Goal: Transaction & Acquisition: Purchase product/service

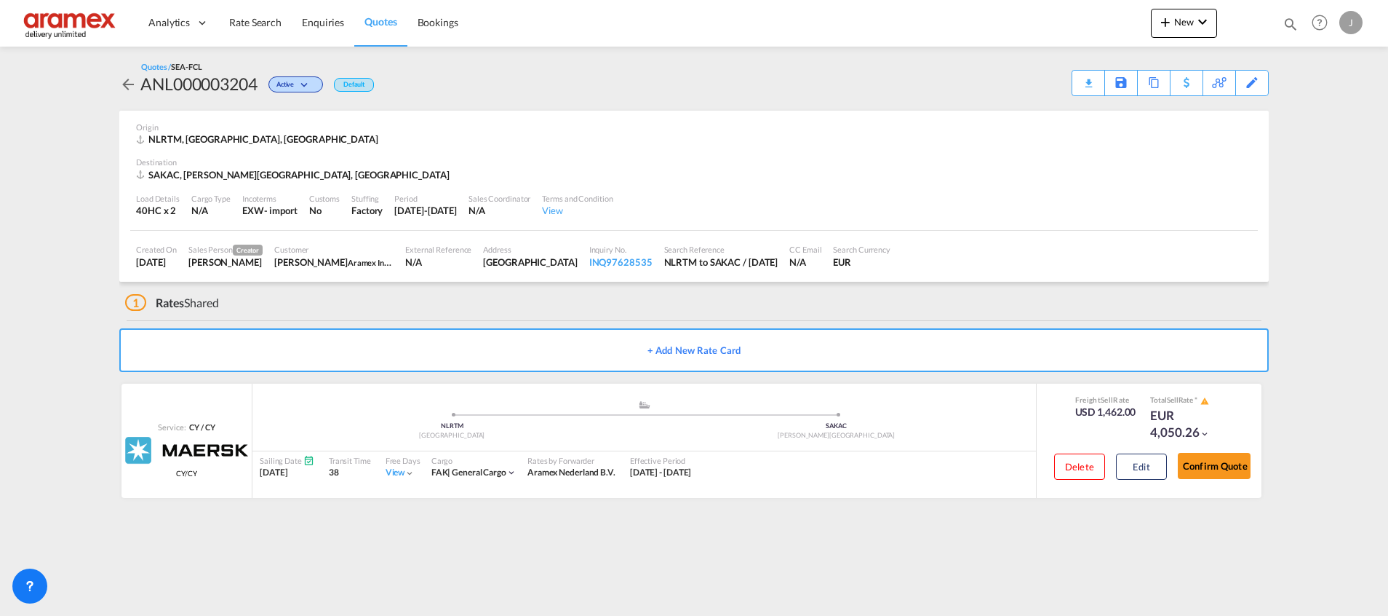
click at [389, 19] on span "Quotes" at bounding box center [381, 21] width 32 height 12
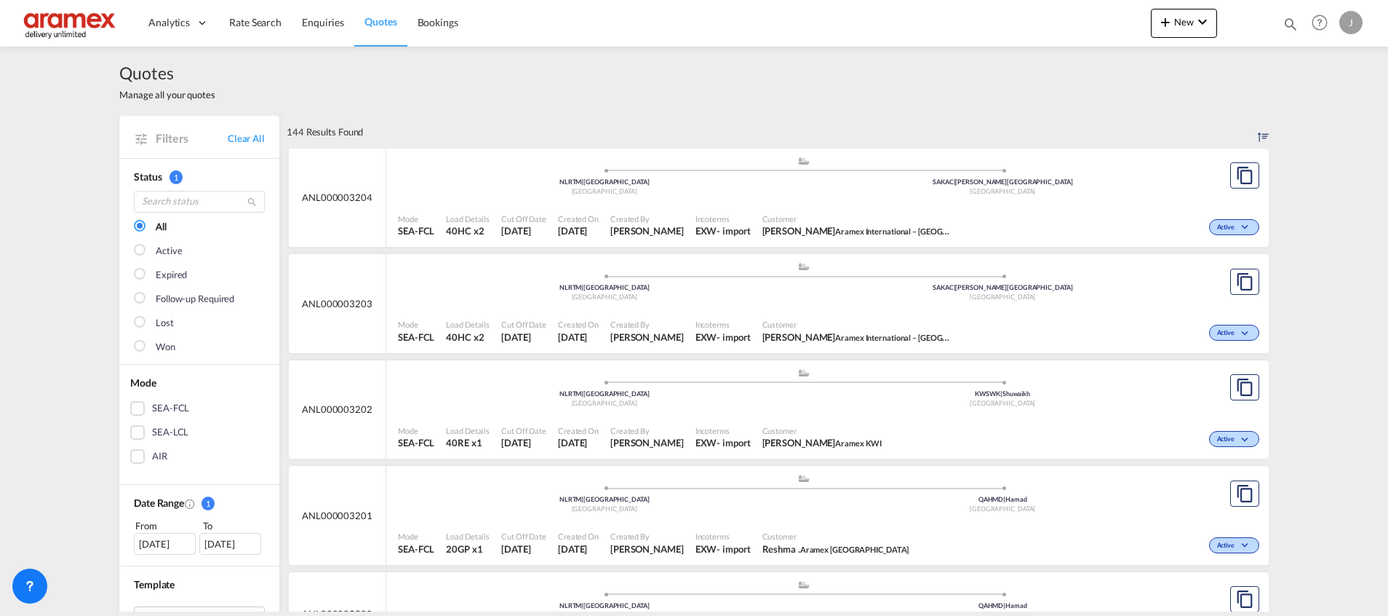
click at [392, 19] on span "Quotes" at bounding box center [381, 21] width 32 height 12
click at [1239, 172] on md-icon "assets/icons/custom/copyQuote.svg" at bounding box center [1244, 175] width 17 height 17
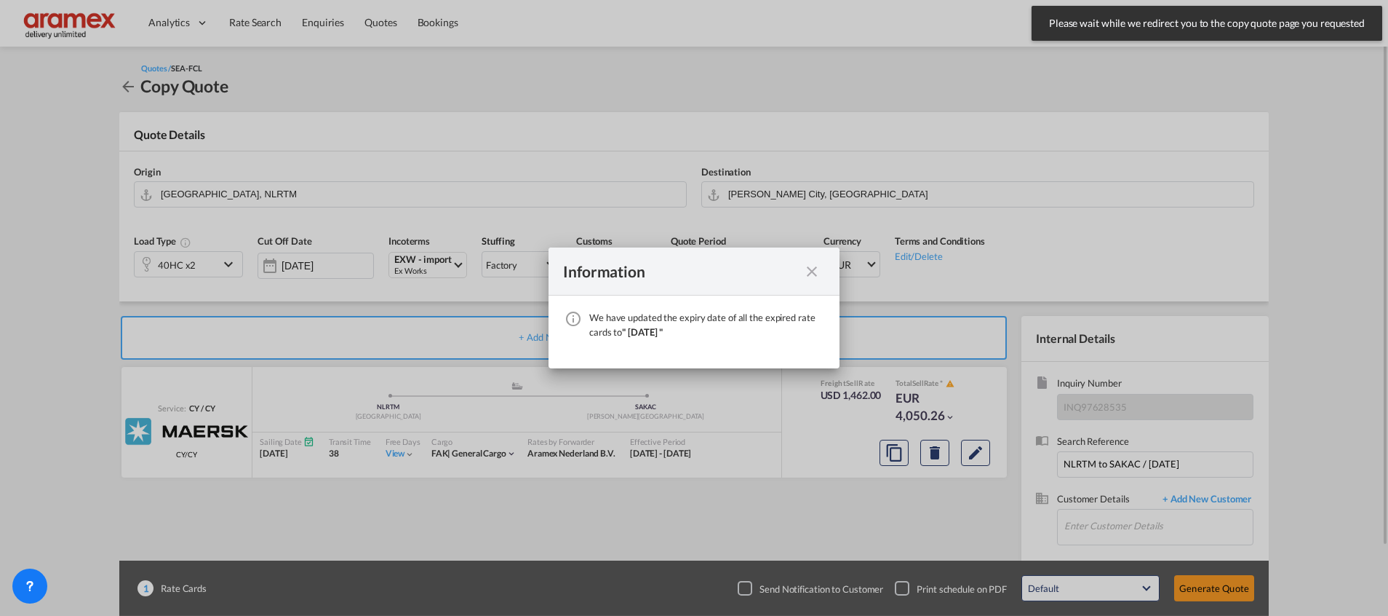
click at [811, 274] on md-icon "icon-close fg-AAA8AD cursor" at bounding box center [811, 271] width 17 height 17
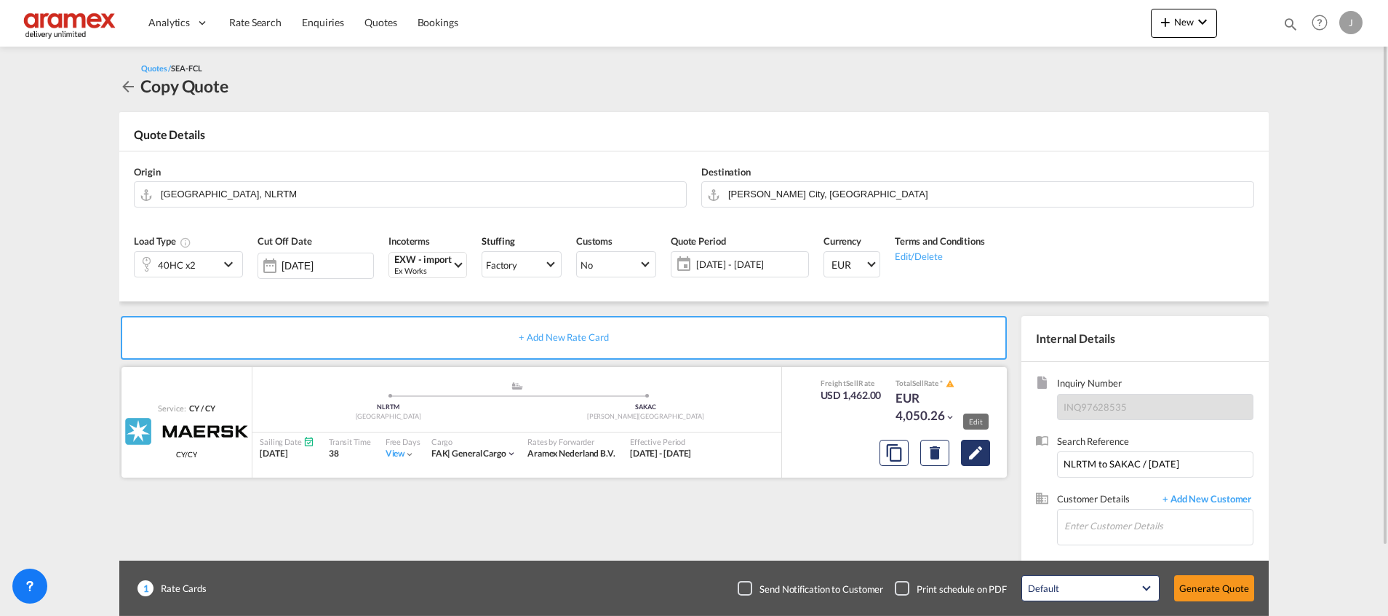
click at [972, 450] on md-icon "Edit" at bounding box center [975, 452] width 17 height 17
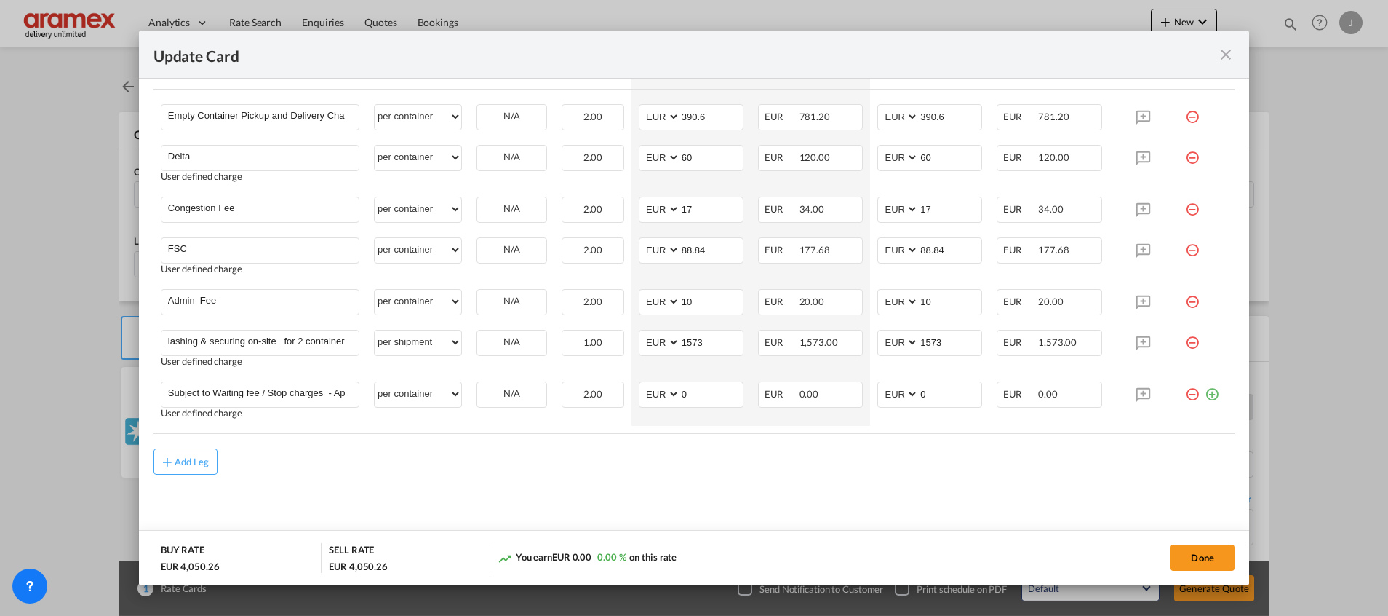
scroll to position [779, 0]
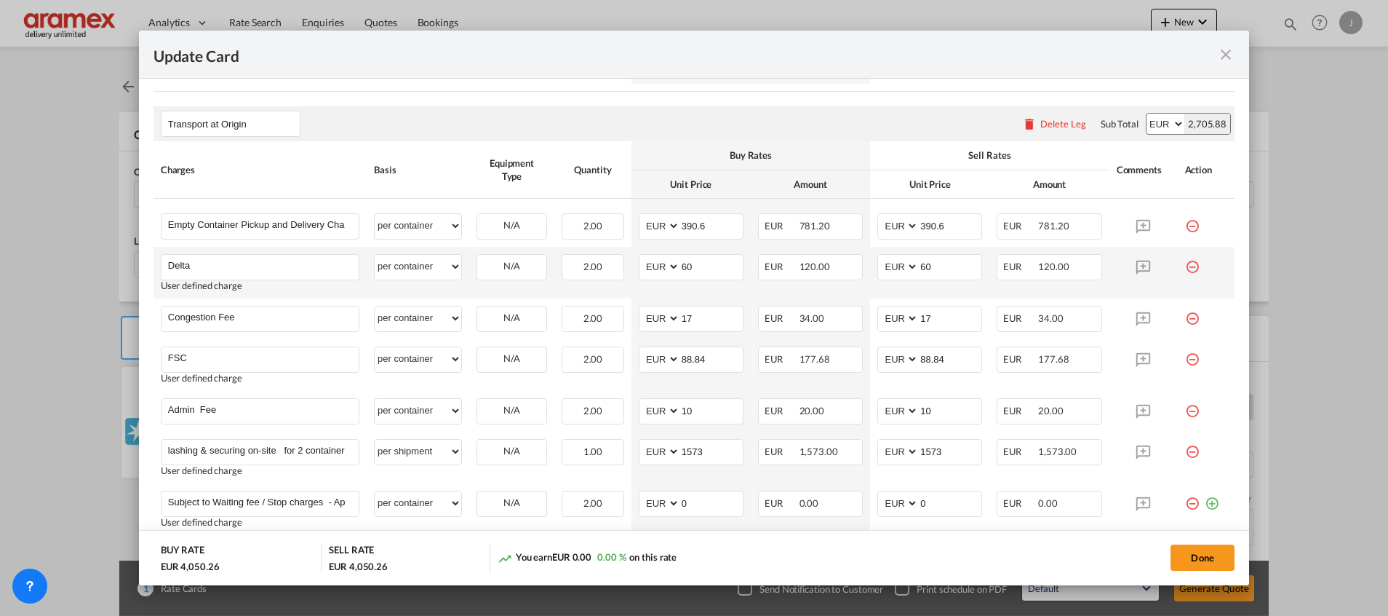
click at [1185, 267] on div "Update Card Port ..." at bounding box center [1206, 261] width 43 height 15
click at [1185, 266] on md-icon "icon-minus-circle-outline red-400-fg" at bounding box center [1192, 261] width 15 height 15
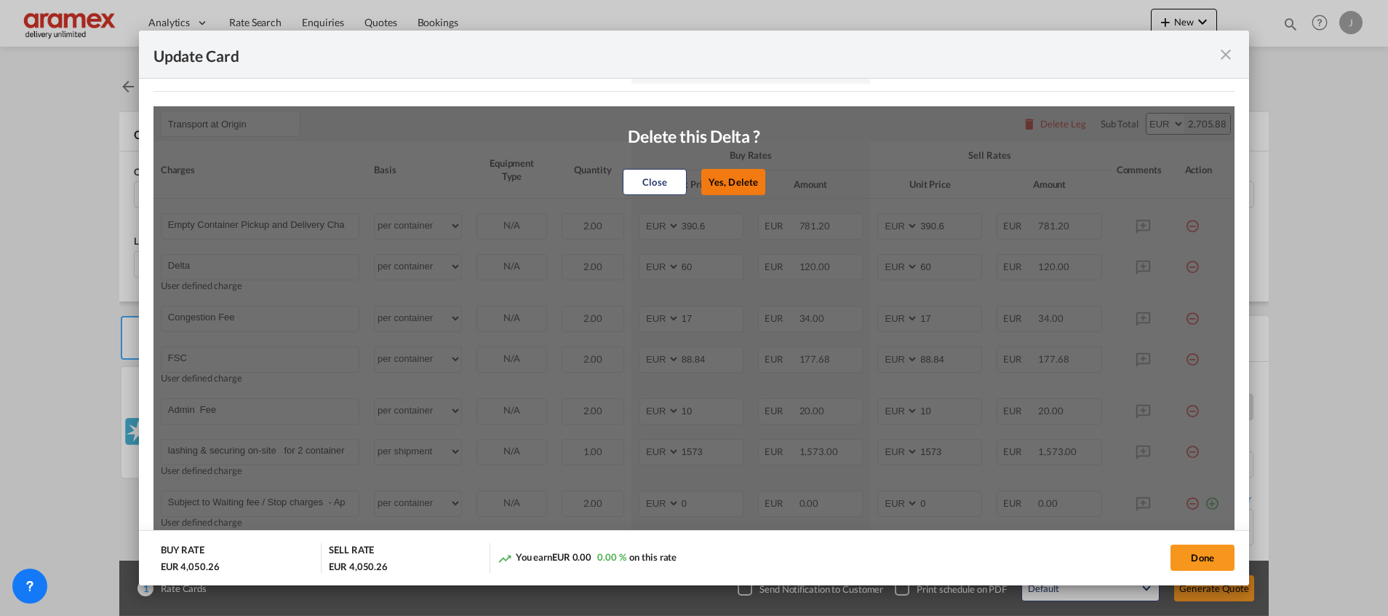
click at [715, 180] on button "Yes, Delete" at bounding box center [734, 182] width 64 height 26
type input "Congestion Fee"
type input "17"
type input "FSC"
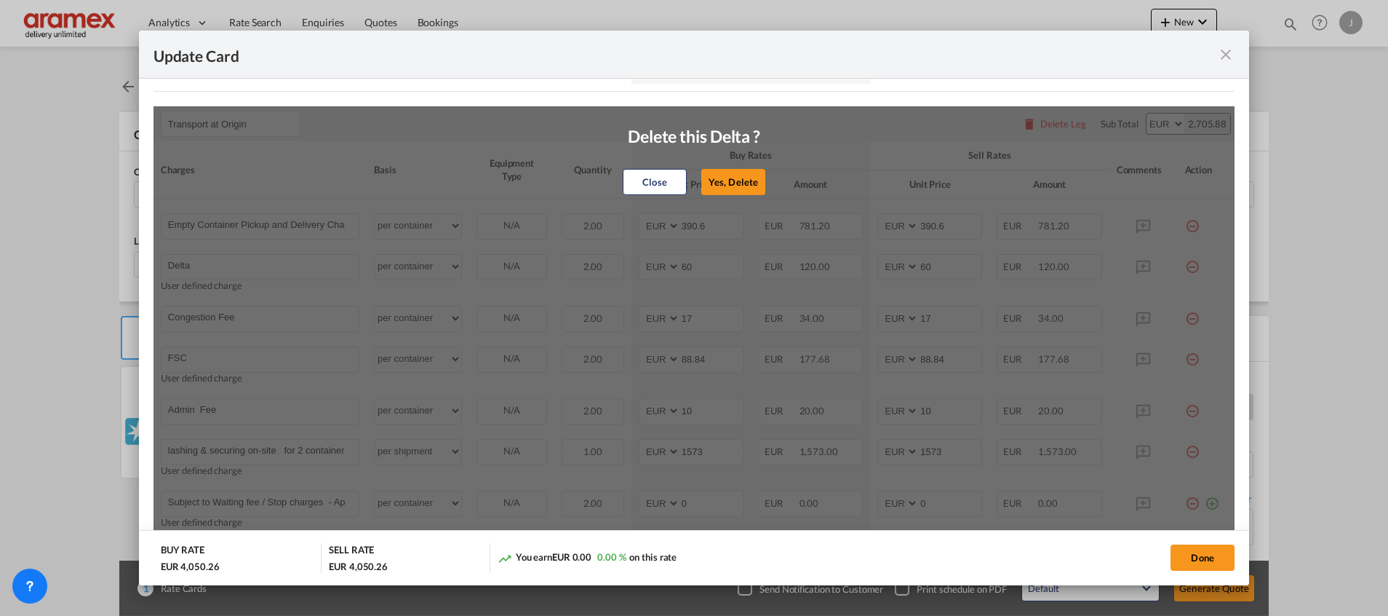
type input "88.84"
type input "Admin Fee"
type input "10"
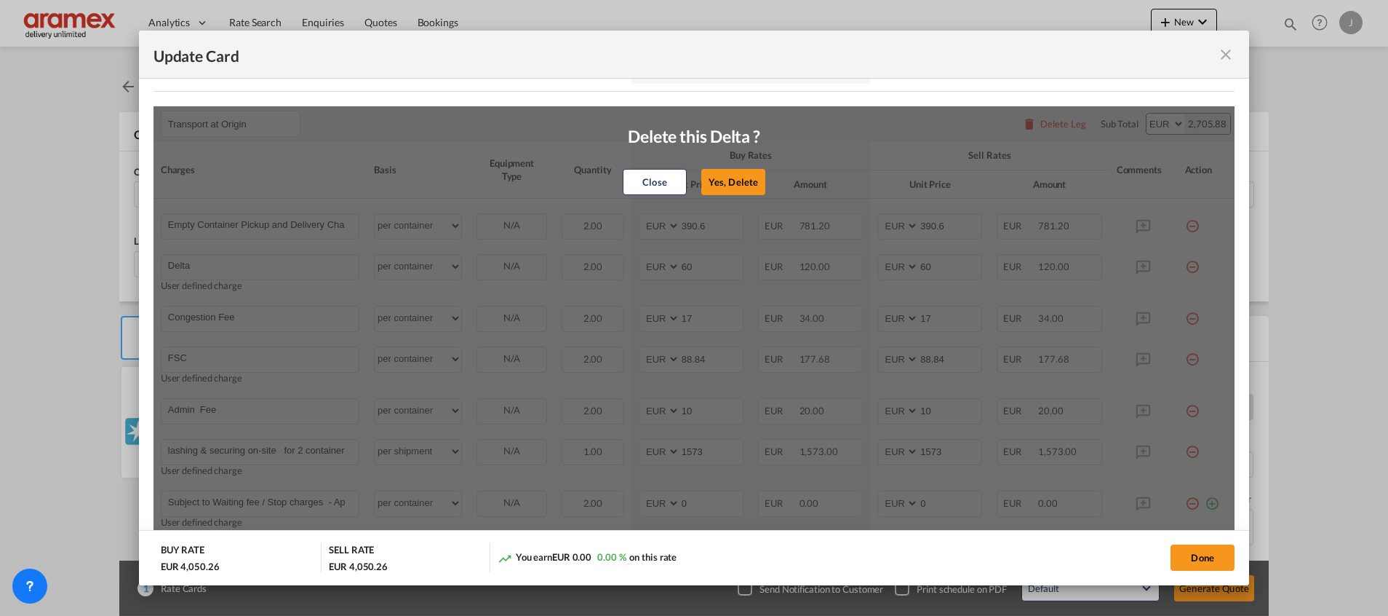
type input "lashing & securing on-site for 2 container"
select select "per shipment"
type input "1573"
type input "Subject to Waiting fee / Stop charges - Approx charges -per hour/part €75,00 pe…"
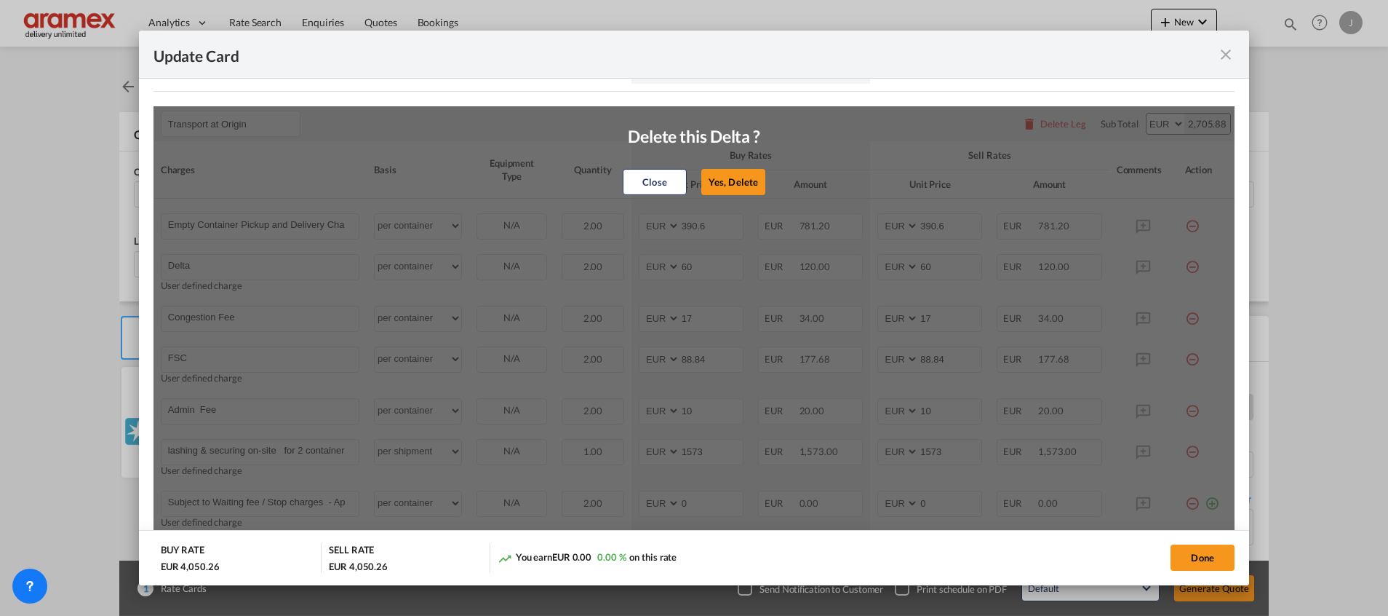
select select "per container"
type input "0"
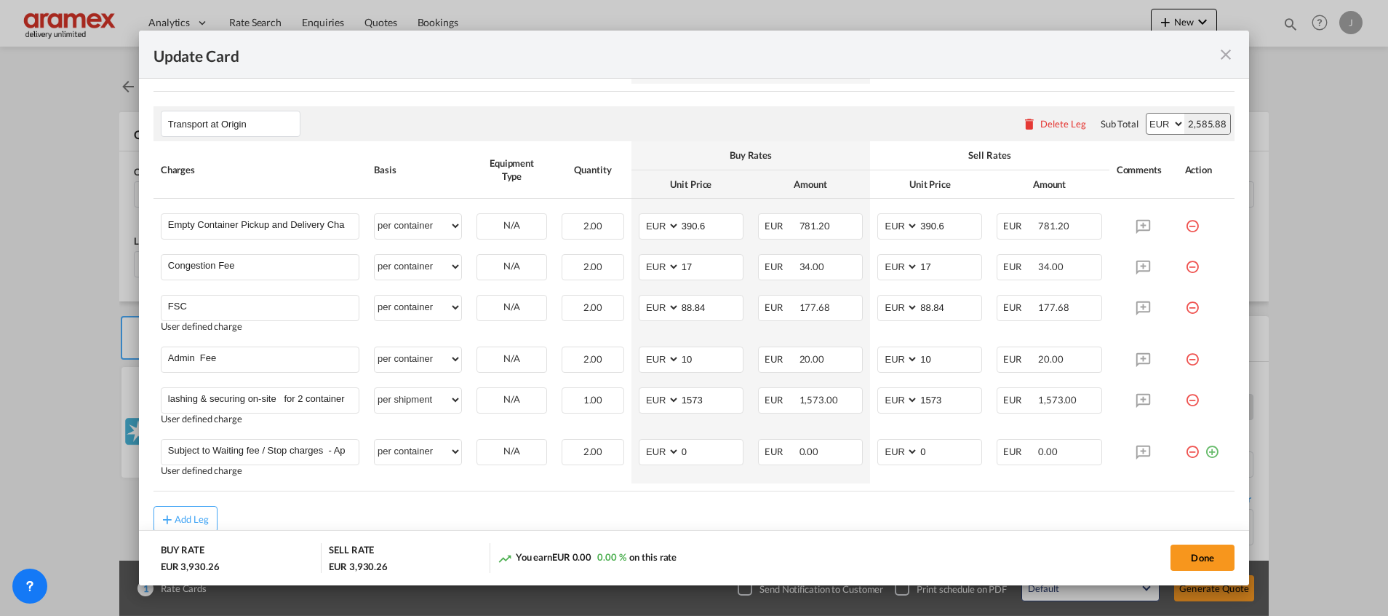
drag, startPoint x: 1179, startPoint y: 268, endPoint x: 1169, endPoint y: 266, distance: 10.4
click at [1185, 267] on md-icon "icon-minus-circle-outline red-400-fg" at bounding box center [1192, 261] width 15 height 15
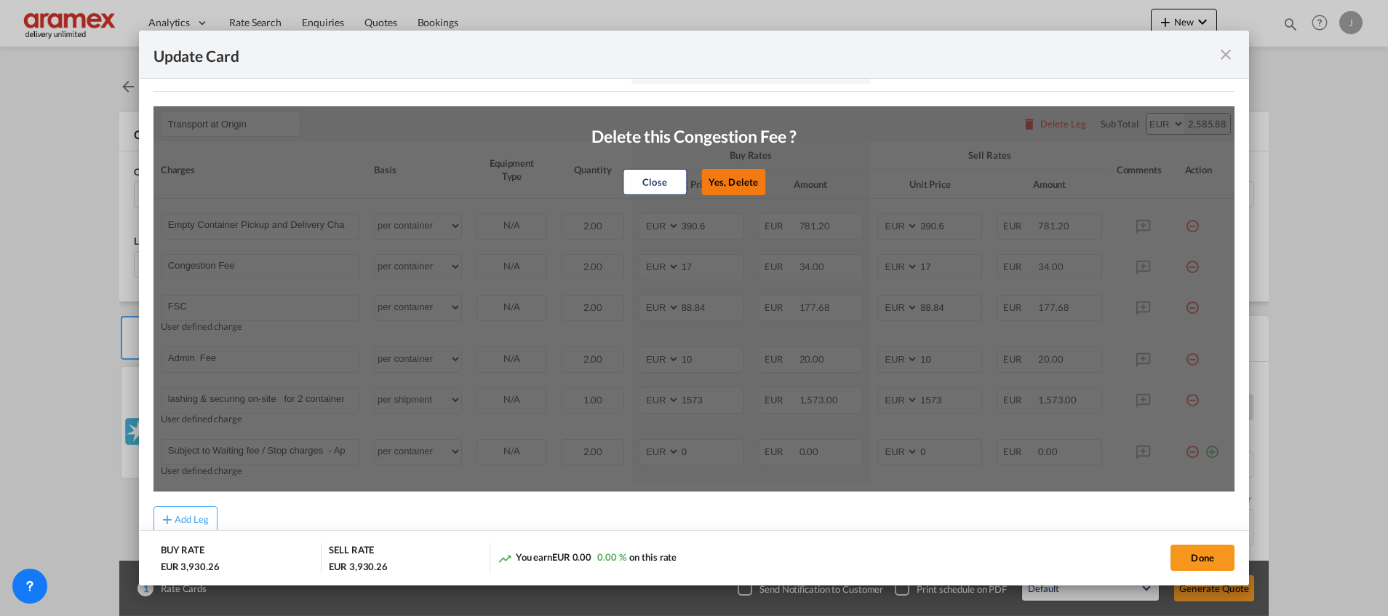
click at [740, 181] on button "Yes, Delete" at bounding box center [734, 182] width 64 height 26
type input "FSC"
type input "88.84"
type input "Admin Fee"
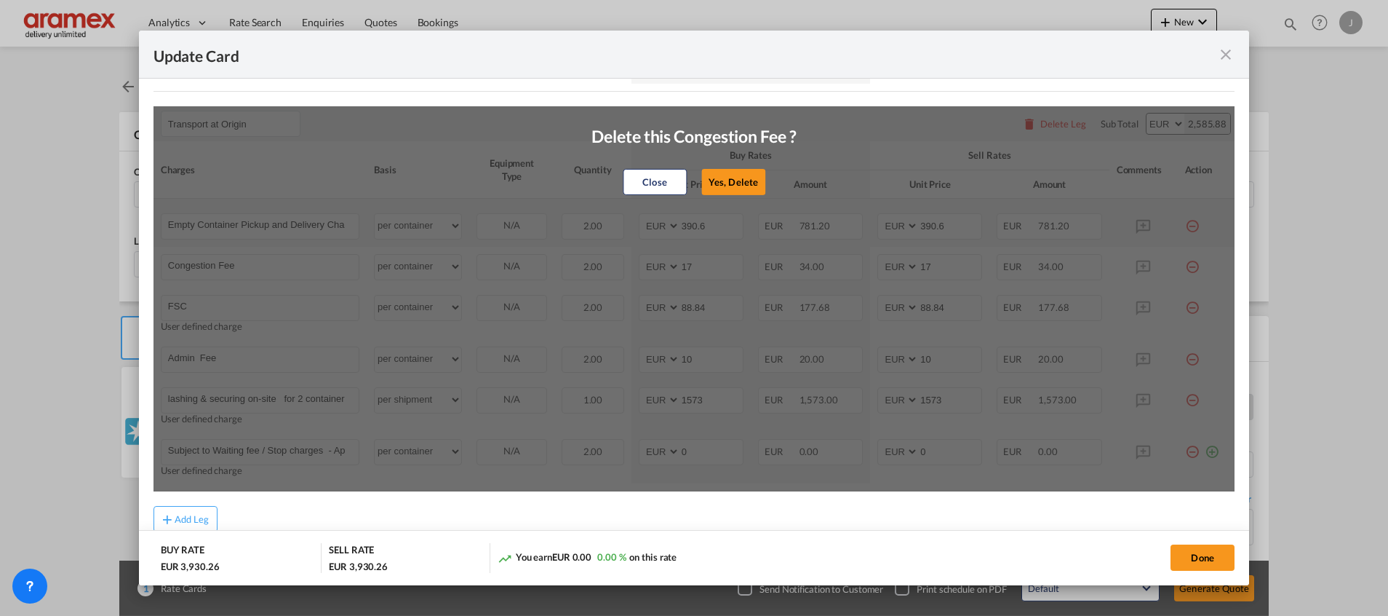
type input "10"
type input "lashing & securing on-site for 2 container"
select select "per shipment"
type input "1573"
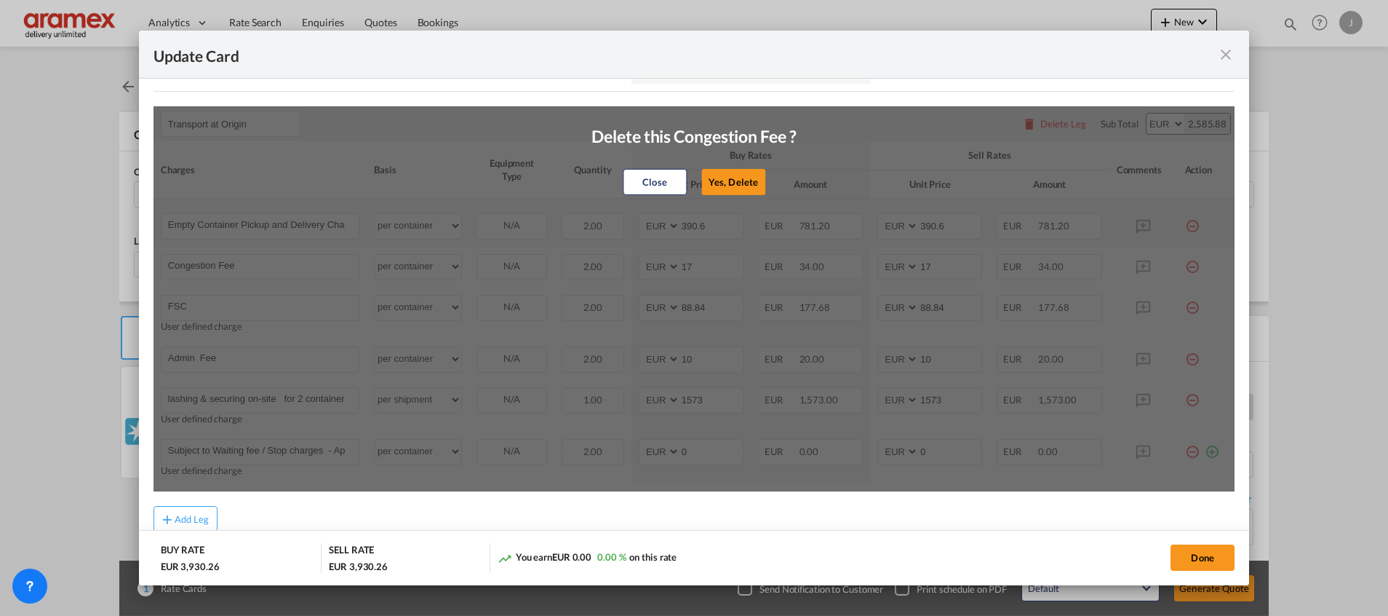
type input "1573"
type input "Subject to Waiting fee / Stop charges - Approx charges -per hour/part €75,00 pe…"
select select "per container"
type input "0"
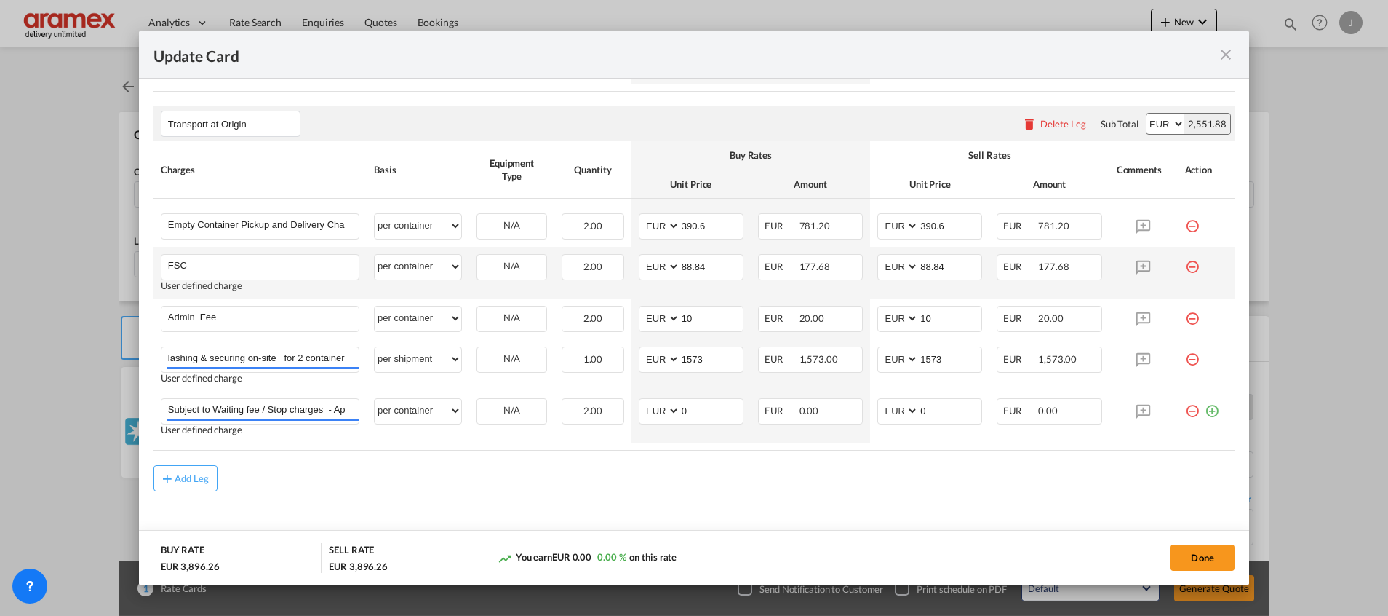
click at [1185, 267] on md-icon "icon-minus-circle-outline red-400-fg" at bounding box center [1192, 261] width 15 height 15
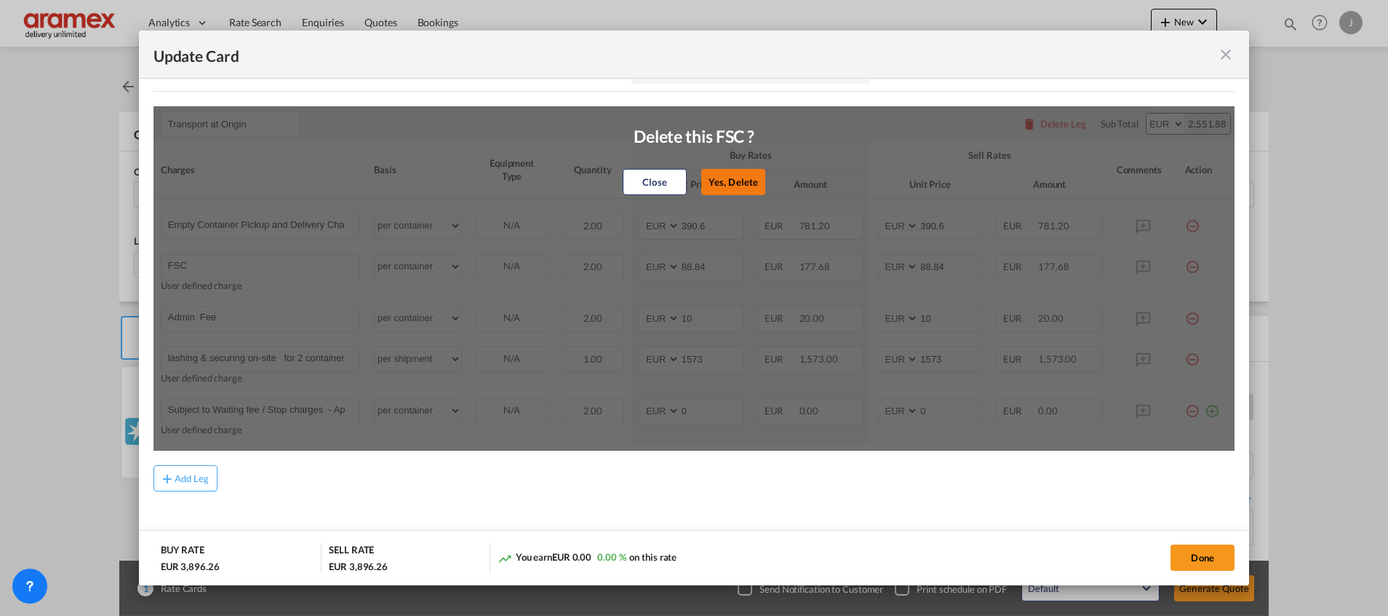
drag, startPoint x: 737, startPoint y: 183, endPoint x: 878, endPoint y: 201, distance: 142.3
click at [738, 183] on button "Yes, Delete" at bounding box center [734, 182] width 64 height 26
type input "Admin Fee"
type input "10"
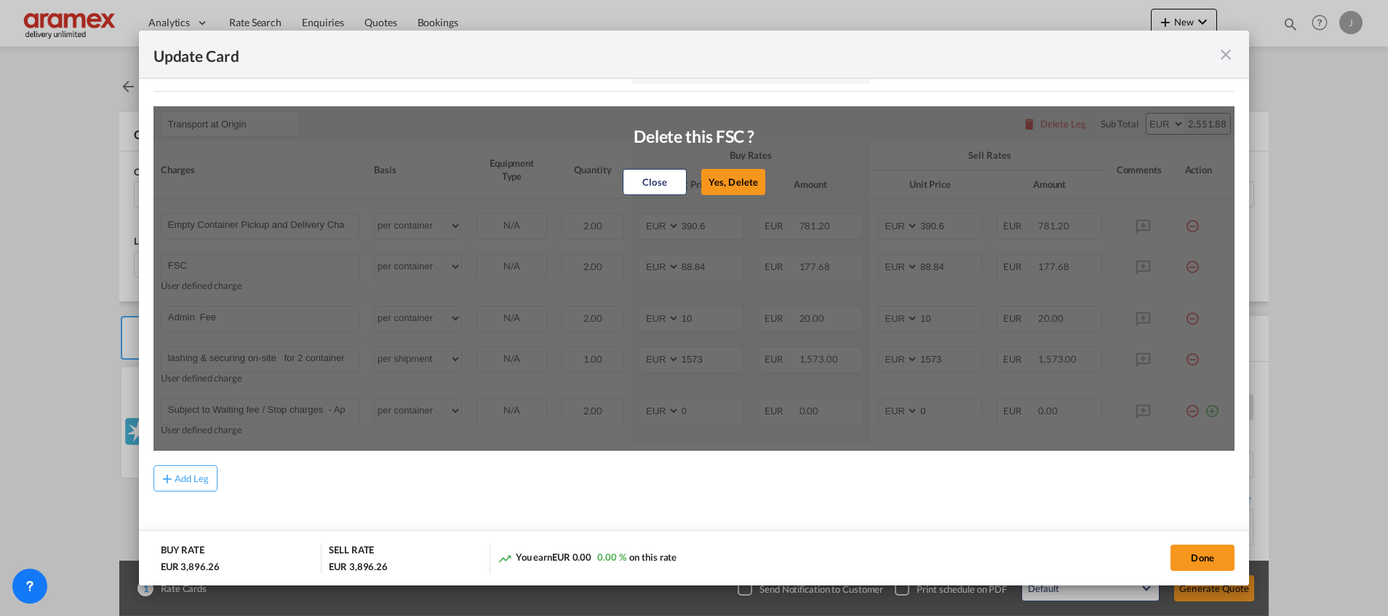
type input "lashing & securing on-site for 2 container"
select select "per shipment"
type input "1573"
type input "Subject to Waiting fee / Stop charges - Approx charges -per hour/part €75,00 pe…"
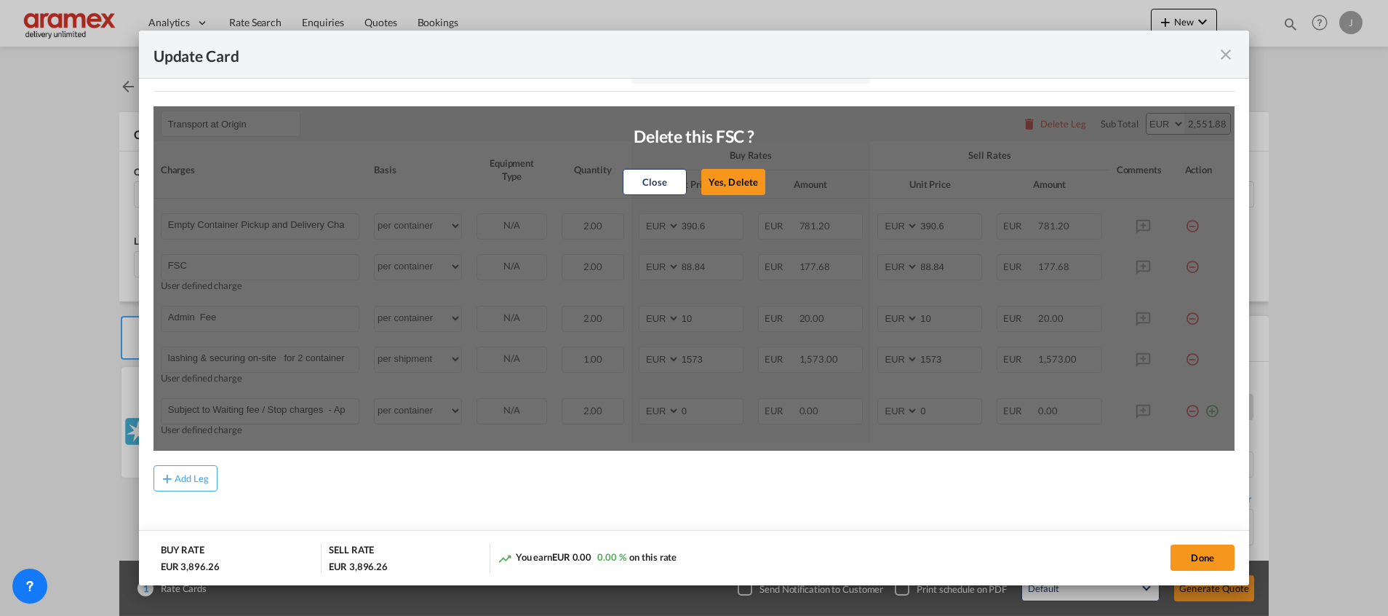
select select "per container"
type input "0"
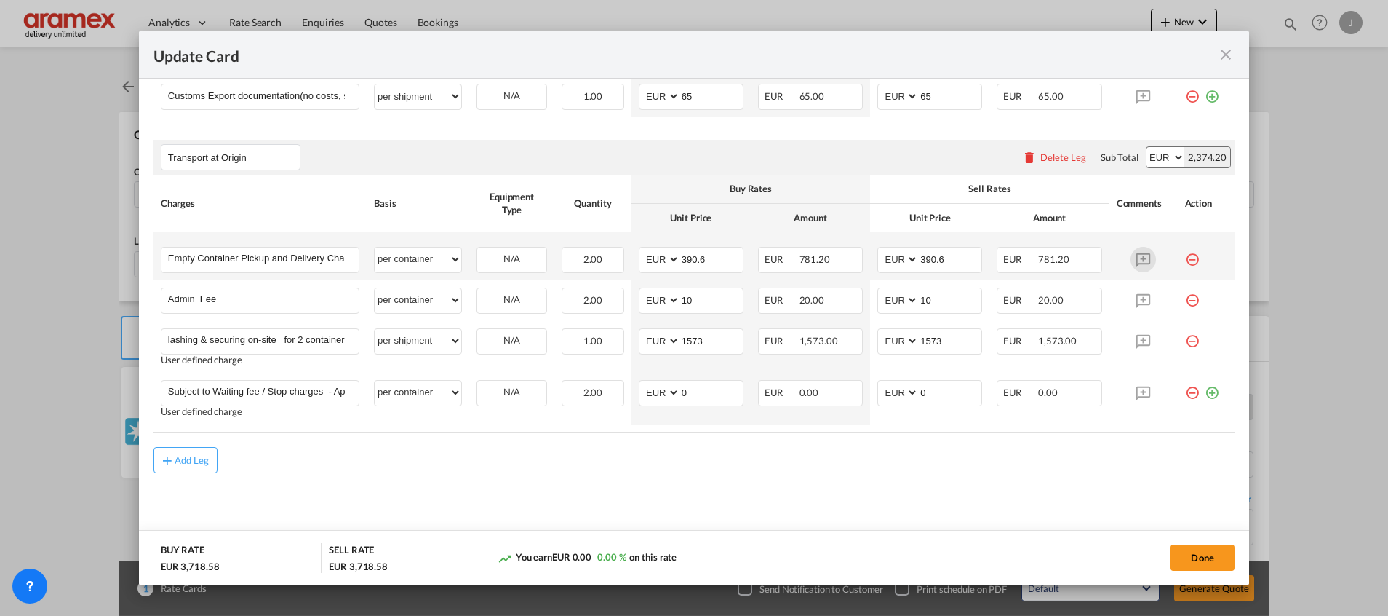
scroll to position [745, 0]
click at [1185, 303] on md-icon "icon-minus-circle-outline red-400-fg" at bounding box center [1192, 295] width 15 height 15
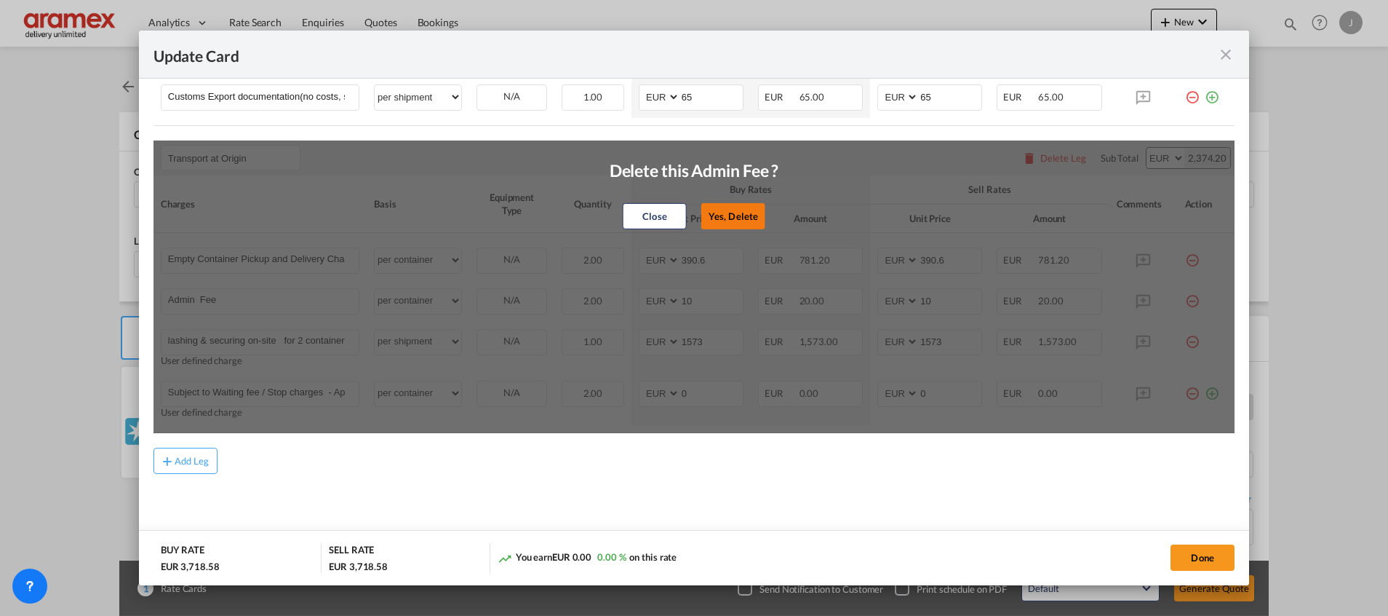
click at [737, 214] on button "Yes, Delete" at bounding box center [734, 216] width 64 height 26
type input "lashing & securing on-site for 2 container"
select select "per shipment"
type input "1573"
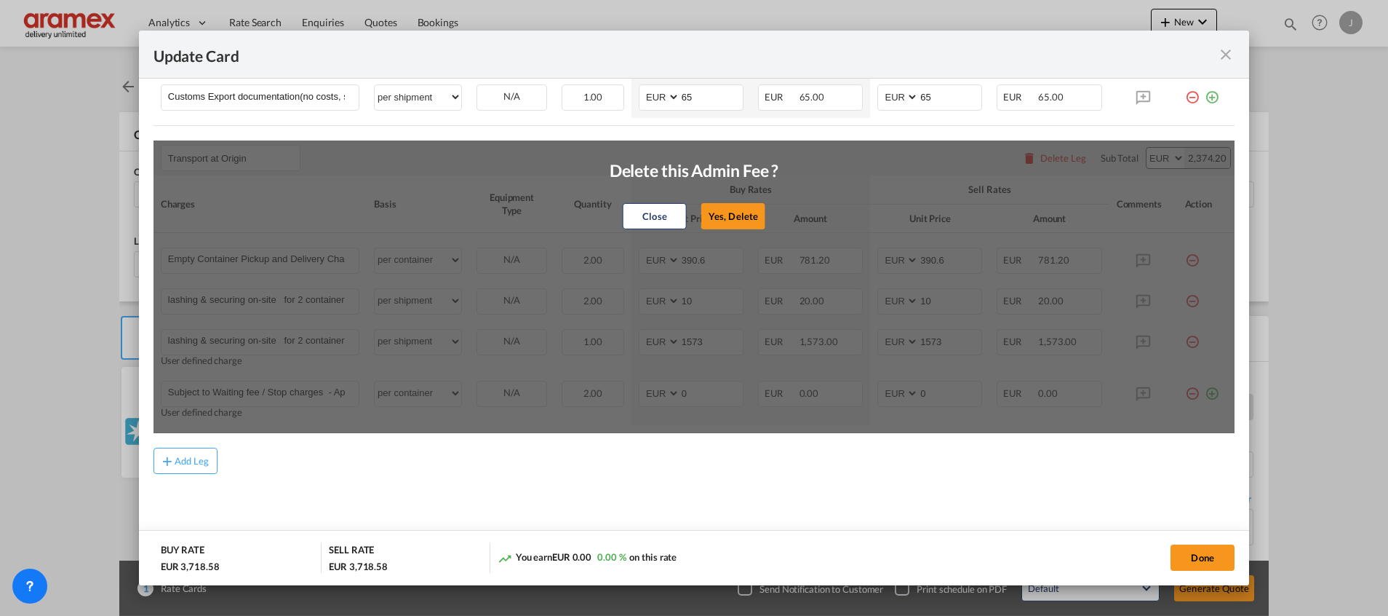
type input "Subject to Waiting fee / Stop charges - Approx charges -per hour/part €75,00 pe…"
select select "per container"
type input "0"
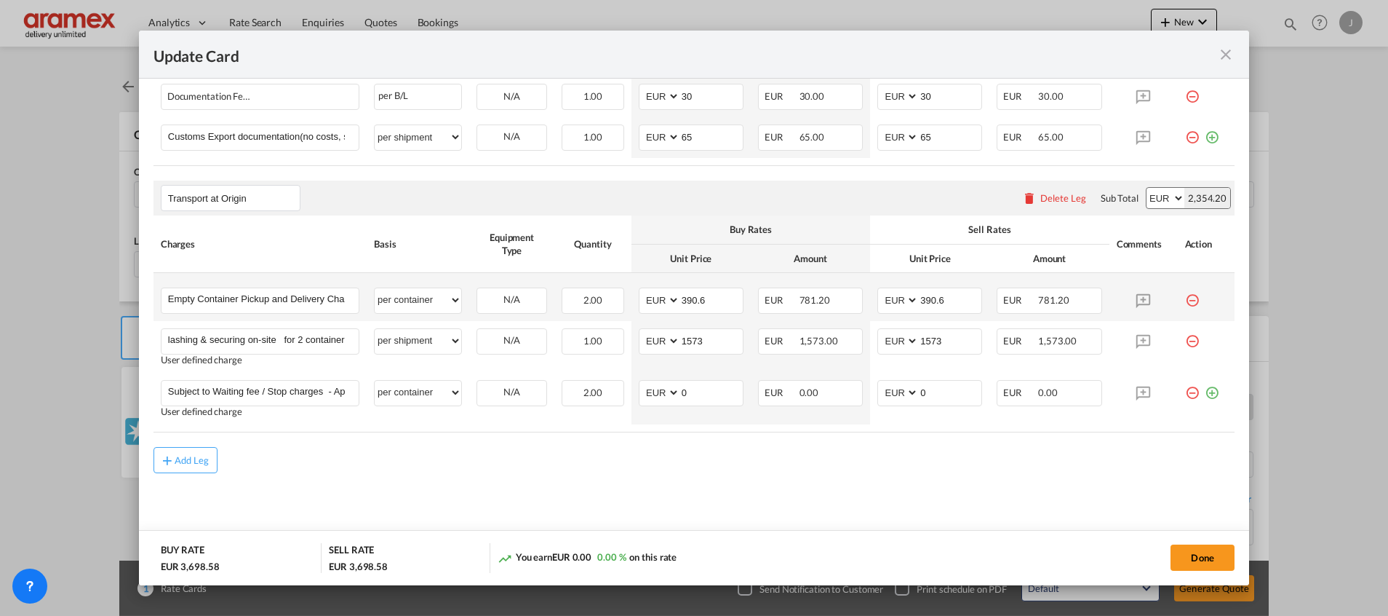
scroll to position [704, 0]
click at [1185, 339] on md-icon "icon-minus-circle-outline red-400-fg" at bounding box center [1192, 336] width 15 height 15
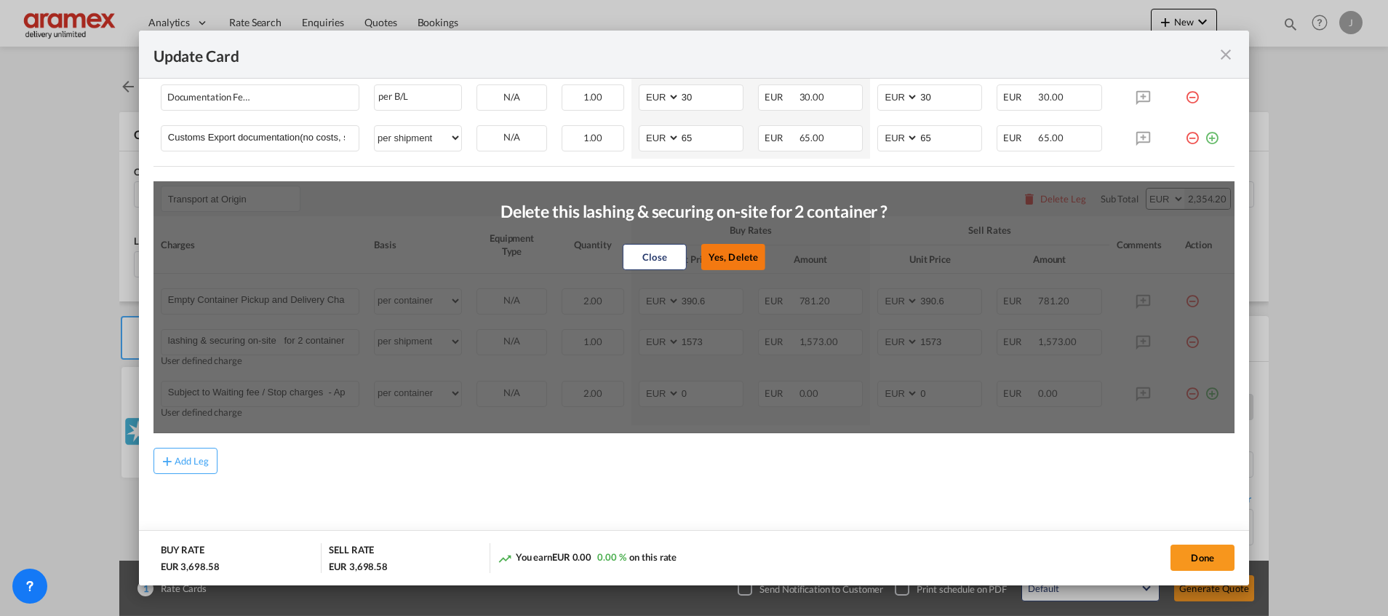
click at [746, 258] on button "Yes, Delete" at bounding box center [734, 257] width 64 height 26
type input "Subject to Waiting fee / Stop charges - Approx charges -per hour/part €75,00 pe…"
select select "per container"
type input "0"
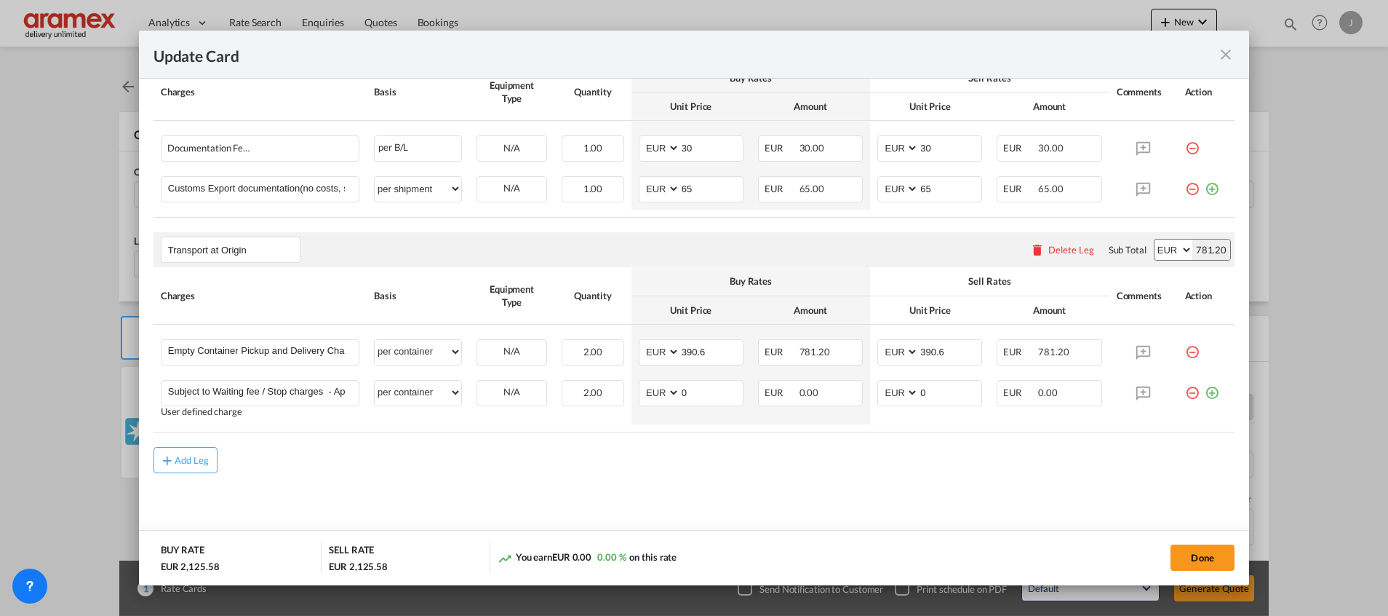
scroll to position [653, 0]
click at [1185, 391] on md-icon "icon-minus-circle-outline red-400-fg" at bounding box center [1192, 388] width 15 height 15
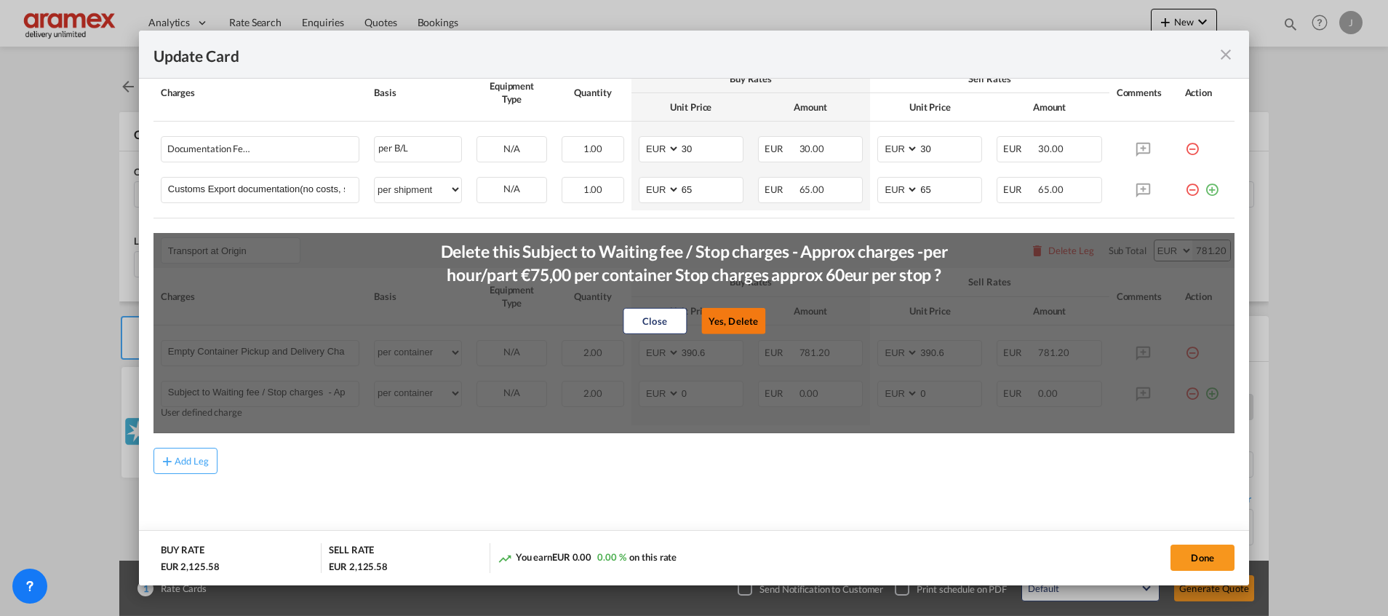
click at [735, 318] on button "Yes, Delete" at bounding box center [734, 320] width 64 height 26
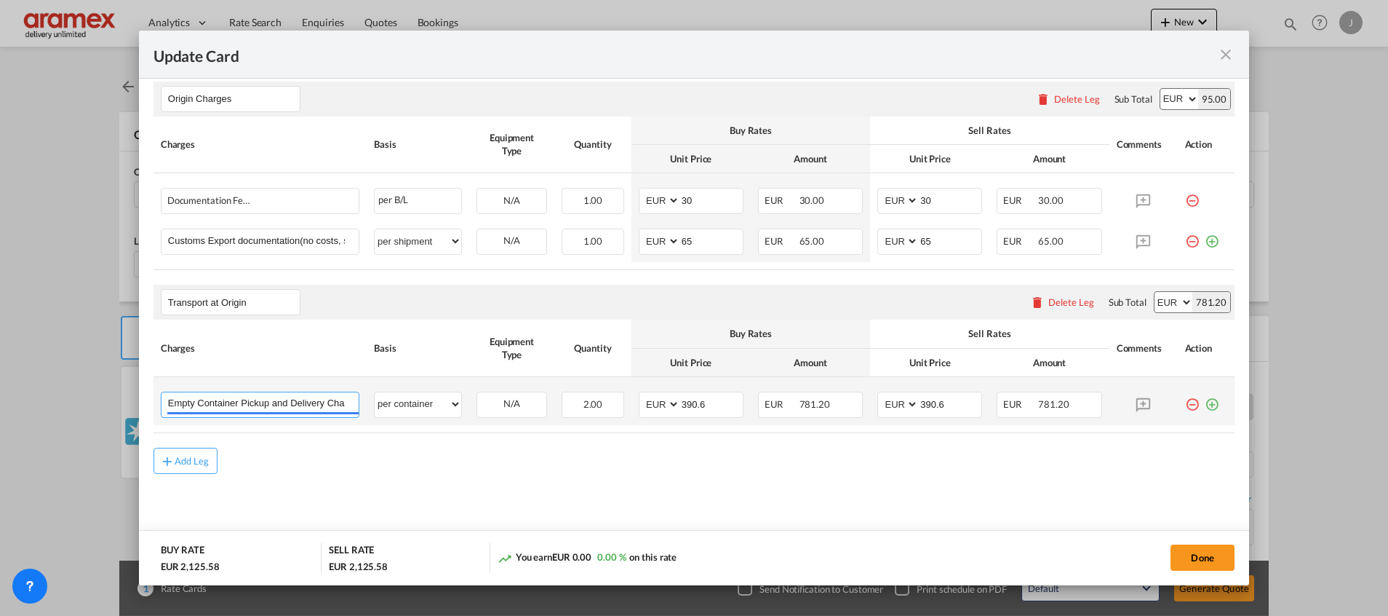
click at [273, 409] on input "Empty Container Pickup and Delivery Charge" at bounding box center [263, 403] width 191 height 22
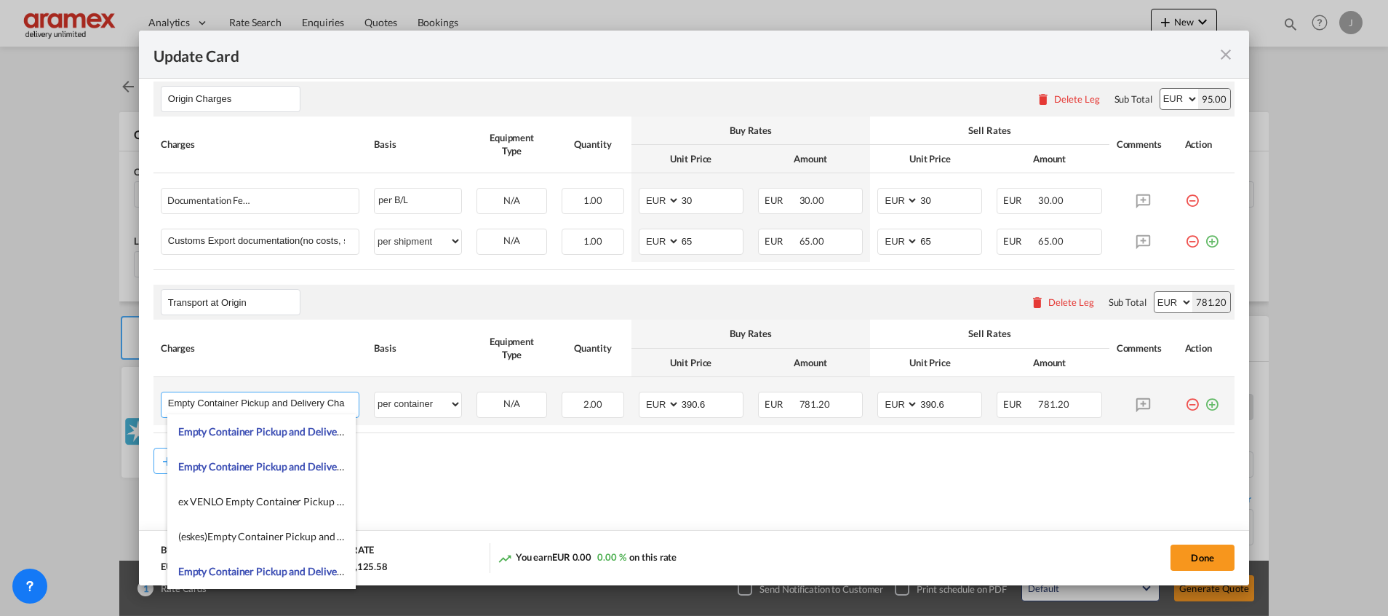
click at [273, 409] on input "Empty Container Pickup and Delivery Charge" at bounding box center [263, 403] width 191 height 22
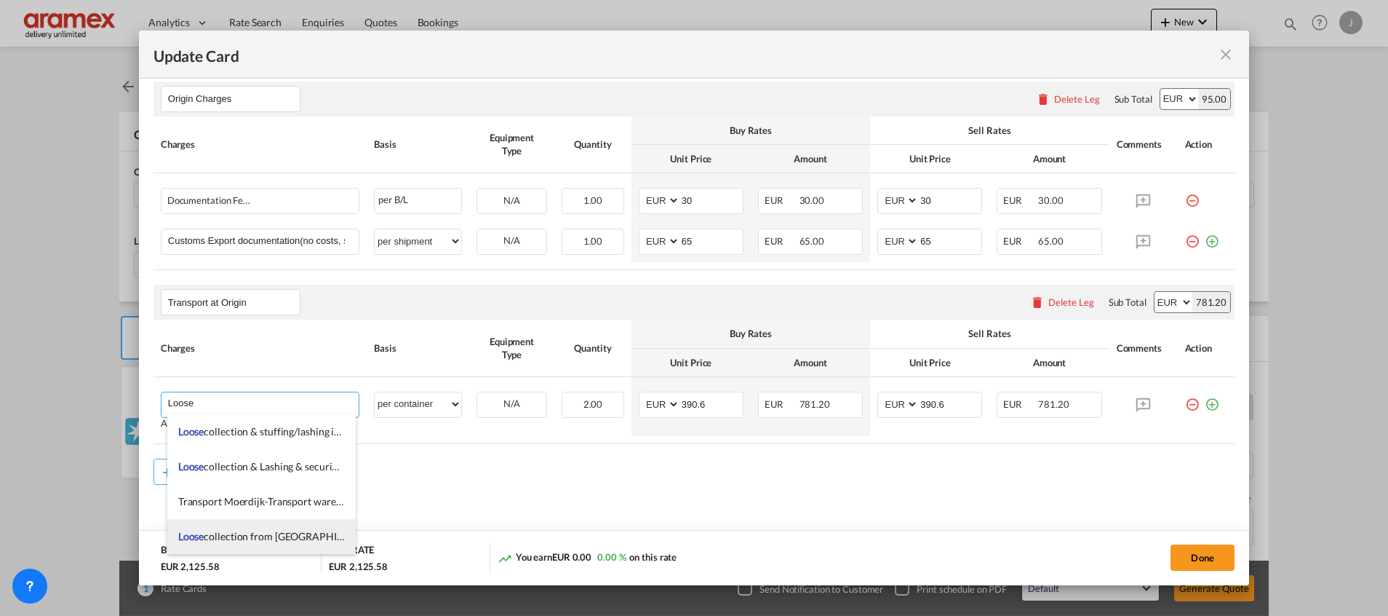
click at [317, 536] on span "Loose collection from [GEOGRAPHIC_DATA] to Transporter WH in RTM" at bounding box center [338, 536] width 321 height 12
type input "Loose collection from [GEOGRAPHIC_DATA] to Transporter WH in RTM"
select select "per equipment"
type input "0"
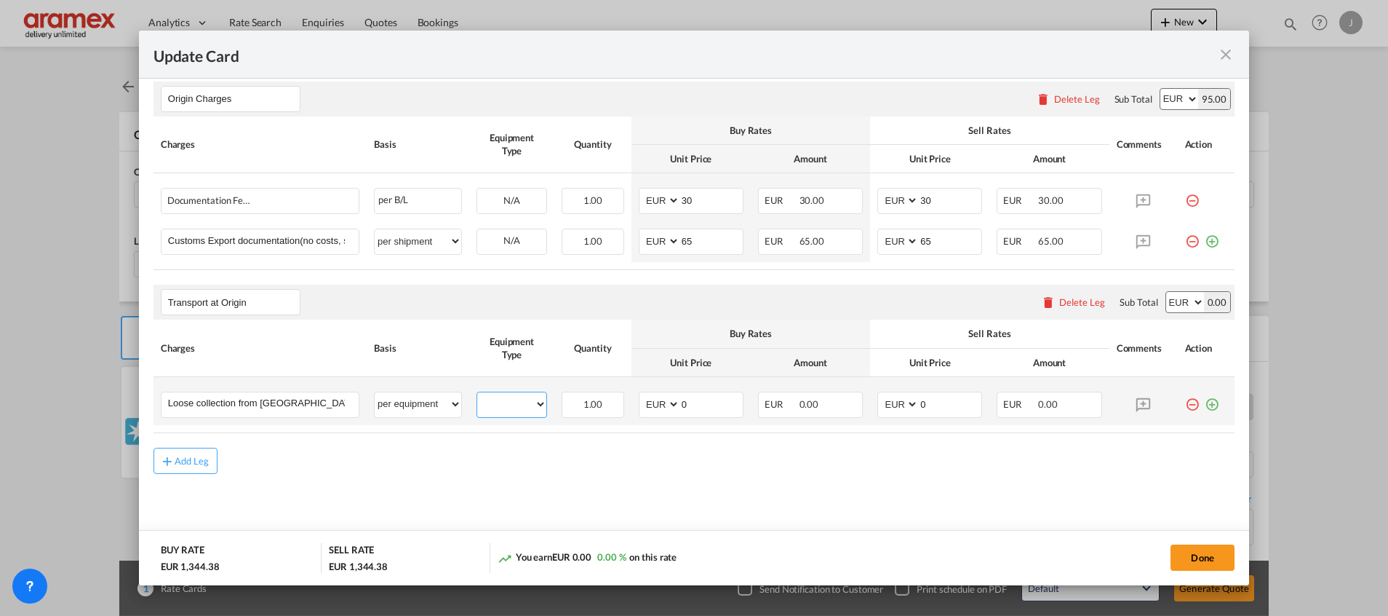
click at [513, 401] on select "40HC" at bounding box center [511, 404] width 69 height 20
click at [410, 401] on select "per equipment per container per B/L per shipping bill per shipment % on pickup …" at bounding box center [418, 403] width 87 height 23
select select "per shipment"
click at [375, 392] on select "per equipment per container per B/L per shipping bill per shipment % on pickup …" at bounding box center [418, 403] width 87 height 23
click at [286, 407] on input "Loose collection from [GEOGRAPHIC_DATA] to Transporter WH in RTM" at bounding box center [263, 403] width 191 height 22
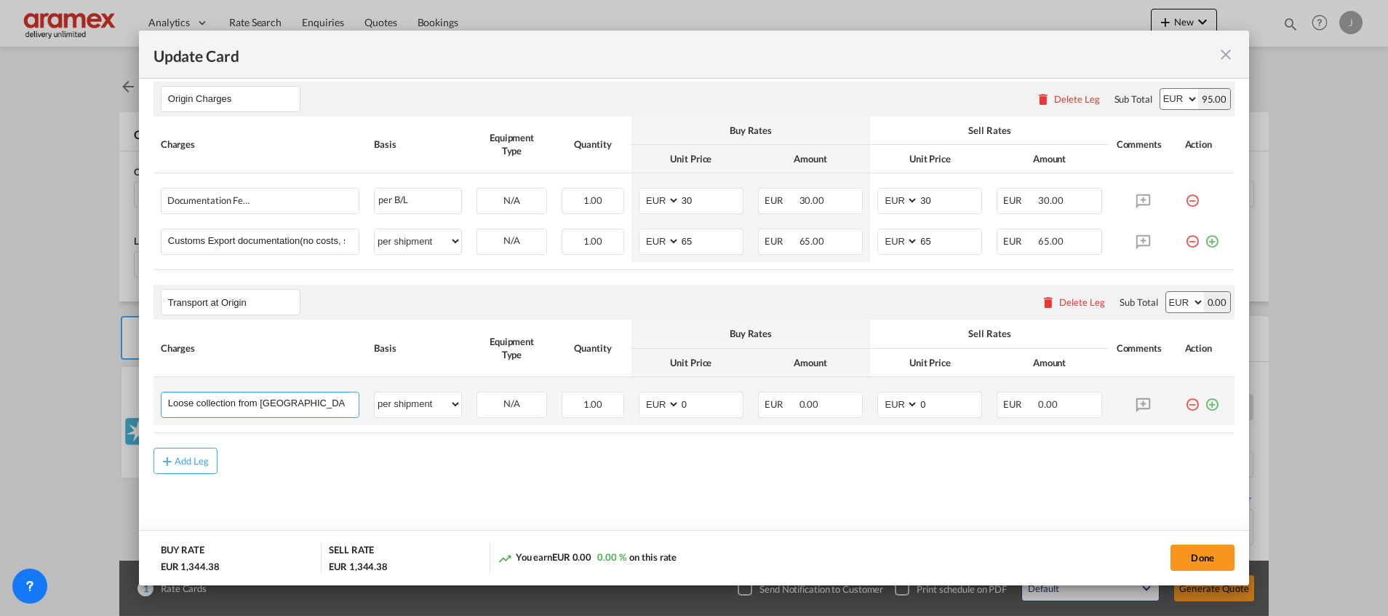
click at [286, 407] on input "Loose collection from [GEOGRAPHIC_DATA] to Transporter WH in RTM" at bounding box center [263, 403] width 191 height 22
paste input "Deurne"
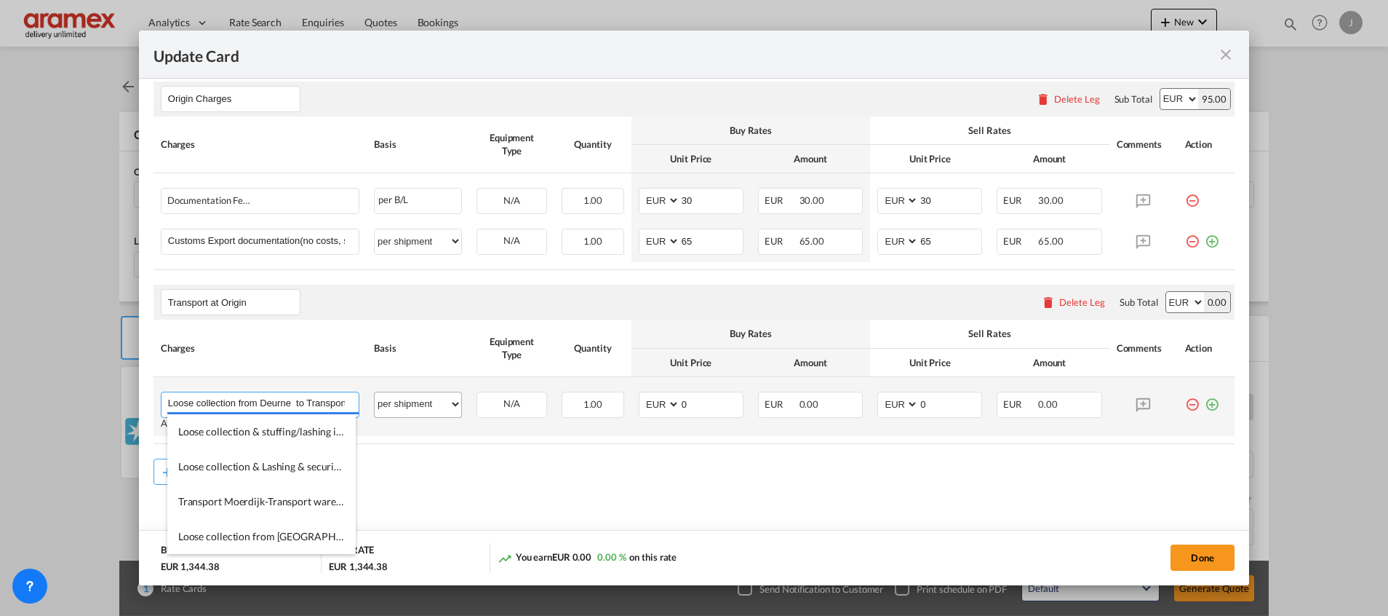
scroll to position [0, 63]
drag, startPoint x: 315, startPoint y: 402, endPoint x: 421, endPoint y: 398, distance: 105.6
click at [421, 398] on tr "Loose collection from Deurne to Transporter WH in RTM Please Enter User Defined…" at bounding box center [694, 406] width 1081 height 59
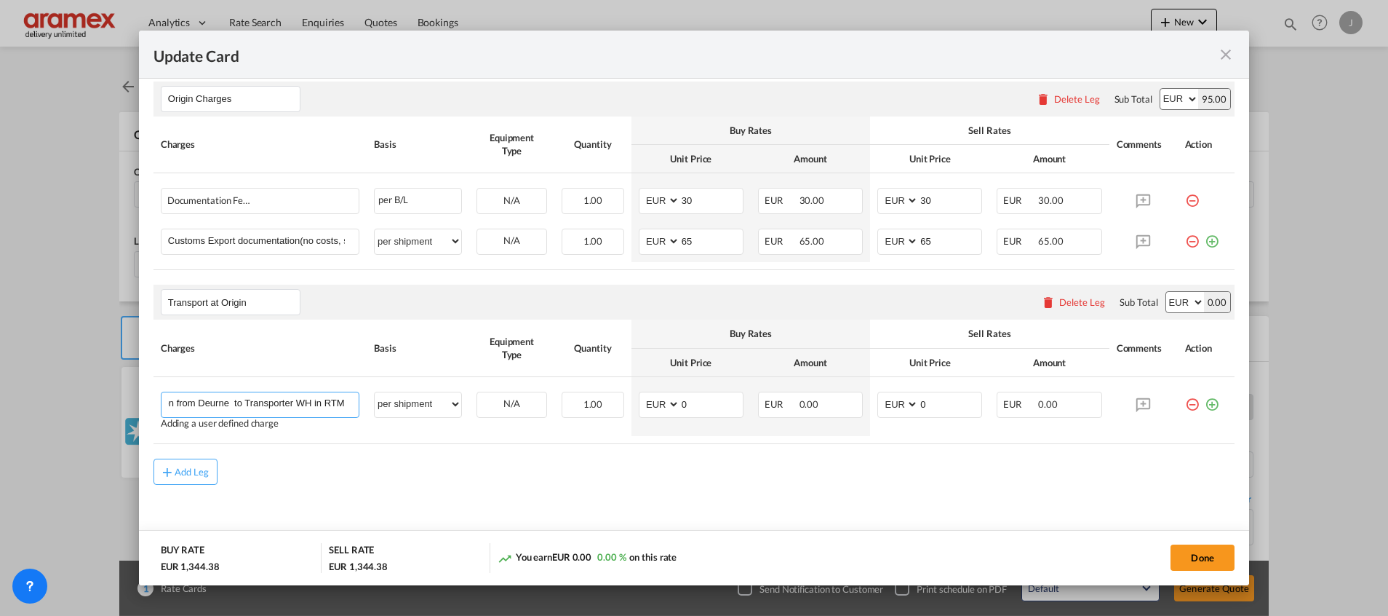
type input "Loose collection from Deurne to Transporter WH in RTM"
click at [517, 477] on div "Add Leg" at bounding box center [694, 471] width 1081 height 26
click at [1205, 405] on md-icon "icon-plus-circle-outline green-400-fg" at bounding box center [1212, 399] width 15 height 15
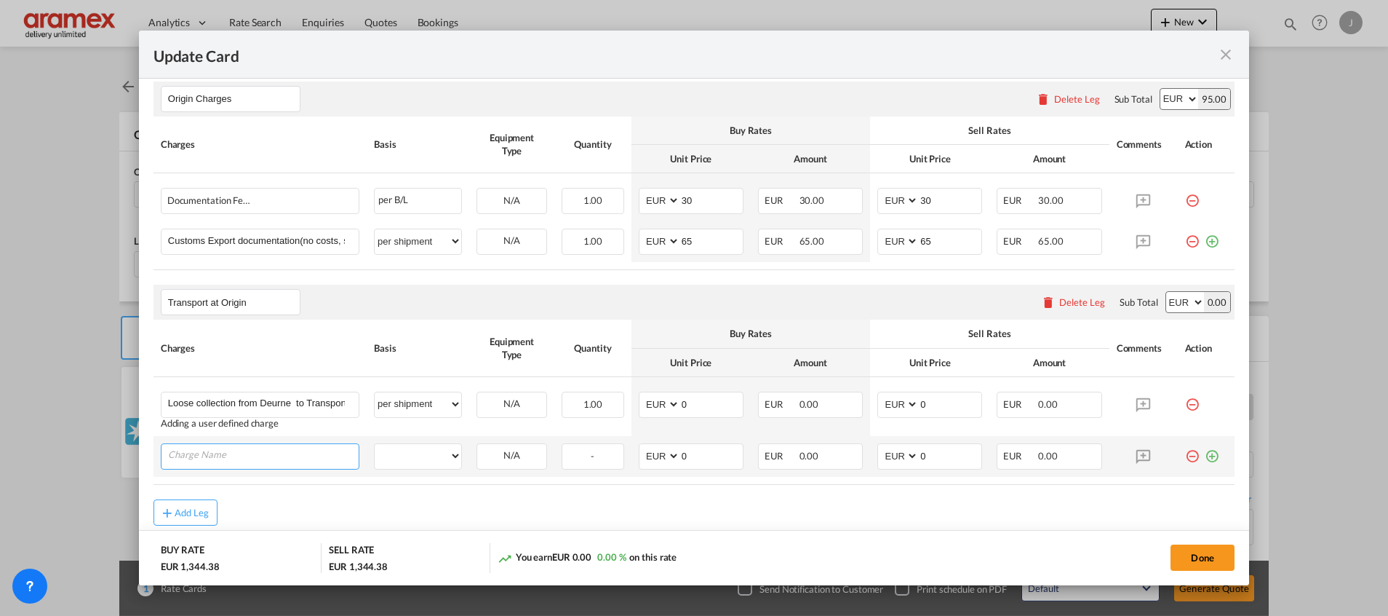
click at [225, 464] on input "Charge Name" at bounding box center [263, 455] width 191 height 22
paste input "container trucking and warehouse activities."
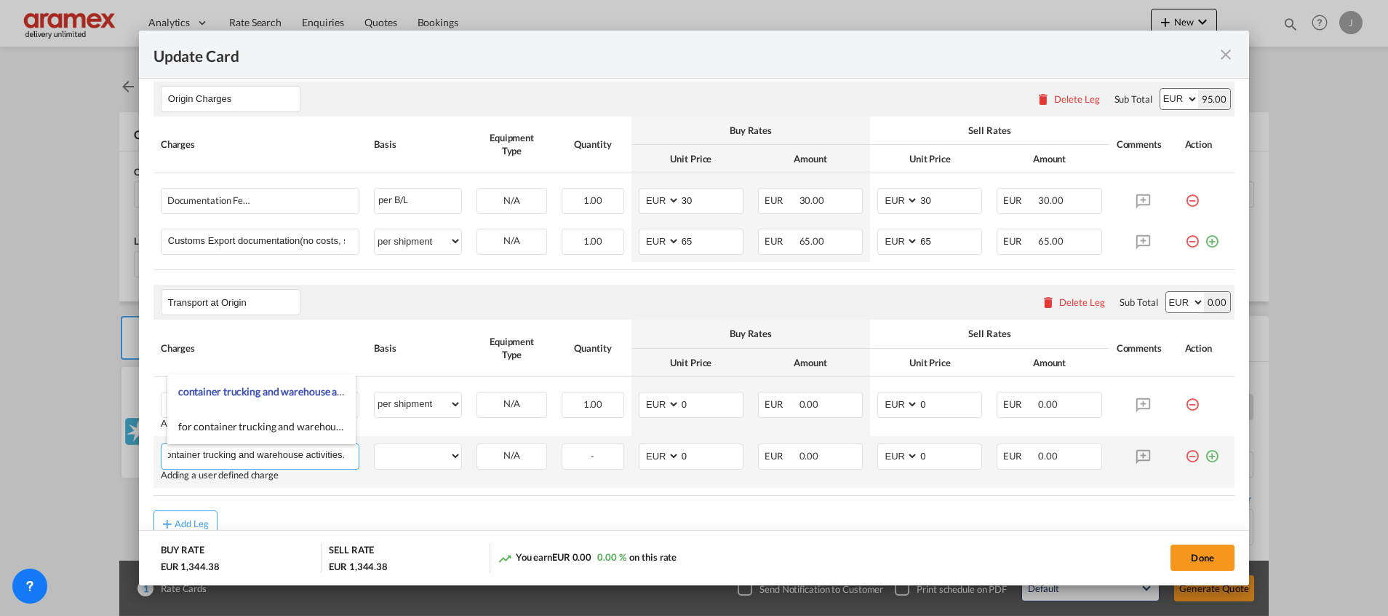
click at [273, 453] on input "container trucking and warehouse activities." at bounding box center [263, 455] width 191 height 22
drag, startPoint x: 326, startPoint y: 453, endPoint x: 427, endPoint y: 450, distance: 101.2
click at [427, 450] on tr "container trucking and securing /stuffing activities. Please Enter User Defined…" at bounding box center [694, 462] width 1081 height 52
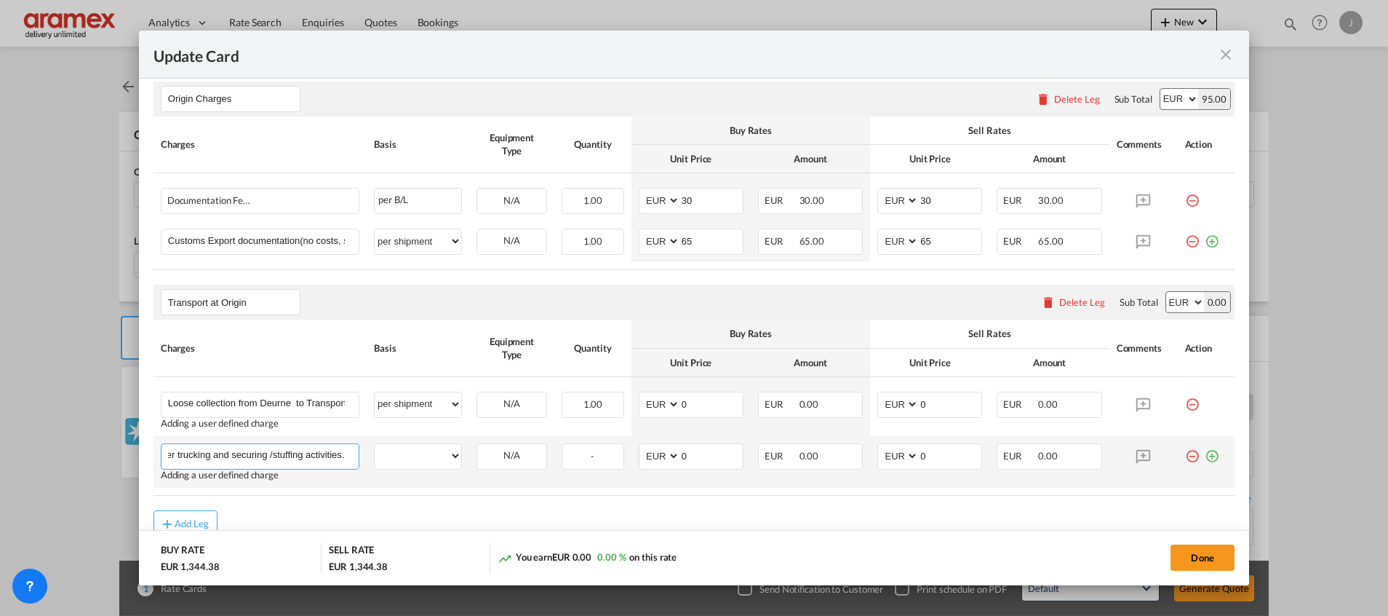
click at [331, 453] on input "container trucking and securing /stuffing activities." at bounding box center [263, 455] width 191 height 22
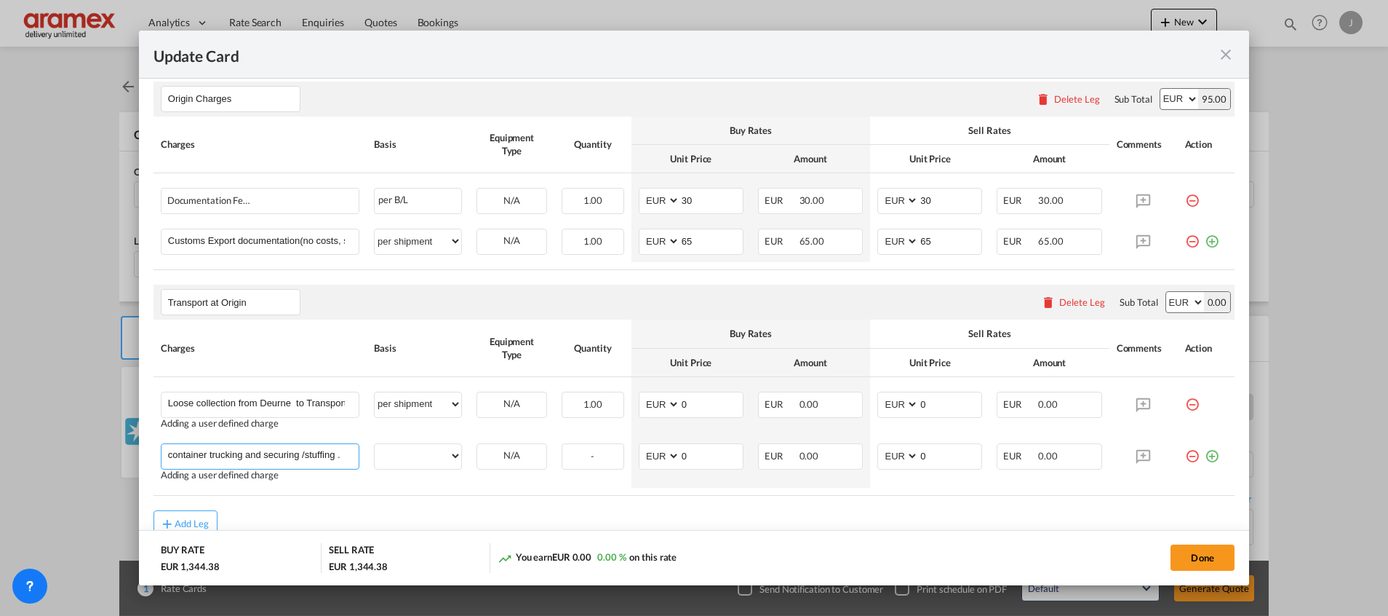
scroll to position [0, 0]
drag, startPoint x: 282, startPoint y: 457, endPoint x: 95, endPoint y: 450, distance: 186.4
click at [95, 450] on div "Update Card Port of [GEOGRAPHIC_DATA] NLRTM T/S Liner/Carrier Maersk | Spot Atl…" at bounding box center [694, 308] width 1388 height 616
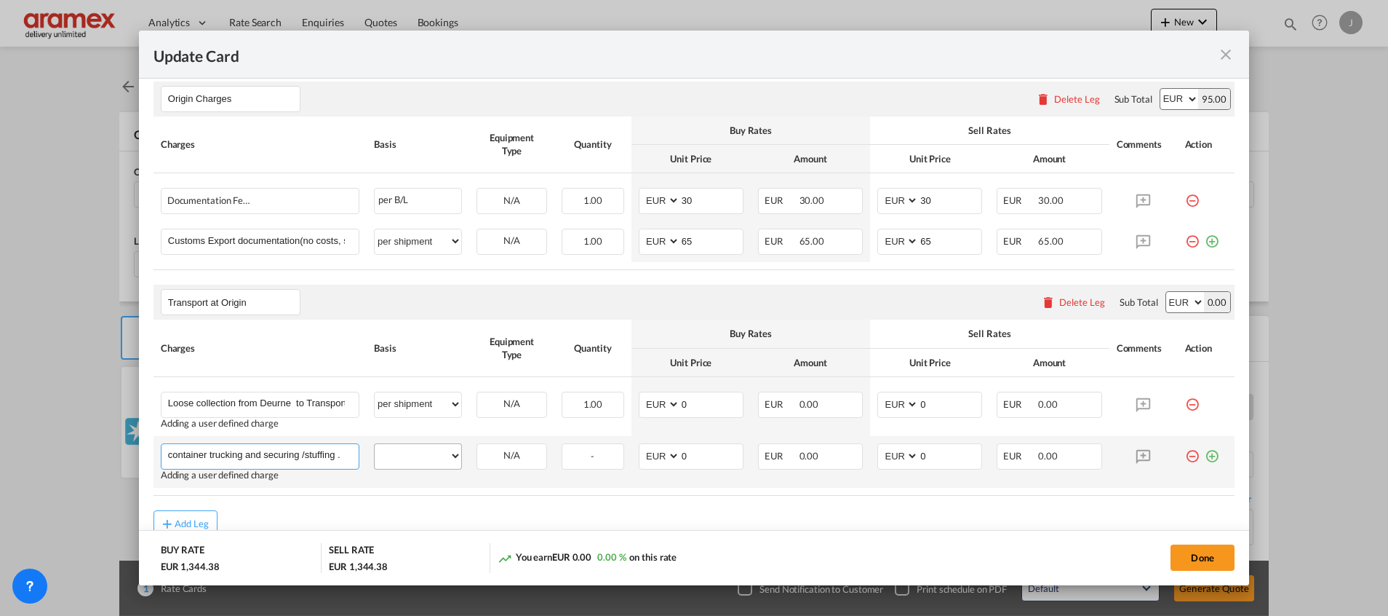
type input "container trucking and securing /stuffing ."
click at [417, 457] on select "per equipment per container per B/L per shipping bill per shipment % on pickup …" at bounding box center [418, 455] width 87 height 23
select select "per container"
click at [375, 444] on select "per equipment per container per B/L per shipping bill per shipment % on pickup …" at bounding box center [418, 455] width 87 height 23
drag, startPoint x: 701, startPoint y: 458, endPoint x: 636, endPoint y: 461, distance: 64.8
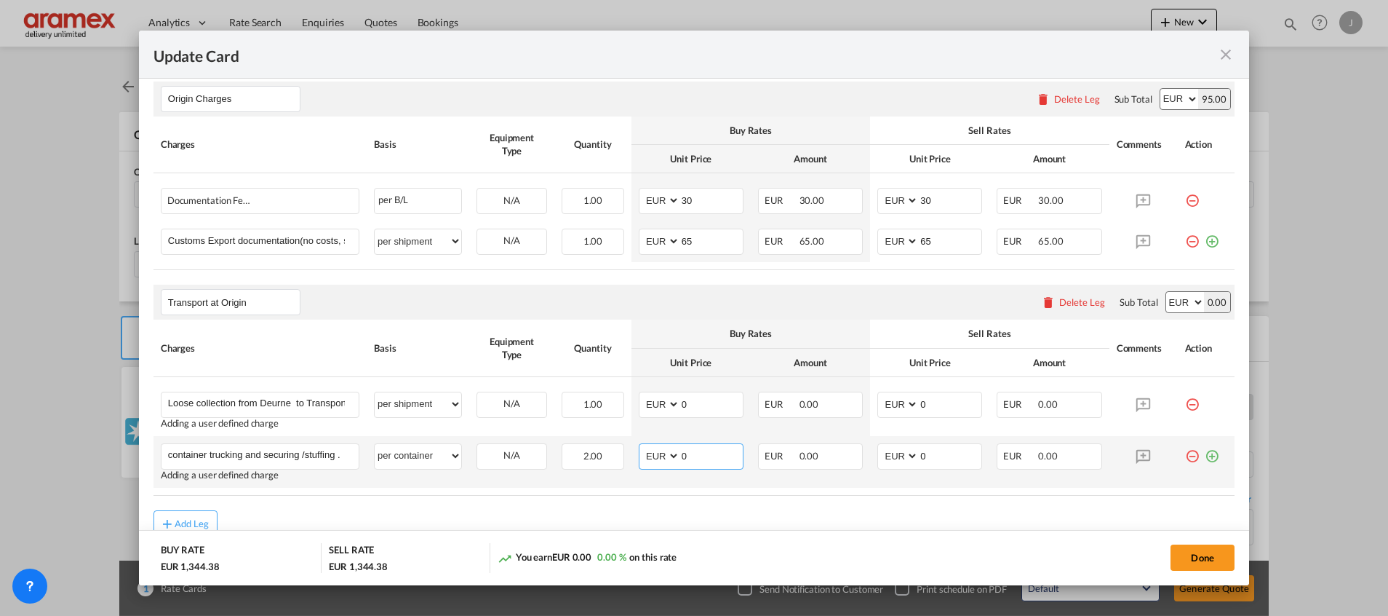
click at [639, 461] on md-input-container "AED AFN ALL AMD ANG AOA ARS AUD AWG AZN BAM BBD BDT BGN BHD BIF BMD BND BOB BRL…" at bounding box center [691, 456] width 105 height 26
click at [694, 457] on input "875" at bounding box center [711, 455] width 63 height 22
type input "875"
drag, startPoint x: 936, startPoint y: 453, endPoint x: 878, endPoint y: 455, distance: 58.3
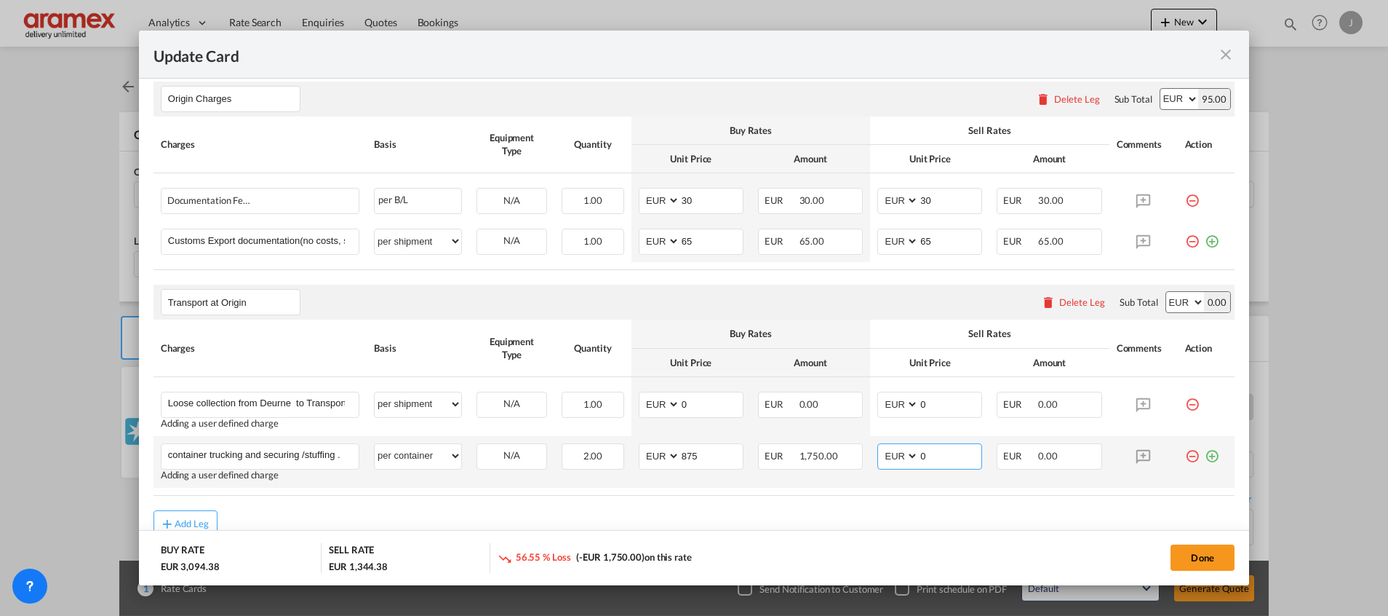
click at [878, 455] on md-input-container "AED AFN ALL AMD ANG AOA ARS AUD AWG AZN BAM BBD BDT BGN BHD BIF BMD BND BOB BRL…" at bounding box center [930, 456] width 105 height 26
paste input "875"
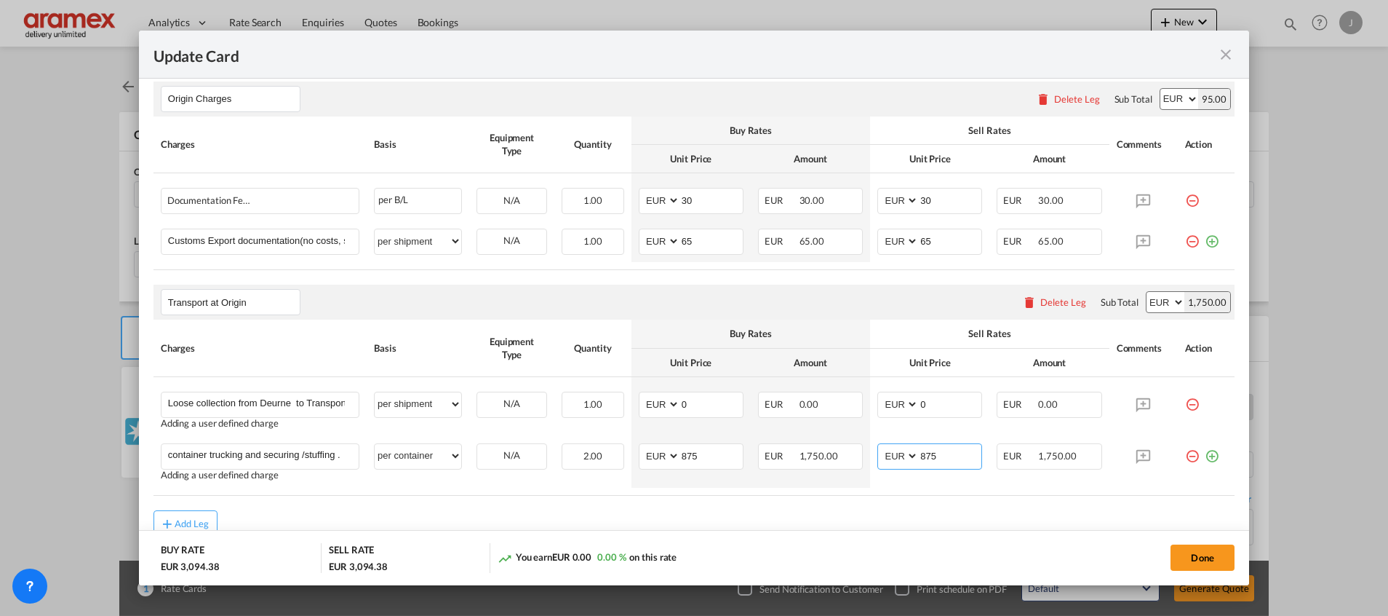
type input "875"
click at [940, 519] on div "Add Leg" at bounding box center [694, 523] width 1081 height 26
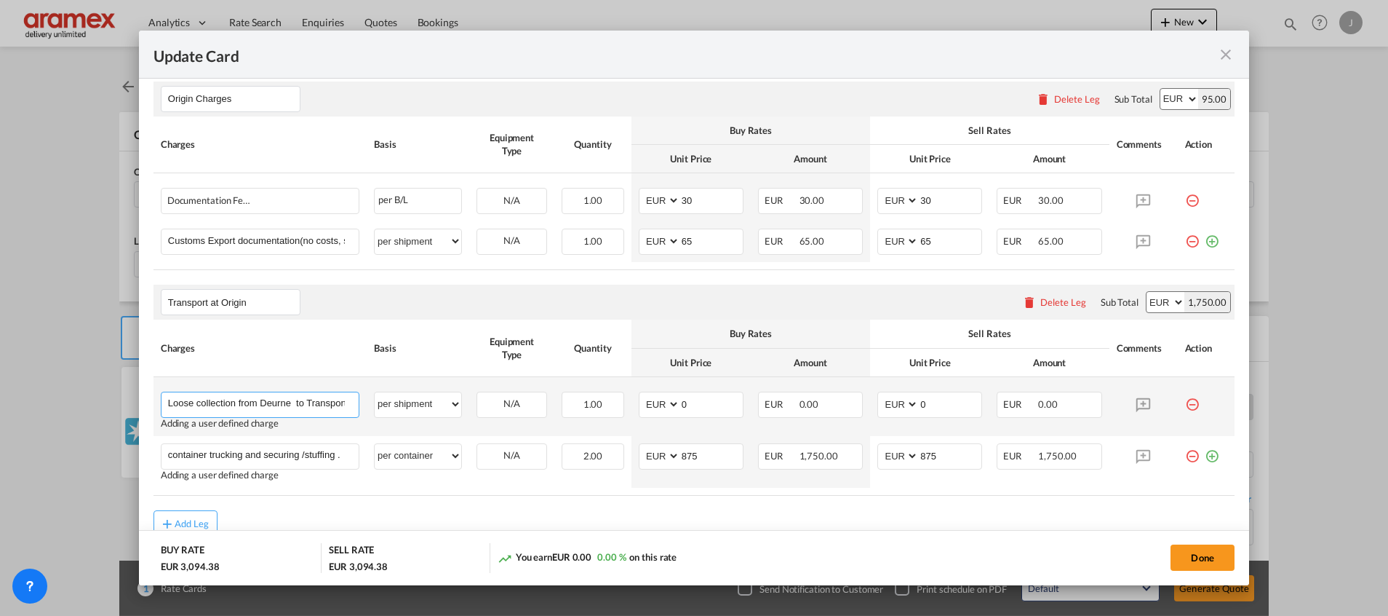
click at [263, 404] on input "Loose collection from Deurne to Transporter WH in RTM" at bounding box center [263, 403] width 191 height 22
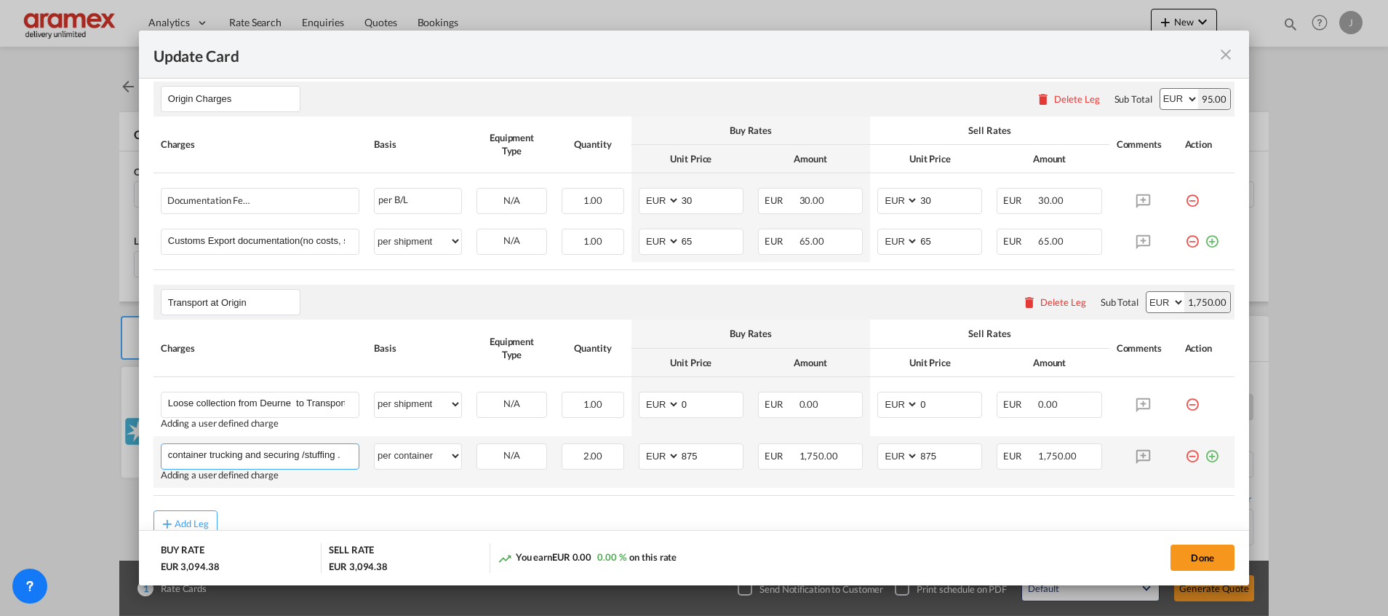
click at [223, 459] on input "container trucking and securing /stuffing ." at bounding box center [263, 455] width 191 height 22
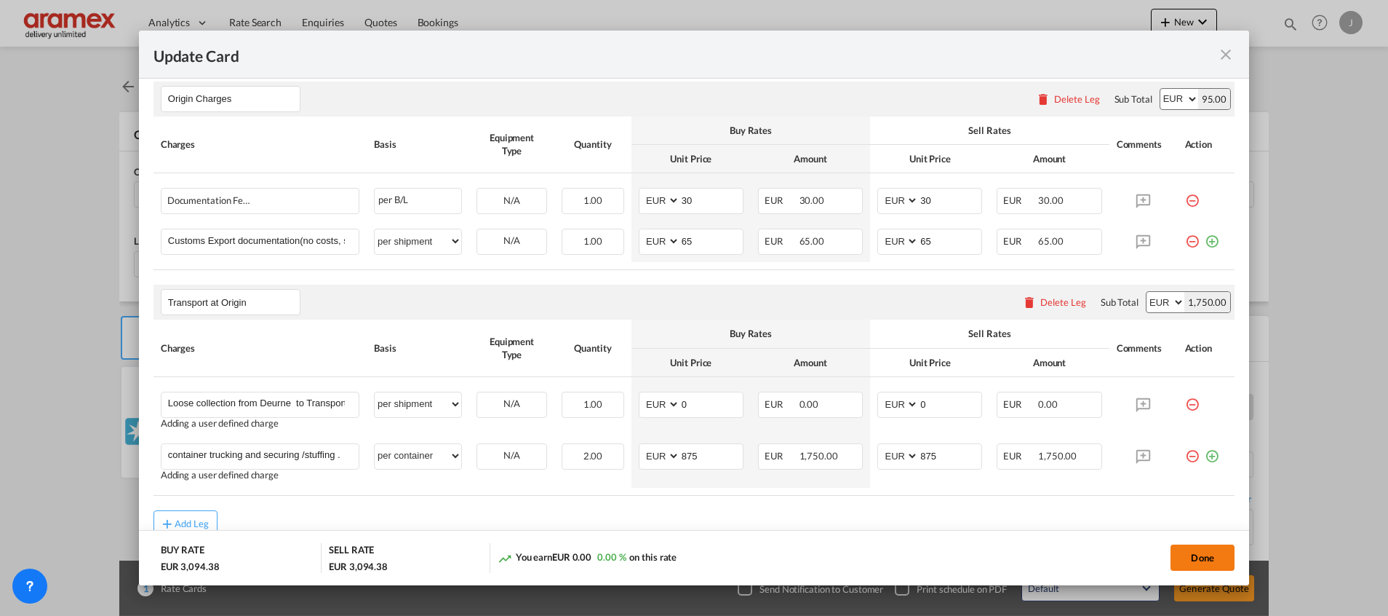
click at [1203, 551] on button "Done" at bounding box center [1203, 557] width 64 height 26
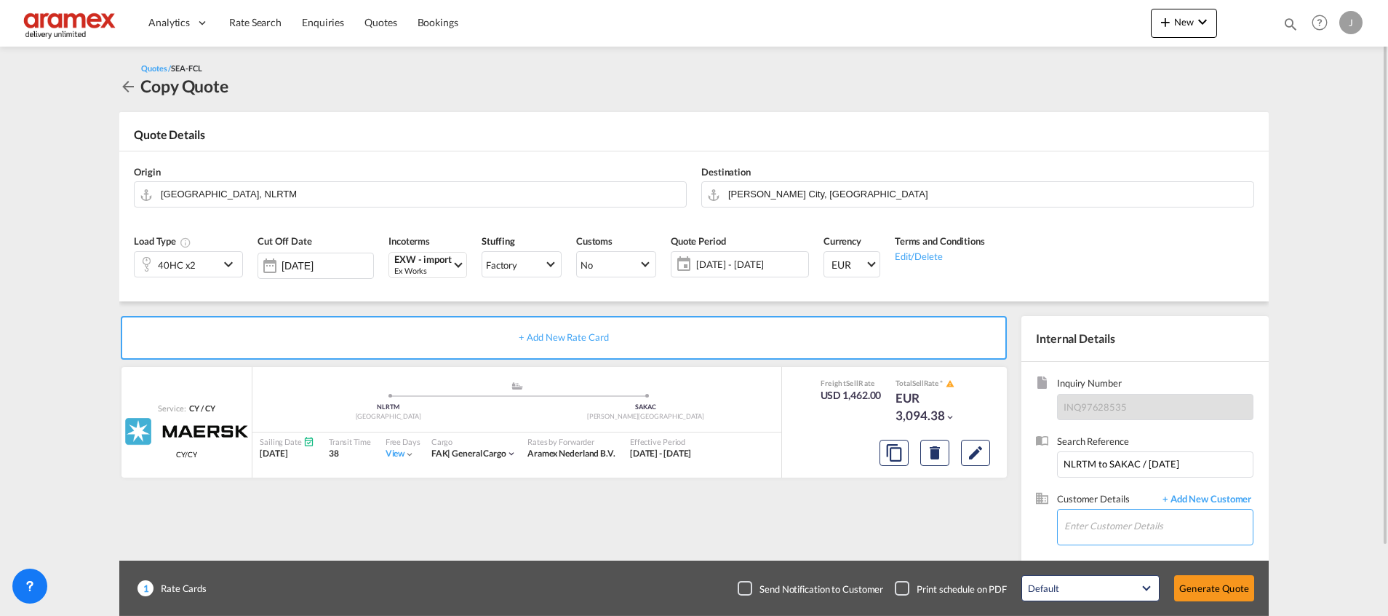
click at [1086, 517] on input "Enter Customer Details" at bounding box center [1159, 525] width 188 height 33
click at [1134, 481] on div "[PERSON_NAME] [PERSON_NAME][EMAIL_ADDRESS][DOMAIN_NAME] | Aramex International …" at bounding box center [1158, 489] width 189 height 39
type input "Aramex International – [GEOGRAPHIC_DATA], [GEOGRAPHIC_DATA], [PERSON_NAME], [EM…"
click at [1209, 584] on button "Generate Quote" at bounding box center [1215, 588] width 80 height 26
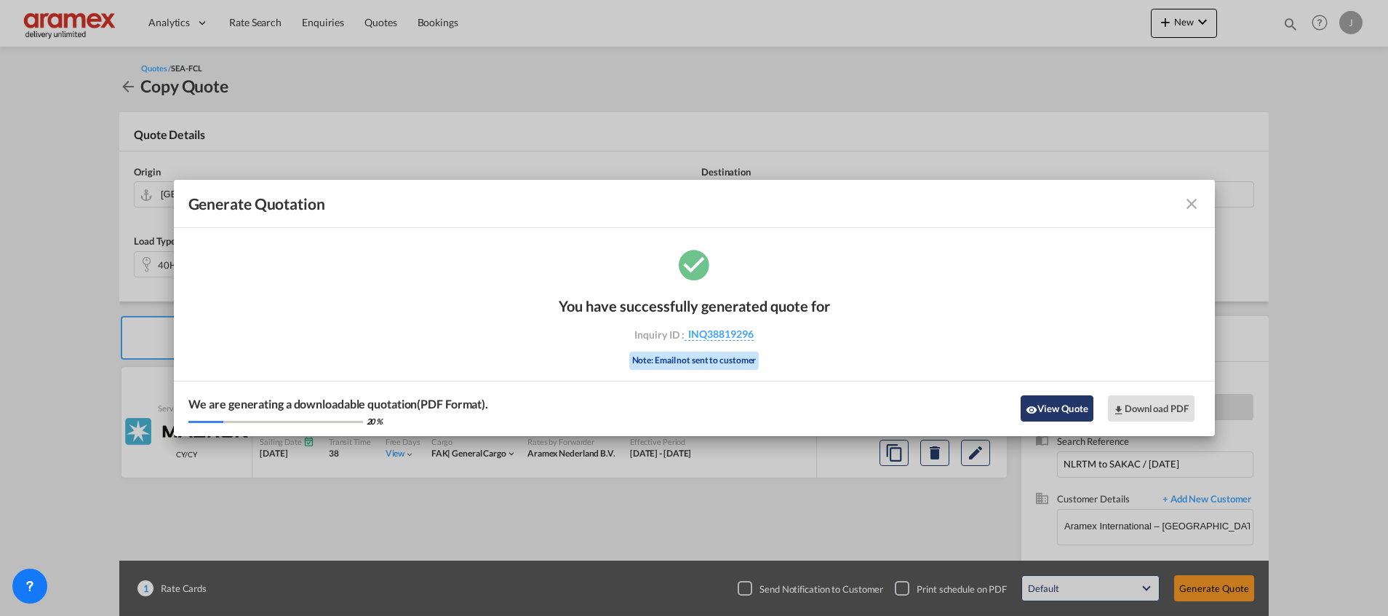
click at [1047, 410] on button "View Quote" at bounding box center [1057, 408] width 73 height 26
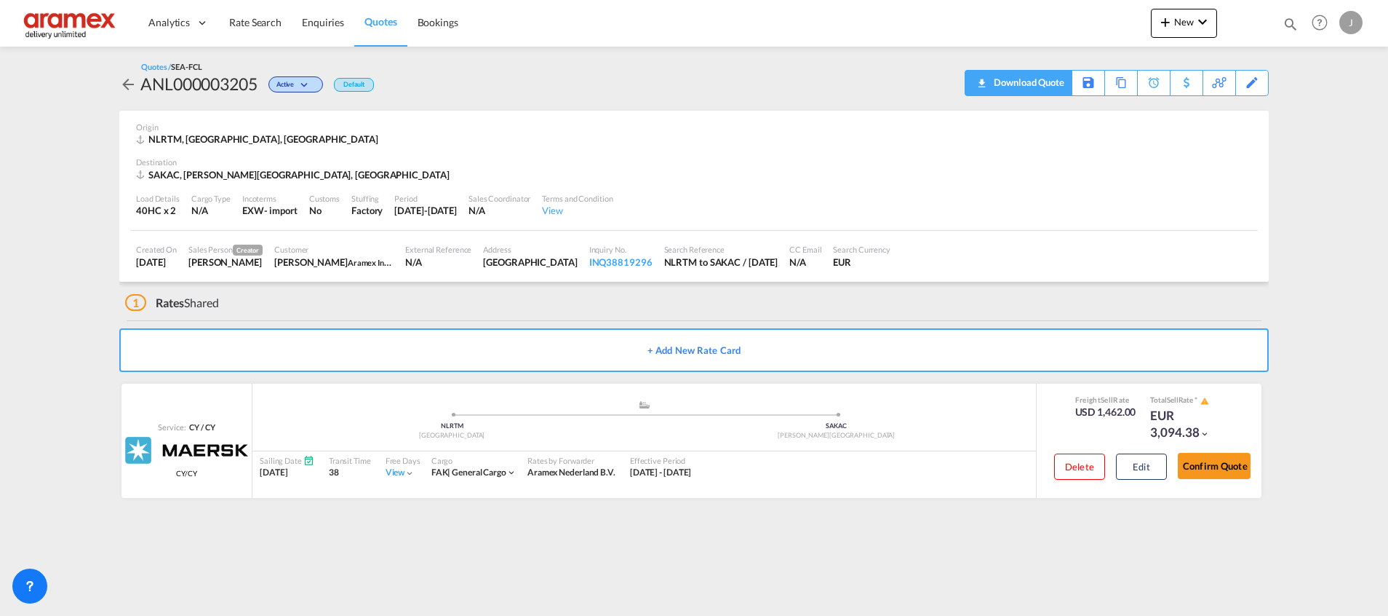
click at [1044, 88] on div "Download Quote" at bounding box center [1027, 82] width 74 height 23
click at [368, 28] on span "Quotes" at bounding box center [381, 22] width 32 height 15
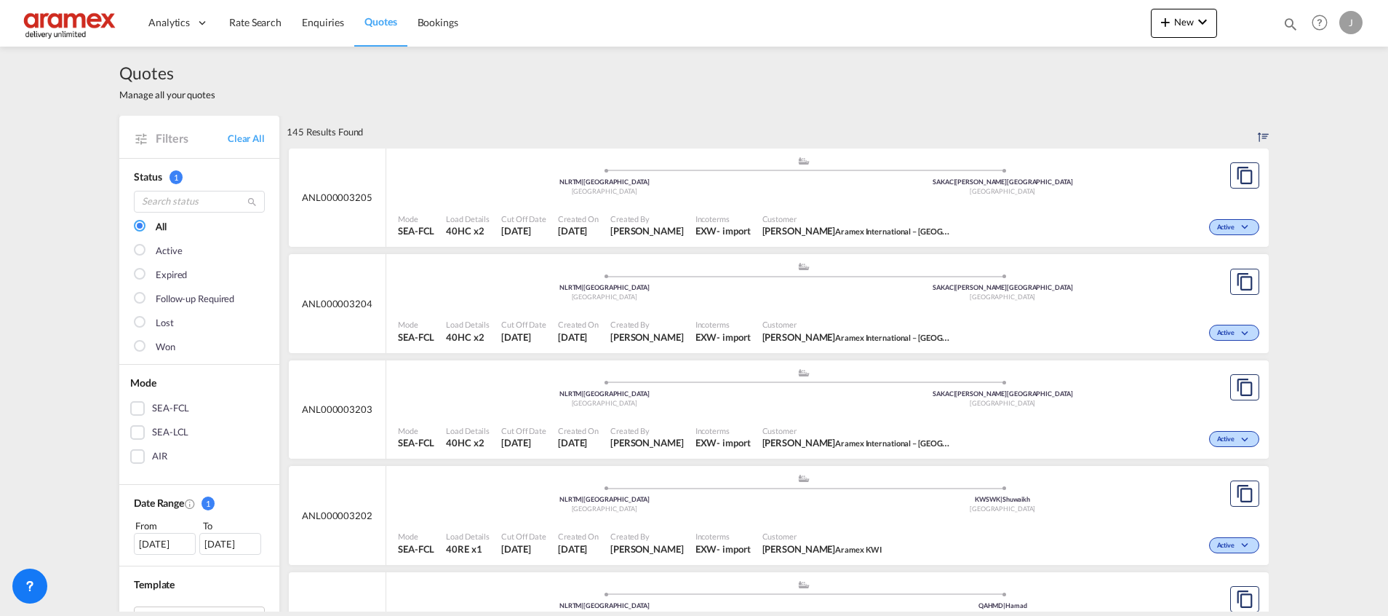
click at [890, 428] on span "Customer" at bounding box center [857, 430] width 189 height 11
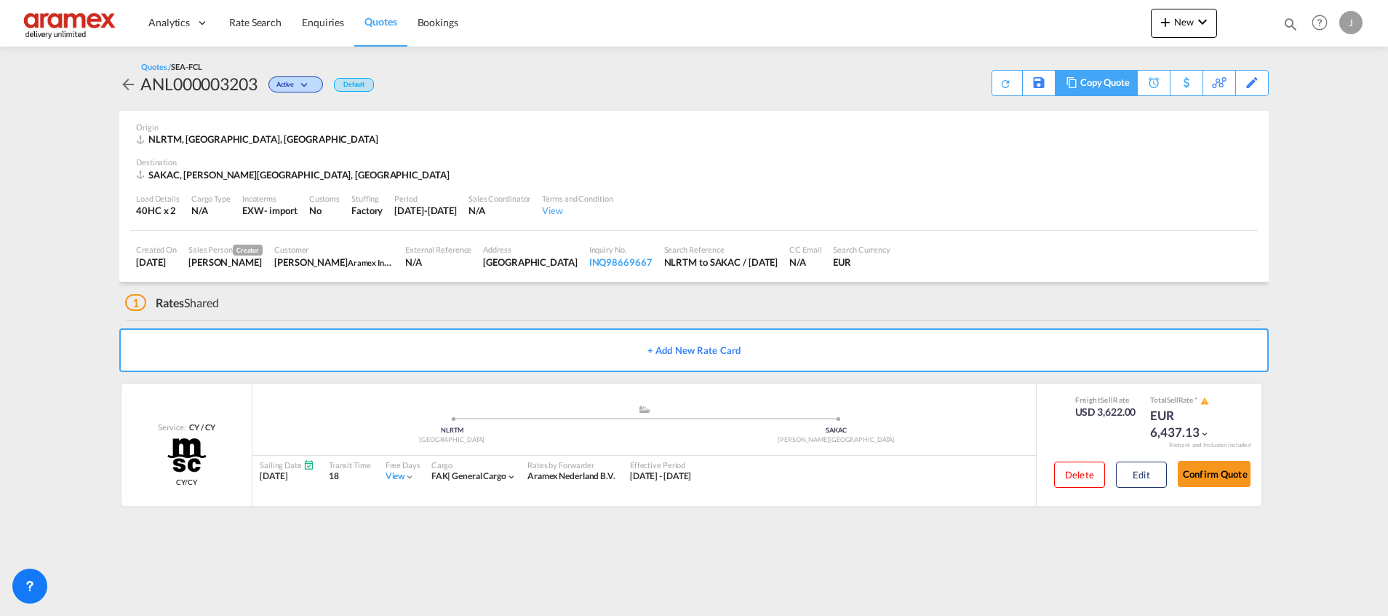
click at [1103, 76] on div "Copy Quote" at bounding box center [1105, 83] width 49 height 25
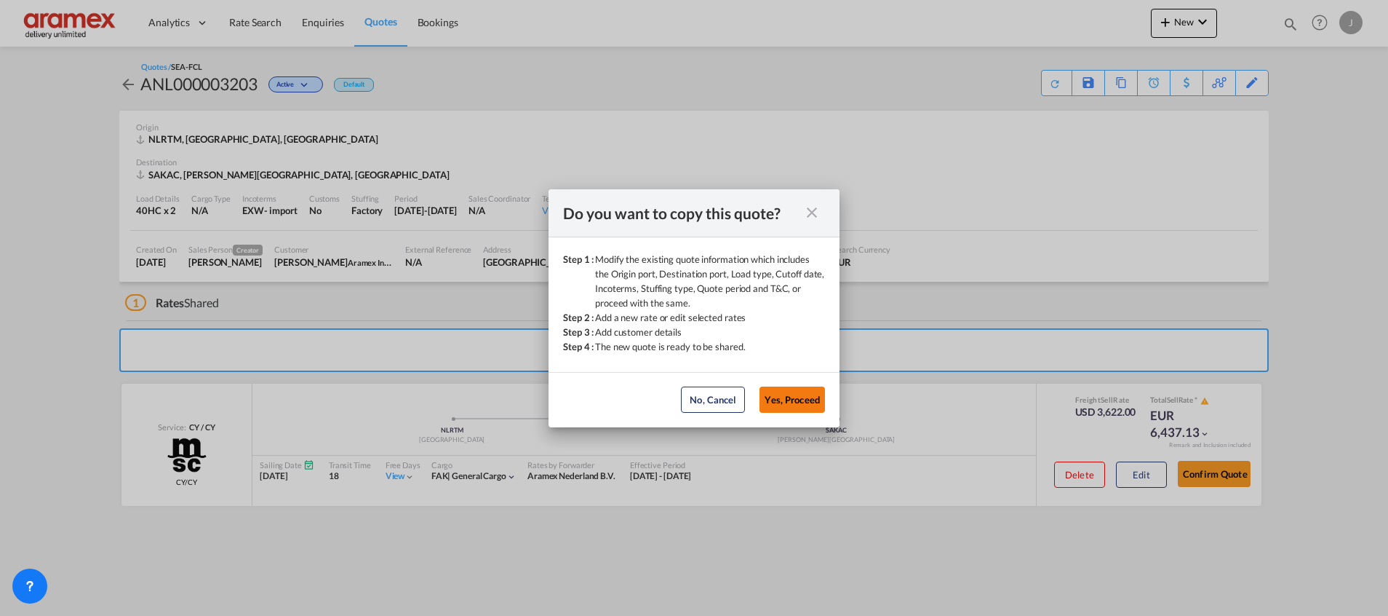
click at [779, 390] on button "Yes, Proceed" at bounding box center [792, 399] width 65 height 26
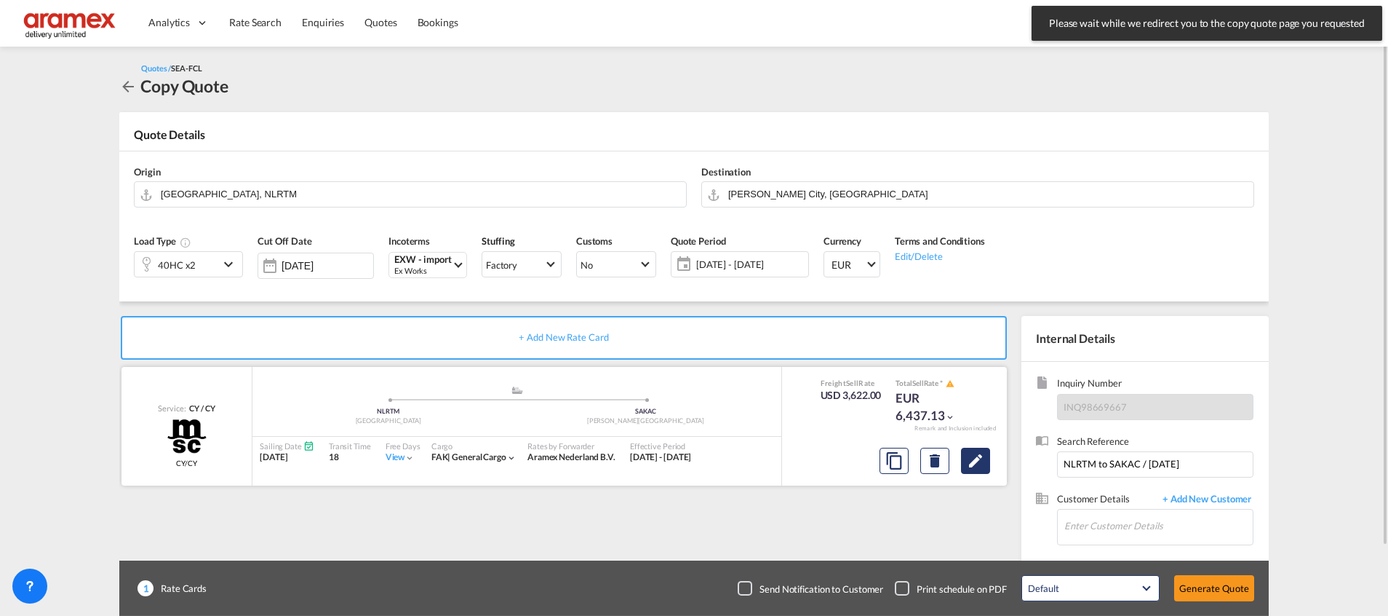
click at [972, 466] on md-icon "Edit" at bounding box center [975, 460] width 17 height 17
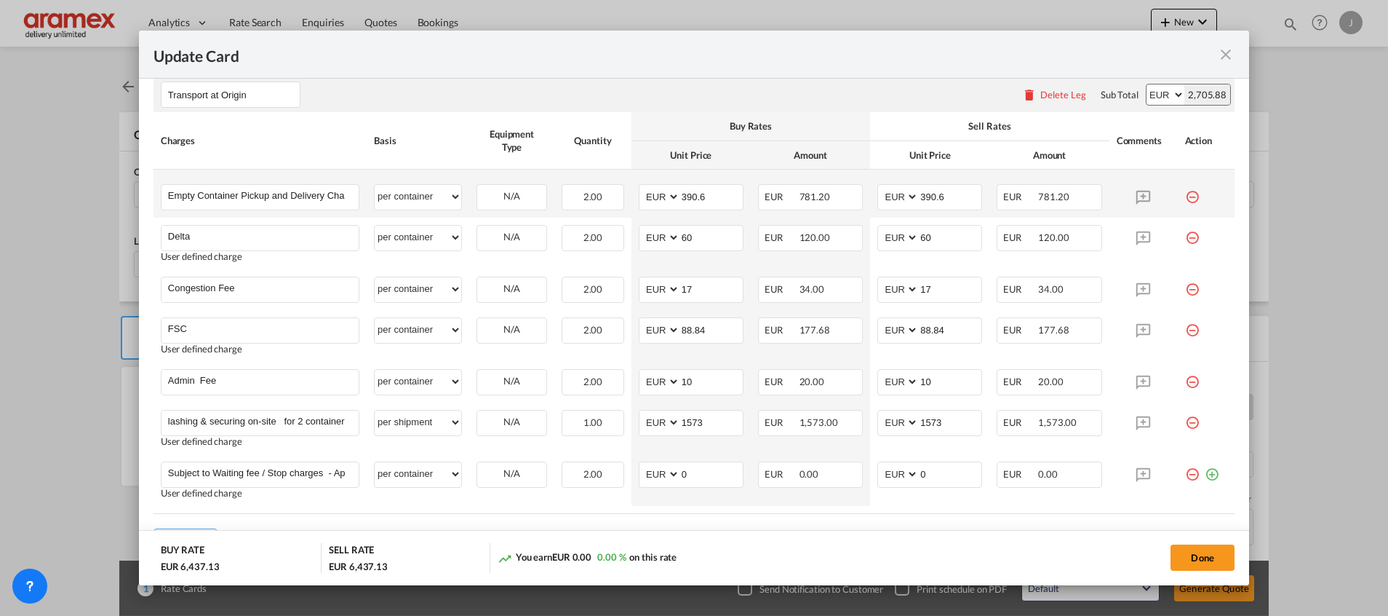
scroll to position [1089, 0]
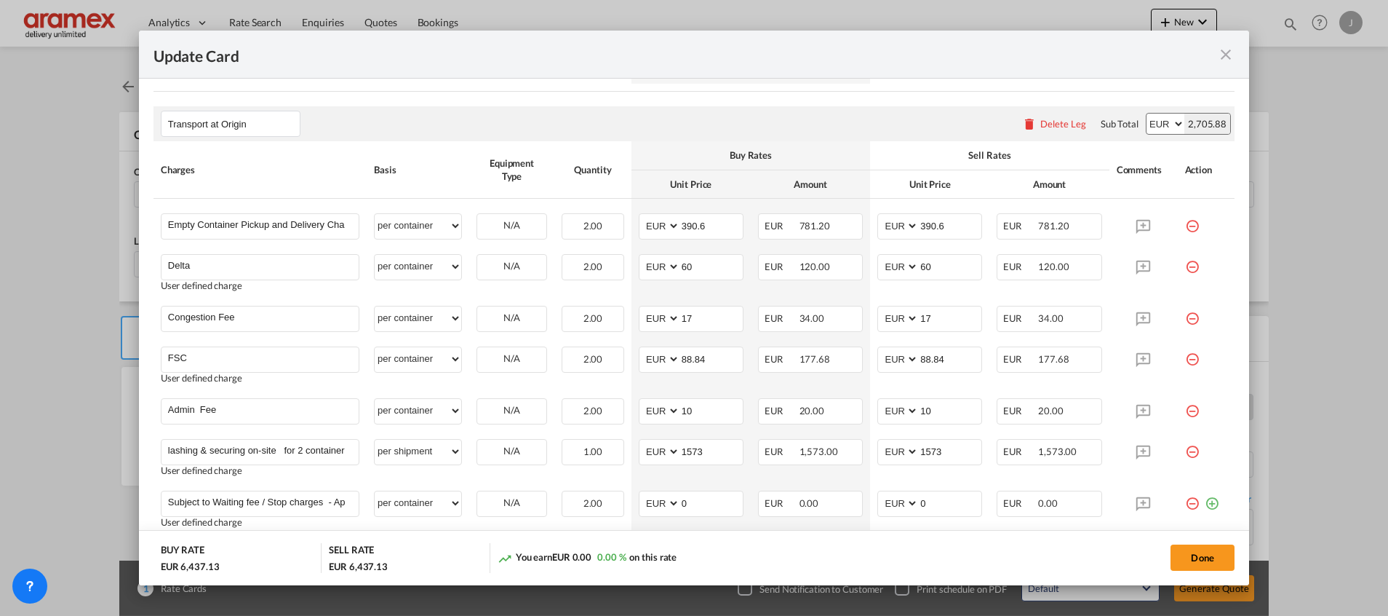
click at [1041, 123] on div "Delete Leg" at bounding box center [1064, 124] width 46 height 12
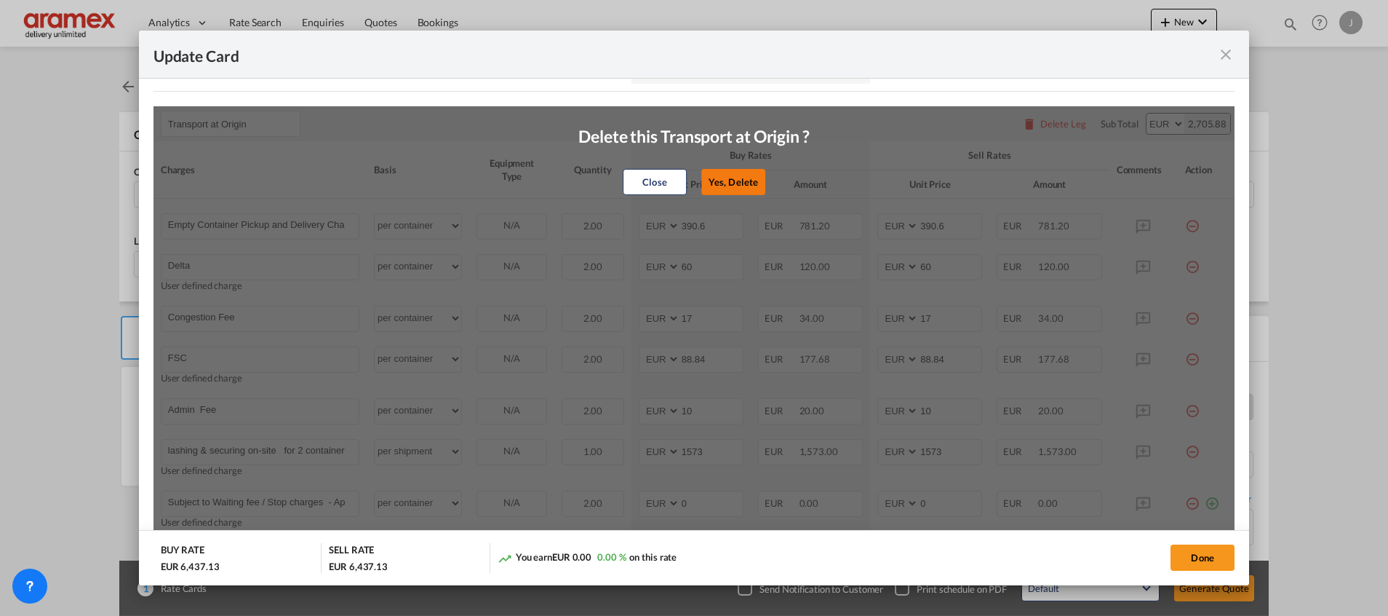
click at [736, 174] on button "Yes, Delete" at bounding box center [734, 182] width 64 height 26
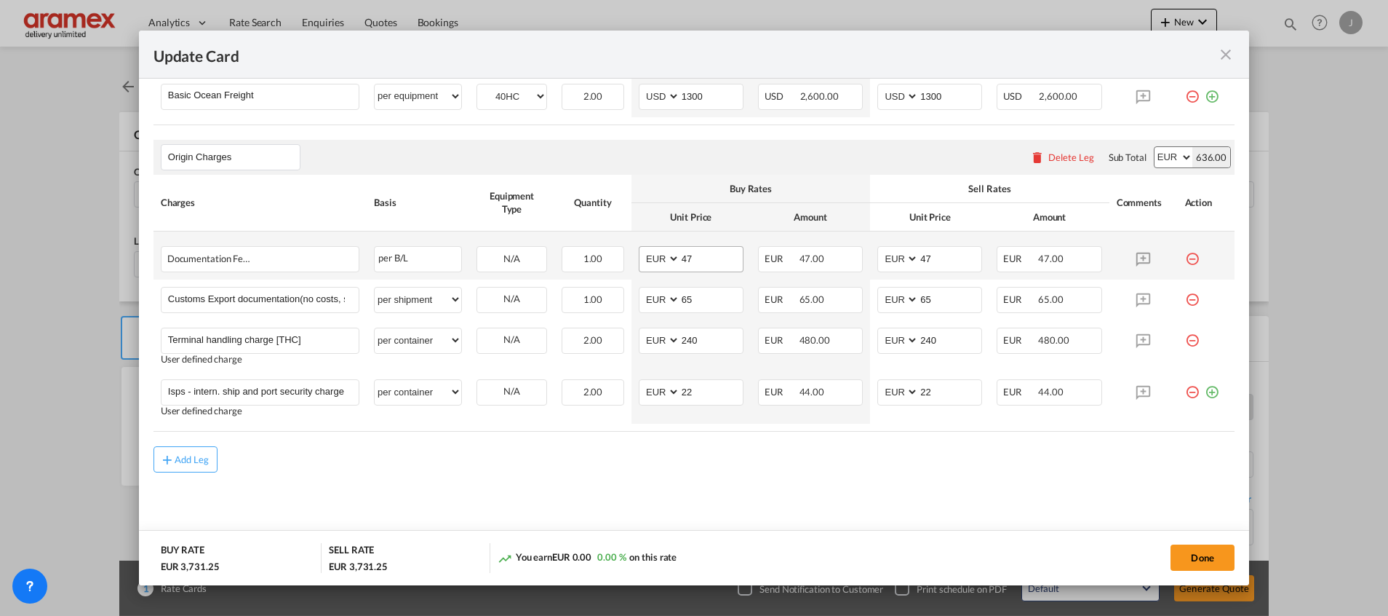
scroll to position [748, 0]
click at [182, 462] on div "Add Leg" at bounding box center [192, 460] width 35 height 9
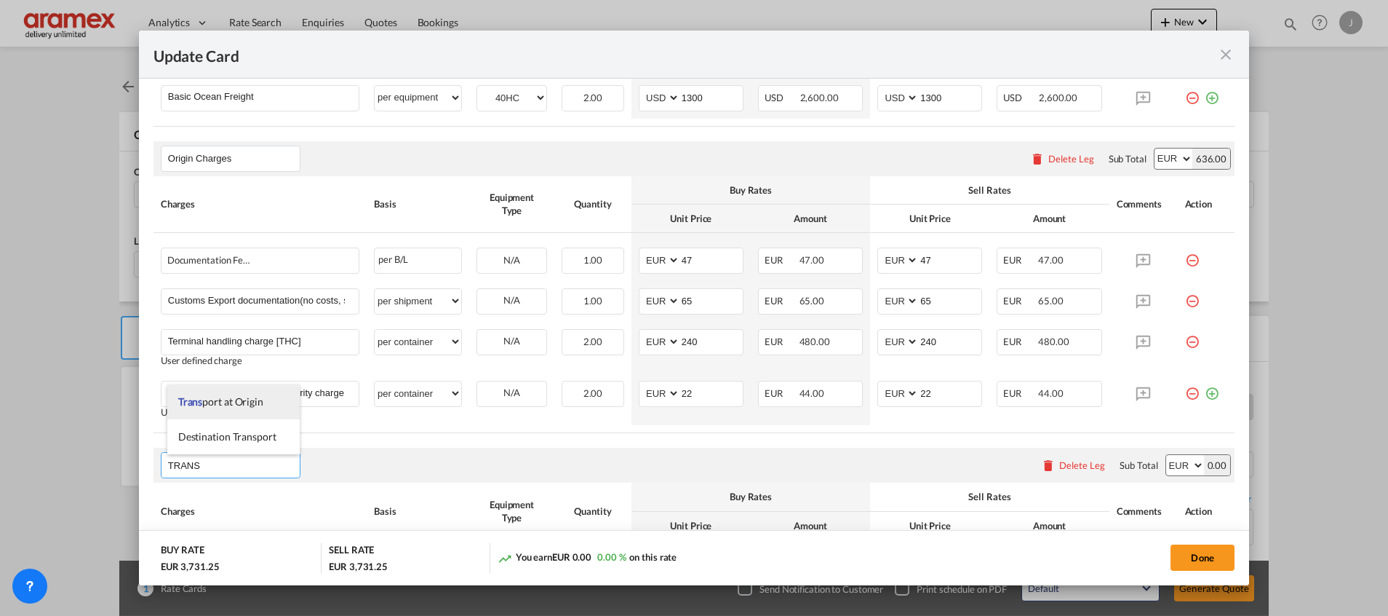
click at [252, 397] on span "Trans port at Origin" at bounding box center [220, 401] width 85 height 12
type input "Transport at Origin"
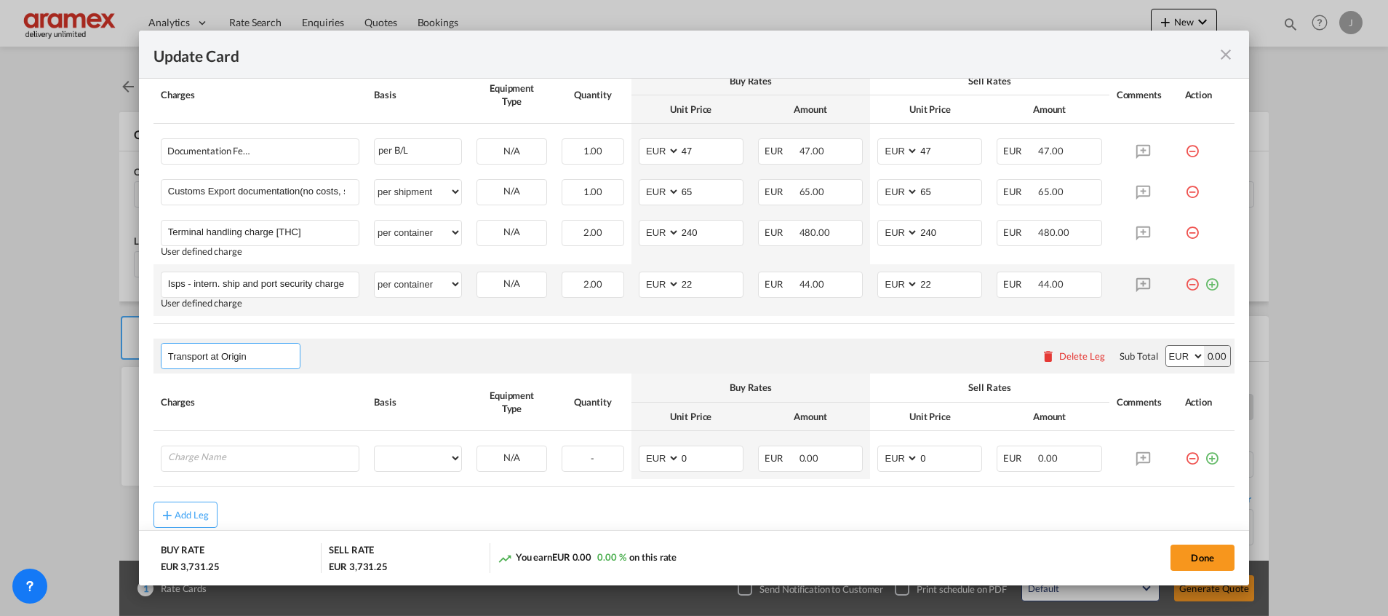
scroll to position [910, 0]
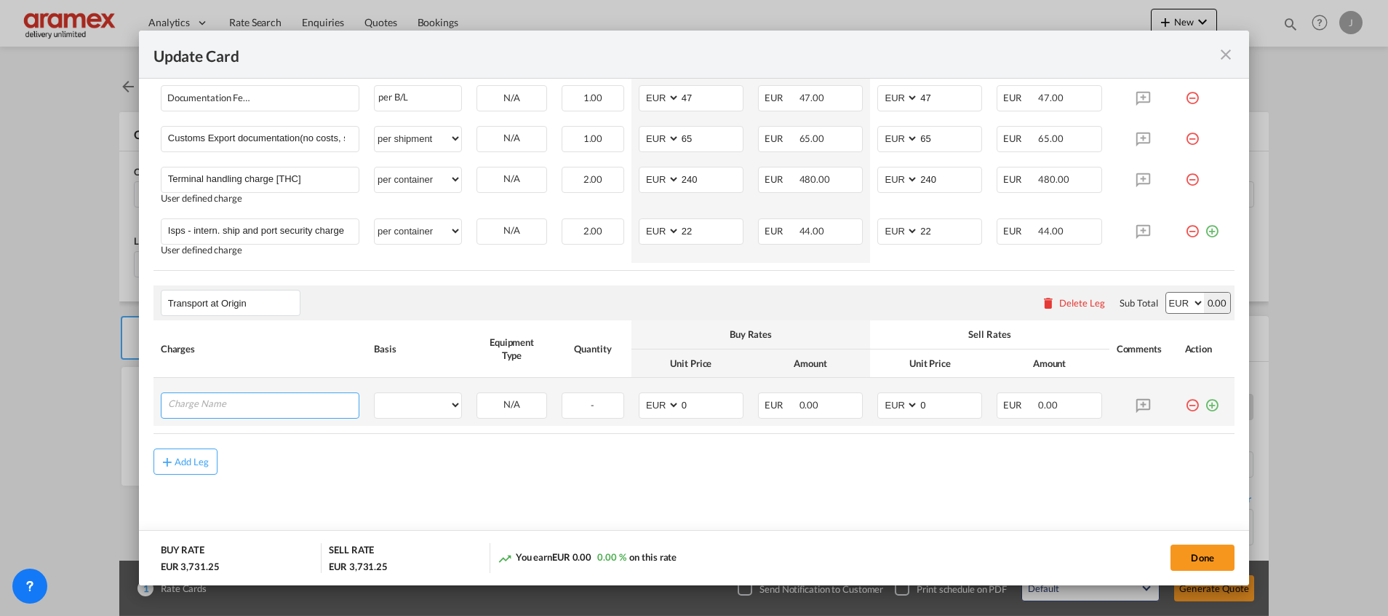
click at [279, 402] on input "Charge Name" at bounding box center [263, 404] width 191 height 22
paste input "Loose collection from Deurne to Transporter WH in RTM"
type input "Loose collection from Deurne to Transporter WH in RTM"
click at [416, 401] on select "per equipment per container per B/L per shipping bill per shipment % on pickup …" at bounding box center [418, 404] width 87 height 23
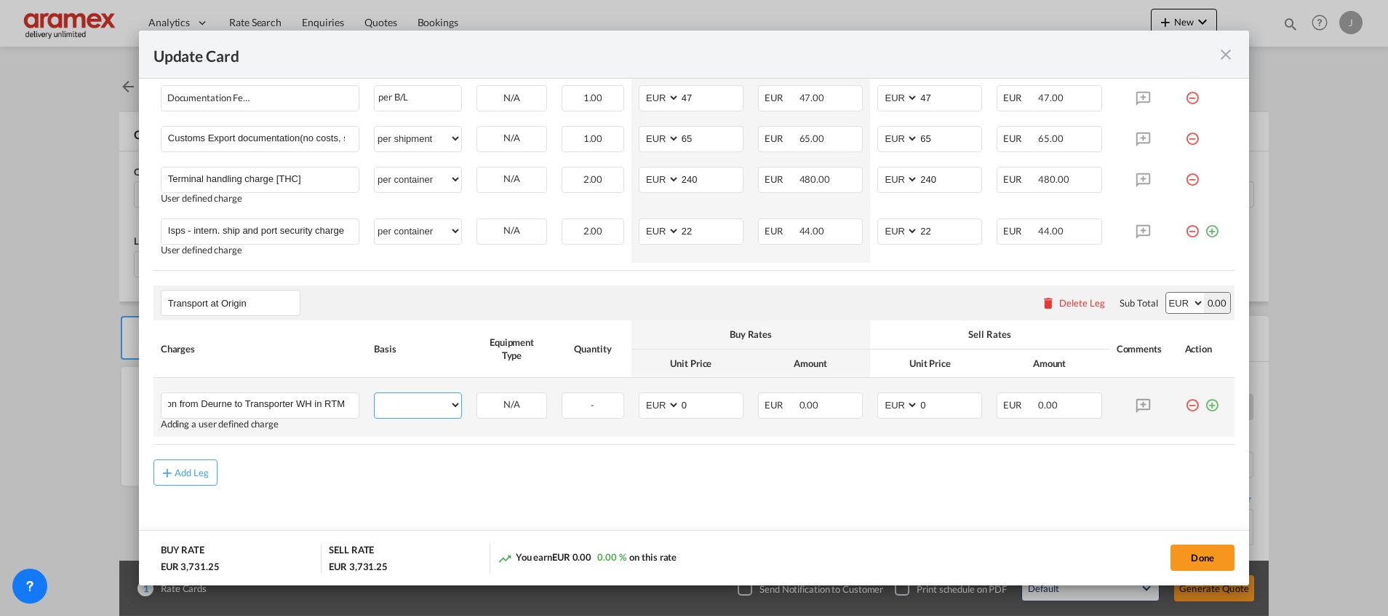
scroll to position [0, 0]
select select "per shipment"
click at [375, 393] on select "per equipment per container per B/L per shipping bill per shipment % on pickup …" at bounding box center [418, 404] width 87 height 23
click at [1205, 404] on md-icon "icon-plus-circle-outline green-400-fg" at bounding box center [1212, 399] width 15 height 15
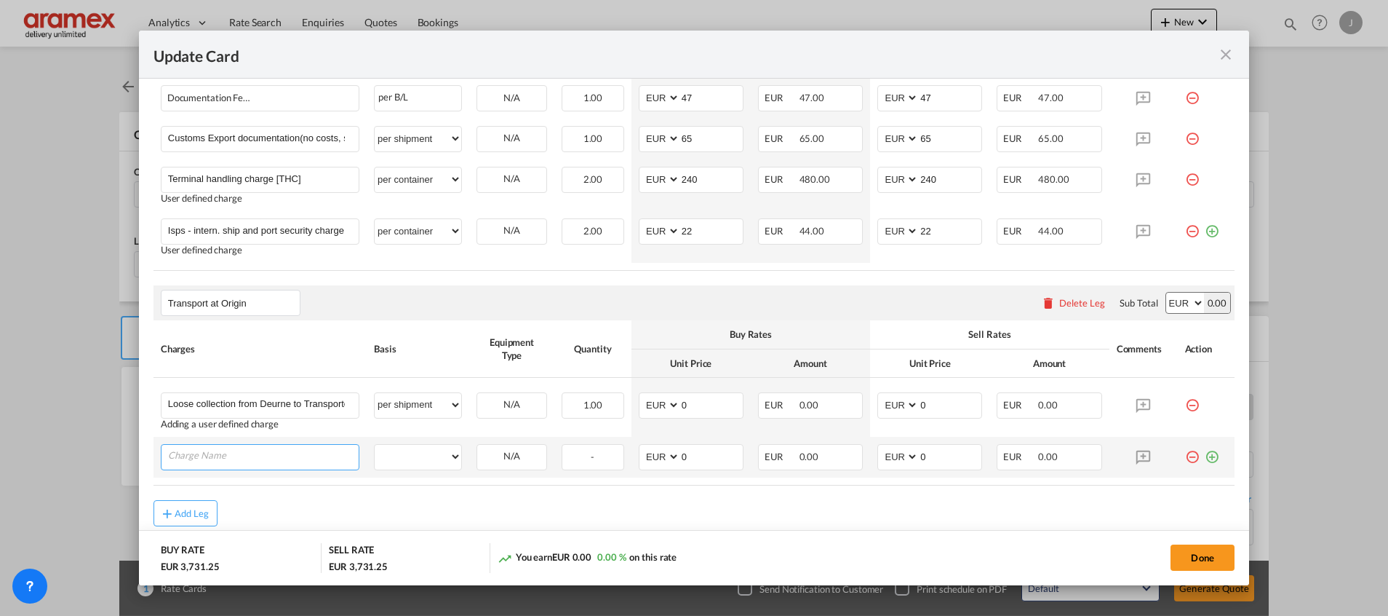
click at [252, 453] on input "Charge Name" at bounding box center [263, 456] width 191 height 22
paste input "container trucking and securing /stuffing ."
type input "container trucking and securing /stuffing ."
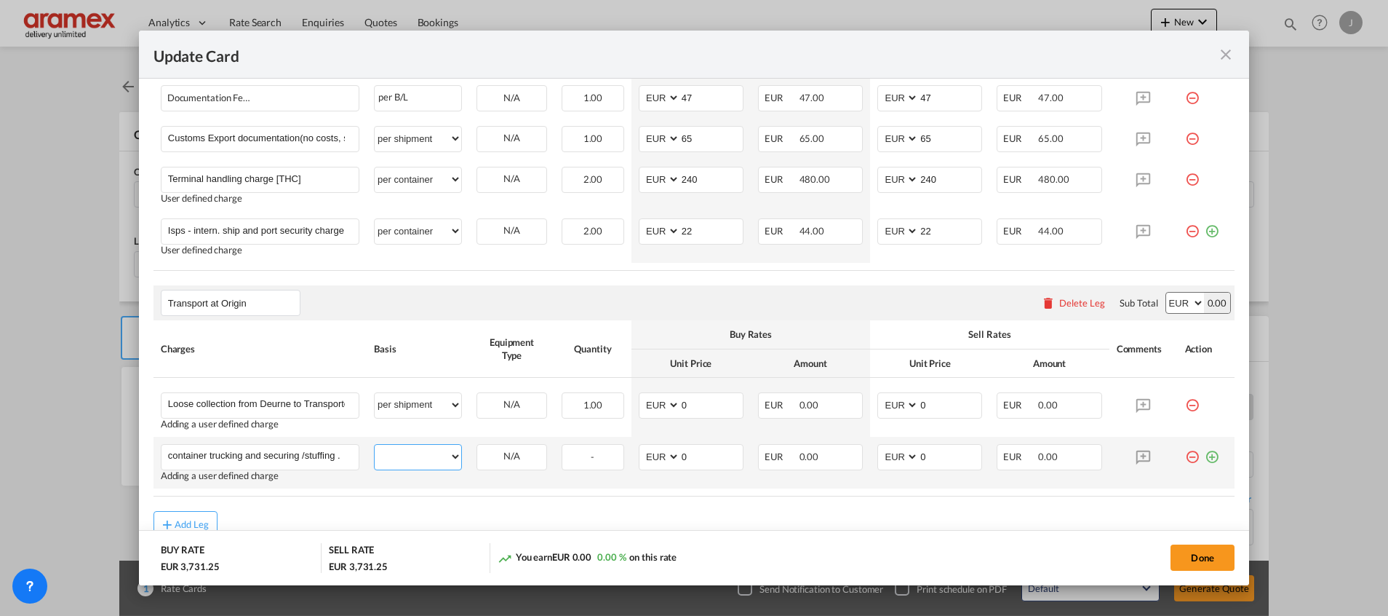
click at [400, 466] on select "per equipment per container per B/L per shipping bill per shipment % on pickup …" at bounding box center [418, 456] width 87 height 23
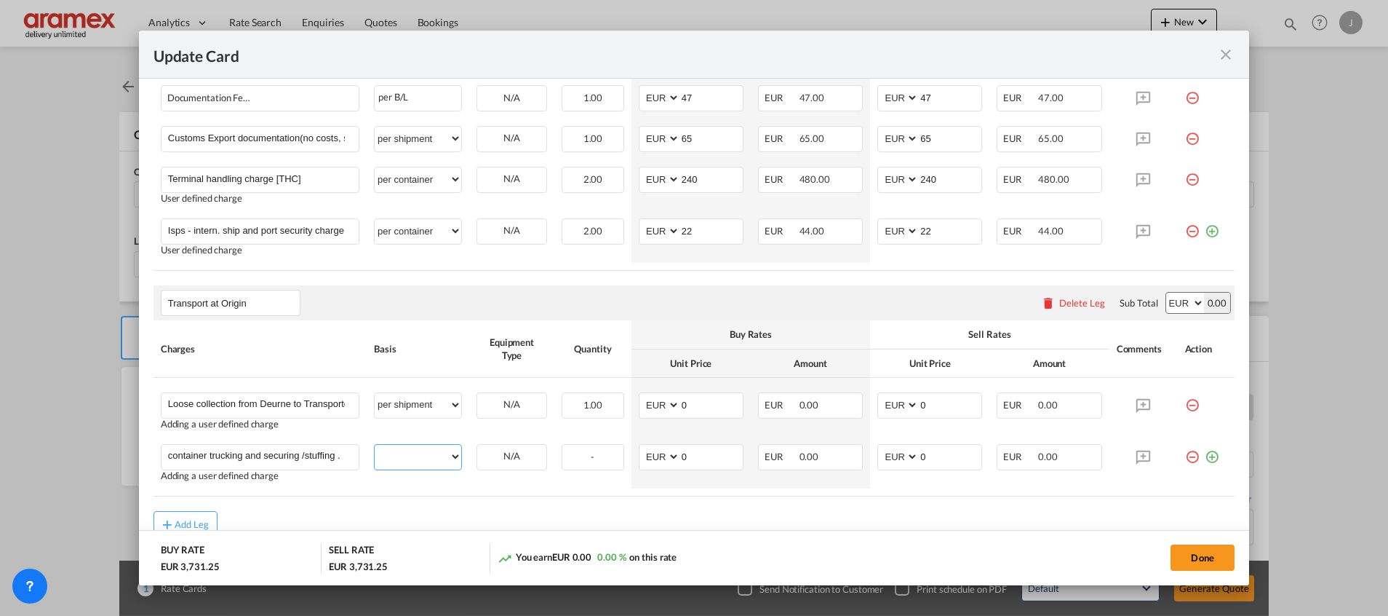
select select "per container"
click at [375, 445] on select "per equipment per container per B/L per shipping bill per shipment % on pickup …" at bounding box center [418, 456] width 87 height 23
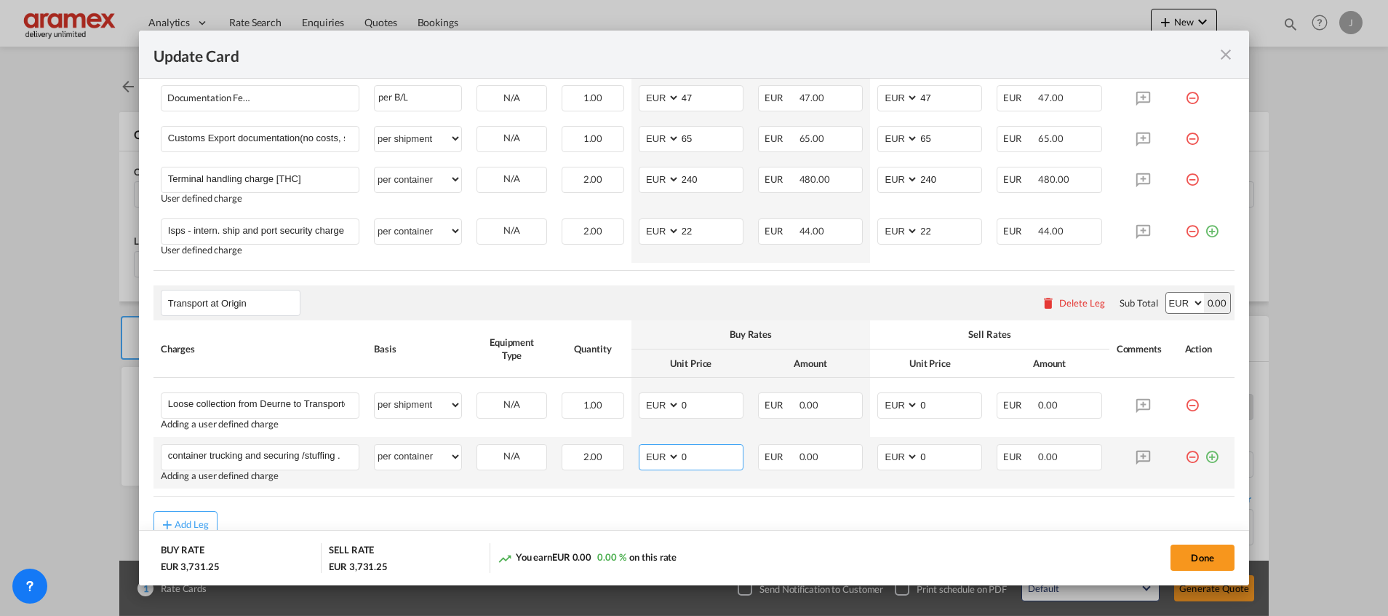
drag, startPoint x: 700, startPoint y: 458, endPoint x: 634, endPoint y: 454, distance: 66.3
click at [639, 454] on md-input-container "AED AFN ALL AMD ANG AOA ARS AUD AWG AZN BAM BBD BDT BGN BHD BIF BMD BND BOB BRL…" at bounding box center [691, 457] width 105 height 26
paste input "875.0"
type input "875.00"
drag, startPoint x: 924, startPoint y: 459, endPoint x: 884, endPoint y: 459, distance: 40.0
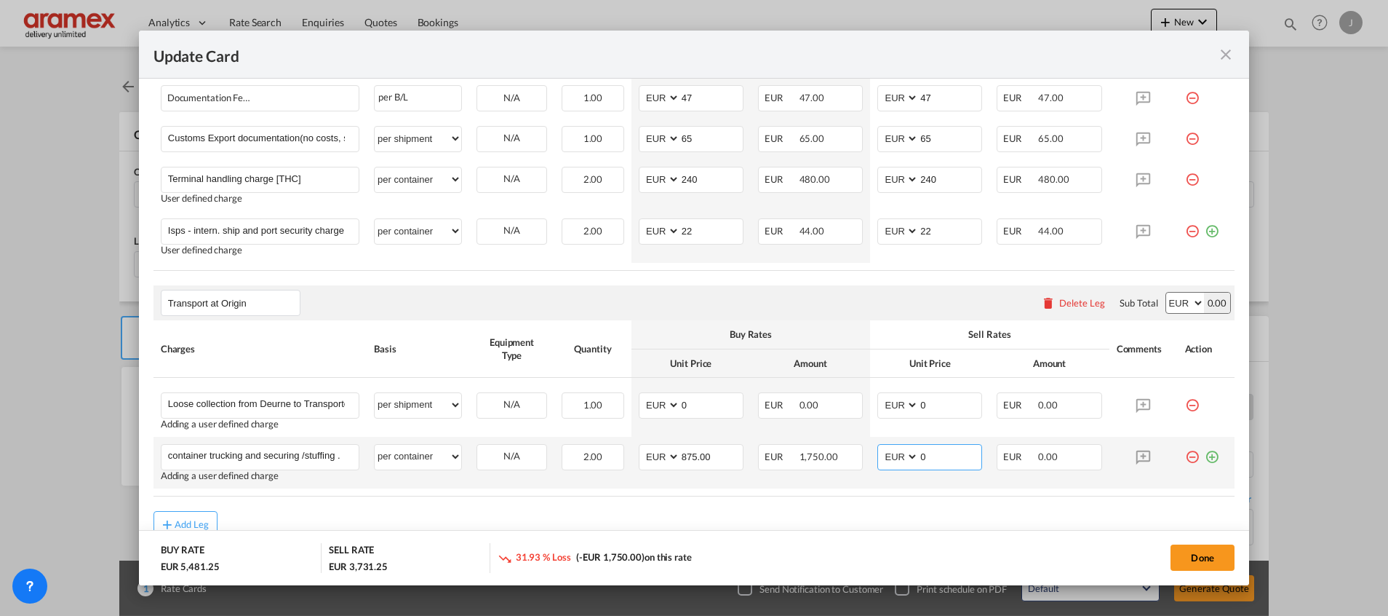
click at [884, 459] on md-input-container "AED AFN ALL AMD ANG AOA ARS AUD AWG AZN BAM BBD BDT BGN BHD BIF BMD BND BOB BRL…" at bounding box center [930, 457] width 105 height 26
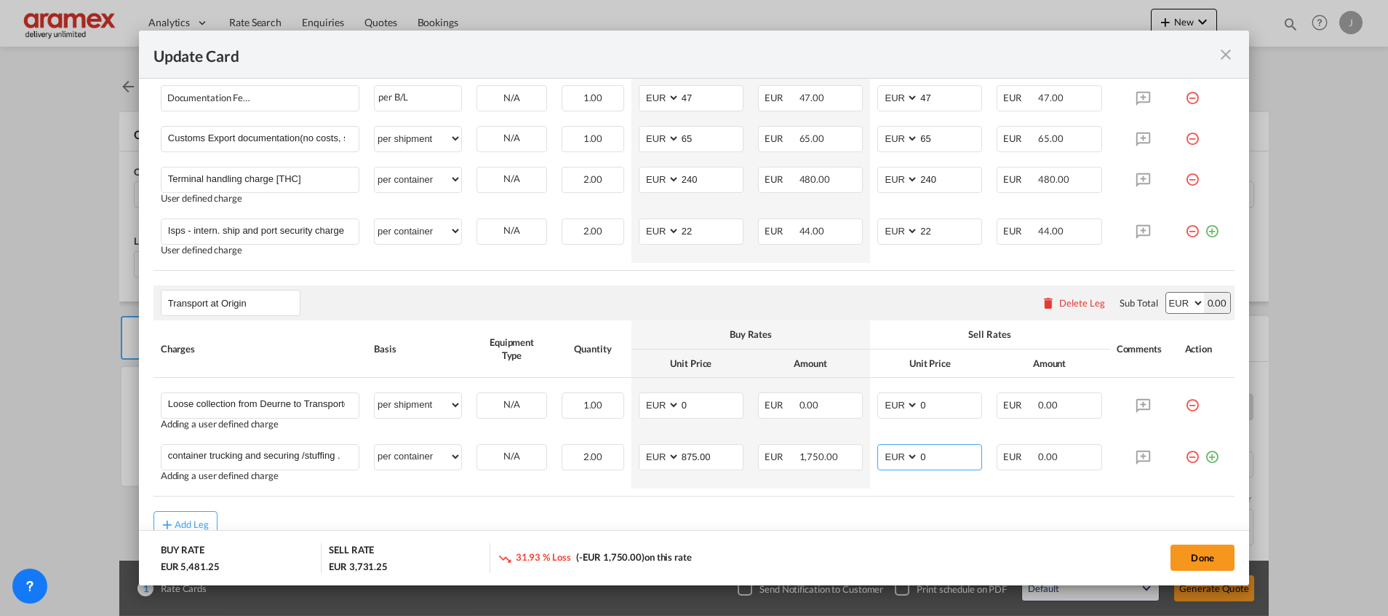
paste input "875.0"
type input "875.00"
click at [874, 516] on div "Add Leg" at bounding box center [694, 524] width 1081 height 26
click at [1193, 553] on button "Done" at bounding box center [1203, 557] width 64 height 26
type input "875"
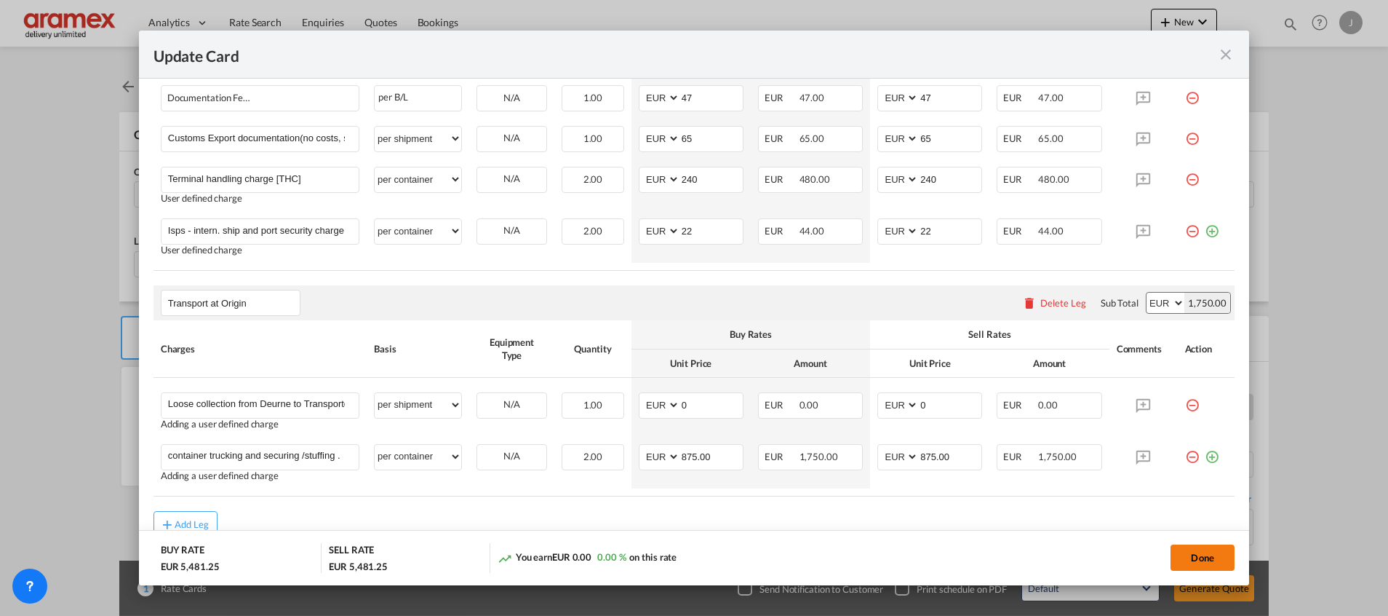
type input "875"
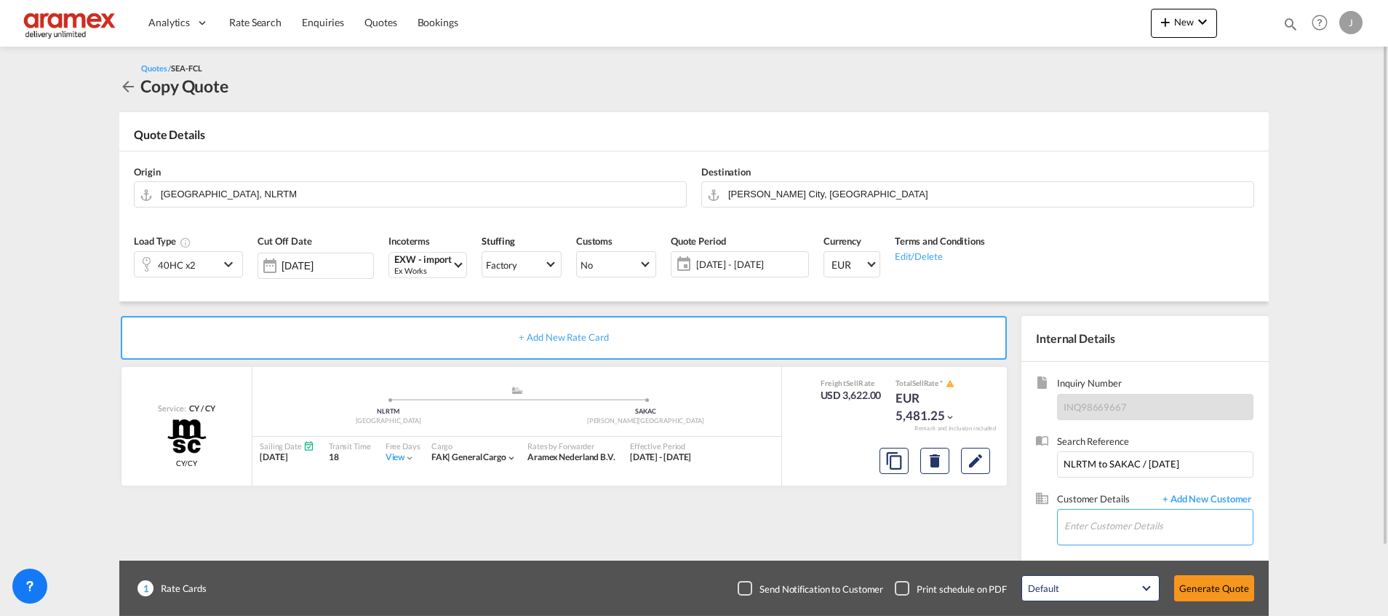
click at [1107, 534] on input "Enter Customer Details" at bounding box center [1159, 525] width 188 height 33
click at [1124, 485] on div "[PERSON_NAME] [PERSON_NAME][EMAIL_ADDRESS][DOMAIN_NAME] | Aramex International …" at bounding box center [1158, 489] width 189 height 39
type input "Aramex International – [GEOGRAPHIC_DATA], [GEOGRAPHIC_DATA], [PERSON_NAME], [EM…"
click at [1227, 588] on button "Generate Quote" at bounding box center [1215, 588] width 80 height 26
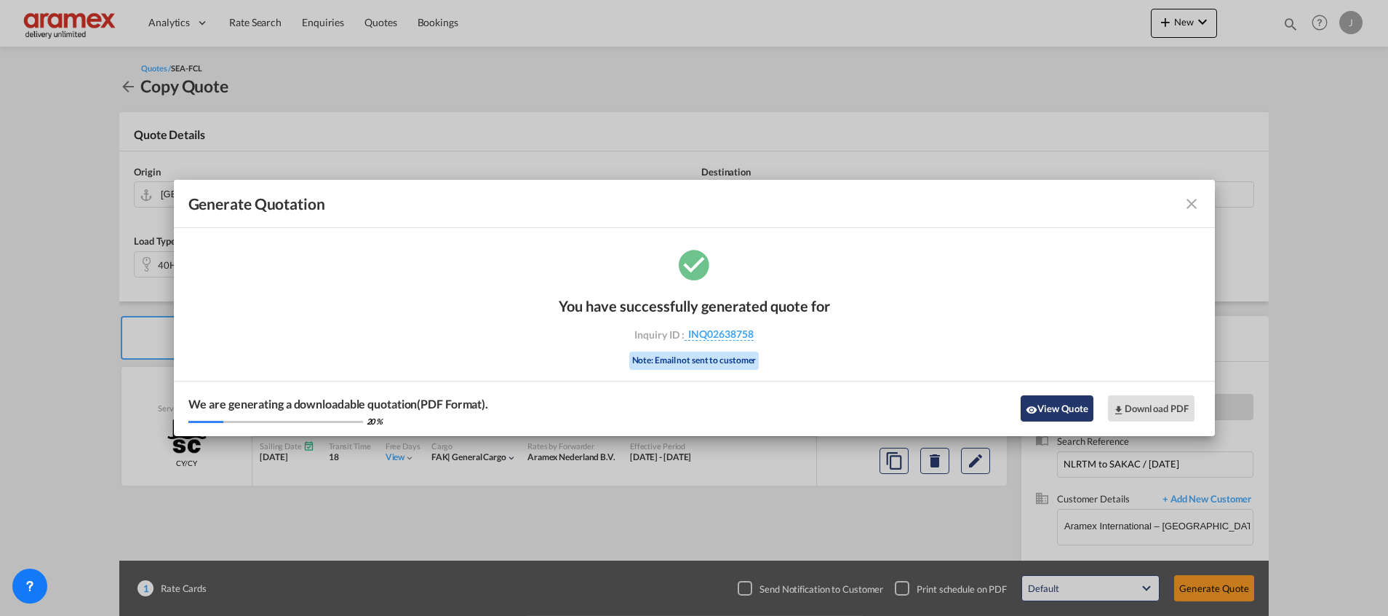
click at [1072, 405] on button "View Quote" at bounding box center [1057, 408] width 73 height 26
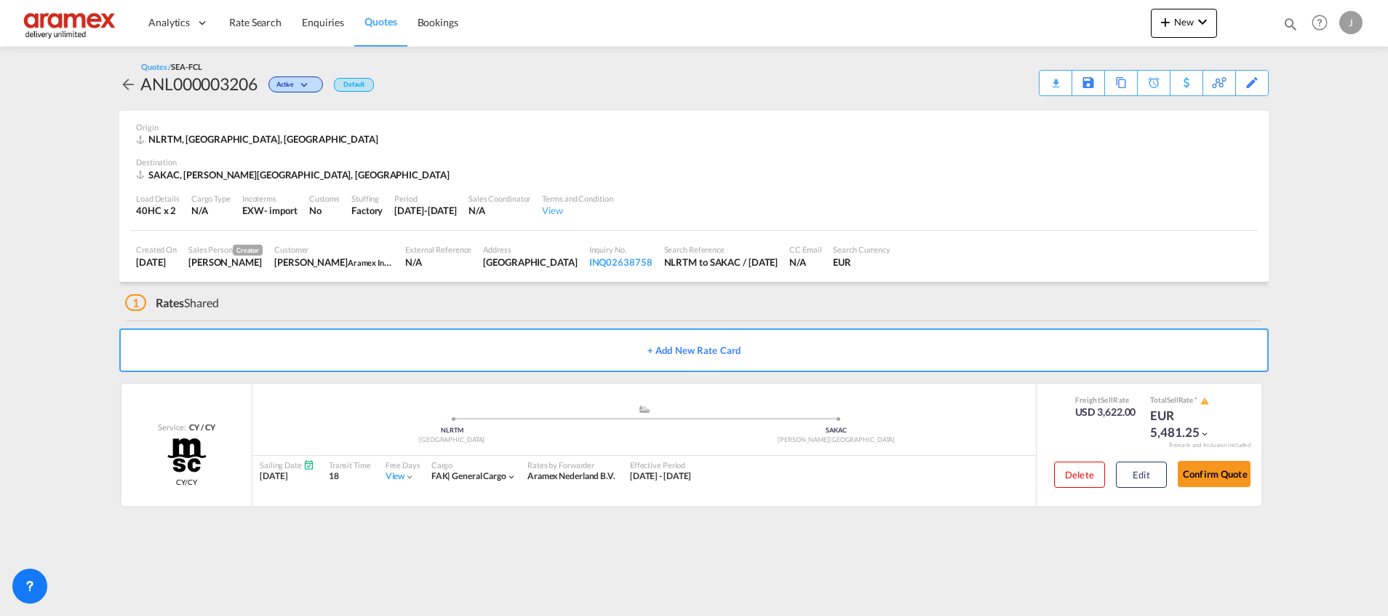
click at [386, 15] on span "Quotes" at bounding box center [381, 22] width 32 height 15
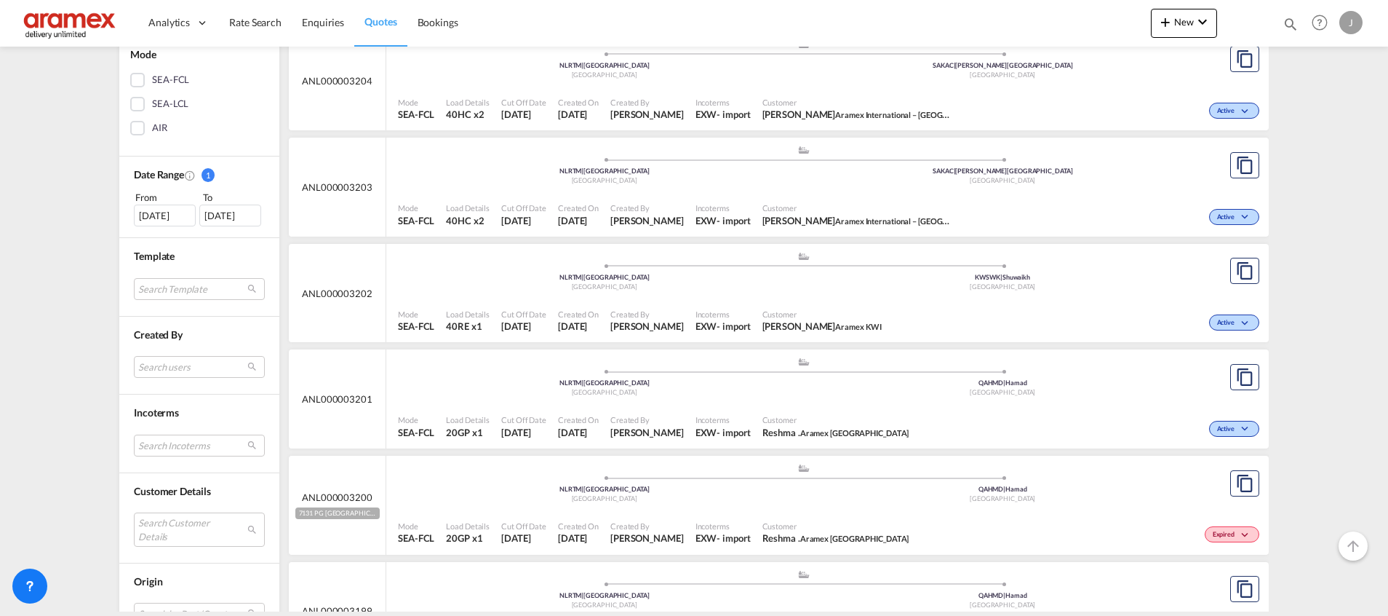
scroll to position [437, 0]
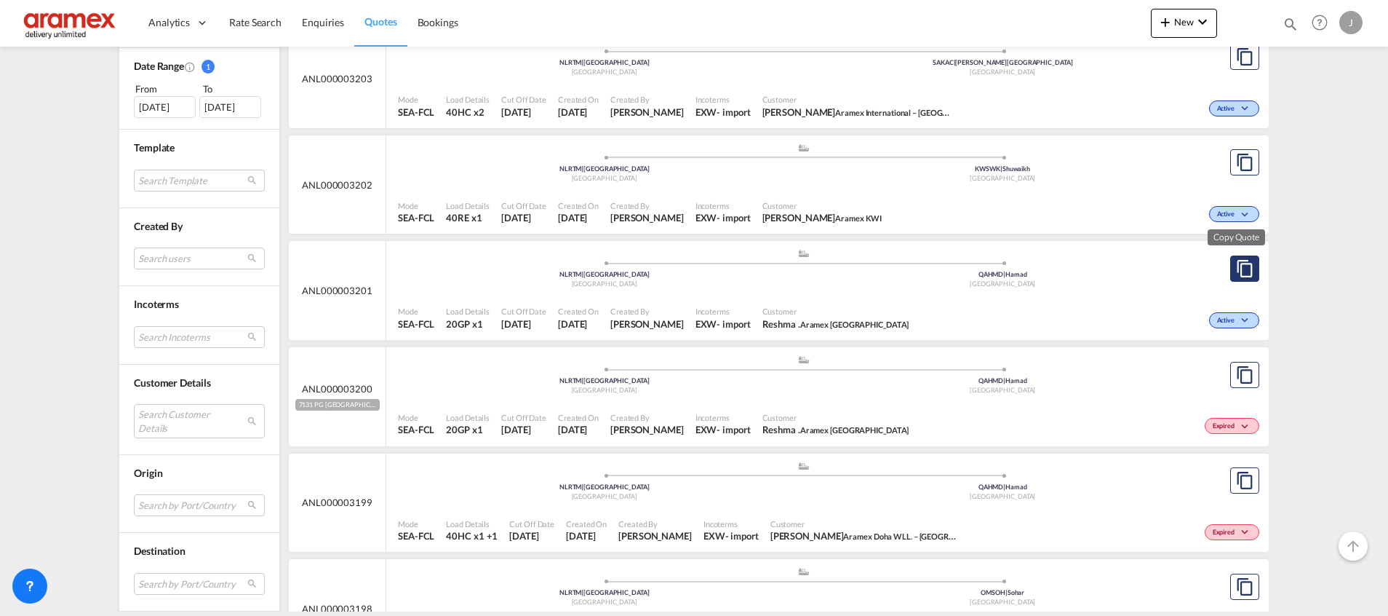
click at [1236, 268] on md-icon "assets/icons/custom/copyQuote.svg" at bounding box center [1244, 268] width 17 height 17
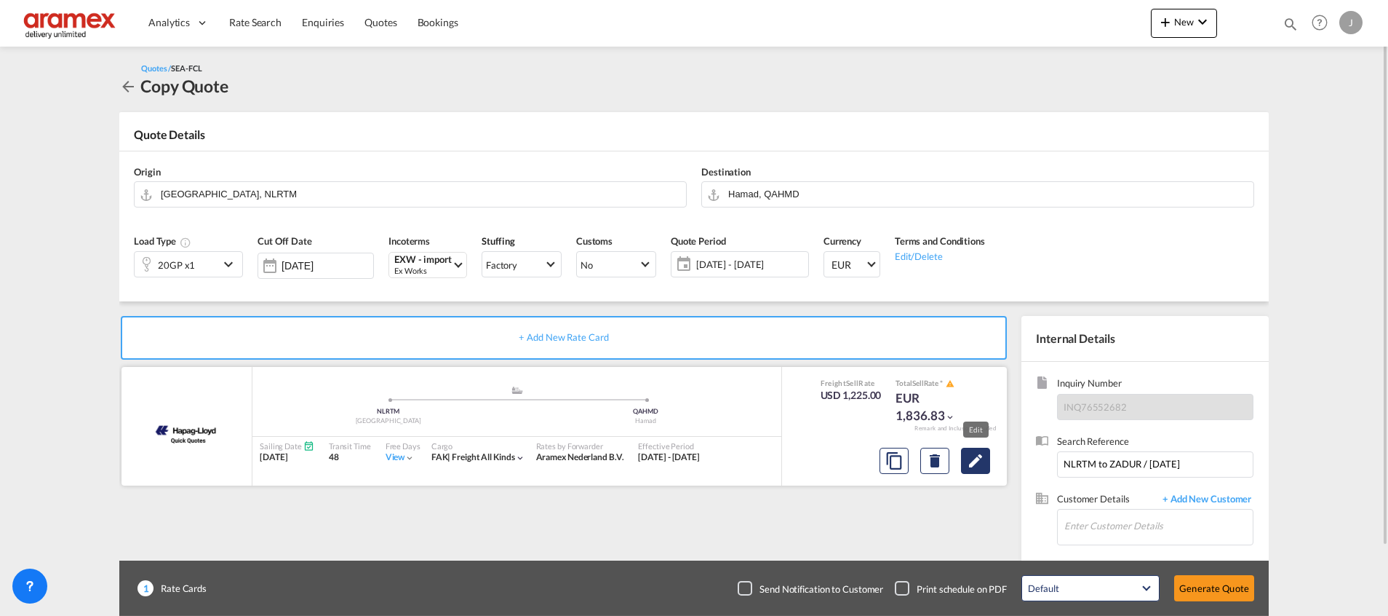
click at [979, 457] on md-icon "Edit" at bounding box center [975, 460] width 17 height 17
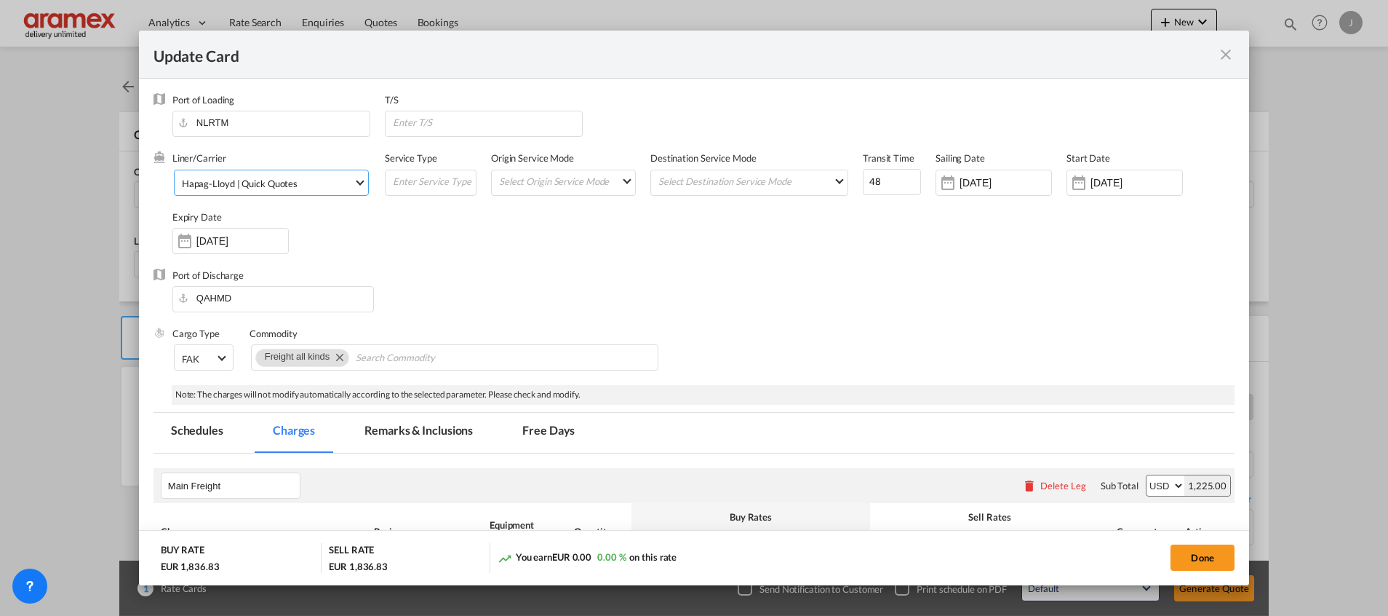
click at [319, 186] on span "Hapag-Lloyd | Quick Quotes" at bounding box center [268, 183] width 172 height 13
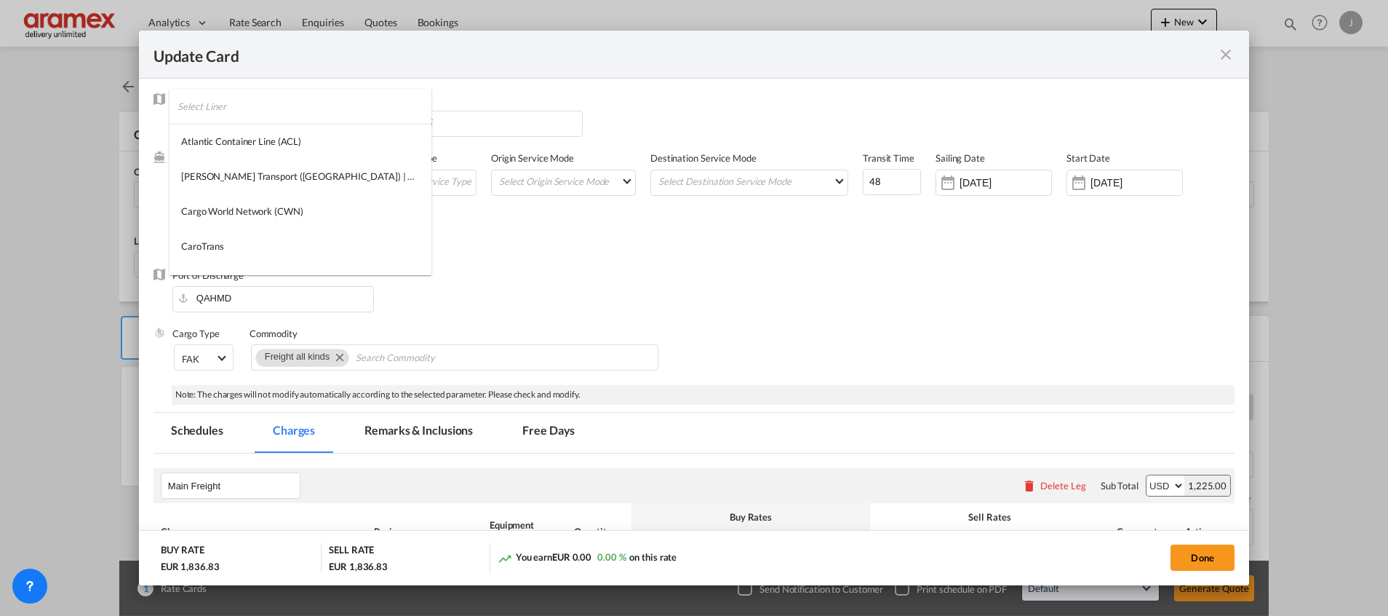
scroll to position [972, 0]
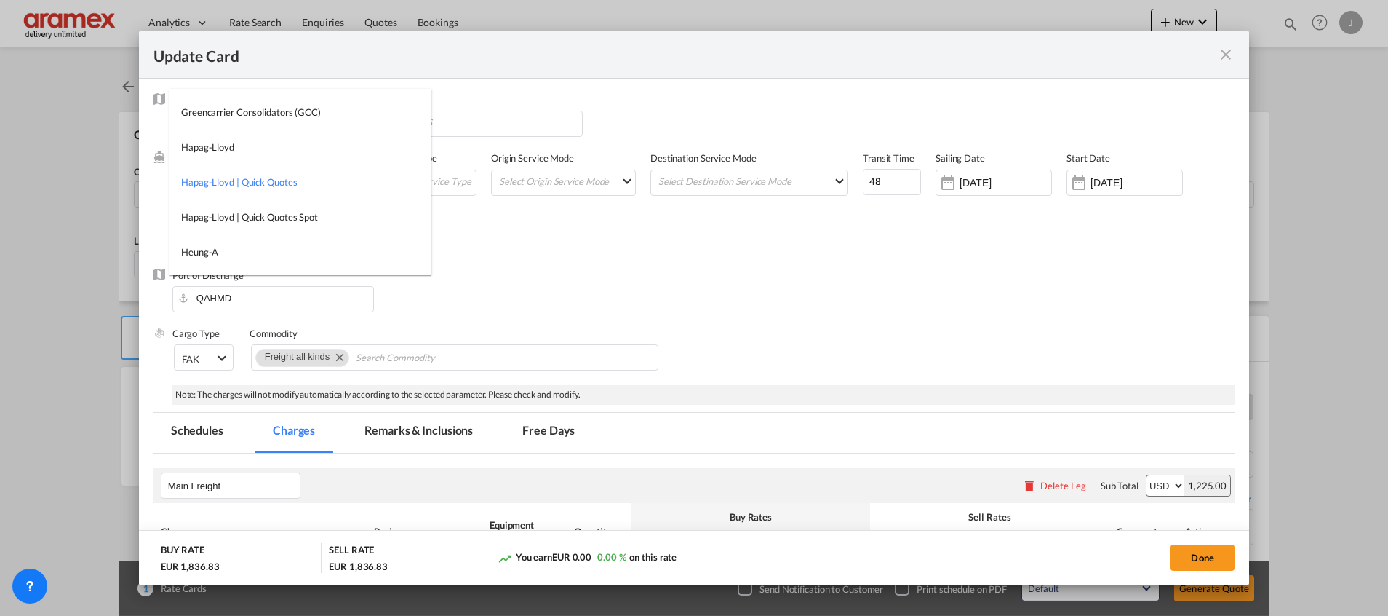
type md-option "681"
type md-option "2"
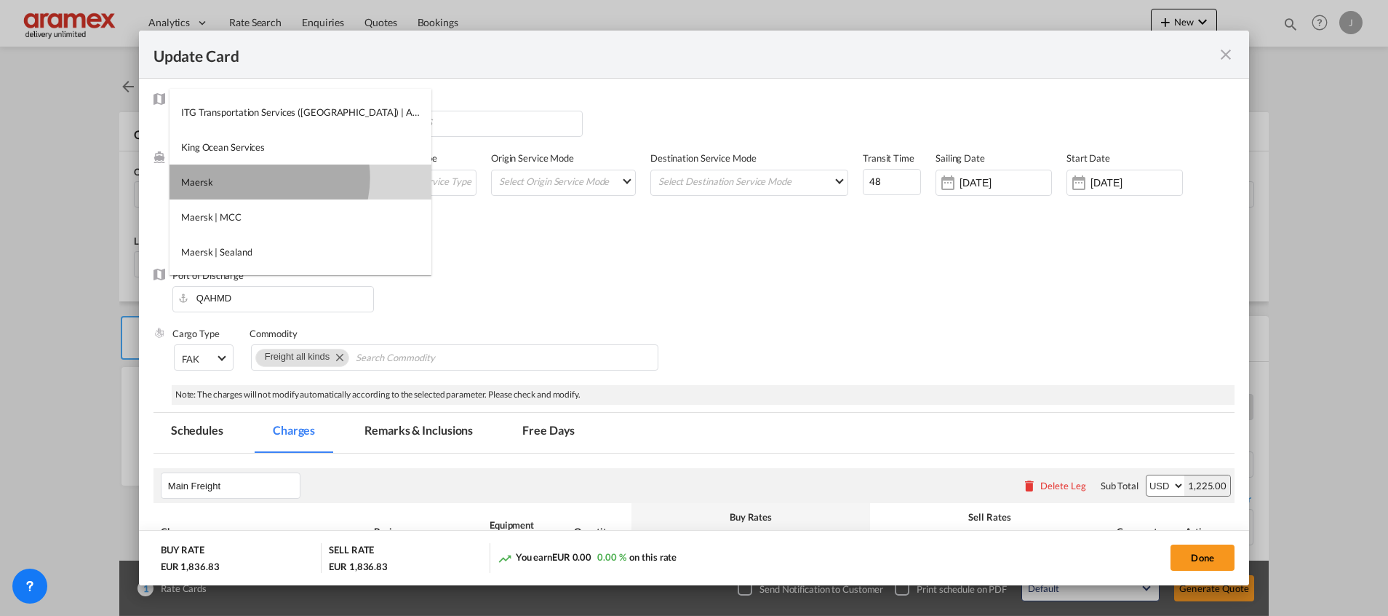
click at [269, 178] on md-option "Maersk" at bounding box center [301, 181] width 262 height 35
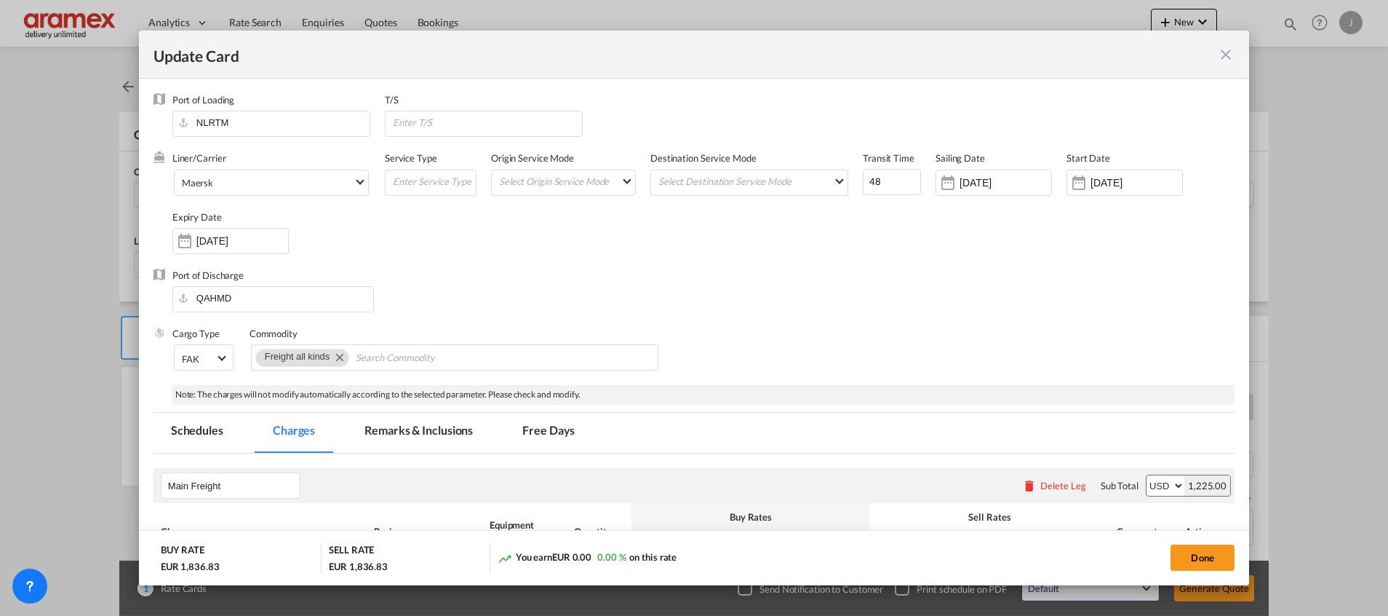
click at [1325, 314] on div "Update Card Port of [GEOGRAPHIC_DATA] NLRTM T/S Liner/Carrier Maersk Service Ty…" at bounding box center [694, 308] width 1388 height 616
click at [1091, 186] on input "[DATE]" at bounding box center [1137, 183] width 92 height 12
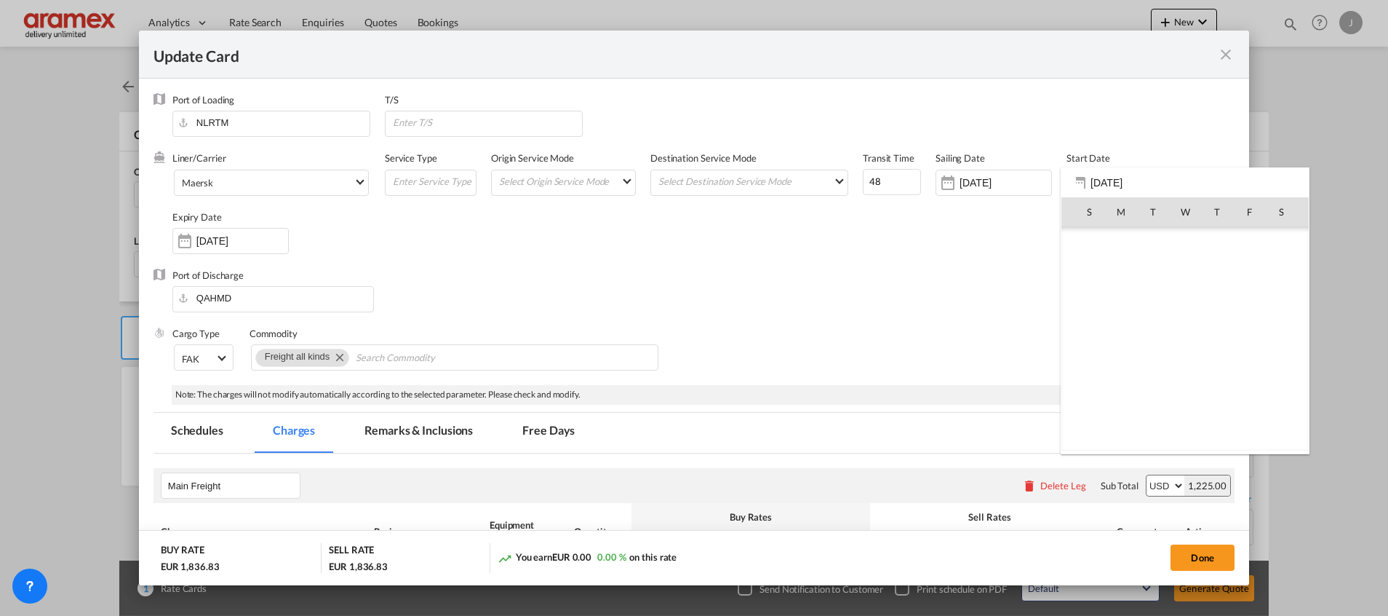
scroll to position [337277, 0]
click at [1191, 245] on span "1" at bounding box center [1185, 242] width 29 height 29
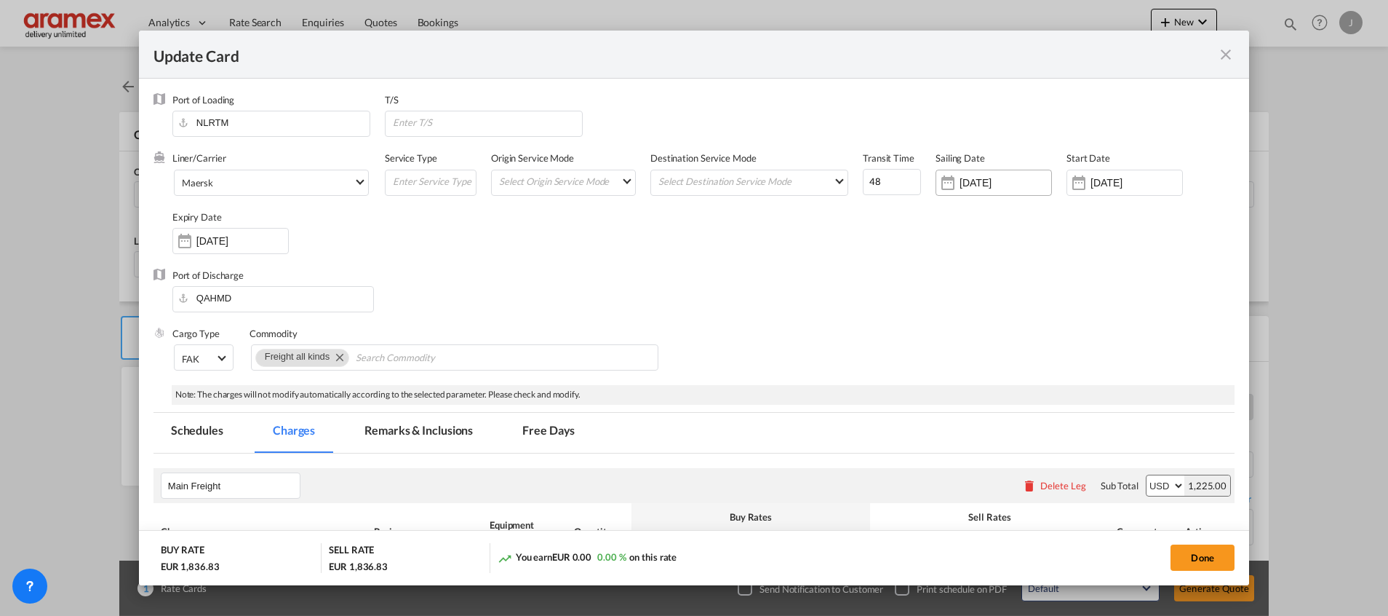
click at [1022, 180] on input "[DATE]" at bounding box center [1006, 183] width 92 height 12
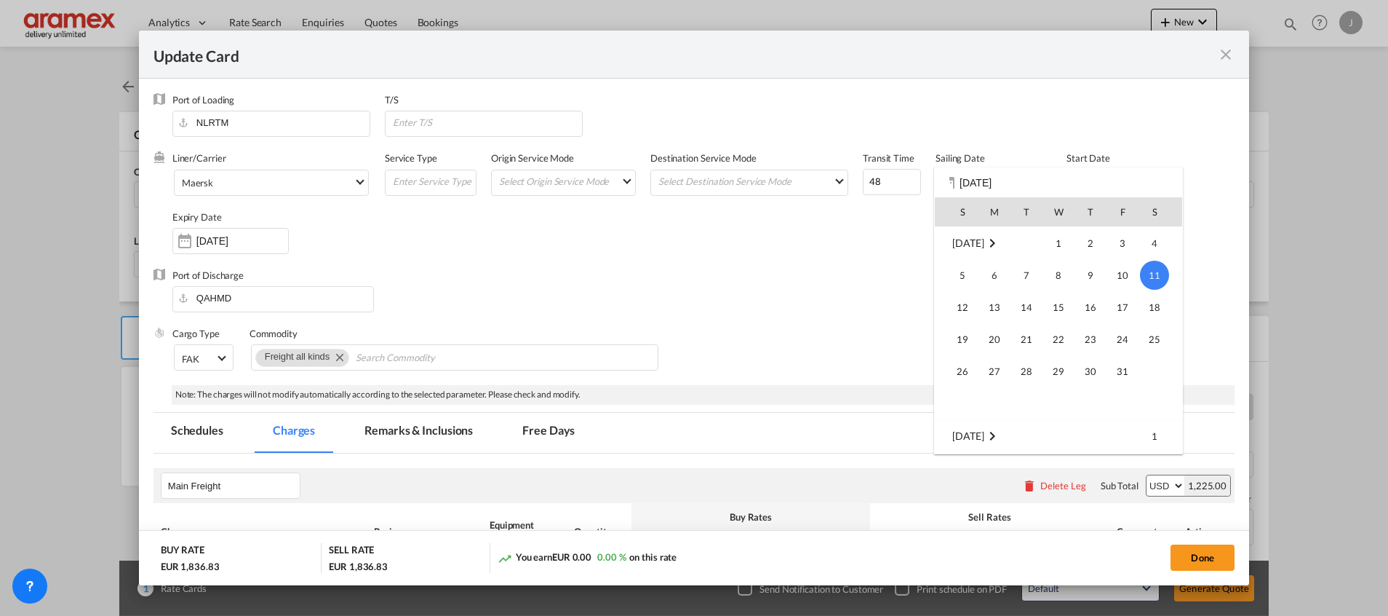
click at [846, 241] on div at bounding box center [694, 308] width 1388 height 616
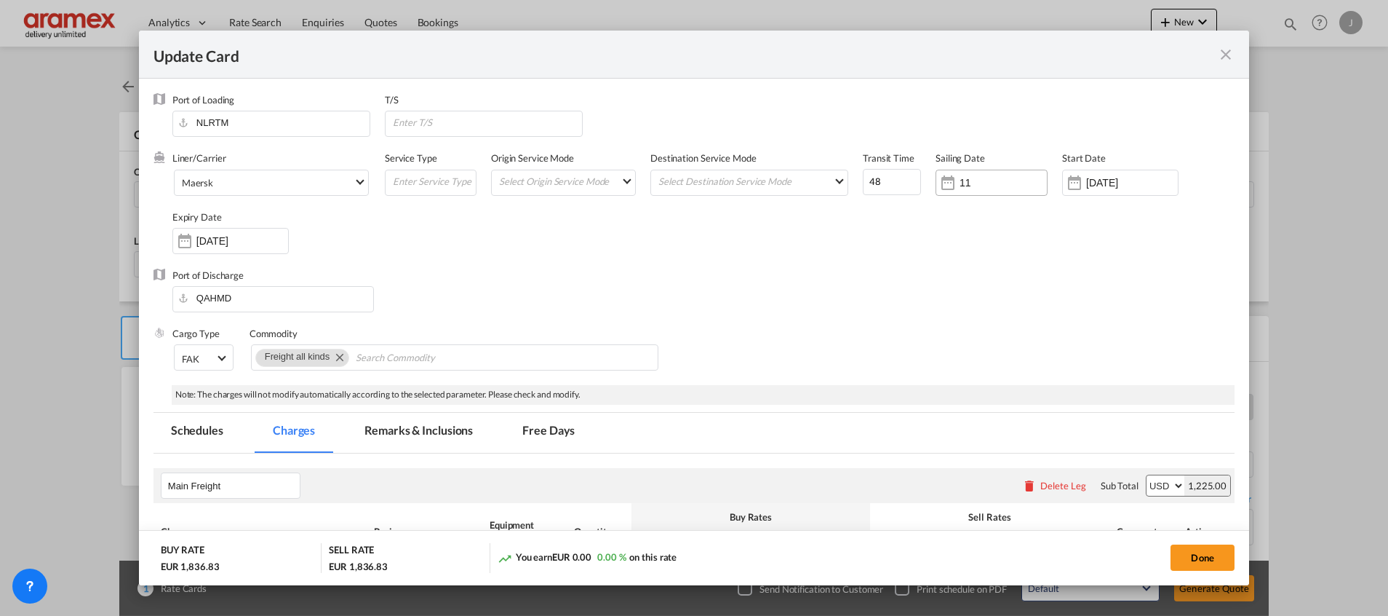
type input "1"
click at [783, 320] on div "Port of Discharge QAHMD" at bounding box center [694, 298] width 1081 height 58
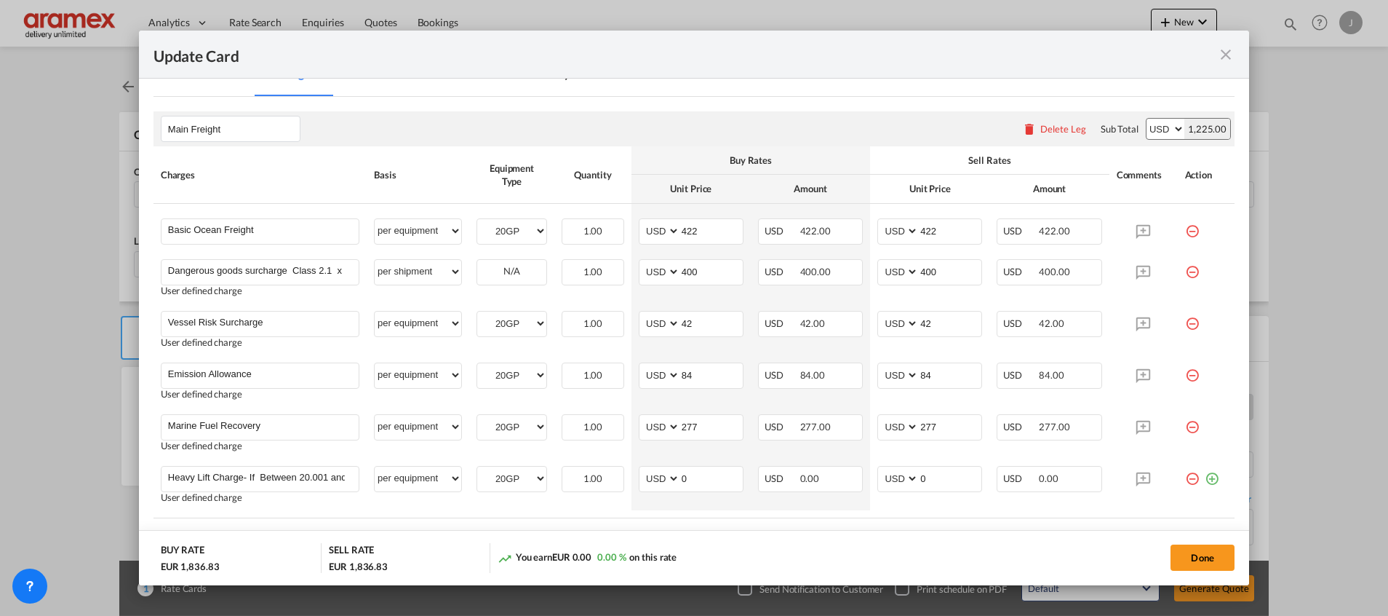
scroll to position [327, 0]
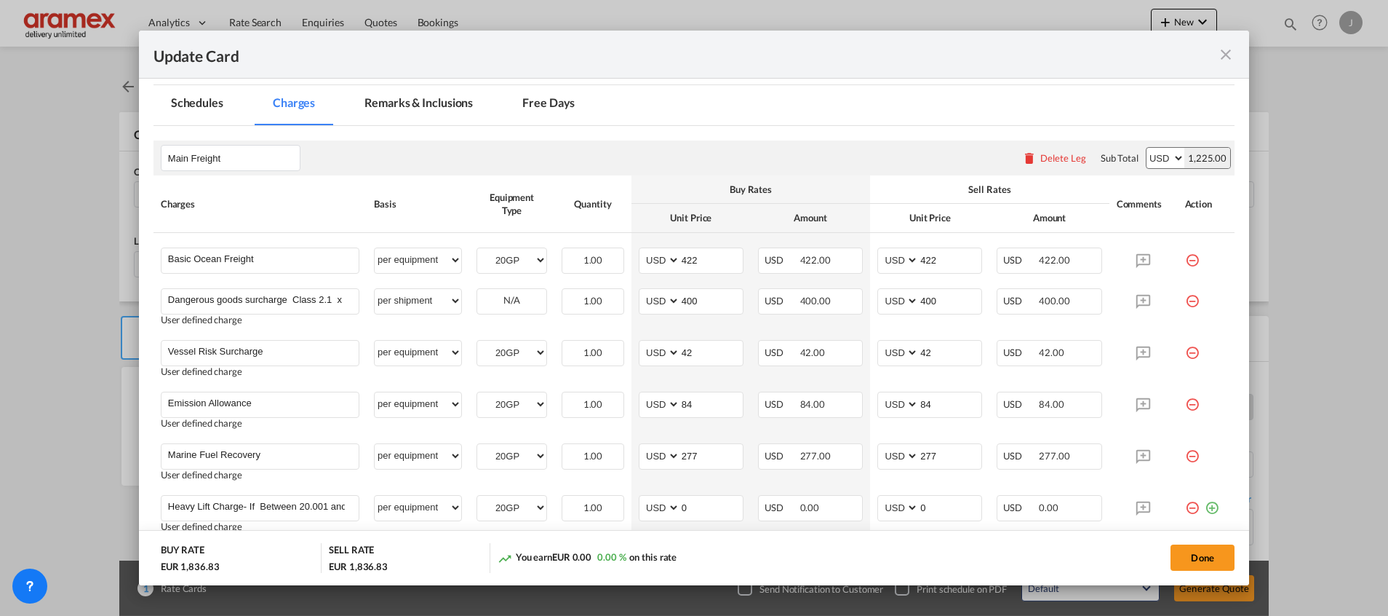
drag, startPoint x: 1183, startPoint y: 301, endPoint x: 1169, endPoint y: 302, distance: 14.6
click at [1185, 301] on md-icon "icon-minus-circle-outline red-400-fg" at bounding box center [1192, 295] width 15 height 15
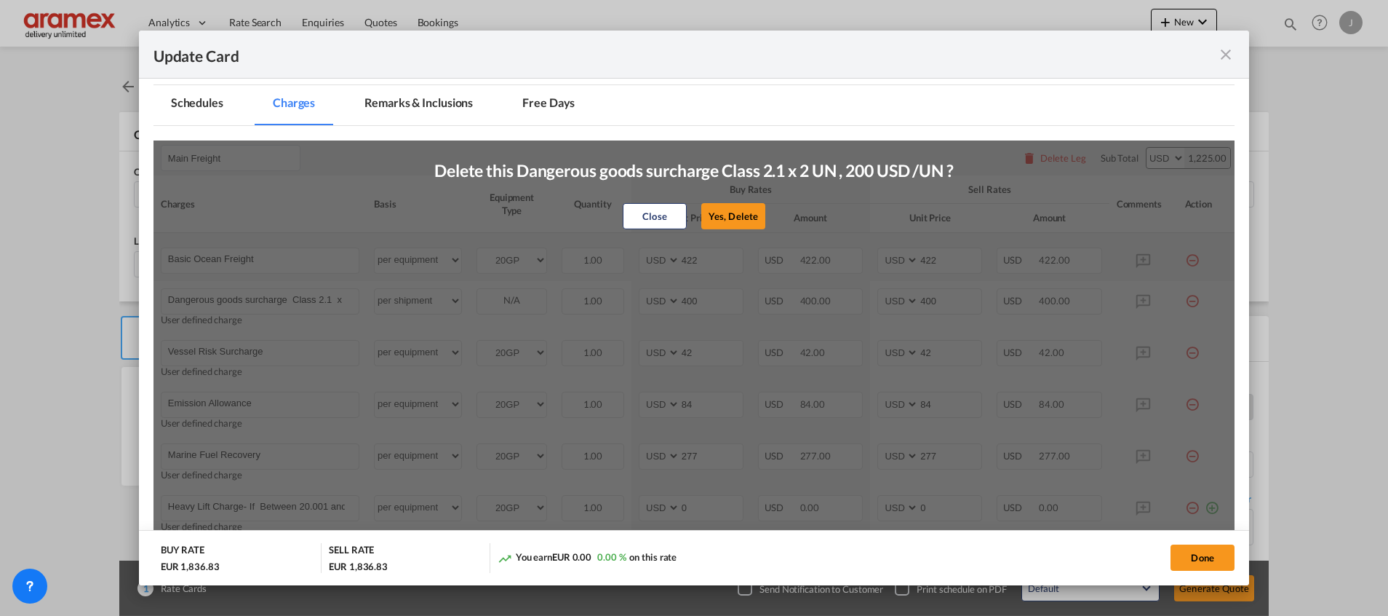
drag, startPoint x: 725, startPoint y: 216, endPoint x: 859, endPoint y: 237, distance: 136.2
click at [727, 216] on button "Yes, Delete" at bounding box center [734, 216] width 64 height 26
type input "Vessel Risk Surcharge"
select select "per equipment"
type input "42"
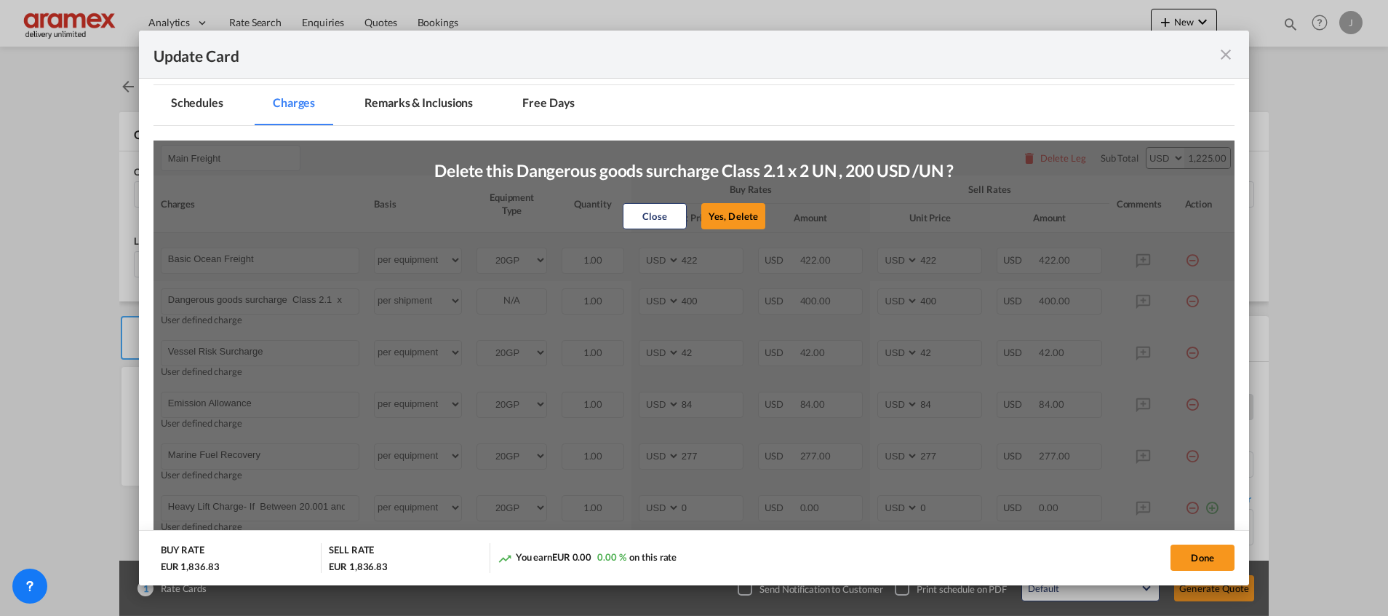
type input "42"
type input "Emission Allowance"
type input "84"
type input "Marine Fuel Recovery"
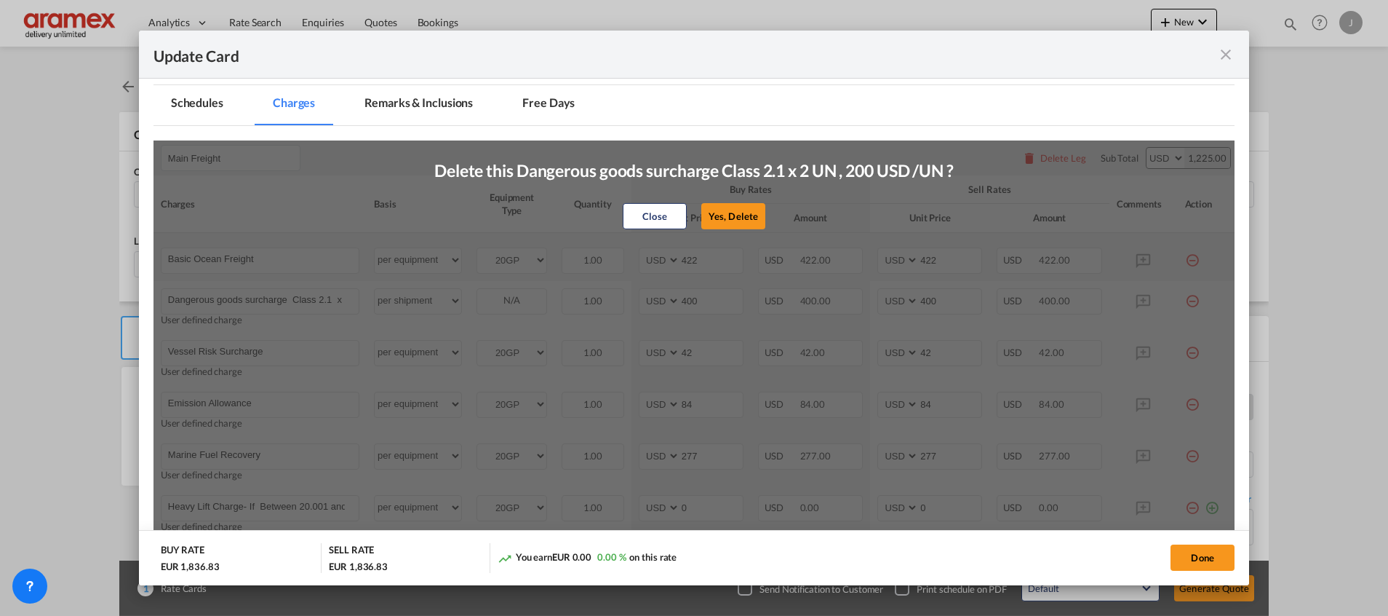
type input "277"
type input "Heavy Lift Charge- If Between 20.001 and 34 ton container gross weight (VGM) US…"
type input "0"
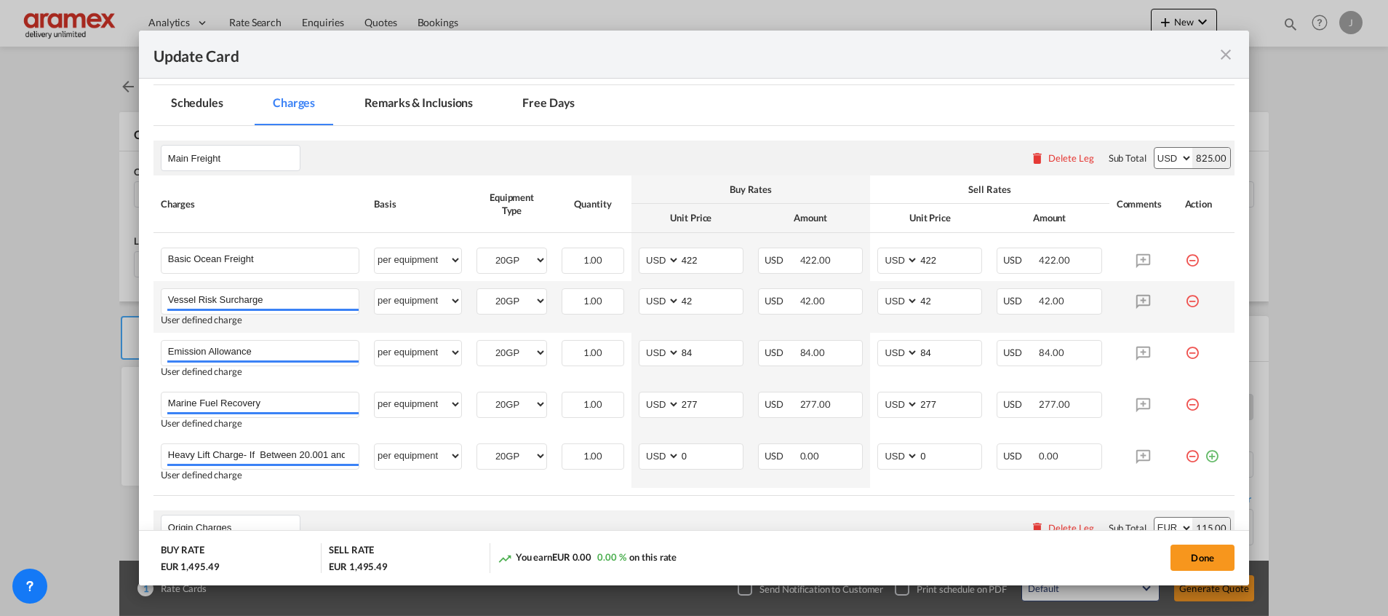
click at [1185, 303] on md-icon "icon-minus-circle-outline red-400-fg" at bounding box center [1192, 295] width 15 height 15
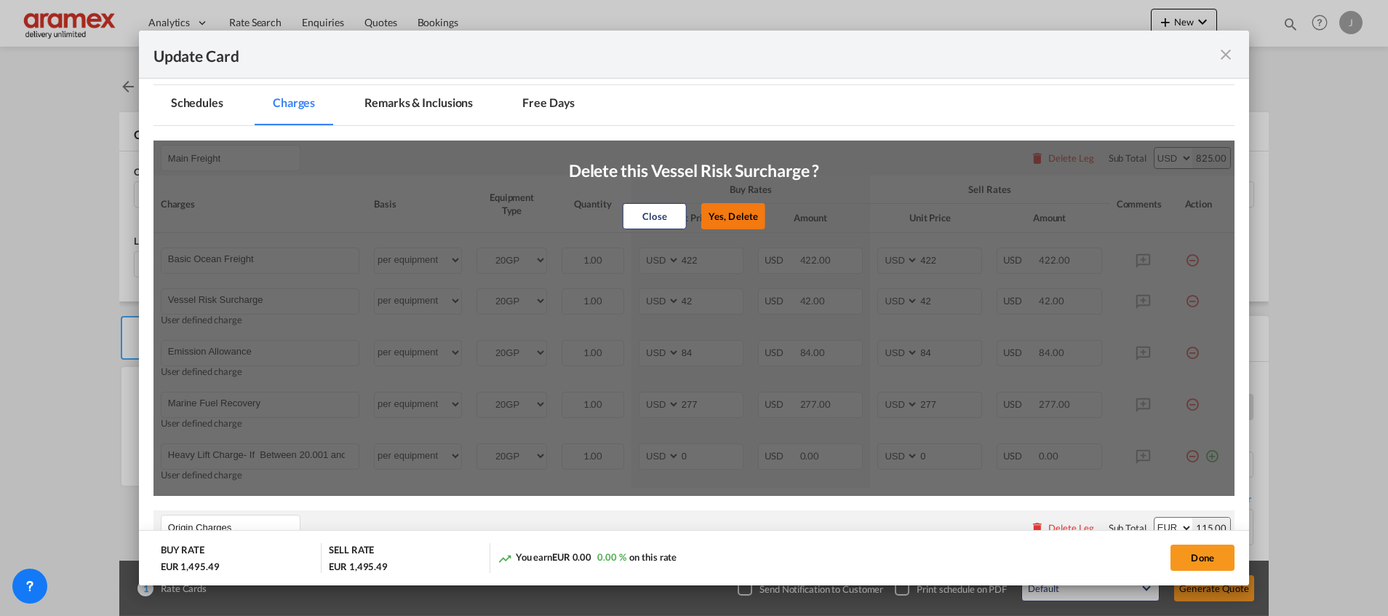
click at [744, 215] on button "Yes, Delete" at bounding box center [734, 216] width 64 height 26
type input "Emission Allowance"
type input "84"
type input "Marine Fuel Recovery"
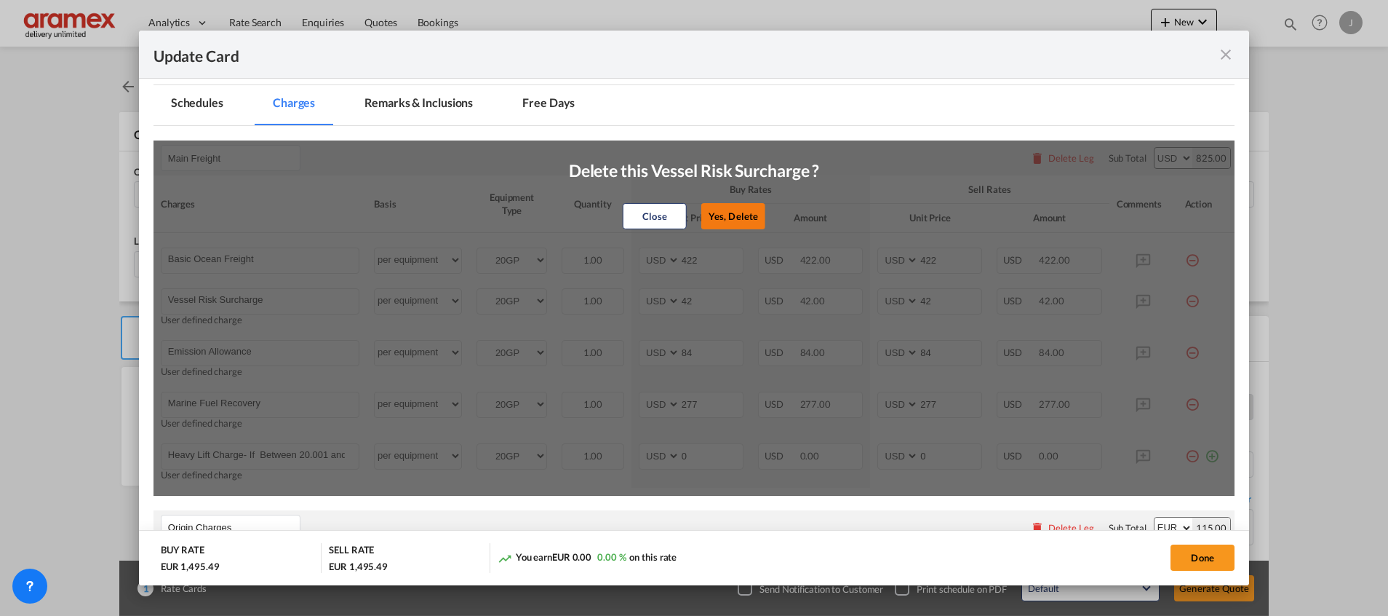
type input "277"
type input "Heavy Lift Charge- If Between 20.001 and 34 ton container gross weight (VGM) US…"
type input "0"
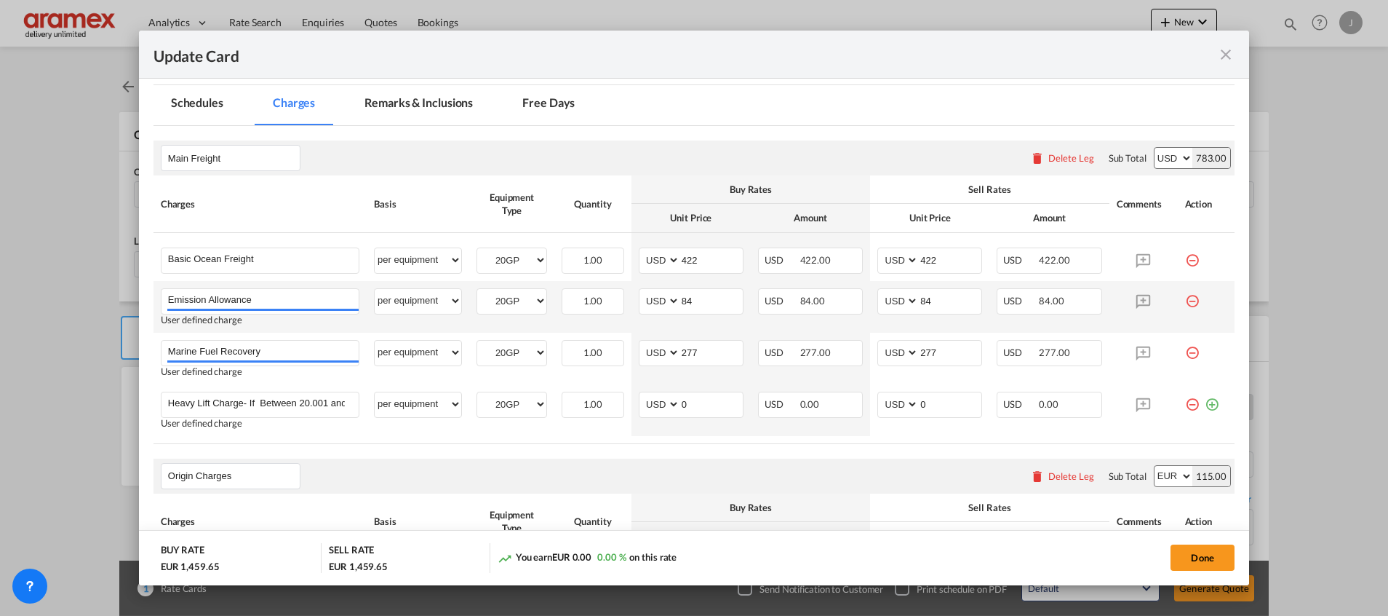
click at [1185, 300] on md-icon "icon-minus-circle-outline red-400-fg" at bounding box center [1192, 295] width 15 height 15
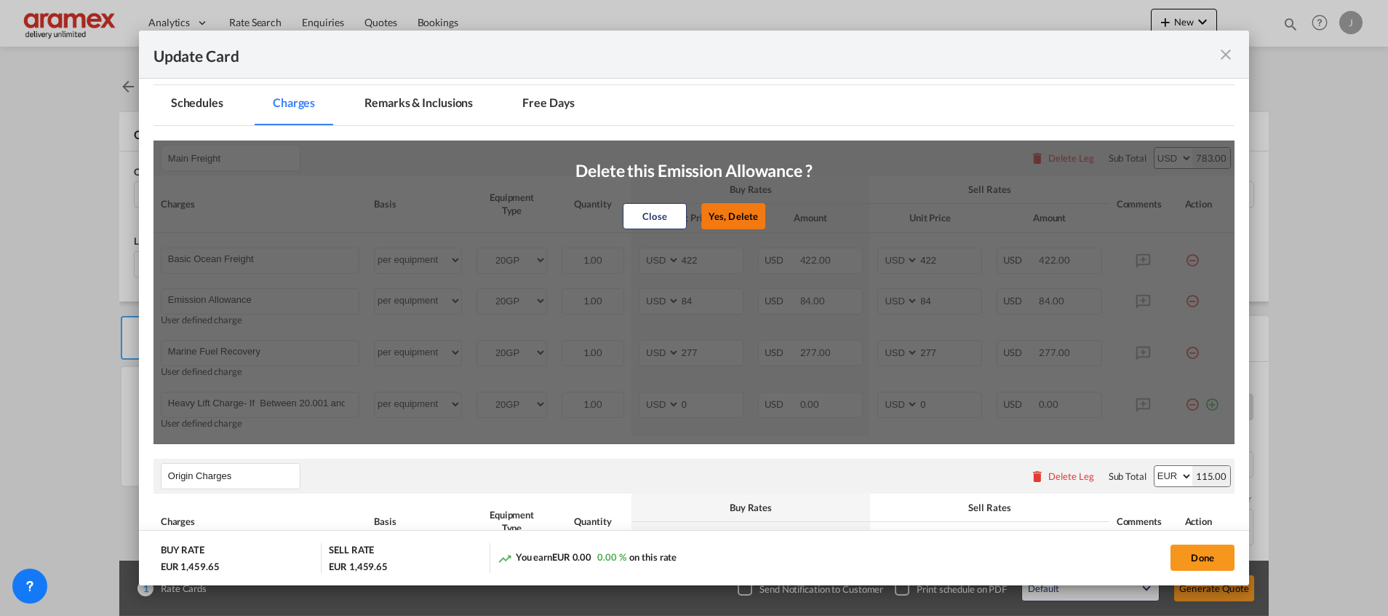
click at [750, 210] on button "Yes, Delete" at bounding box center [734, 216] width 64 height 26
type input "Marine Fuel Recovery"
type input "277"
type input "Heavy Lift Charge- If Between 20.001 and 34 ton container gross weight (VGM) US…"
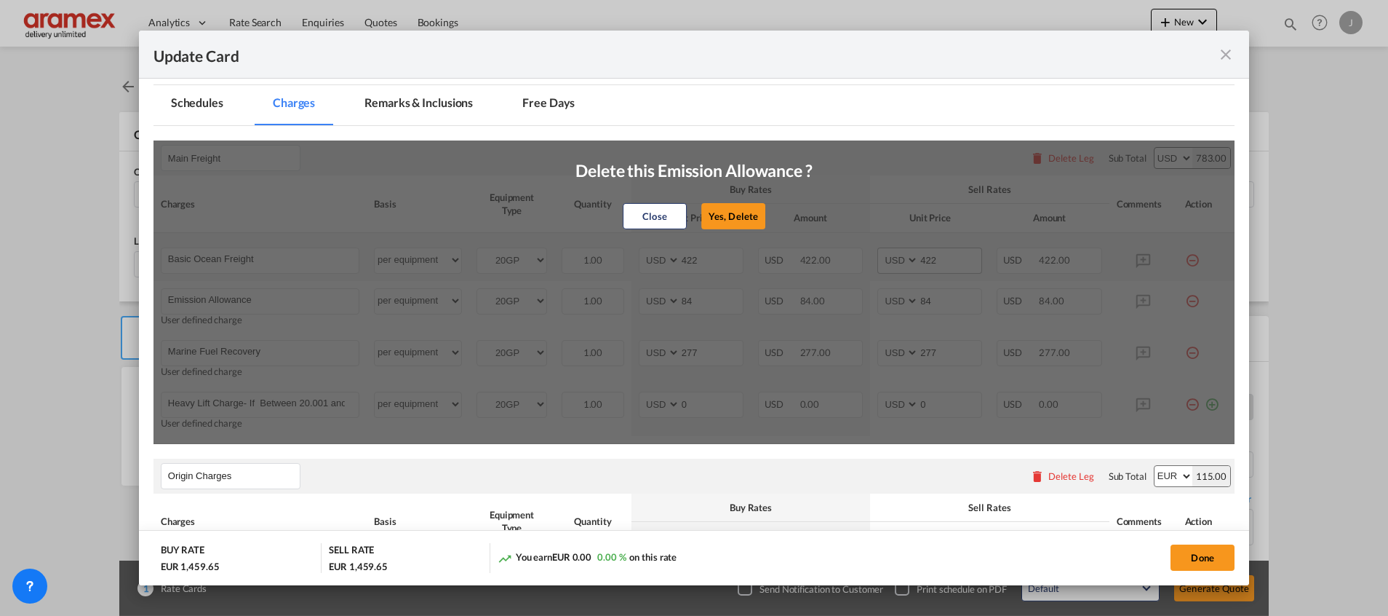
type input "0"
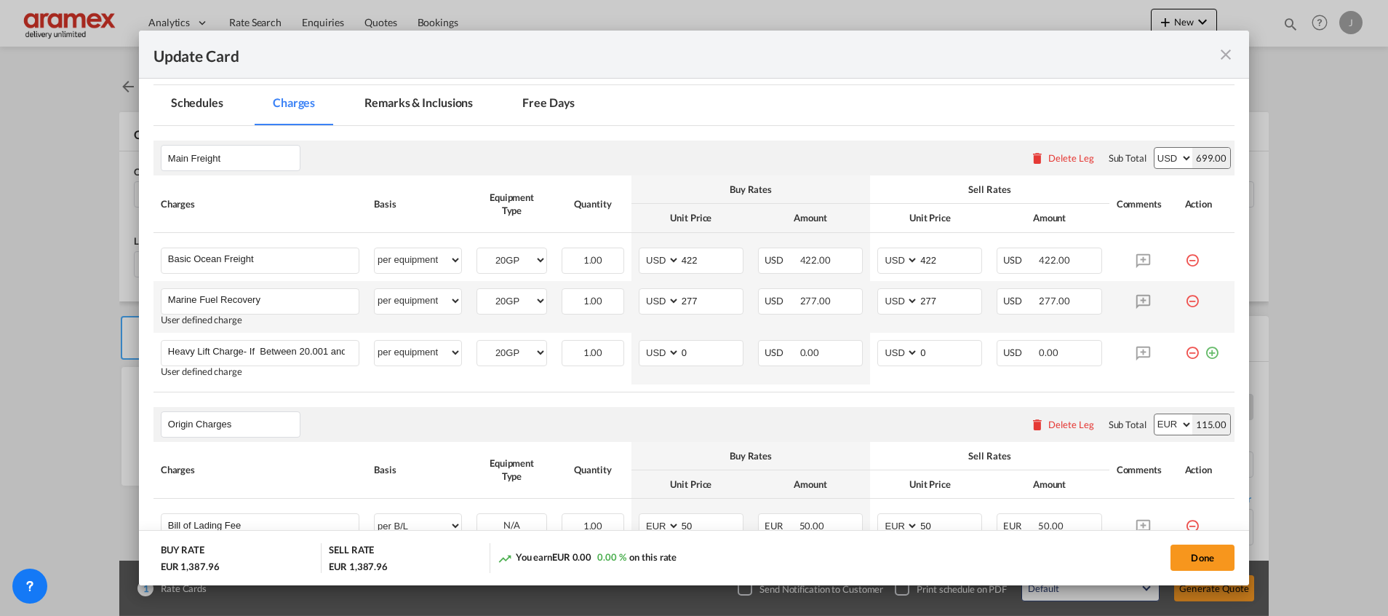
click at [1185, 300] on md-icon "icon-minus-circle-outline red-400-fg" at bounding box center [1192, 295] width 15 height 15
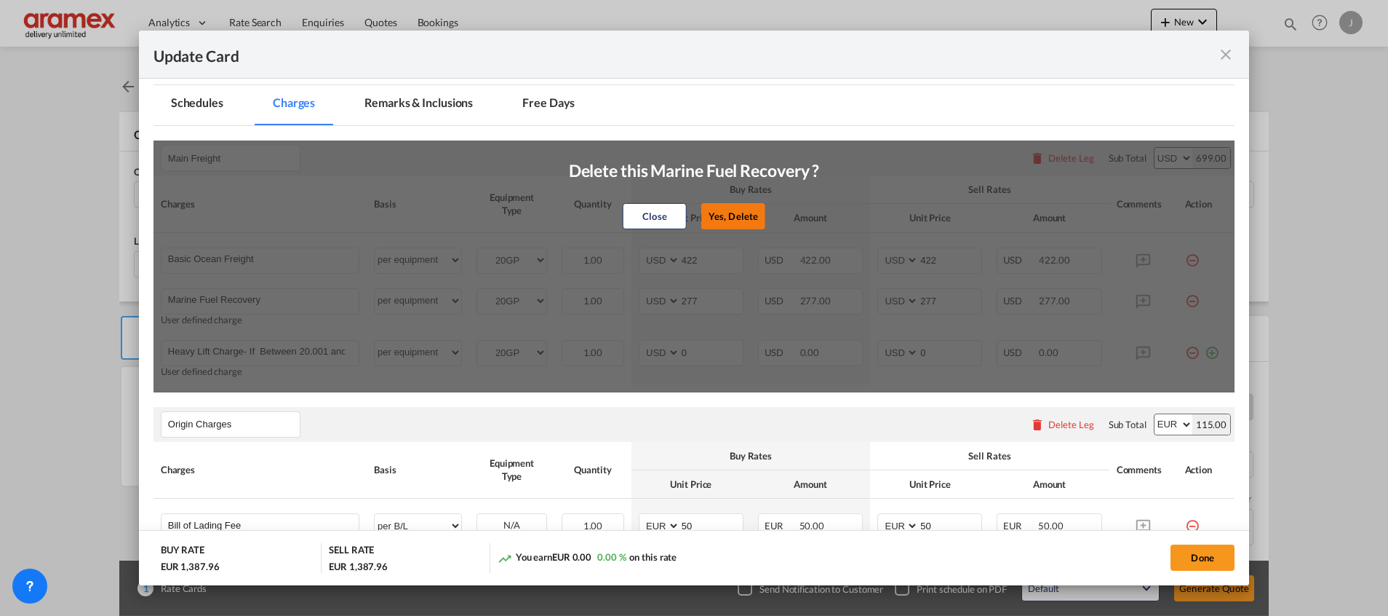
click at [742, 223] on button "Yes, Delete" at bounding box center [734, 216] width 64 height 26
type input "Heavy Lift Charge- If Between 20.001 and 34 ton container gross weight (VGM) US…"
type input "0"
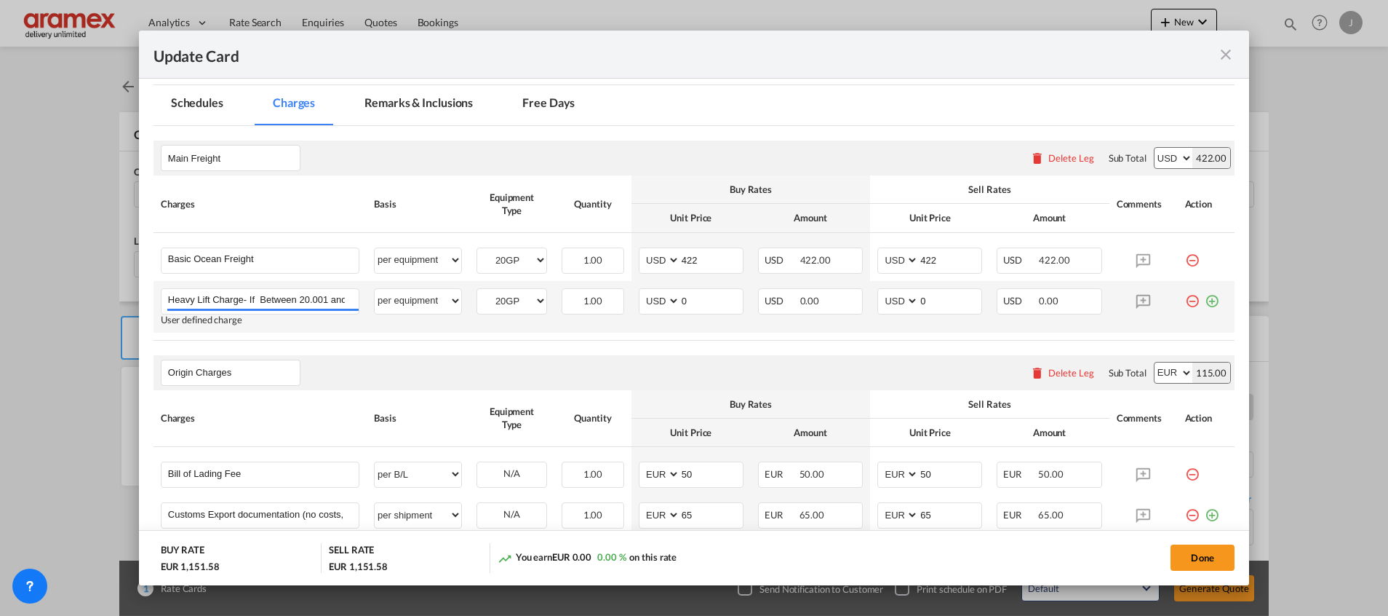
click at [1185, 299] on md-icon "icon-minus-circle-outline red-400-fg" at bounding box center [1192, 295] width 15 height 15
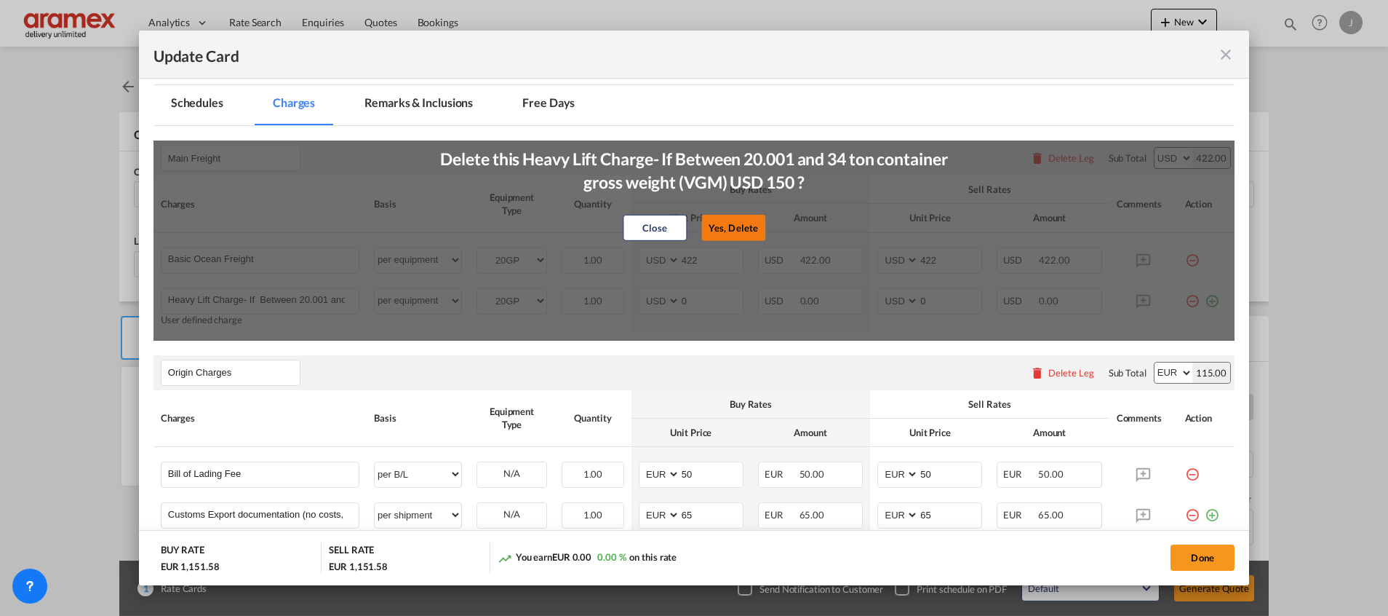
click at [730, 231] on button "Yes, Delete" at bounding box center [734, 228] width 64 height 26
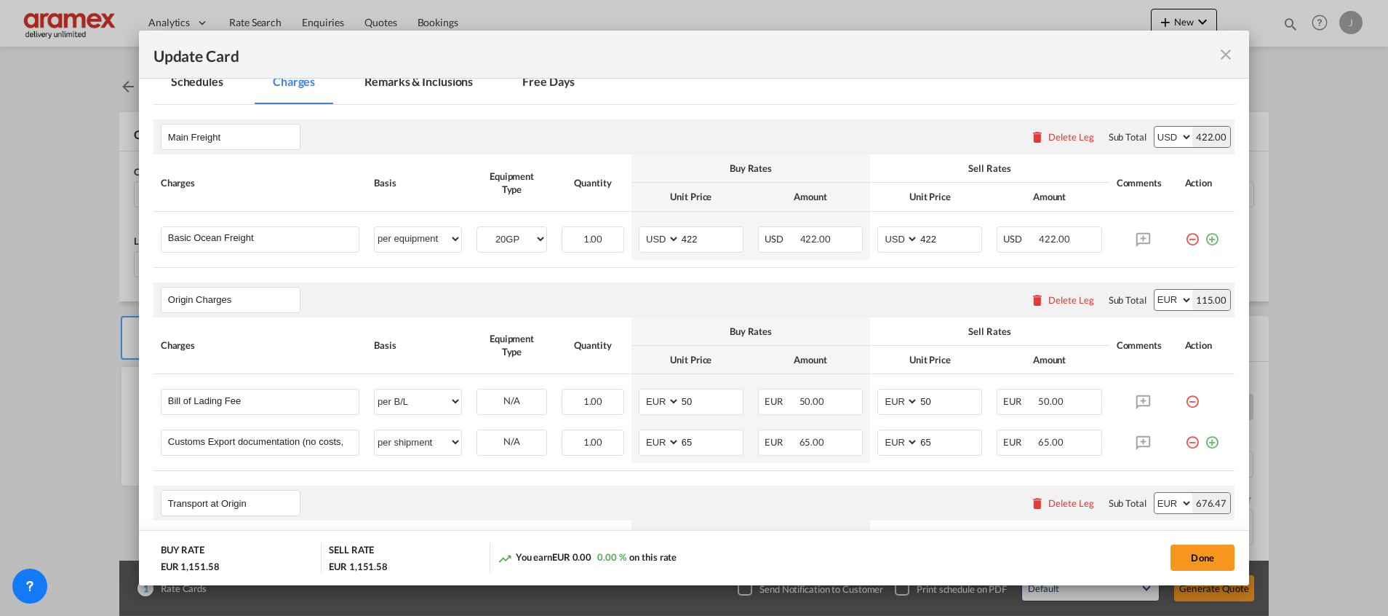
scroll to position [21, 0]
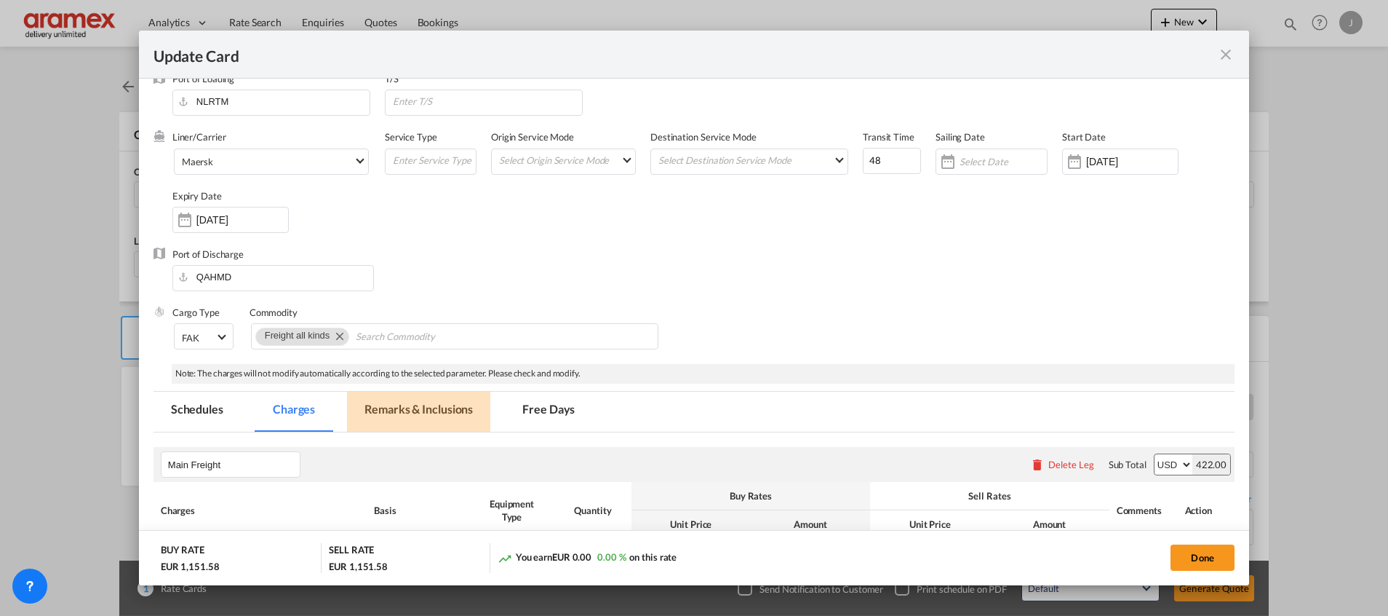
click at [402, 419] on md-tab-item "Remarks & Inclusions" at bounding box center [418, 412] width 143 height 40
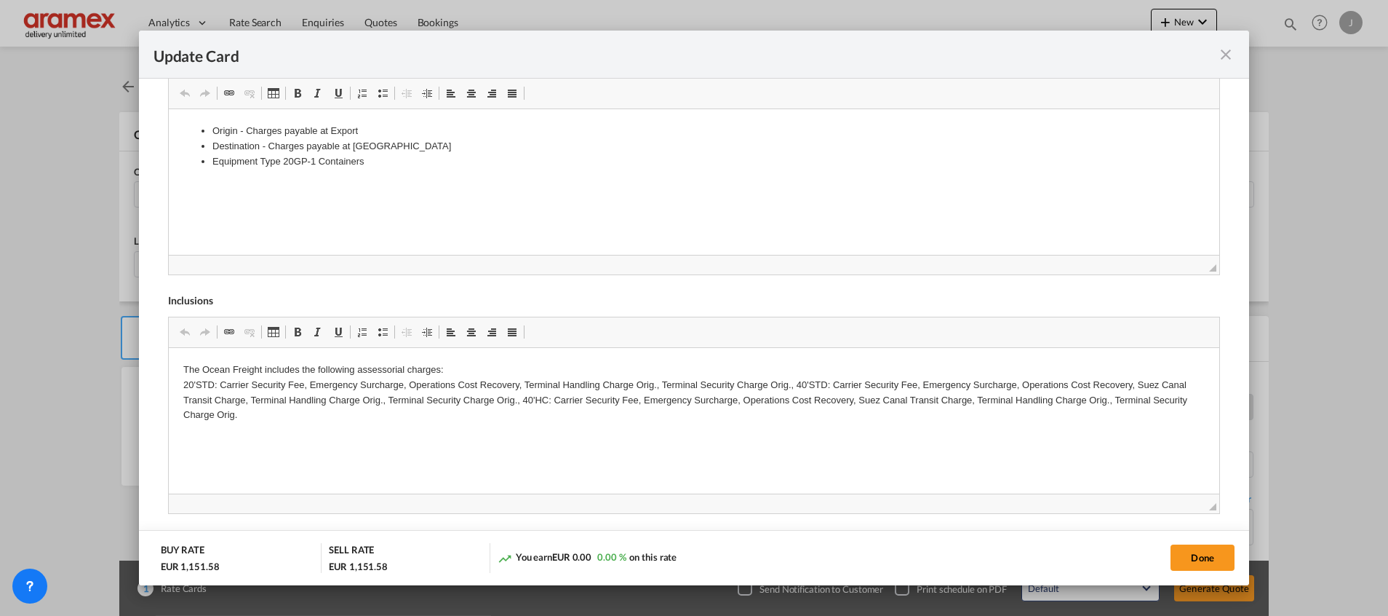
scroll to position [650, 0]
drag, startPoint x: 182, startPoint y: 370, endPoint x: 285, endPoint y: 418, distance: 113.6
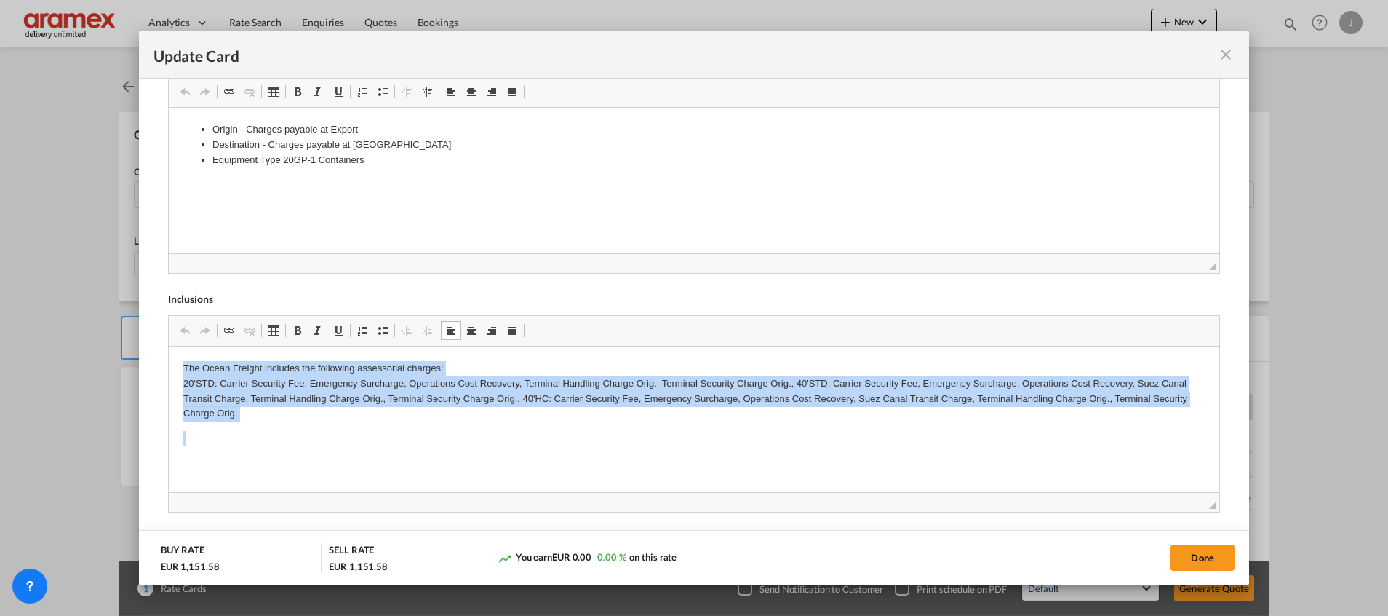
drag, startPoint x: 184, startPoint y: 368, endPoint x: 267, endPoint y: 440, distance: 109.4
click at [267, 440] on body "The Ocean Freight includes the following assessorial charges: 20'STD: Carrier S…" at bounding box center [694, 416] width 1022 height 110
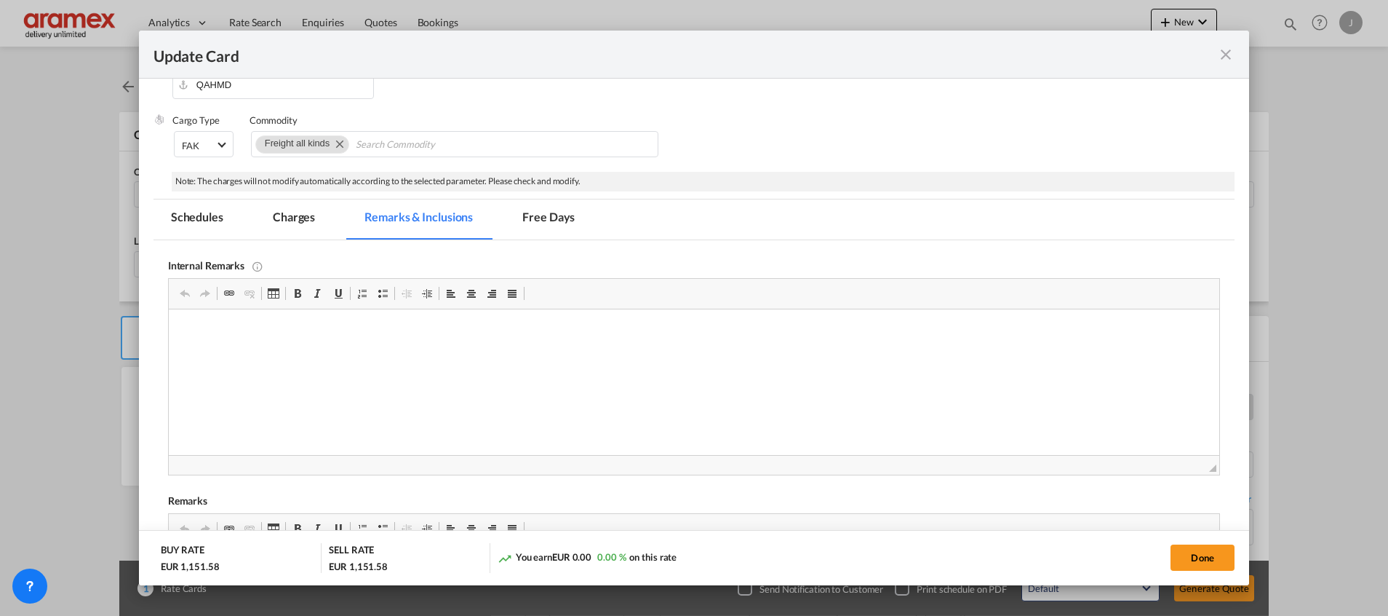
scroll to position [0, 0]
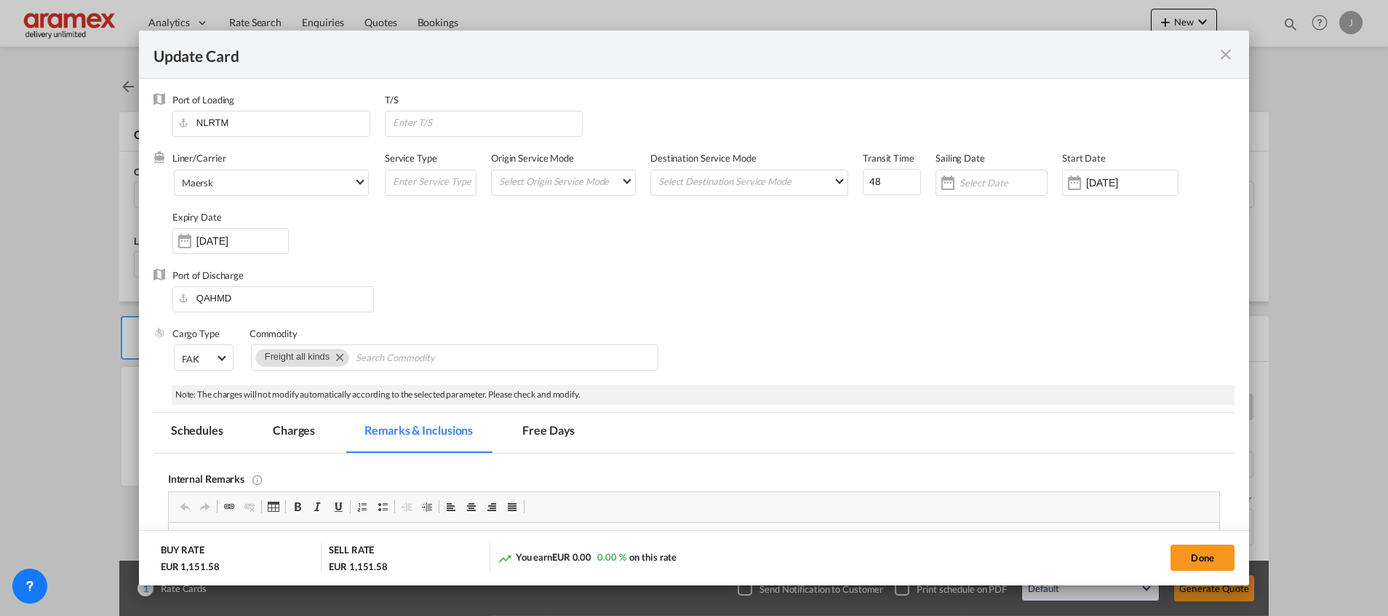
click at [296, 432] on md-tab-item "Charges" at bounding box center [293, 433] width 77 height 40
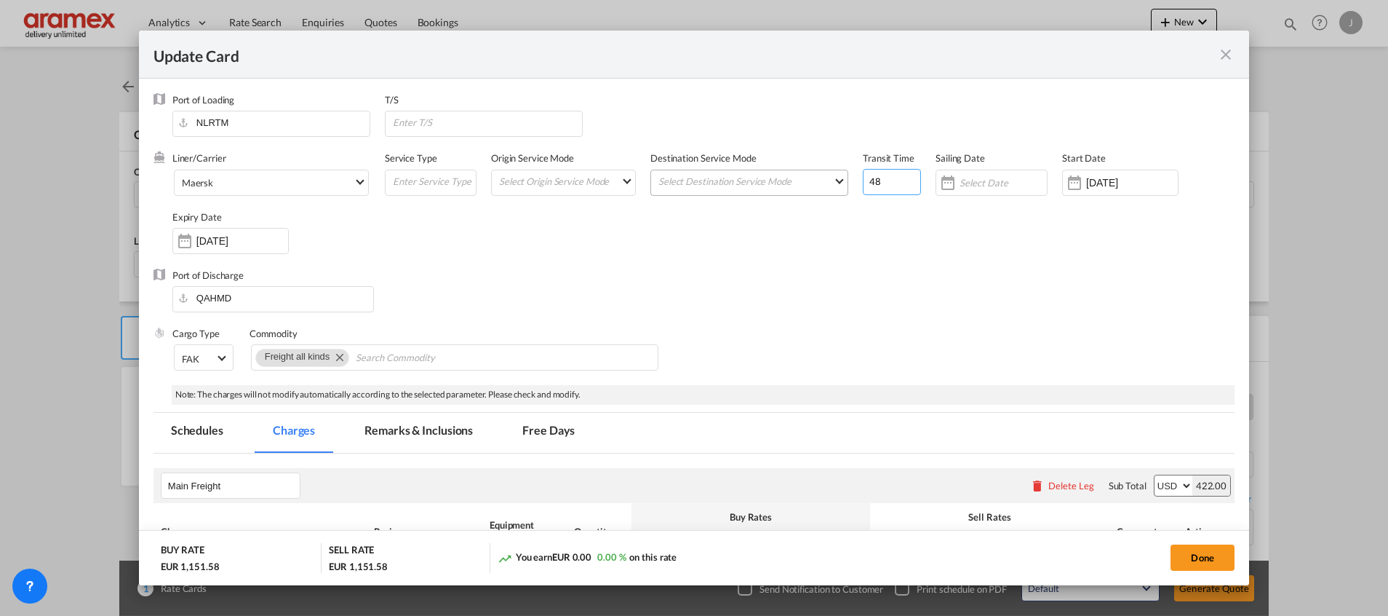
drag, startPoint x: 878, startPoint y: 180, endPoint x: 824, endPoint y: 180, distance: 53.1
click at [824, 180] on div "Liner/Carrier Maersk Service Type Origin Service Mode Select Origin Service Mod…" at bounding box center [703, 209] width 1062 height 116
type input "36"
click at [841, 266] on div "Liner/Carrier Maersk Service Type Origin Service Mode Select Origin Service Mod…" at bounding box center [703, 209] width 1062 height 116
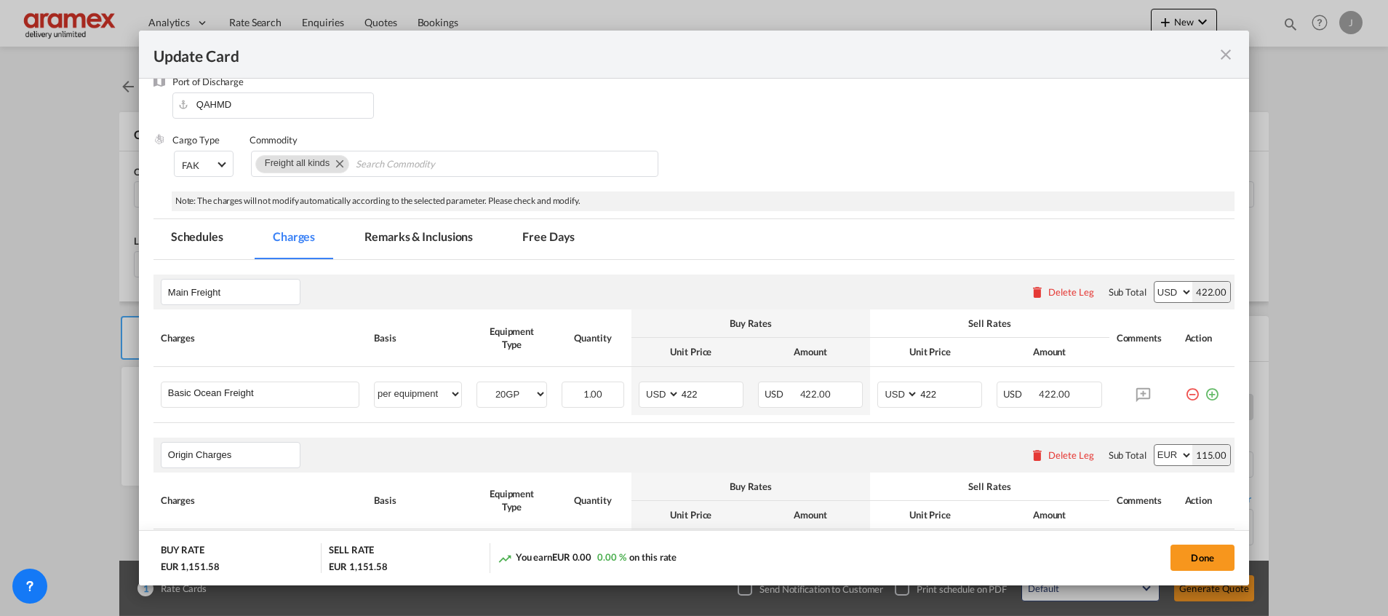
scroll to position [327, 0]
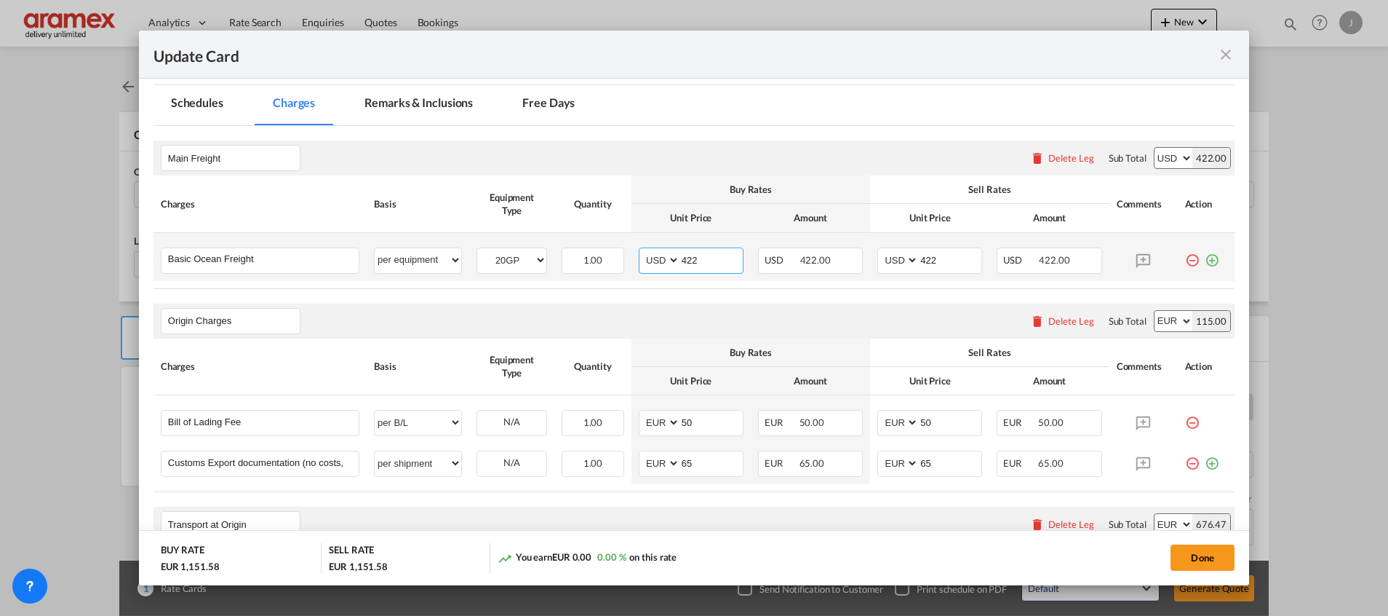
click at [695, 259] on input "422" at bounding box center [711, 259] width 63 height 22
paste input "284"
type input "284"
click at [938, 261] on input "422" at bounding box center [950, 259] width 63 height 22
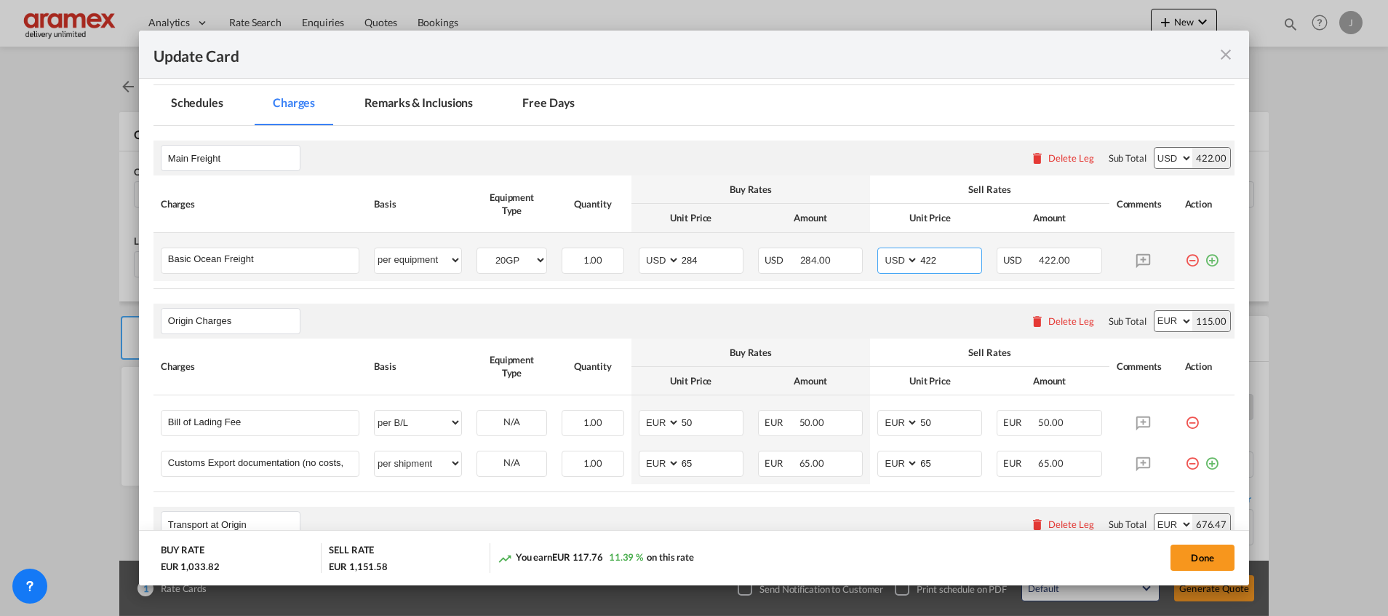
click at [938, 261] on input "422" at bounding box center [950, 259] width 63 height 22
paste input "284"
type input "284"
click at [1205, 258] on md-icon "icon-plus-circle-outline green-400-fg" at bounding box center [1212, 254] width 15 height 15
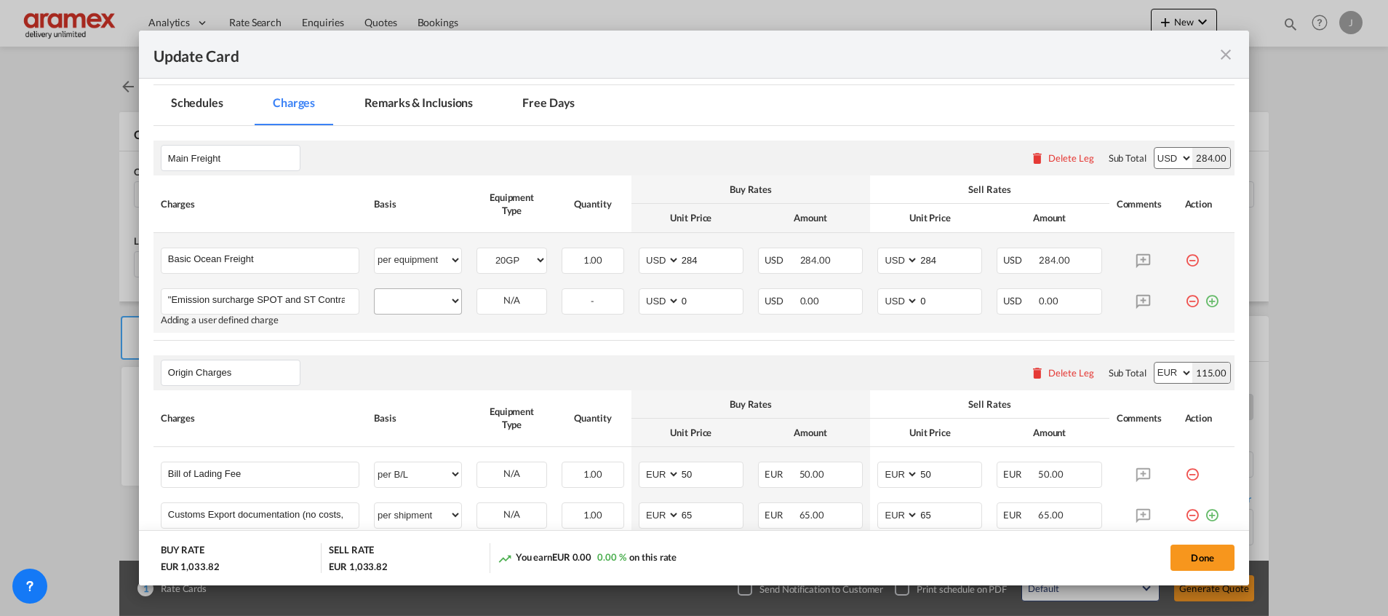
type input ""Emission surcharge SPOT and ST Contract (floating as per tariff)""
click at [435, 307] on select "per equipment per container per B/L per shipping bill per shipment % on freight…" at bounding box center [418, 300] width 87 height 23
select select "per equipment"
click at [375, 289] on select "per equipment per container per B/L per shipping bill per shipment % on freight…" at bounding box center [418, 300] width 87 height 23
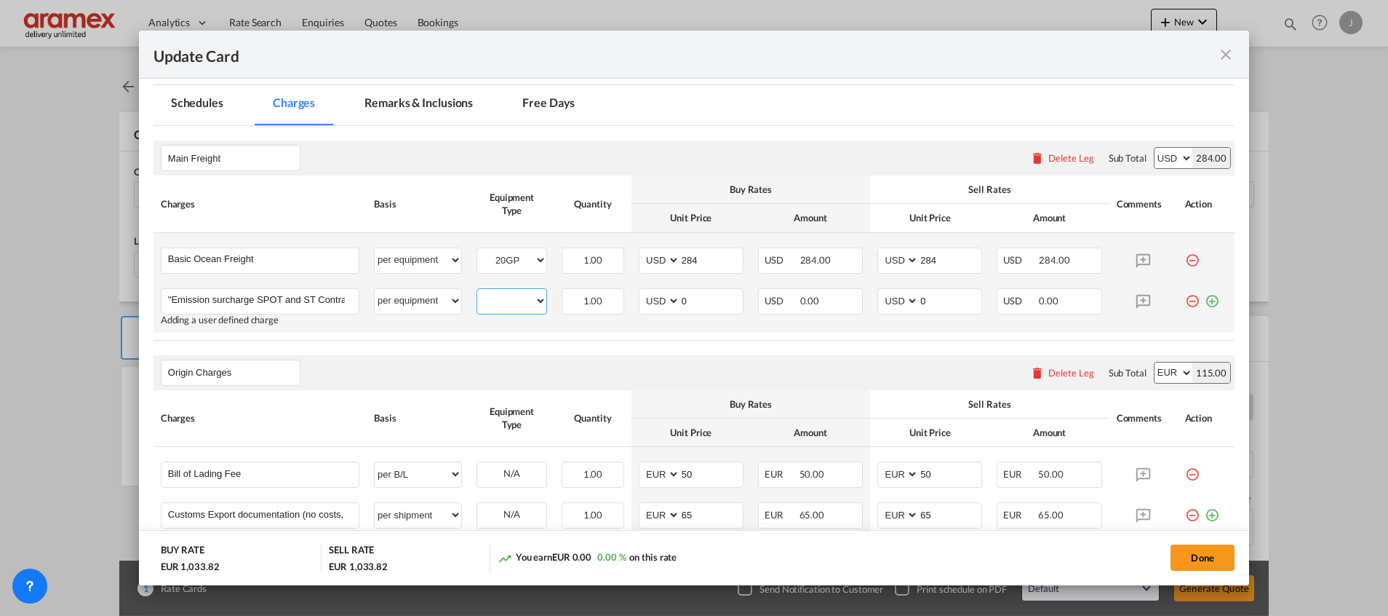
click at [492, 301] on select "20GP" at bounding box center [511, 301] width 69 height 20
select select "20GP"
click at [477, 291] on select "20GP" at bounding box center [511, 301] width 69 height 20
drag, startPoint x: 691, startPoint y: 298, endPoint x: 633, endPoint y: 297, distance: 58.2
click at [639, 297] on md-input-container "AED AFN ALL AMD ANG AOA ARS AUD AWG AZN BAM BBD BDT BGN BHD BIF BMD BND BOB BRL…" at bounding box center [691, 301] width 105 height 26
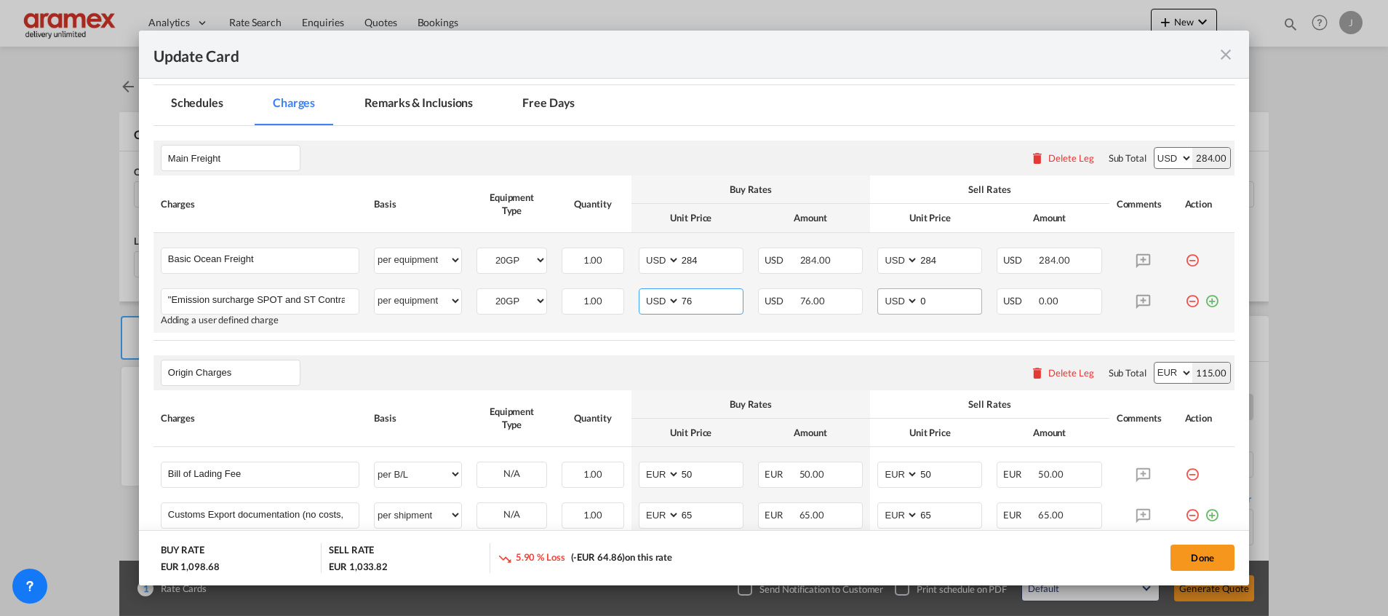
type input "76"
drag, startPoint x: 942, startPoint y: 298, endPoint x: 859, endPoint y: 295, distance: 83.0
click at [870, 296] on td "AED AFN ALL AMD ANG AOA ARS AUD AWG AZN BAM BBD BDT BGN BHD BIF BMD BND [PERSON…" at bounding box center [929, 307] width 119 height 52
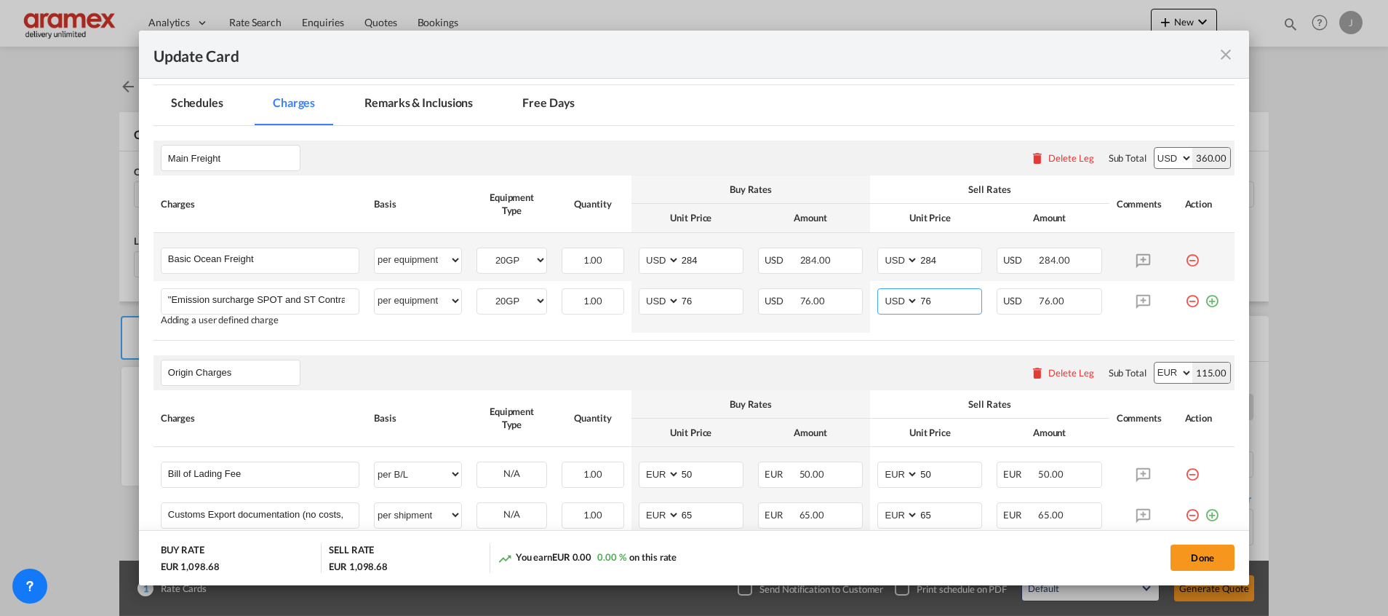
type input "76"
click at [778, 376] on div "Origin Charges Please enter leg name Leg Name Already Exists Delete Leg Sub Tot…" at bounding box center [694, 372] width 1081 height 35
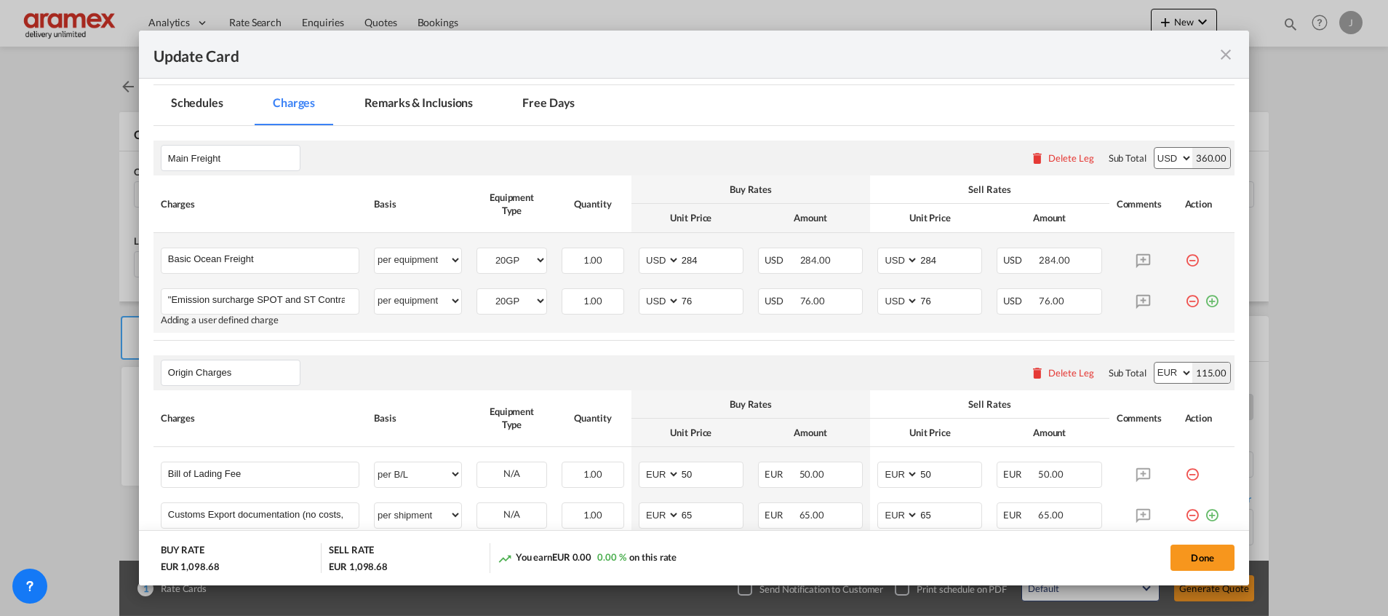
click at [1205, 298] on md-icon "icon-plus-circle-outline green-400-fg" at bounding box center [1212, 295] width 15 height 15
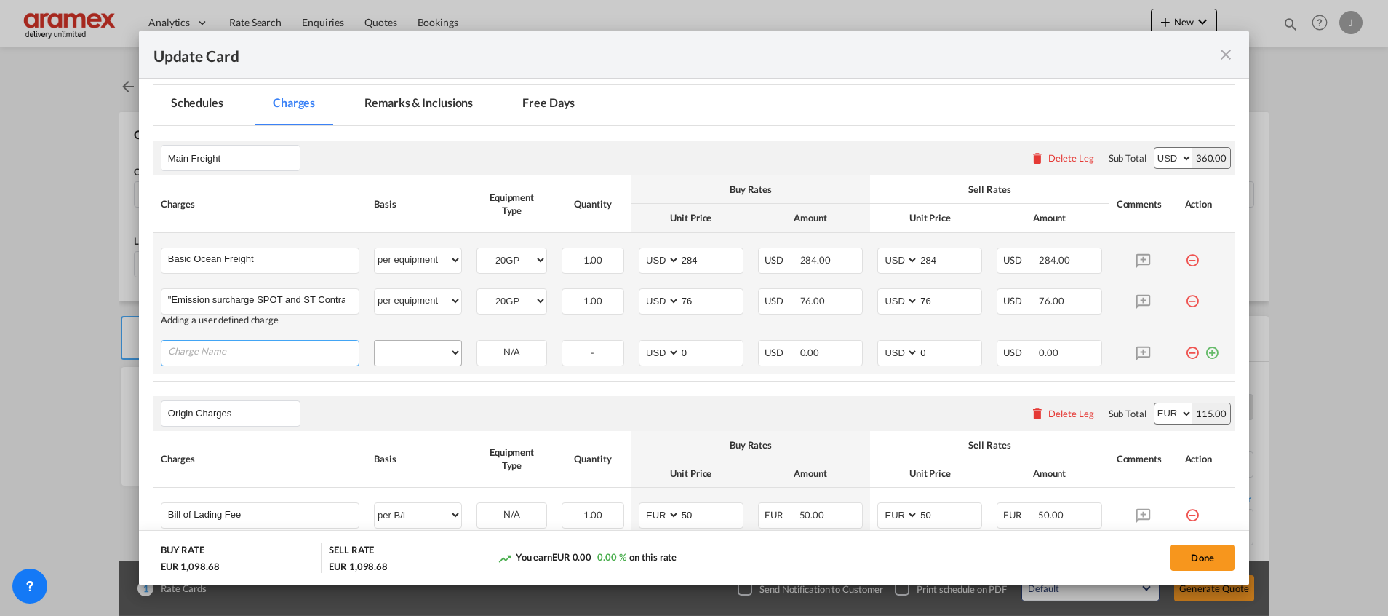
paste input ""Gulf Emergency Risk Surcharge (floating as per tariff)""
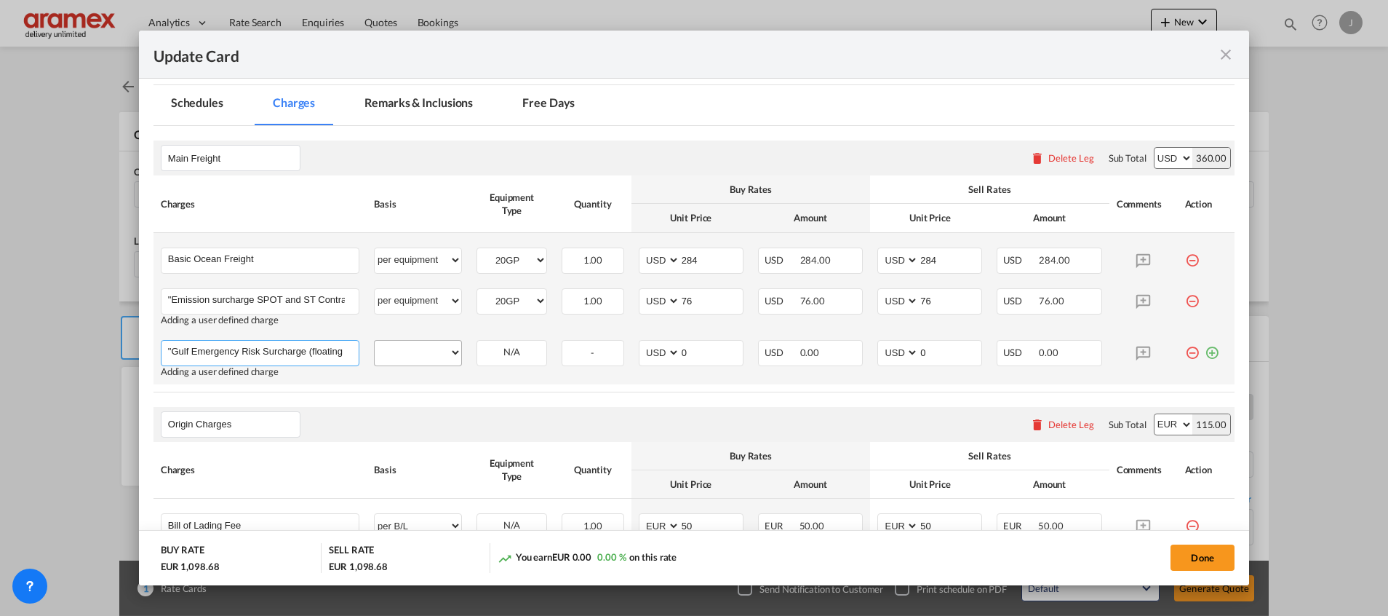
scroll to position [0, 55]
type input ""Gulf Emergency Risk Surcharge (floating as per tariff)""
drag, startPoint x: 405, startPoint y: 354, endPoint x: 434, endPoint y: 345, distance: 30.4
click at [405, 354] on select "per equipment per container per B/L per shipping bill per shipment % on freight…" at bounding box center [418, 352] width 87 height 23
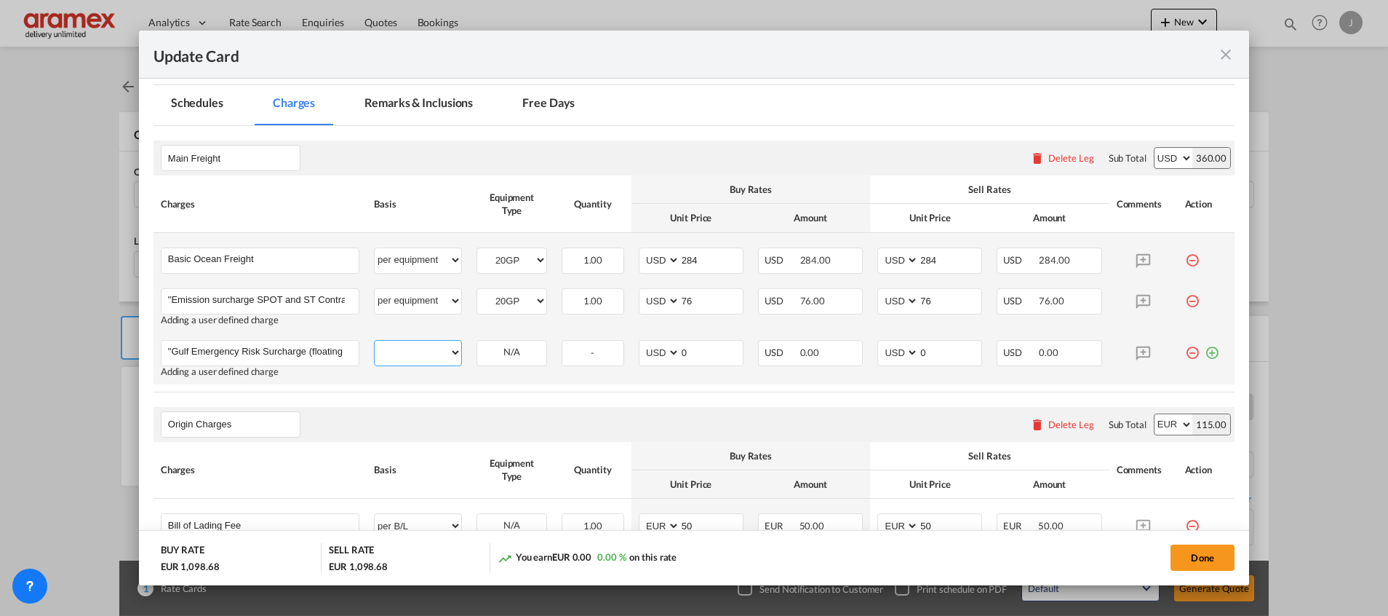
select select "per equipment"
click at [375, 341] on select "per equipment per container per B/L per shipping bill per shipment % on freight…" at bounding box center [418, 352] width 87 height 23
drag, startPoint x: 505, startPoint y: 347, endPoint x: 505, endPoint y: 362, distance: 14.6
click at [505, 348] on select "20GP" at bounding box center [511, 353] width 69 height 20
select select "20GP"
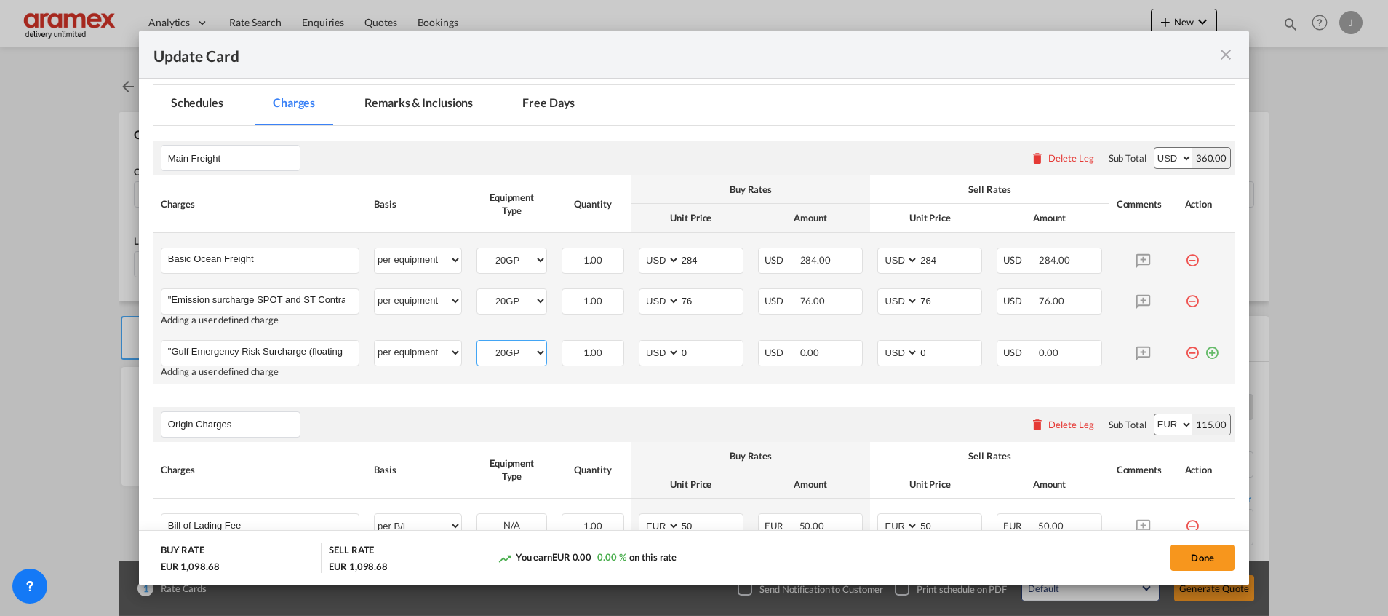
click at [477, 343] on select "20GP" at bounding box center [511, 353] width 69 height 20
click at [640, 351] on md-input-container "AED AFN ALL AMD ANG AOA ARS AUD AWG AZN BAM BBD BDT BGN BHD BIF BMD BND BOB BRL…" at bounding box center [691, 353] width 105 height 26
type input "42"
click at [934, 356] on input "0" at bounding box center [950, 352] width 63 height 22
drag, startPoint x: 942, startPoint y: 354, endPoint x: 837, endPoint y: 354, distance: 104.8
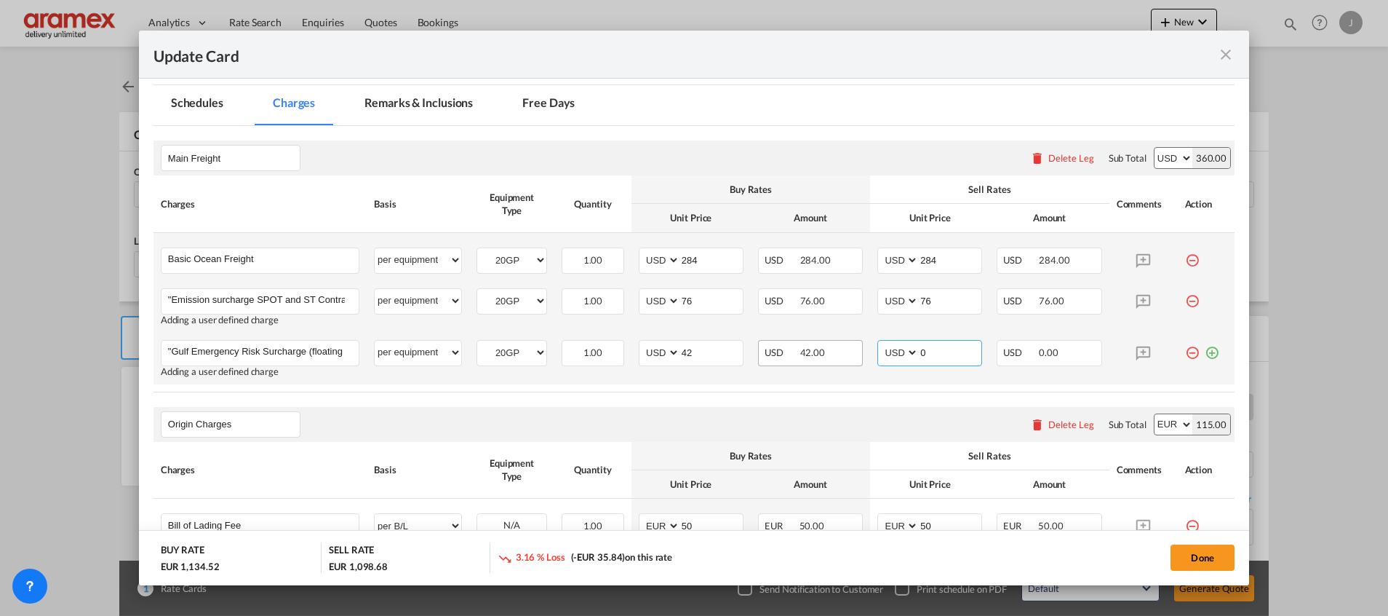
click at [837, 354] on tr ""Gulf Emergency Risk Surcharge (floating as per tariff)" Please Enter User Defi…" at bounding box center [694, 359] width 1081 height 52
type input "42"
click at [1205, 349] on md-icon "icon-plus-circle-outline green-400-fg" at bounding box center [1212, 347] width 15 height 15
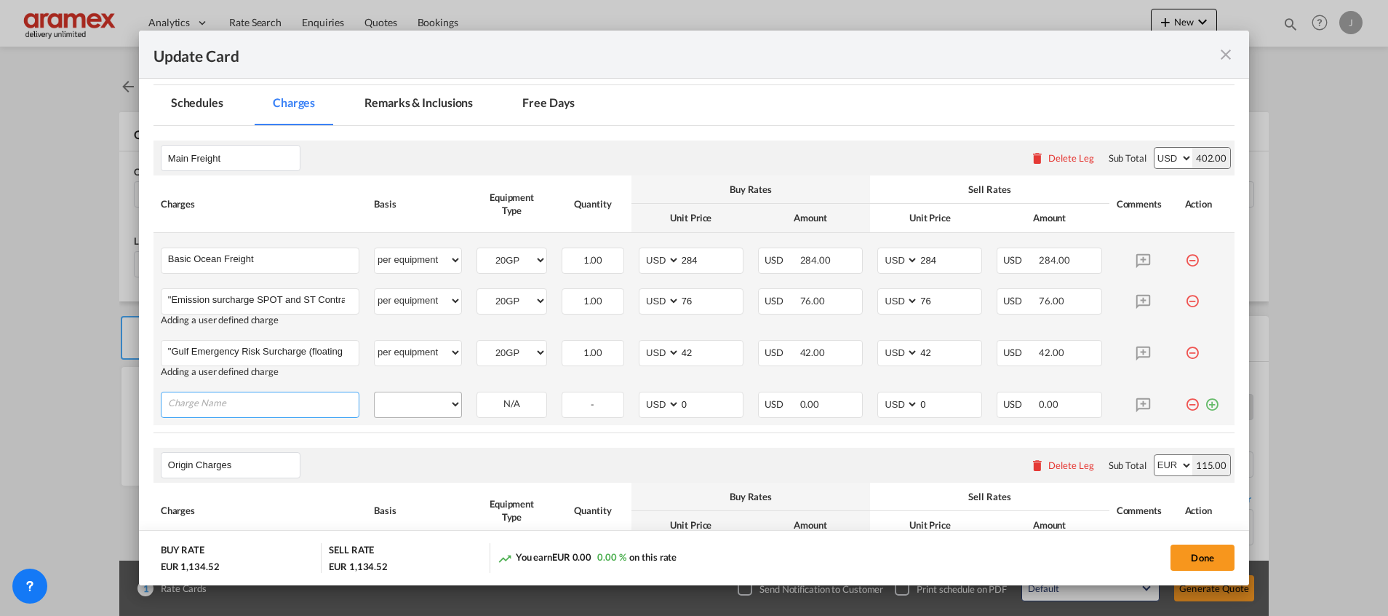
paste input ""IMO CLASS 2.1-vas (floating as per tariff)""
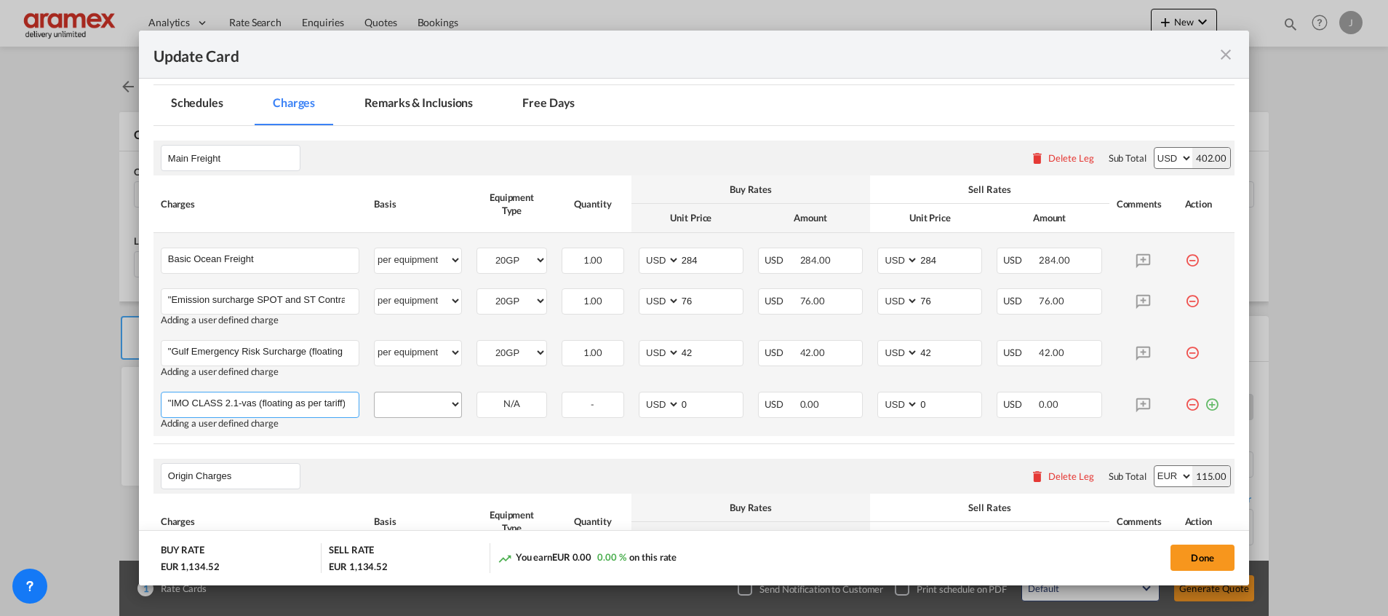
scroll to position [0, 5]
type input ""IMO CLASS 2.1-vas (floating as per tariff)""
click at [426, 406] on select "per equipment per container per B/L per shipping bill per shipment % on freight…" at bounding box center [418, 403] width 87 height 23
select select "per equipment"
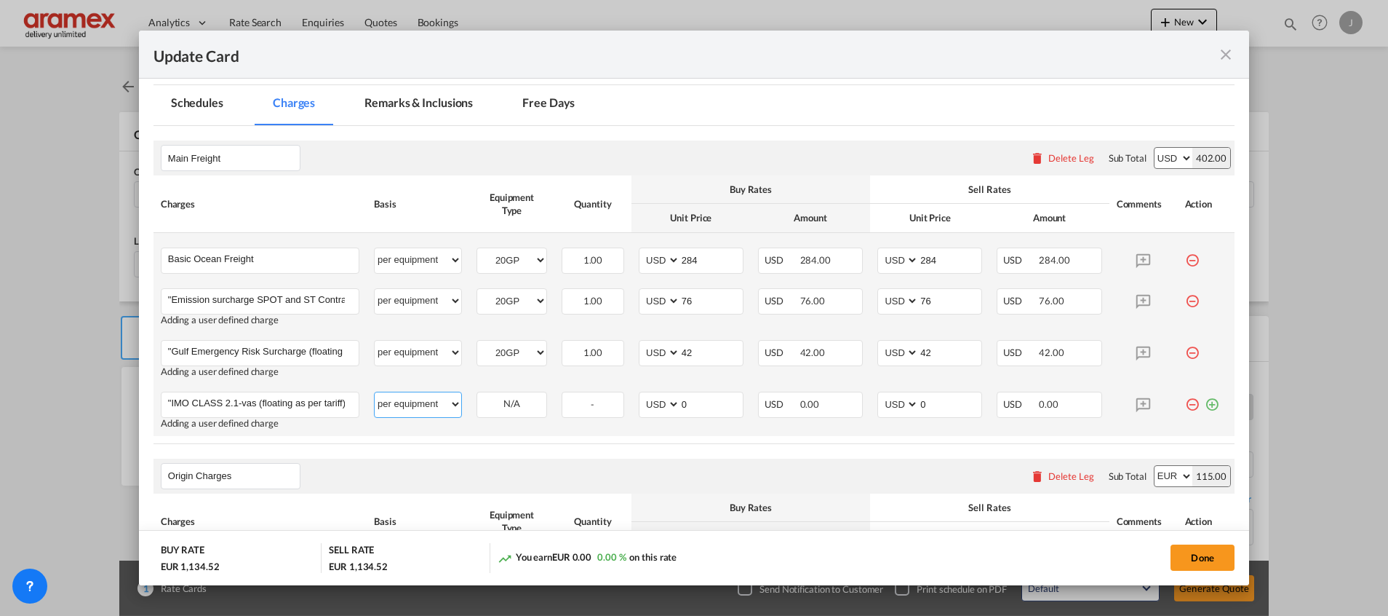
click at [375, 392] on select "per equipment per container per B/L per shipping bill per shipment % on freight…" at bounding box center [418, 403] width 87 height 23
drag, startPoint x: 495, startPoint y: 400, endPoint x: 499, endPoint y: 415, distance: 15.9
click at [495, 400] on select "20GP" at bounding box center [511, 404] width 69 height 20
select select "20GP"
click at [477, 394] on select "20GP" at bounding box center [511, 404] width 69 height 20
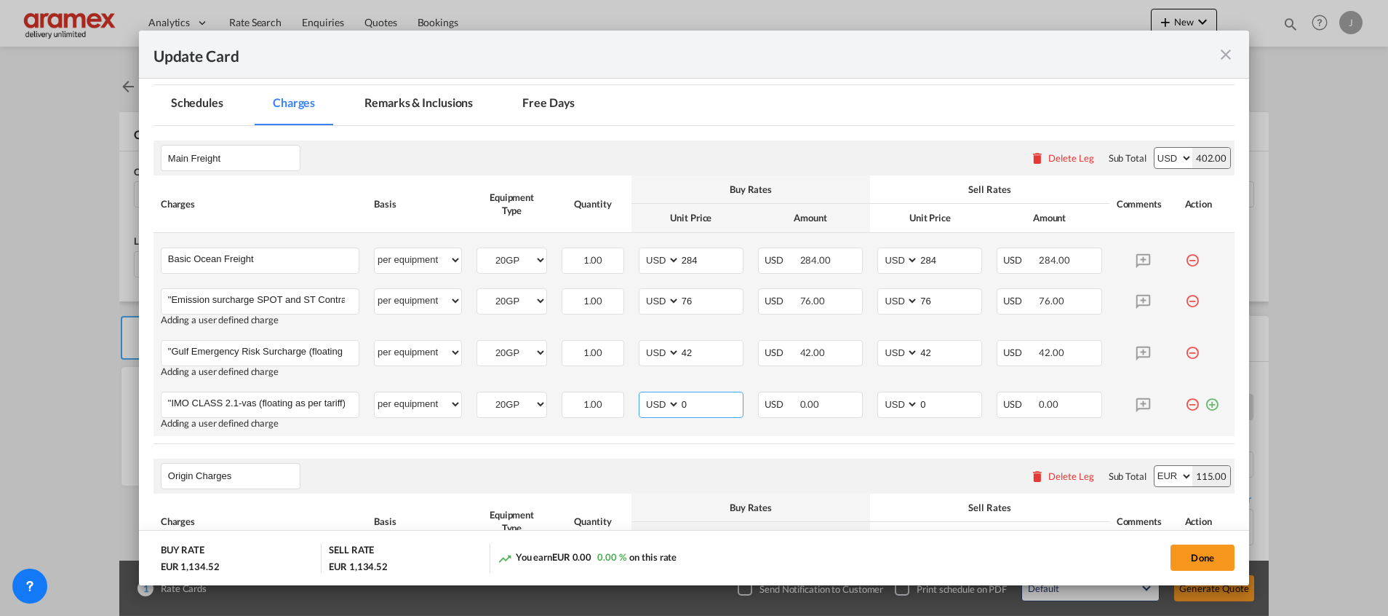
click at [639, 405] on md-input-container "AED AFN ALL AMD ANG AOA ARS AUD AWG AZN BAM BBD BDT BGN BHD BIF BMD BND BOB BRL…" at bounding box center [691, 405] width 105 height 26
click at [693, 404] on input "350" at bounding box center [711, 403] width 63 height 22
type input "350"
click at [870, 402] on td "AED AFN ALL AMD ANG AOA ARS AUD AWG AZN BAM BBD BDT BGN BHD BIF BMD BND [PERSON…" at bounding box center [929, 410] width 119 height 52
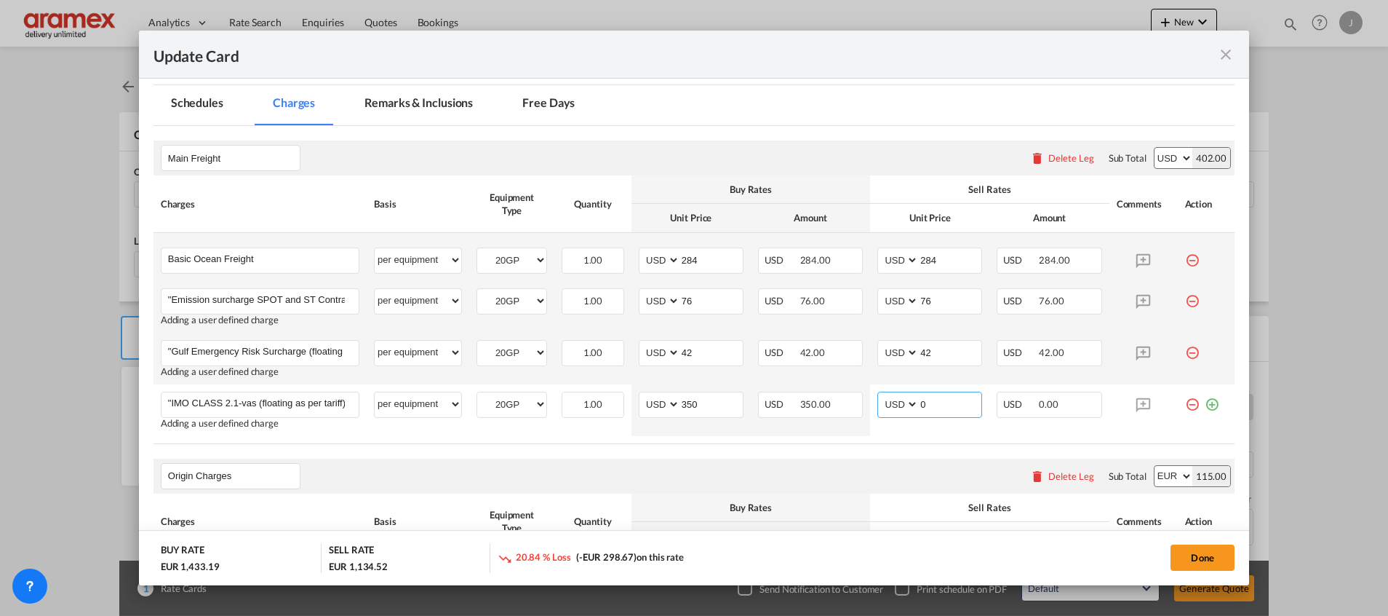
paste input "35"
type input "350"
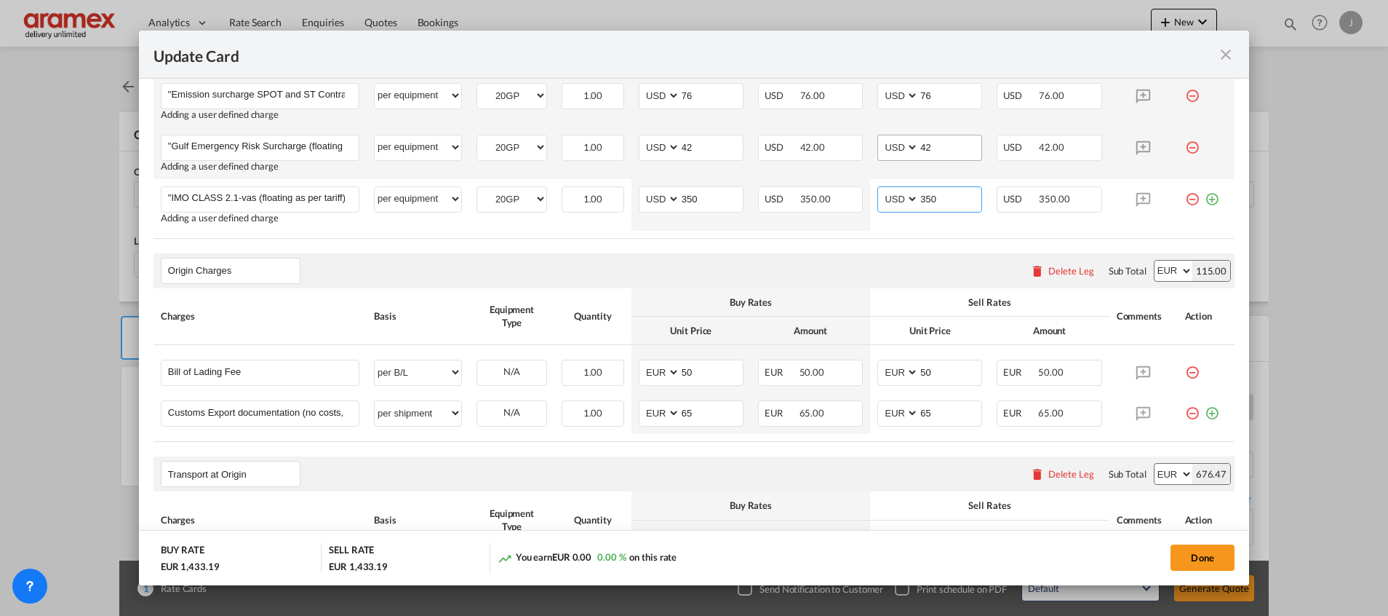
scroll to position [546, 0]
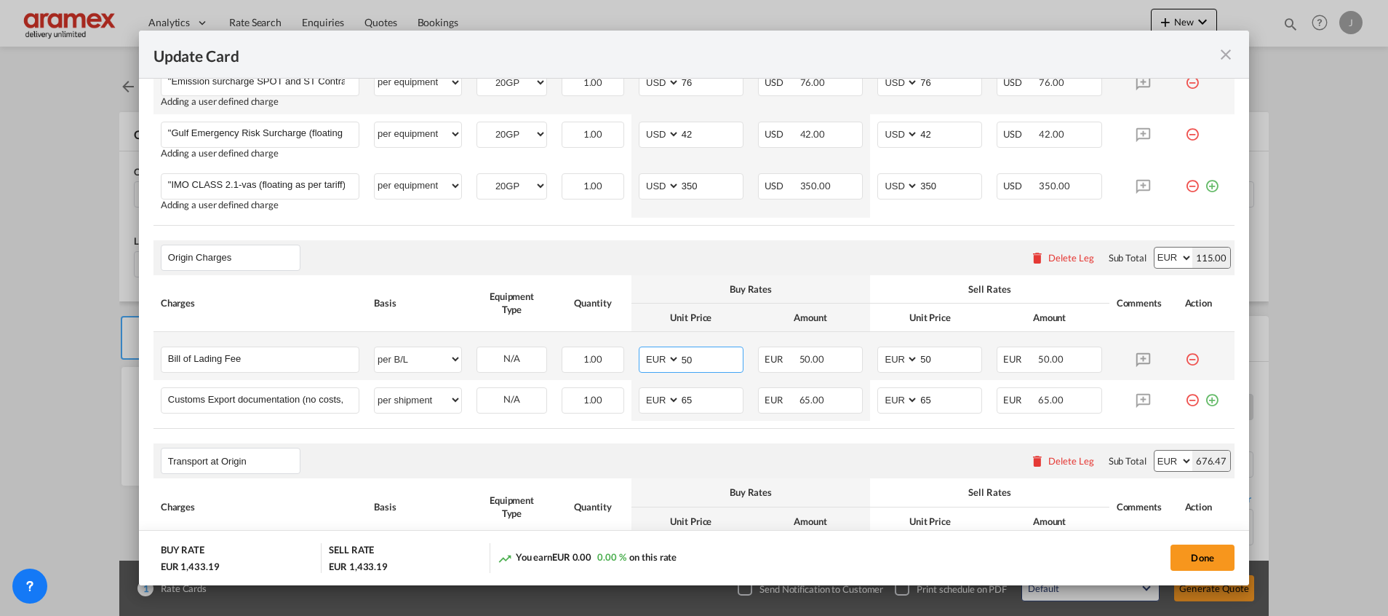
drag, startPoint x: 702, startPoint y: 359, endPoint x: 643, endPoint y: 357, distance: 59.7
click at [643, 357] on md-input-container "AED AFN ALL AMD ANG AOA ARS AUD AWG AZN BAM BBD BDT BGN BHD BIF BMD BND [PERSON…" at bounding box center [691, 359] width 105 height 26
drag, startPoint x: 692, startPoint y: 359, endPoint x: 635, endPoint y: 359, distance: 56.8
click at [639, 359] on md-input-container "AED AFN ALL AMD ANG AOA ARS AUD AWG AZN BAM BBD BDT BGN BHD BIF BMD BND [PERSON…" at bounding box center [691, 359] width 105 height 26
type input "30"
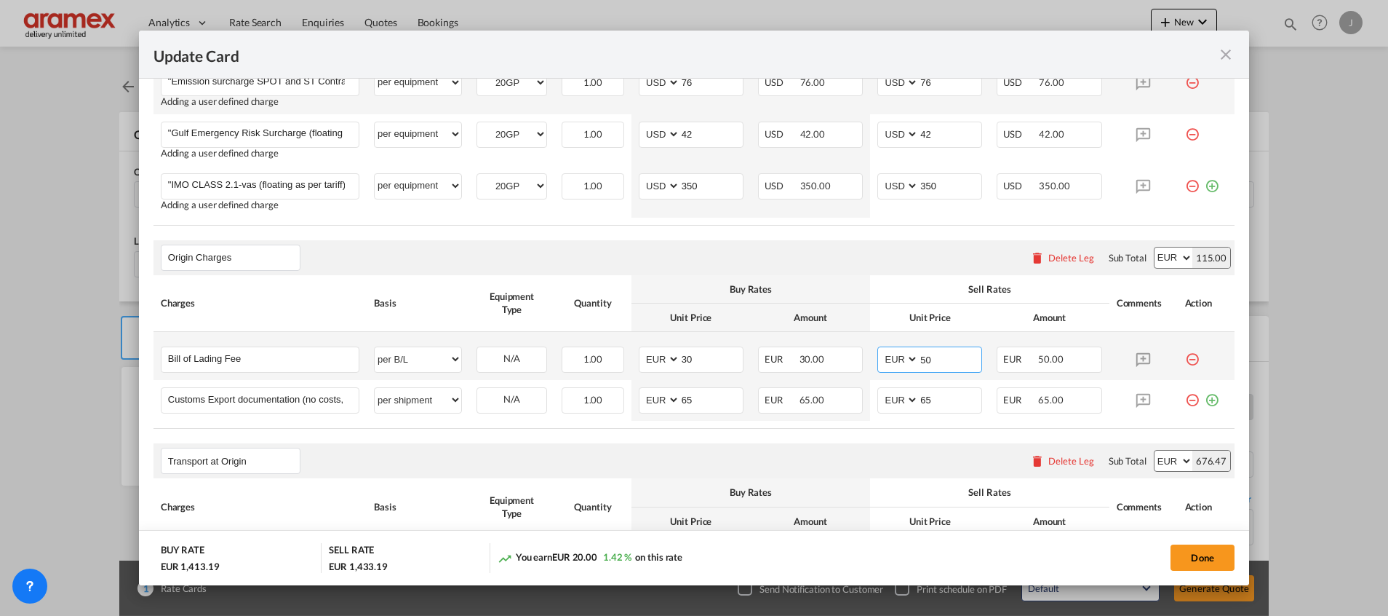
drag, startPoint x: 950, startPoint y: 364, endPoint x: 875, endPoint y: 358, distance: 75.2
click at [878, 352] on md-input-container "AED AFN ALL AMD ANG AOA ARS AUD AWG AZN BAM BBD BDT BGN BHD BIF BMD BND [PERSON…" at bounding box center [930, 359] width 105 height 26
paste input "3"
type input "30"
click at [791, 244] on div "Origin Charges Please enter leg name Leg Name Already Exists Delete Leg Sub Tot…" at bounding box center [694, 257] width 1081 height 35
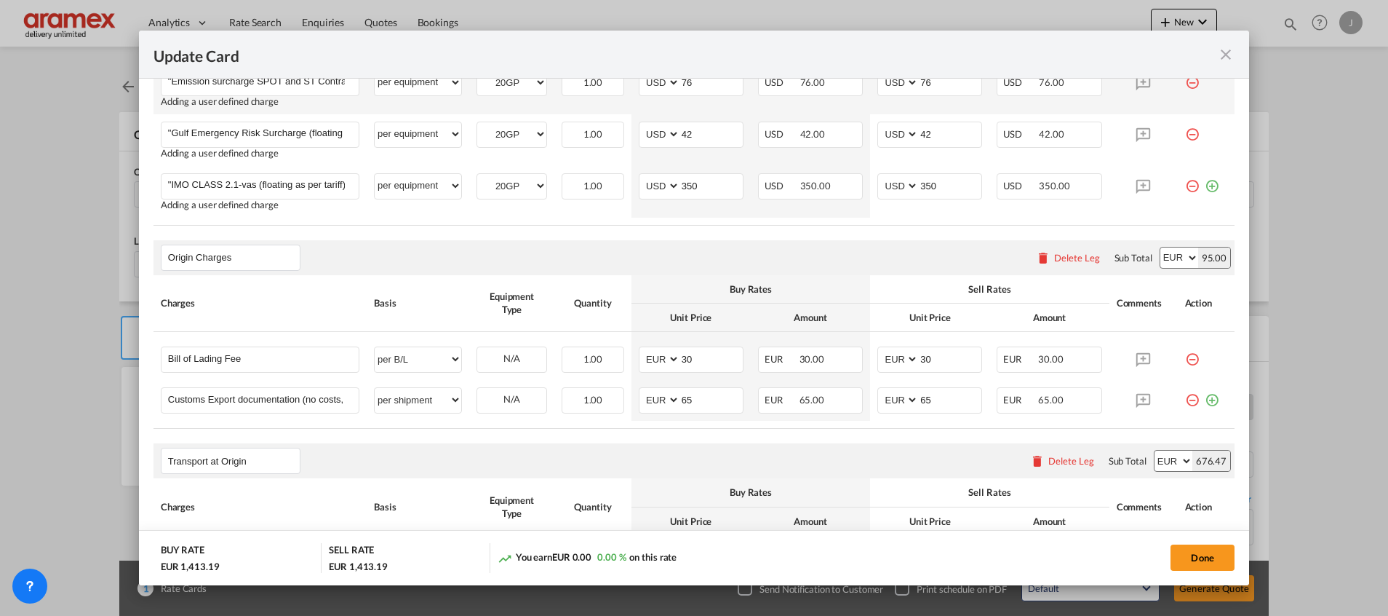
scroll to position [109, 0]
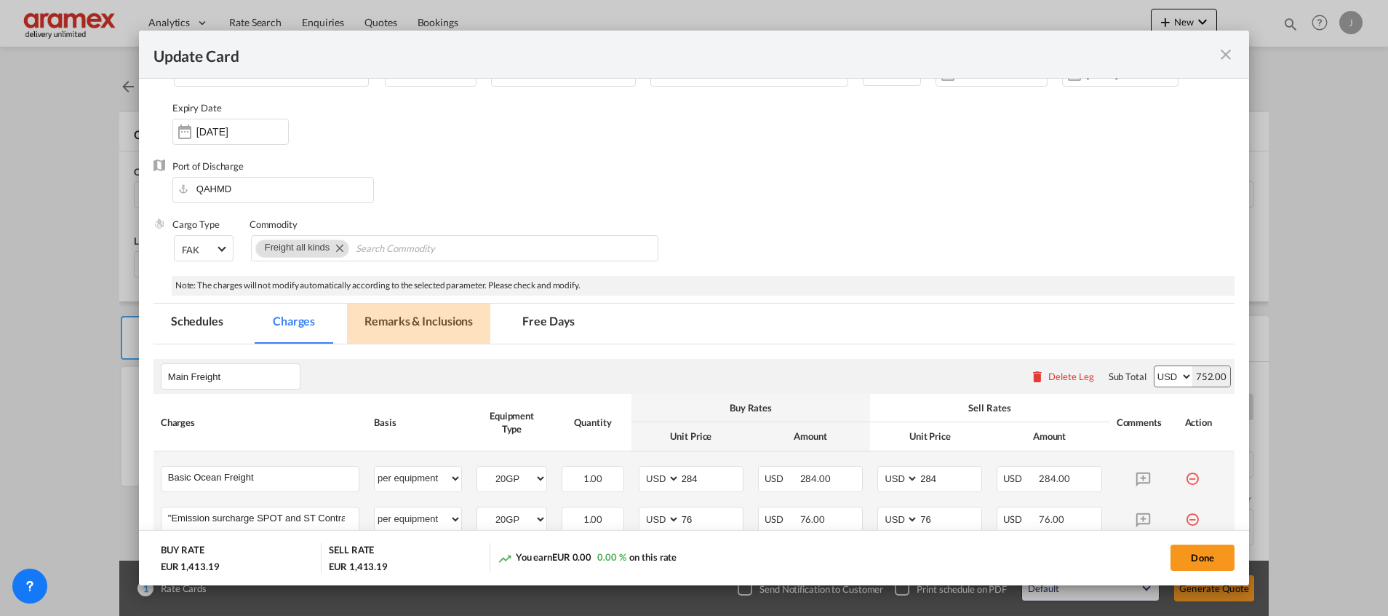
click at [403, 322] on md-tab-item "Remarks & Inclusions" at bounding box center [418, 323] width 143 height 40
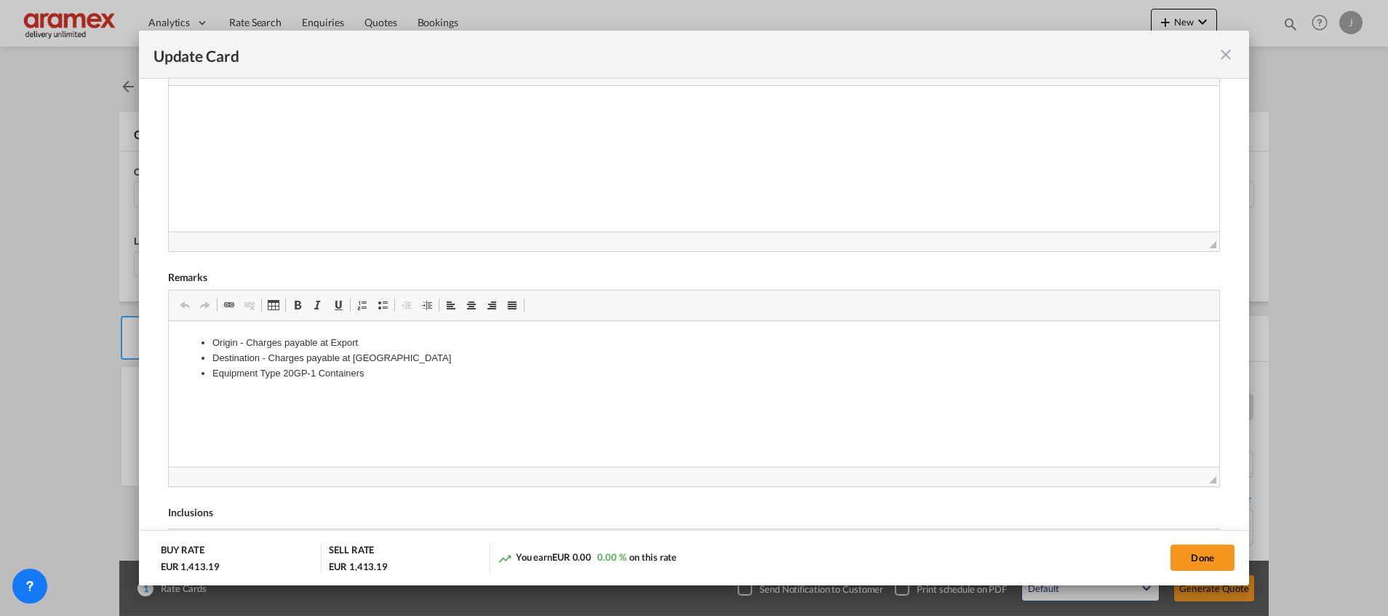
scroll to position [650, 0]
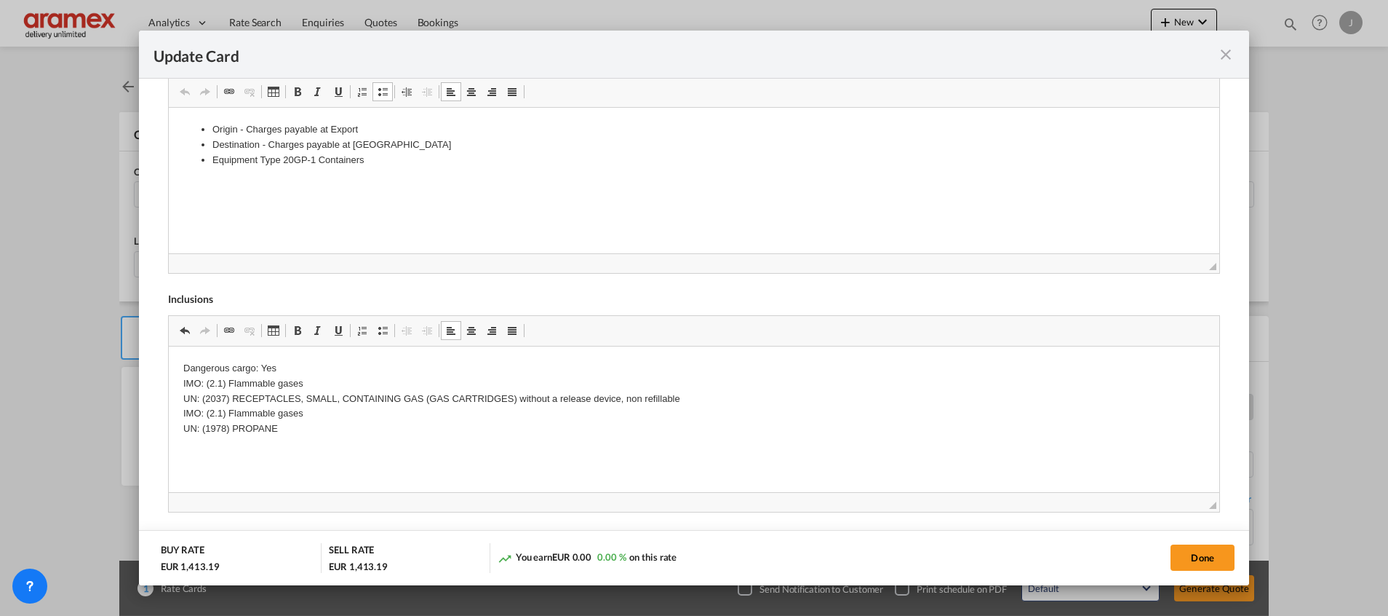
drag, startPoint x: 373, startPoint y: 163, endPoint x: 191, endPoint y: 135, distance: 183.4
drag, startPoint x: 193, startPoint y: 127, endPoint x: 409, endPoint y: 190, distance: 225.0
click at [409, 182] on html "Origin - Charges payable at Export Destination - Charges payable at Import Equi…" at bounding box center [693, 145] width 1051 height 74
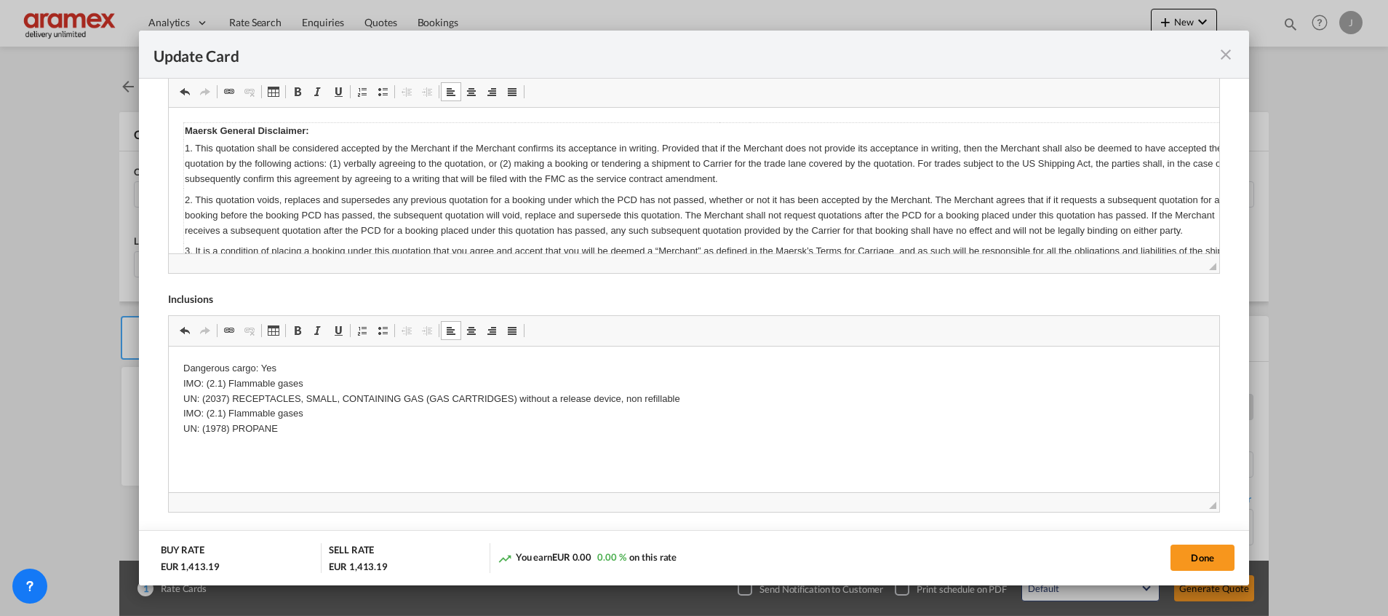
scroll to position [726, 69]
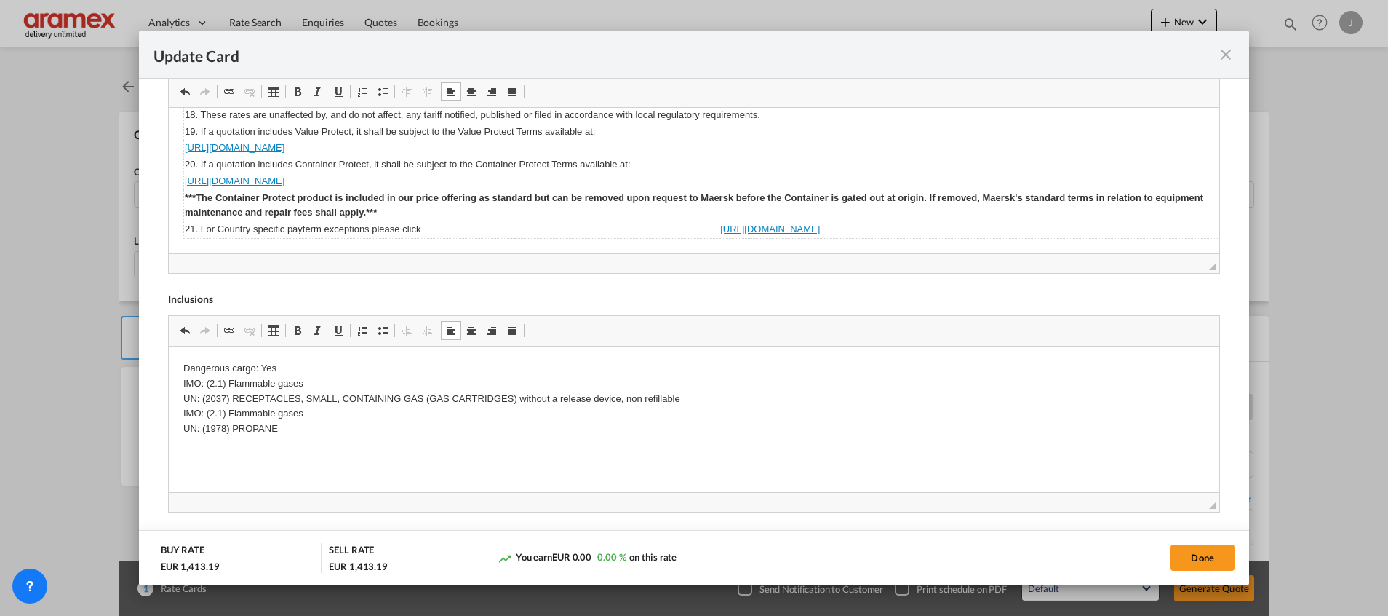
drag, startPoint x: 352, startPoint y: 240, endPoint x: 271, endPoint y: 348, distance: 135.1
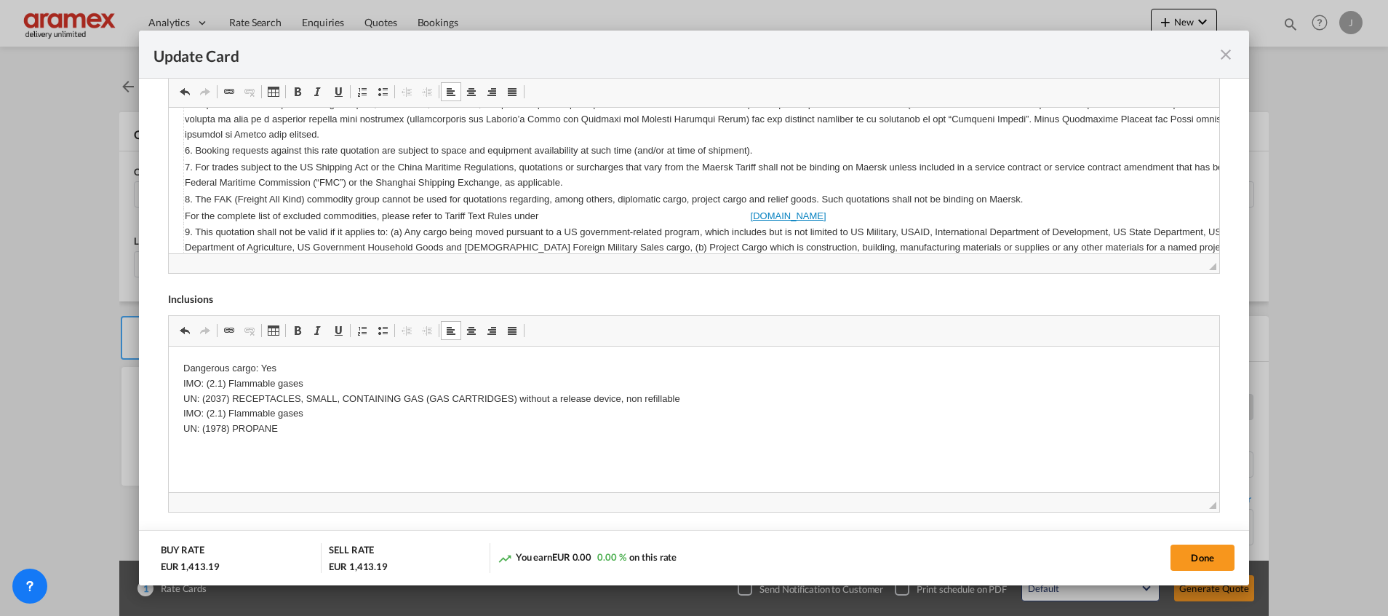
scroll to position [0, 0]
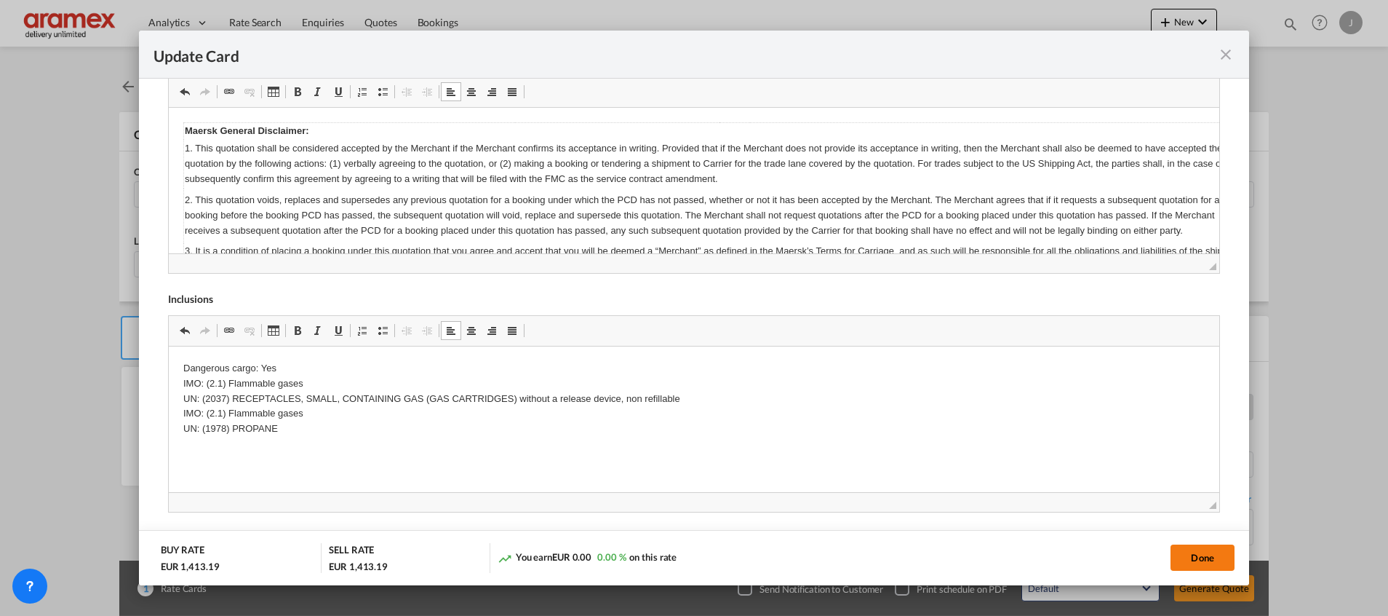
click at [1201, 550] on button "Done" at bounding box center [1203, 557] width 64 height 26
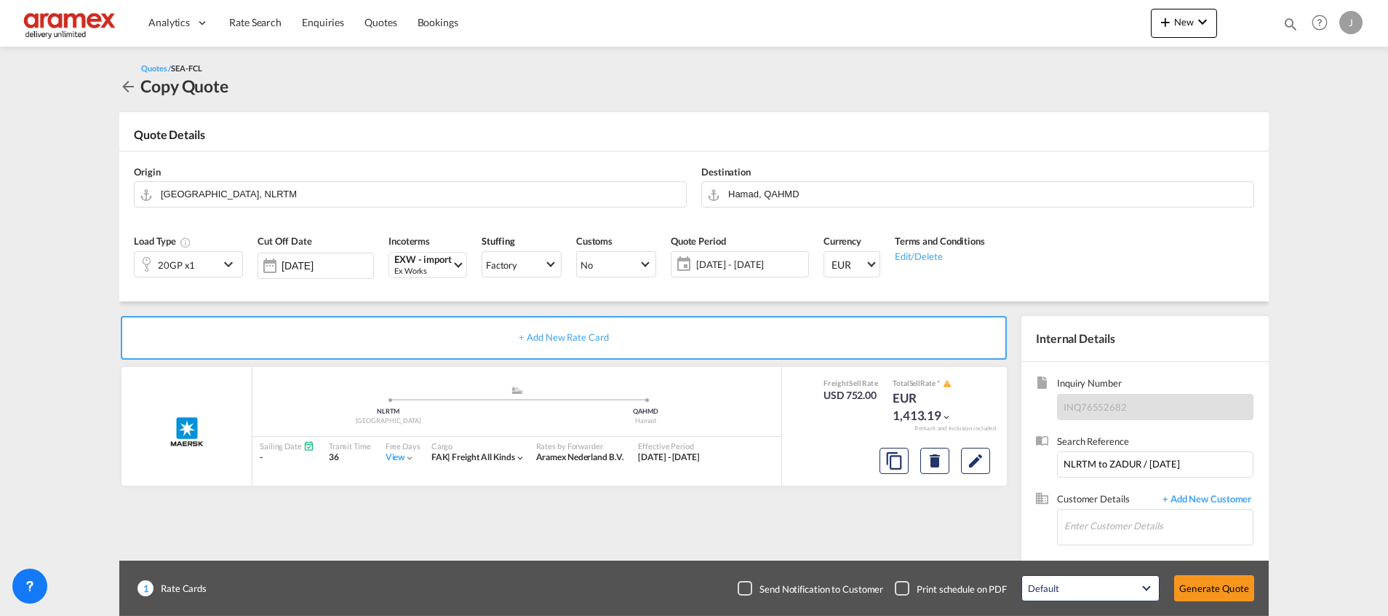
scroll to position [207, 0]
click at [1103, 524] on input "Enter Customer Details" at bounding box center [1159, 525] width 188 height 33
click at [1113, 492] on div "Reshma . reshma @[DOMAIN_NAME] | Aramex Doha" at bounding box center [1158, 489] width 189 height 39
type input "Aramex Doha, Reshma ., [EMAIL_ADDRESS][DOMAIN_NAME]"
click at [1209, 596] on button "Generate Quote" at bounding box center [1215, 588] width 80 height 26
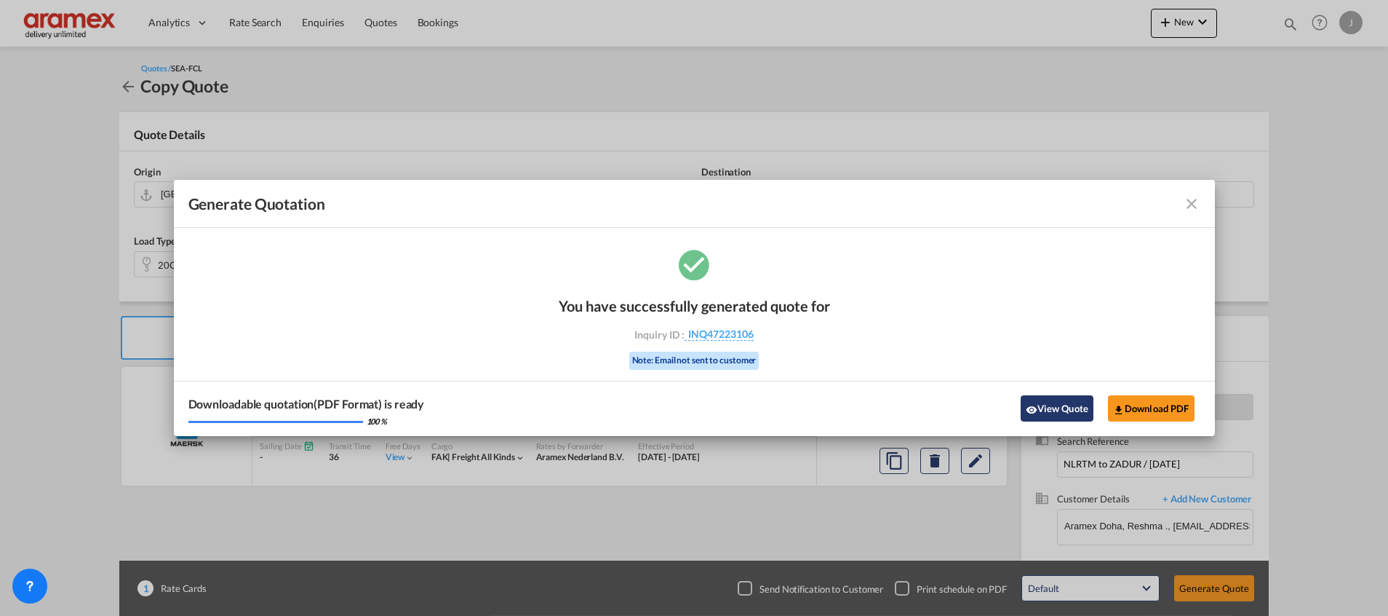
click at [1057, 405] on button "View Quote" at bounding box center [1057, 408] width 73 height 26
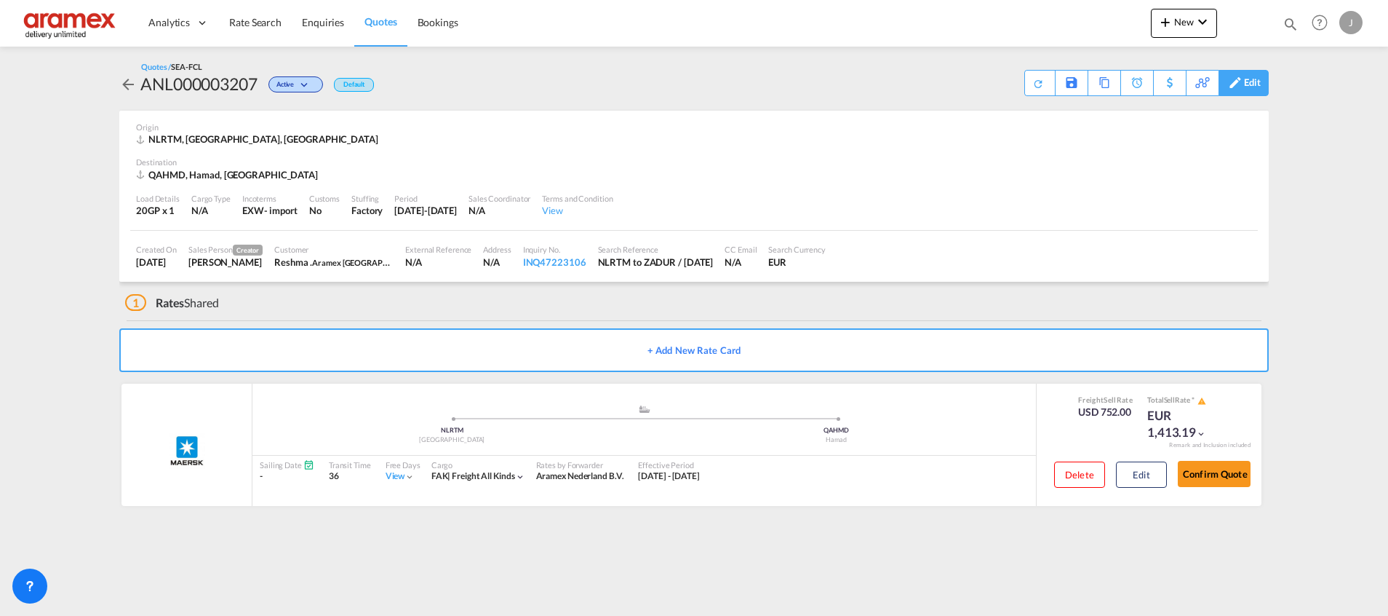
click at [1252, 82] on div "Edit" at bounding box center [1252, 83] width 17 height 25
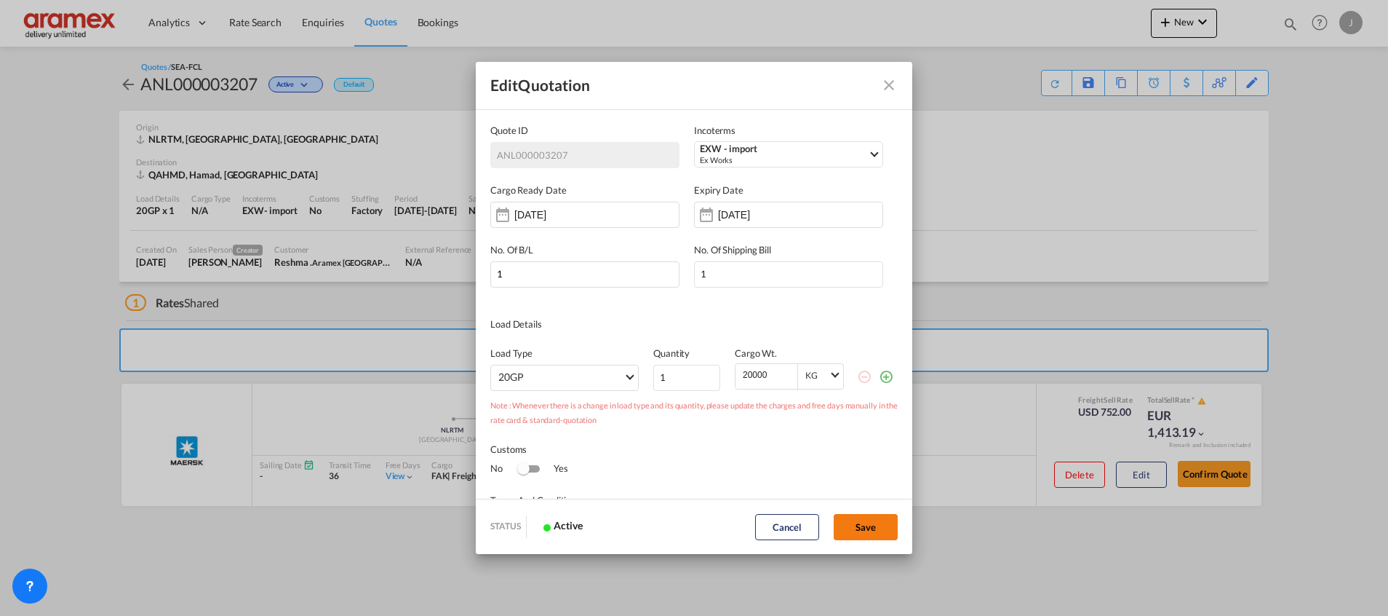
click at [870, 527] on button "Save" at bounding box center [866, 527] width 64 height 26
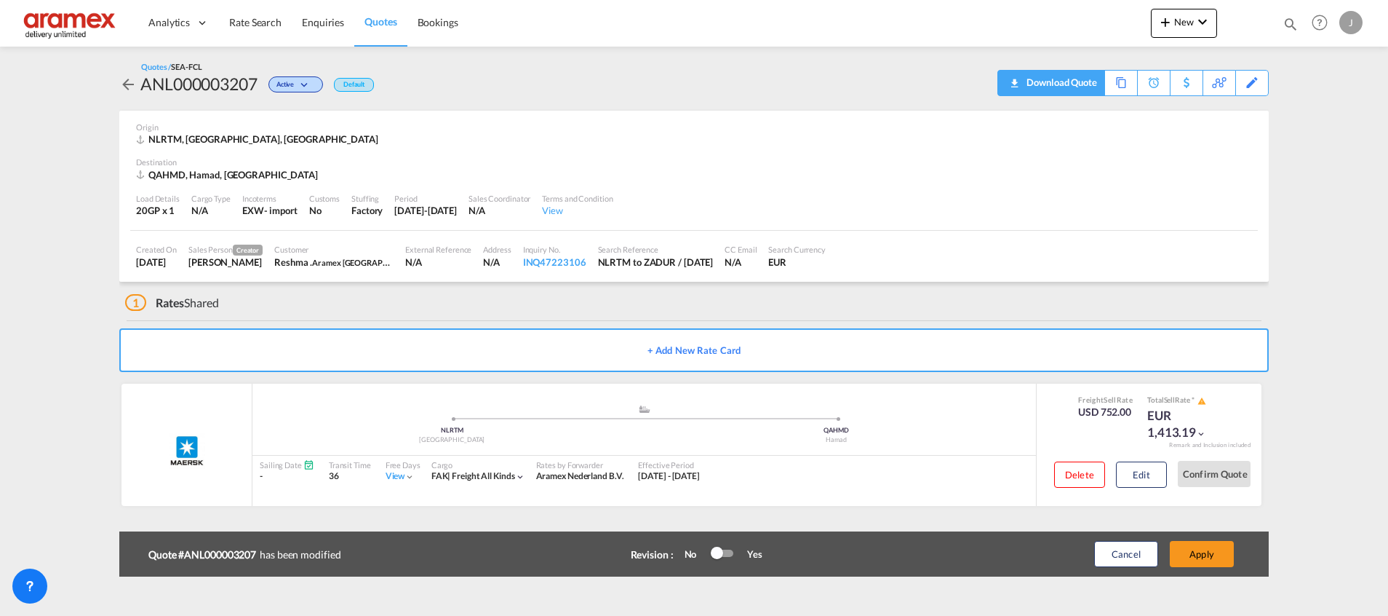
click at [1078, 85] on div "Download Quote" at bounding box center [1060, 82] width 74 height 23
click at [263, 29] on span "Rate Search" at bounding box center [255, 22] width 52 height 15
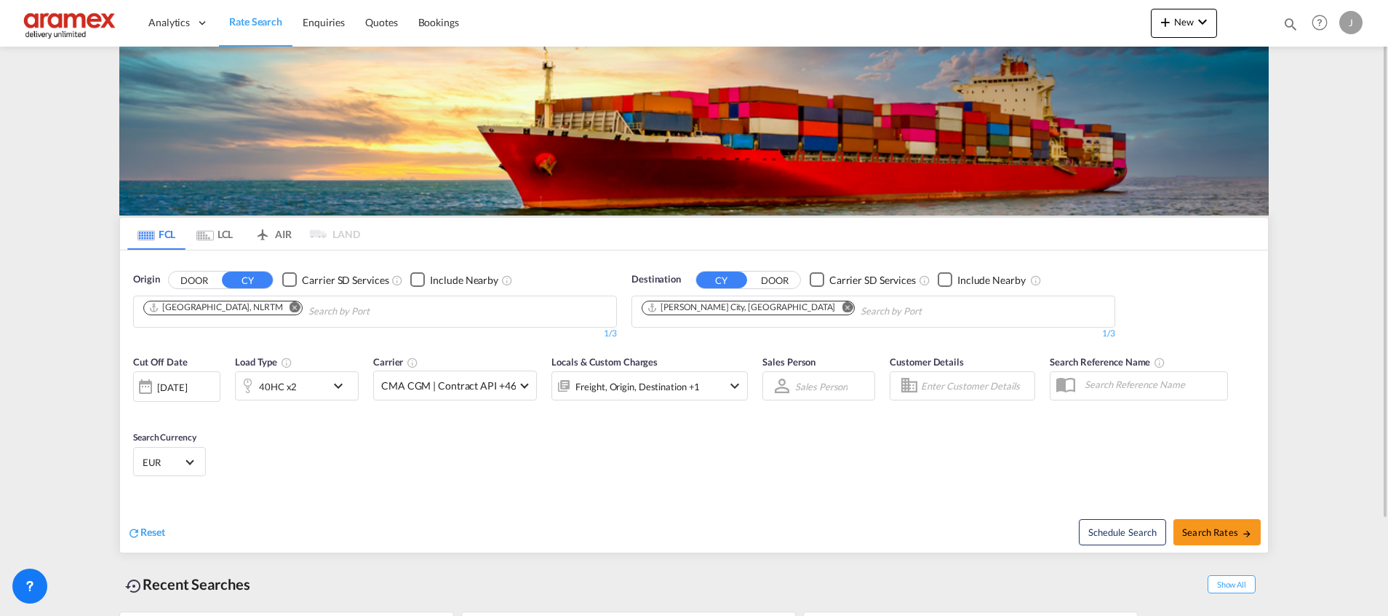
click at [218, 236] on md-tab-item "LCL" at bounding box center [215, 234] width 58 height 32
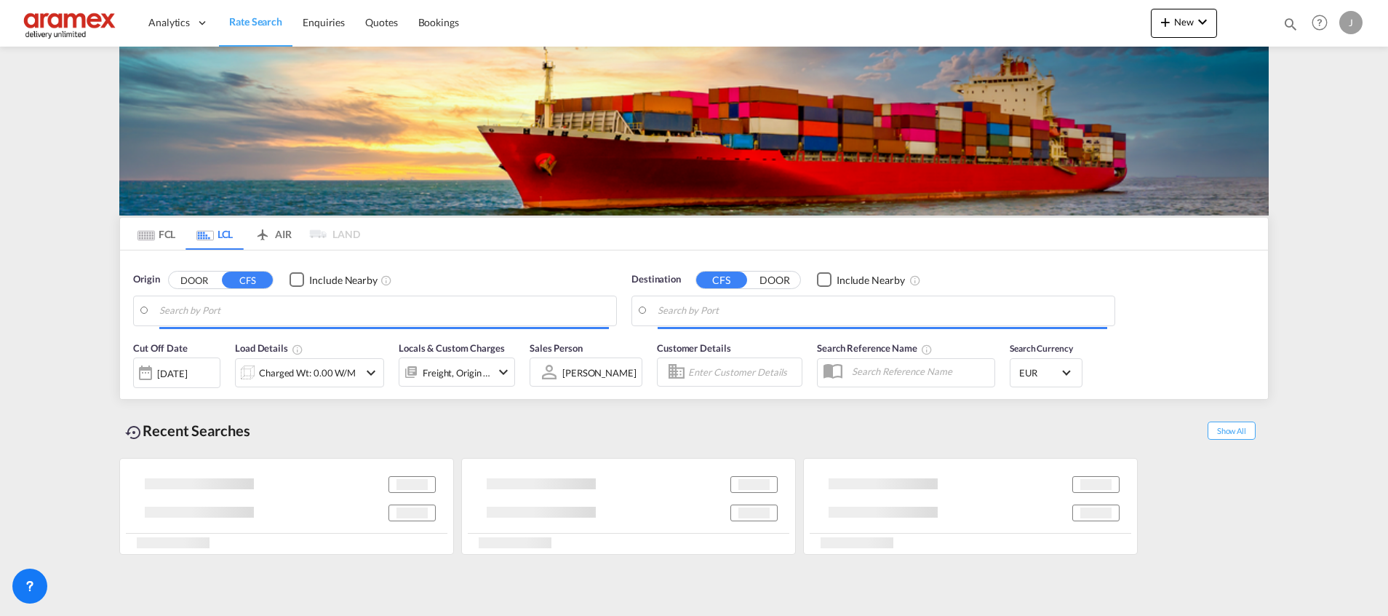
type input "[GEOGRAPHIC_DATA], NLRTM"
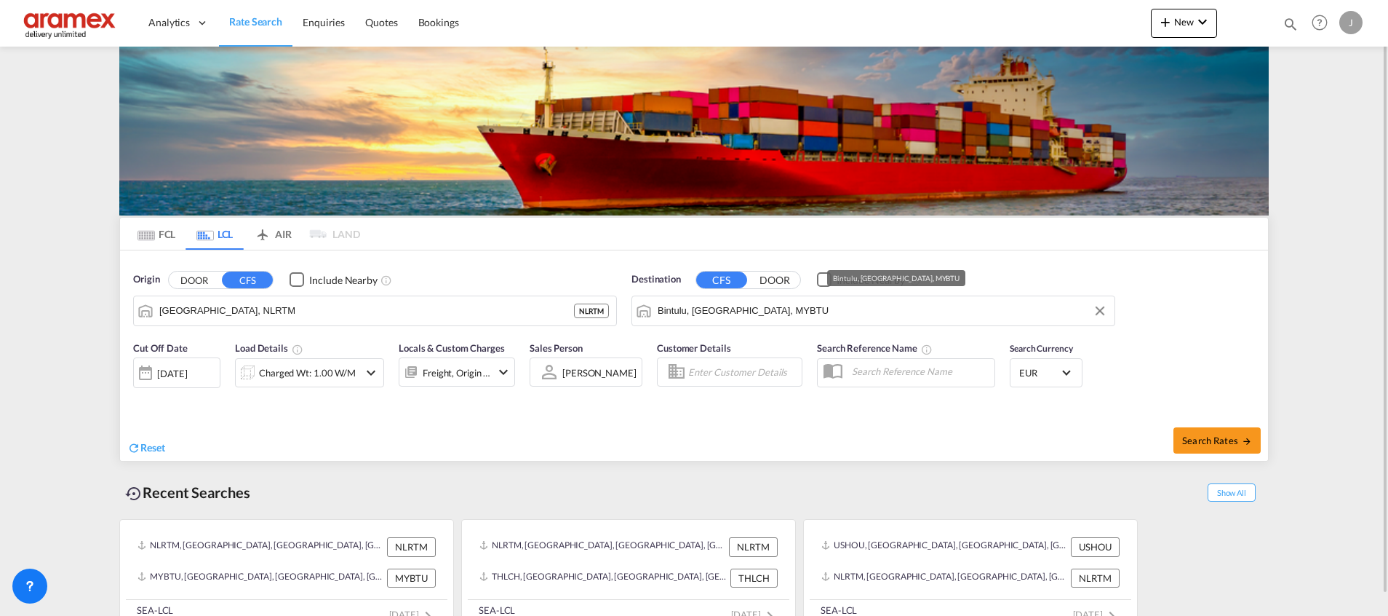
click at [732, 313] on input "Bintulu, [GEOGRAPHIC_DATA], MYBTU" at bounding box center [883, 311] width 450 height 22
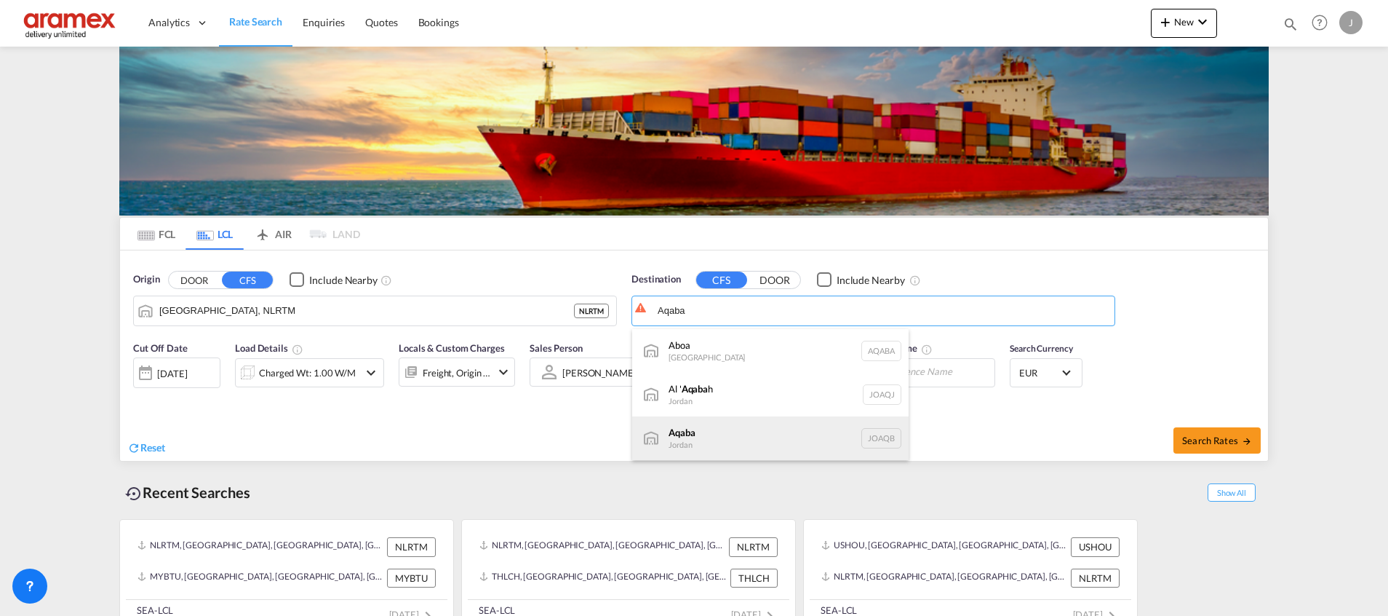
click at [693, 437] on div "Aqaba Jordan JOAQB" at bounding box center [770, 438] width 277 height 44
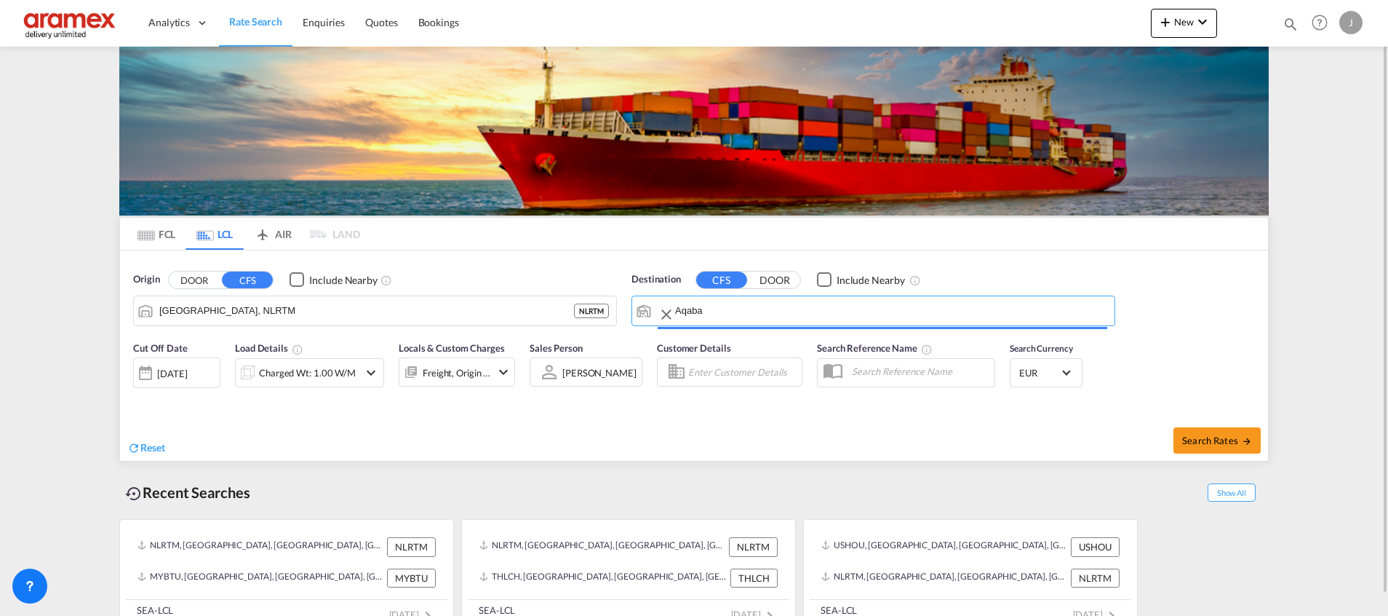
type input "Aqaba, JOAQB"
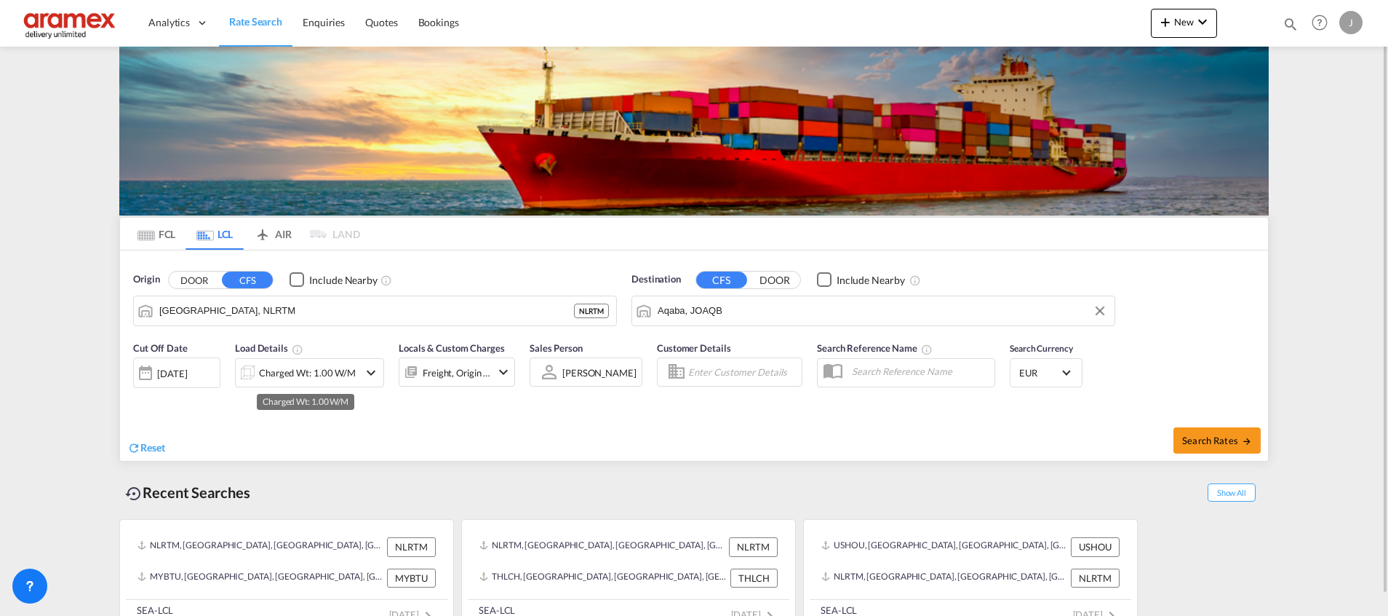
click at [287, 378] on div "Charged Wt: 1.00 W/M" at bounding box center [307, 372] width 97 height 20
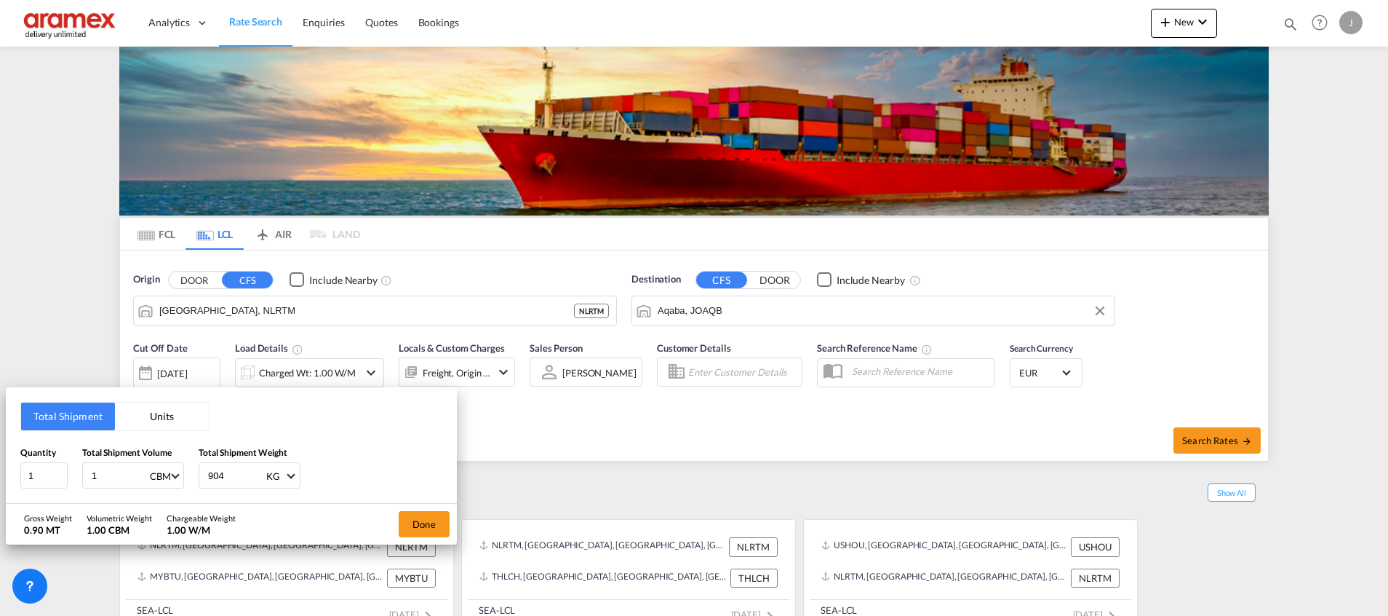
click at [293, 368] on div "Total Shipment Units Quantity 1 Total Shipment Volume 1 CBM CBM CFT Total Shipm…" at bounding box center [694, 308] width 1388 height 616
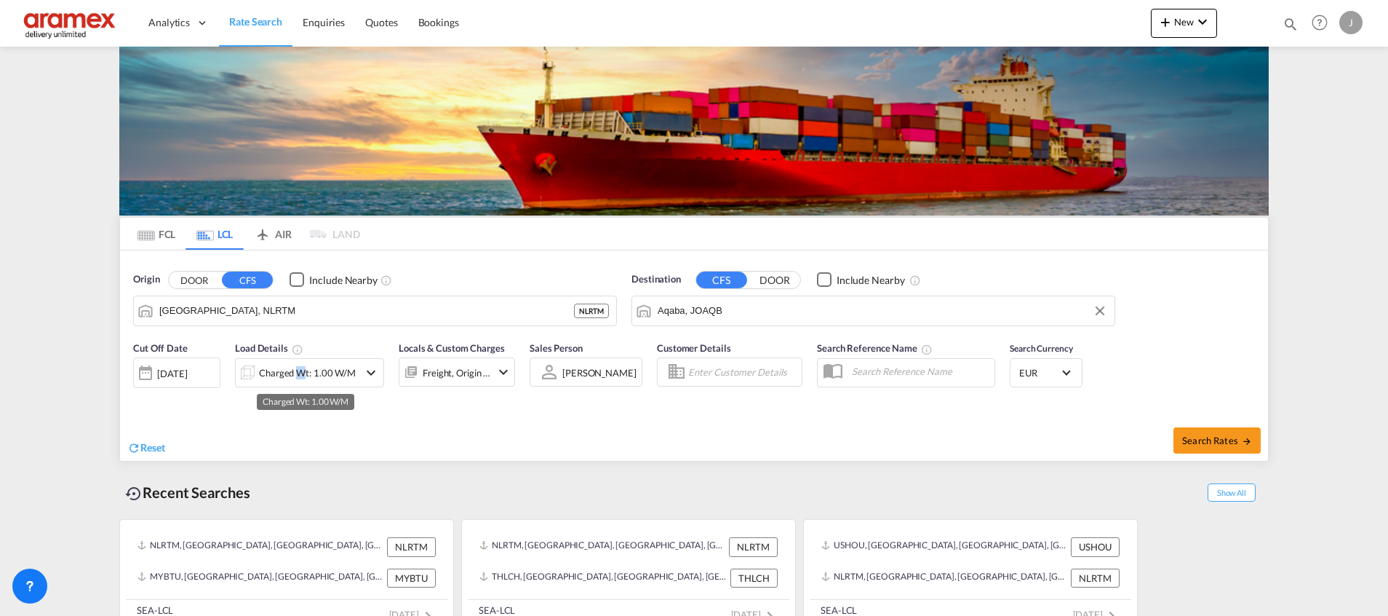
click at [293, 368] on div "Charged Wt: 1.00 W/M" at bounding box center [307, 372] width 97 height 20
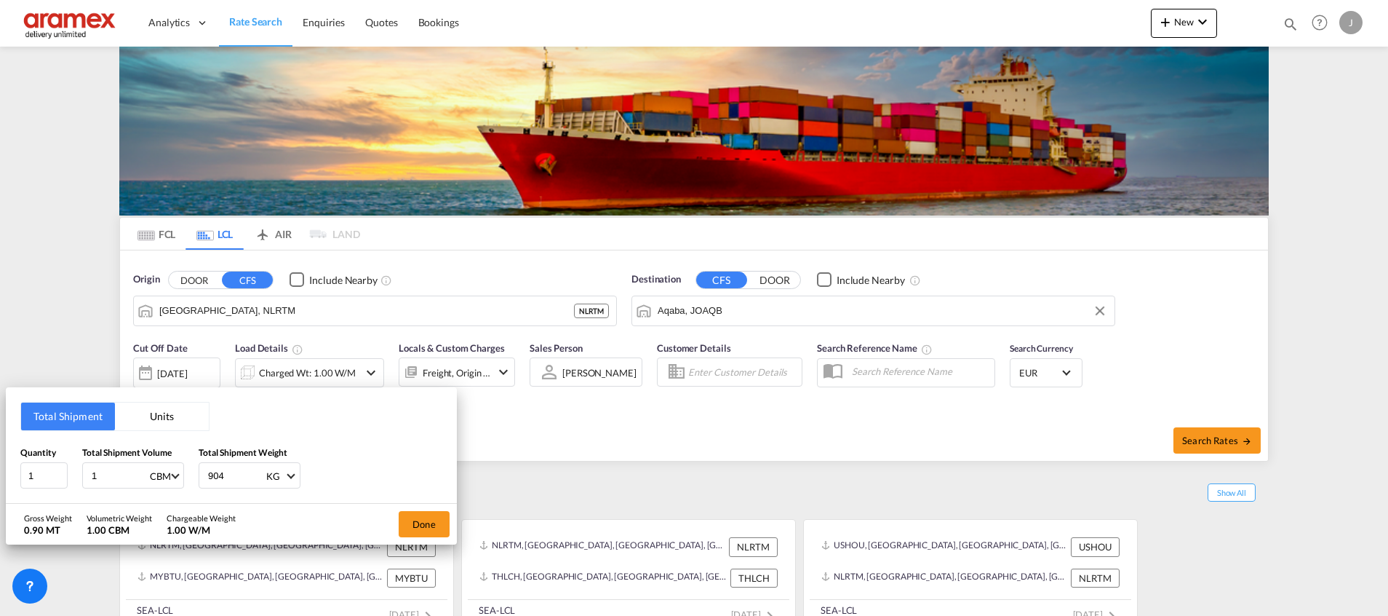
click at [210, 479] on input "904" at bounding box center [236, 475] width 58 height 25
type input "400"
click at [159, 476] on div "CBM" at bounding box center [160, 476] width 21 height 12
click at [87, 469] on md-backdrop at bounding box center [694, 308] width 1388 height 616
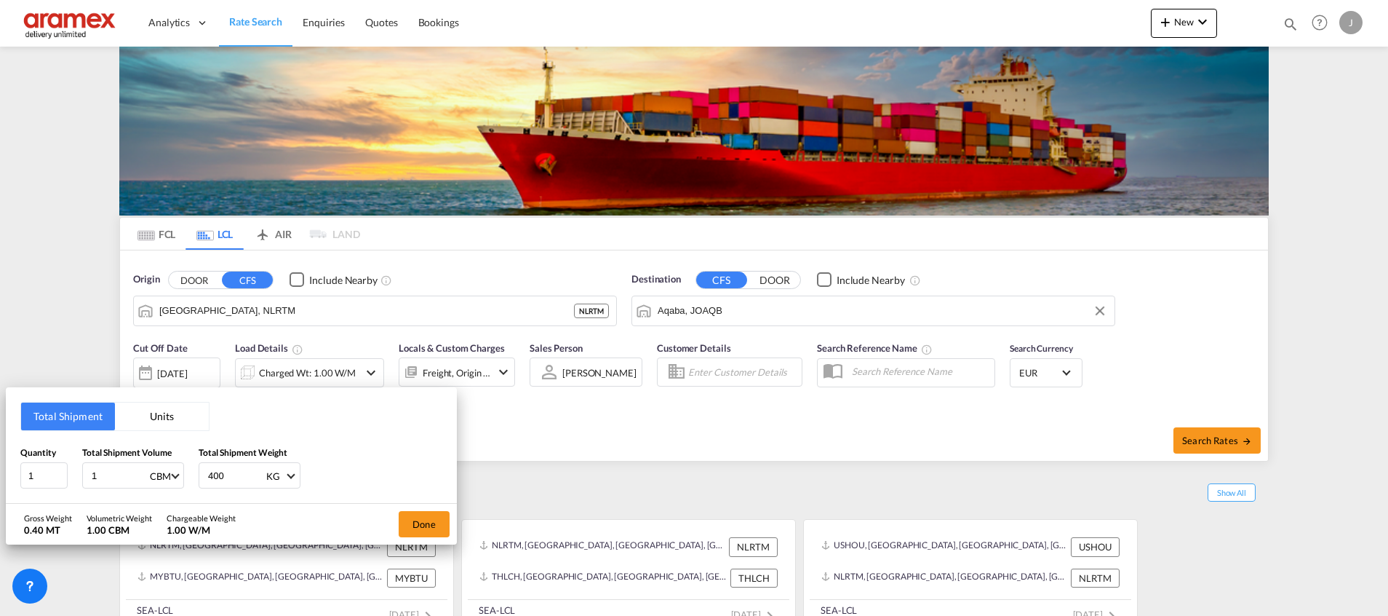
click at [101, 471] on input "1" at bounding box center [119, 475] width 58 height 25
paste input "2.7"
type input "2.71"
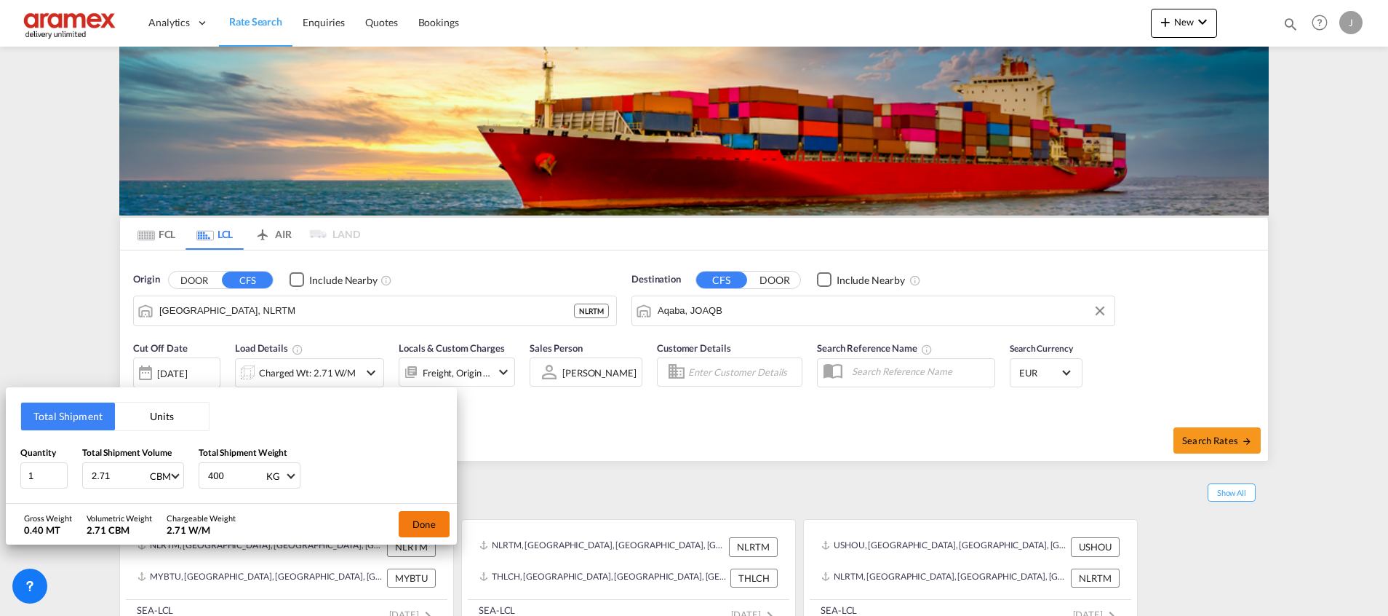
click at [419, 524] on button "Done" at bounding box center [424, 524] width 51 height 26
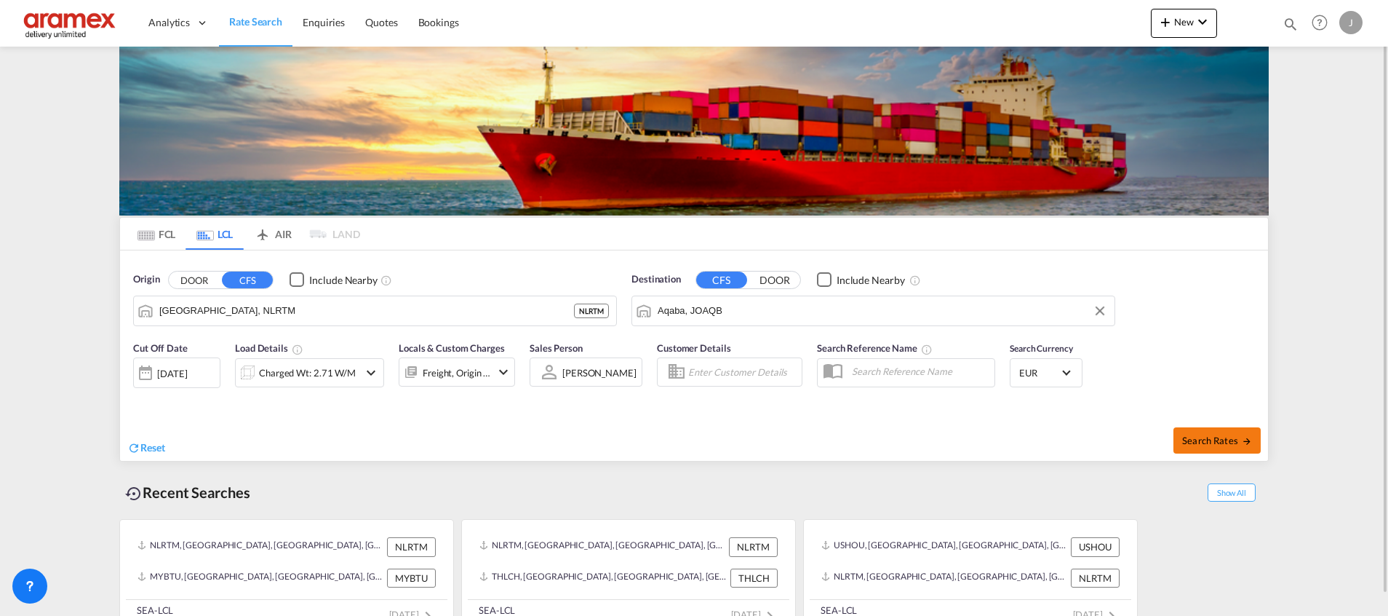
click at [1196, 441] on span "Search Rates" at bounding box center [1218, 440] width 70 height 12
type input "NLRTM to JOAQB / [DATE]"
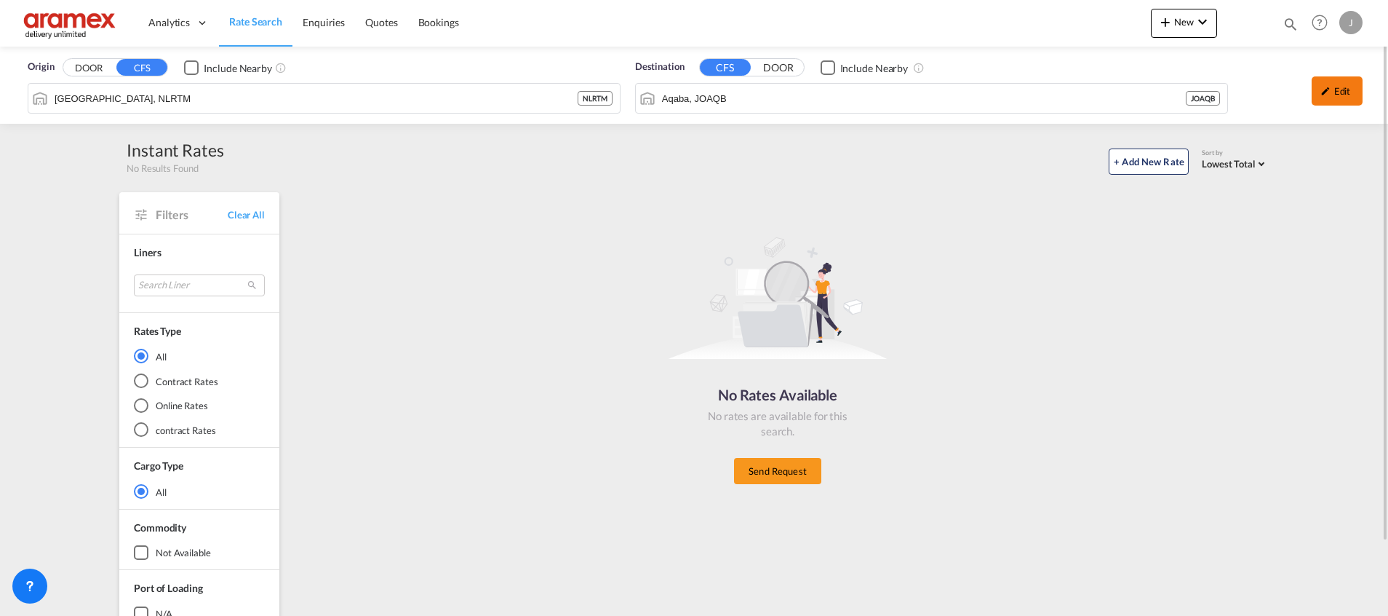
click at [1330, 92] on md-icon "icon-pencil" at bounding box center [1326, 91] width 10 height 10
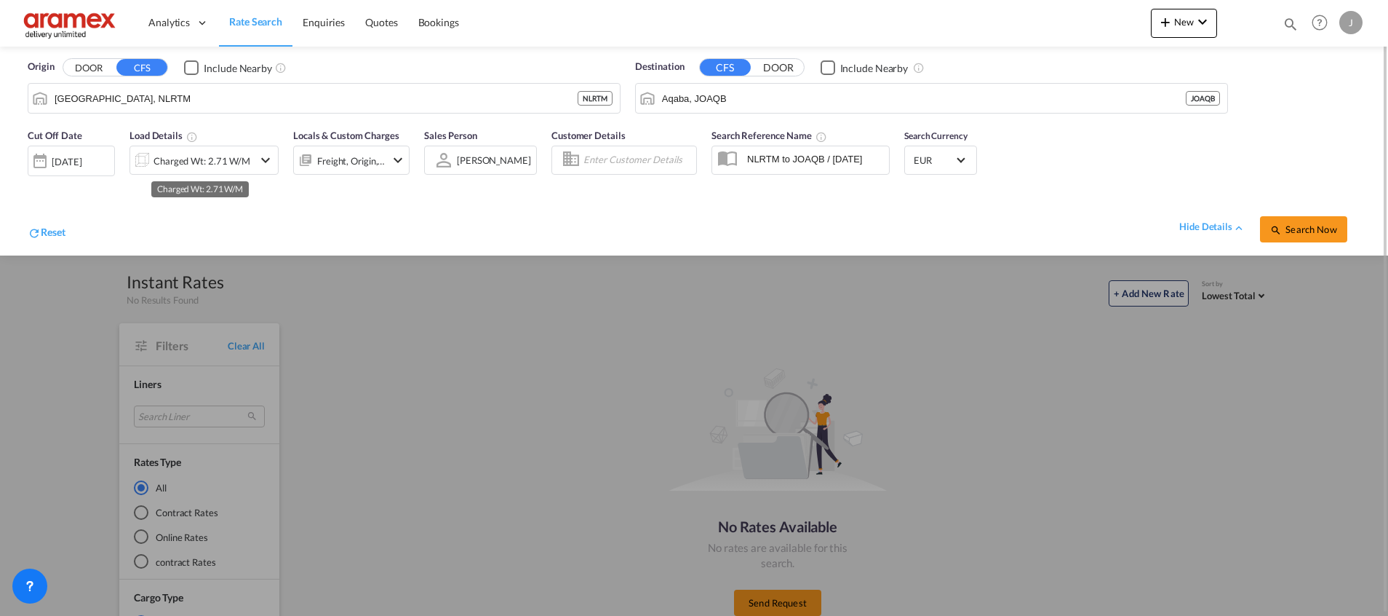
click at [235, 163] on div "Charged Wt: 2.71 W/M" at bounding box center [202, 161] width 97 height 20
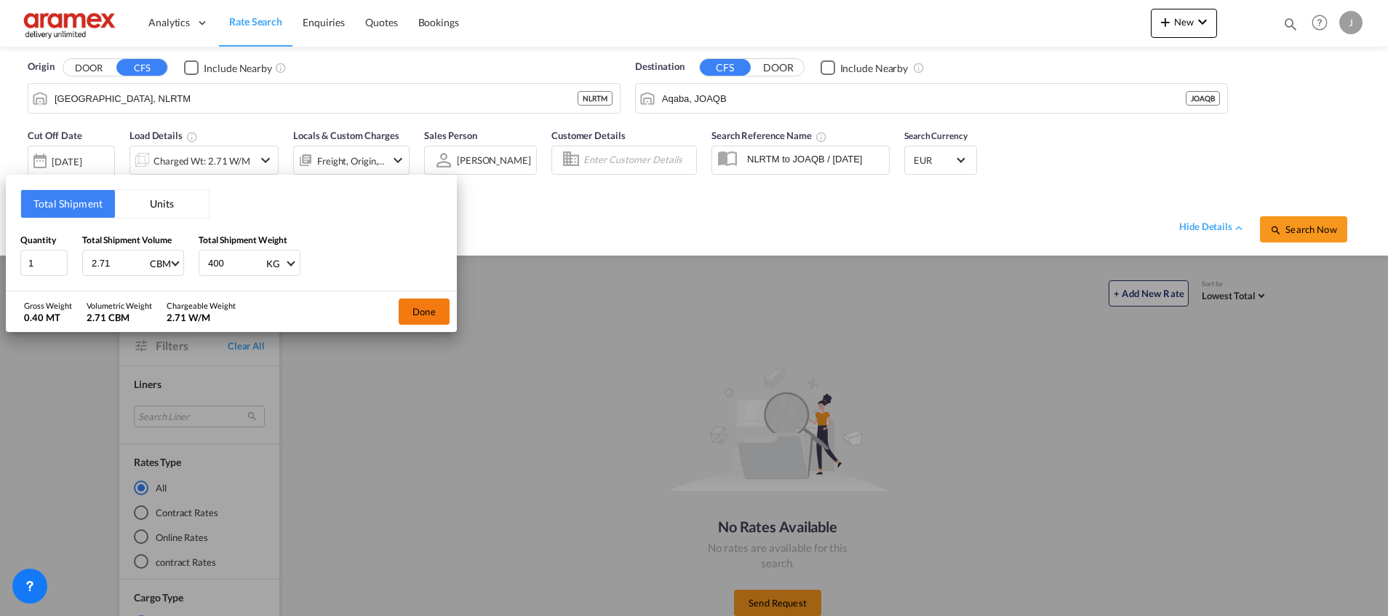
click at [430, 309] on button "Done" at bounding box center [424, 311] width 51 height 26
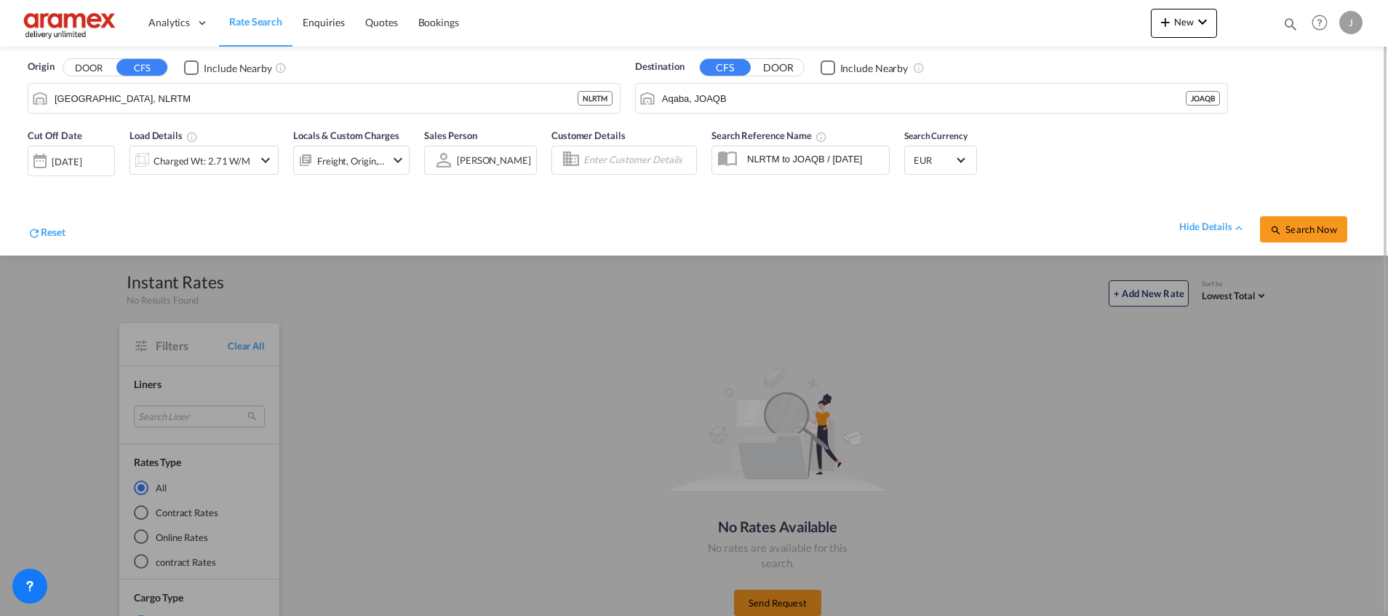
click at [79, 161] on div "[DATE]" at bounding box center [67, 161] width 30 height 13
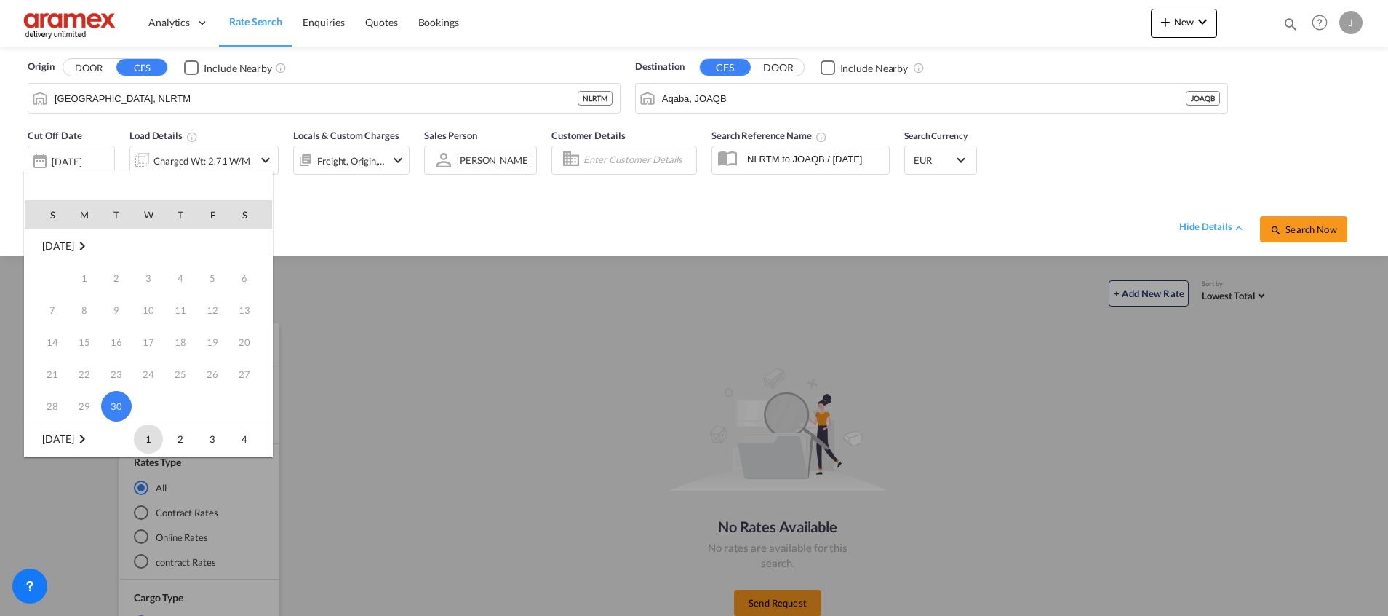
click at [152, 435] on span "1" at bounding box center [148, 438] width 29 height 29
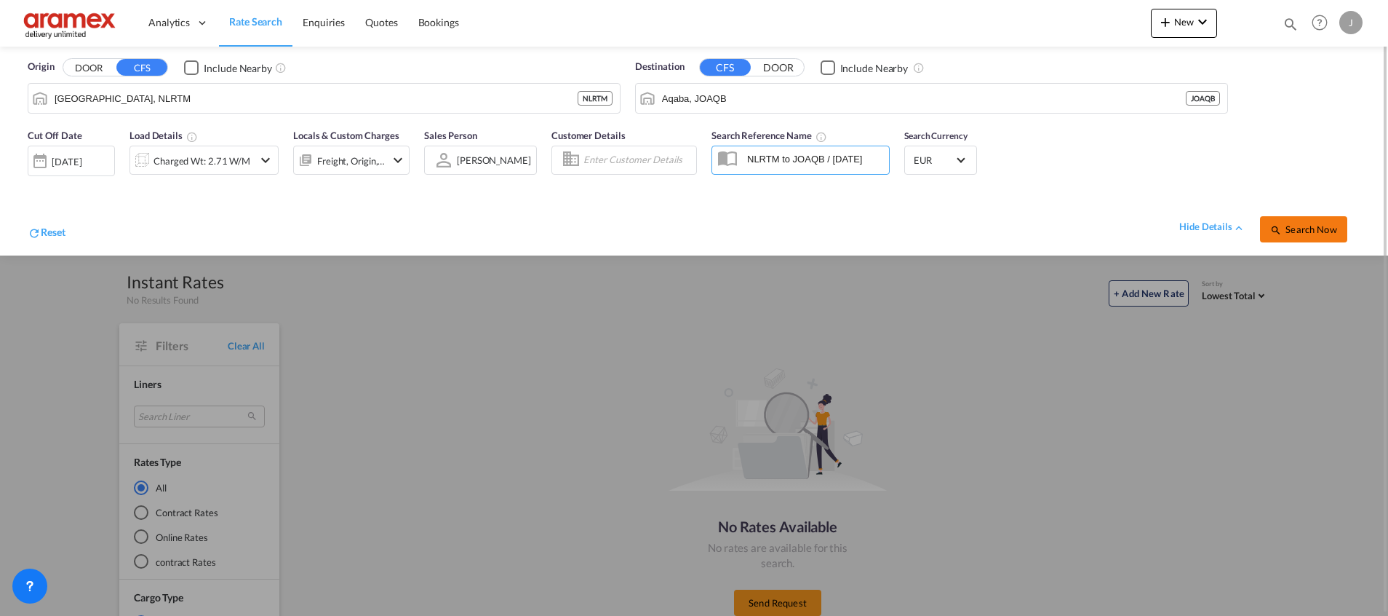
click at [1293, 220] on button "Search Now" at bounding box center [1303, 229] width 87 height 26
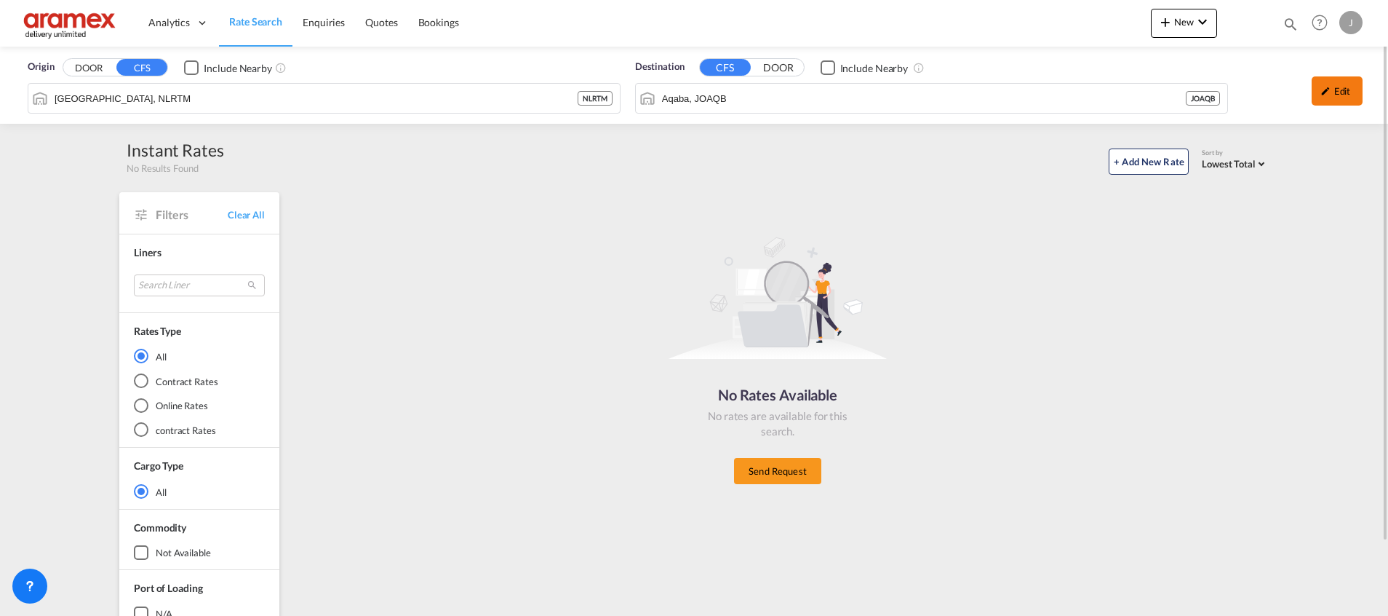
click at [1348, 88] on div "Edit" at bounding box center [1337, 90] width 51 height 29
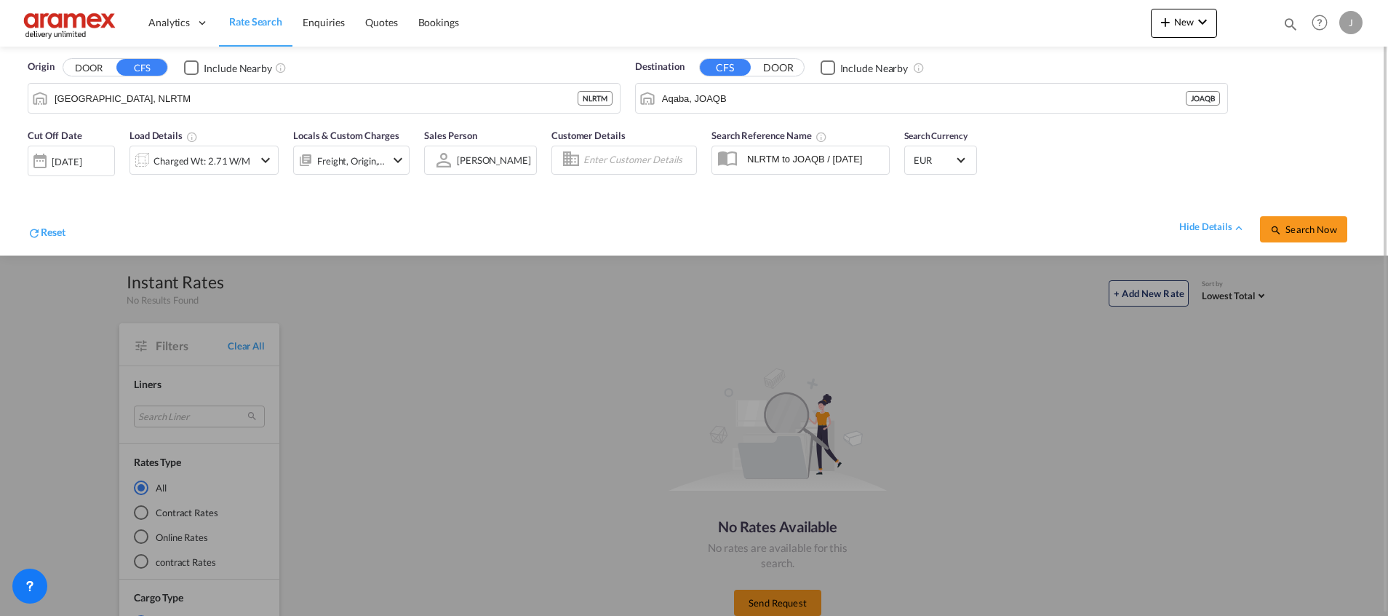
click at [82, 159] on div "[DATE]" at bounding box center [67, 161] width 30 height 13
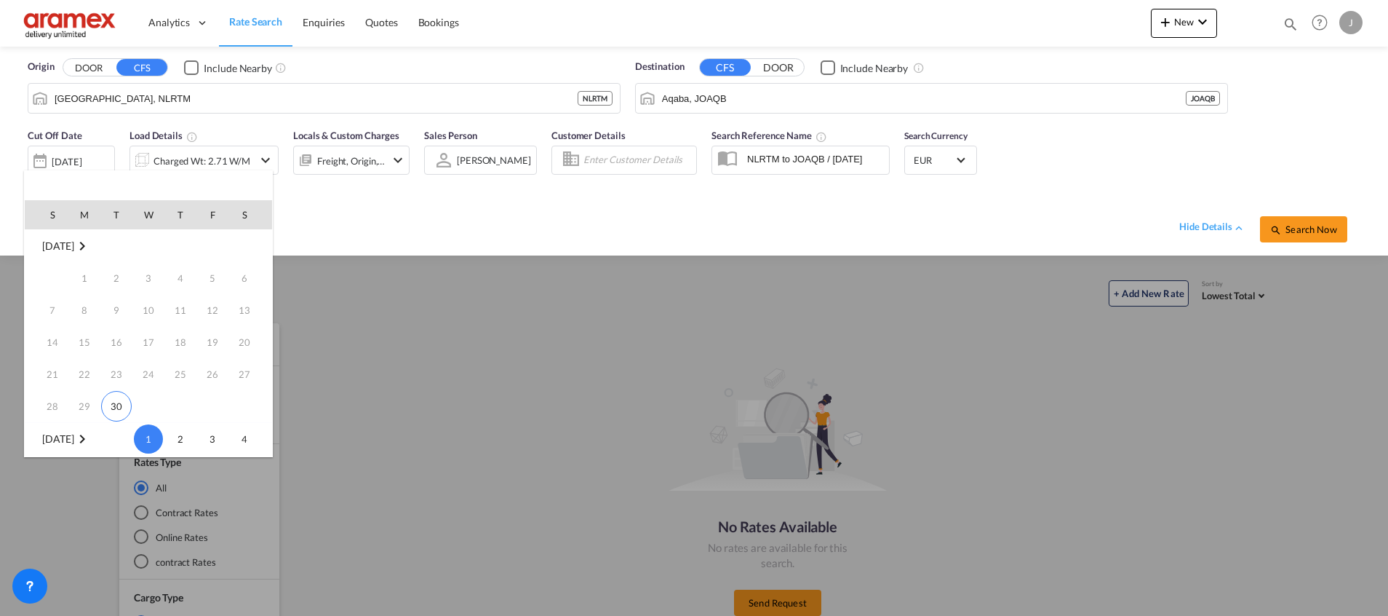
scroll to position [193, 0]
click at [223, 287] on span "10" at bounding box center [212, 277] width 29 height 29
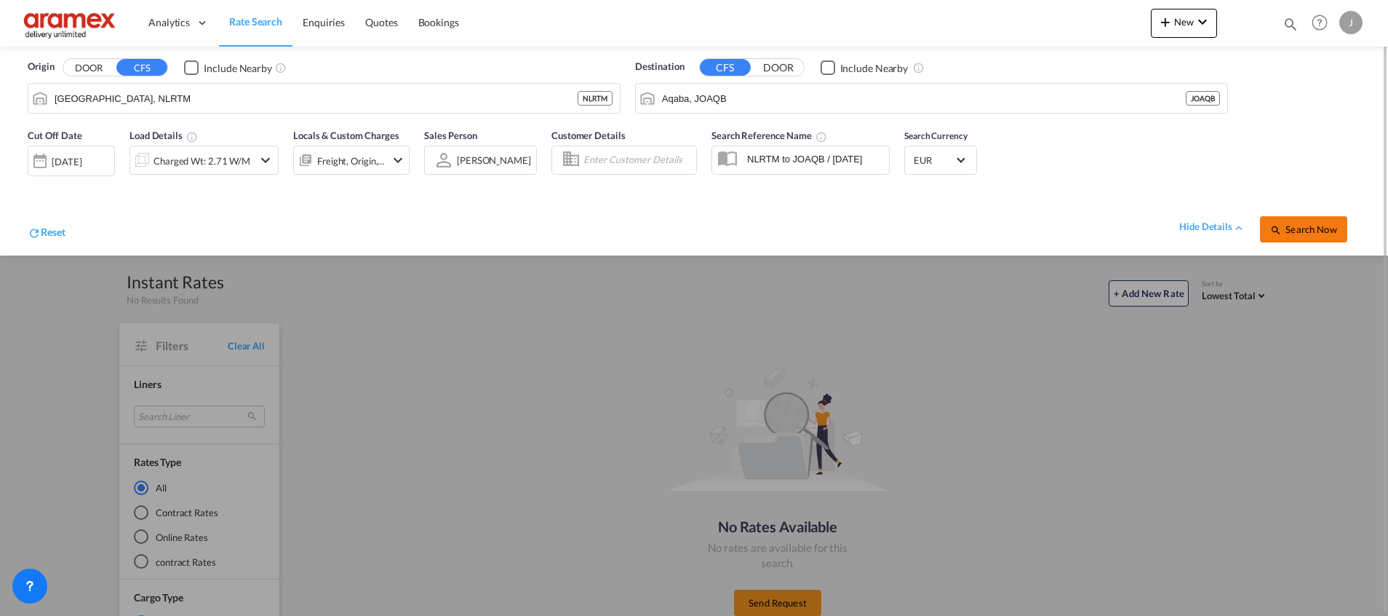
click at [1299, 222] on button "Search Now" at bounding box center [1303, 229] width 87 height 26
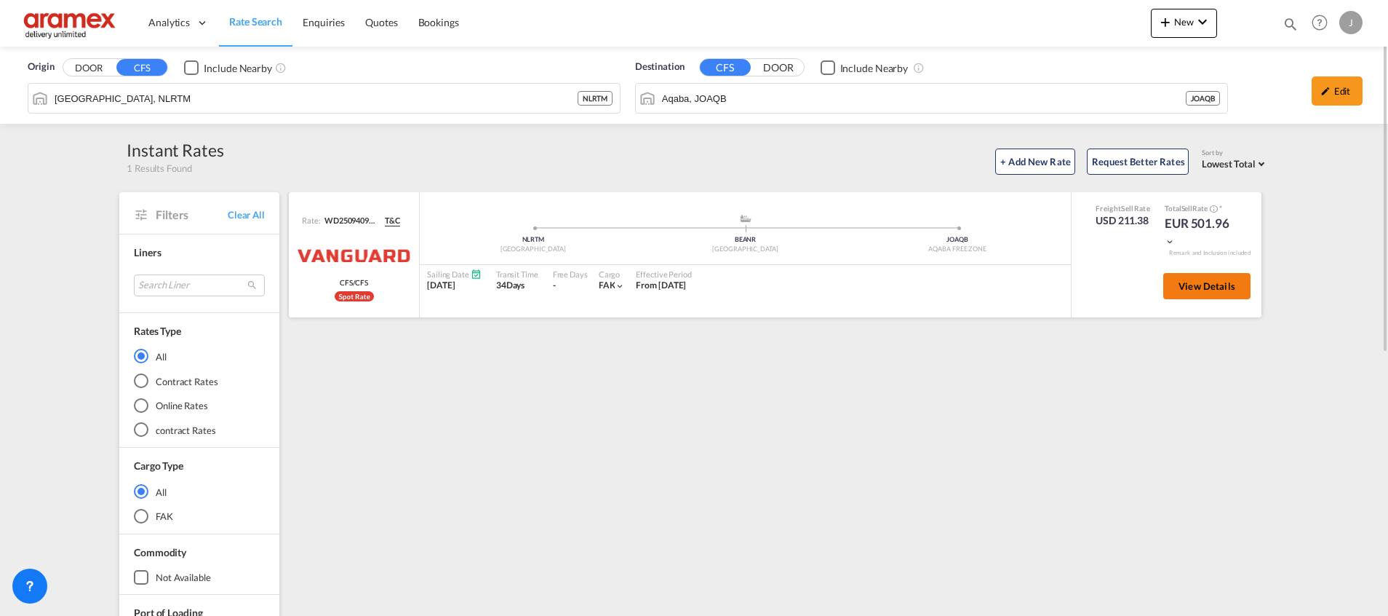
click at [1189, 289] on span "View Details" at bounding box center [1207, 286] width 57 height 12
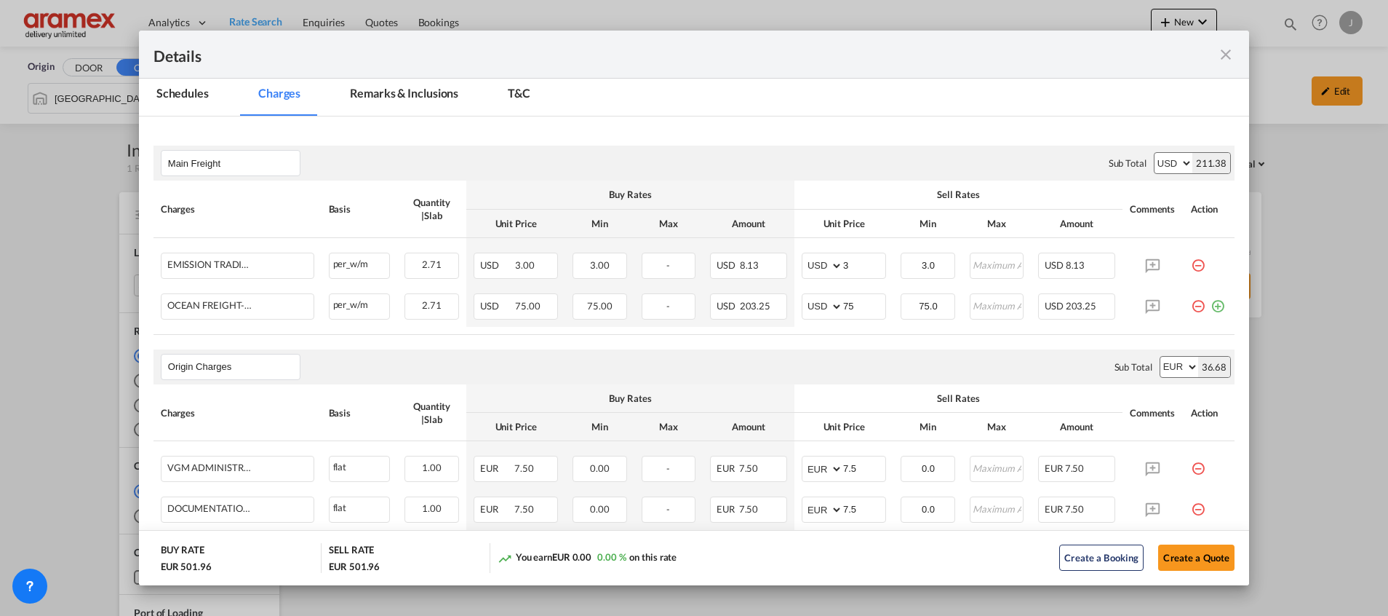
scroll to position [100, 0]
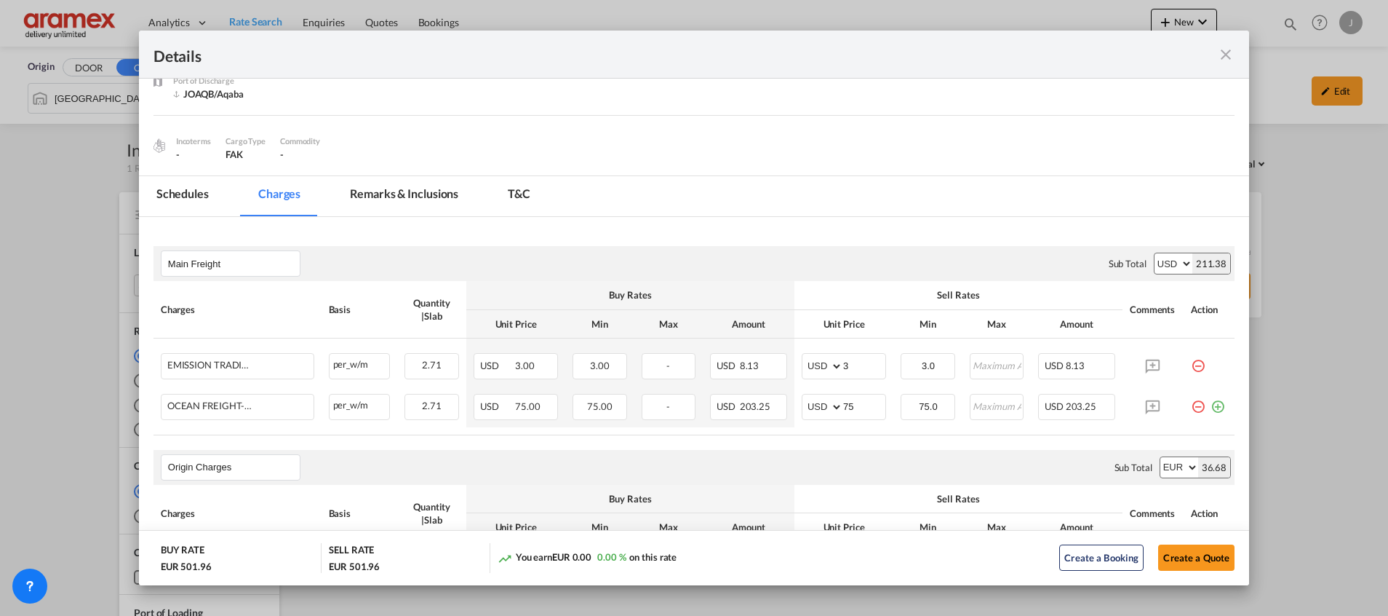
click at [1234, 53] on md-icon "icon-close fg-AAA8AD m-0 cursor" at bounding box center [1225, 54] width 17 height 17
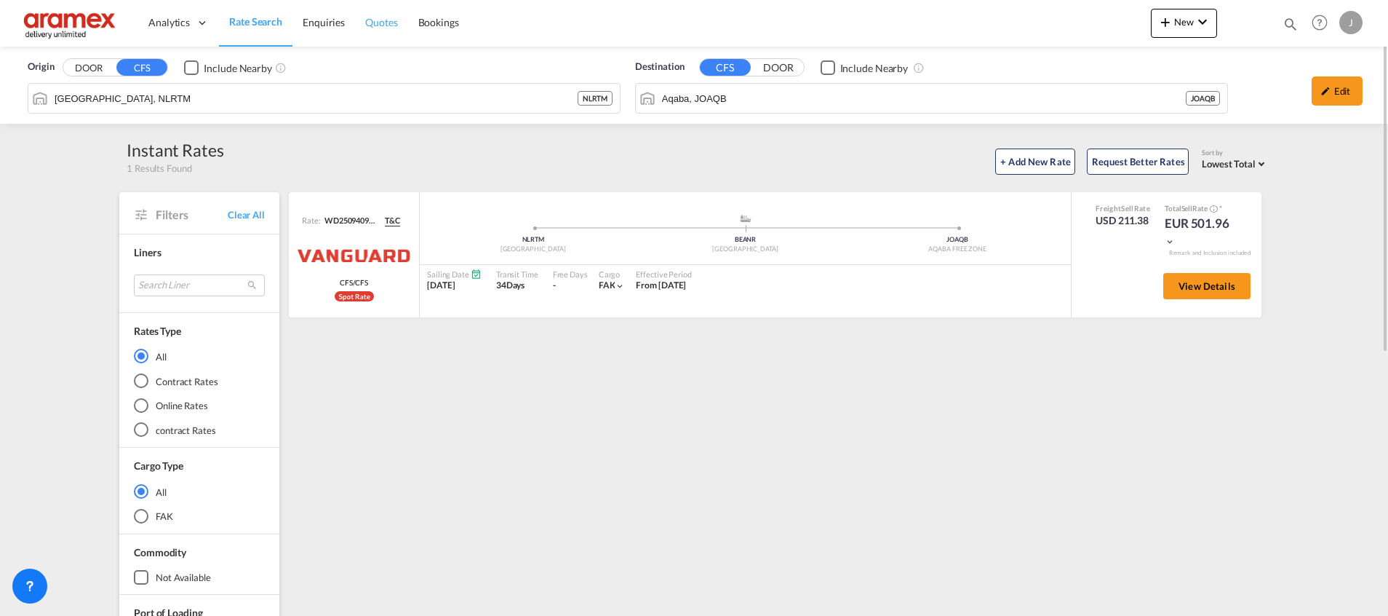
click at [370, 11] on link "Quotes" at bounding box center [381, 22] width 52 height 47
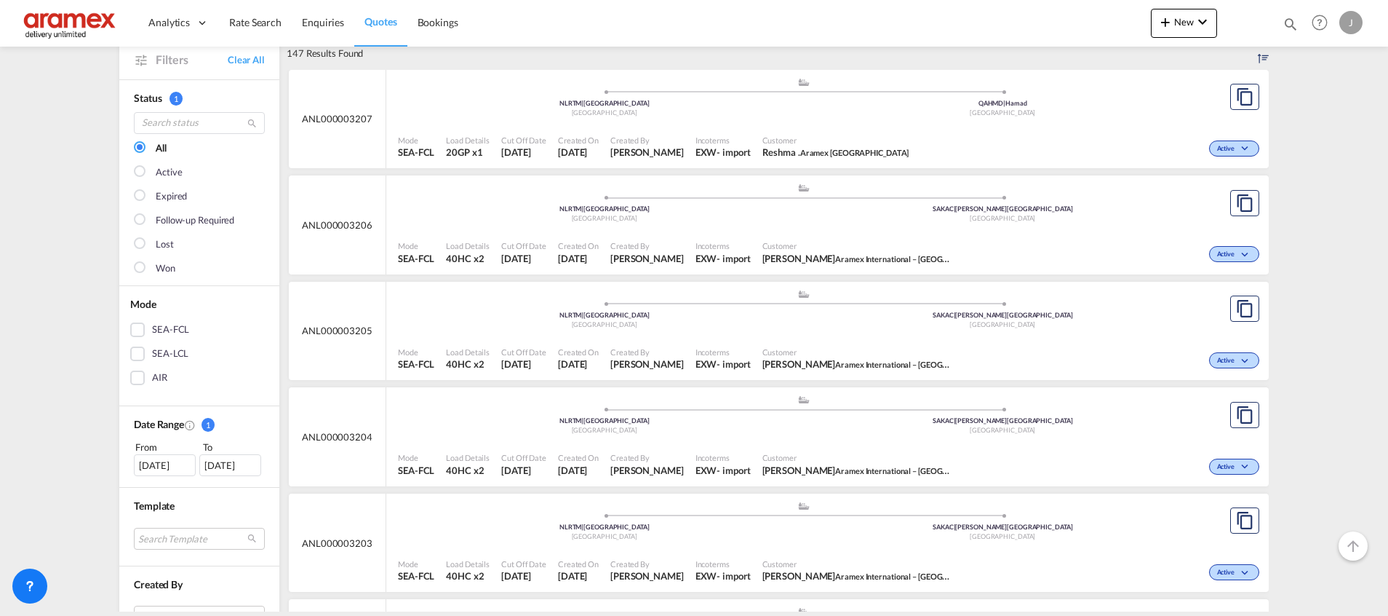
scroll to position [109, 0]
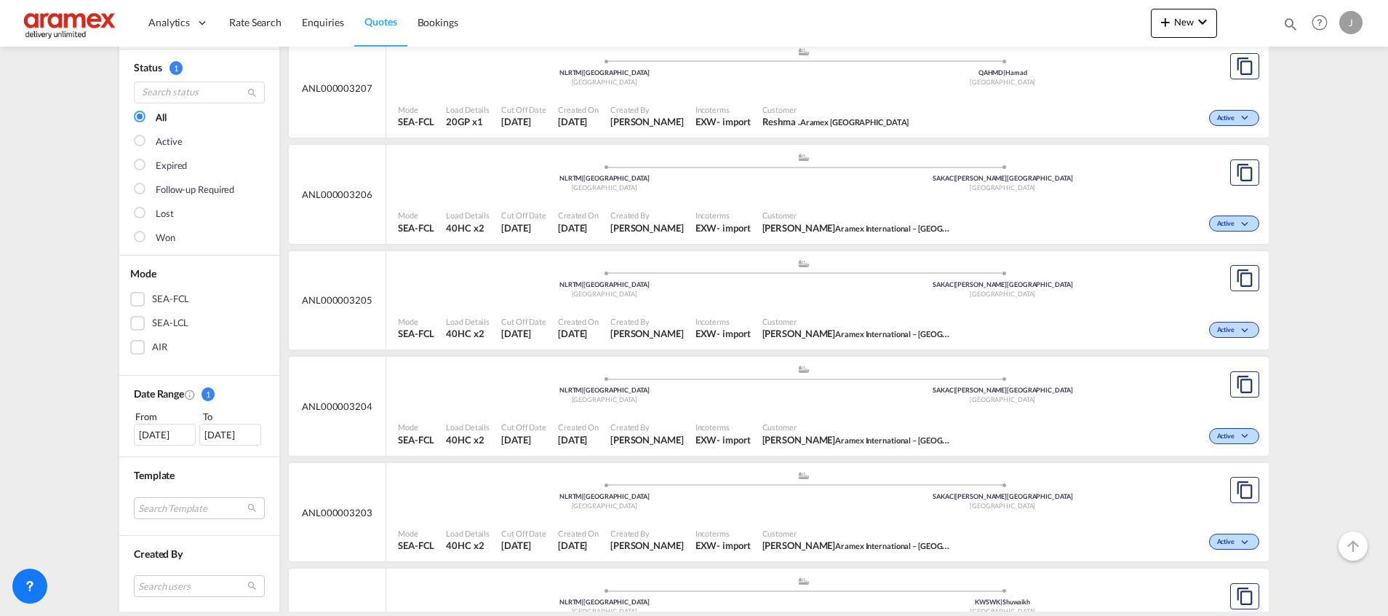
click at [130, 325] on div "SEA-LCL" at bounding box center [137, 323] width 15 height 15
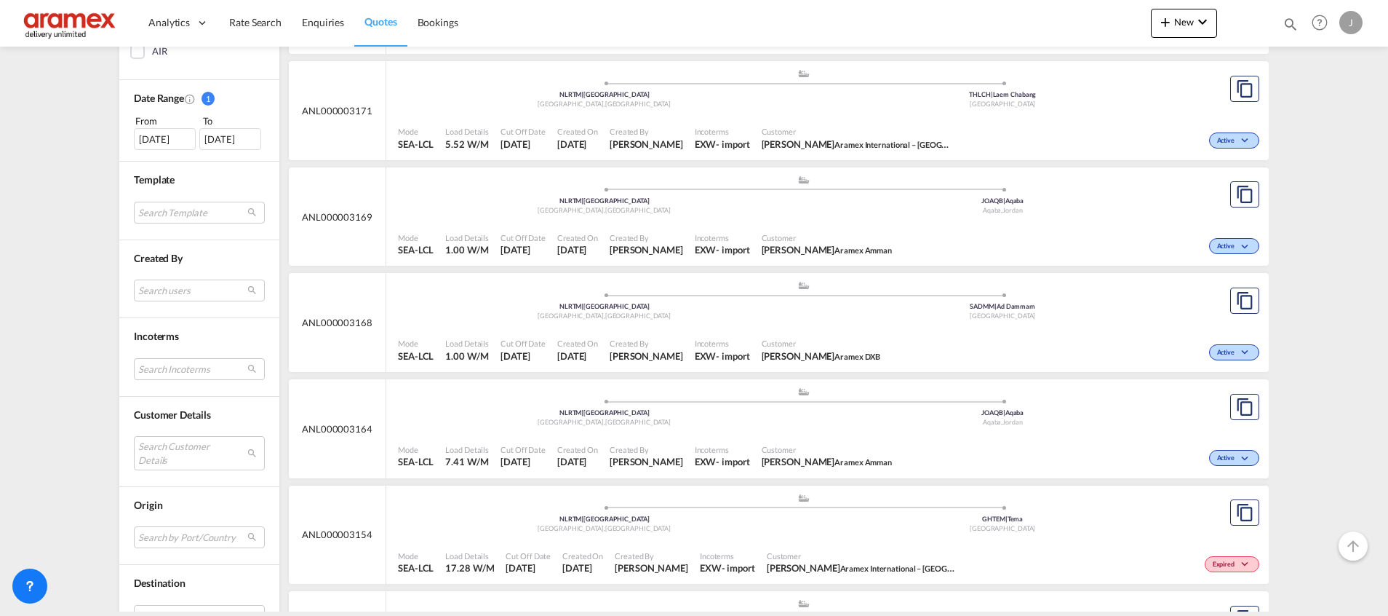
scroll to position [437, 0]
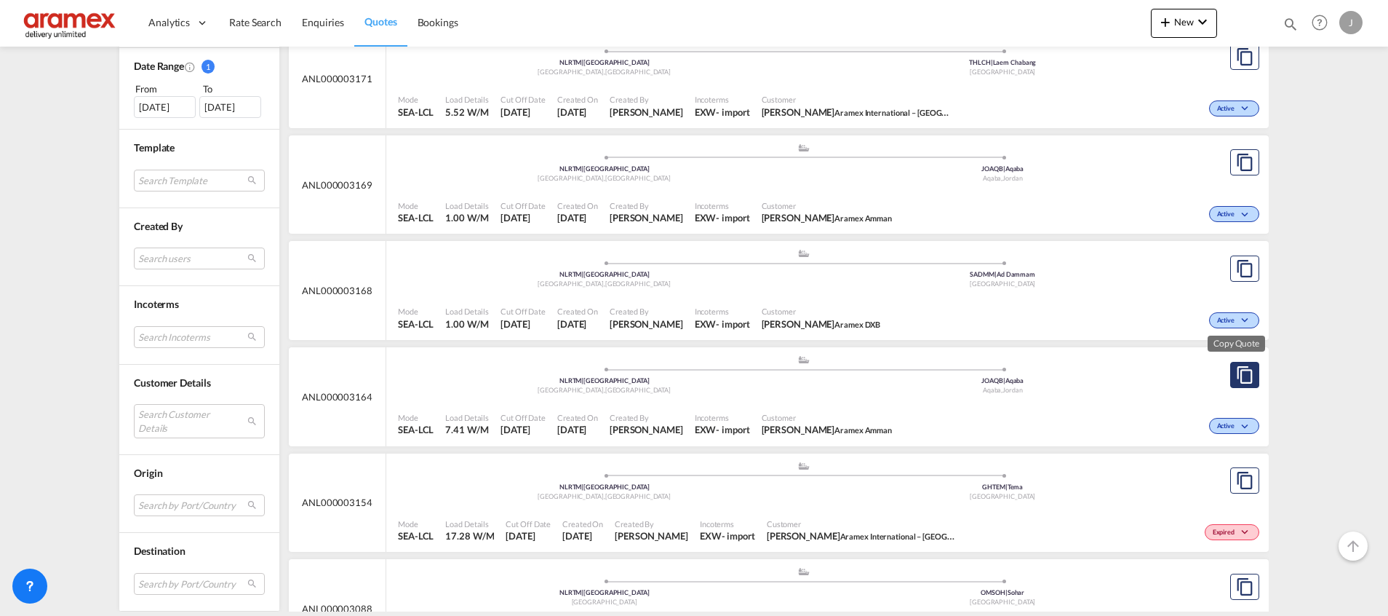
click at [1236, 375] on md-icon "assets/icons/custom/copyQuote.svg" at bounding box center [1244, 374] width 17 height 17
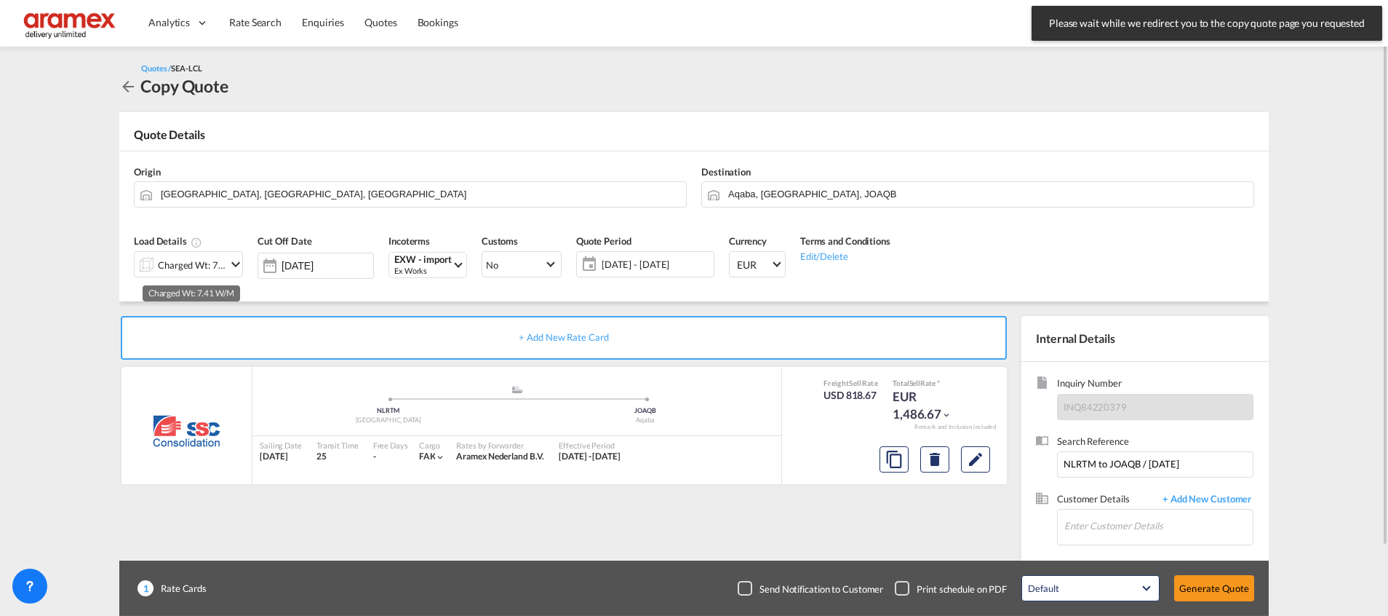
click at [202, 269] on div "Charged Wt: 7.41 W/M" at bounding box center [192, 265] width 68 height 20
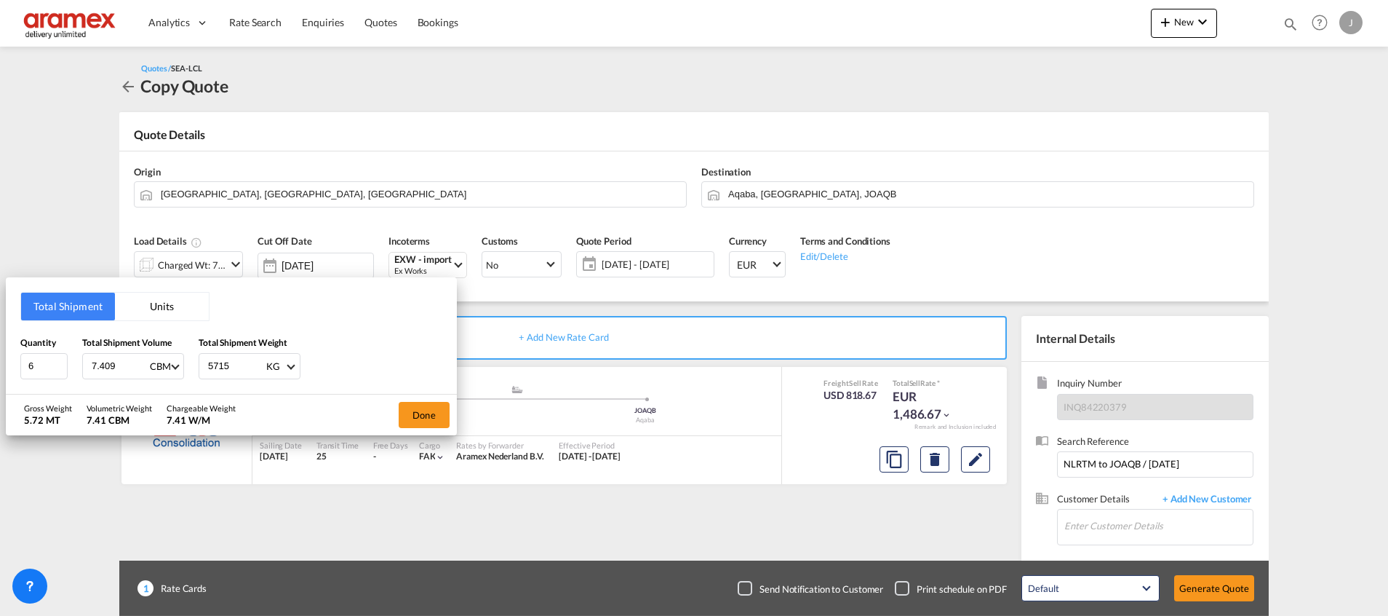
drag, startPoint x: 126, startPoint y: 360, endPoint x: 69, endPoint y: 362, distance: 56.8
click at [69, 362] on div "Quantity 6 Total Shipment Volume 7.409 CBM CBM CFT Total Shipment Weight 5715 K…" at bounding box center [231, 357] width 422 height 44
drag, startPoint x: 42, startPoint y: 365, endPoint x: -4, endPoint y: 370, distance: 46.9
click at [0, 370] on html "Analytics Dashboard Rate Search Enquiries Quotes Bookings Analytics" at bounding box center [694, 308] width 1388 height 616
type input "3"
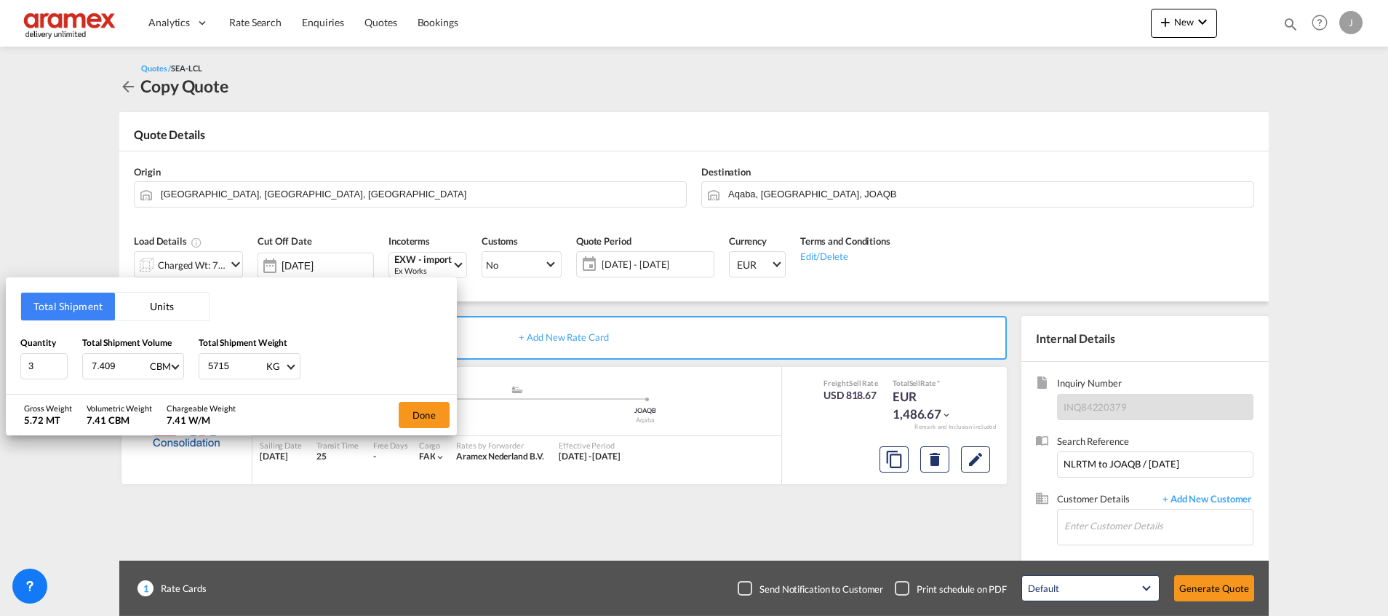
click at [120, 370] on input "7.409" at bounding box center [119, 366] width 58 height 25
drag, startPoint x: 129, startPoint y: 368, endPoint x: 67, endPoint y: 367, distance: 61.9
click at [67, 367] on div "Quantity 3 Total Shipment Volume 7.409 CBM CBM CFT Total Shipment Weight 5715 K…" at bounding box center [231, 357] width 422 height 44
paste input "2.71"
type input "2.71"
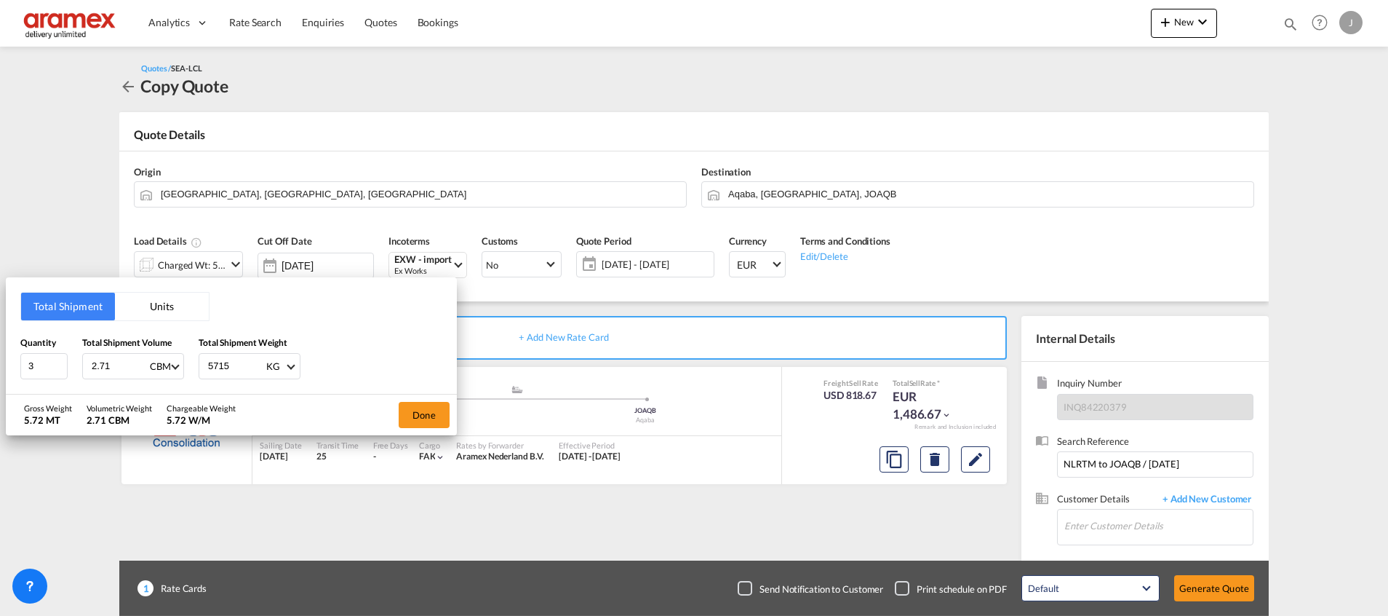
drag, startPoint x: 237, startPoint y: 367, endPoint x: 177, endPoint y: 366, distance: 59.7
click at [177, 366] on div "Quantity 3 Total Shipment Volume 2.71 CBM CBM CFT Total Shipment Weight 5715 KG…" at bounding box center [231, 357] width 422 height 44
type input "3"
type input "400"
click at [426, 414] on button "Done" at bounding box center [424, 415] width 51 height 26
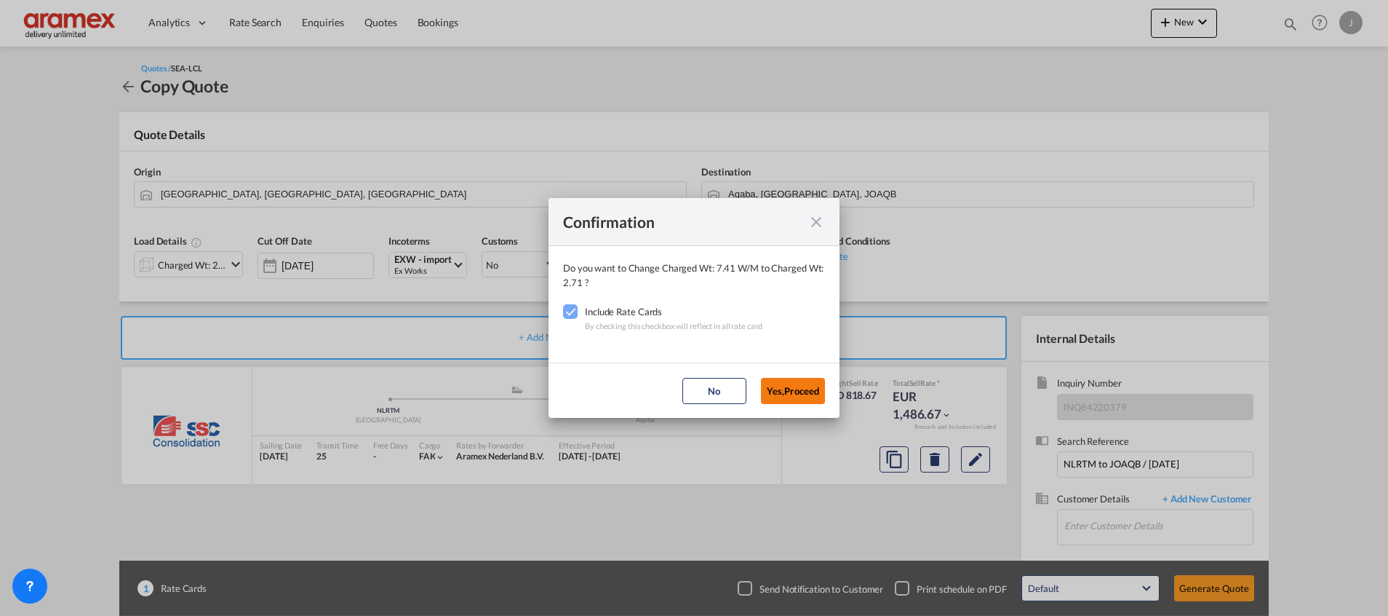
click at [795, 383] on button "Yes,Proceed" at bounding box center [793, 391] width 64 height 26
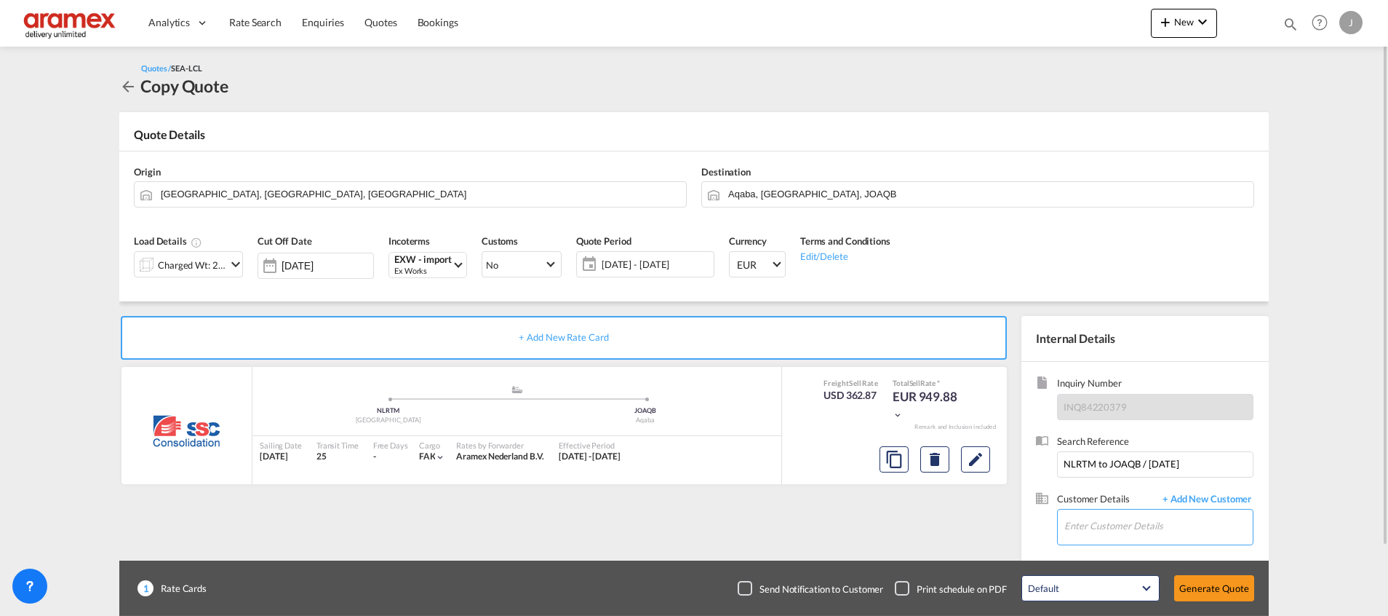
click at [1084, 517] on input "Enter Customer Details" at bounding box center [1159, 525] width 188 height 33
click at [1117, 451] on div "[PERSON_NAME] yanal d@[DOMAIN_NAME] | Aramex Amman" at bounding box center [1158, 450] width 189 height 39
type input "Aramex Amman, [PERSON_NAME], [EMAIL_ADDRESS][DOMAIN_NAME]"
click at [965, 456] on button "Edit" at bounding box center [975, 459] width 29 height 26
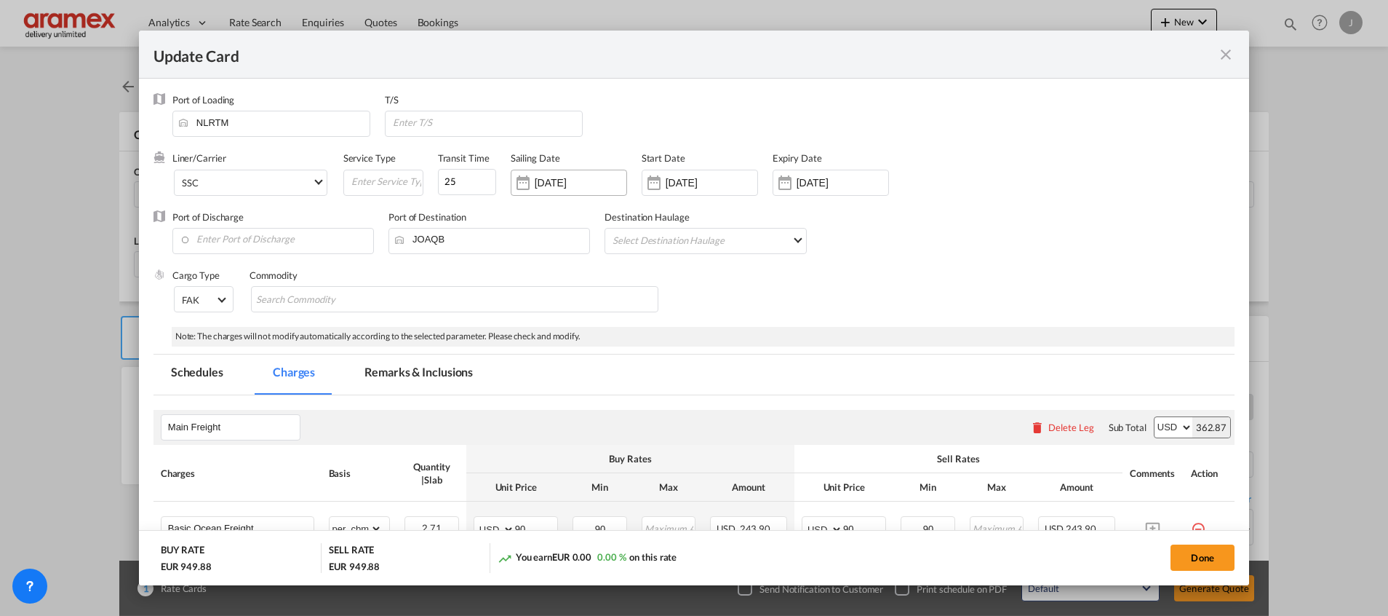
click at [570, 186] on input "[DATE]" at bounding box center [581, 183] width 92 height 12
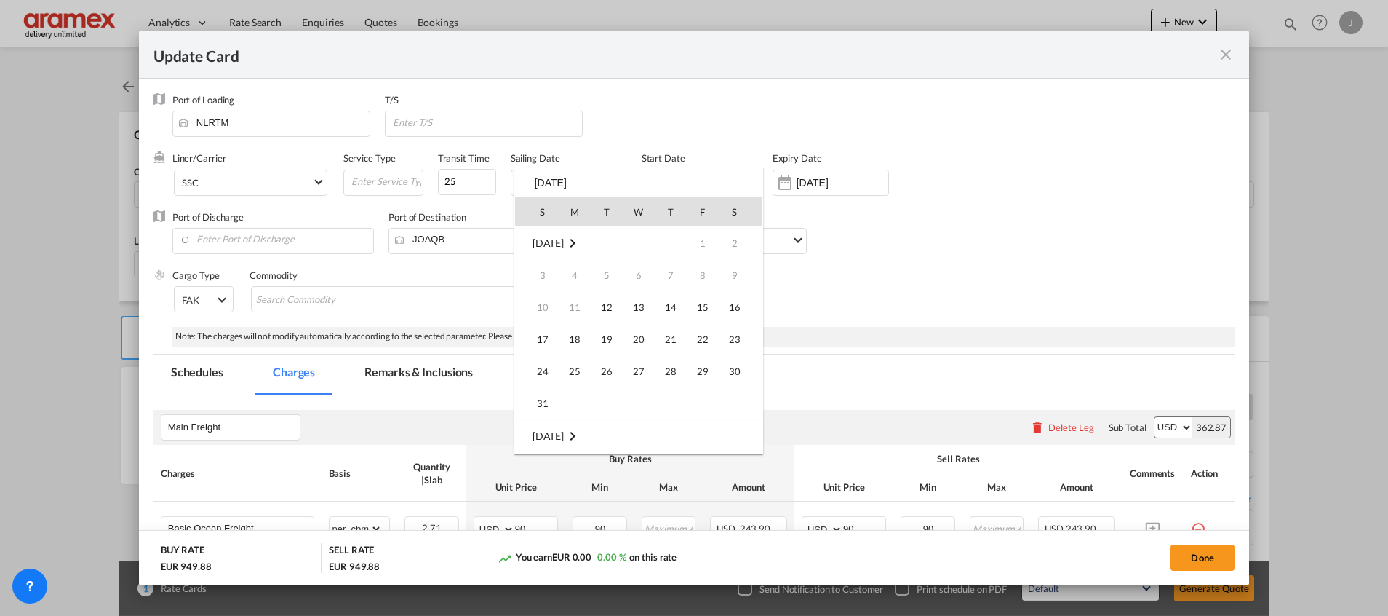
scroll to position [386, 0]
click at [584, 172] on div "S M T W T F S [DATE] 1 2 3 4 5 6 7 8 9 10 11 12 13 14 15 16 17 18 19 20 21 22 2…" at bounding box center [638, 310] width 249 height 287
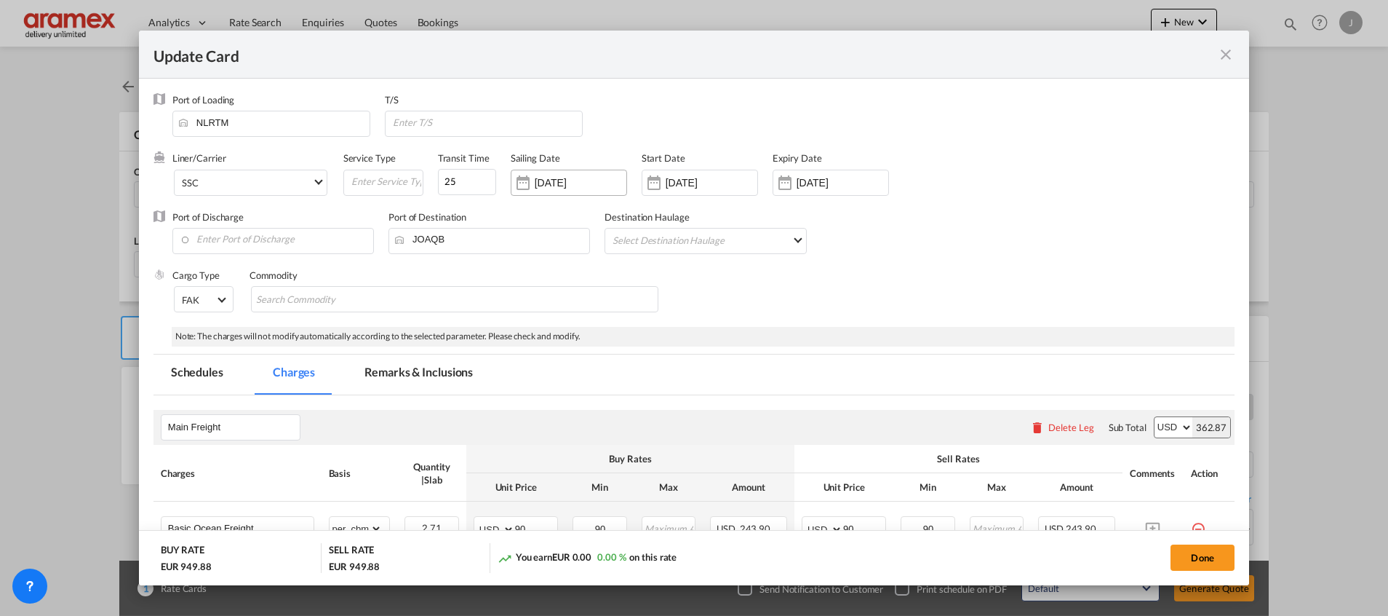
click at [589, 182] on input "[DATE]" at bounding box center [581, 183] width 92 height 12
type input "0"
click at [679, 173] on div "[DATE]" at bounding box center [695, 183] width 116 height 26
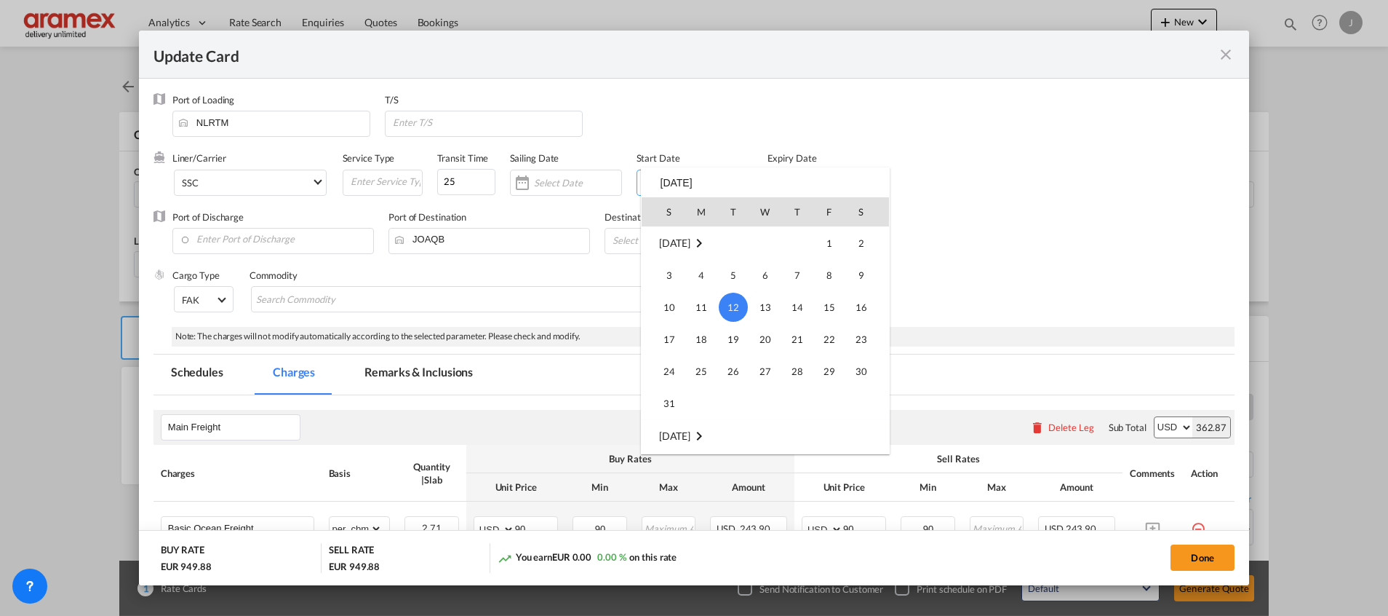
scroll to position [337001, 0]
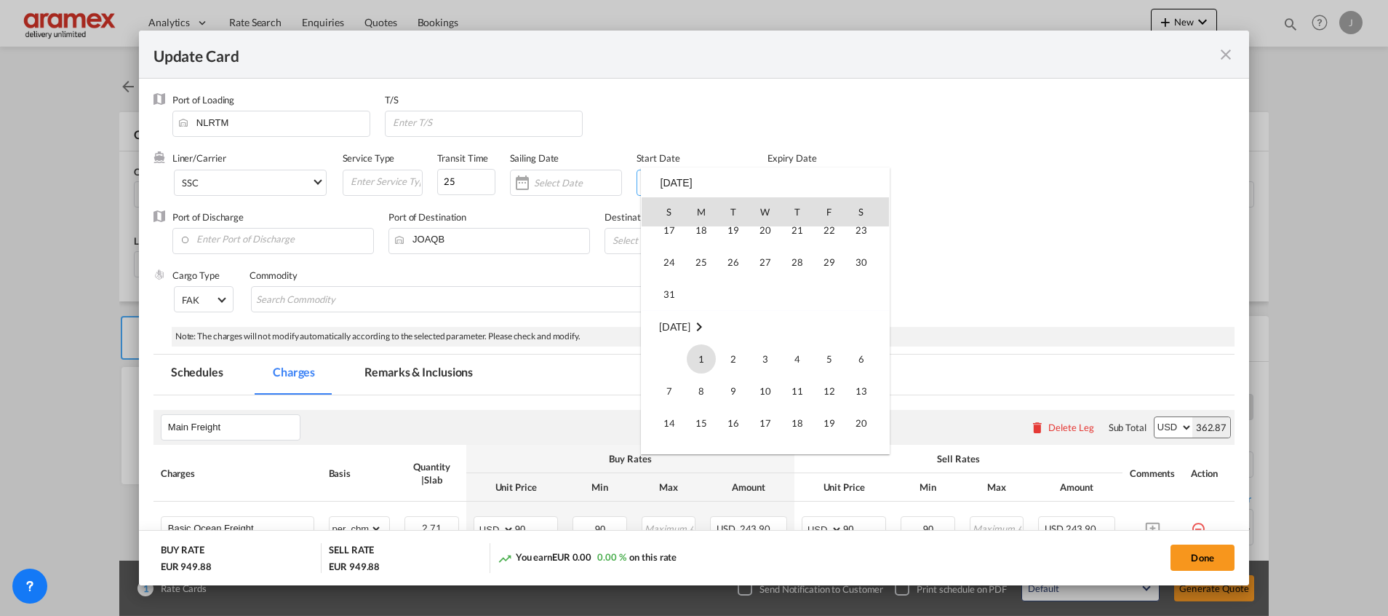
click at [702, 358] on span "1" at bounding box center [701, 358] width 29 height 29
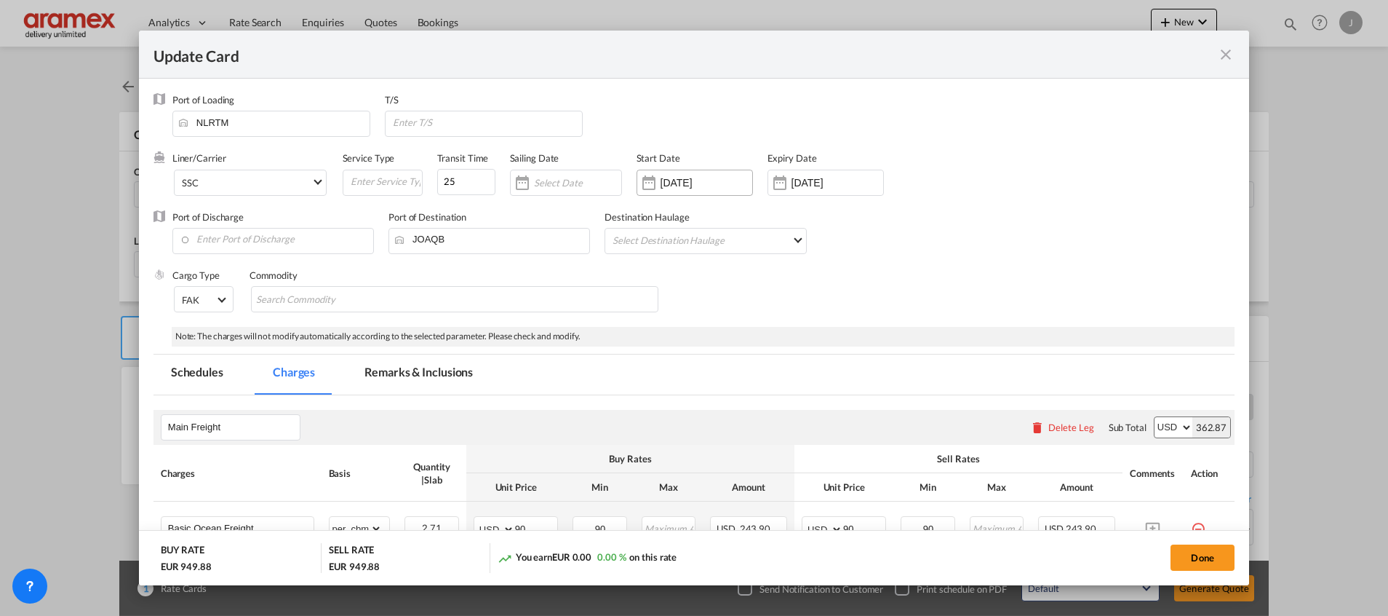
click at [690, 180] on input "[DATE]" at bounding box center [707, 183] width 92 height 12
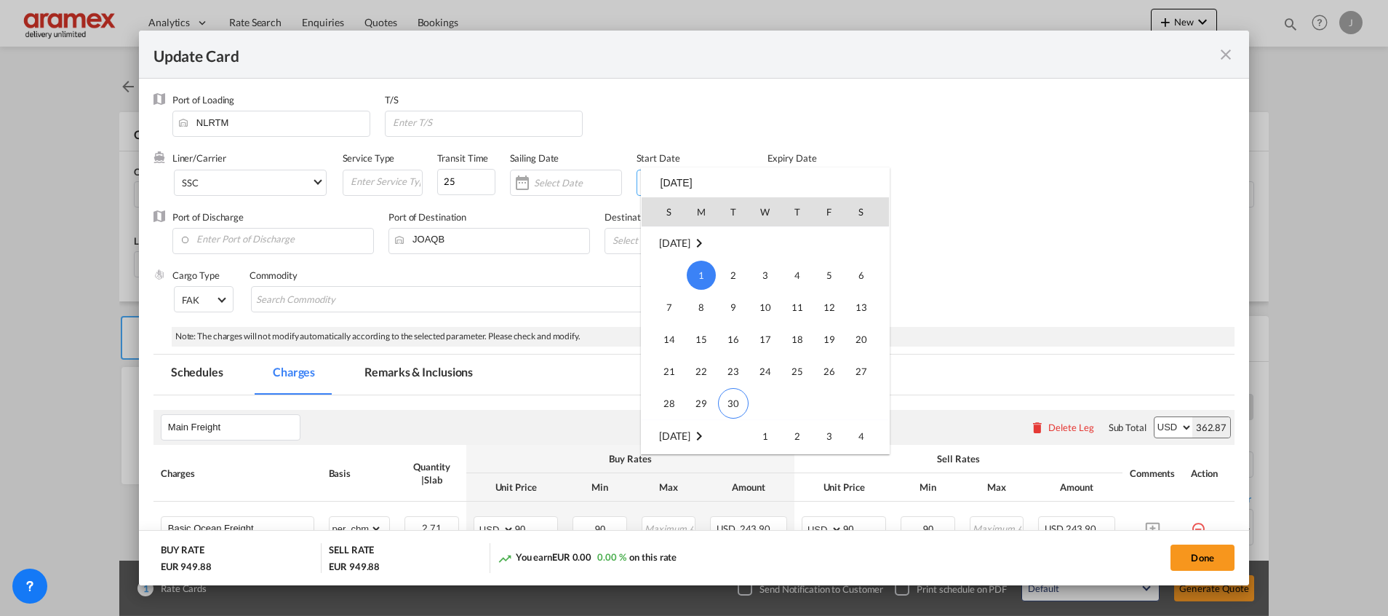
scroll to position [337193, 0]
click at [761, 321] on span "1" at bounding box center [765, 326] width 29 height 29
type input "[DATE]"
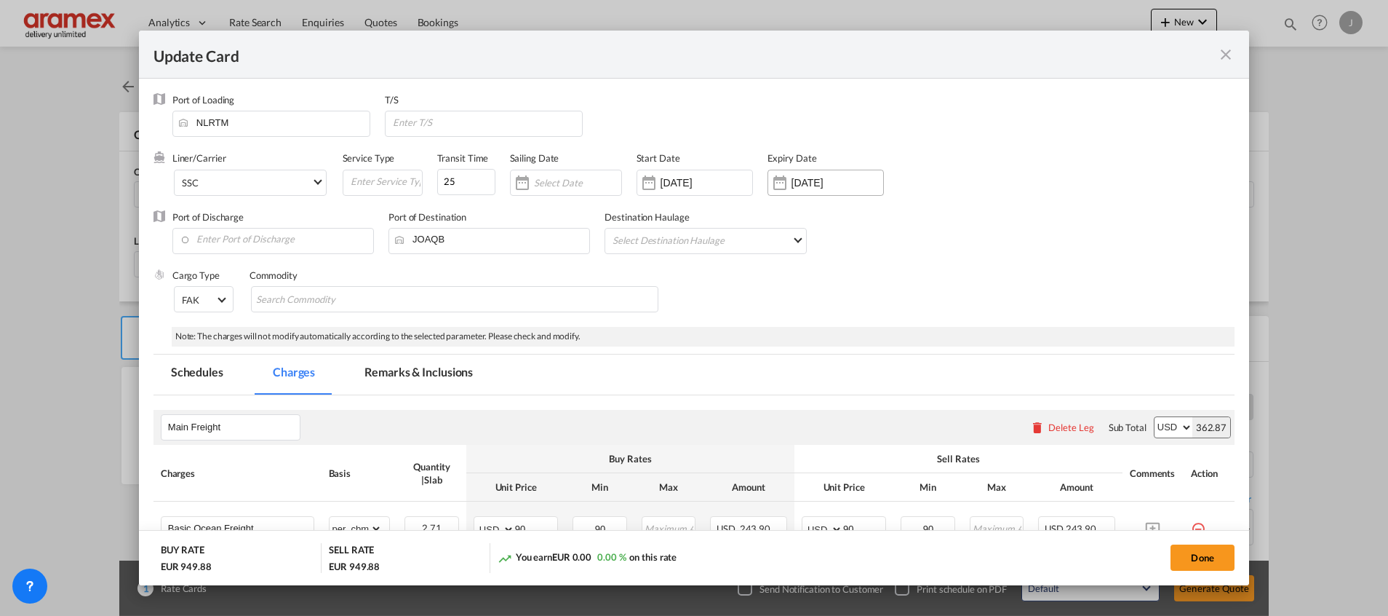
click at [821, 180] on input "[DATE]" at bounding box center [838, 183] width 92 height 12
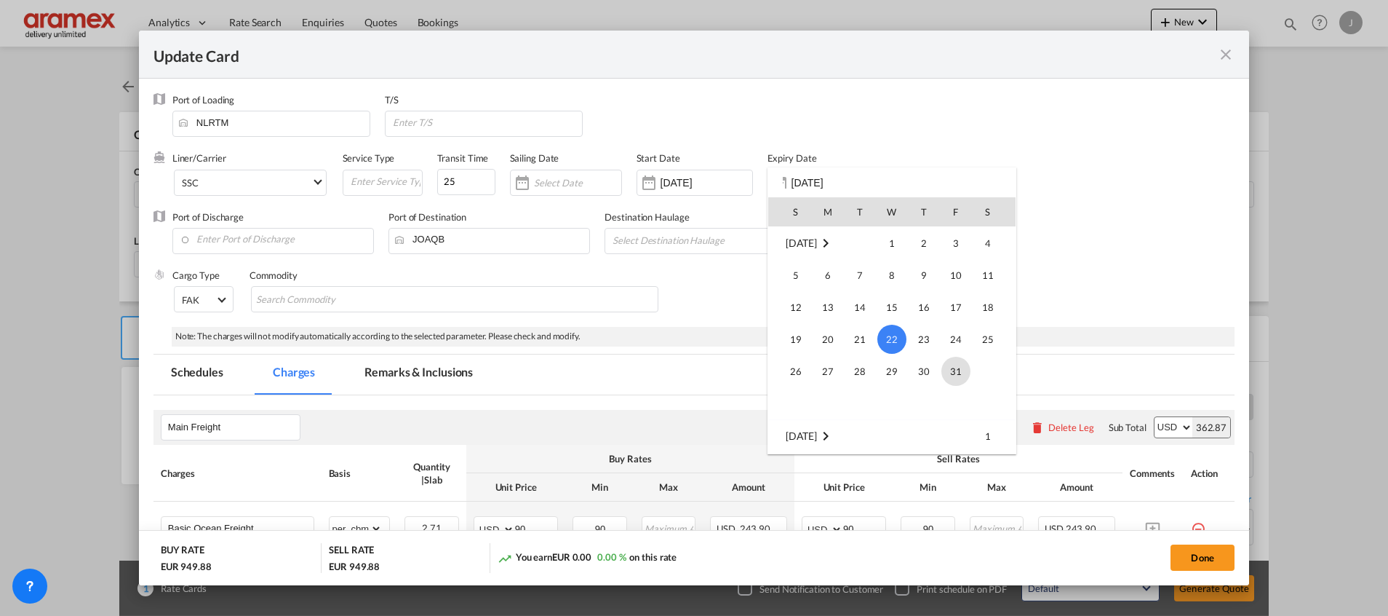
click at [956, 363] on span "31" at bounding box center [956, 371] width 29 height 29
type input "[DATE]"
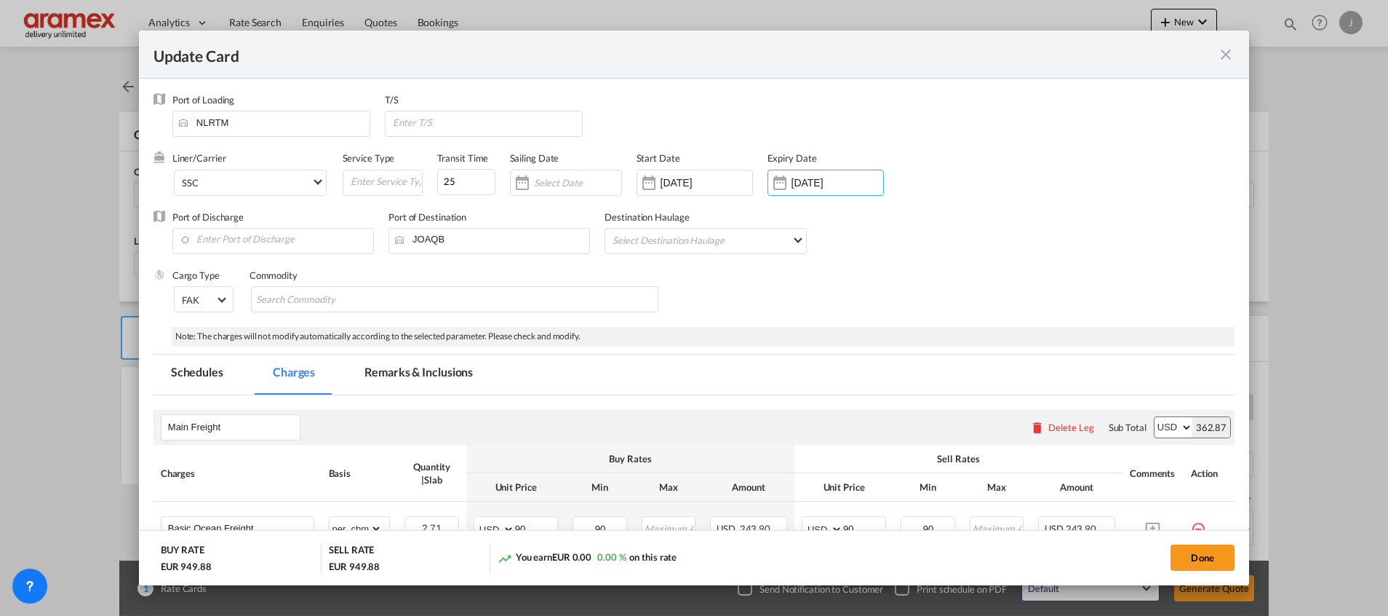
click at [891, 287] on div "Cargo Type FAK FAK GCR GDSM General Cargo Hazardous Cargo Ambient Foodstuff Chi…" at bounding box center [703, 298] width 1062 height 58
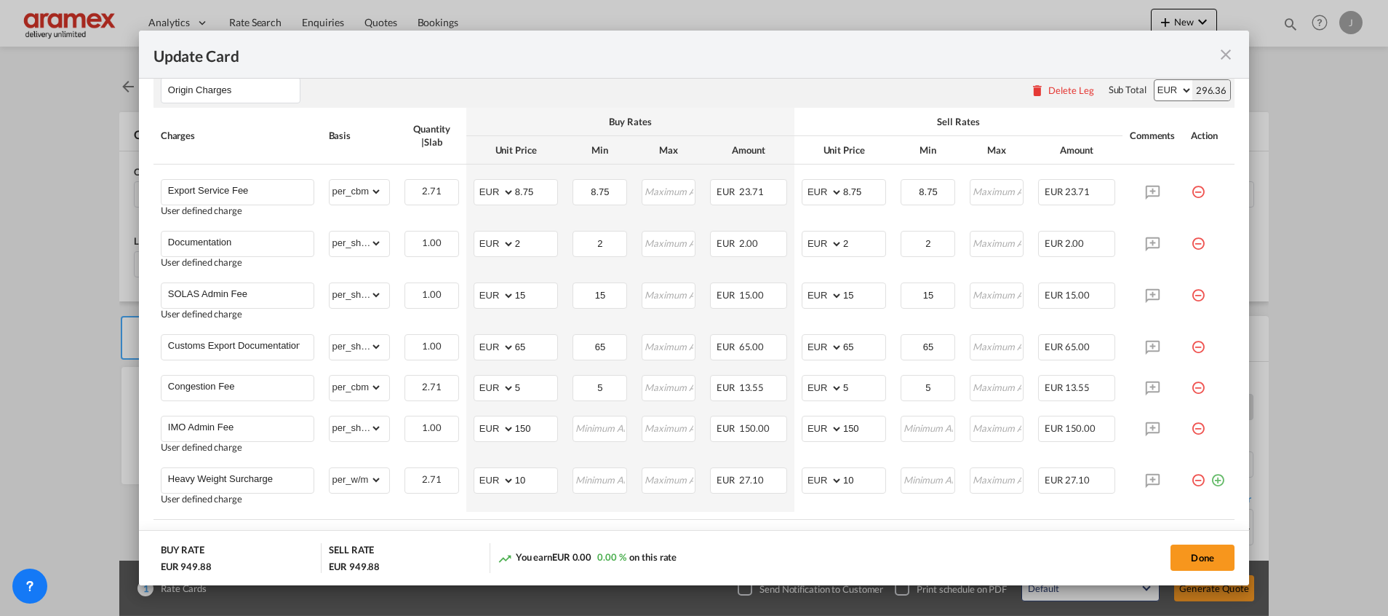
scroll to position [982, 0]
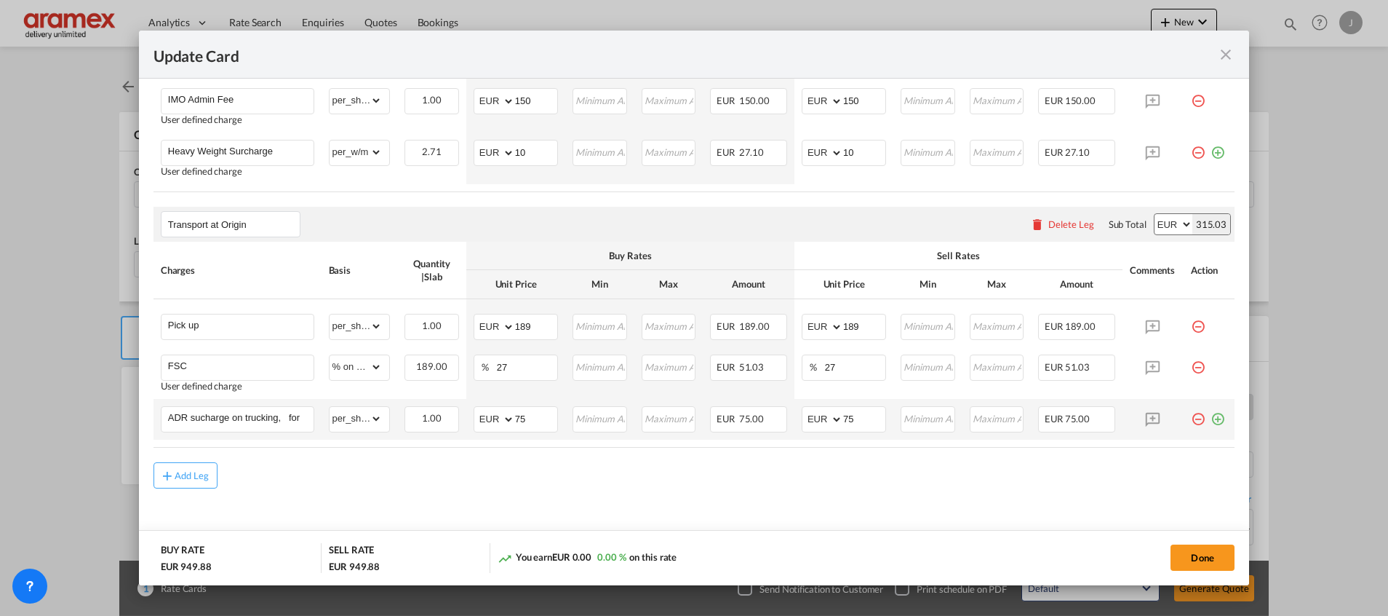
click at [1191, 421] on md-icon "icon-minus-circle-outline red-400-fg pt-7" at bounding box center [1198, 413] width 15 height 15
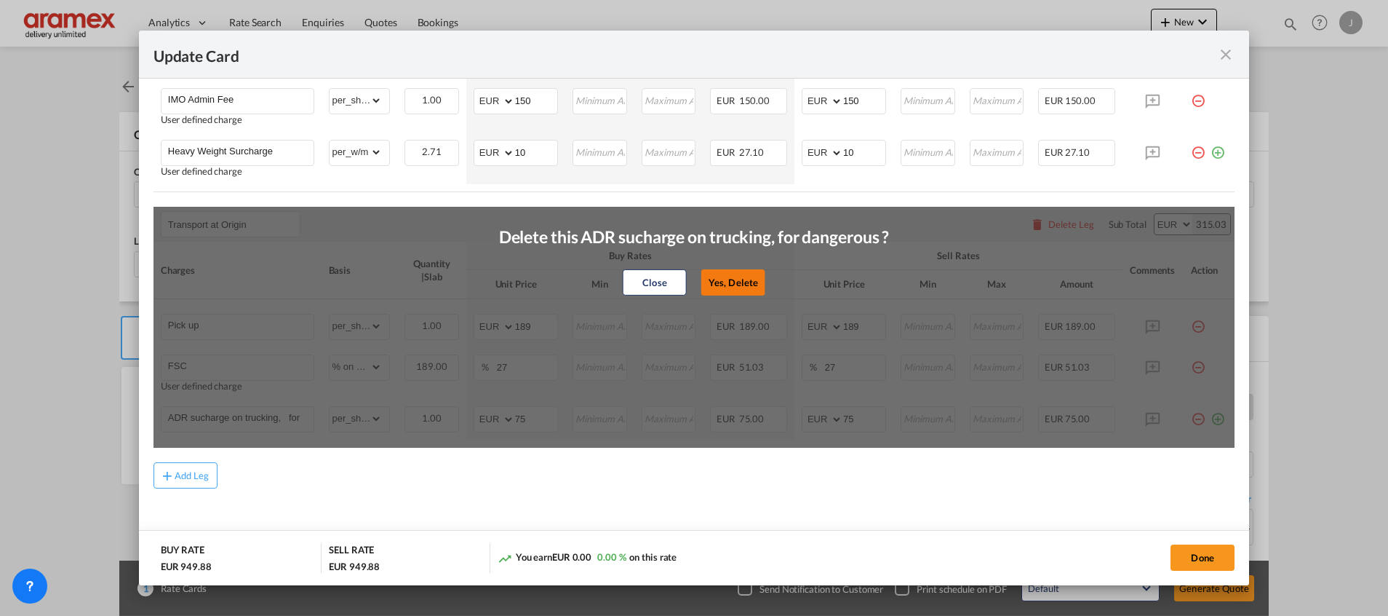
click at [733, 290] on button "Yes, Delete" at bounding box center [734, 282] width 64 height 26
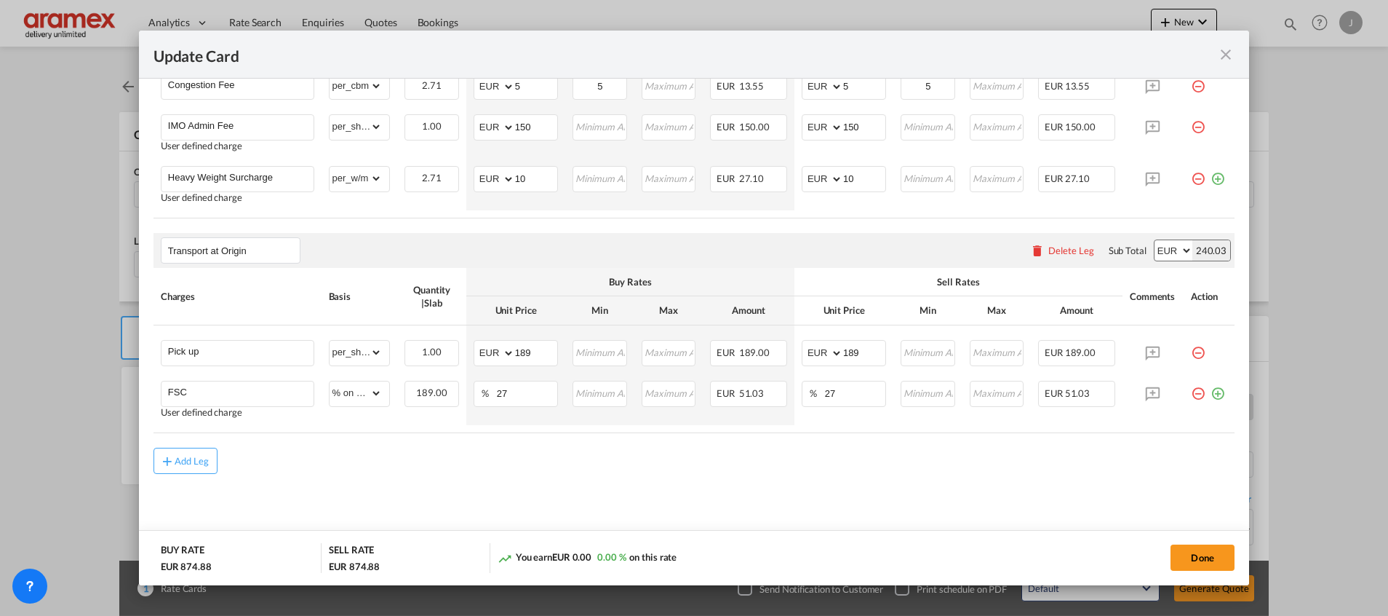
click at [500, 459] on div "Add Leg" at bounding box center [694, 461] width 1081 height 26
drag, startPoint x: 538, startPoint y: 348, endPoint x: 472, endPoint y: 354, distance: 65.8
click at [474, 354] on md-input-container "AED AFN ALL AMD ANG AOA ARS AUD AWG AZN BAM BBD BDT BGN BHD BIF BMD BND [PERSON…" at bounding box center [516, 353] width 84 height 26
type input "80"
click at [857, 360] on md-input-container "AED AFN ALL AMD ANG AOA ARS AUD AWG AZN BAM BBD BDT BGN BHD BIF BMD BND [PERSON…" at bounding box center [844, 353] width 84 height 26
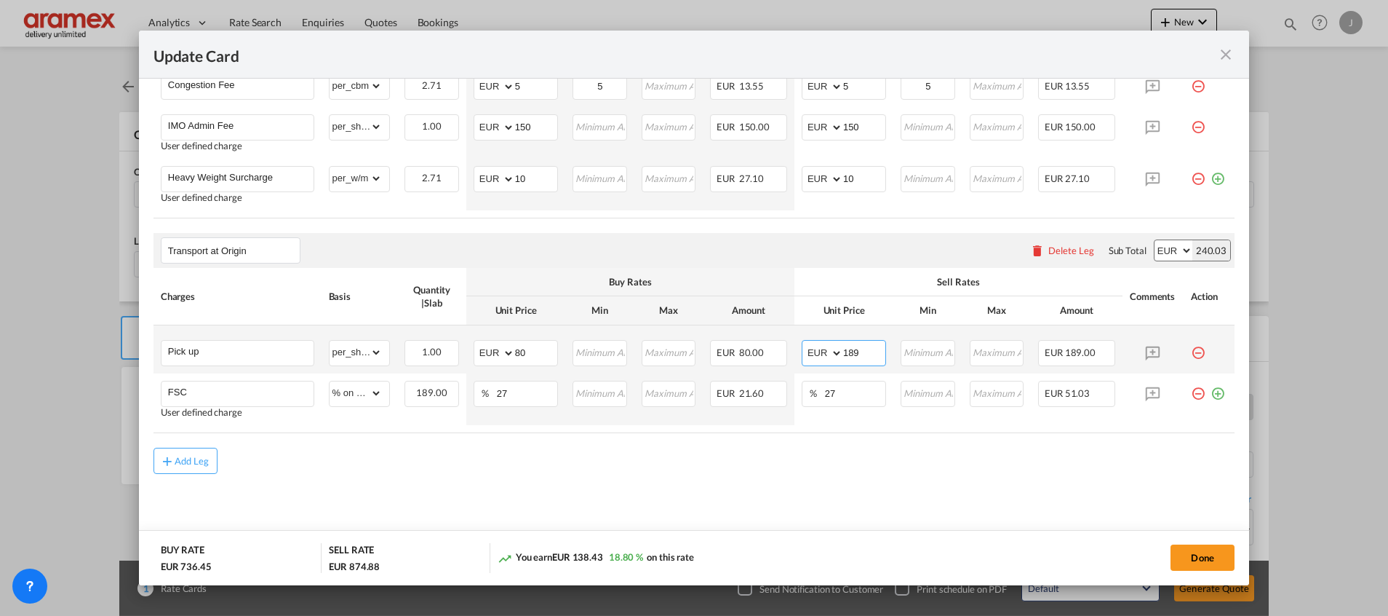
drag, startPoint x: 867, startPoint y: 351, endPoint x: 780, endPoint y: 346, distance: 86.7
click at [780, 346] on tr "Pick up Please Enter Already Exists gross_weight volumetric_weight per_shipment…" at bounding box center [694, 349] width 1081 height 48
type input "80"
click at [733, 466] on div "Add Leg" at bounding box center [694, 461] width 1081 height 26
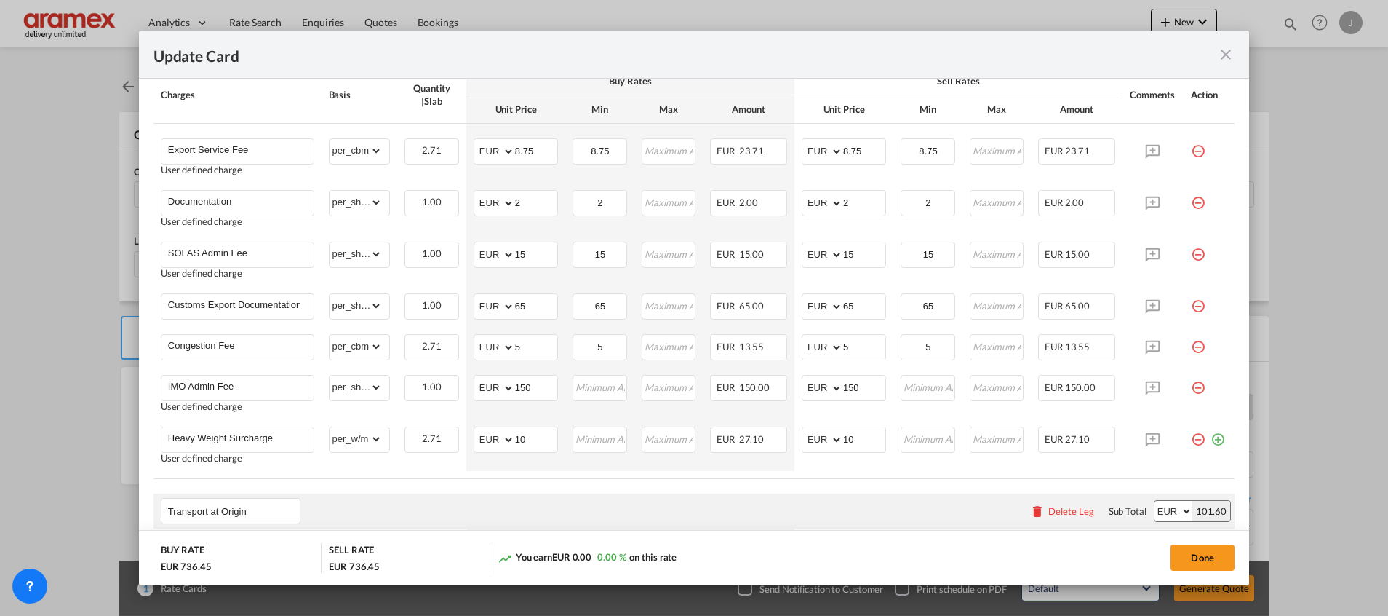
scroll to position [738, 0]
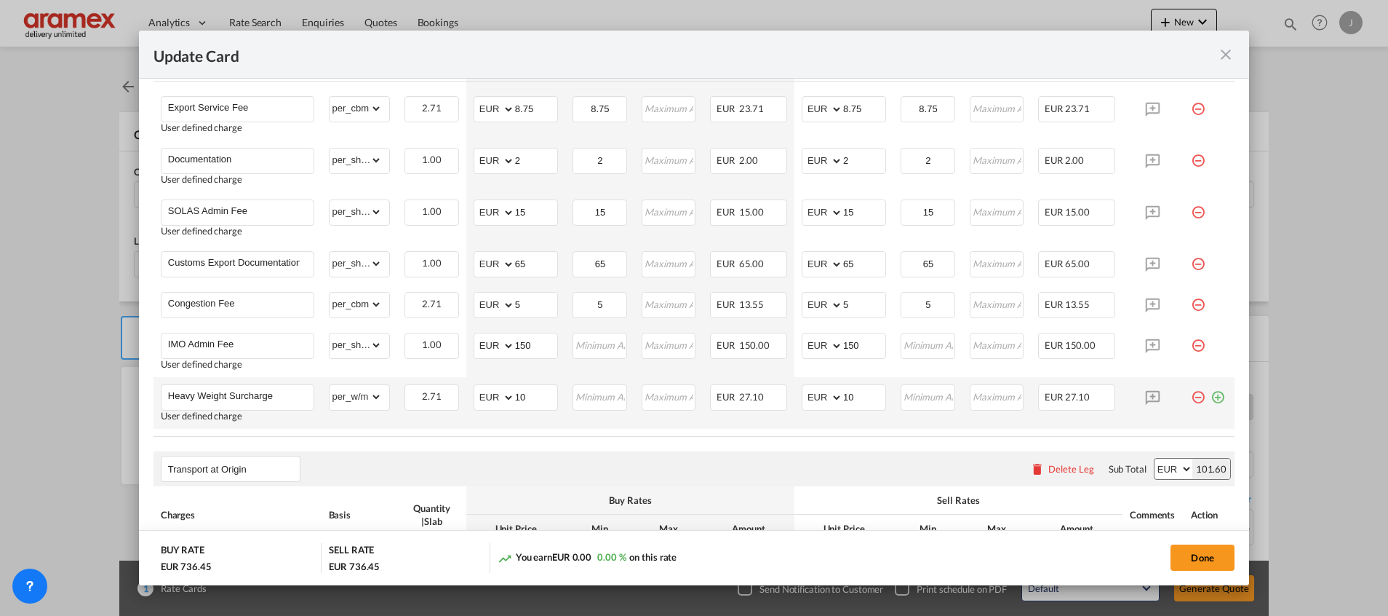
click at [1191, 397] on md-icon "icon-minus-circle-outline red-400-fg pt-7" at bounding box center [1198, 391] width 15 height 15
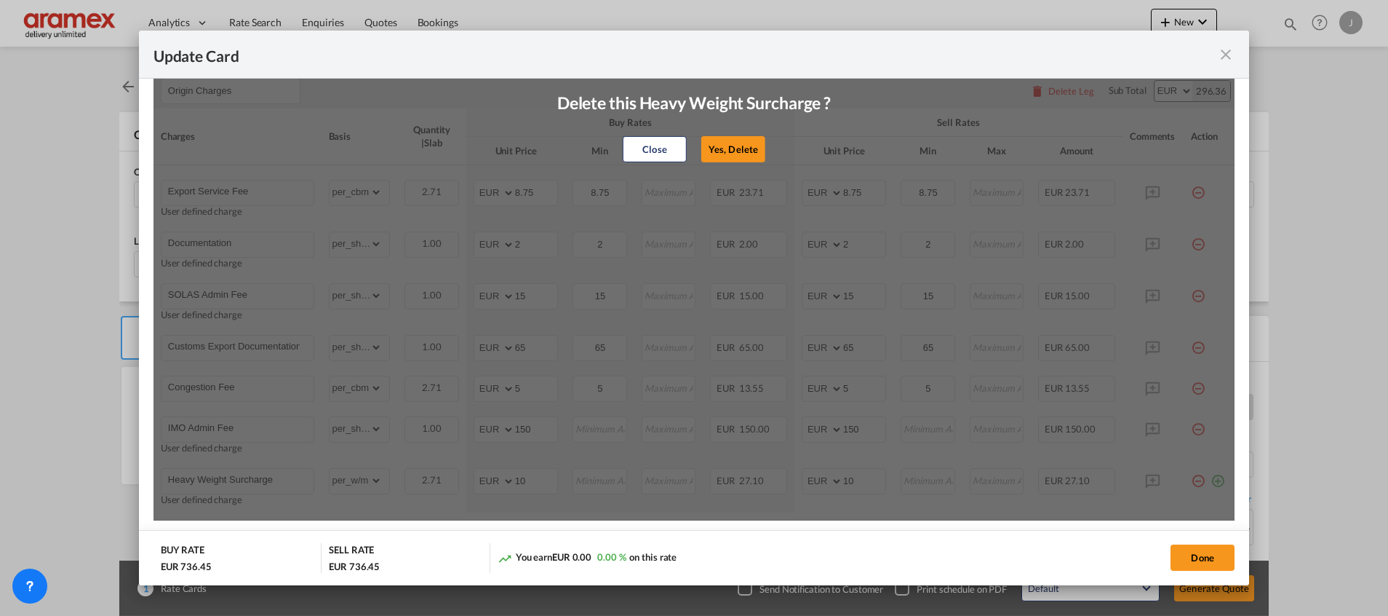
scroll to position [629, 0]
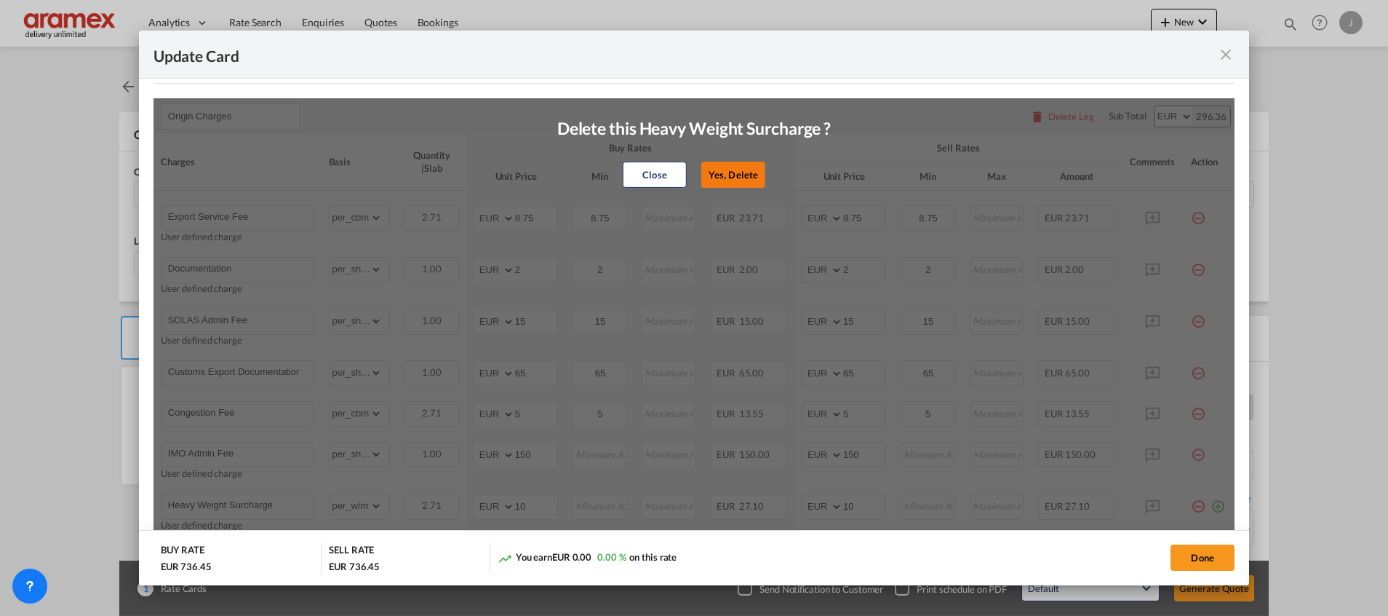
click at [720, 175] on button "Yes, Delete" at bounding box center [734, 175] width 64 height 26
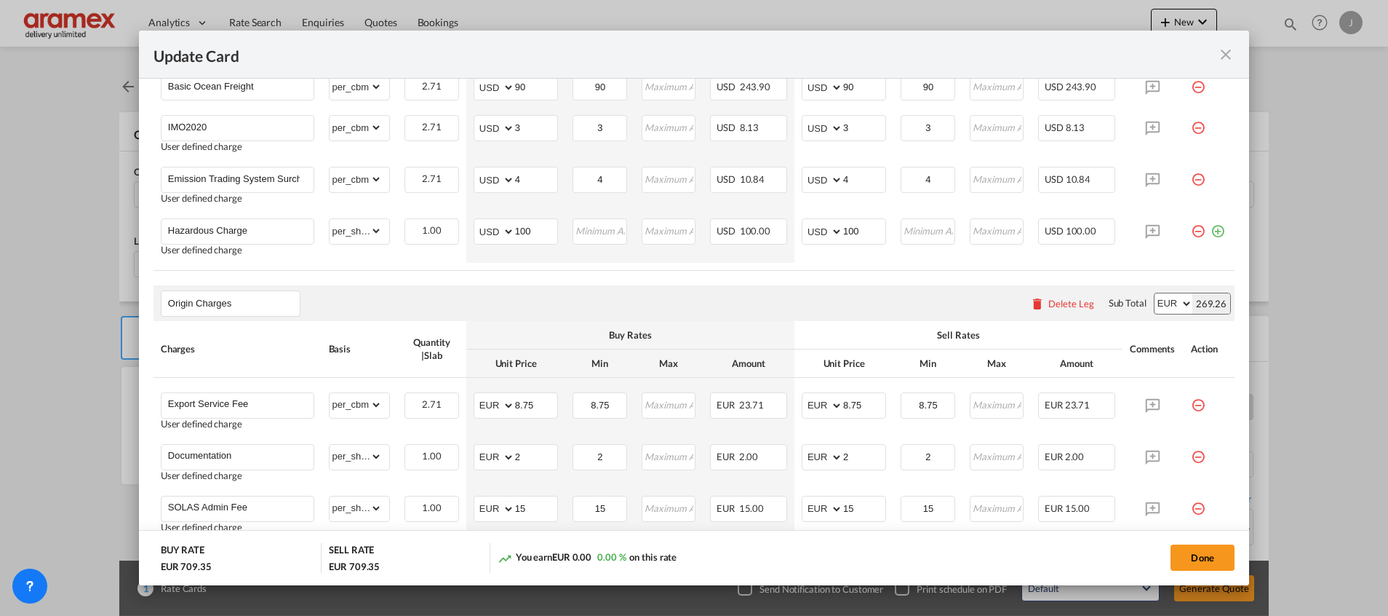
scroll to position [467, 0]
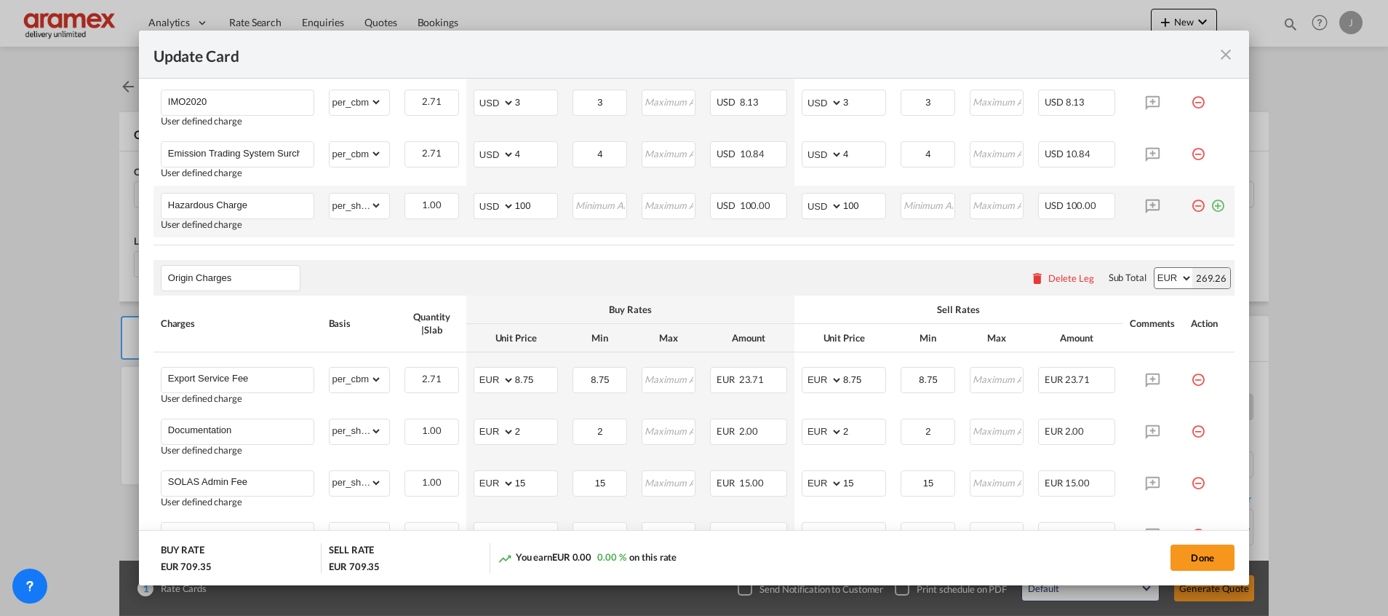
click at [1206, 203] on div "Update Card Port ..." at bounding box center [1216, 200] width 20 height 15
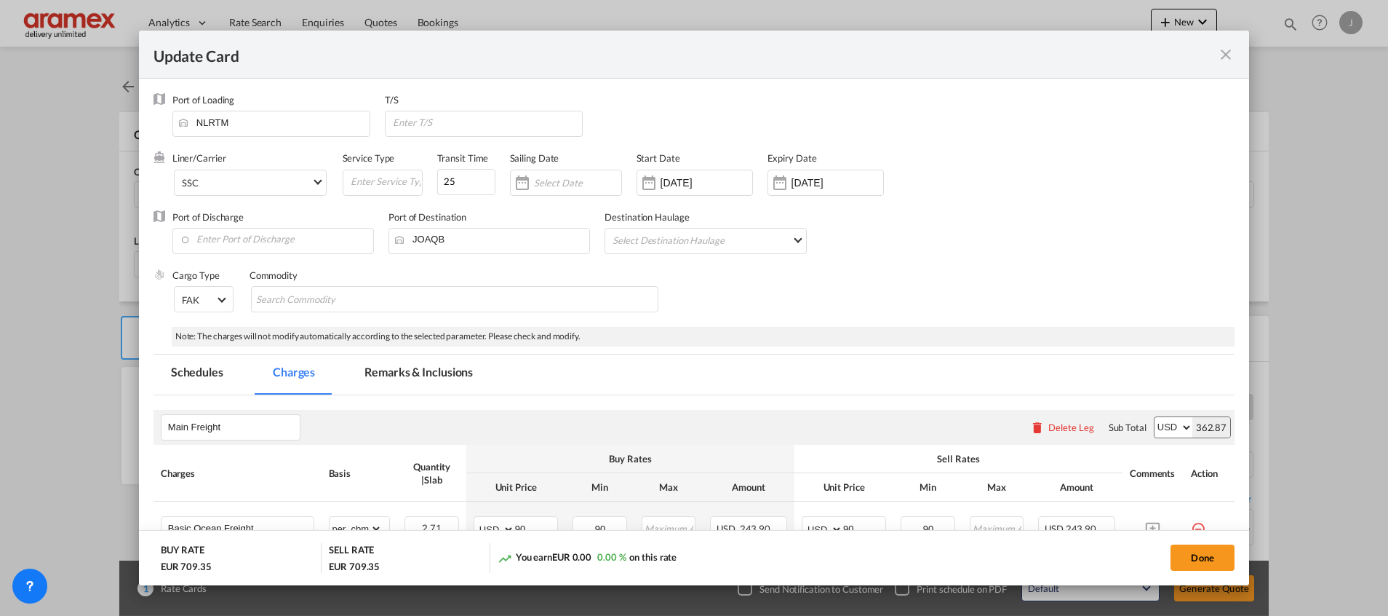
scroll to position [327, 0]
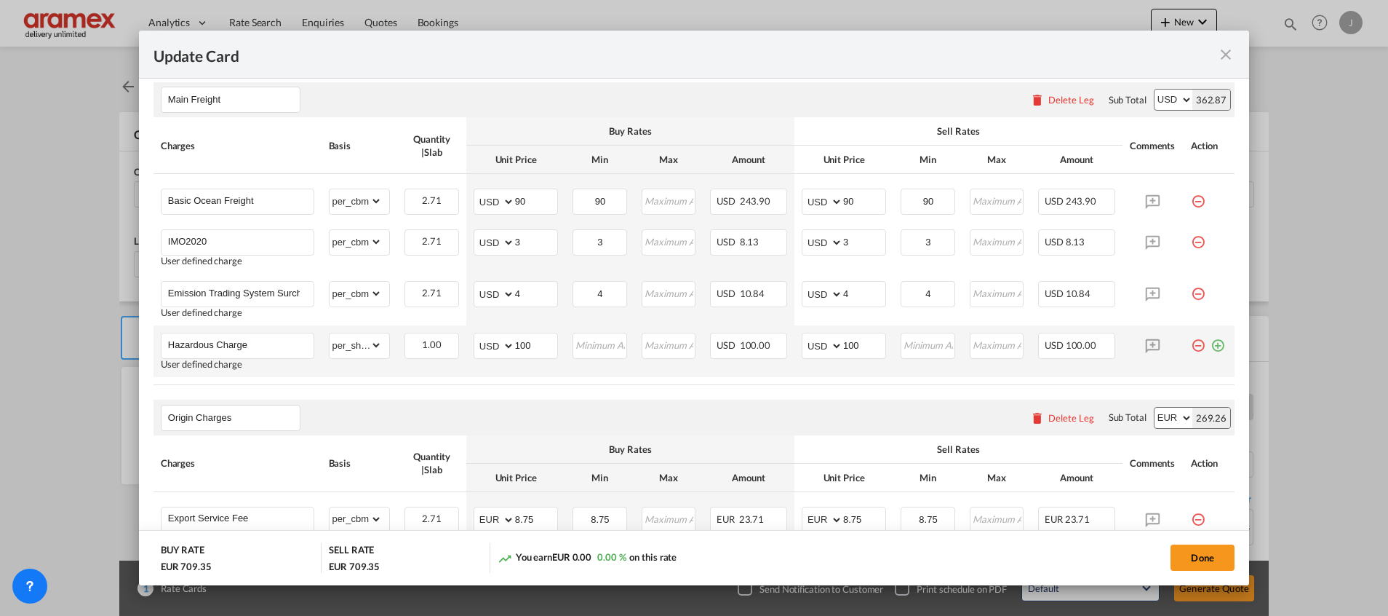
click at [1191, 341] on md-icon "icon-minus-circle-outline red-400-fg pt-7" at bounding box center [1198, 340] width 15 height 15
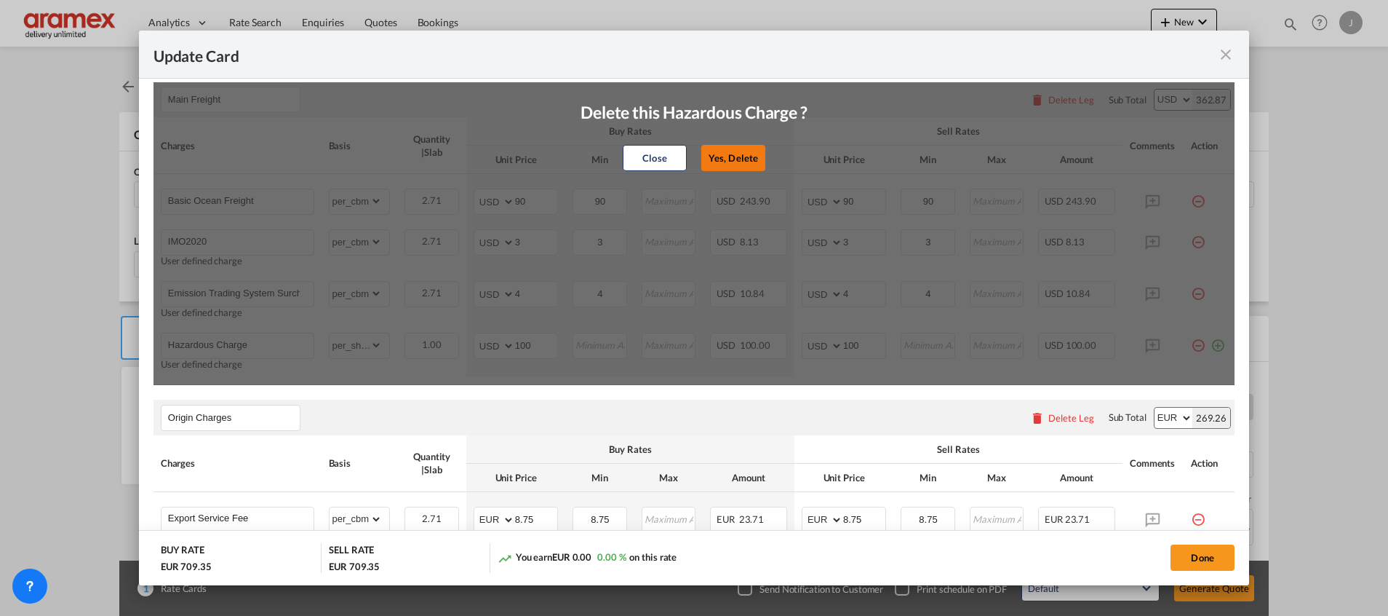
click at [739, 159] on button "Yes, Delete" at bounding box center [734, 158] width 64 height 26
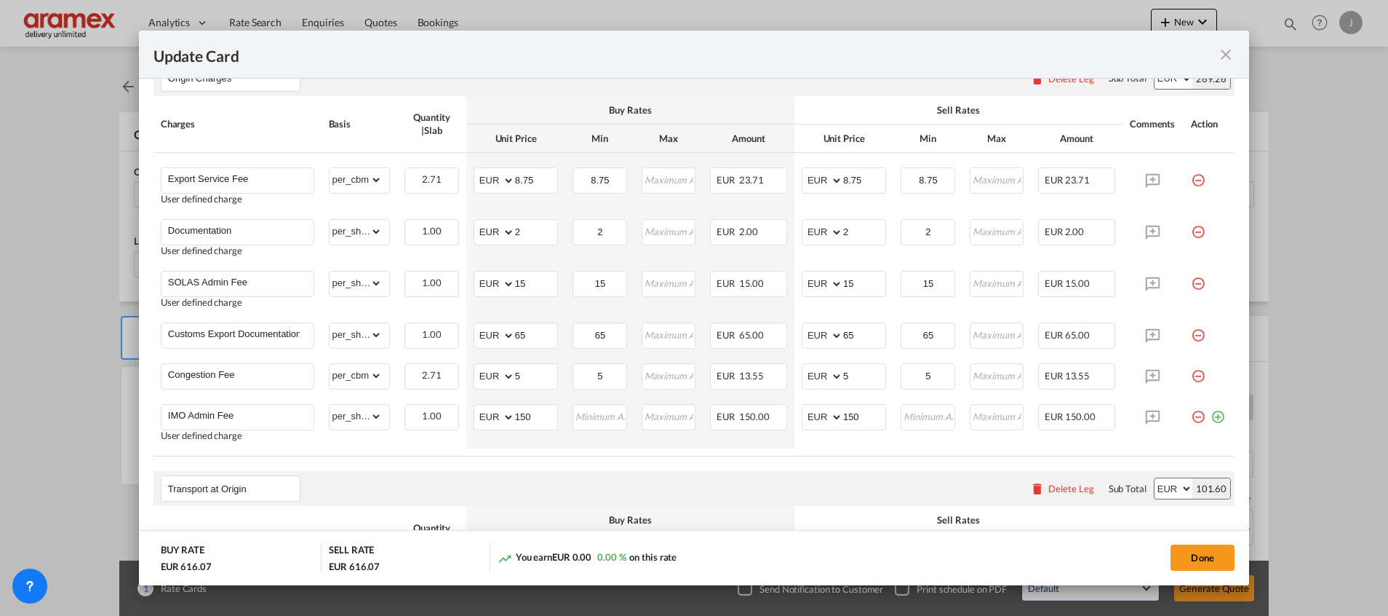
scroll to position [655, 0]
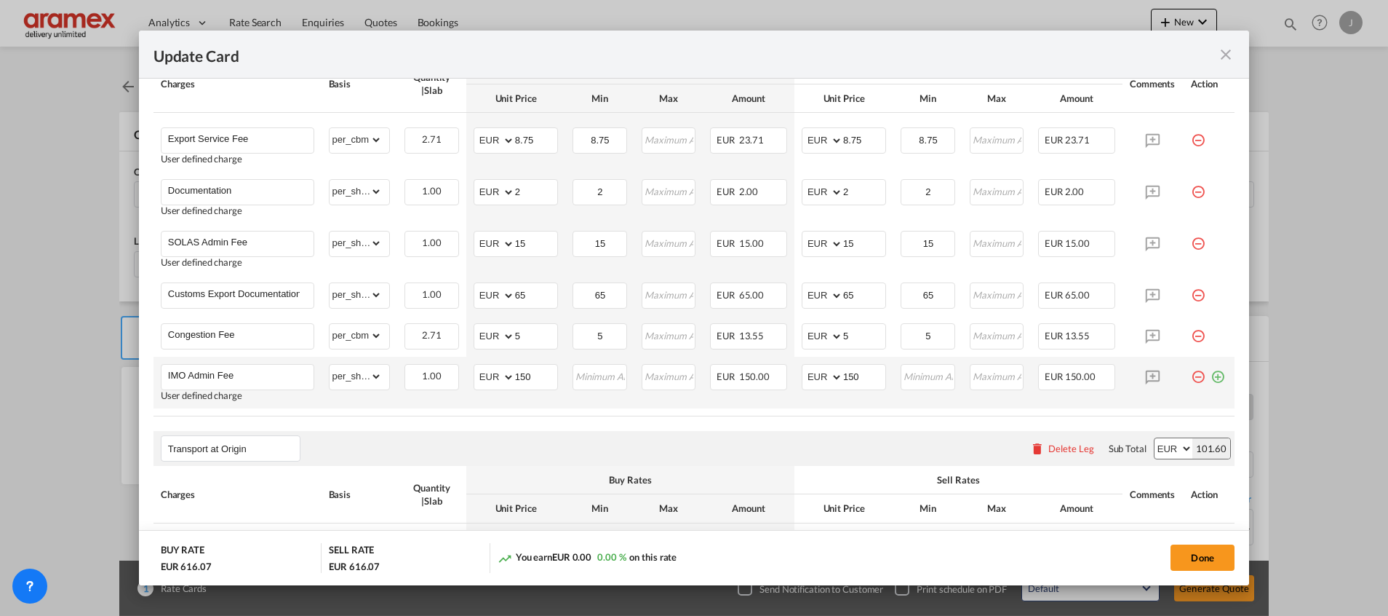
click at [1191, 375] on md-icon "icon-minus-circle-outline red-400-fg pt-7" at bounding box center [1198, 371] width 15 height 15
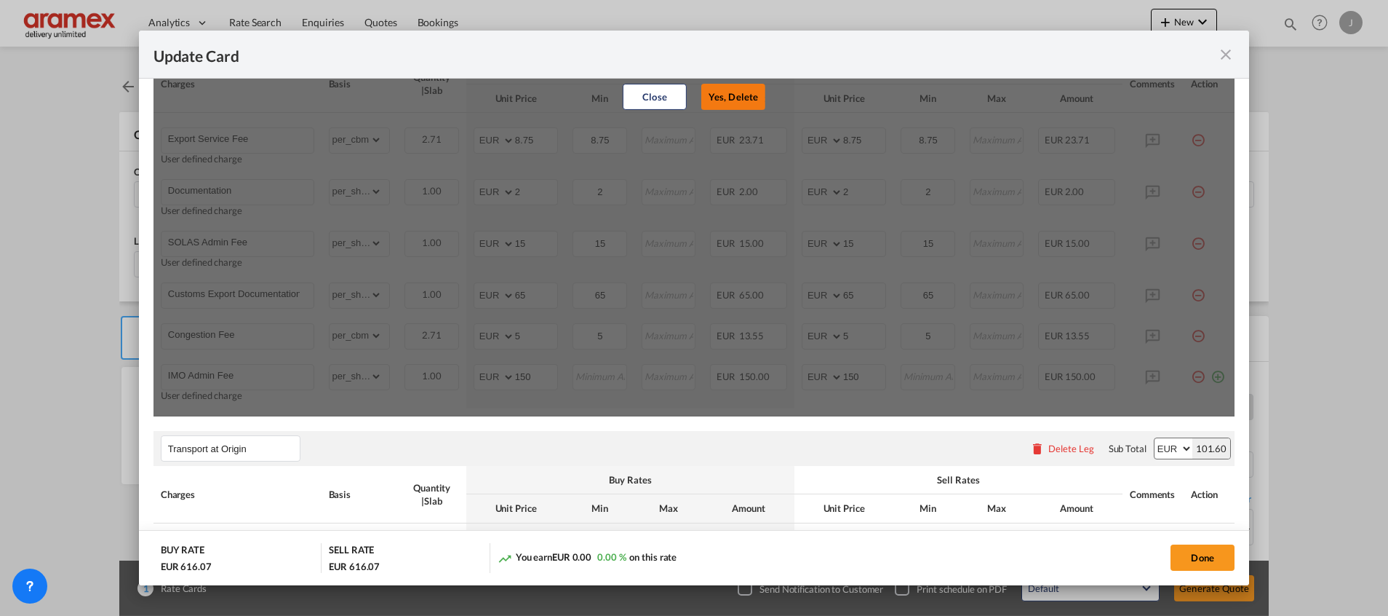
click at [732, 96] on button "Yes, Delete" at bounding box center [734, 97] width 64 height 26
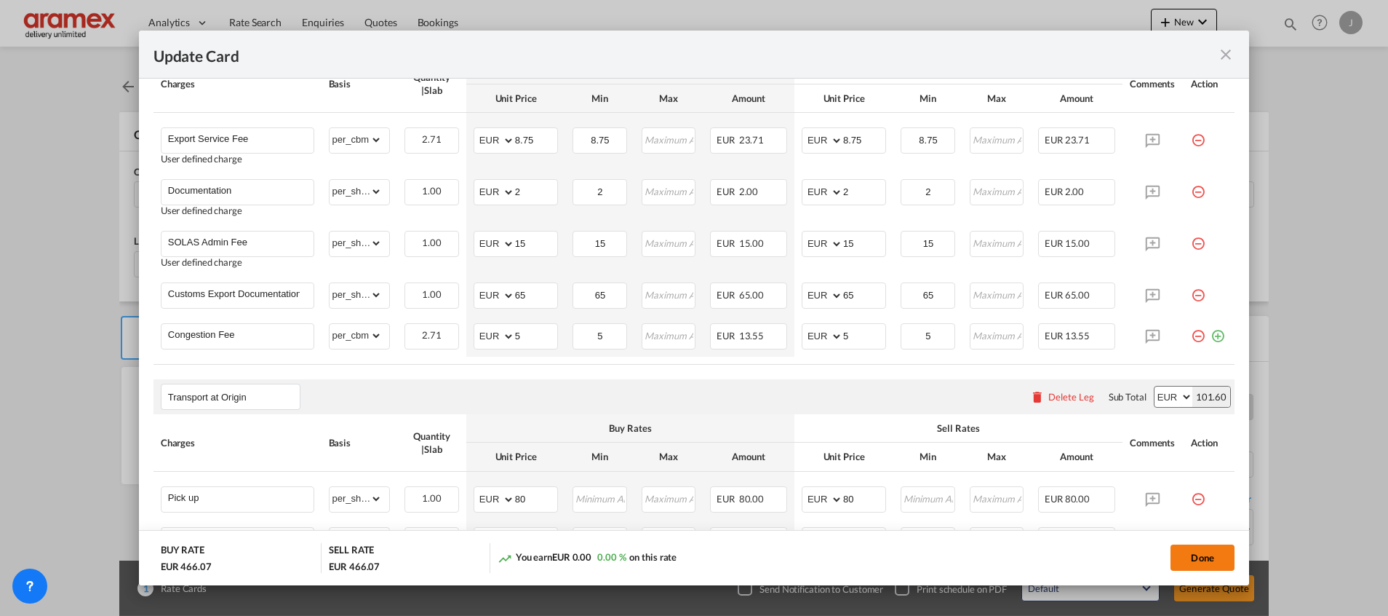
click at [1201, 557] on button "Done" at bounding box center [1203, 557] width 64 height 26
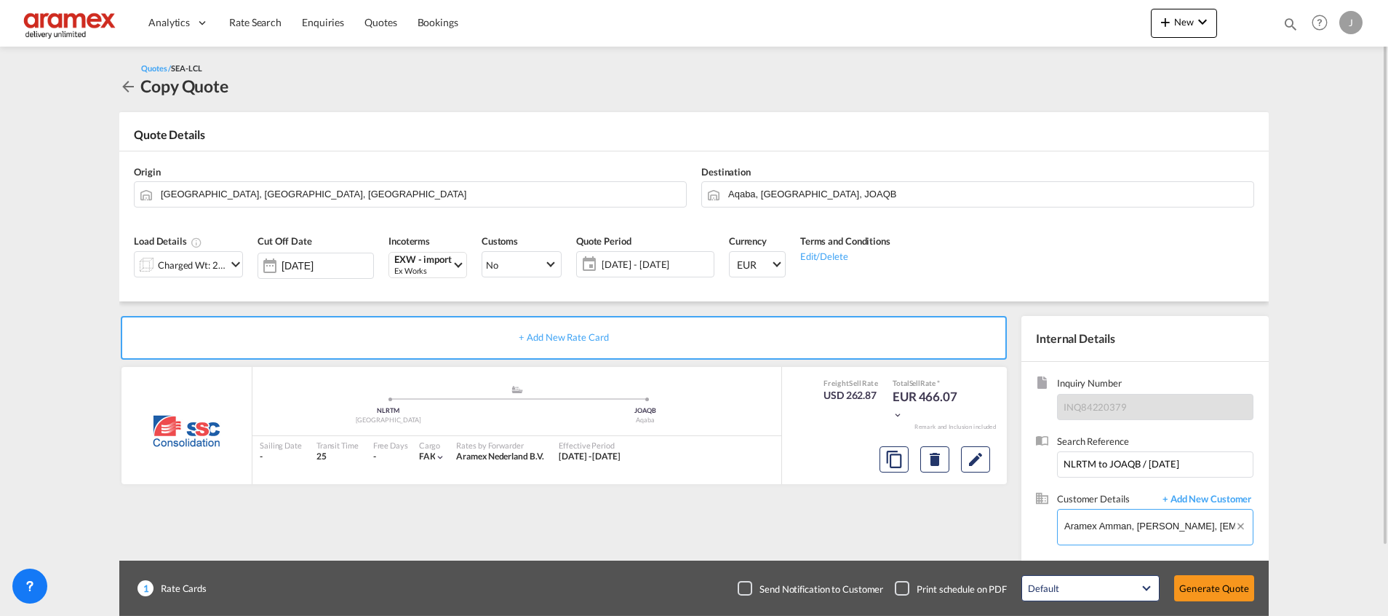
click at [1102, 525] on input "Aramex Amman, [PERSON_NAME], [EMAIL_ADDRESS][DOMAIN_NAME]" at bounding box center [1159, 525] width 188 height 33
click at [303, 263] on input "[DATE]" at bounding box center [328, 266] width 92 height 12
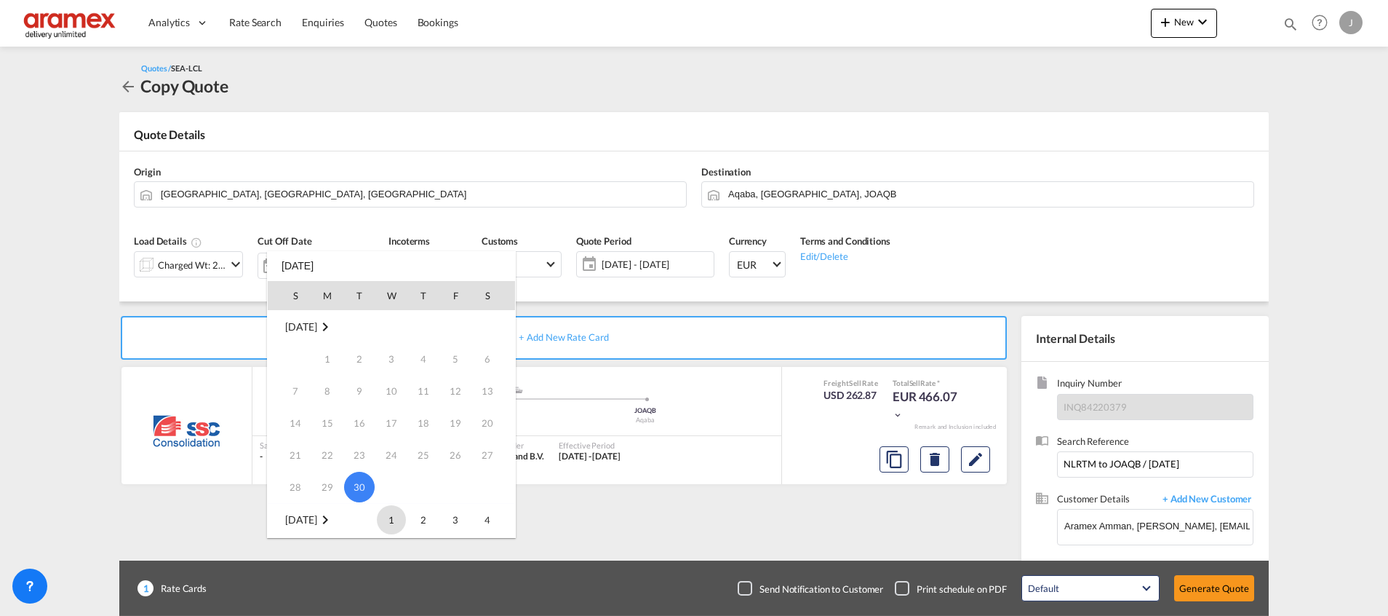
click at [393, 522] on span "1" at bounding box center [391, 519] width 29 height 29
type input "[DATE]"
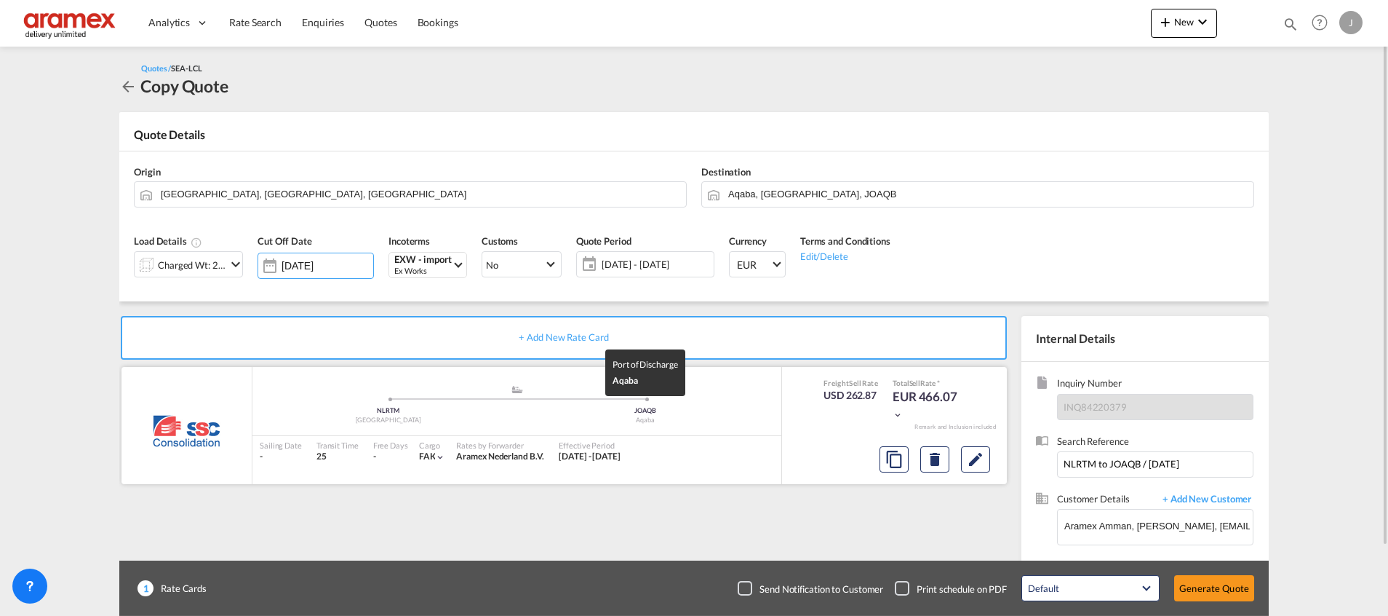
click at [728, 414] on div "JOAQB" at bounding box center [646, 410] width 258 height 9
click at [1233, 583] on button "Generate Quote" at bounding box center [1215, 588] width 80 height 26
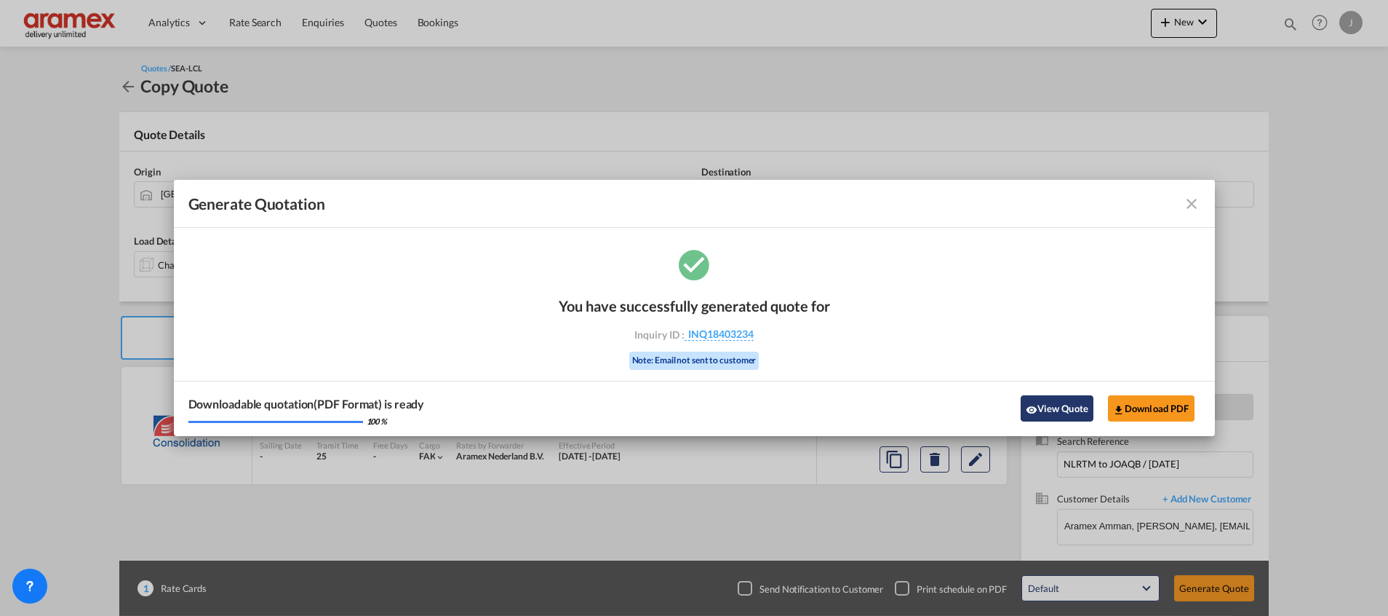
click at [1076, 409] on button "View Quote" at bounding box center [1057, 408] width 73 height 26
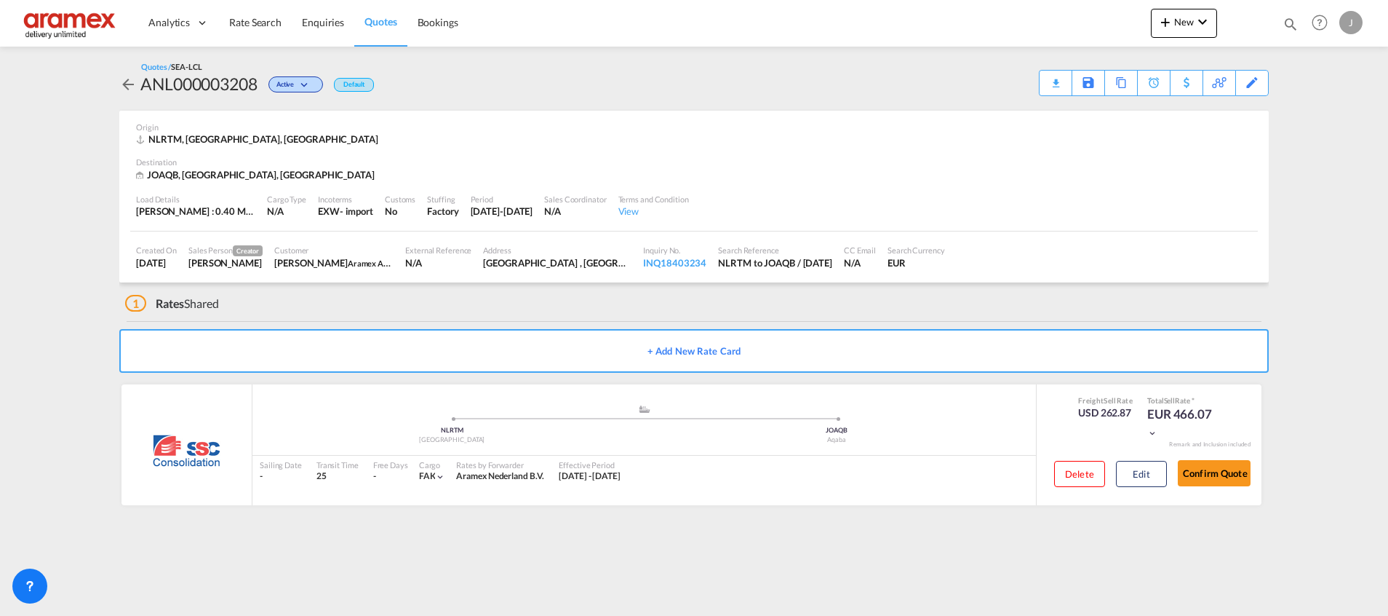
click at [530, 561] on md-content "Analytics Dashboard Rate Search Enquiries Quotes Bookings New Quote Bookings" at bounding box center [694, 308] width 1388 height 616
click at [1142, 463] on button "Edit" at bounding box center [1141, 474] width 51 height 26
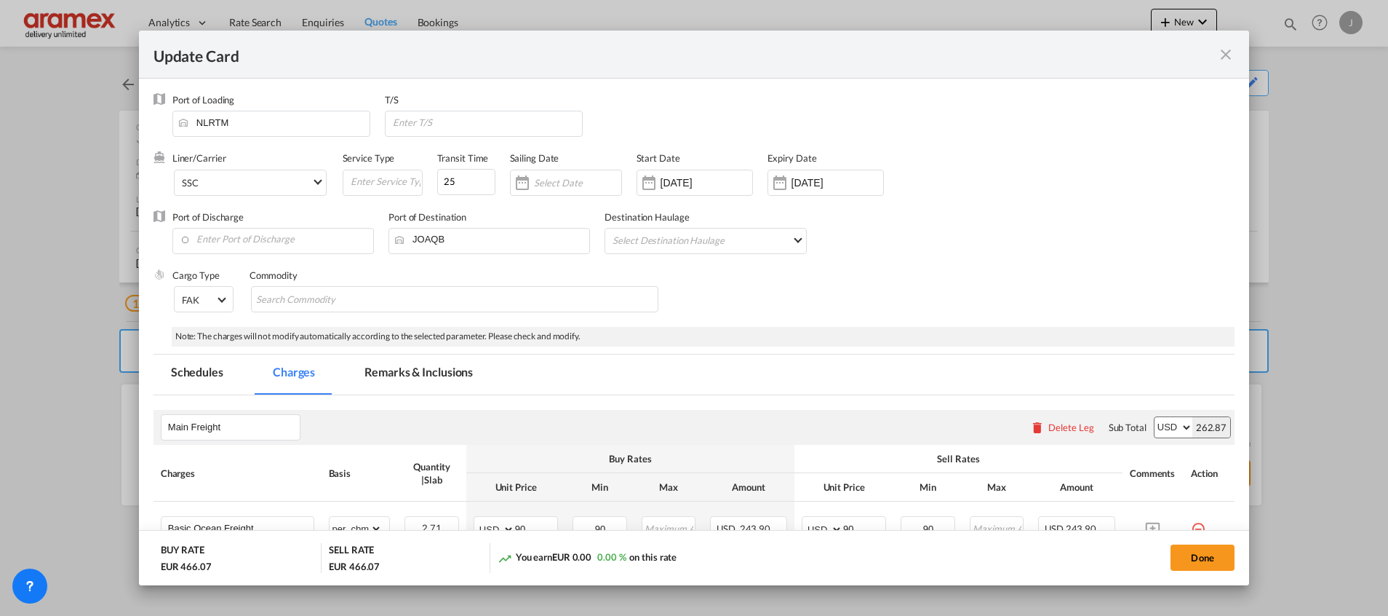
click at [381, 373] on md-tab-item "Remarks & Inclusions" at bounding box center [418, 374] width 143 height 40
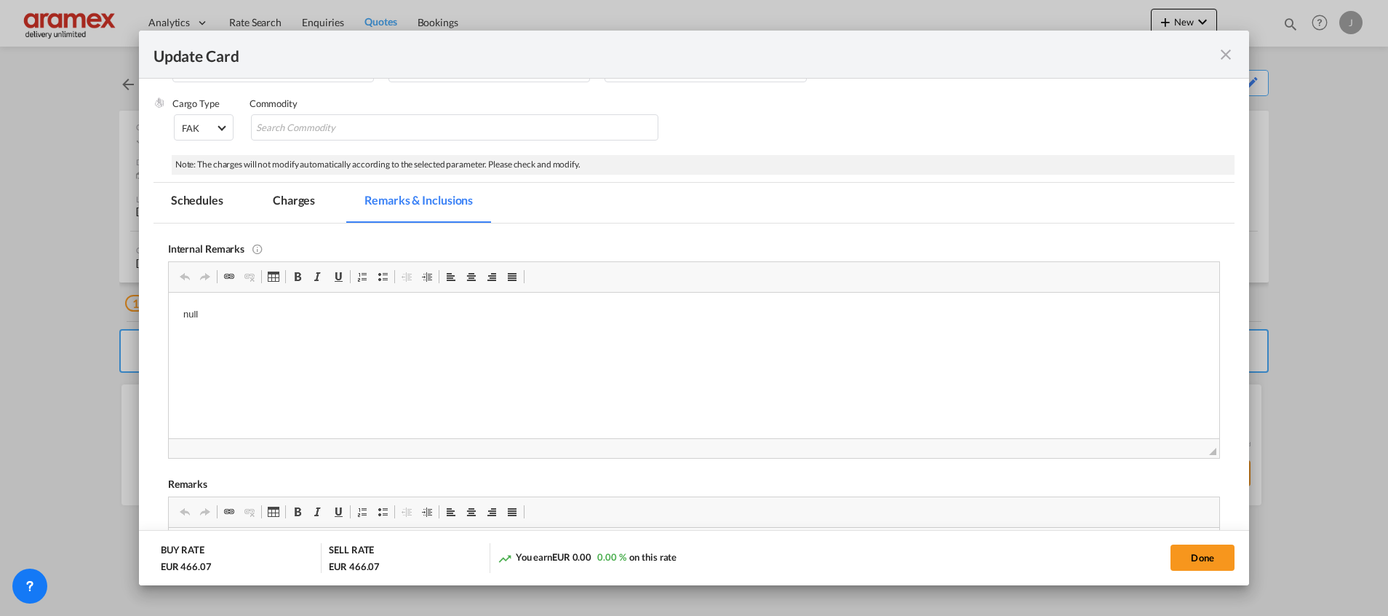
scroll to position [437, 0]
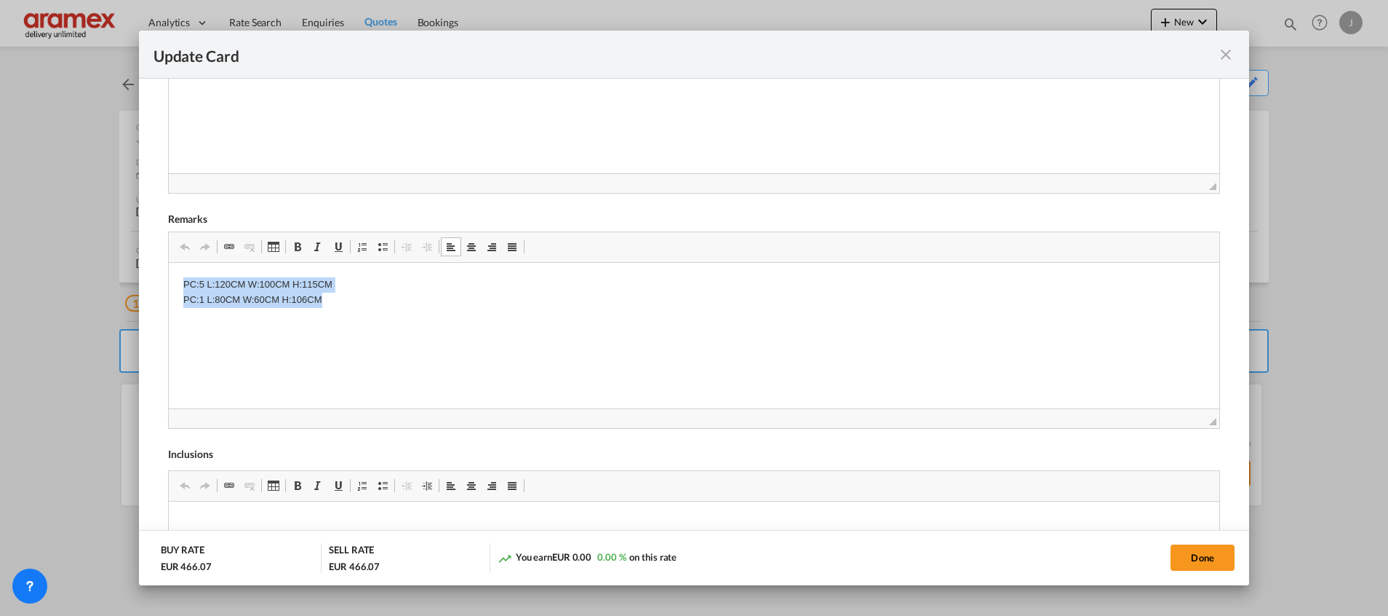
drag, startPoint x: 347, startPoint y: 312, endPoint x: 334, endPoint y: 533, distance: 220.9
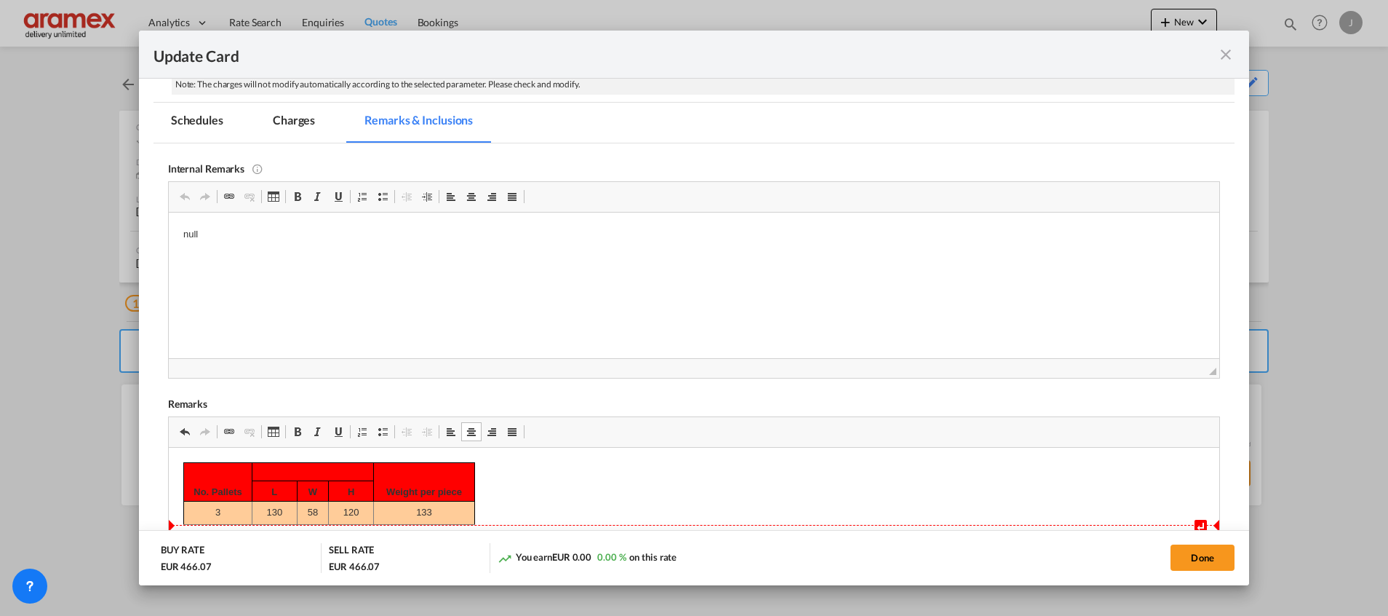
scroll to position [109, 0]
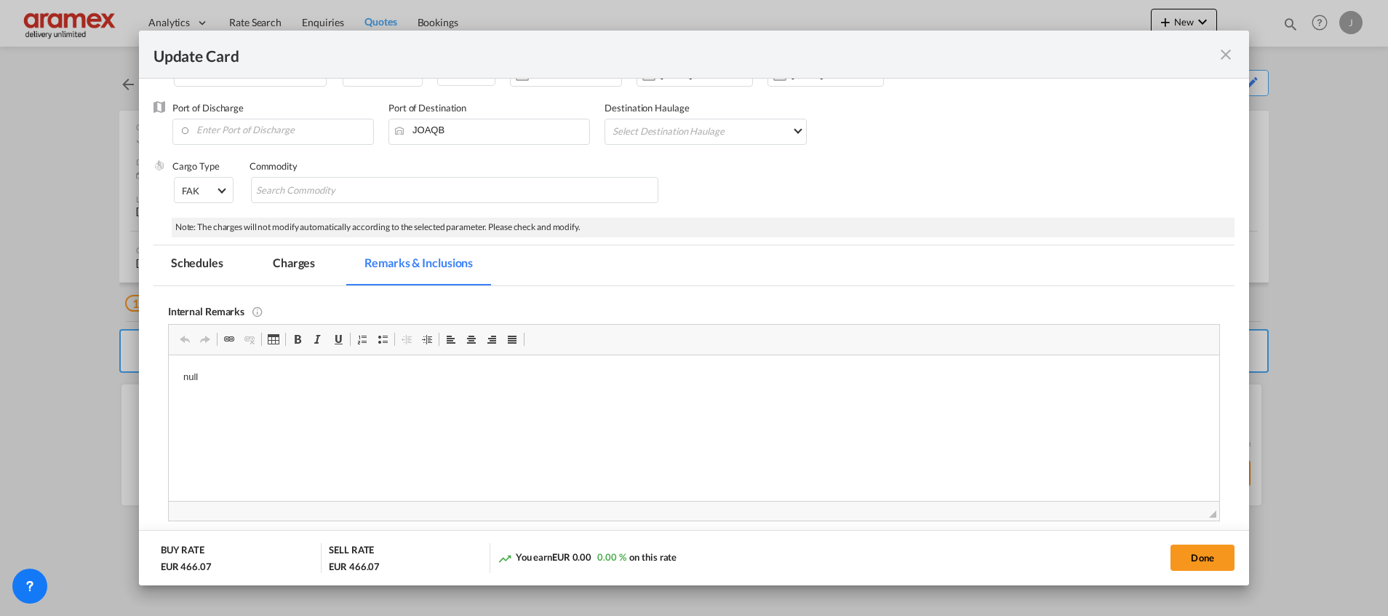
click at [291, 274] on md-tab-item "Charges" at bounding box center [293, 265] width 77 height 40
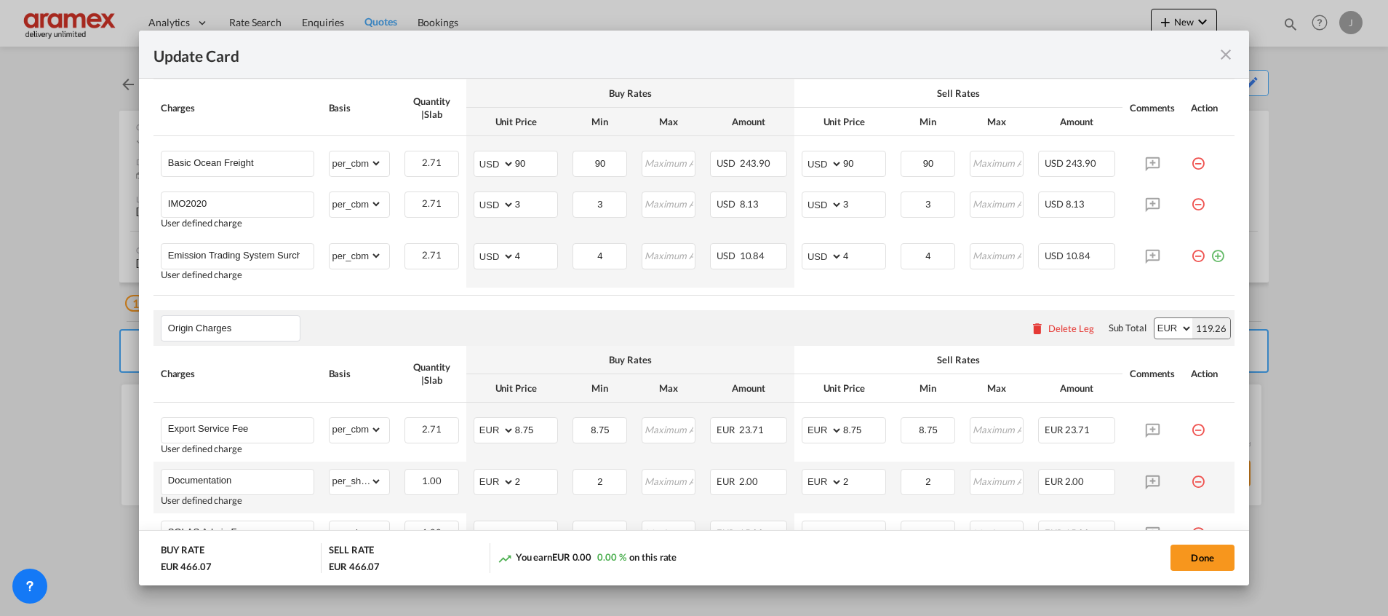
scroll to position [364, 0]
click at [1186, 554] on button "Done" at bounding box center [1203, 557] width 64 height 26
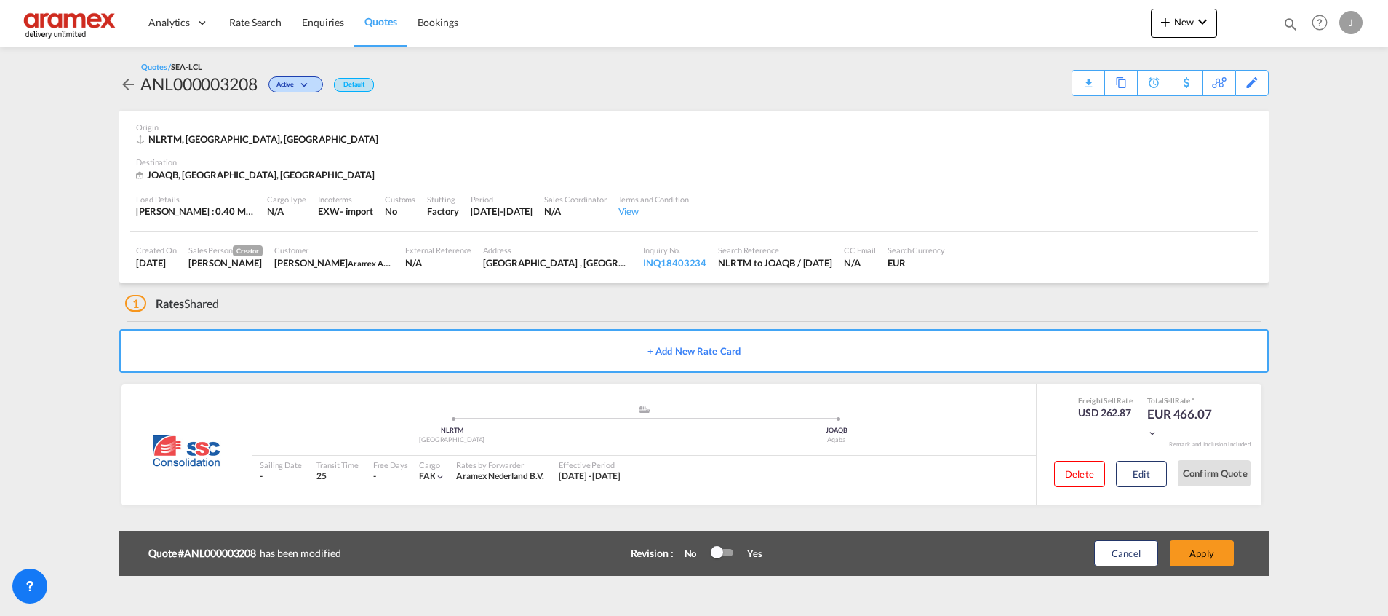
click at [1186, 554] on button "Apply" at bounding box center [1202, 553] width 64 height 26
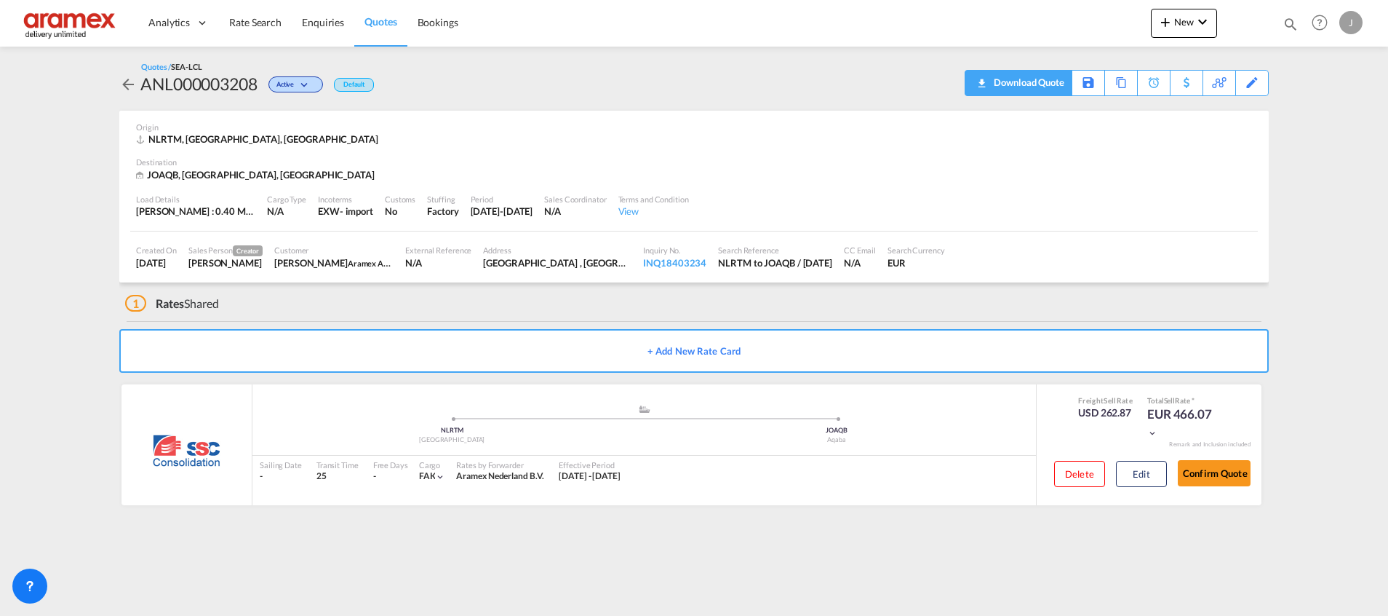
click at [990, 80] on div "Download Quote" at bounding box center [1027, 82] width 74 height 23
click at [1138, 461] on button "Edit" at bounding box center [1141, 474] width 51 height 26
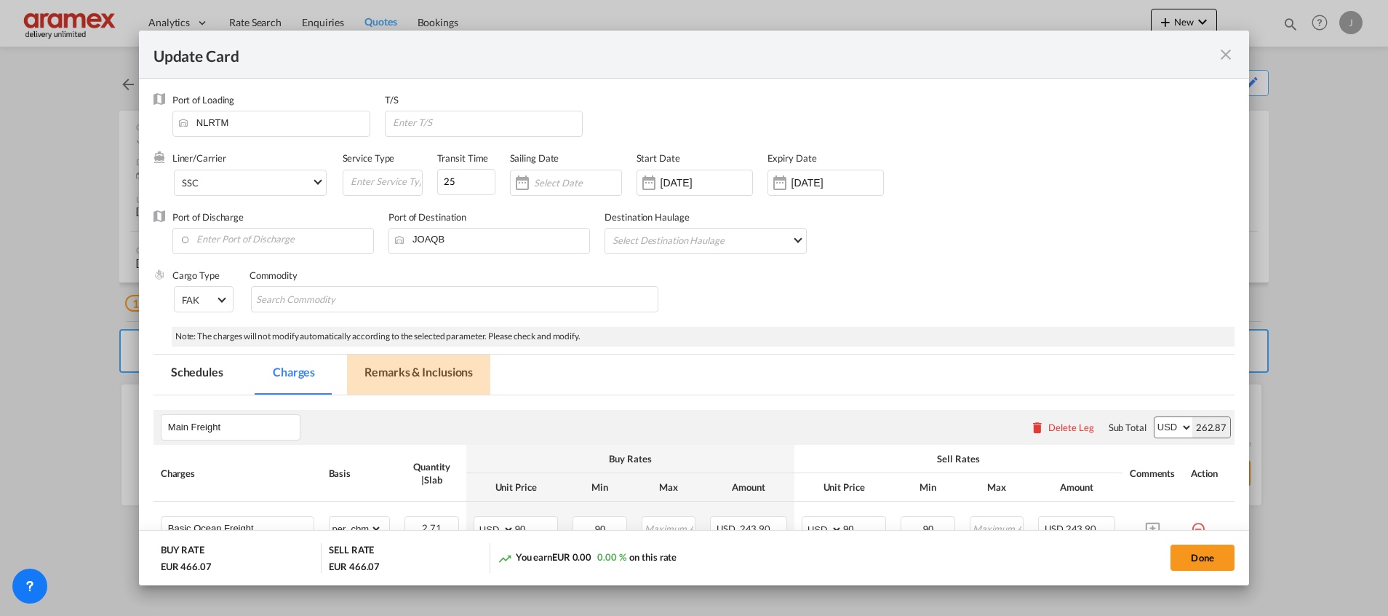
click at [404, 366] on md-tab-item "Remarks & Inclusions" at bounding box center [418, 374] width 143 height 40
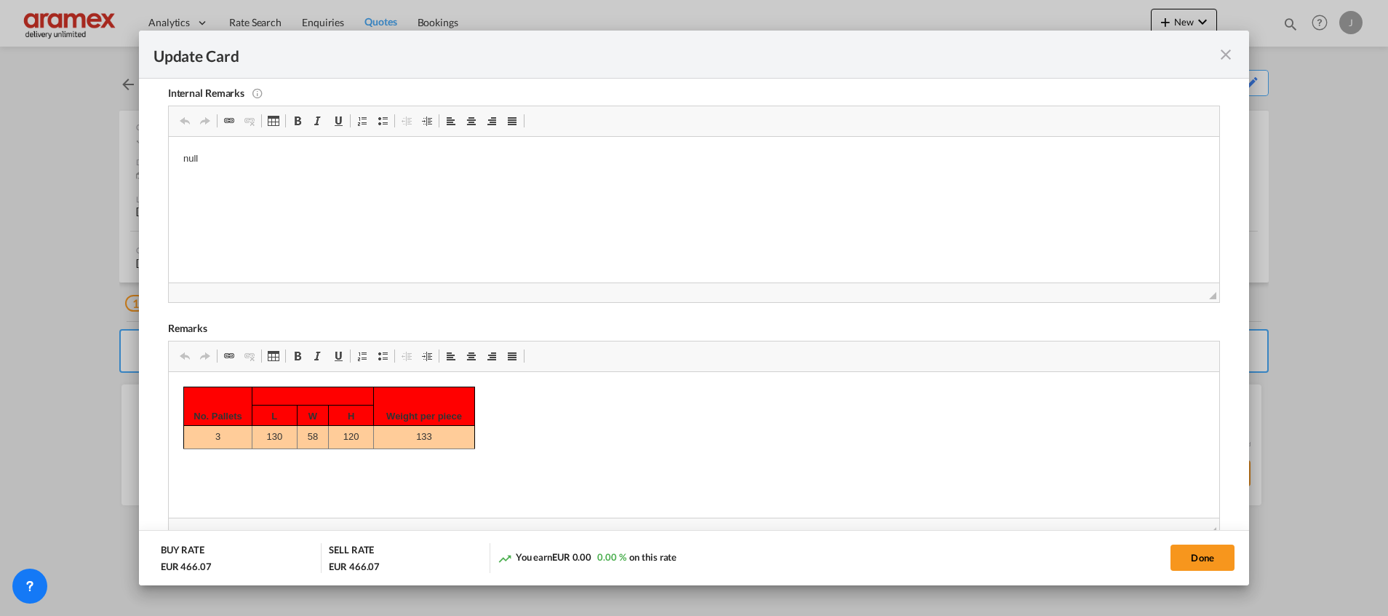
scroll to position [592, 0]
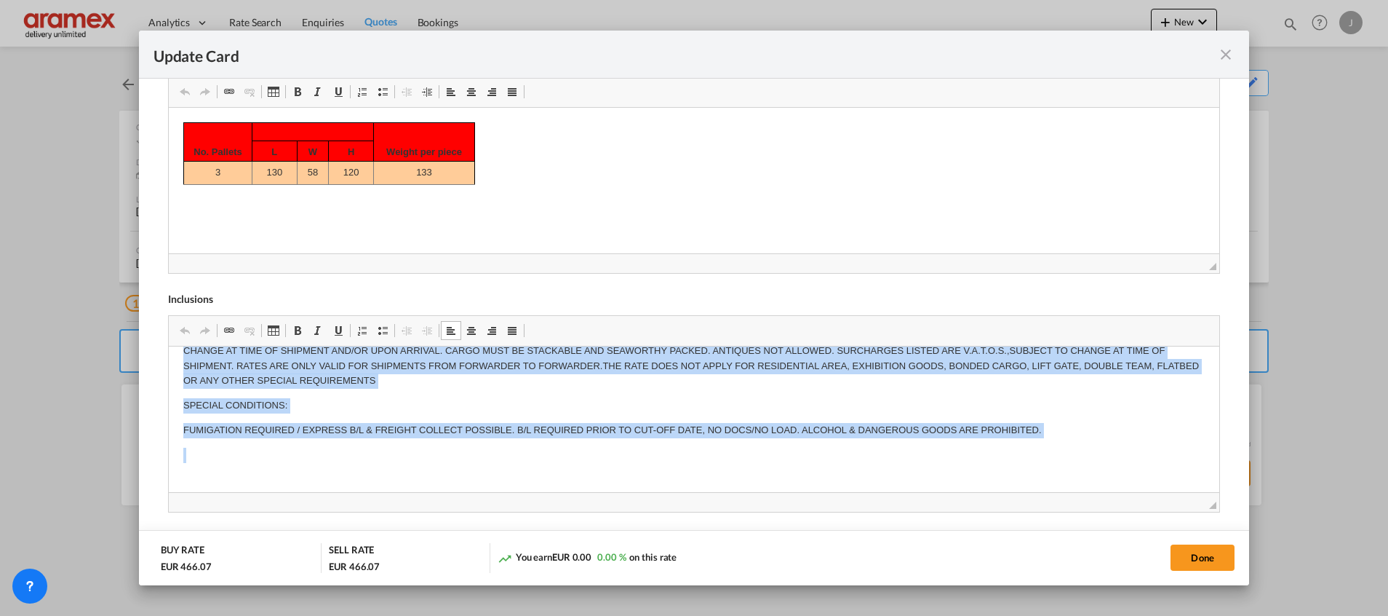
drag, startPoint x: 177, startPoint y: 374, endPoint x: 733, endPoint y: 852, distance: 733.3
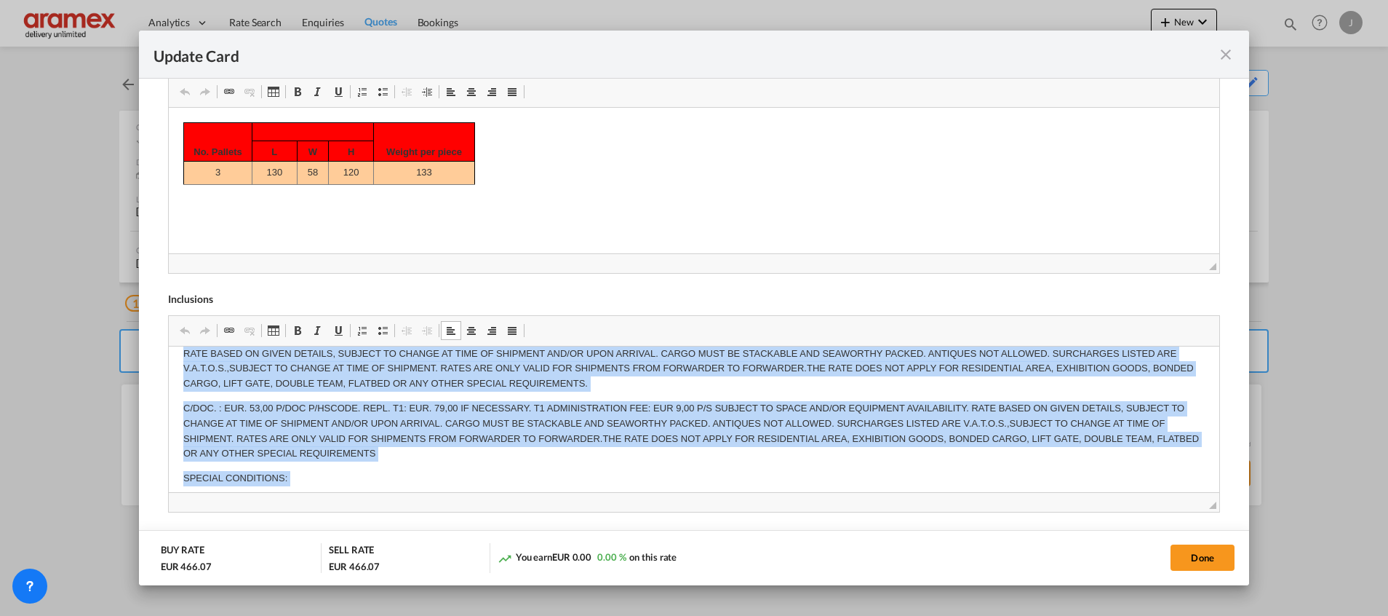
scroll to position [0, 0]
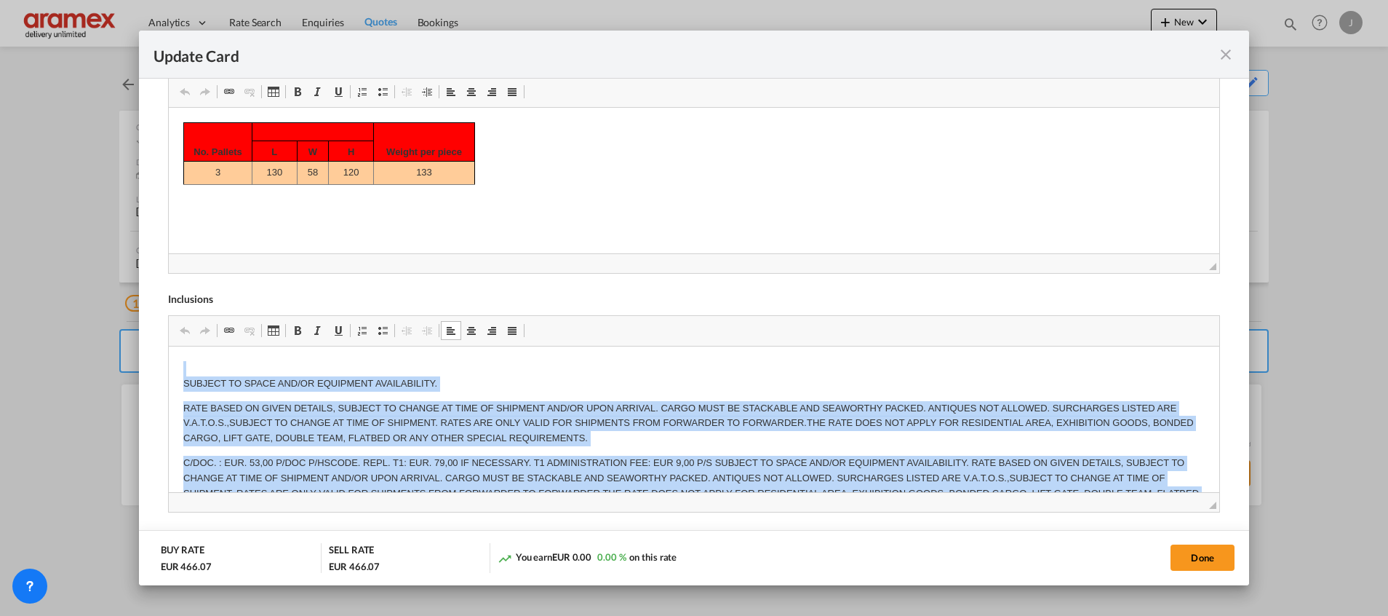
click at [250, 370] on p "SUBJECT TO SPACE AND/OR EQUIPMENT AVAILABILITY." at bounding box center [694, 375] width 1022 height 31
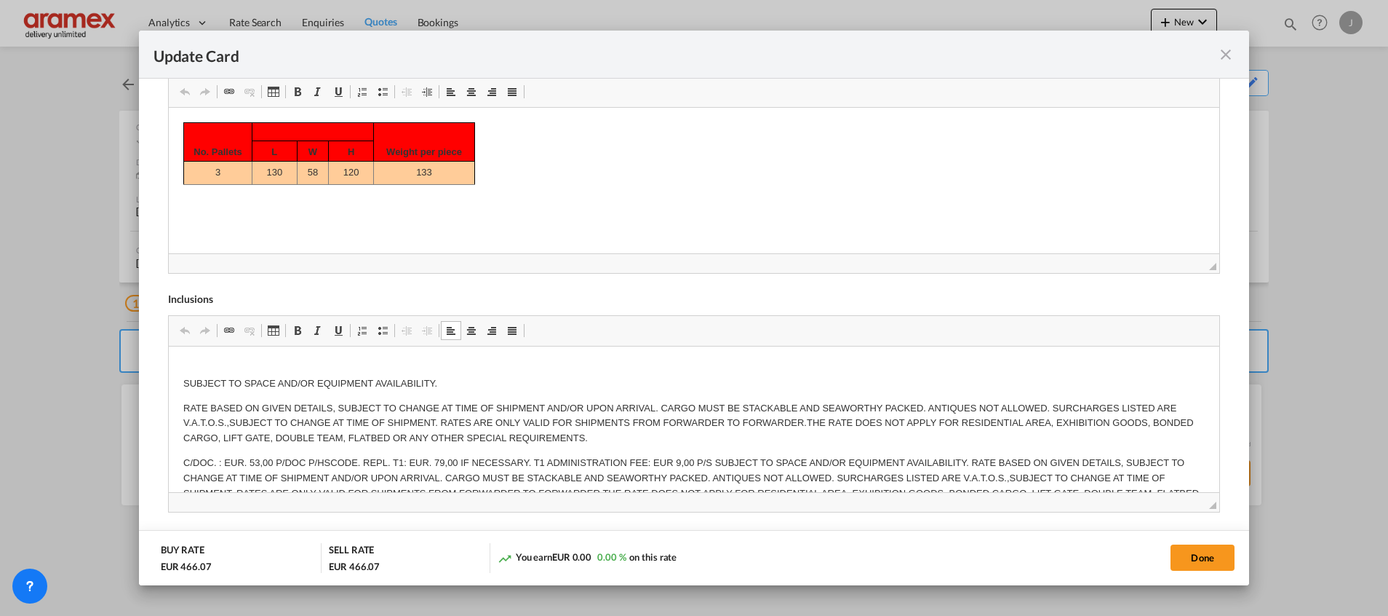
click at [183, 382] on p "SUBJECT TO SPACE AND/OR EQUIPMENT AVAILABILITY." at bounding box center [694, 375] width 1022 height 31
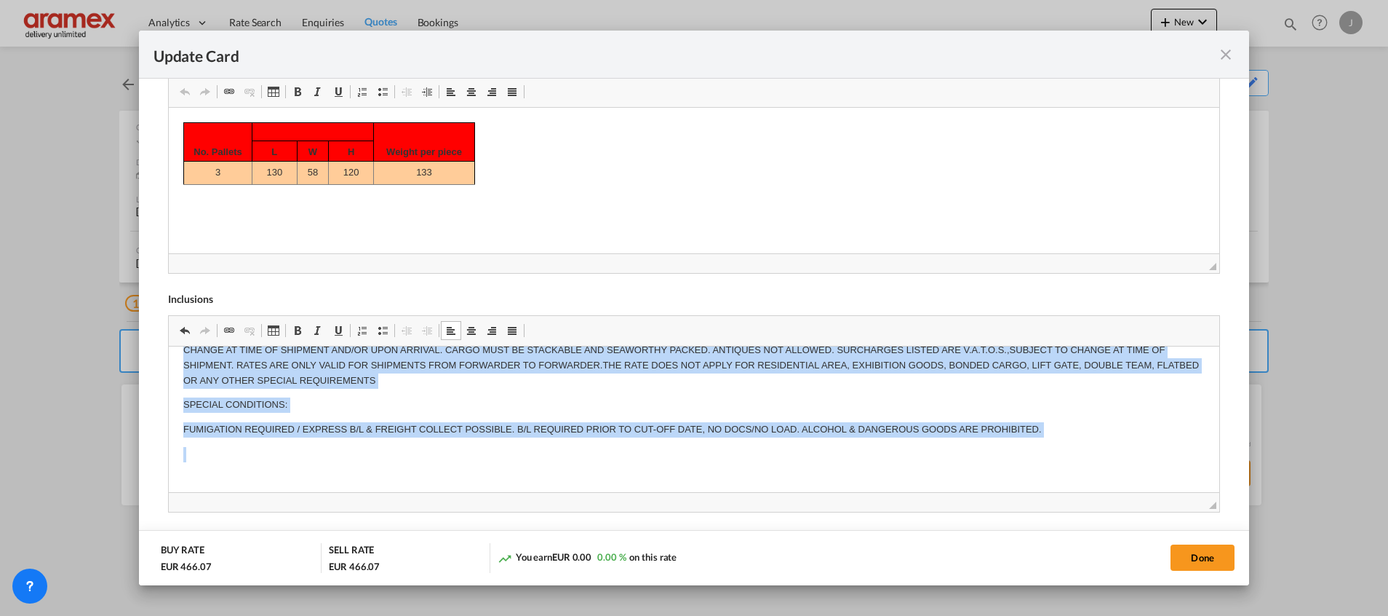
scroll to position [592, 0]
drag, startPoint x: 183, startPoint y: 394, endPoint x: 1065, endPoint y: 955, distance: 1045.1
click at [896, 490] on html "SUBJECT TO SPACE AND/OR EQUIPMENT AVAILABILITY. RATE BASED ON GIVEN DETAILS, SU…" at bounding box center [693, 361] width 1051 height 258
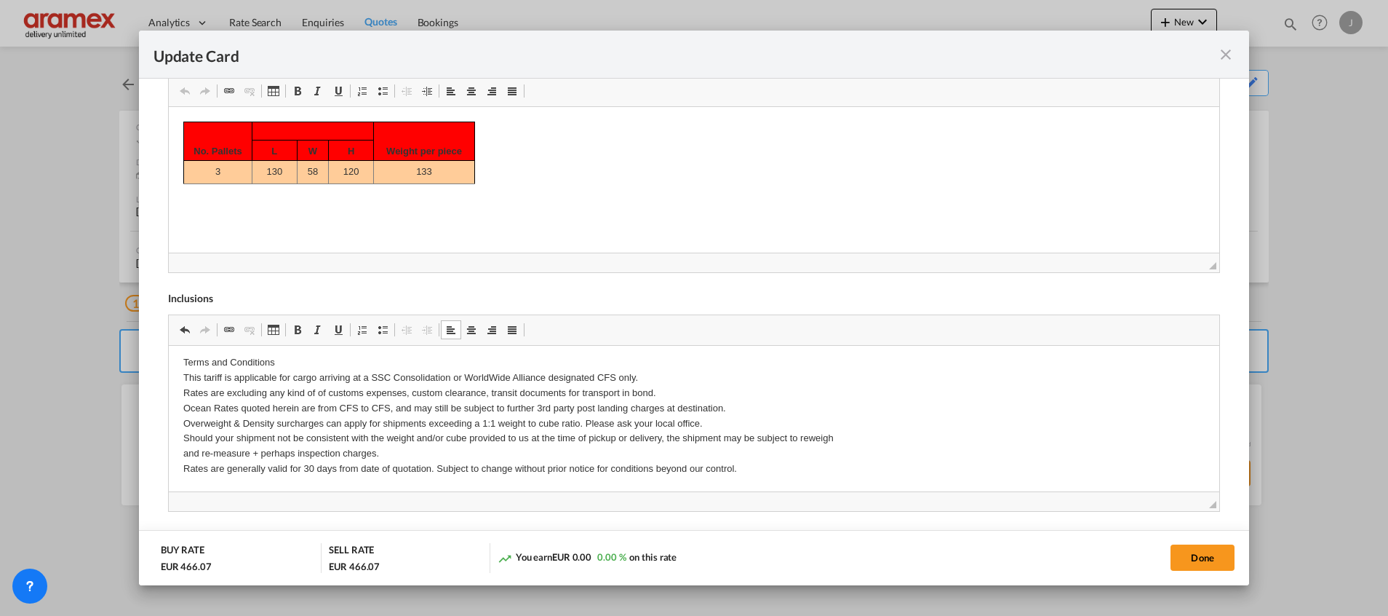
scroll to position [592, 0]
click at [761, 466] on p "Terms and Conditions This tariff is applicable for cargo arriving at a SSC Cons…" at bounding box center [694, 415] width 1022 height 121
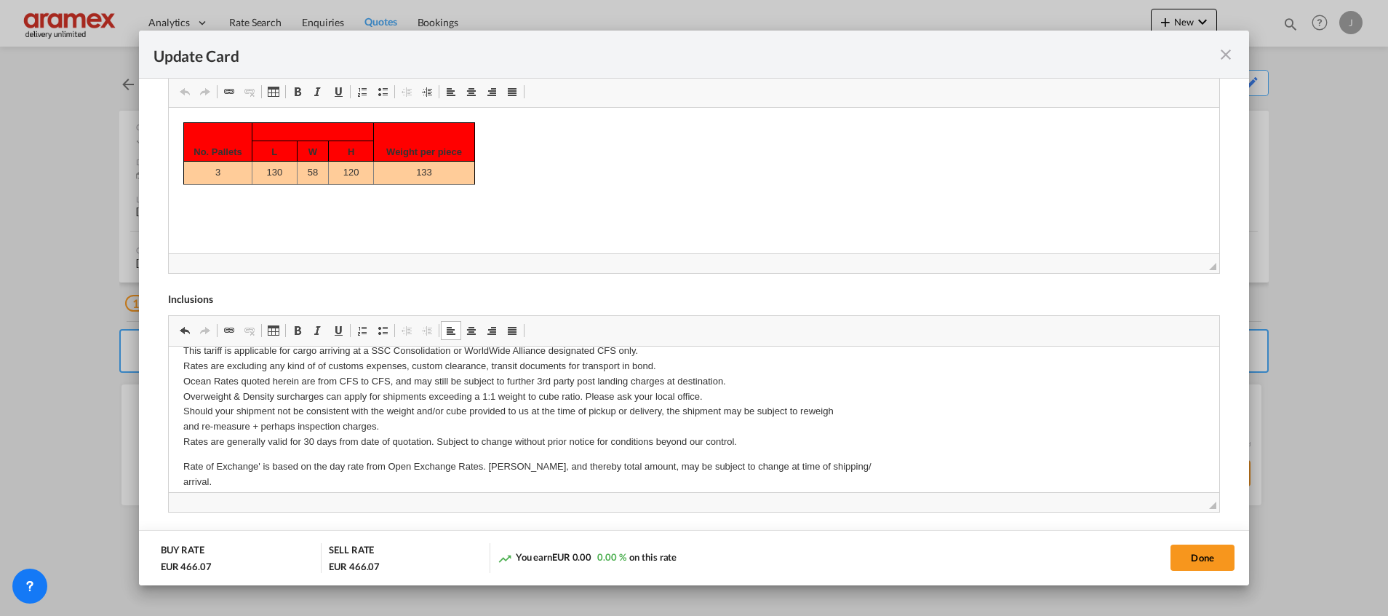
scroll to position [0, 0]
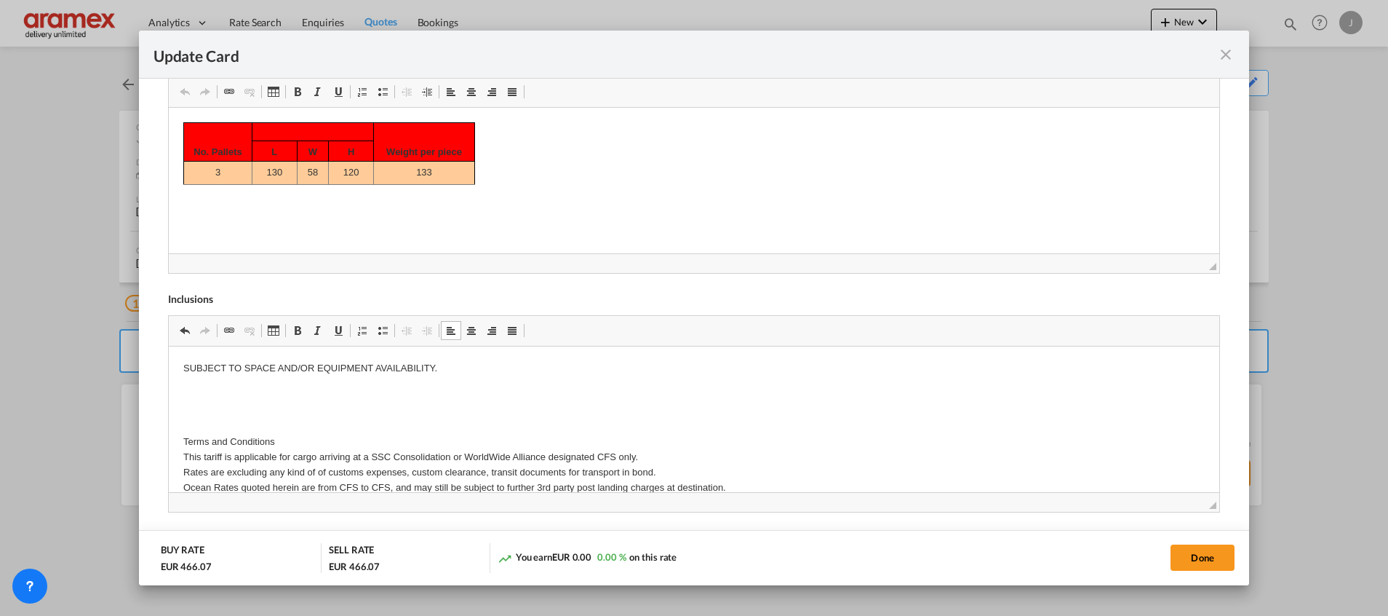
click at [223, 445] on p "Terms and Conditions This tariff is applicable for cargo arriving at a SSC Cons…" at bounding box center [694, 494] width 1022 height 121
click at [225, 442] on p "Terms and Conditions This tariff is applicable for cargo arriving at a SSC Cons…" at bounding box center [694, 494] width 1022 height 121
click at [294, 93] on span "Update Card Port ..." at bounding box center [298, 92] width 12 height 12
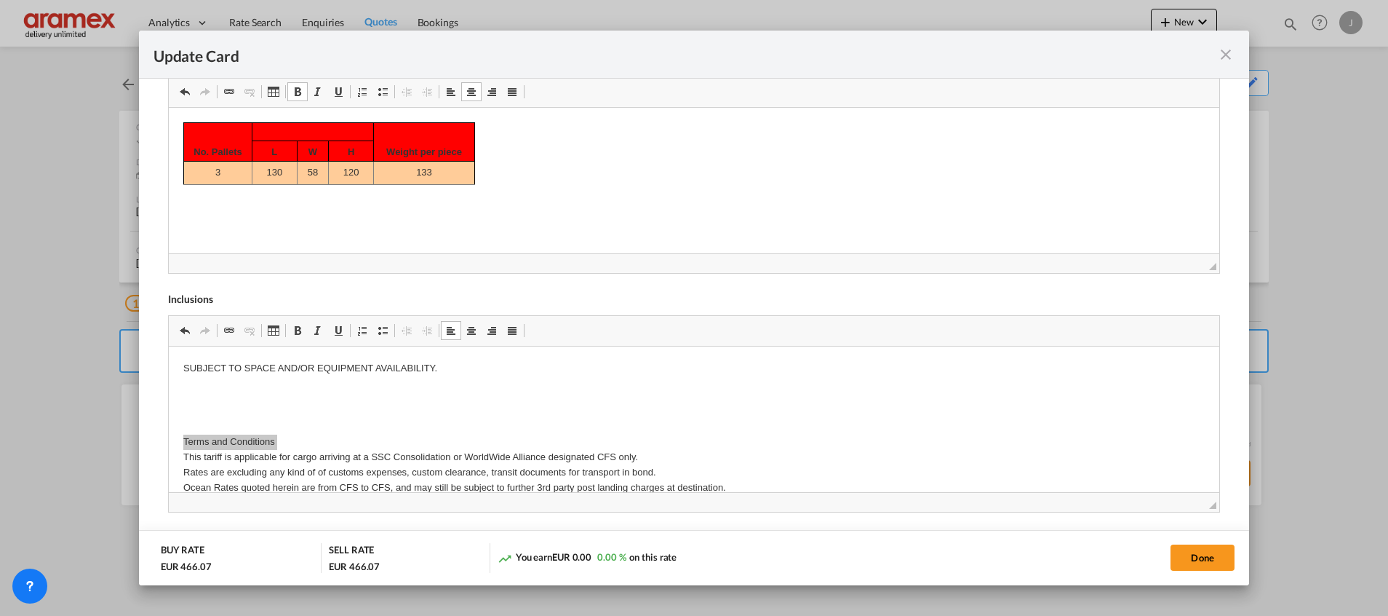
click at [301, 90] on span "Update Card Port ..." at bounding box center [298, 92] width 12 height 12
click at [338, 95] on span "Update Card Port ..." at bounding box center [339, 92] width 12 height 12
click at [255, 441] on p "Terms and Conditions This tariff is applicable for cargo arriving at a SSC Cons…" at bounding box center [694, 494] width 1022 height 121
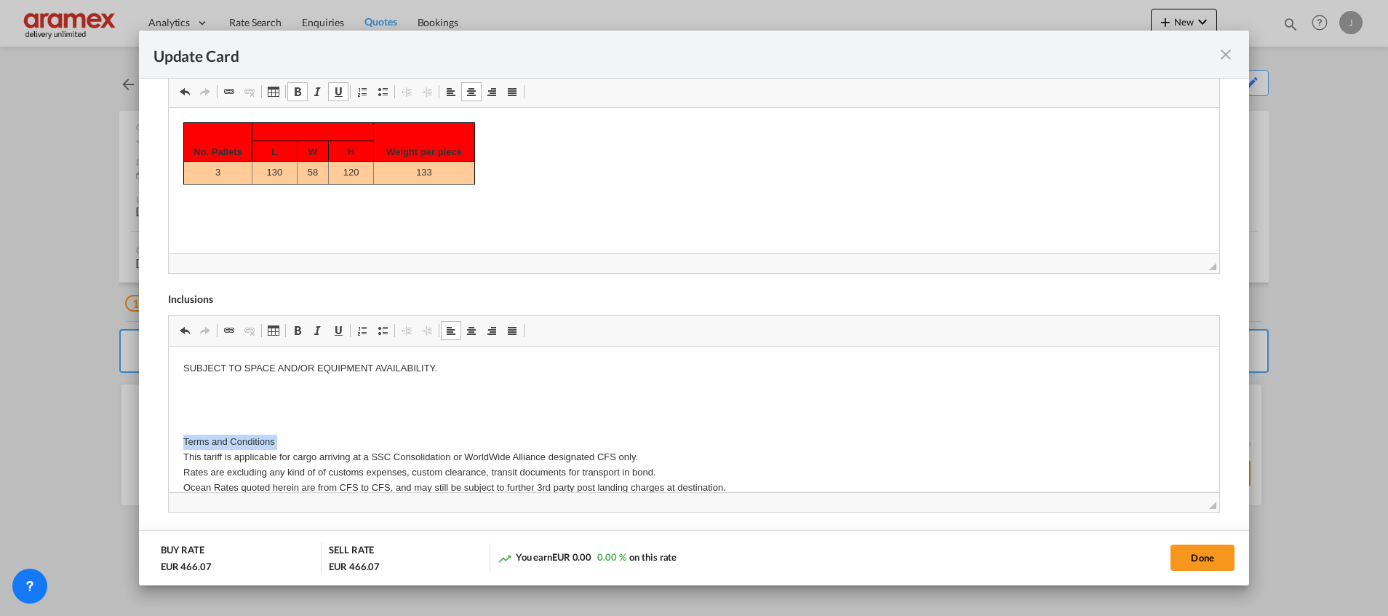
click at [255, 441] on p "Terms and Conditions This tariff is applicable for cargo arriving at a SSC Cons…" at bounding box center [694, 494] width 1022 height 121
click at [292, 90] on span "Update Card Port ..." at bounding box center [298, 92] width 12 height 12
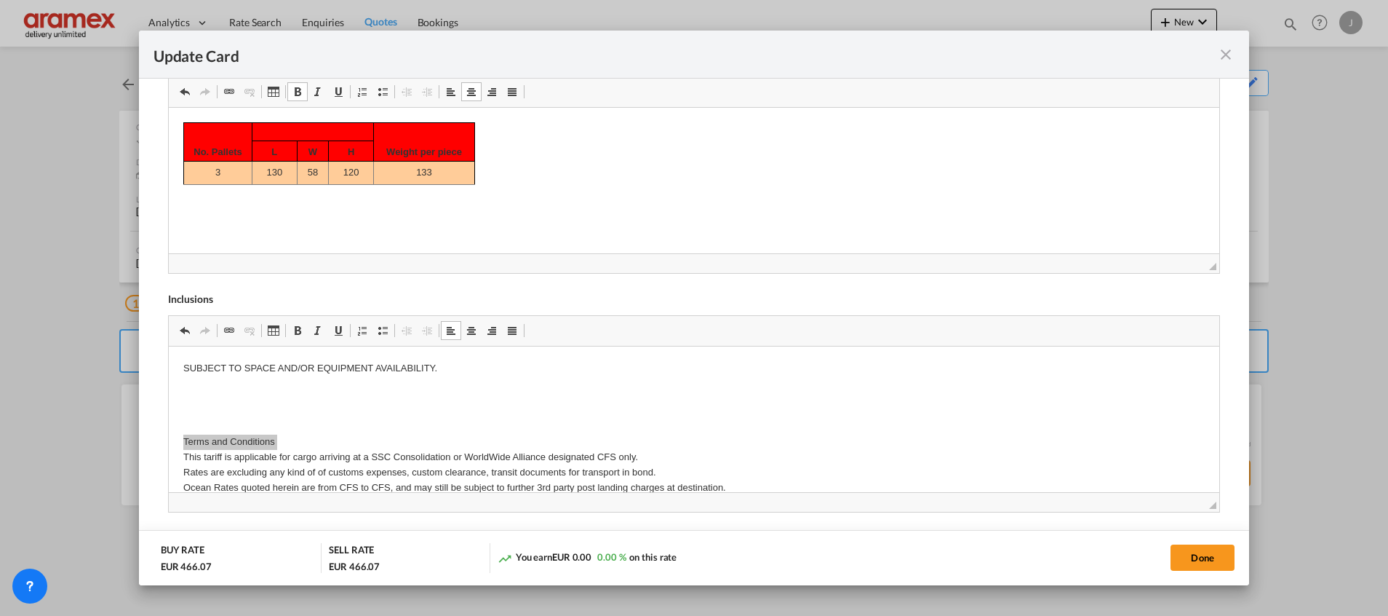
click at [292, 90] on span "Update Card Port ..." at bounding box center [298, 92] width 12 height 12
drag, startPoint x: 292, startPoint y: 90, endPoint x: 125, endPoint y: 9, distance: 185.5
click at [292, 90] on span "Update Card Port ..." at bounding box center [298, 92] width 12 height 12
drag, startPoint x: 303, startPoint y: 432, endPoint x: 297, endPoint y: 438, distance: 8.2
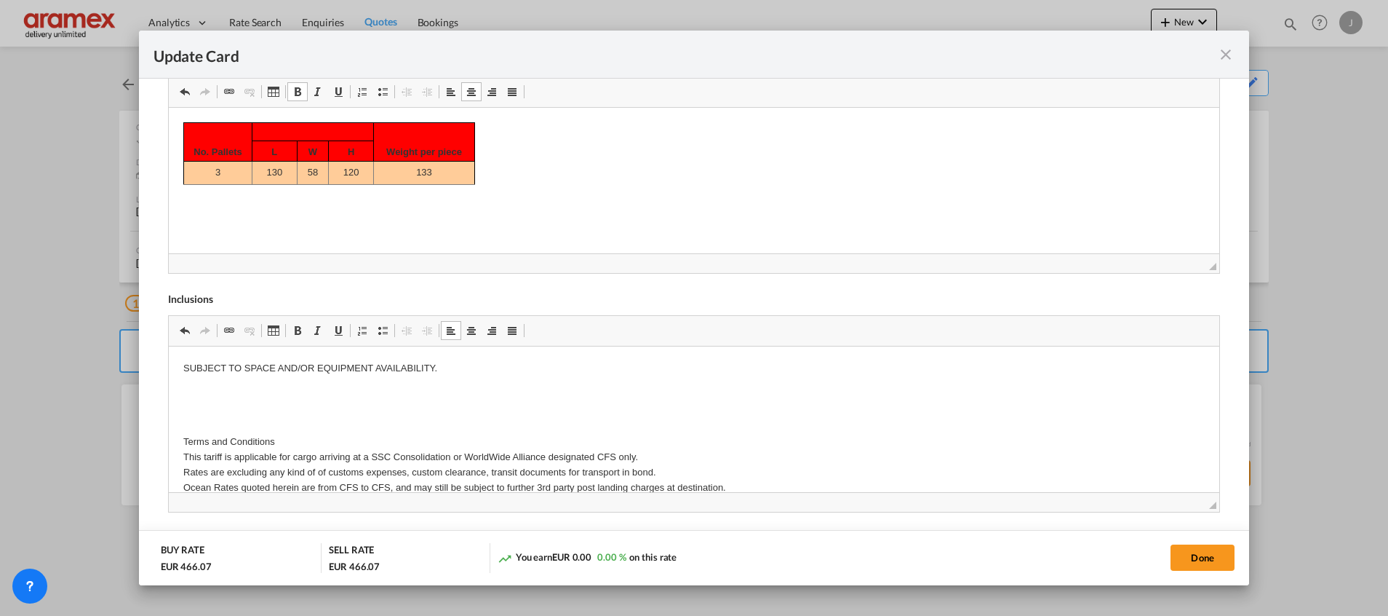
click at [295, 439] on p "Terms and Conditions This tariff is applicable for cargo arriving at a SSC Cons…" at bounding box center [694, 494] width 1022 height 121
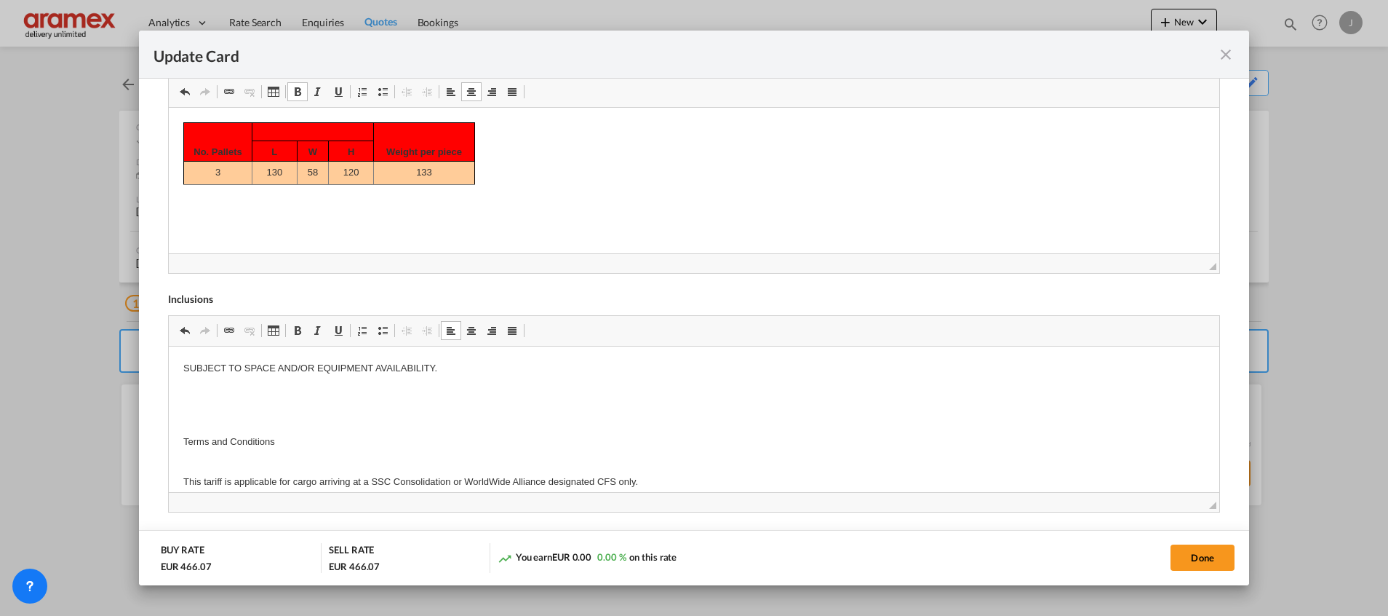
click at [254, 434] on p "Terms and Conditions" at bounding box center [694, 441] width 1022 height 15
click at [258, 436] on p "Terms and Conditions" at bounding box center [694, 441] width 1022 height 15
click at [295, 333] on span "Update Card Port ..." at bounding box center [298, 331] width 12 height 12
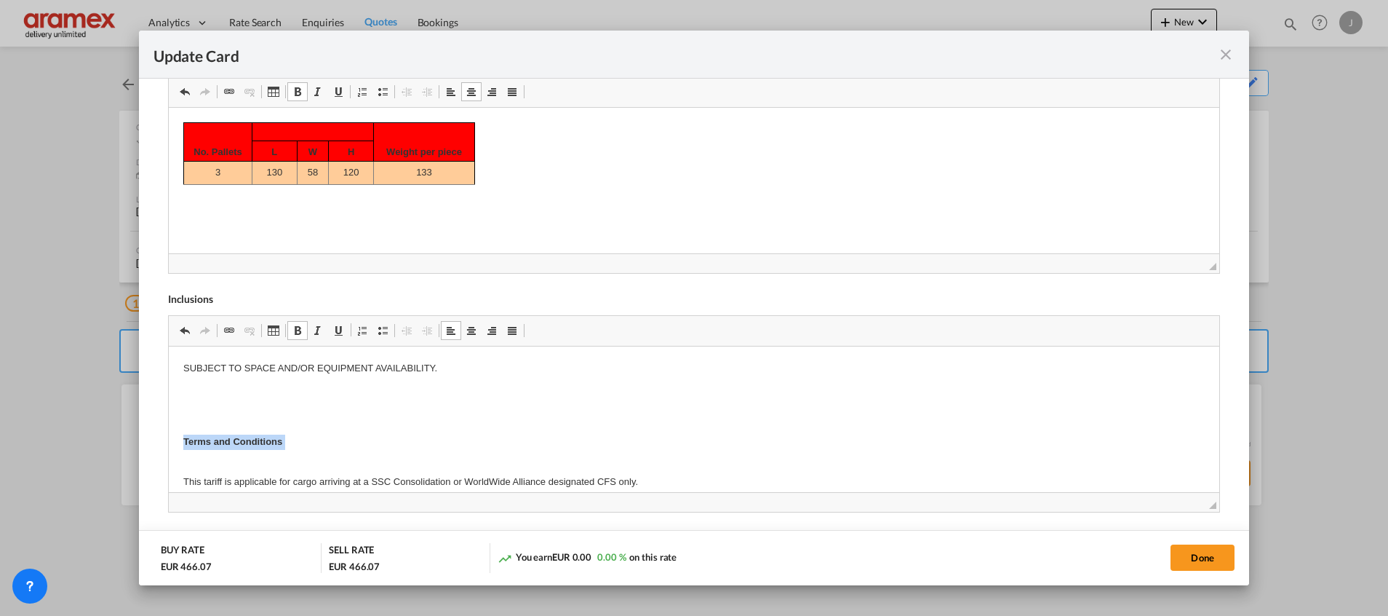
click at [336, 331] on span "Update Card Port ..." at bounding box center [339, 331] width 12 height 12
click at [462, 448] on p "Terms and Conditions" at bounding box center [694, 441] width 1022 height 15
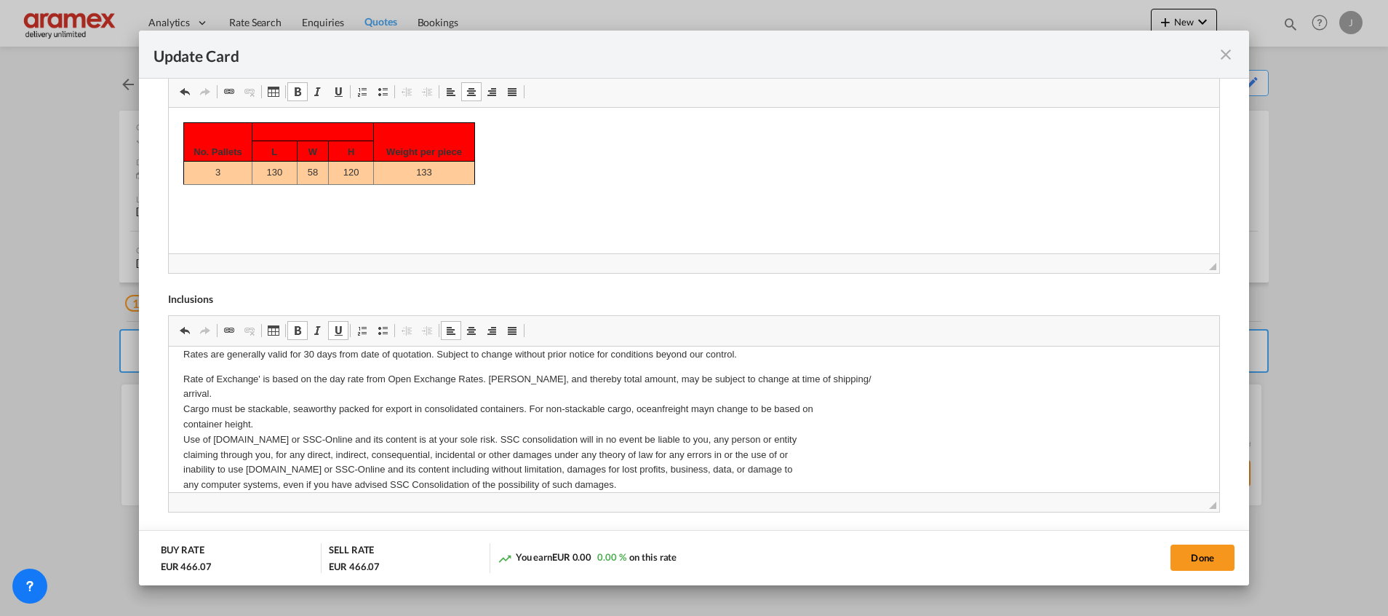
scroll to position [279, 0]
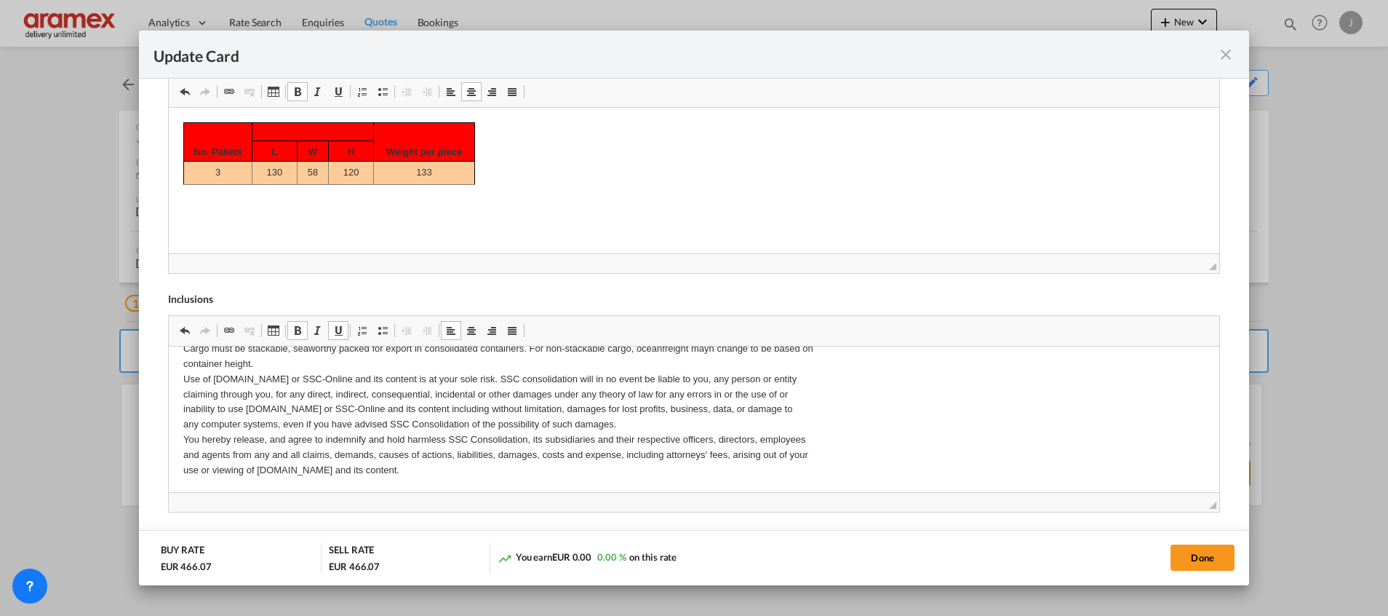
click at [464, 471] on p "Rate of Exchange' is based on the day rate from Open Exchange Rates. [PERSON_NA…" at bounding box center [694, 394] width 1022 height 167
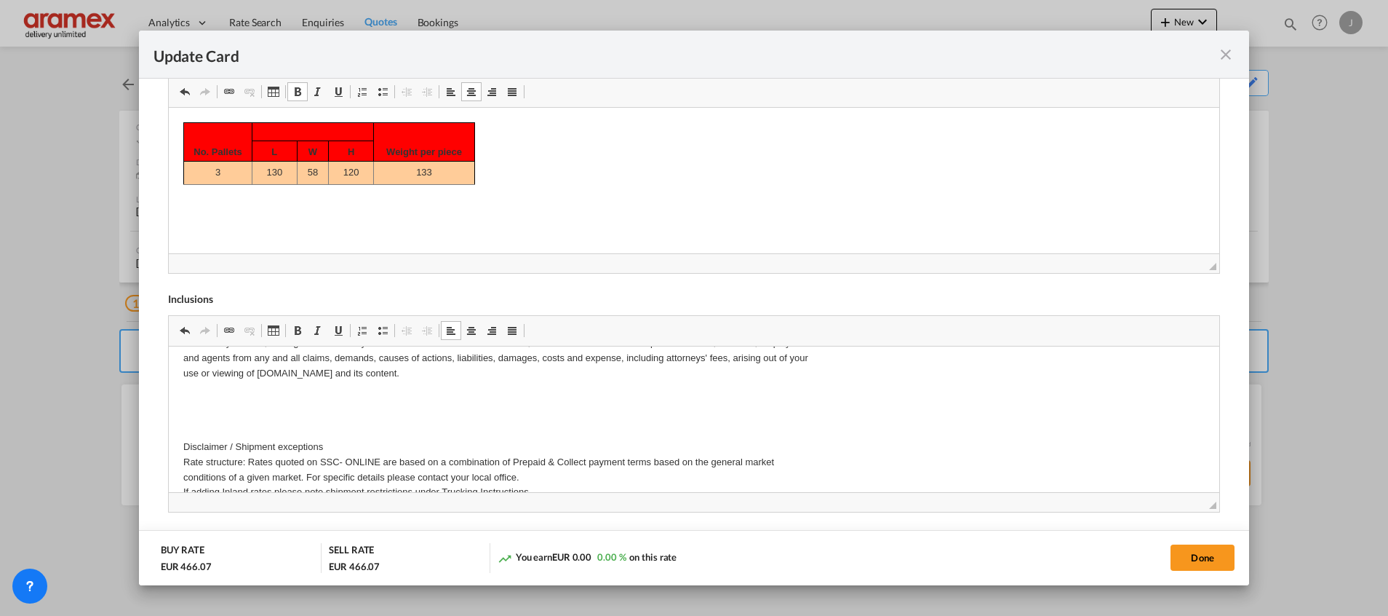
scroll to position [405, 0]
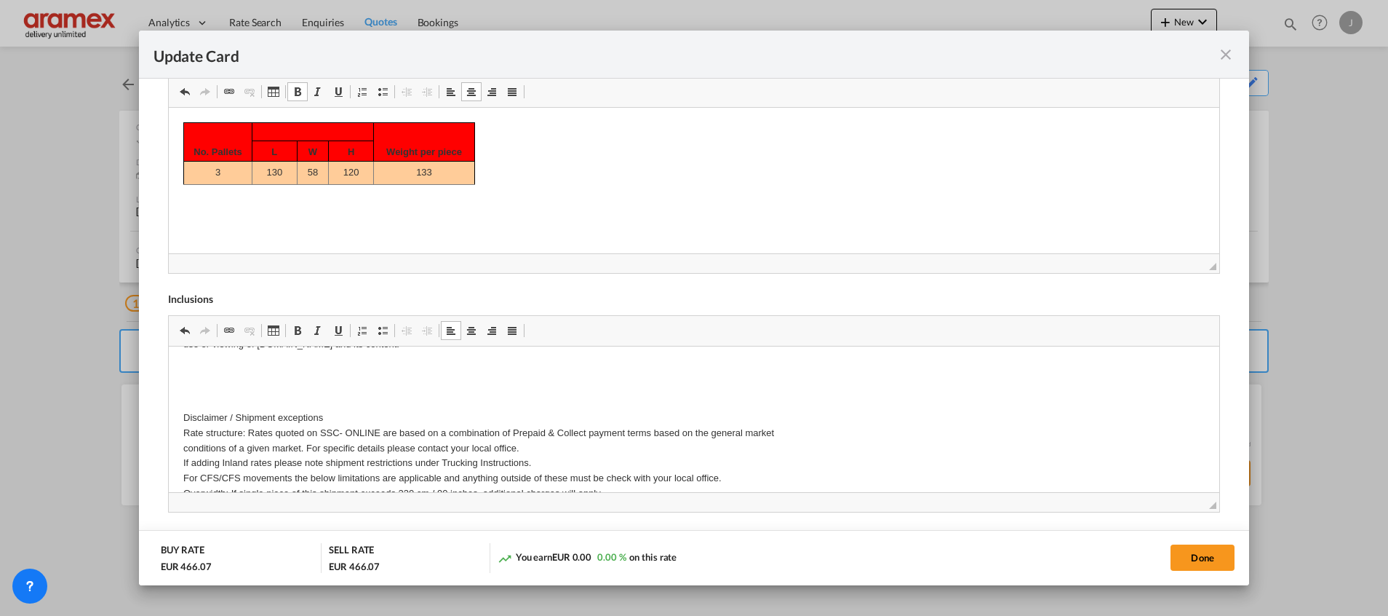
click at [256, 411] on p "Disclaimer / Shipment exceptions Rate structure: Rates quoted on SSC- ONLINE ar…" at bounding box center [694, 561] width 1022 height 303
click at [295, 332] on span "Update Card Port ..." at bounding box center [298, 331] width 12 height 12
click at [333, 329] on span "Update Card Port ..." at bounding box center [339, 331] width 12 height 12
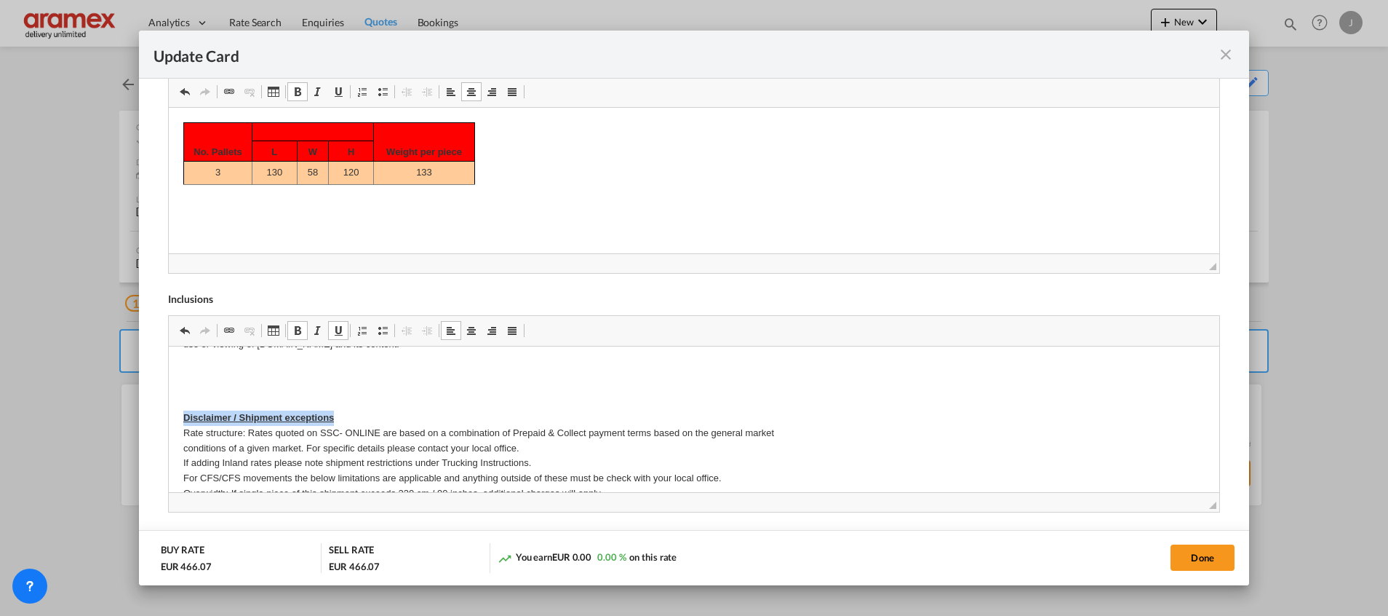
click at [361, 421] on p "Disclaimer / Shipment exceptions Rate structure: Rates quoted on SSC- ONLINE ar…" at bounding box center [694, 561] width 1022 height 303
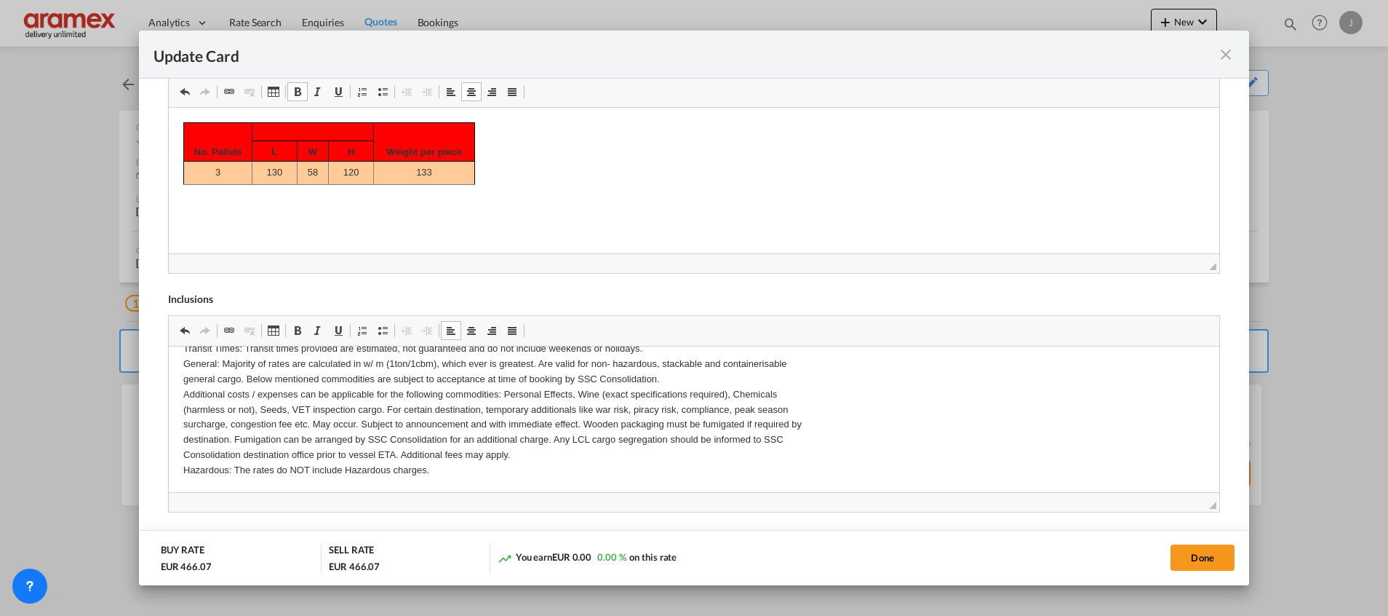
scroll to position [665, 0]
click at [443, 469] on p "Rate structure: Rates quoted on SSC- ONLINE are based on a combination of Prepa…" at bounding box center [694, 325] width 1022 height 303
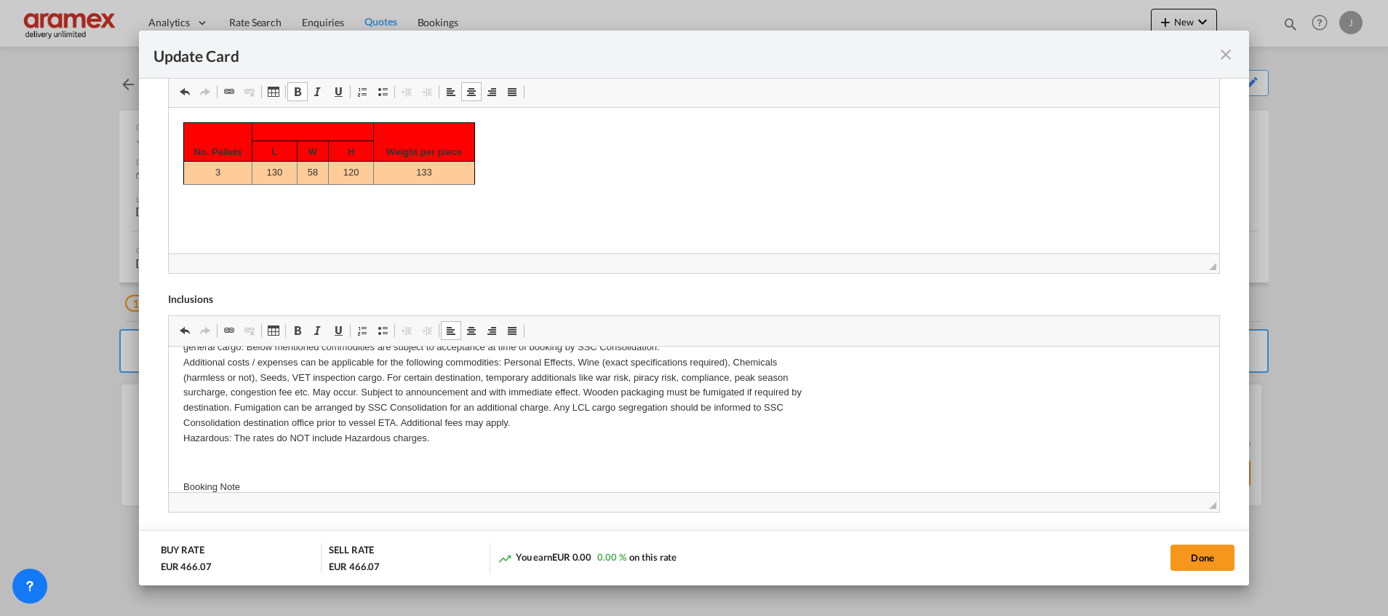
scroll to position [727, 0]
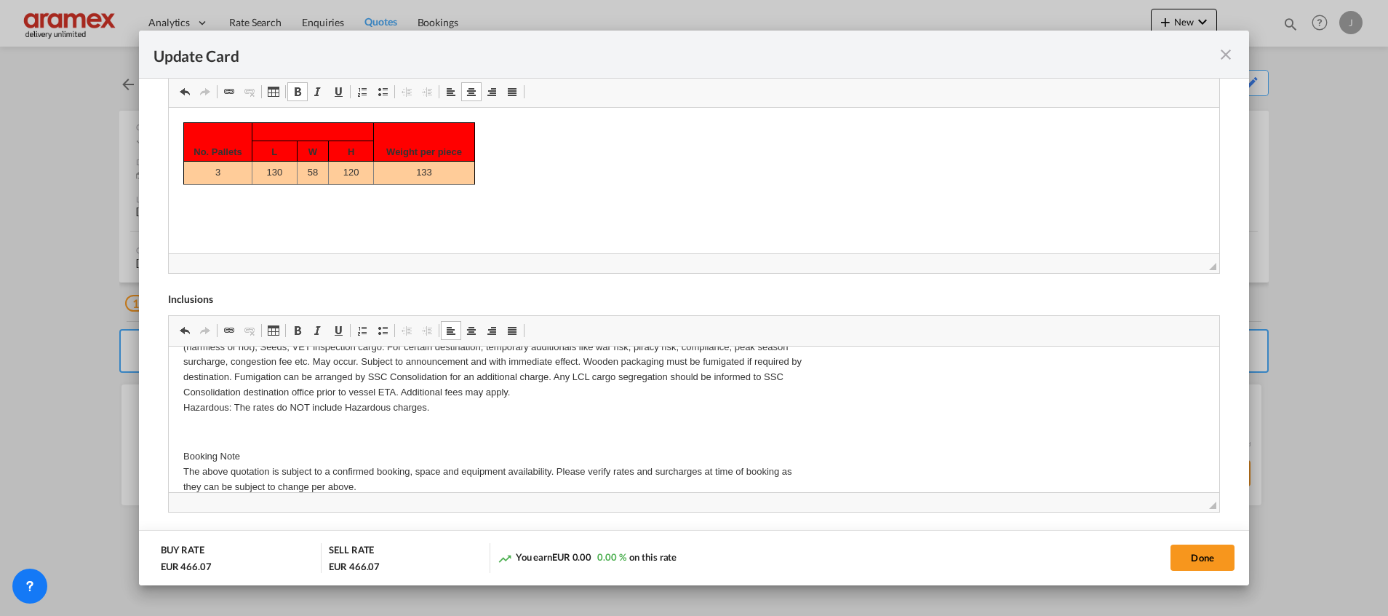
click at [228, 454] on p "Booking Note The above quotation is subject to a confirmed booking, space and e…" at bounding box center [694, 470] width 1022 height 45
click at [295, 331] on span "Update Card Port ..." at bounding box center [298, 331] width 12 height 12
drag, startPoint x: 338, startPoint y: 328, endPoint x: 121, endPoint y: 96, distance: 317.7
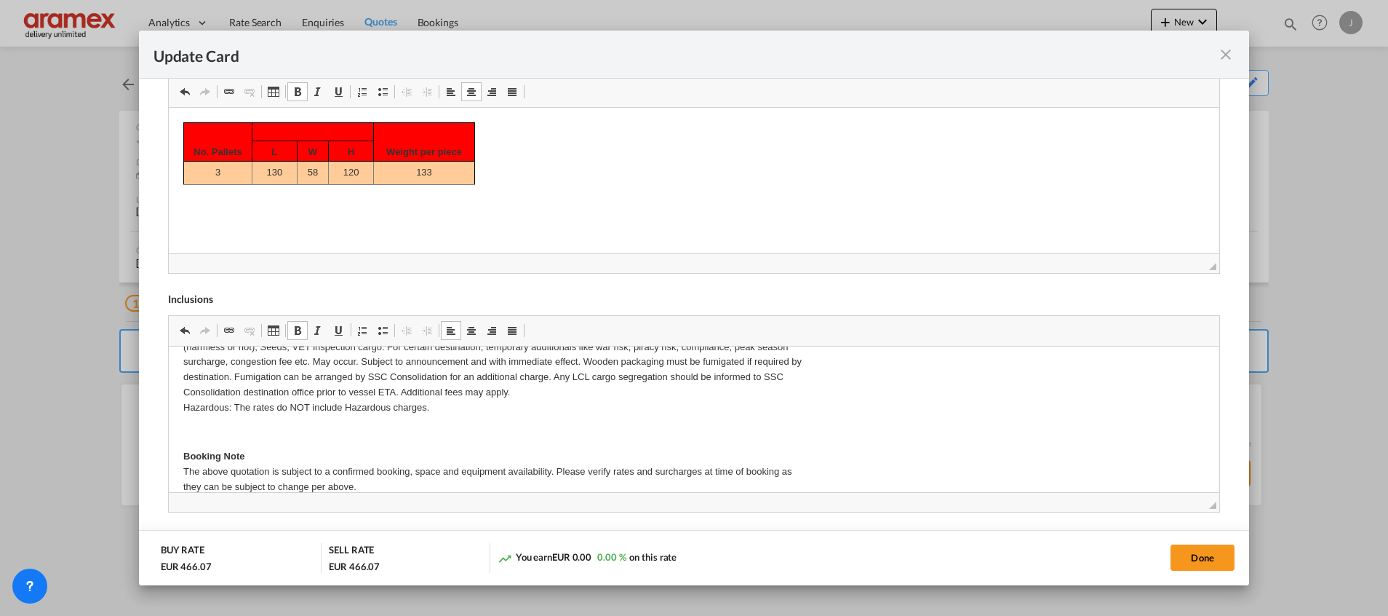
click at [338, 328] on span "Update Card Port ..." at bounding box center [339, 331] width 12 height 12
click at [269, 465] on p "Booking Note The above quotation is subject to a confirmed booking, space and e…" at bounding box center [694, 470] width 1022 height 45
click at [268, 461] on p "Booking Note The above quotation is subject to a confirmed booking, space and e…" at bounding box center [694, 470] width 1022 height 45
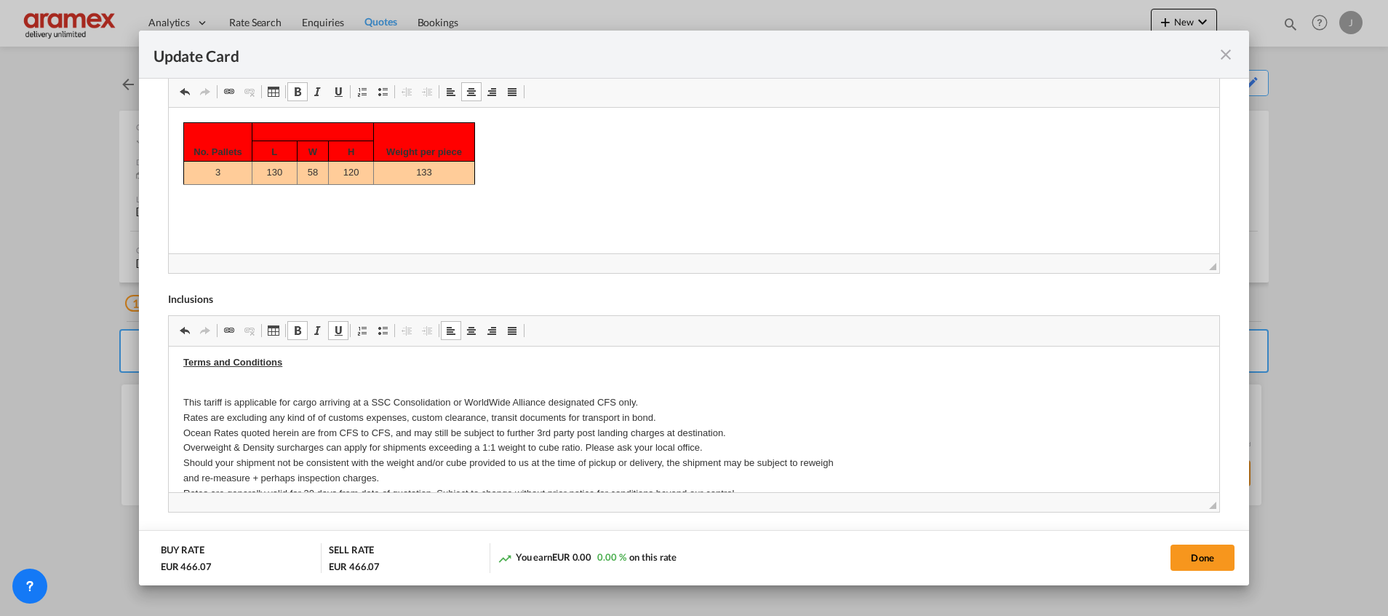
scroll to position [0, 0]
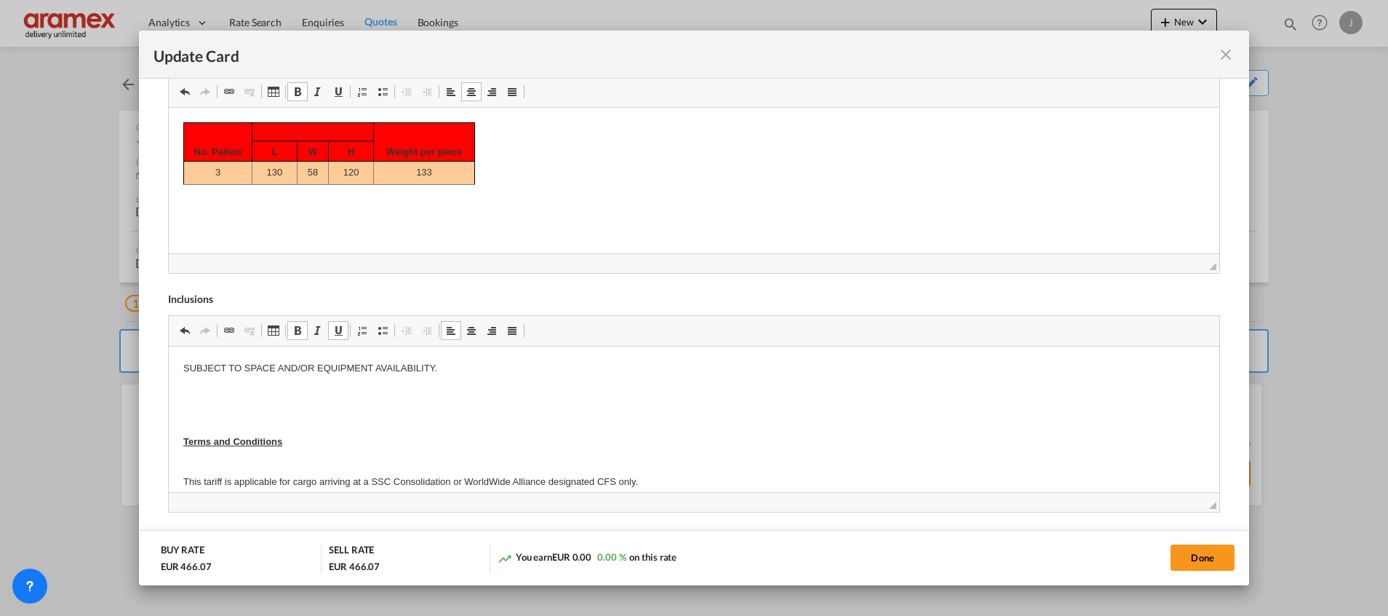
click at [265, 412] on p "Editor, editor28" at bounding box center [694, 417] width 1022 height 15
click at [1205, 552] on button "Done" at bounding box center [1203, 557] width 64 height 26
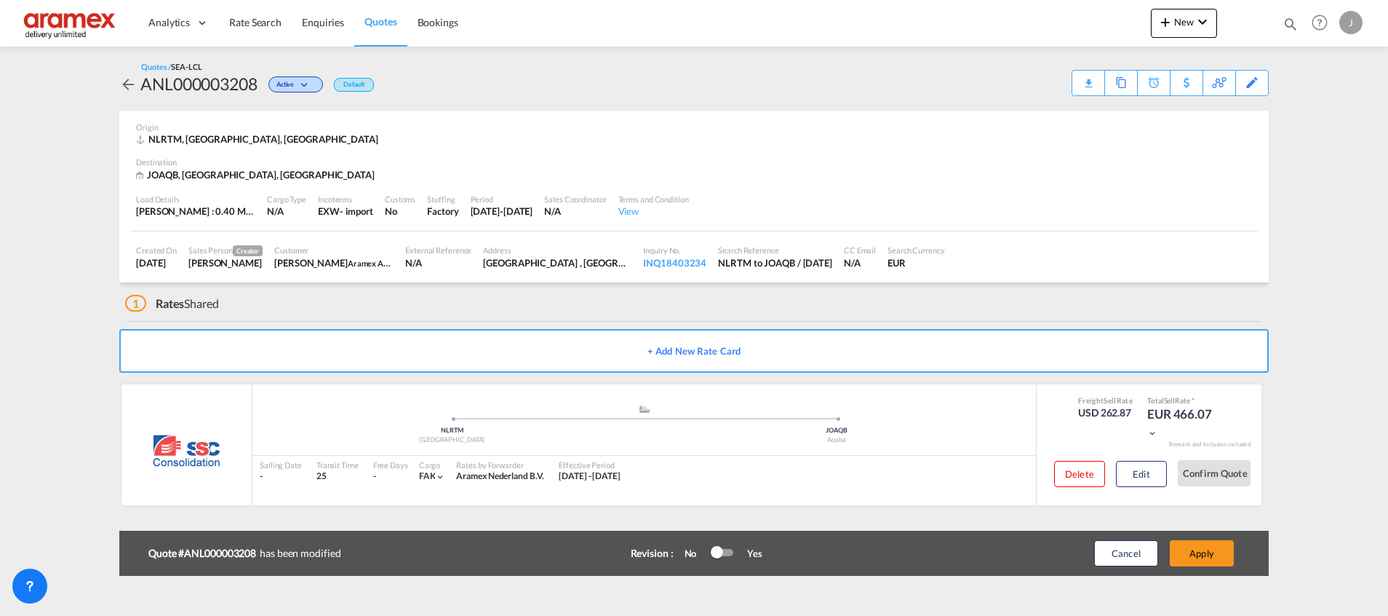
scroll to position [149, 0]
click at [1205, 552] on button "Apply" at bounding box center [1202, 553] width 64 height 26
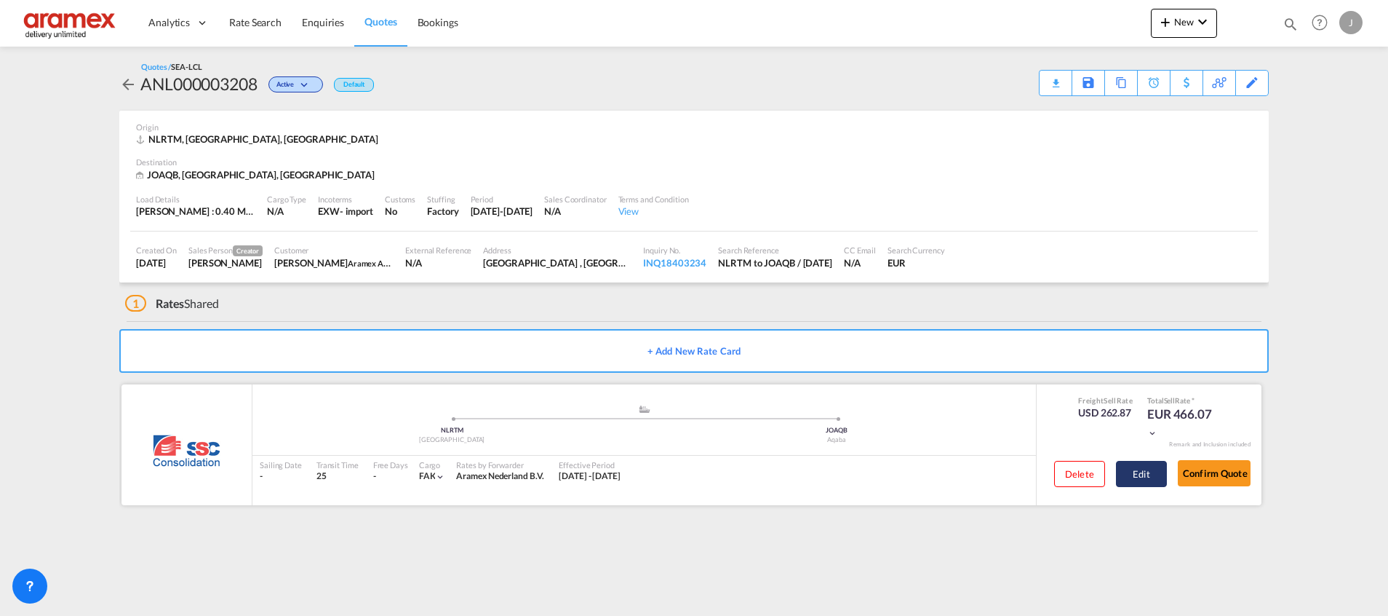
click at [1139, 477] on button "Edit" at bounding box center [1141, 474] width 51 height 26
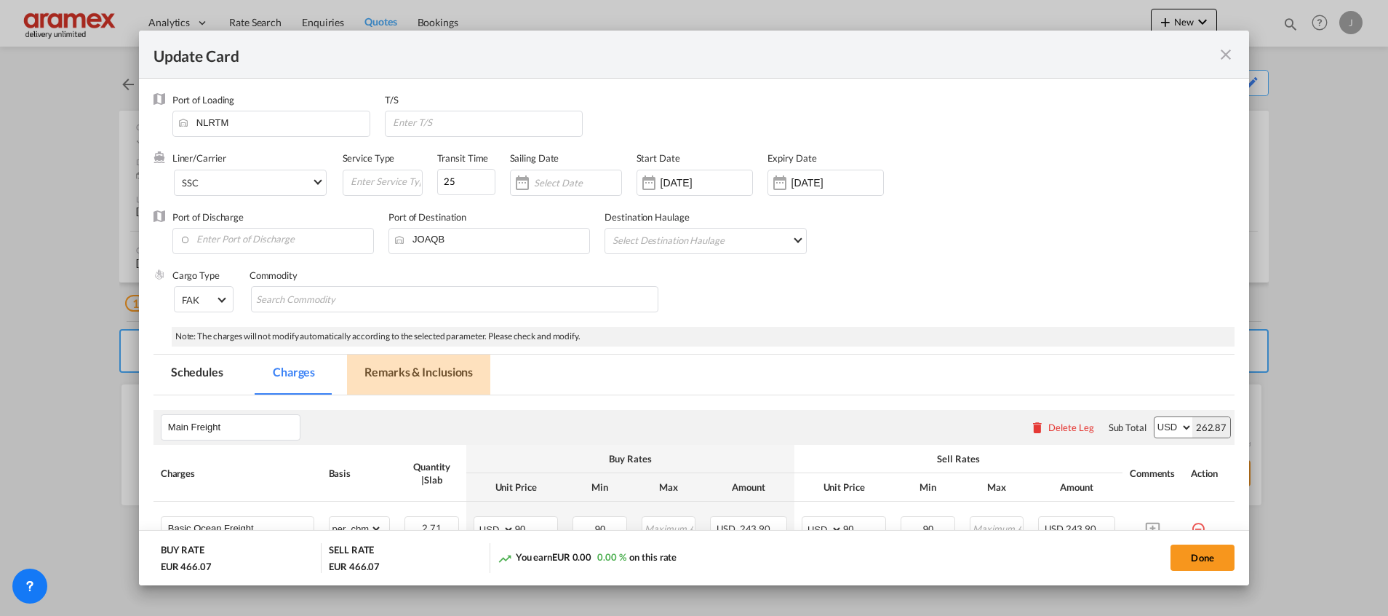
click at [407, 365] on md-tab-item "Remarks & Inclusions" at bounding box center [418, 374] width 143 height 40
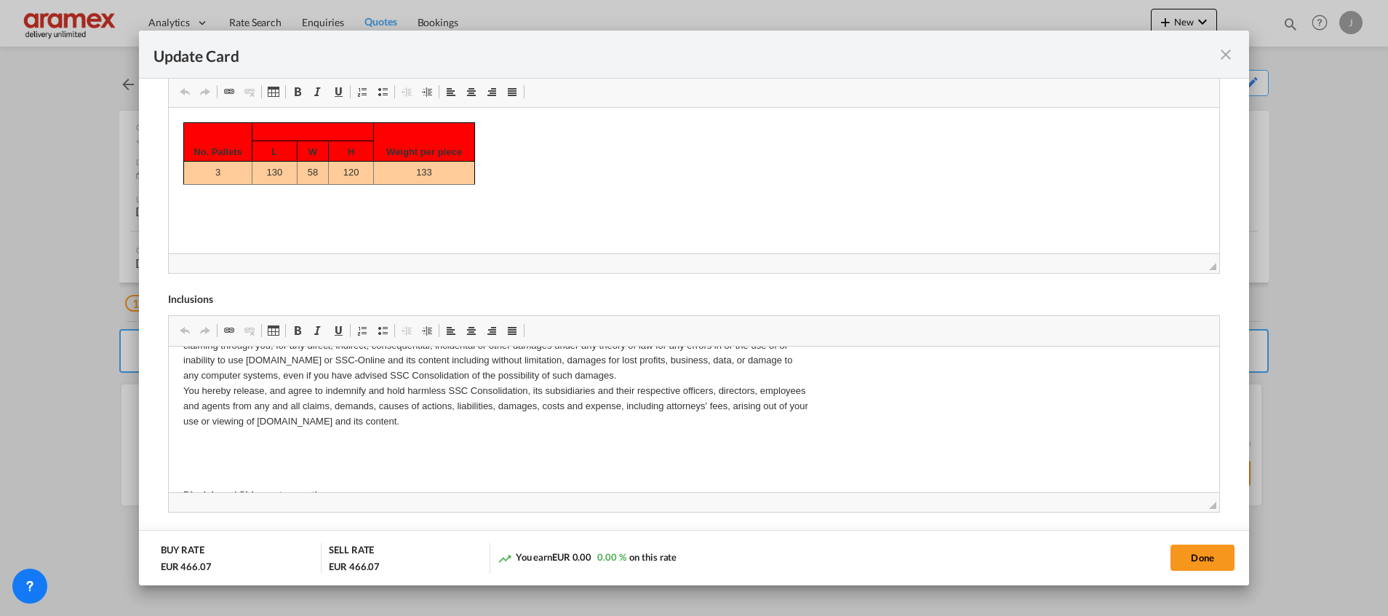
scroll to position [437, 0]
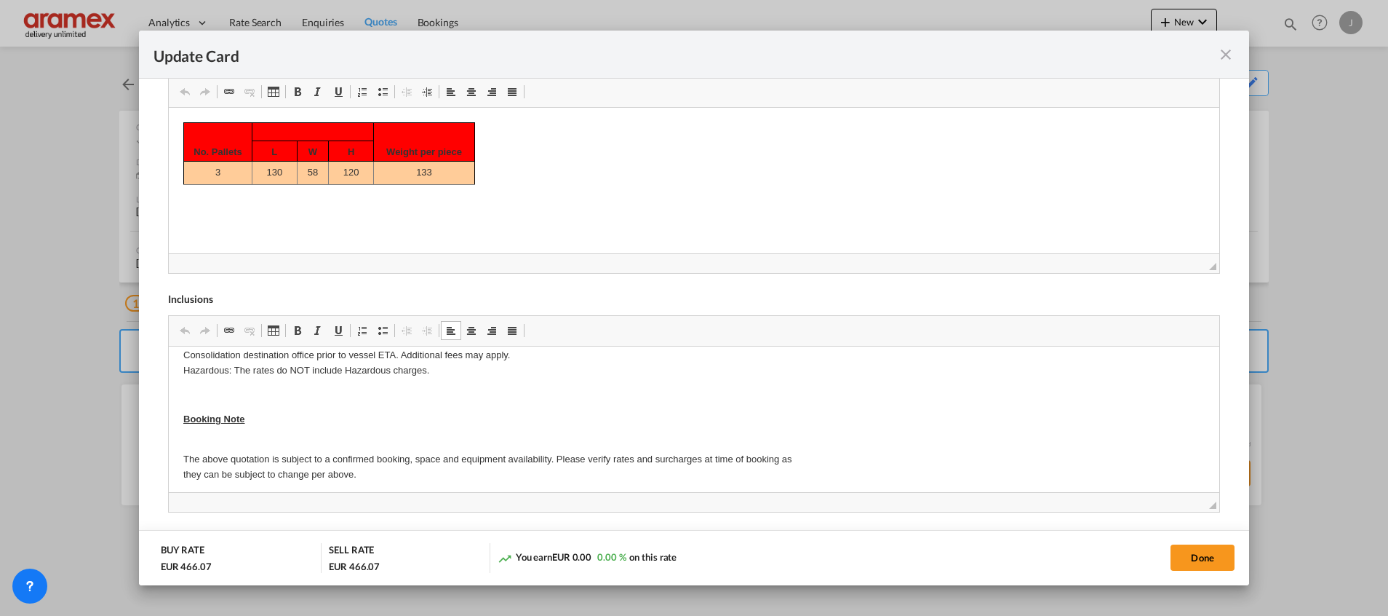
click at [200, 397] on p "Editor, editor34" at bounding box center [694, 394] width 1022 height 15
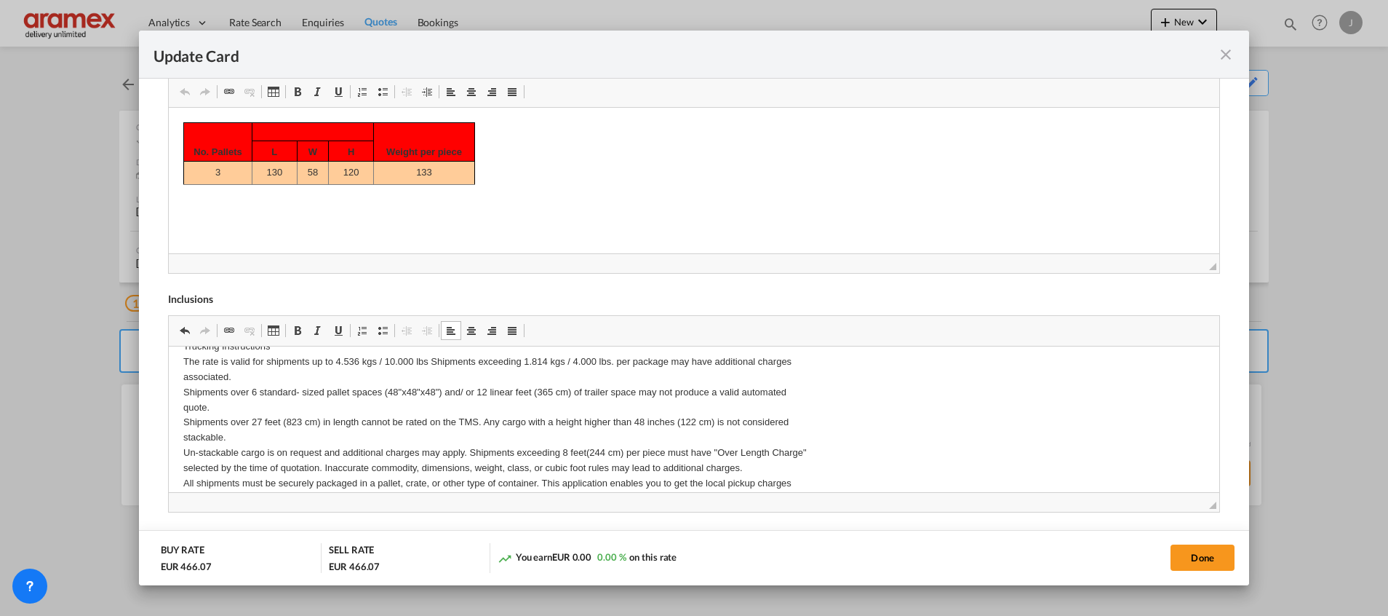
scroll to position [796, 0]
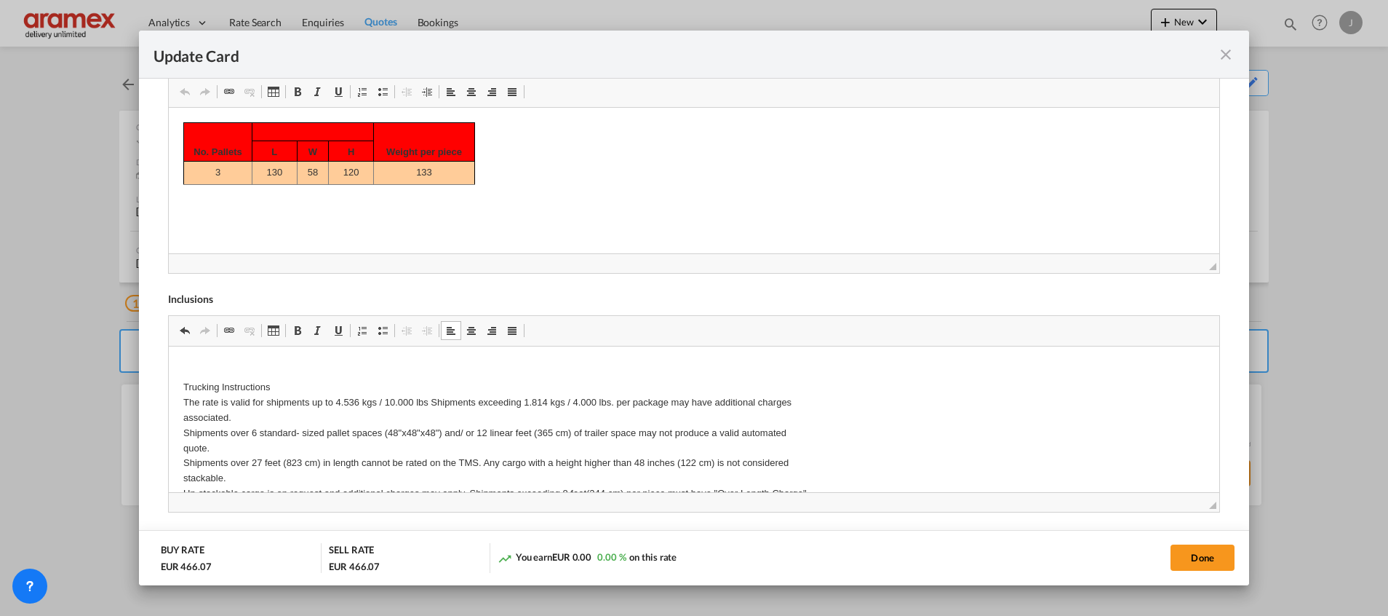
click at [188, 384] on p "Trucking Instructions The rate is valid for shipments up to 4.536 kgs / 10.000 …" at bounding box center [694, 545] width 1022 height 333
click at [301, 327] on span "Update Card Port ..." at bounding box center [298, 331] width 12 height 12
click at [345, 323] on link "Underline Keyboard shortcut Ctrl+U" at bounding box center [338, 330] width 20 height 19
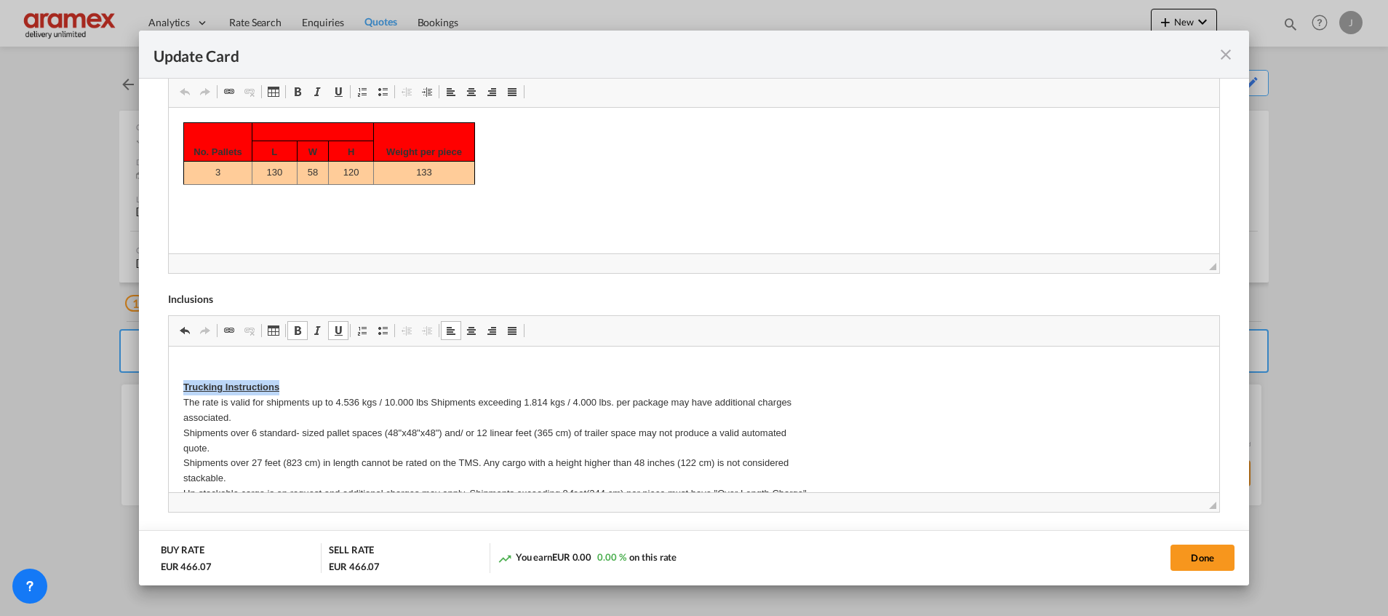
click at [294, 391] on p "Trucking Instructions The rate is valid for shipments up to 4.536 kgs / 10.000 …" at bounding box center [694, 545] width 1022 height 333
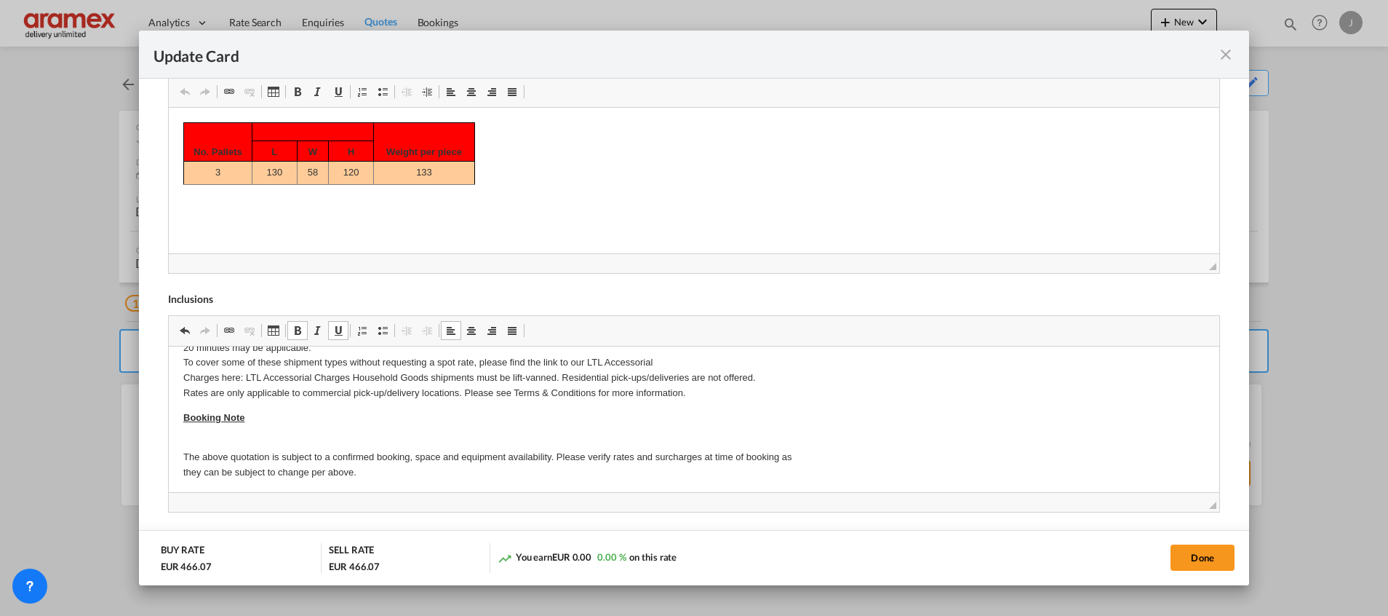
scroll to position [1136, 0]
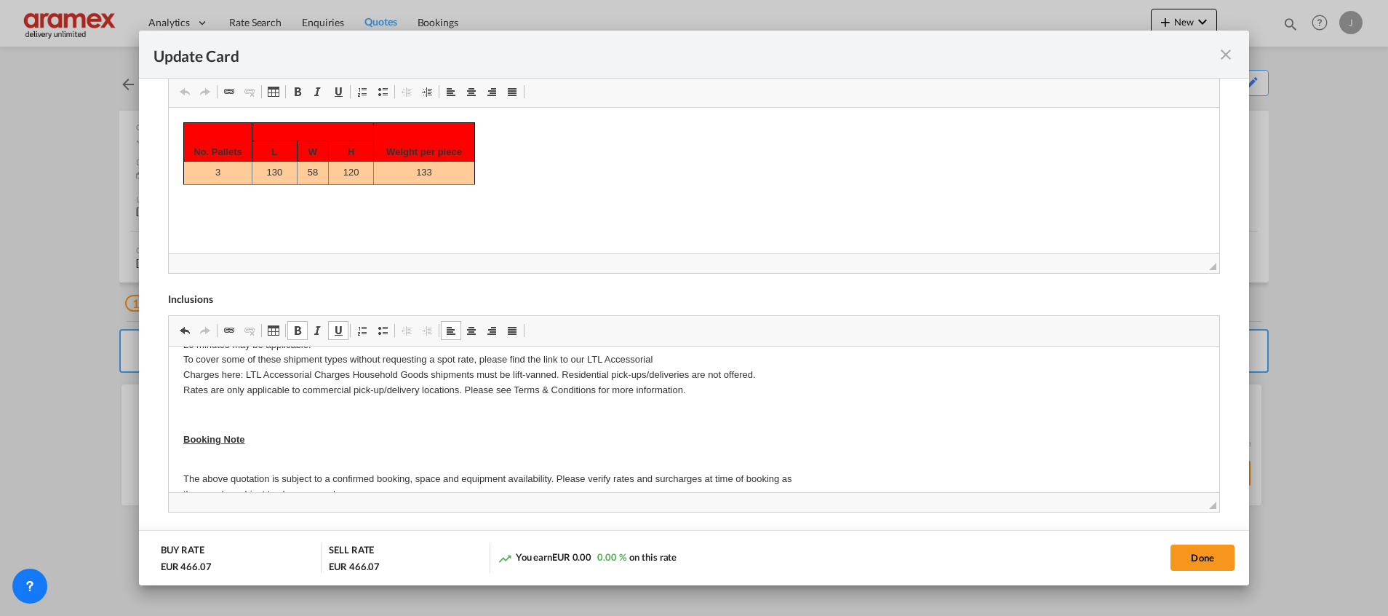
click at [351, 440] on p "Booking Note" at bounding box center [694, 439] width 1022 height 15
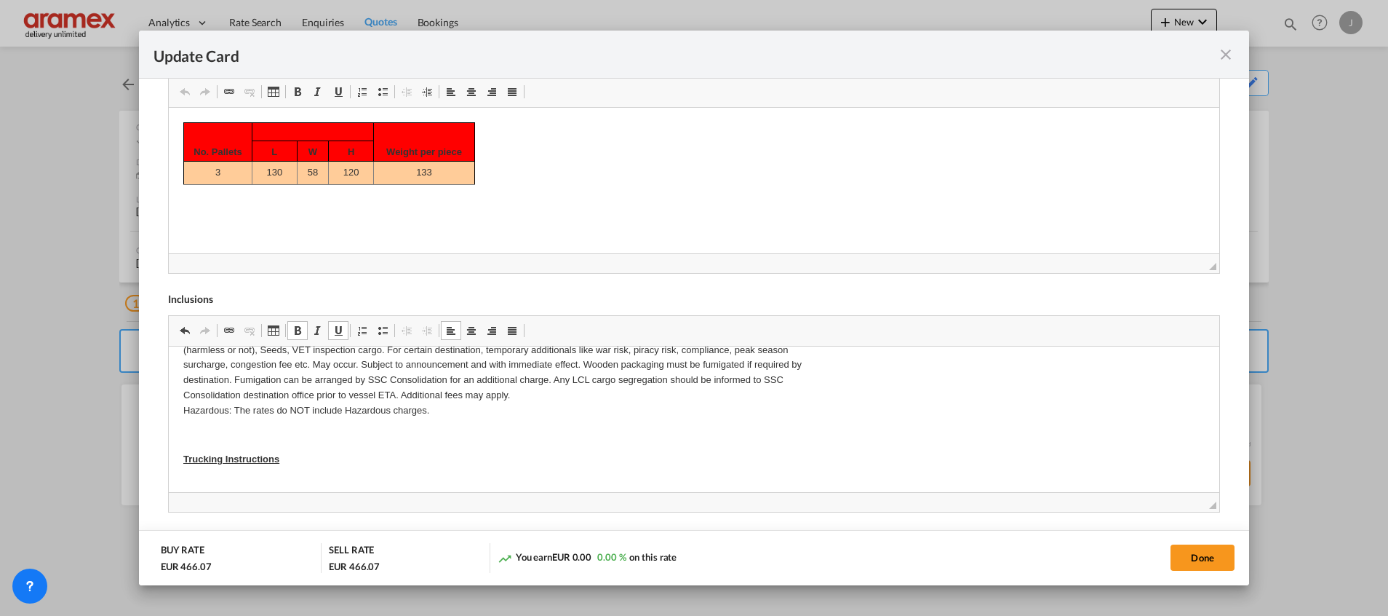
scroll to position [833, 0]
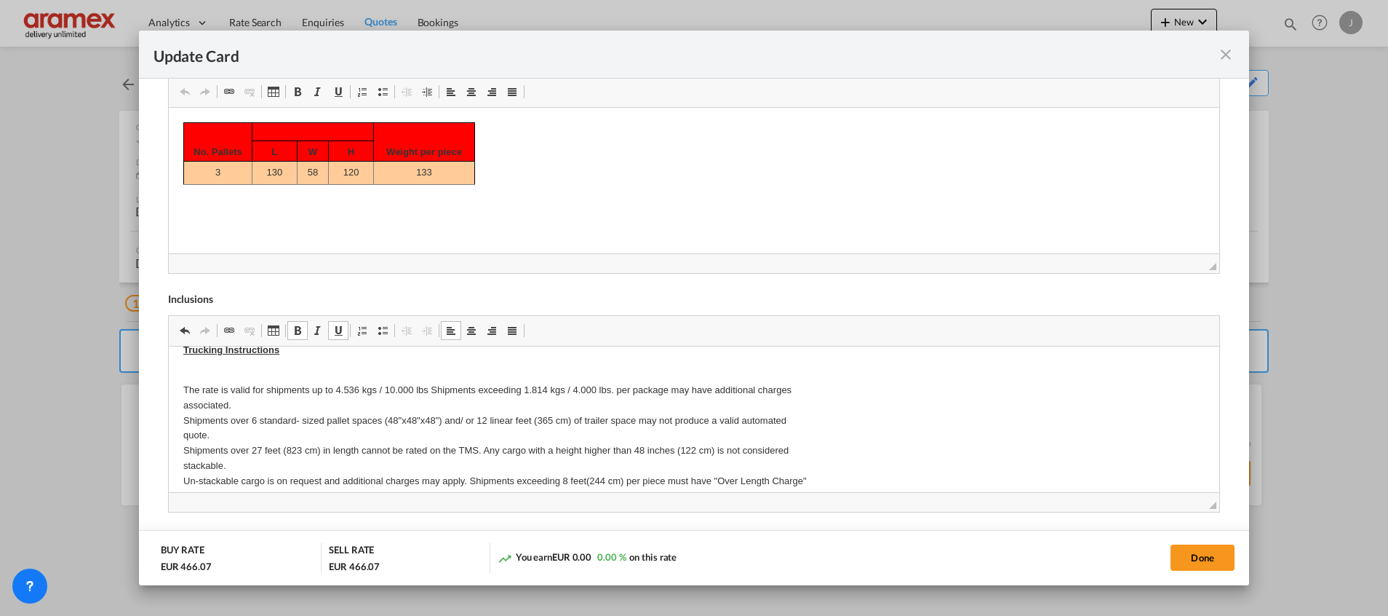
click at [208, 371] on p "The rate is valid for shipments up to 4.536 kgs / 10.000 lbs Shipments exceedin…" at bounding box center [694, 533] width 1022 height 333
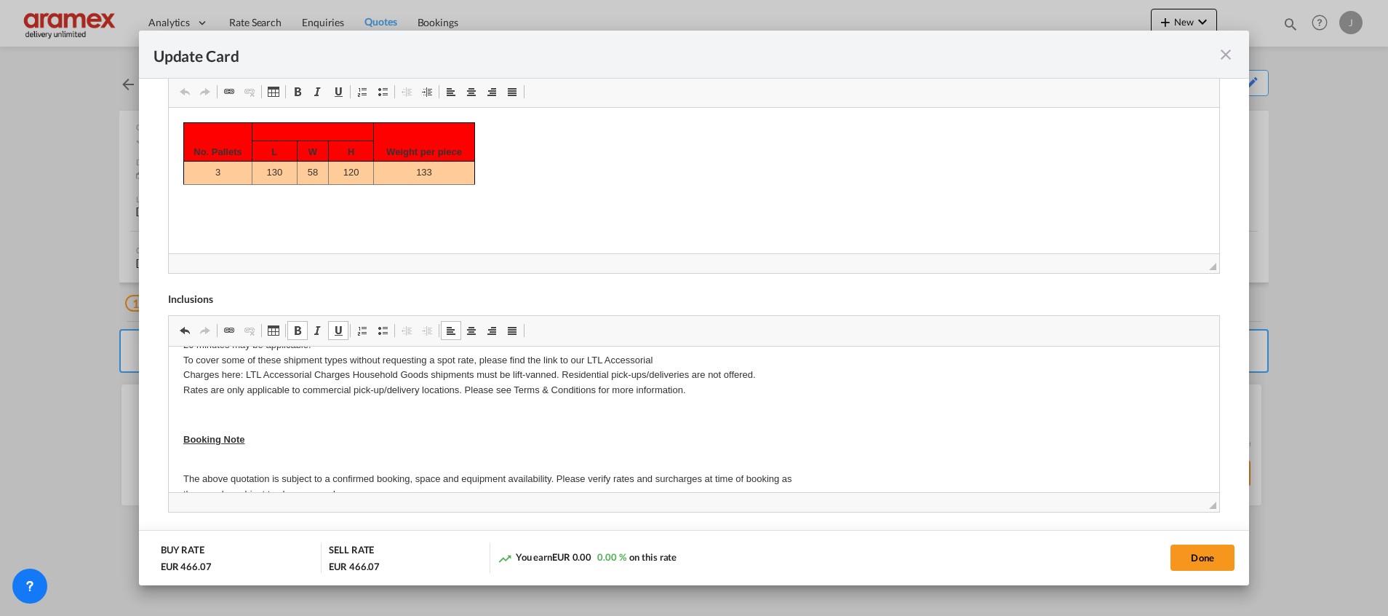
scroll to position [1136, 0]
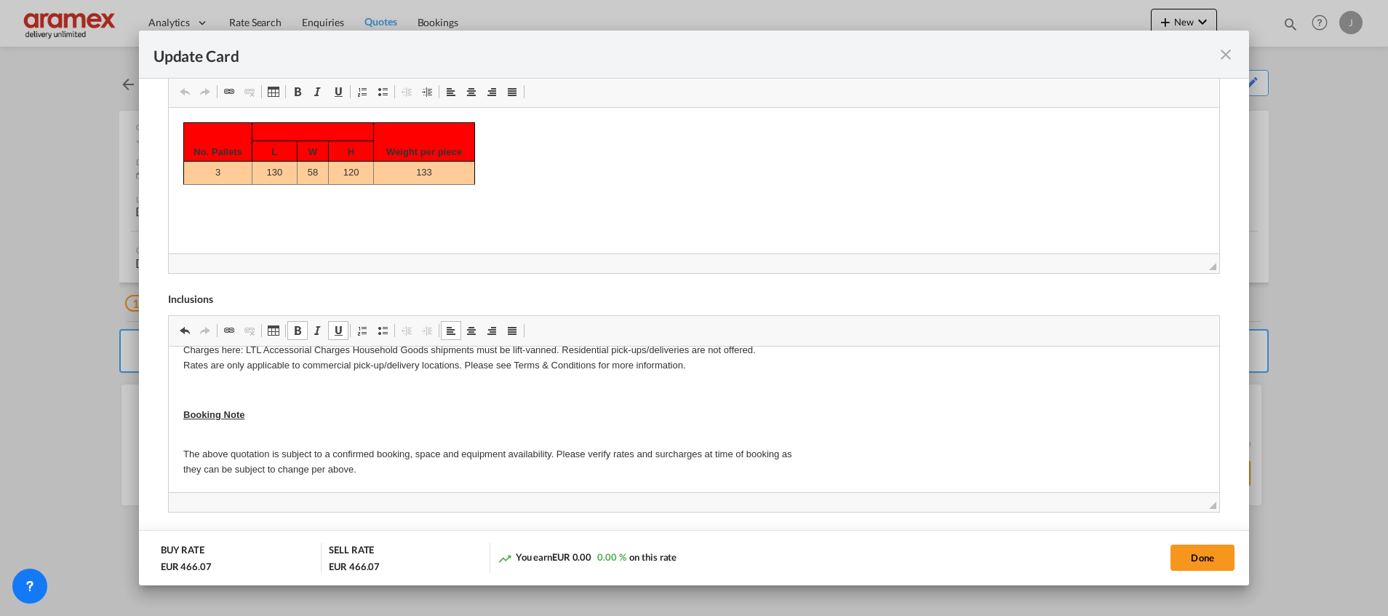
click at [192, 437] on p "The above quotation is subject to a confirmed booking, space and equipment avai…" at bounding box center [694, 454] width 1022 height 45
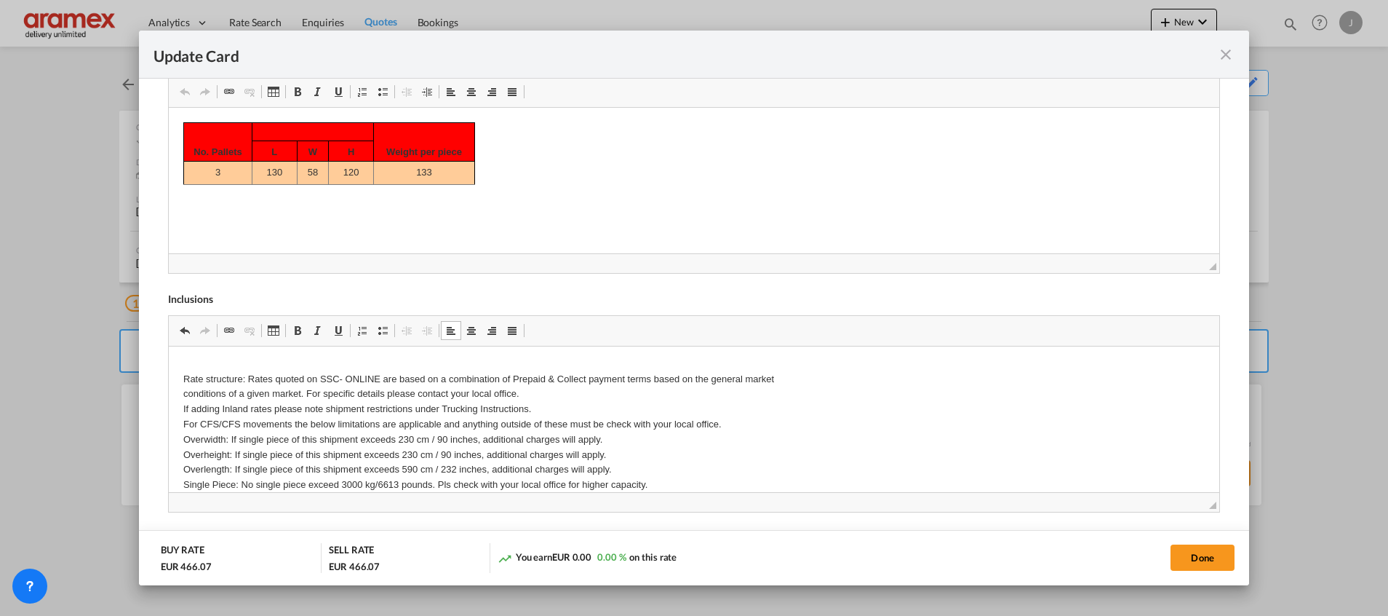
scroll to position [456, 0]
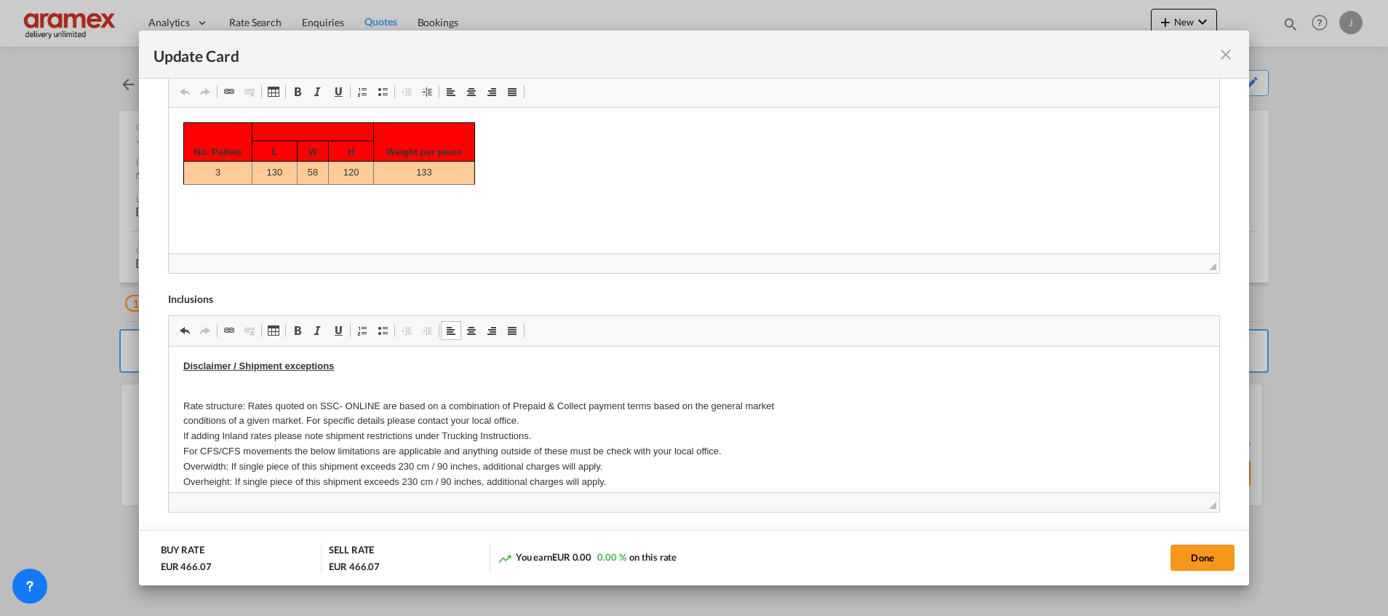
click at [204, 384] on p "Rate structure: Rates quoted on SSC- ONLINE are based on a combination of Prepa…" at bounding box center [694, 534] width 1022 height 303
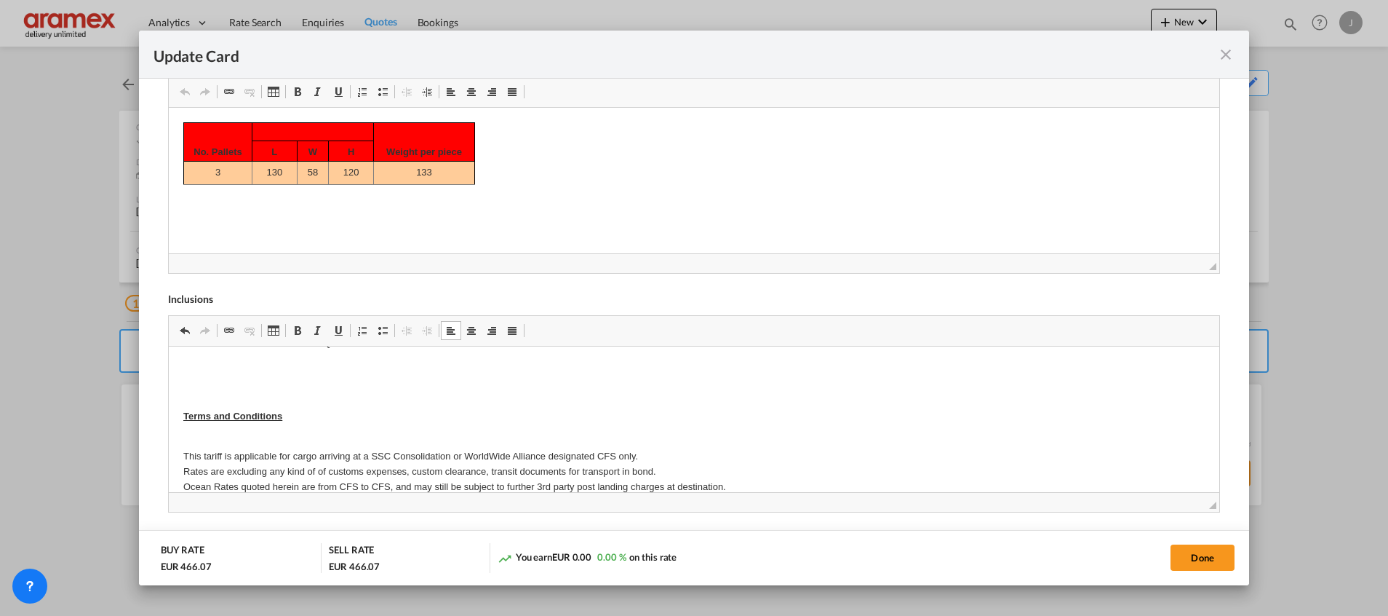
scroll to position [20, 0]
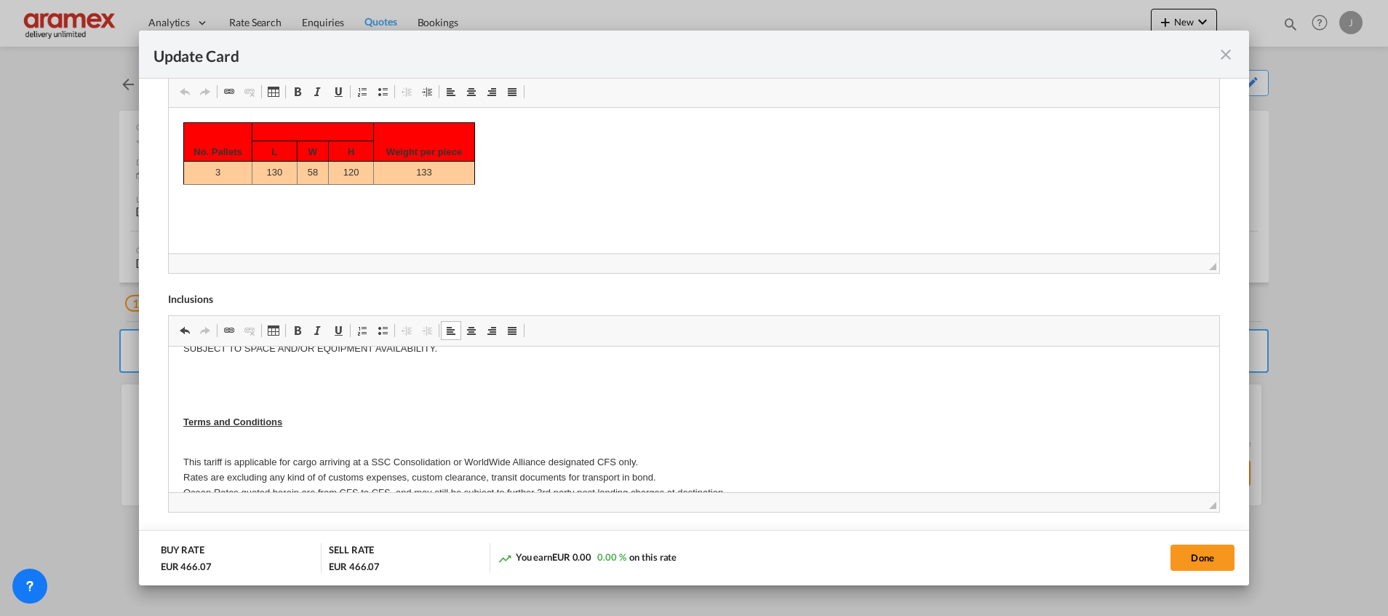
click at [192, 442] on p "This tariff is applicable for cargo arriving at a SSC Consolidation or WorldWid…" at bounding box center [694, 499] width 1022 height 121
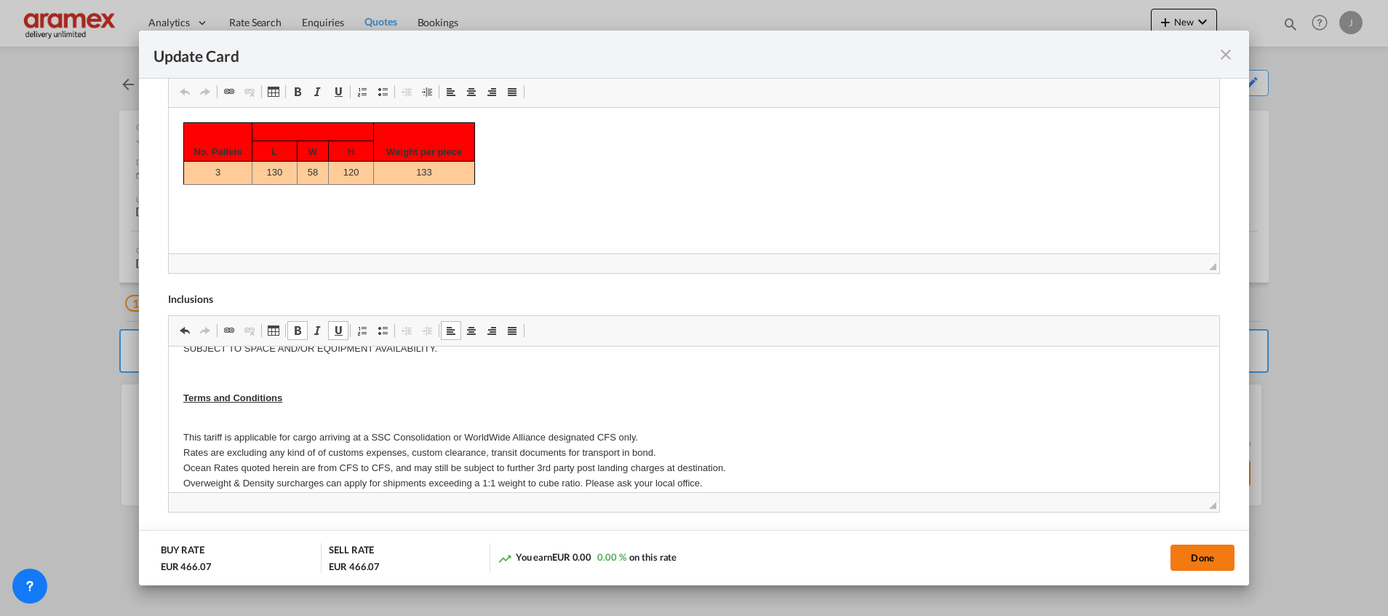
click at [1209, 556] on button "Done" at bounding box center [1203, 557] width 64 height 26
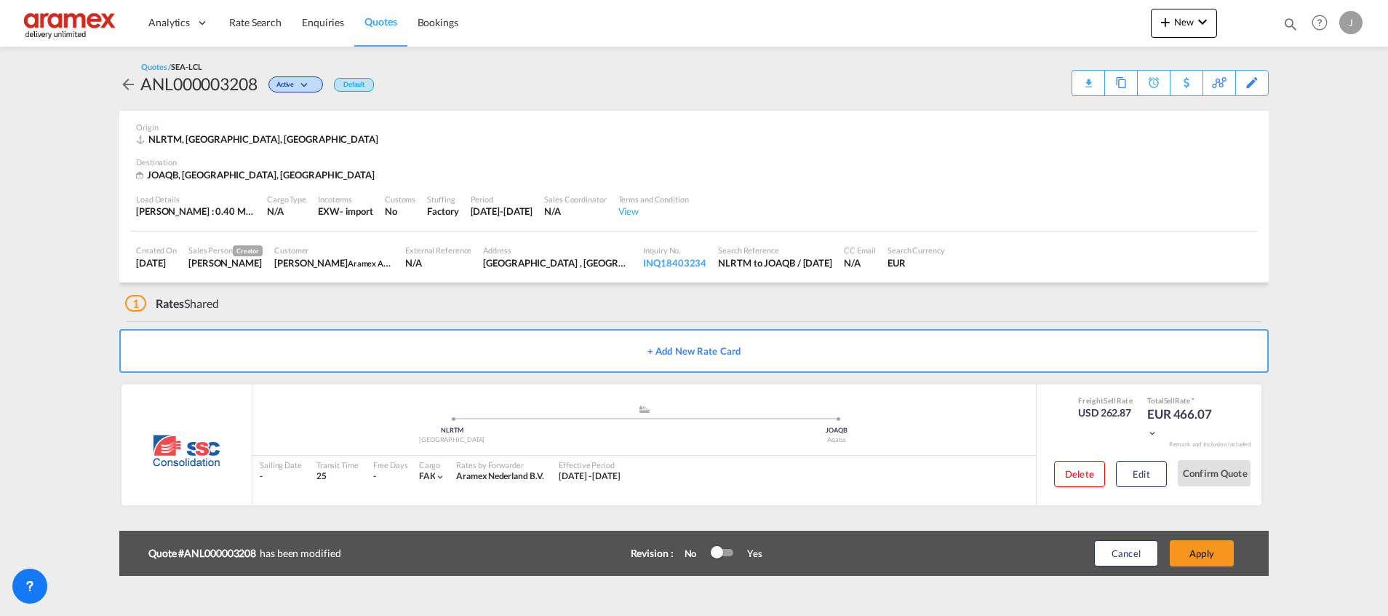
scroll to position [149, 0]
click at [1151, 81] on div "Download Quote" at bounding box center [1126, 82] width 74 height 23
click at [250, 26] on span "Rate Search" at bounding box center [255, 22] width 52 height 12
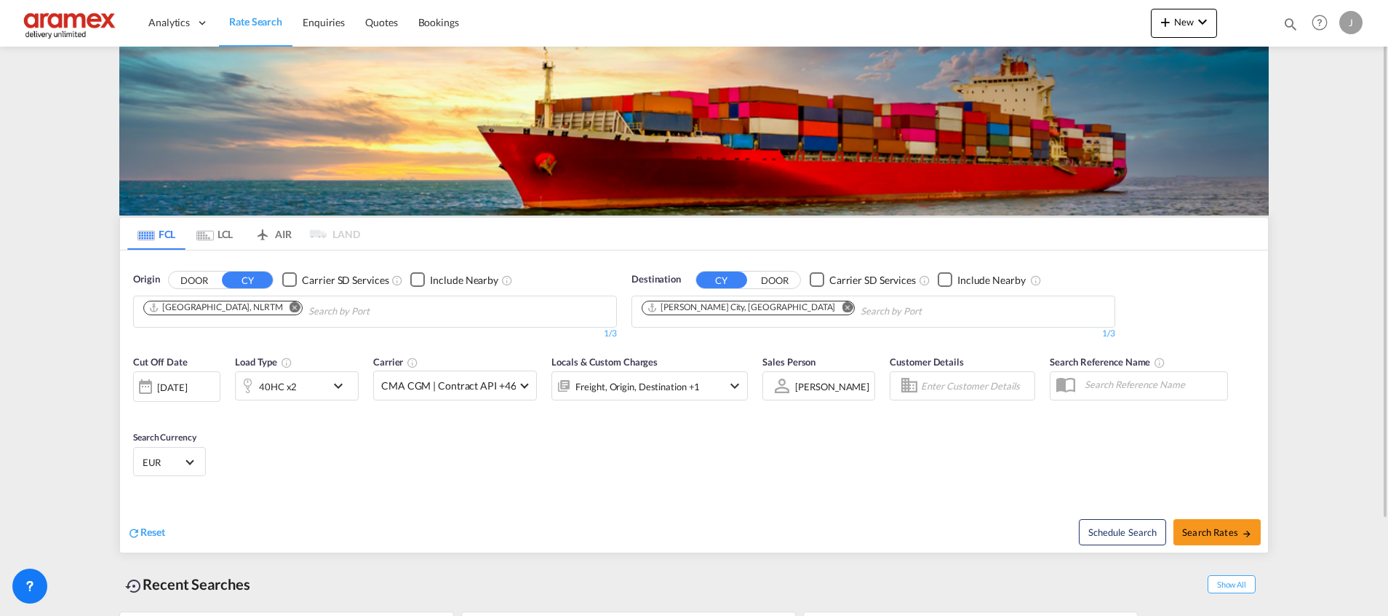
click at [679, 309] on div "[PERSON_NAME] City, [GEOGRAPHIC_DATA]" at bounding box center [741, 307] width 188 height 12
click at [842, 311] on md-icon "Remove" at bounding box center [847, 306] width 11 height 11
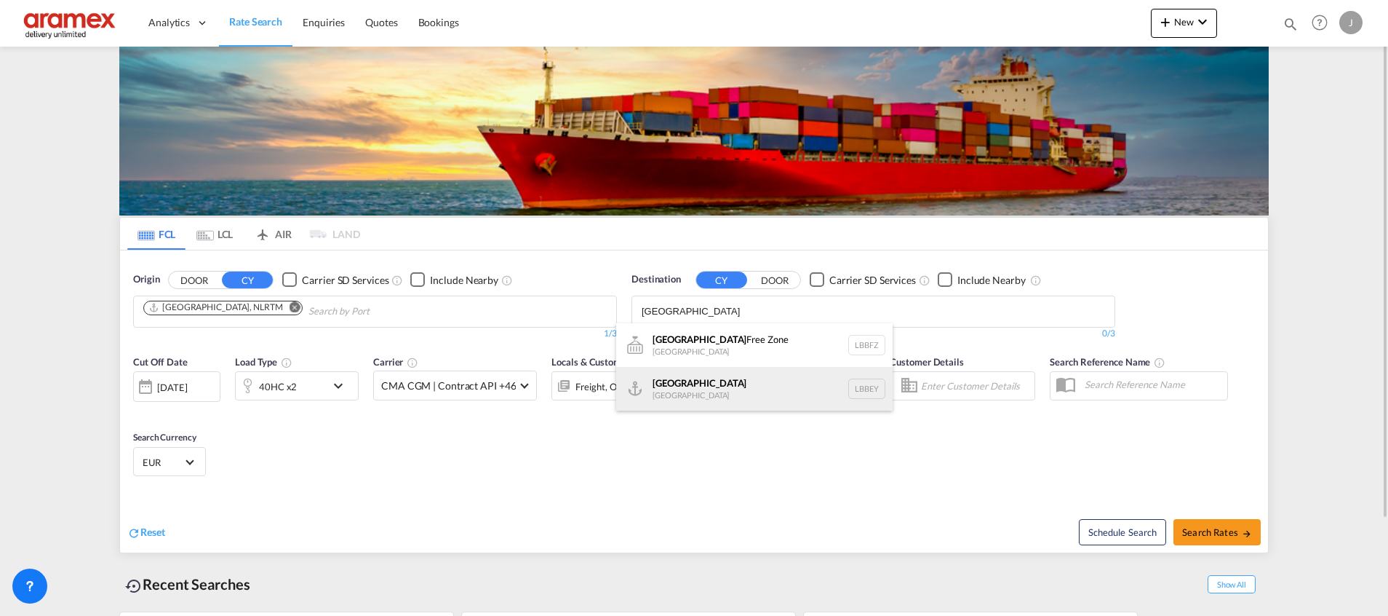
type input "[GEOGRAPHIC_DATA]"
click at [737, 389] on div "Beirut Lebanon LBBEY" at bounding box center [754, 389] width 277 height 44
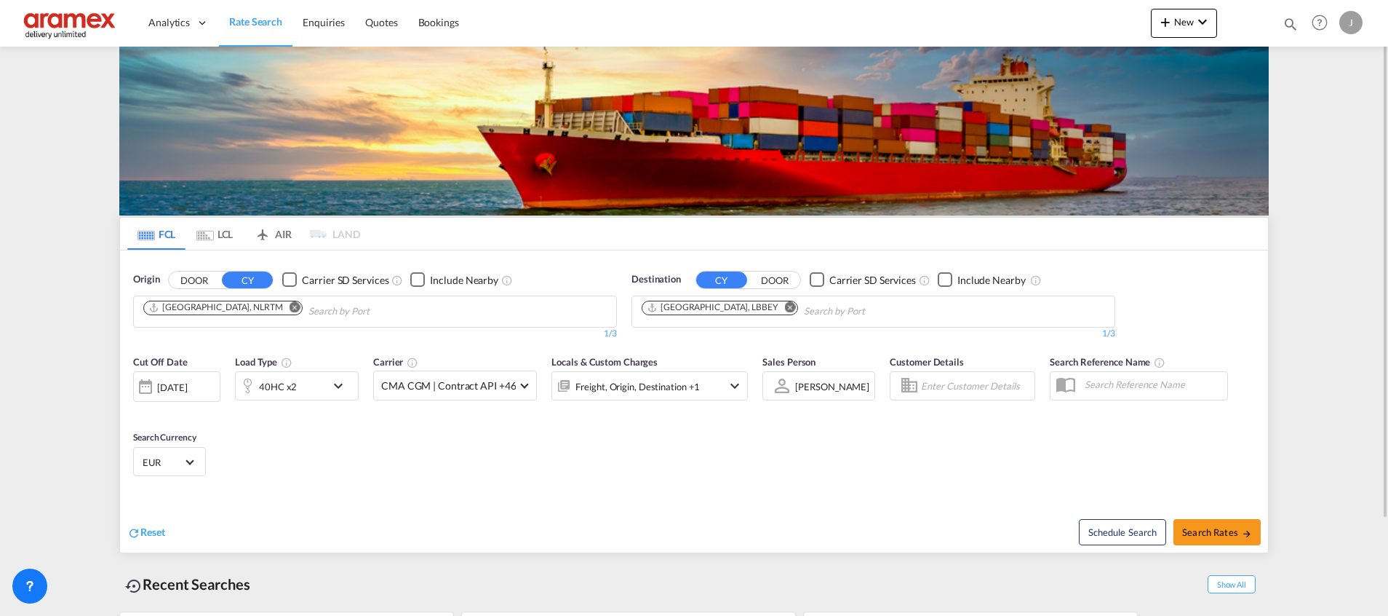
click at [303, 386] on div "40HC x2" at bounding box center [281, 385] width 90 height 29
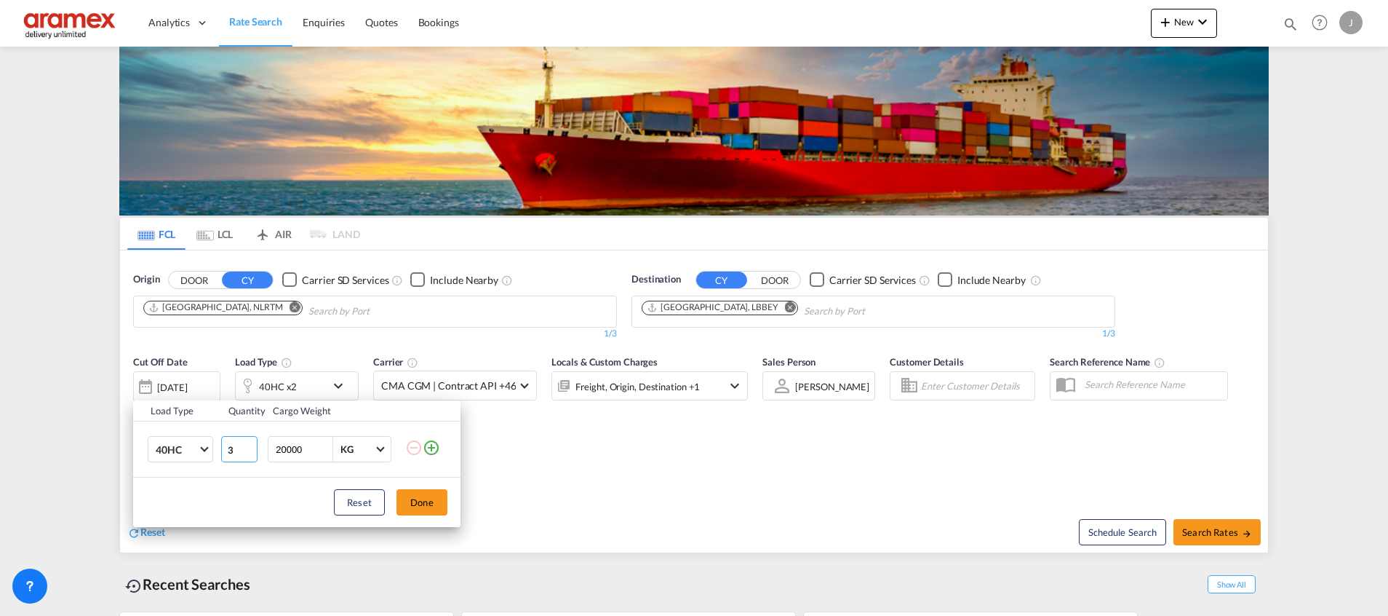
type input "3"
click at [250, 444] on input "3" at bounding box center [239, 449] width 36 height 26
click at [429, 502] on button "Done" at bounding box center [422, 502] width 51 height 26
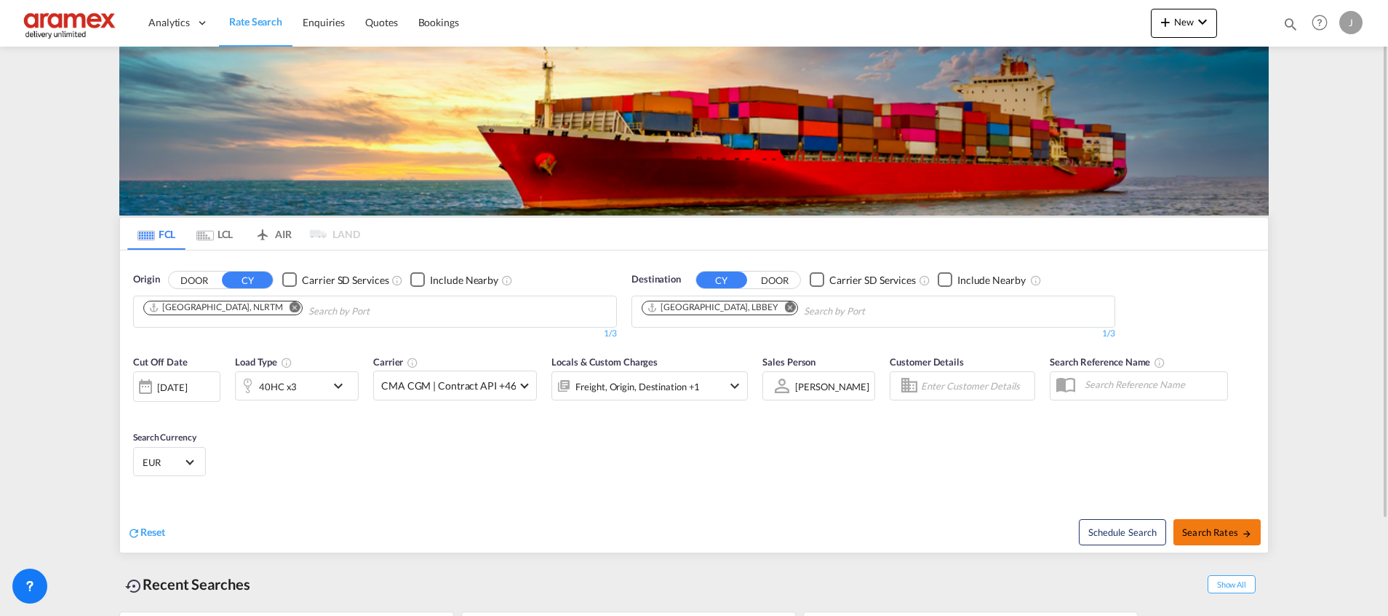
click at [1230, 540] on button "Search Rates" at bounding box center [1217, 532] width 87 height 26
type input "NLRTM to LBBEY / 30 Sep 2025"
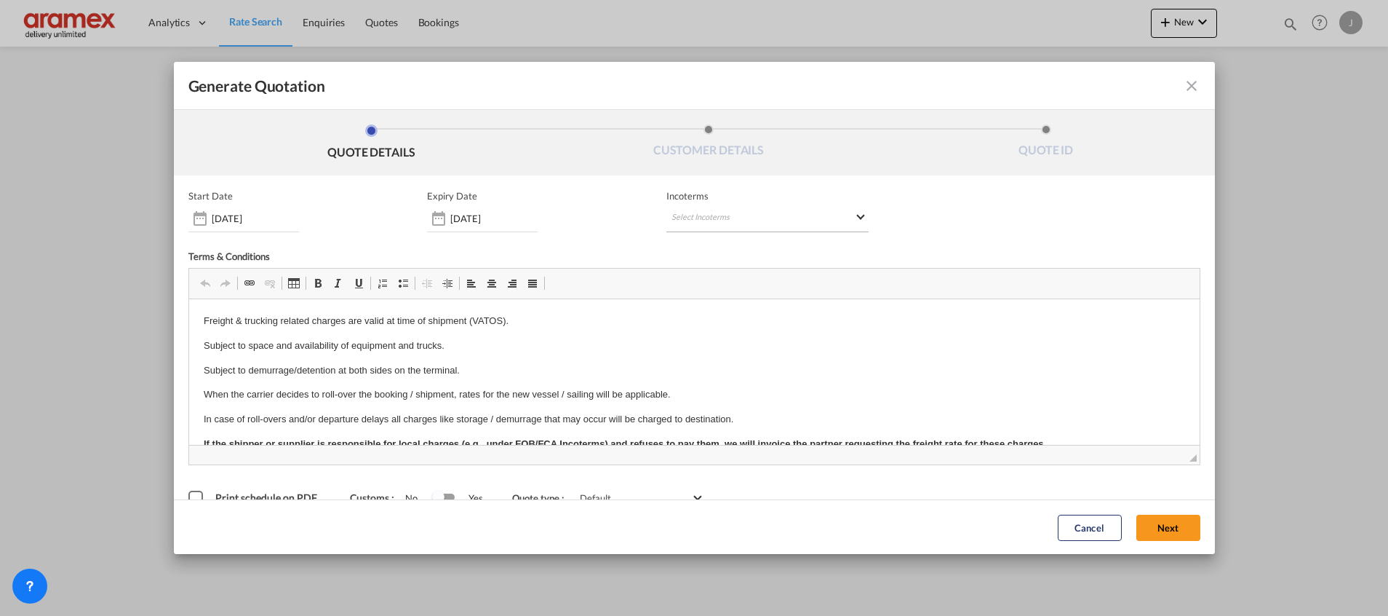
click at [706, 214] on md-select "Select Incoterms DPU - import Delivery at Place Unloaded FAS - export Free Alon…" at bounding box center [768, 219] width 202 height 26
click at [689, 245] on input "search" at bounding box center [735, 248] width 135 height 13
type input "exw"
click at [723, 277] on div "EXW - import" at bounding box center [741, 275] width 138 height 12
click at [1148, 521] on button "Next" at bounding box center [1169, 527] width 64 height 26
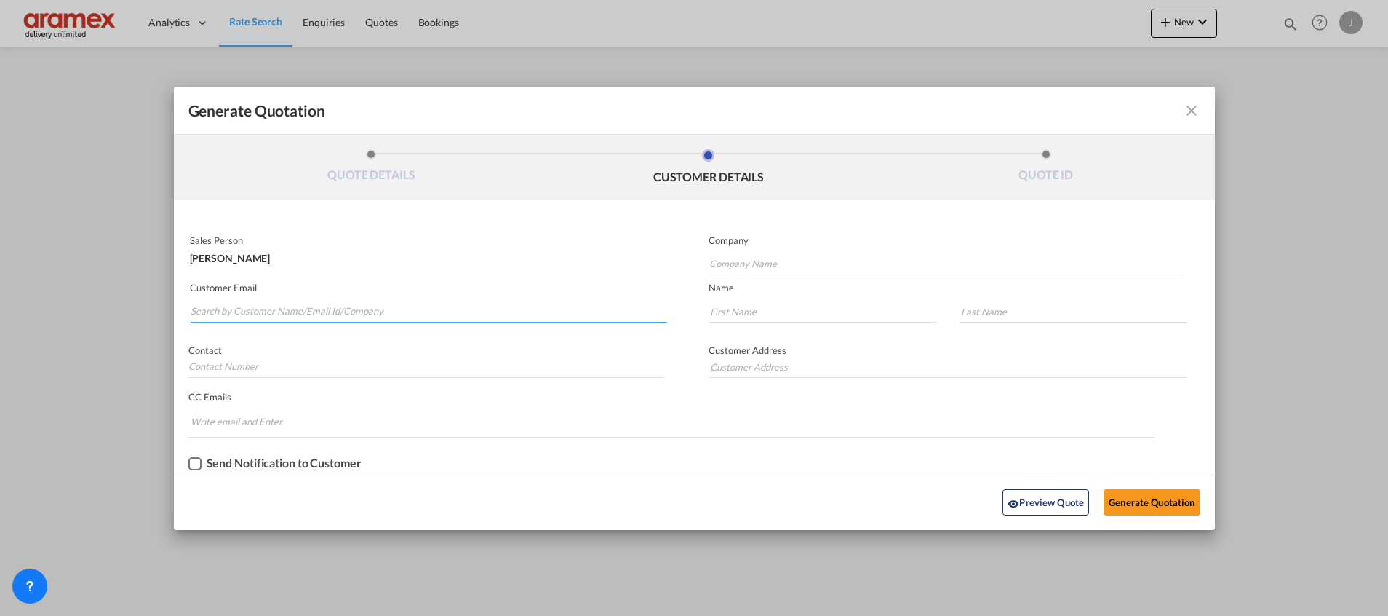
click at [222, 311] on input "Search by Customer Name/Email Id/Company" at bounding box center [429, 312] width 477 height 22
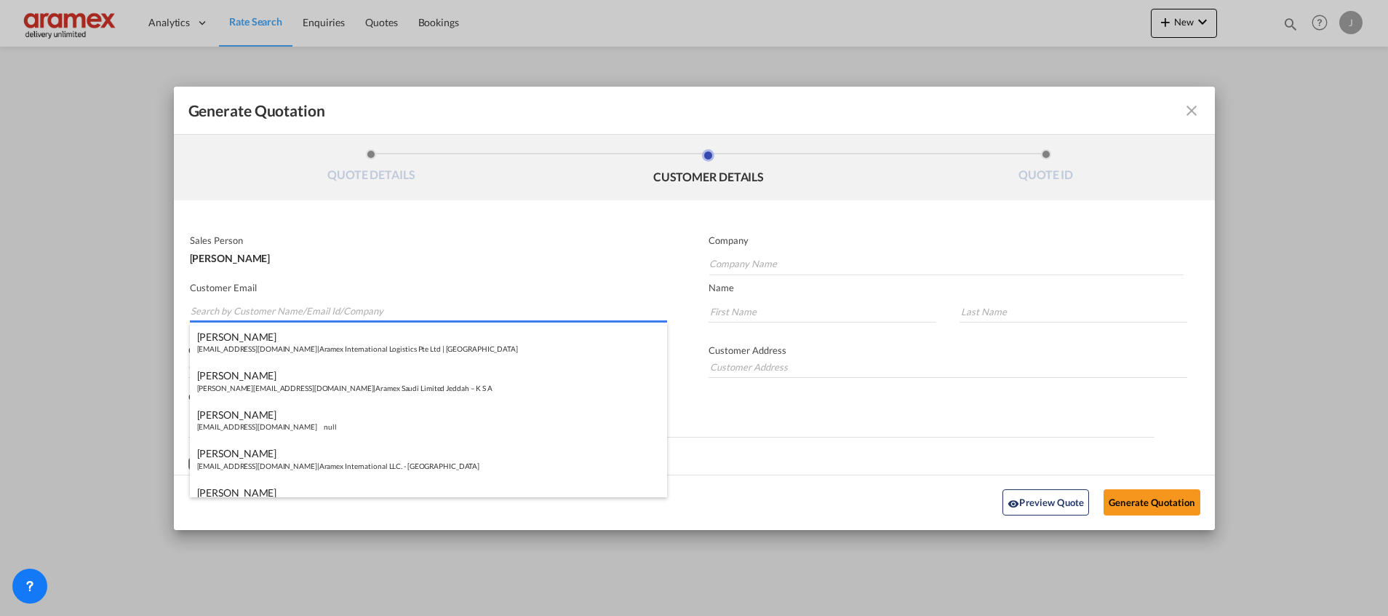
paste input "Nour Chaaya"
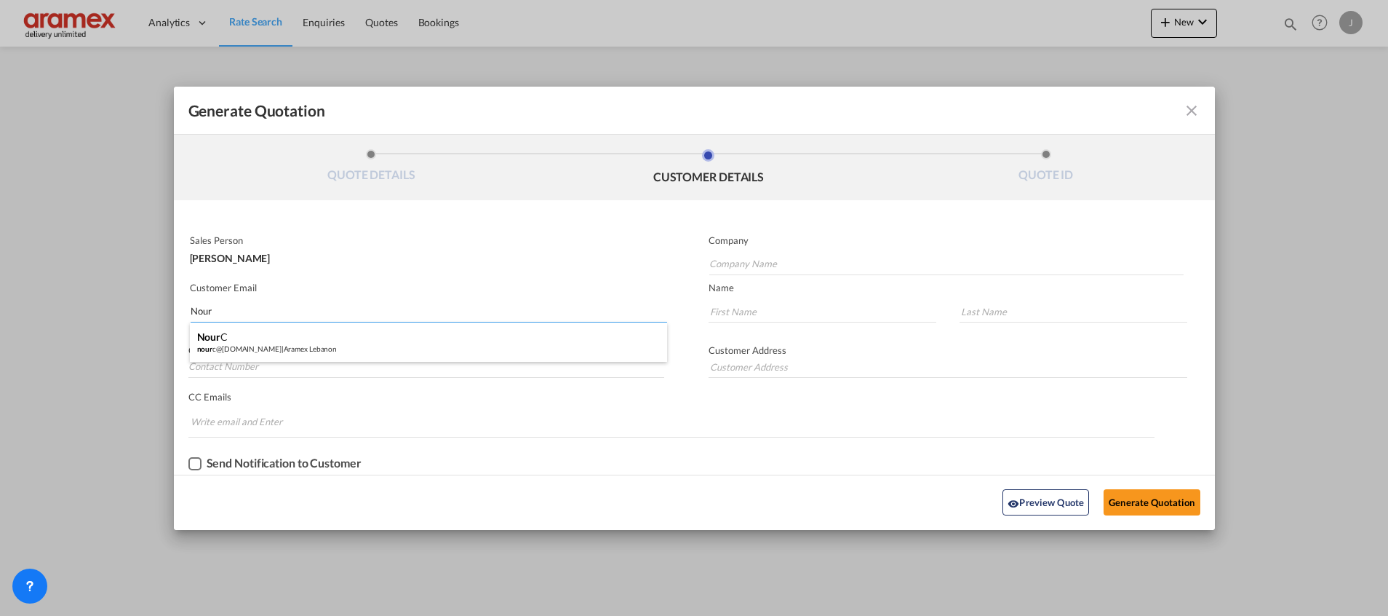
type input "Nour"
click at [260, 343] on div "Nour C nour c@aramex.com | Aramex Lebanon" at bounding box center [428, 341] width 477 height 39
type input "Aramex Lebanon"
type input "[EMAIL_ADDRESS][DOMAIN_NAME]"
type input "Nour"
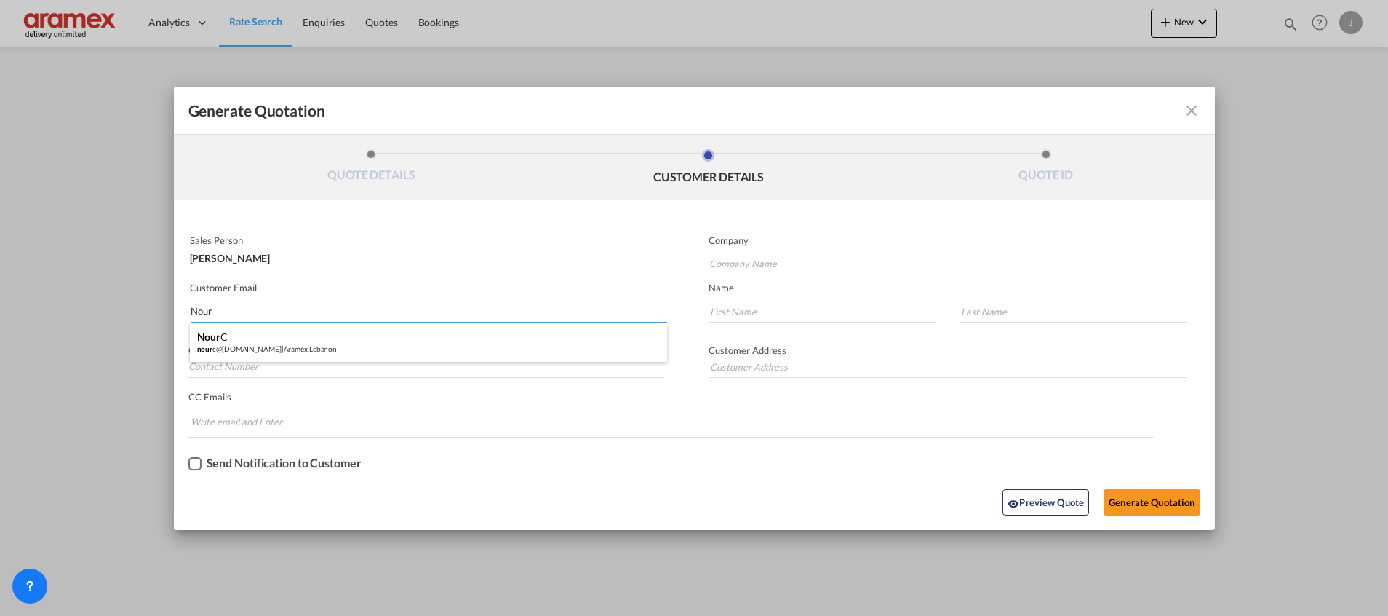
type input "C"
type input "[GEOGRAPHIC_DATA]"
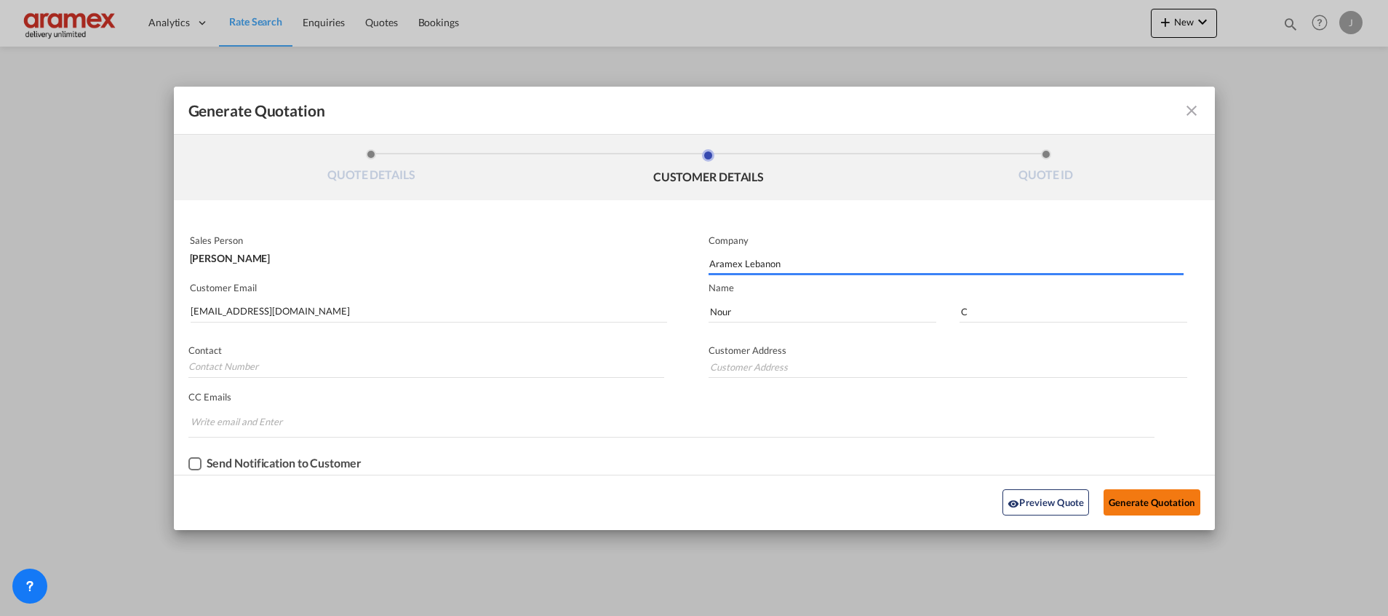
click at [1154, 501] on button "Generate Quotation" at bounding box center [1152, 502] width 96 height 26
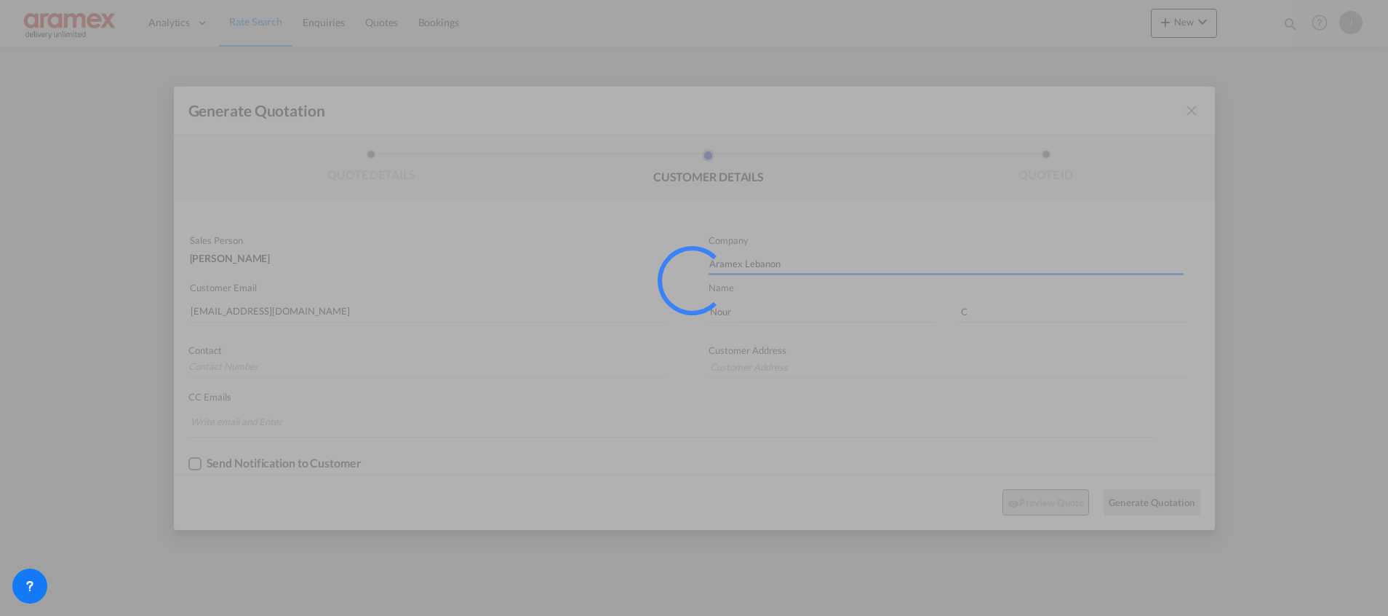
type input "[GEOGRAPHIC_DATA]"
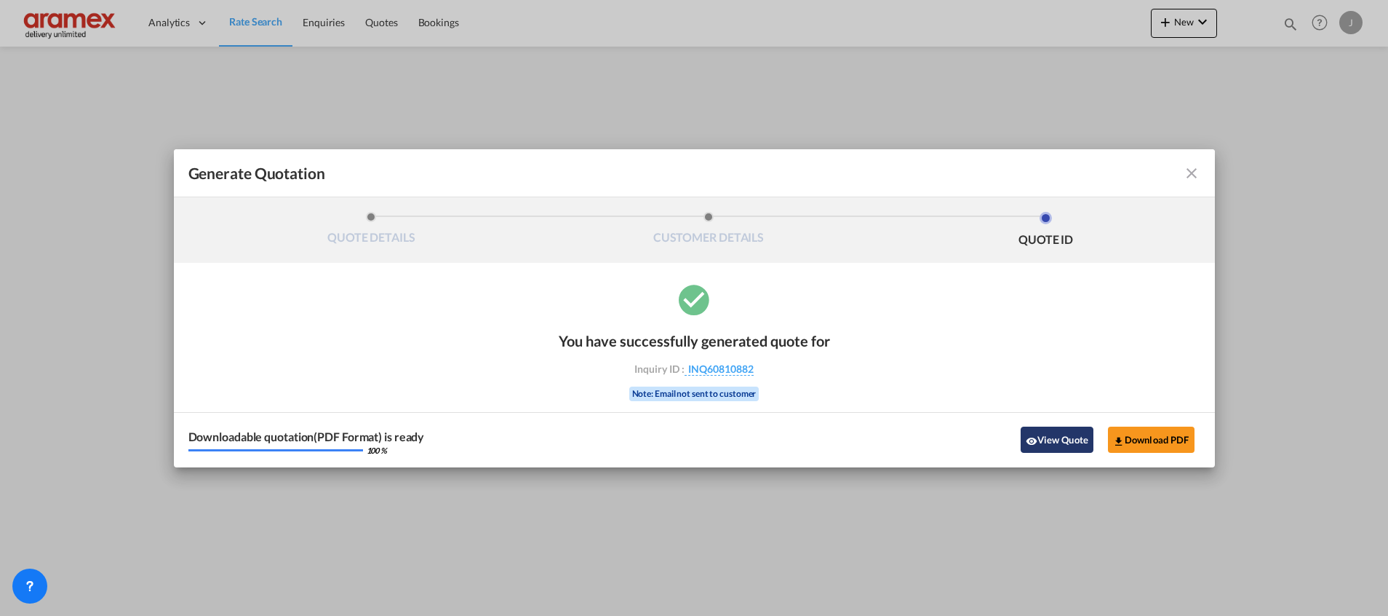
click at [1052, 438] on button "View Quote" at bounding box center [1057, 439] width 73 height 26
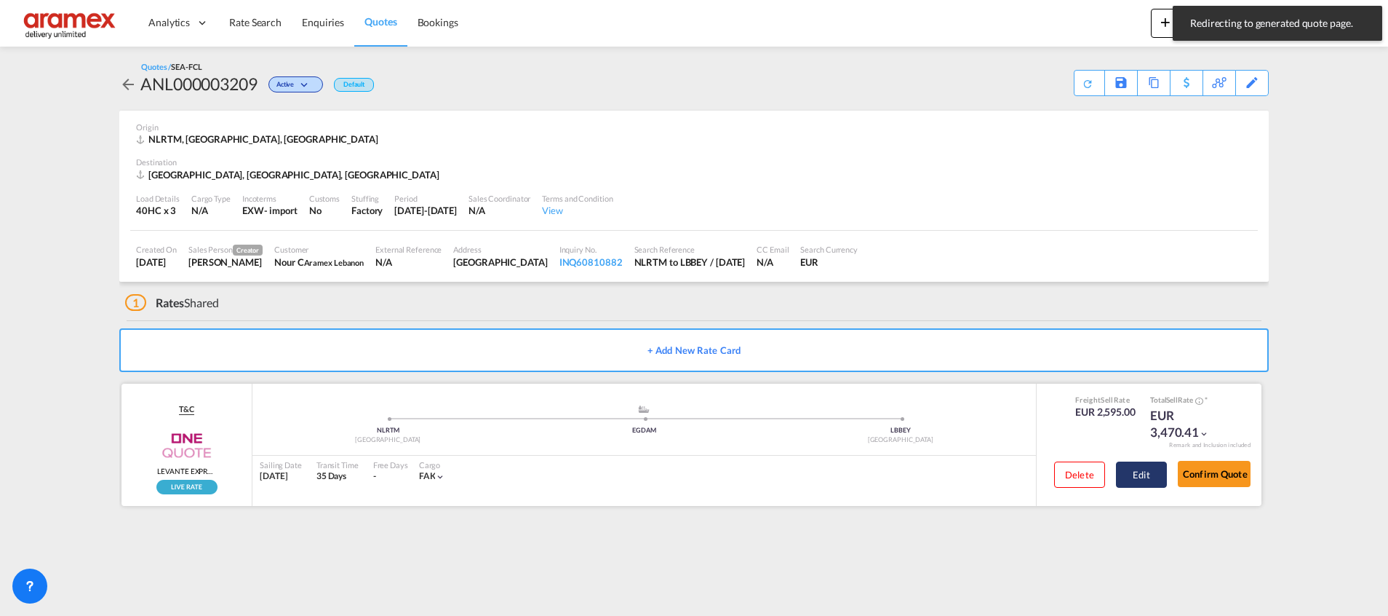
click at [1148, 478] on button "Edit" at bounding box center [1141, 474] width 51 height 26
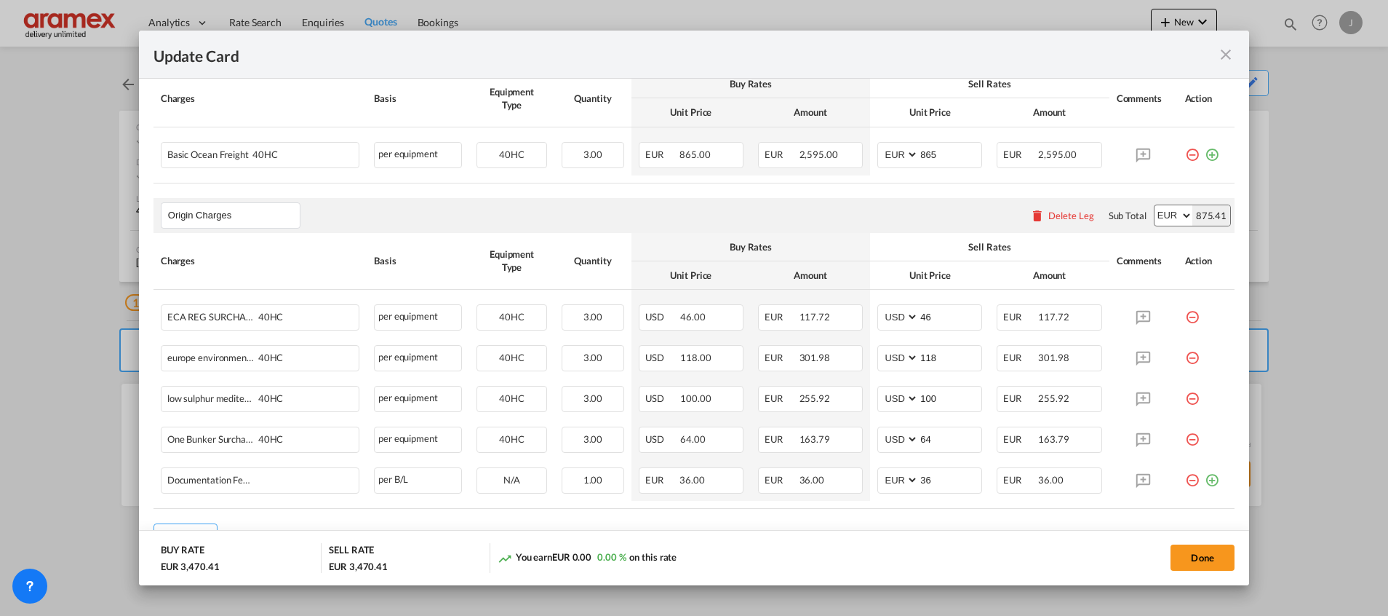
scroll to position [400, 0]
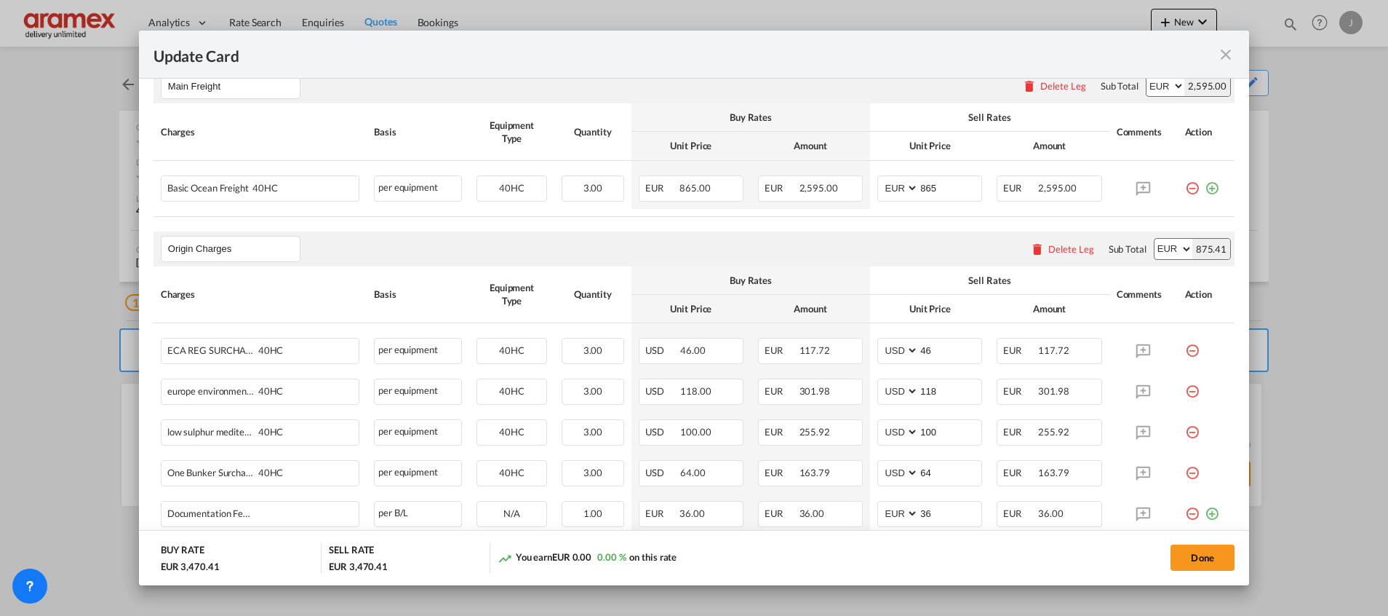
click at [1049, 250] on div "Delete Leg" at bounding box center [1072, 249] width 46 height 12
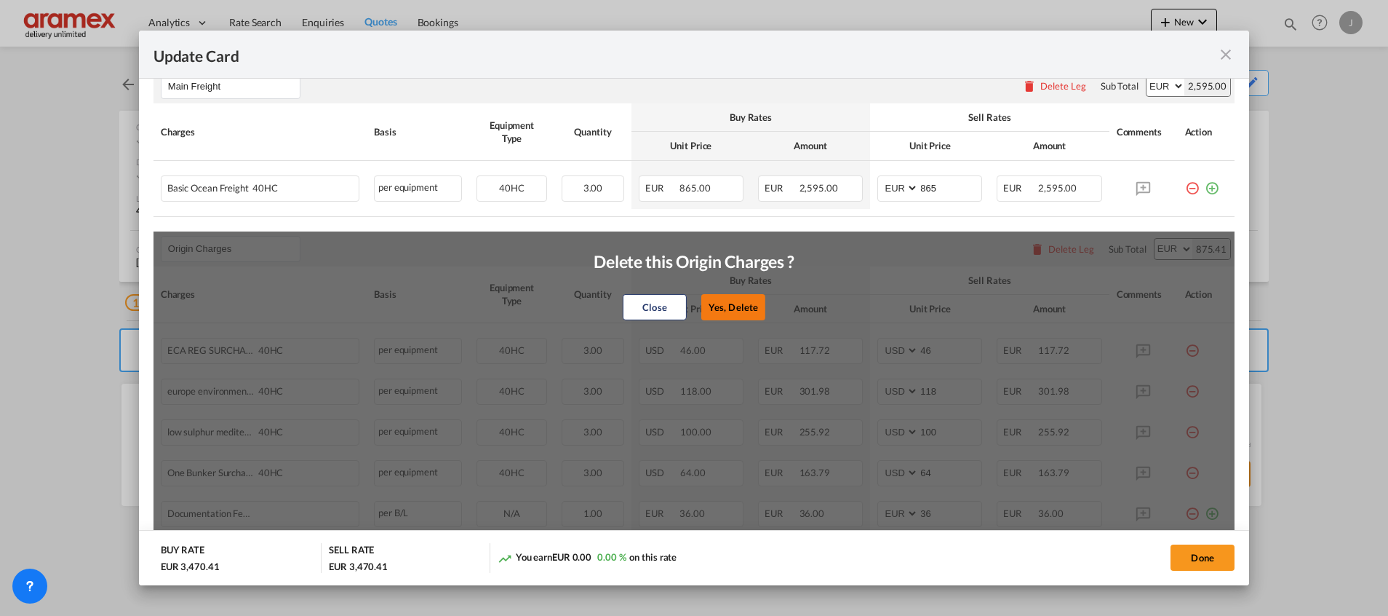
click at [710, 303] on button "Yes, Delete" at bounding box center [734, 307] width 64 height 26
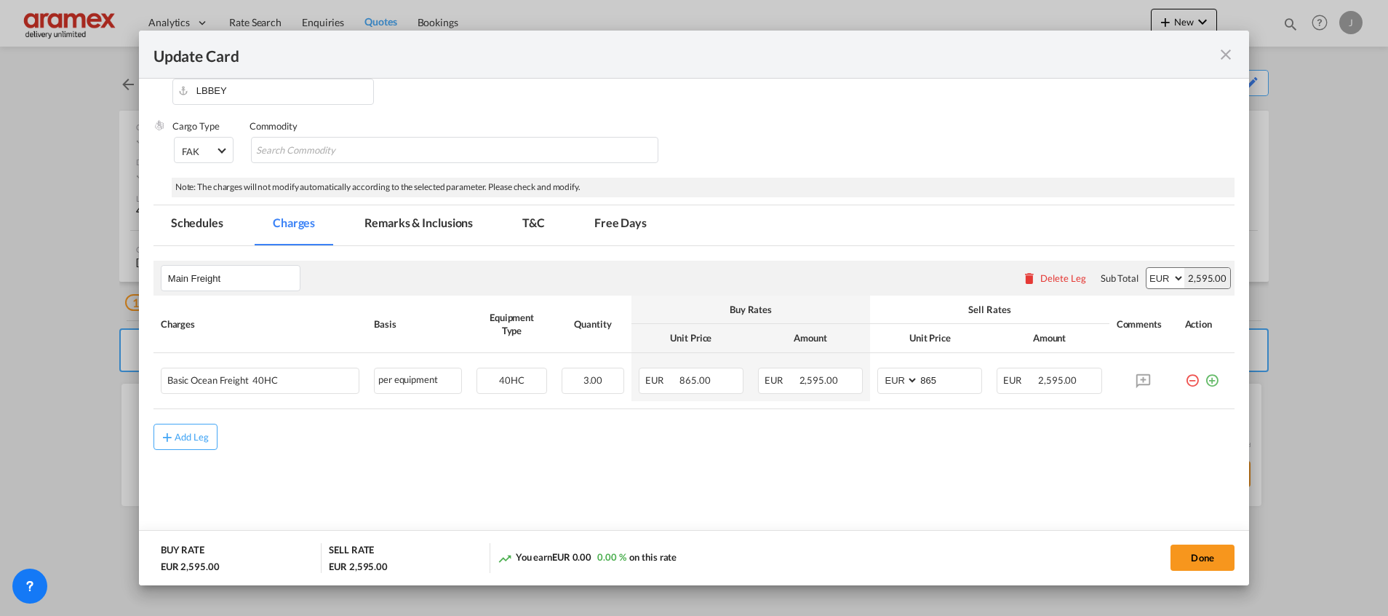
scroll to position [207, 0]
click at [1218, 562] on button "Done" at bounding box center [1203, 557] width 64 height 26
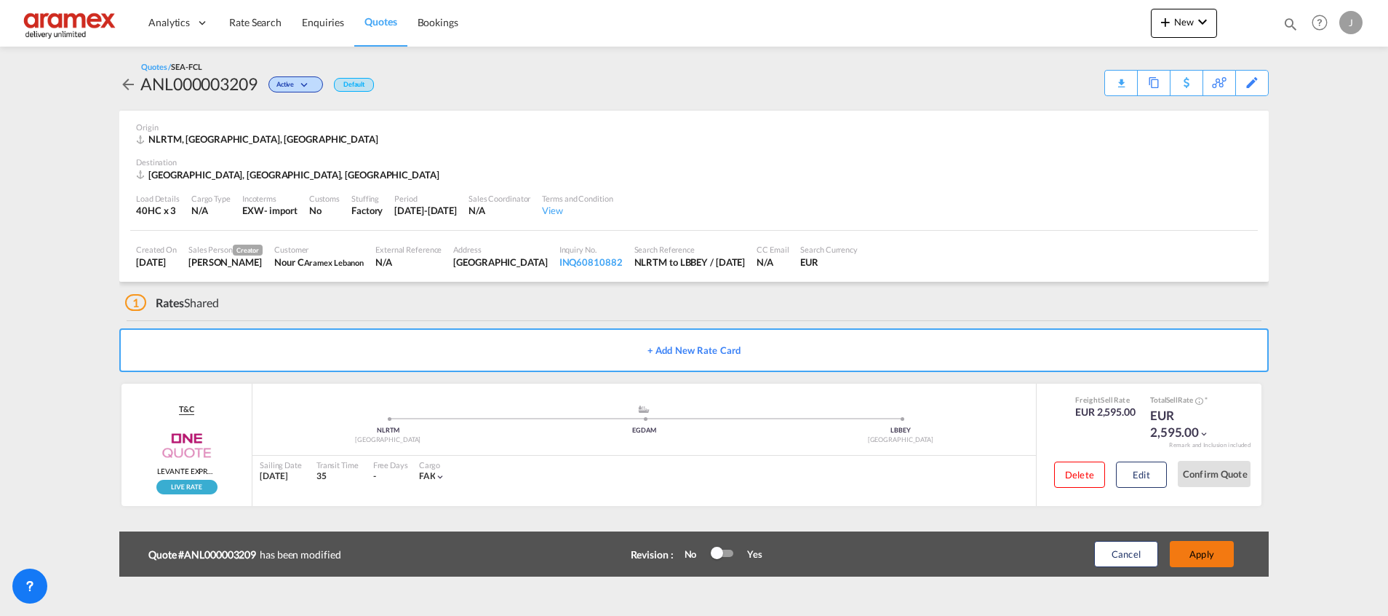
click at [1207, 547] on button "Apply" at bounding box center [1202, 554] width 64 height 26
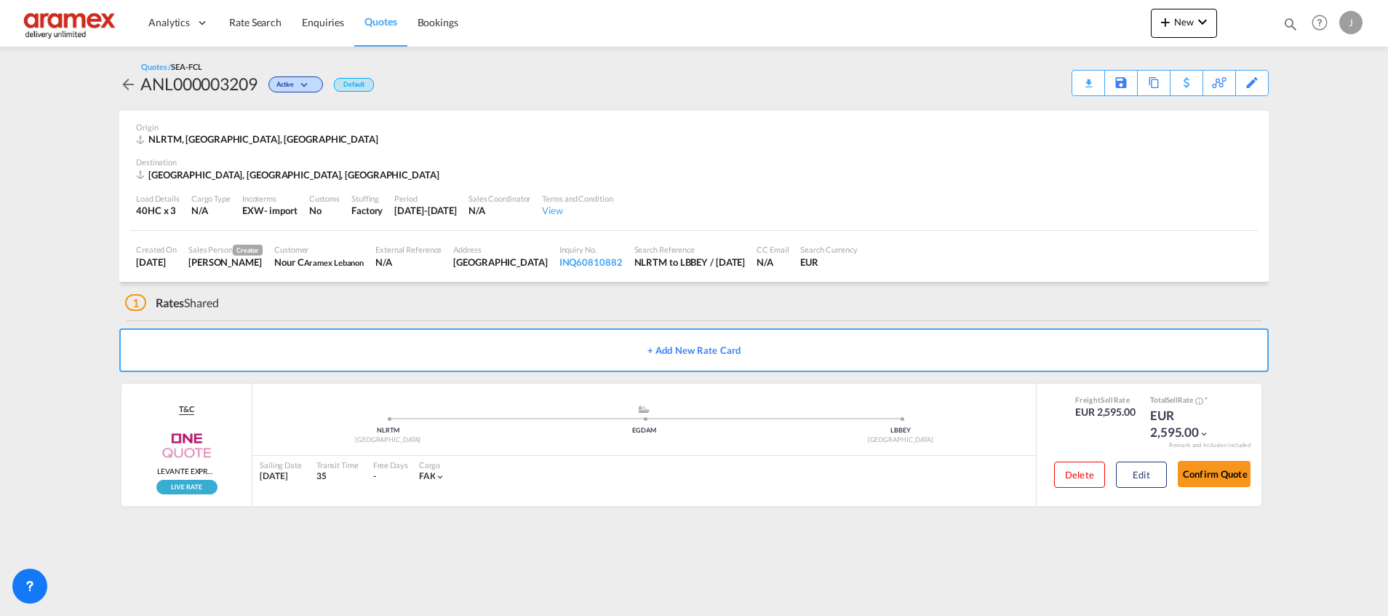
click at [402, 559] on md-content "Analytics Dashboard Rate Search Enquiries Quotes Bookings New Quote Bookings" at bounding box center [694, 308] width 1388 height 616
click at [1079, 78] on div "Download Quote" at bounding box center [1060, 82] width 74 height 23
click at [1139, 468] on button "Edit" at bounding box center [1141, 474] width 51 height 26
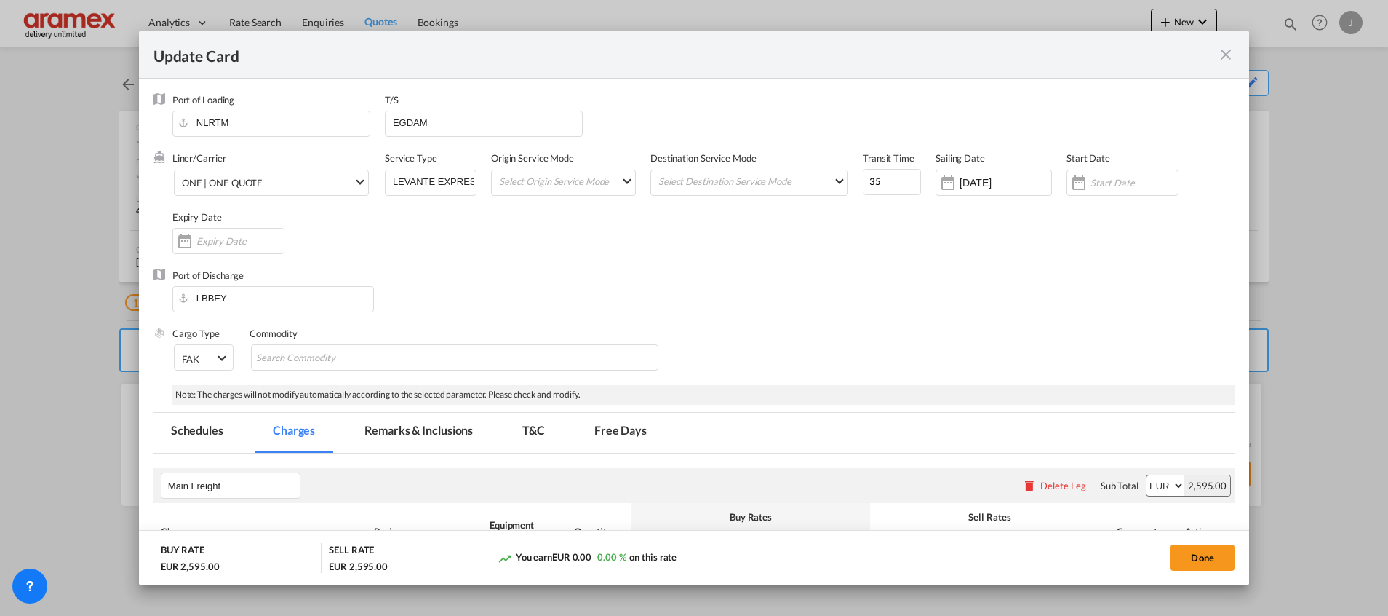
scroll to position [207, 0]
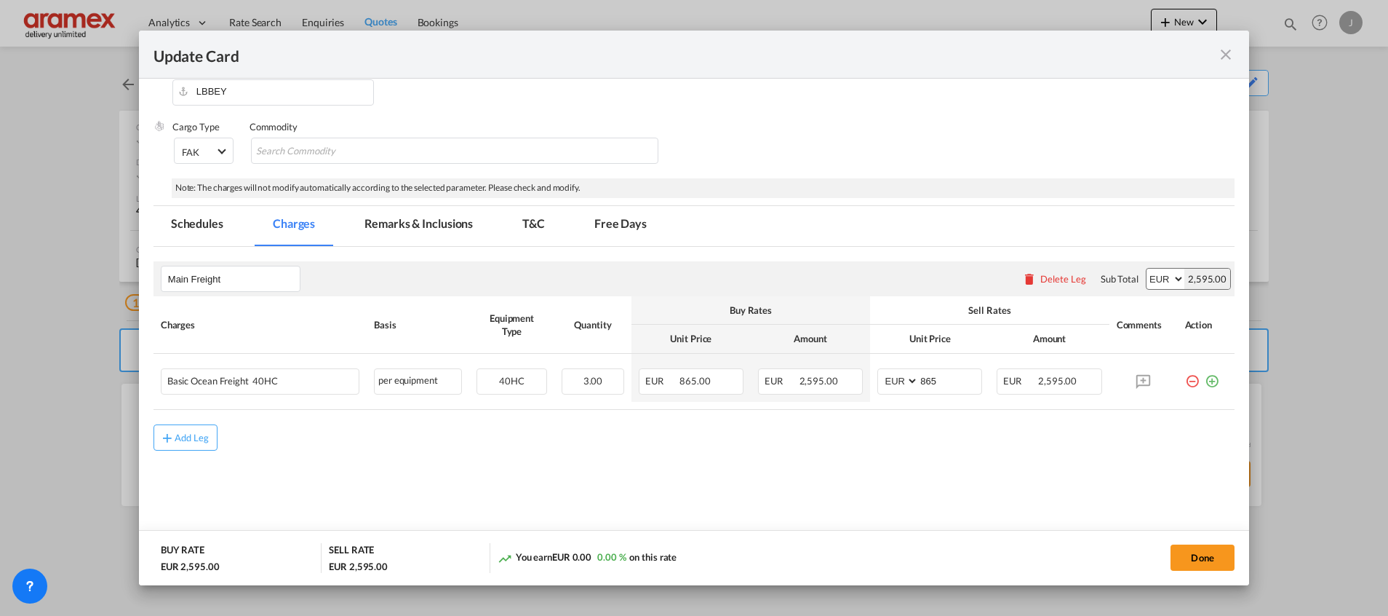
click at [398, 222] on md-tab-item "Remarks & Inclusions" at bounding box center [418, 226] width 143 height 40
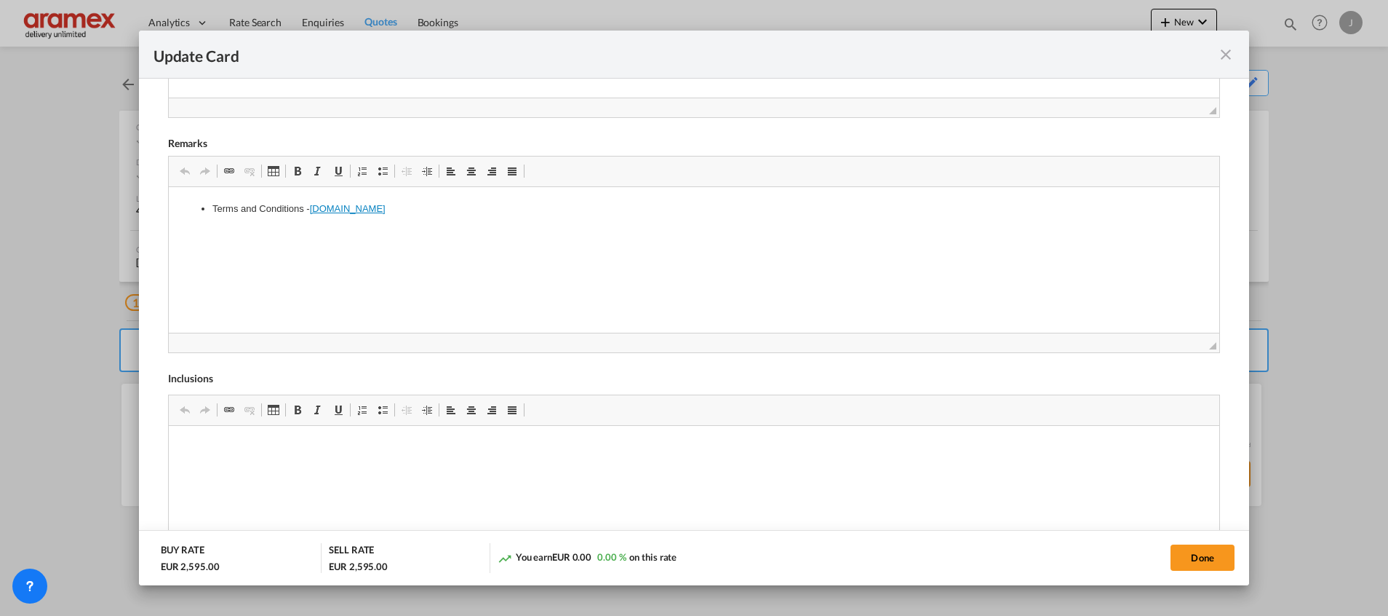
scroll to position [650, 0]
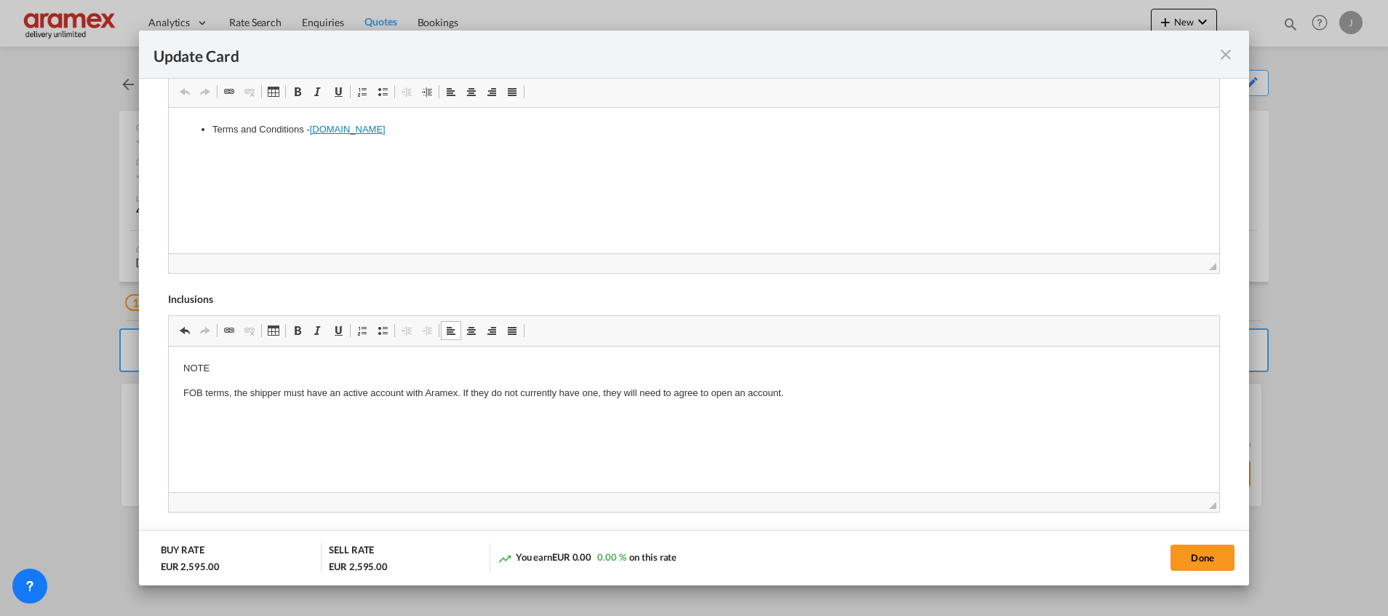
click at [233, 392] on p "FOB terms, the shipper must have an active account with Aramex. If they do not …" at bounding box center [694, 393] width 1022 height 15
click at [1207, 554] on button "Done" at bounding box center [1203, 557] width 64 height 26
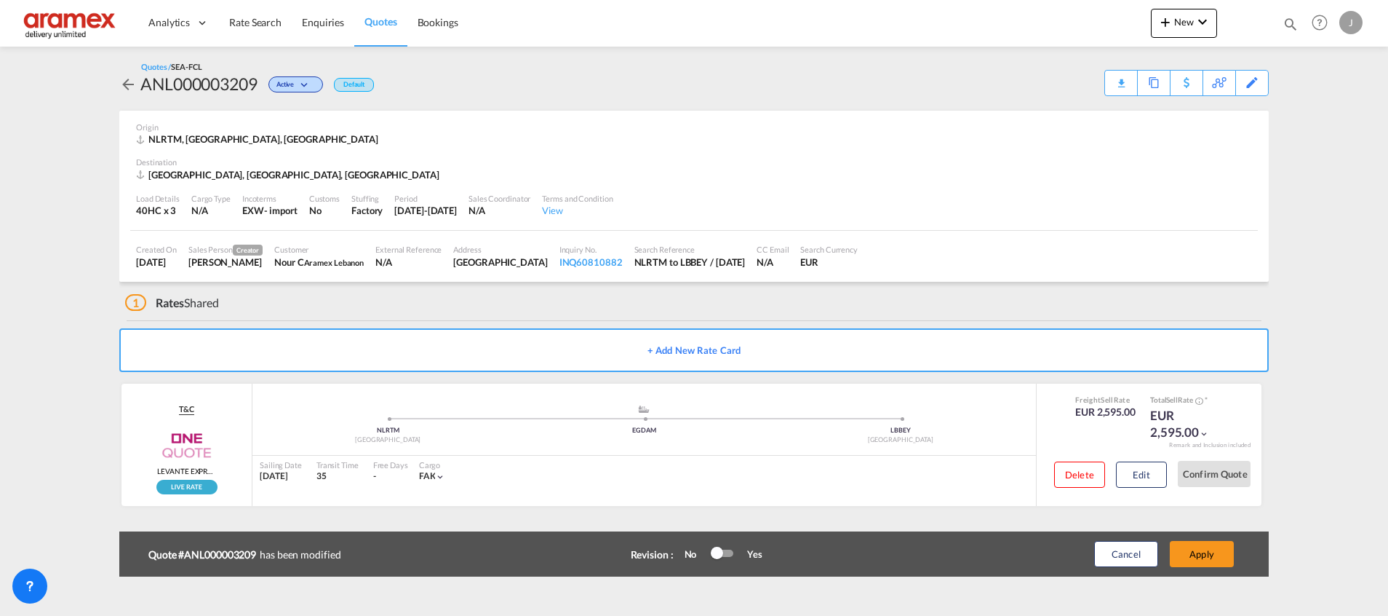
scroll to position [207, 0]
click at [1207, 554] on button "Apply" at bounding box center [1202, 554] width 64 height 26
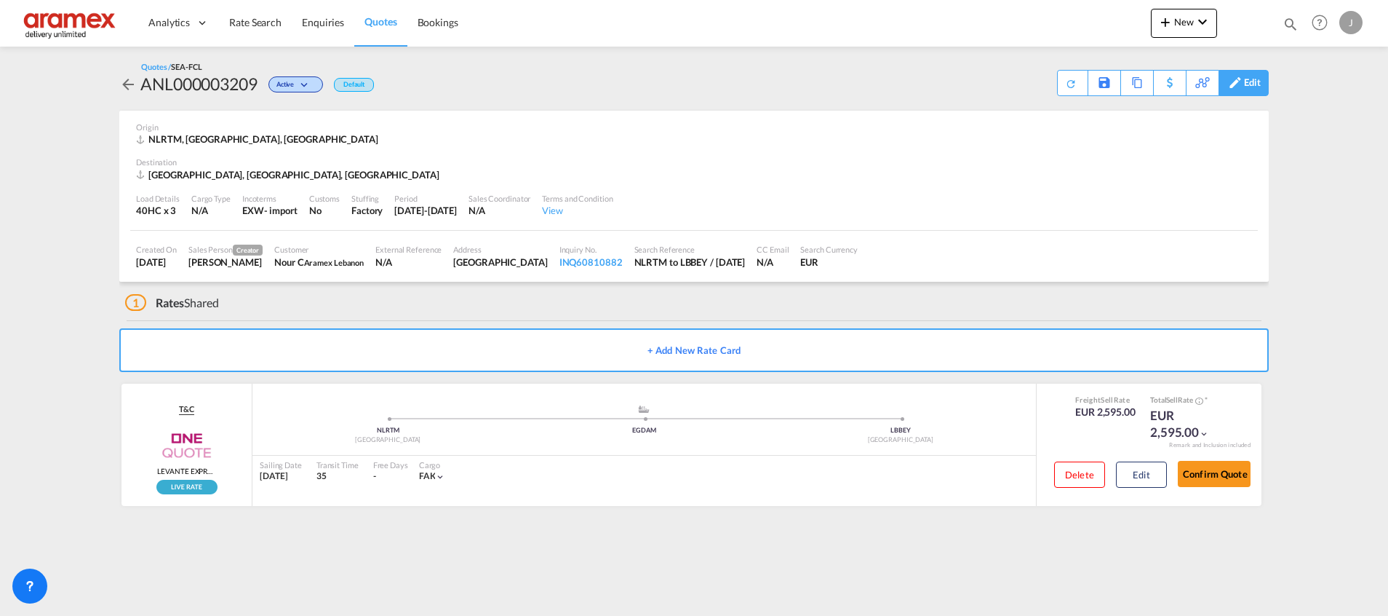
click at [1250, 82] on div "Edit" at bounding box center [1252, 83] width 17 height 25
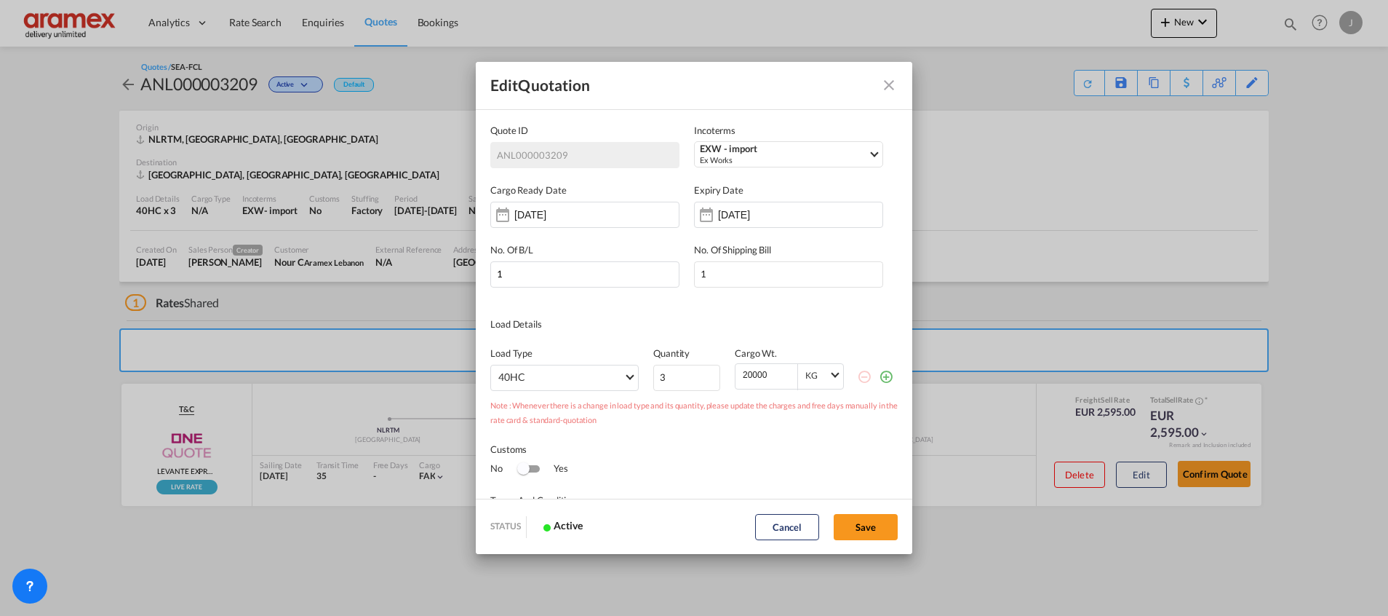
scroll to position [0, 0]
click at [715, 156] on div "Ex Works" at bounding box center [784, 160] width 168 height 11
click at [718, 180] on input "search" at bounding box center [776, 184] width 162 height 13
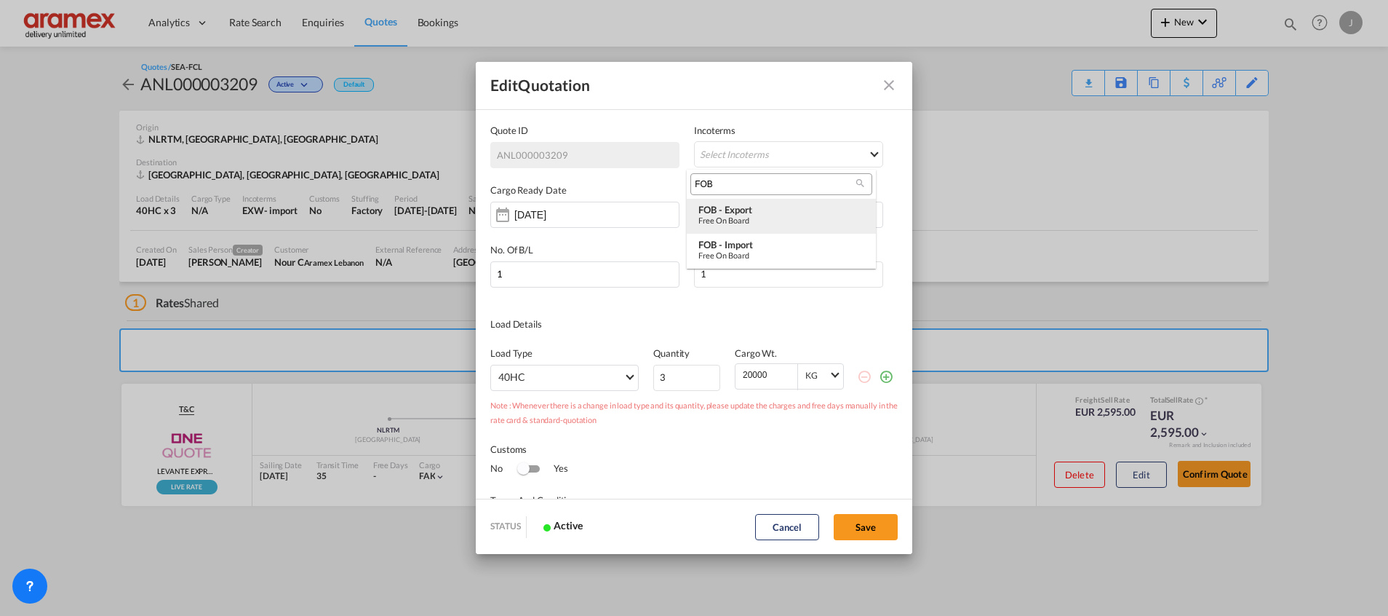
type input "FOB"
drag, startPoint x: 756, startPoint y: 215, endPoint x: 791, endPoint y: 230, distance: 38.1
click at [755, 214] on div "FOB - export" at bounding box center [782, 210] width 166 height 12
click at [883, 527] on button "Save" at bounding box center [866, 527] width 64 height 26
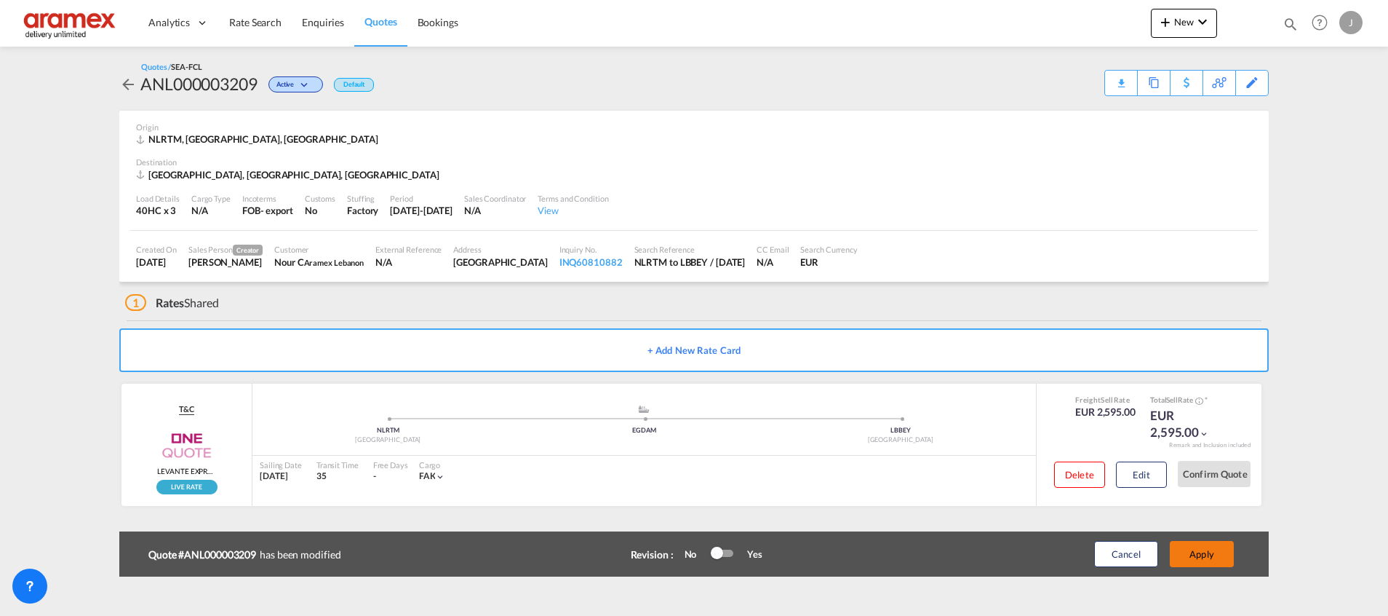
click at [1215, 549] on button "Apply" at bounding box center [1202, 554] width 64 height 26
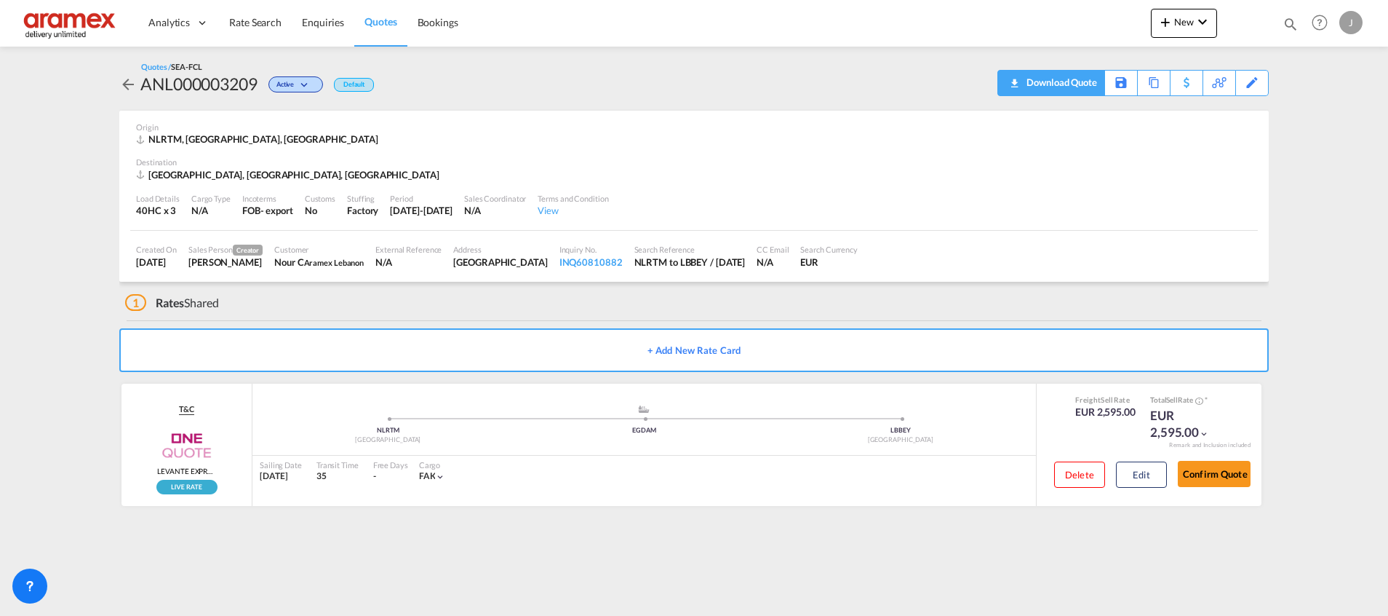
click at [1078, 79] on div "Download Quote" at bounding box center [1060, 82] width 74 height 23
click at [375, 28] on span "Quotes" at bounding box center [381, 21] width 32 height 12
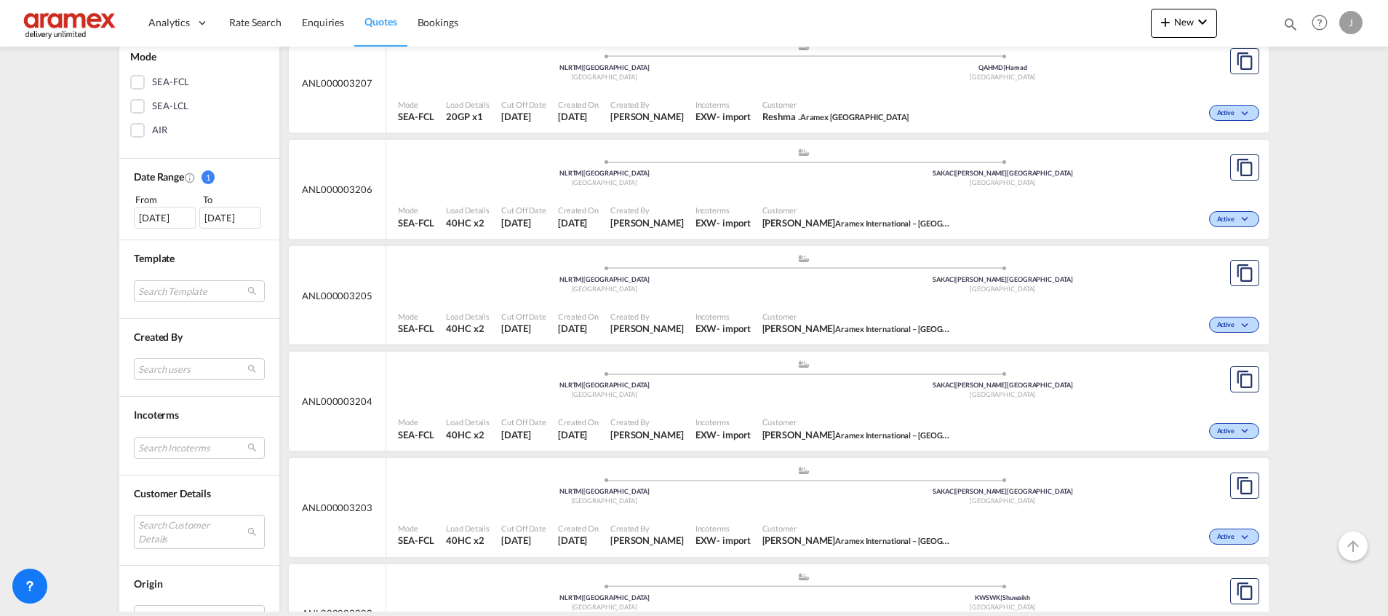
scroll to position [327, 0]
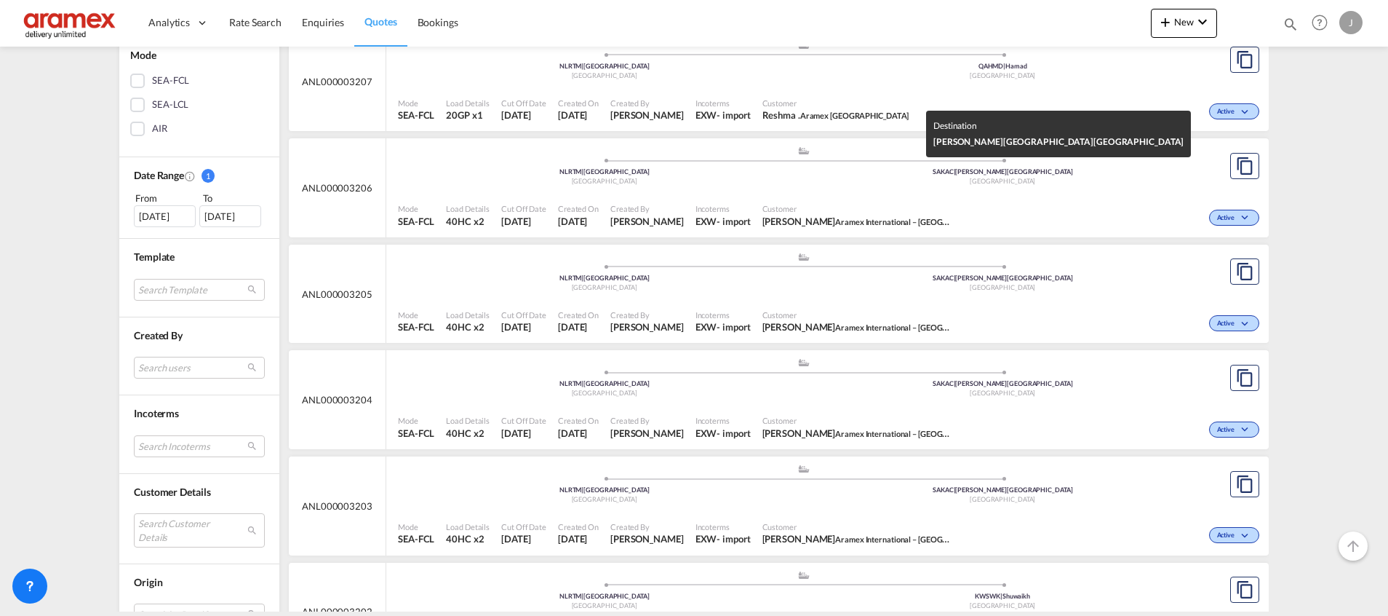
click at [830, 185] on div "[GEOGRAPHIC_DATA]" at bounding box center [1003, 181] width 399 height 9
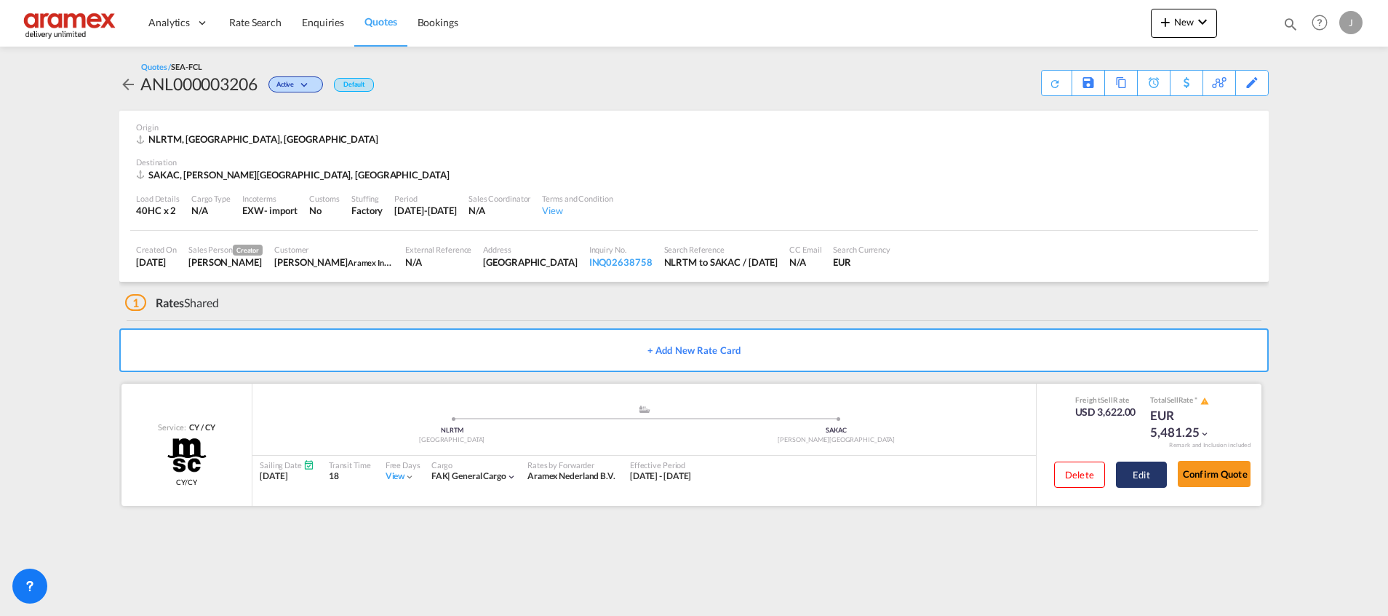
click at [1147, 475] on button "Edit" at bounding box center [1141, 474] width 51 height 26
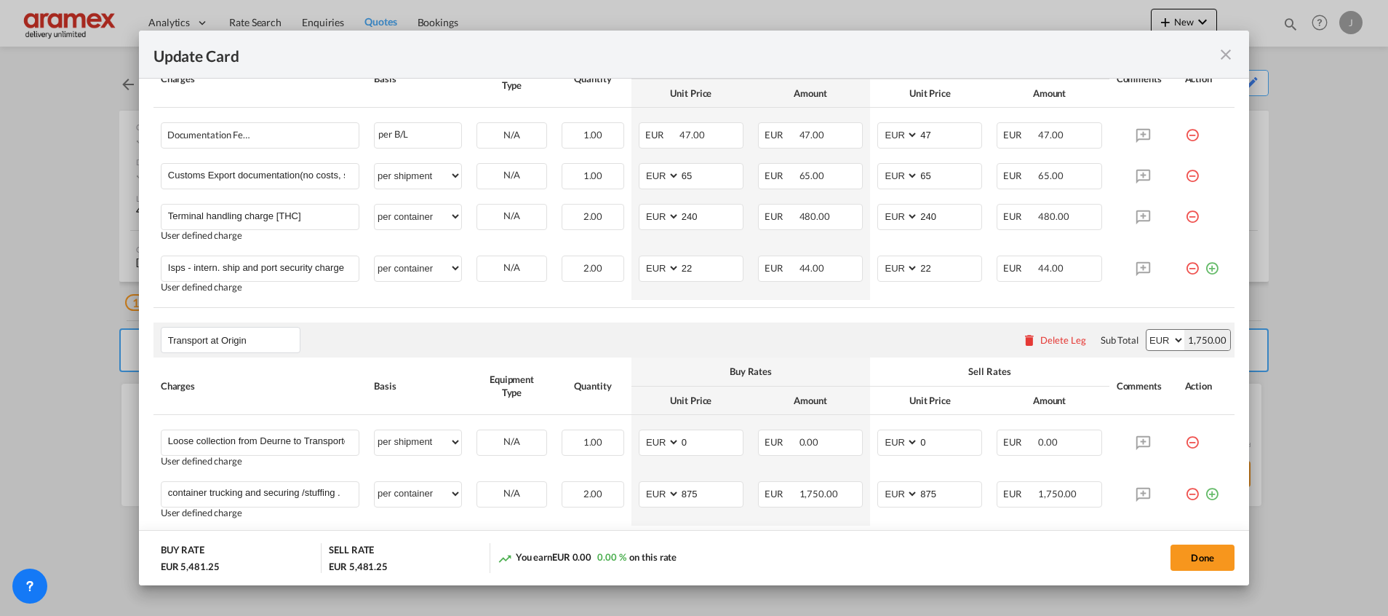
scroll to position [973, 0]
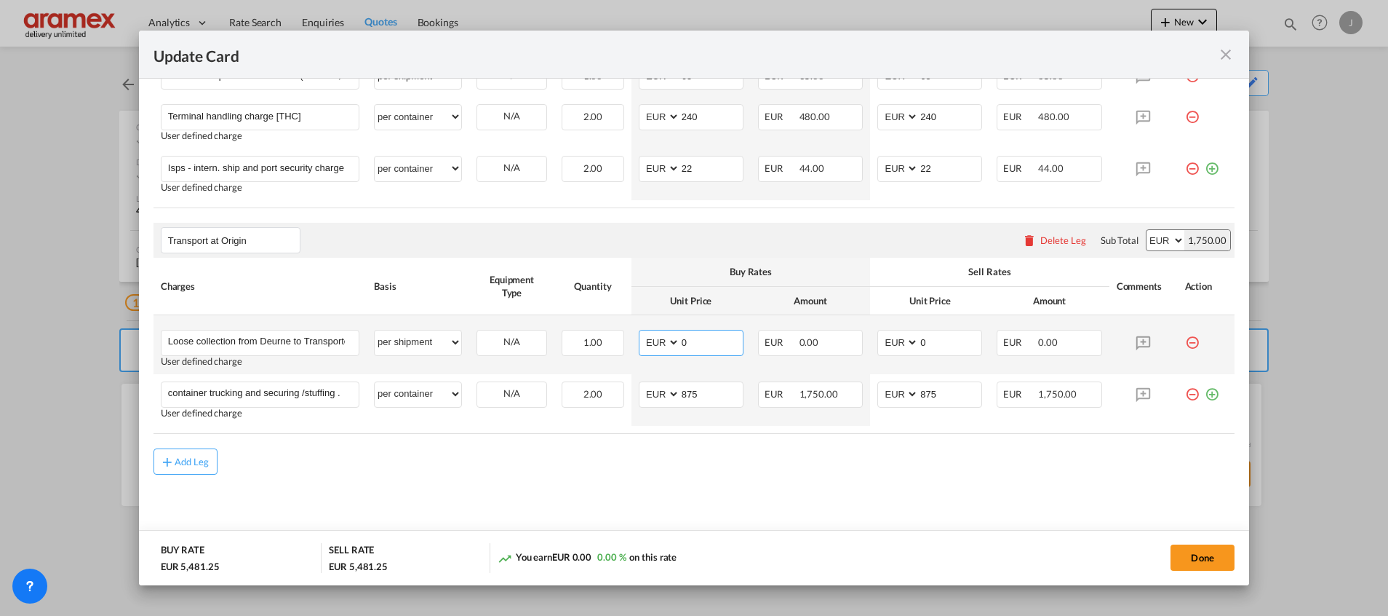
drag, startPoint x: 693, startPoint y: 339, endPoint x: 675, endPoint y: 357, distance: 24.7
click at [656, 346] on md-input-container "AED AFN ALL AMD ANG AOA ARS AUD AWG AZN BAM BBD BDT BGN BHD BIF BMD BND BOB BRL…" at bounding box center [691, 343] width 105 height 26
paste input "462,99"
type input "462.99"
click at [789, 477] on md-content "Main Freight Please enter leg name Leg Name Already Exists Delete Leg Sub Total…" at bounding box center [694, 15] width 1081 height 1070
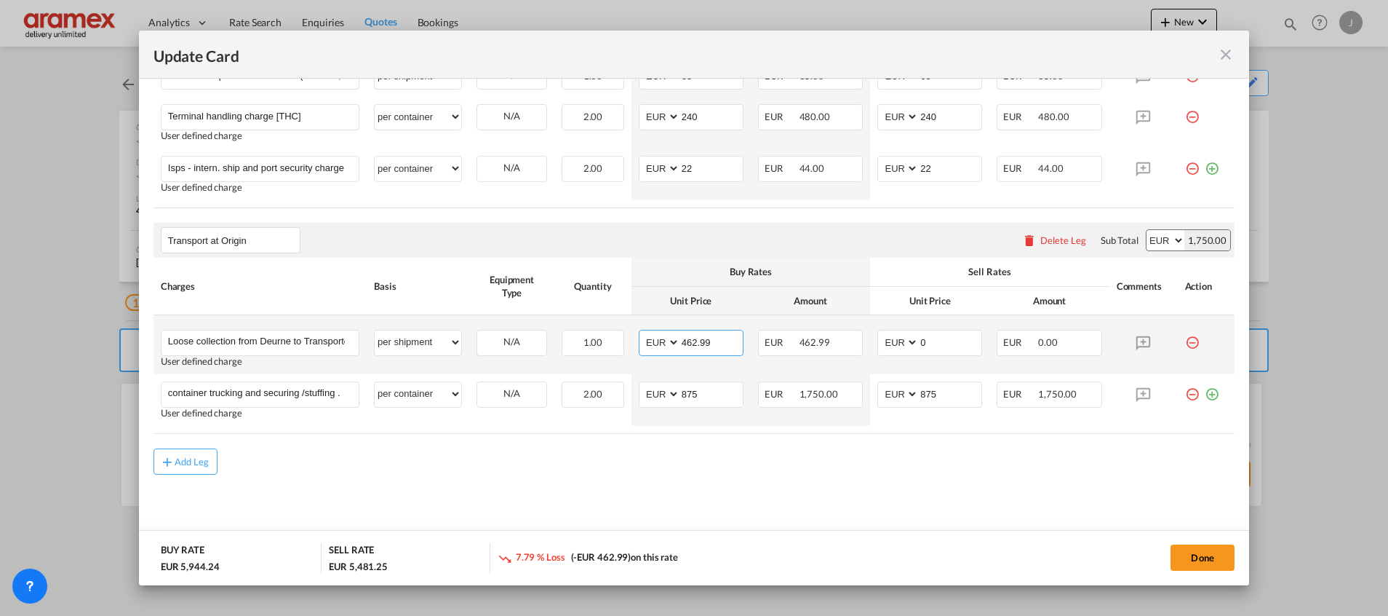
click at [690, 339] on input "462.99" at bounding box center [711, 341] width 63 height 22
click at [949, 336] on input "0" at bounding box center [950, 341] width 63 height 22
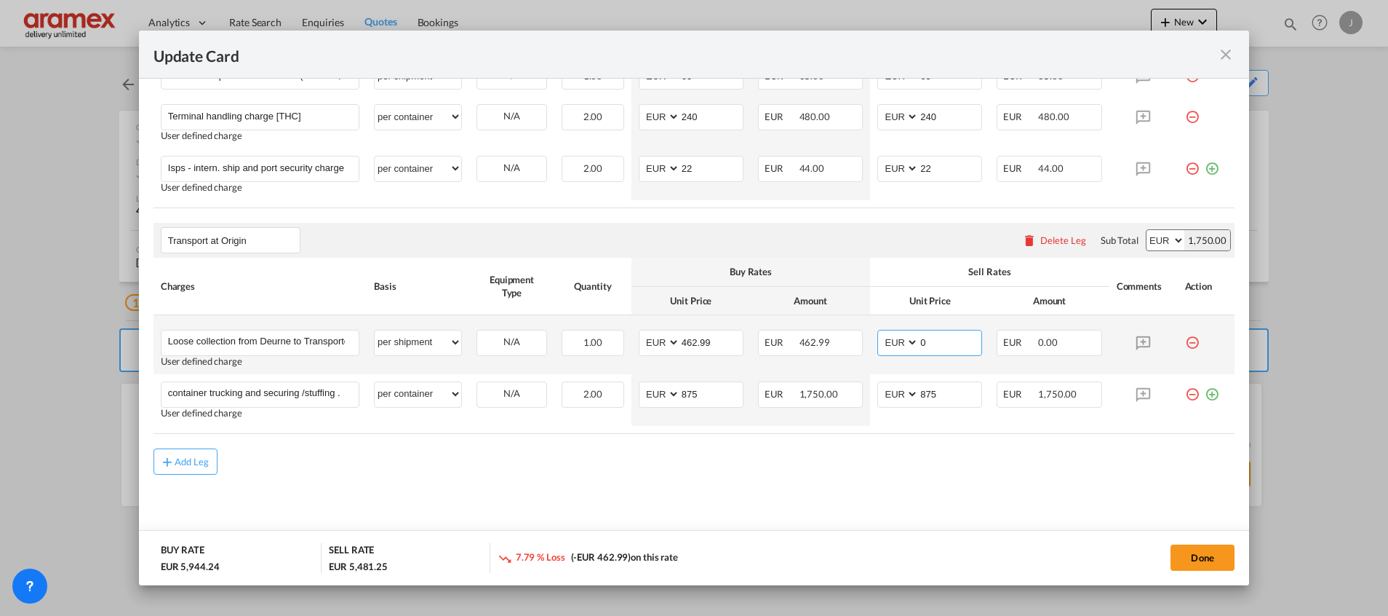
click at [949, 336] on input "0" at bounding box center [950, 341] width 63 height 22
paste input "462.99"
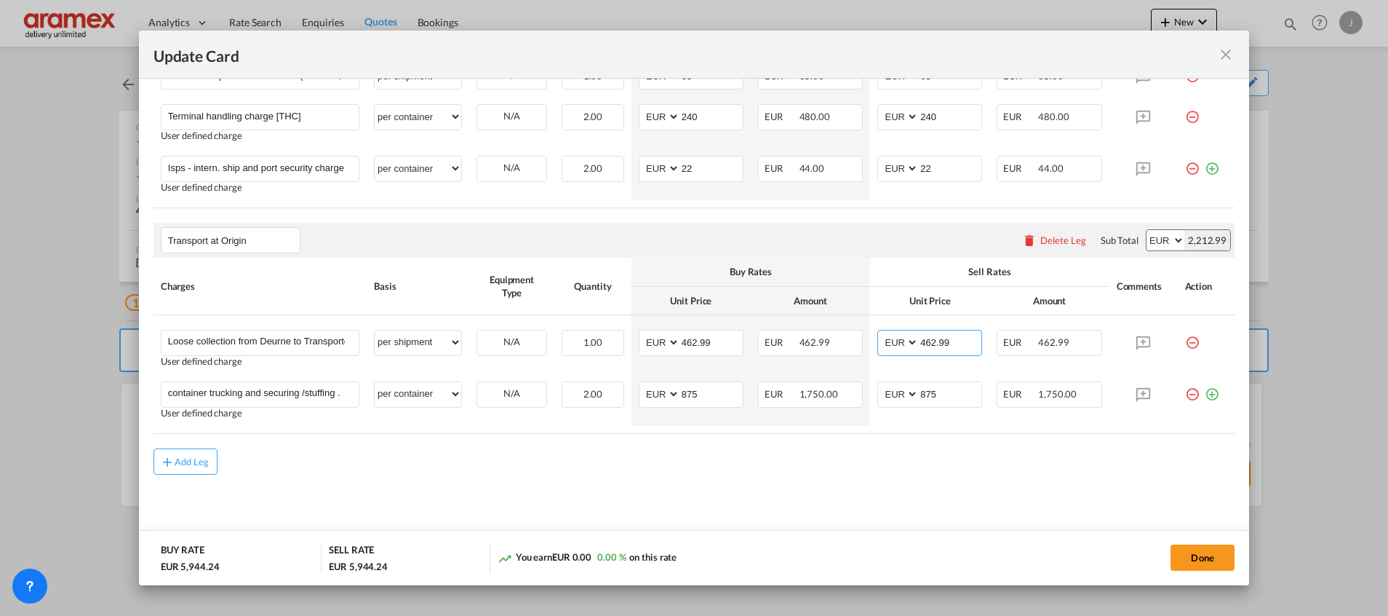
type input "462.99"
click at [876, 571] on div "Done" at bounding box center [1028, 558] width 416 height 30
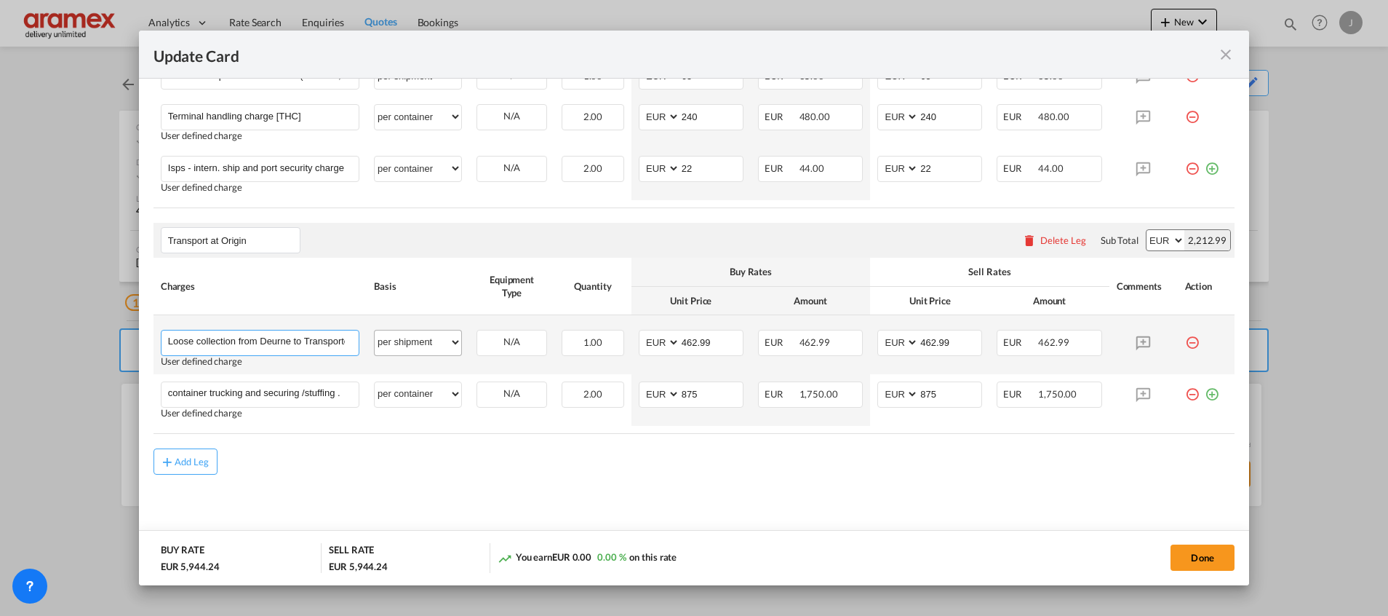
scroll to position [0, 60]
drag, startPoint x: 308, startPoint y: 337, endPoint x: 415, endPoint y: 338, distance: 107.0
click at [415, 338] on tr "Loose collection from Deurne to Transporter WH in RTM Please Enter User Defined…" at bounding box center [694, 344] width 1081 height 59
click at [335, 337] on input "Loose collection from Deurne to Transporter WH in RTM" at bounding box center [263, 341] width 191 height 22
click at [341, 338] on input "Loose collection from Deurne to Transporter WH in RTM" at bounding box center [263, 341] width 191 height 22
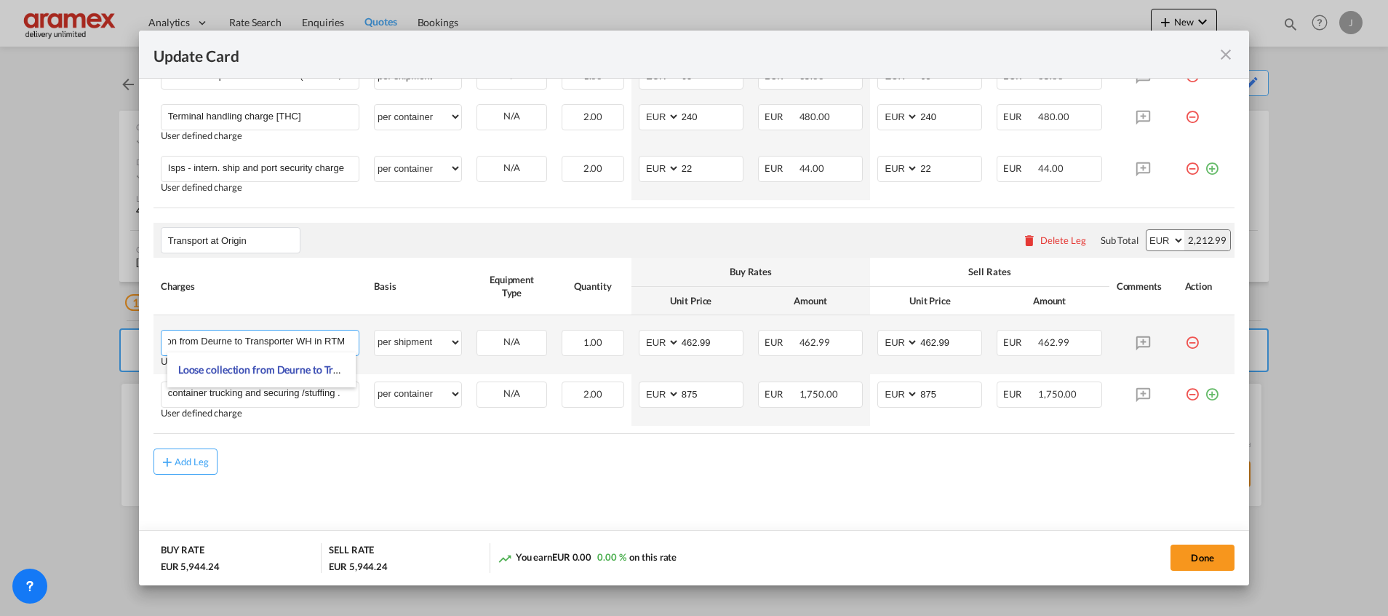
click at [346, 335] on input "Loose collection from Deurne to Transporter WH in RTM" at bounding box center [263, 341] width 191 height 22
paste input "10.80 ldm"
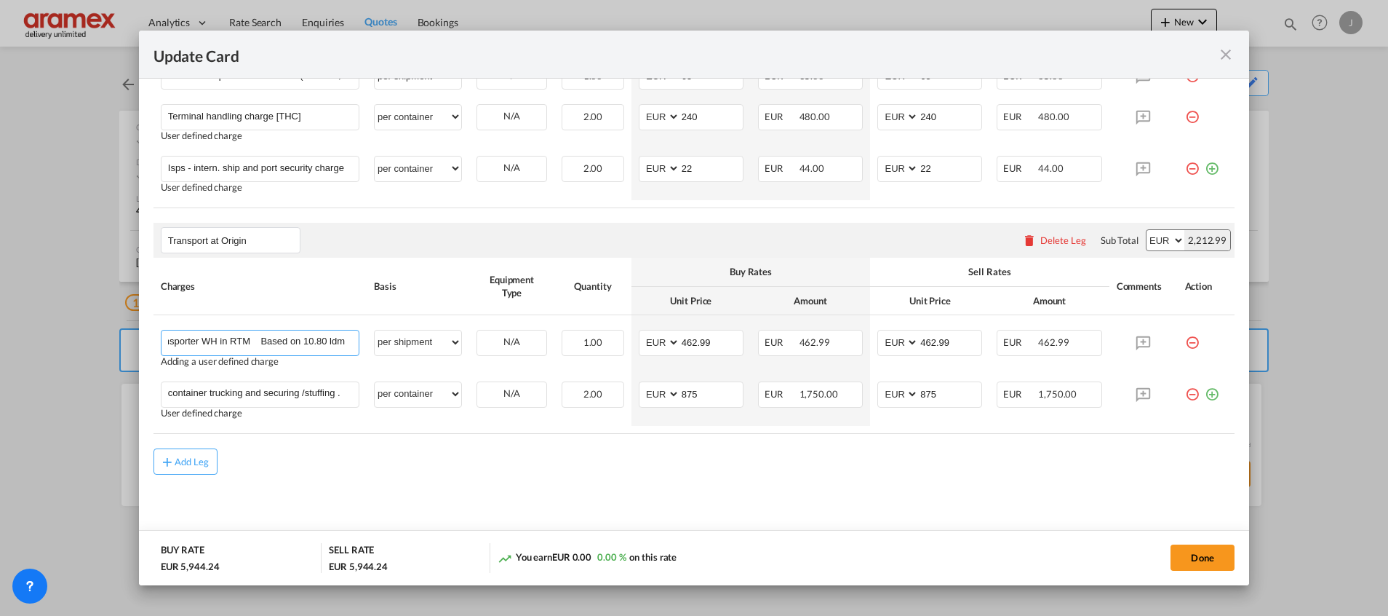
type input "Loose collection from Deurne to Transporter WH in RTM Based on 10.80 ldm"
click at [485, 475] on md-content "Main Freight Please enter leg name Leg Name Already Exists Delete Leg Sub Total…" at bounding box center [694, 15] width 1081 height 1070
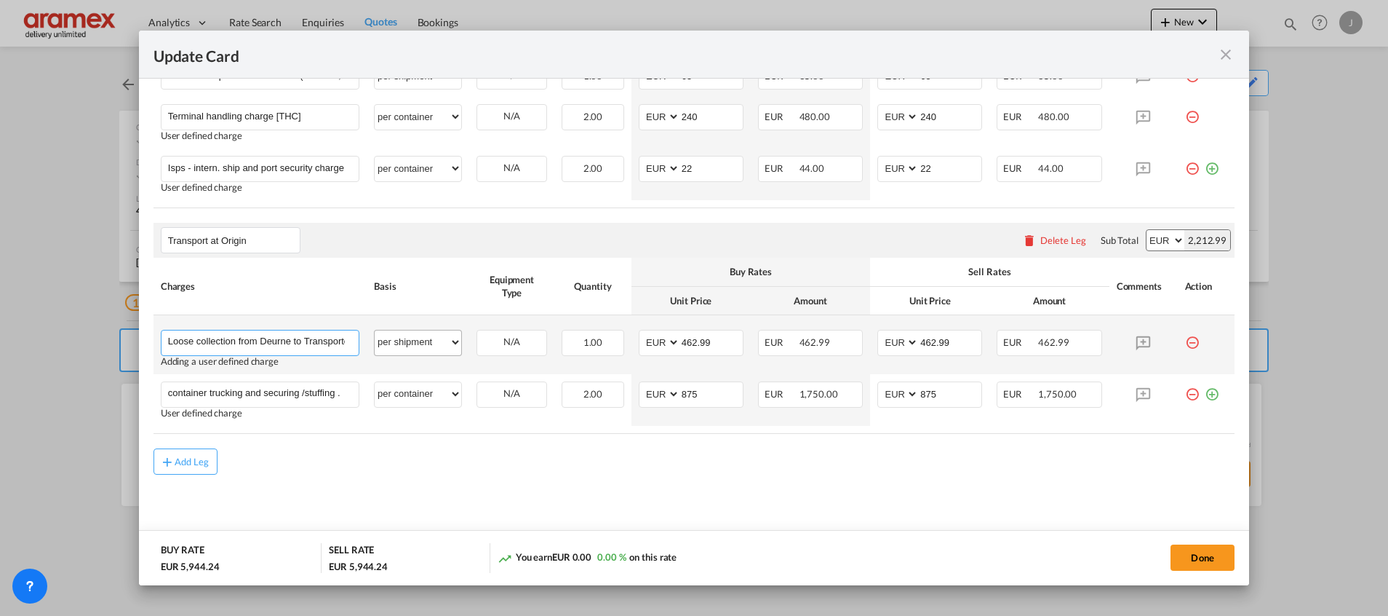
scroll to position [0, 154]
drag, startPoint x: 243, startPoint y: 335, endPoint x: 451, endPoint y: 334, distance: 208.1
click at [451, 334] on tr "Loose collection from Deurne to Transporter WH in RTM Based on 10.80 ldm Please…" at bounding box center [694, 344] width 1081 height 59
click at [325, 343] on input "Loose collection from Deurne to Transporter WH in RTM Based on 10.80 ldm" at bounding box center [263, 341] width 191 height 22
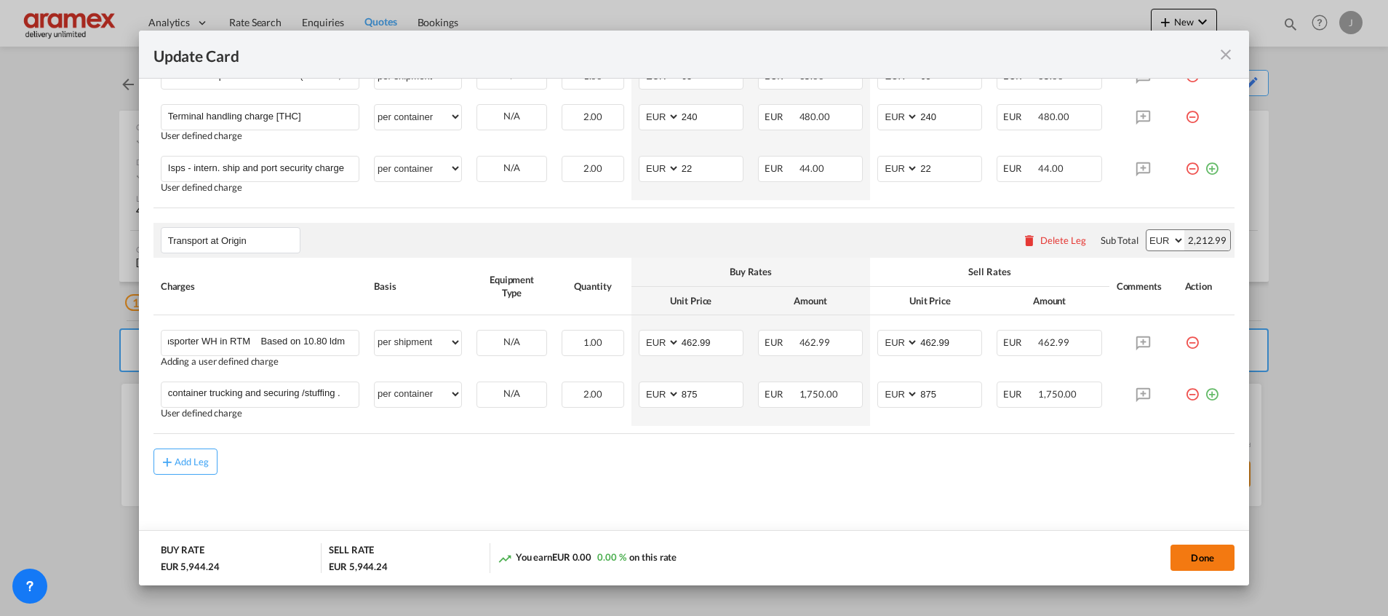
click at [1204, 561] on button "Done" at bounding box center [1203, 557] width 64 height 26
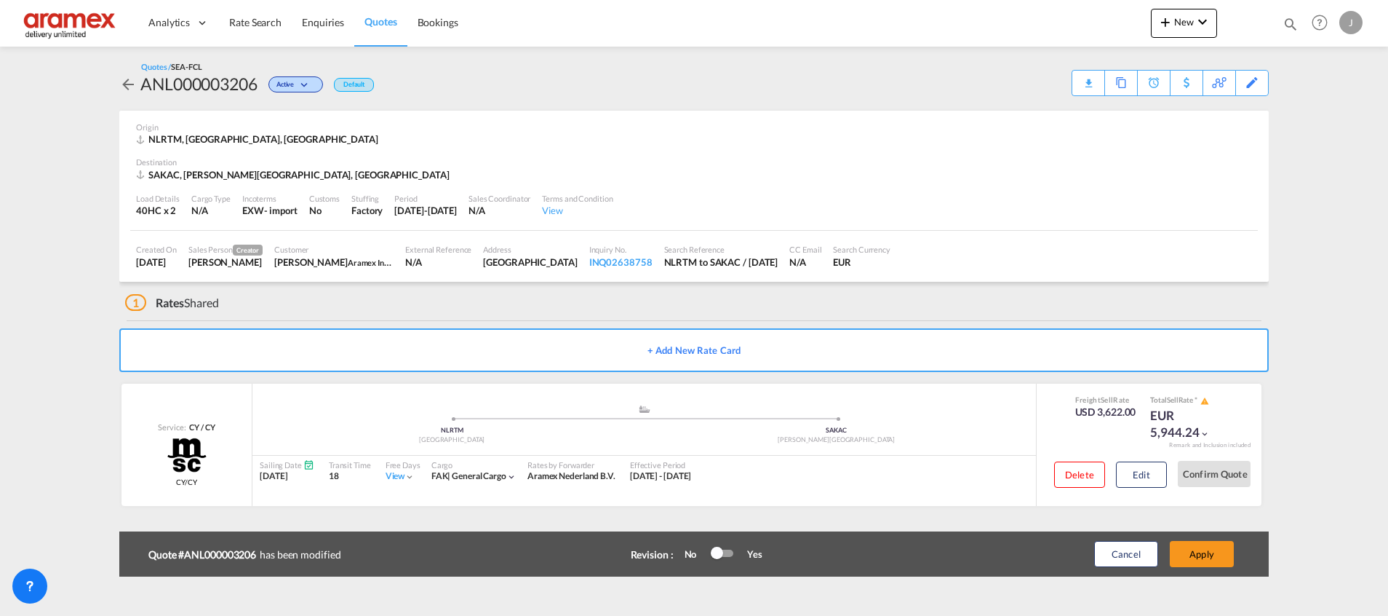
scroll to position [0, 0]
click at [1195, 551] on button "Apply" at bounding box center [1202, 554] width 64 height 26
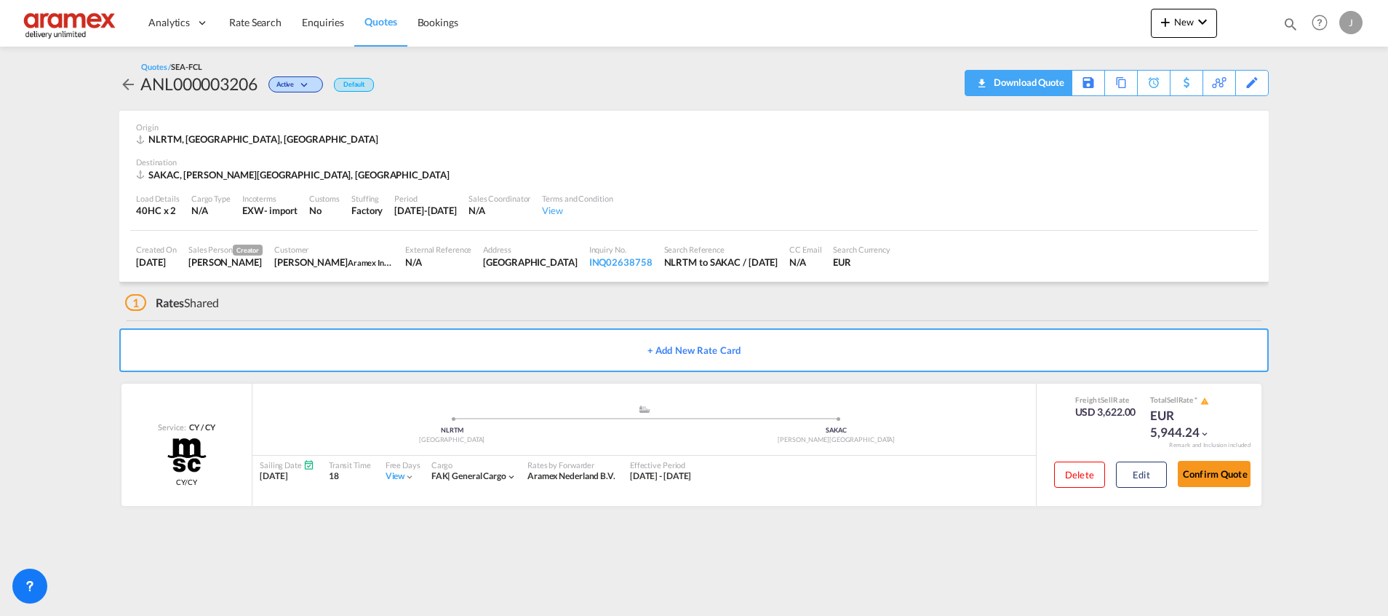
click at [987, 84] on md-icon "icon-download" at bounding box center [981, 78] width 17 height 11
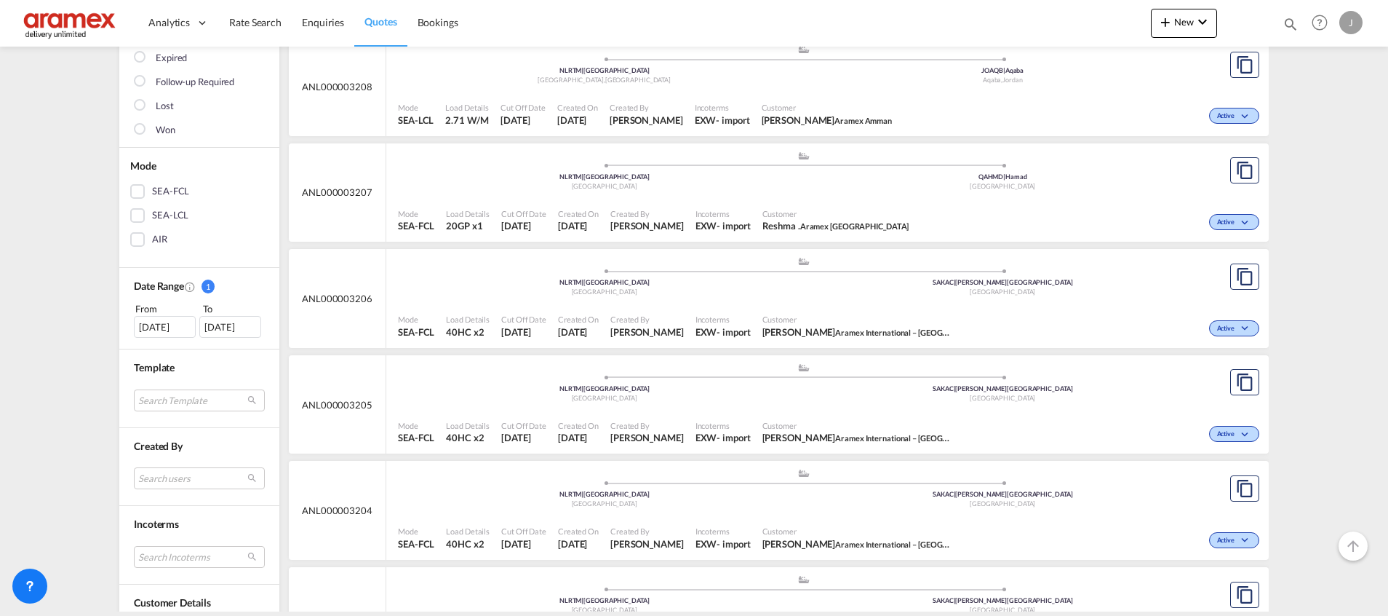
scroll to position [218, 0]
click at [891, 413] on div "Customer Mohamed Bazil Khan Aramex International – Dubai, UAE" at bounding box center [857, 431] width 201 height 36
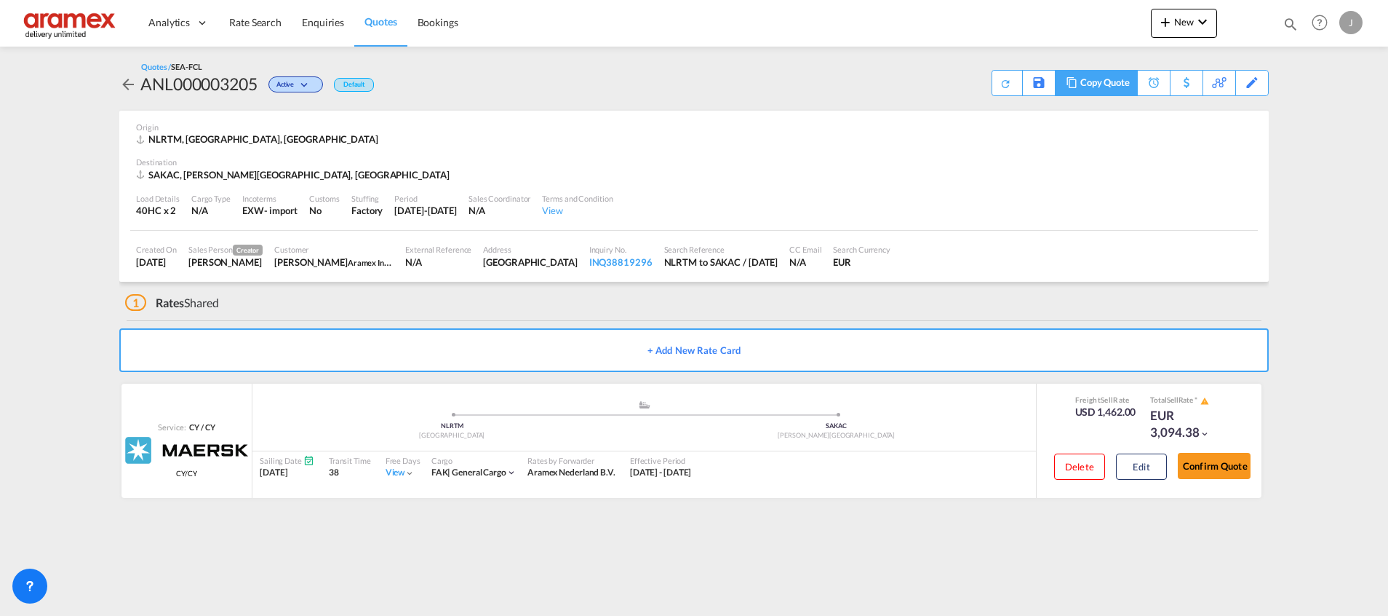
click at [1086, 76] on div "Copy Quote" at bounding box center [1105, 83] width 49 height 25
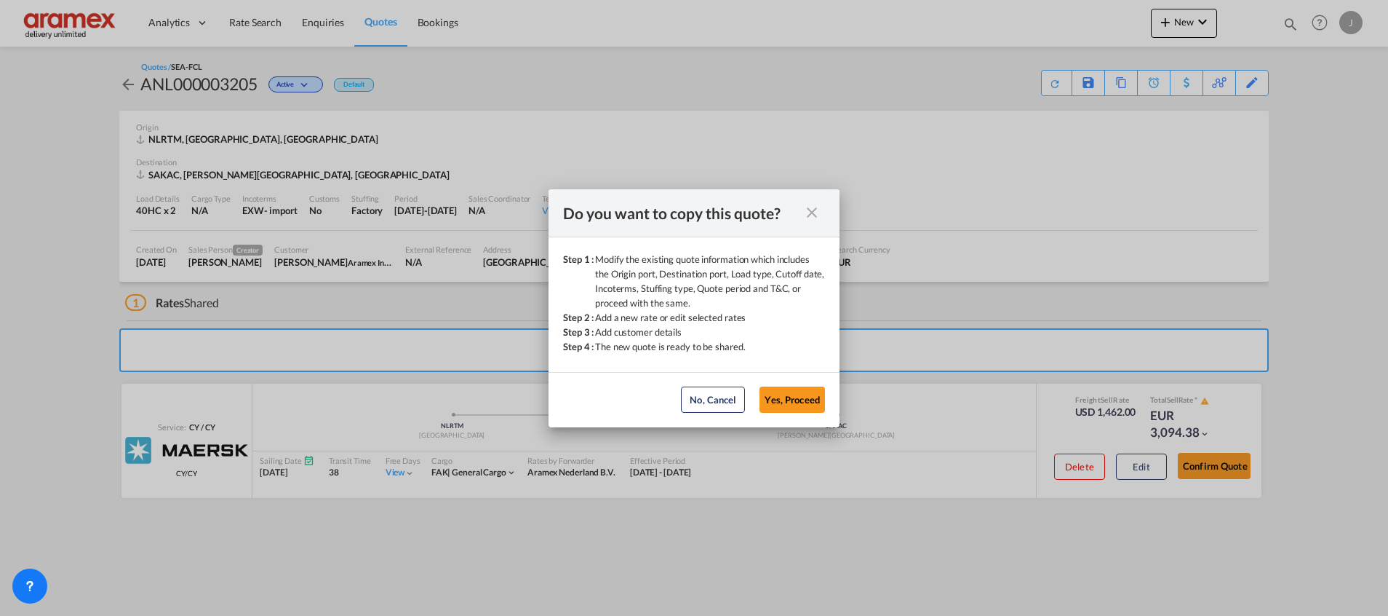
click at [810, 215] on md-icon "icon-close fg-AAA8AD cursor" at bounding box center [811, 212] width 17 height 17
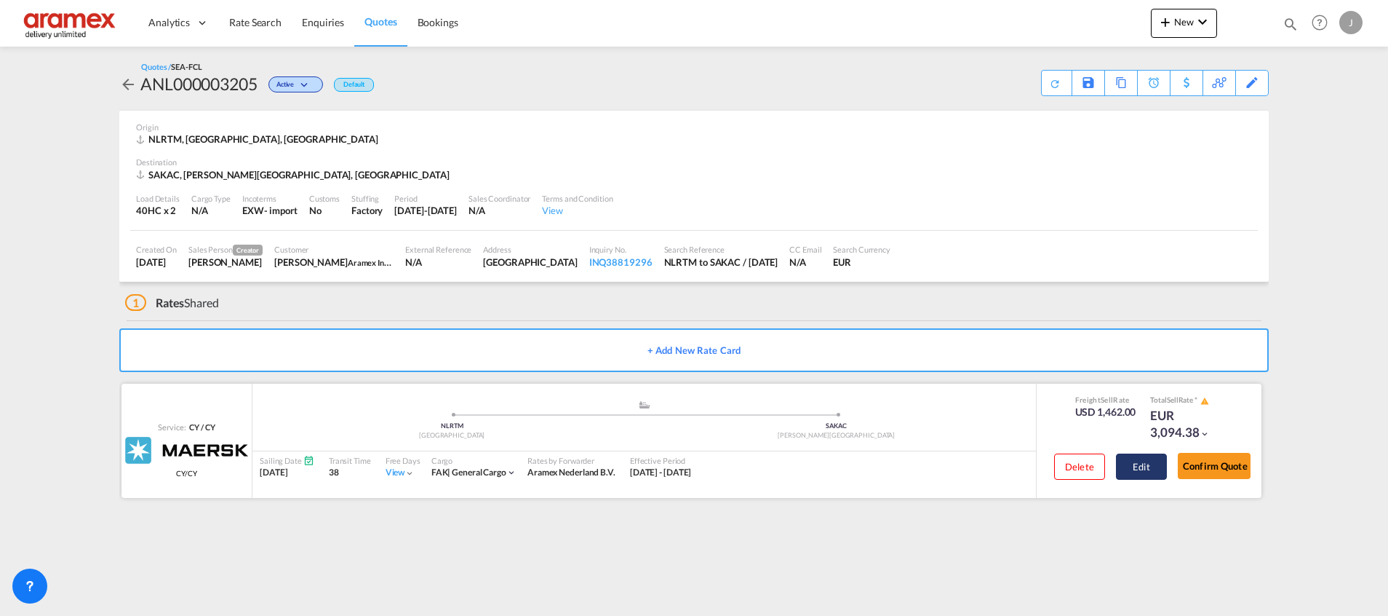
click at [1134, 462] on button "Edit" at bounding box center [1141, 466] width 51 height 26
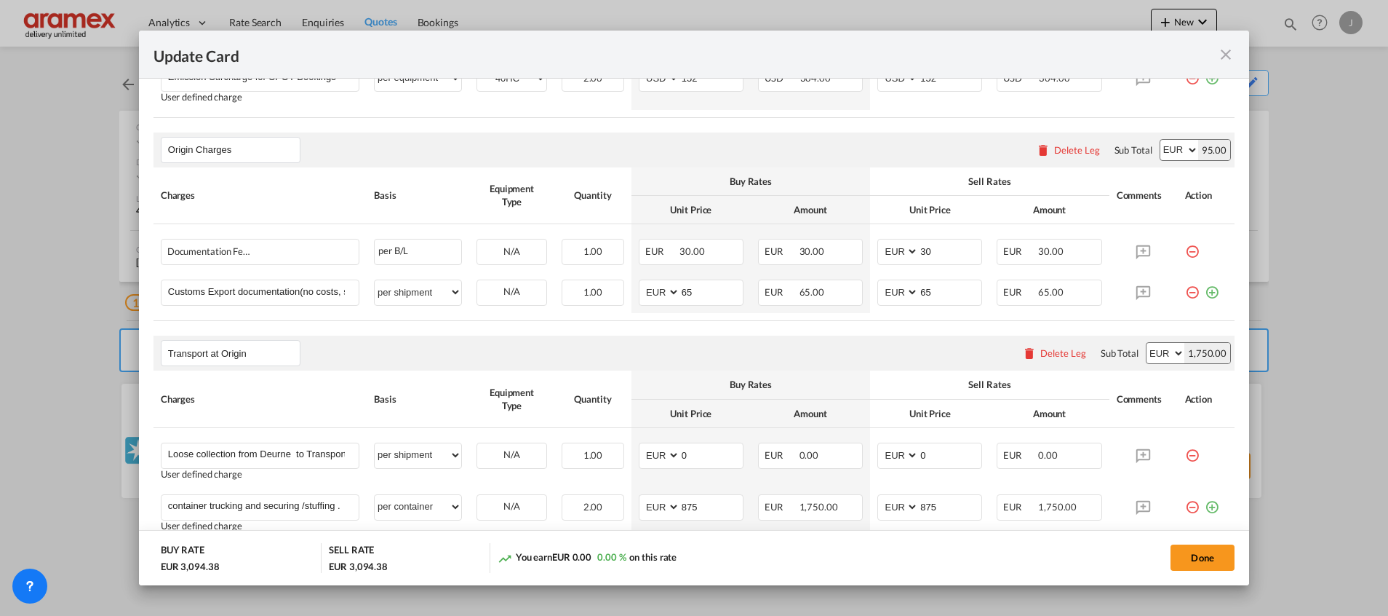
scroll to position [663, 0]
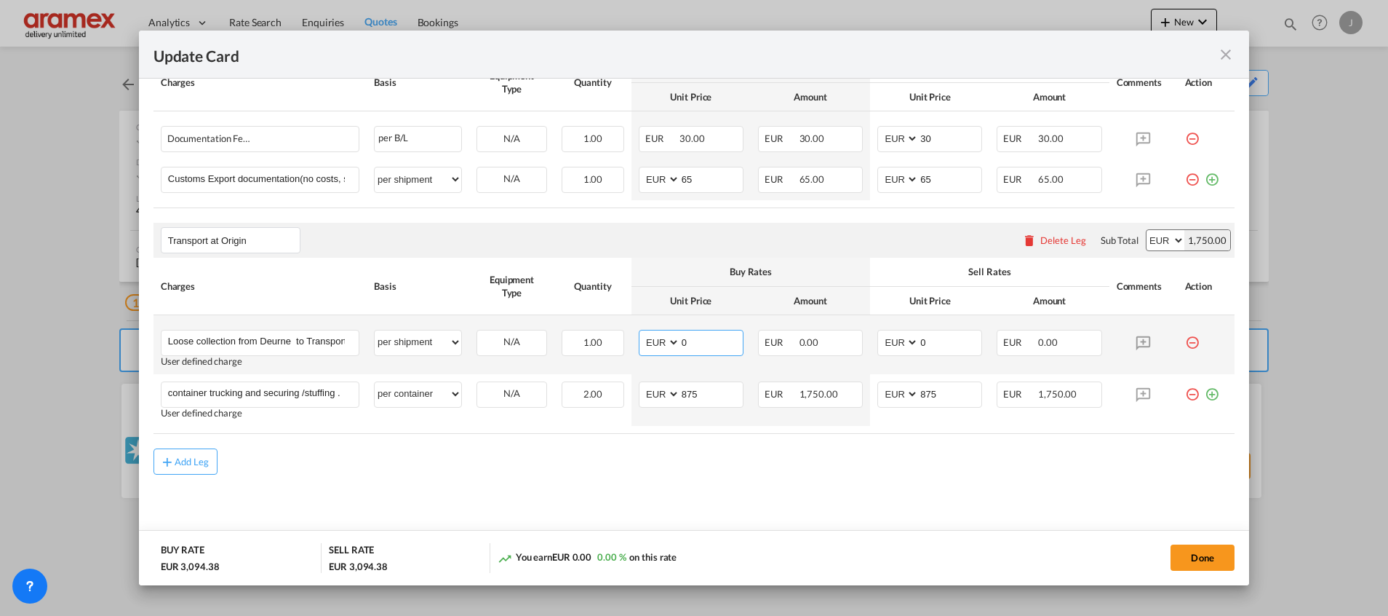
drag, startPoint x: 701, startPoint y: 346, endPoint x: 638, endPoint y: 343, distance: 62.7
click at [639, 343] on md-input-container "AED AFN ALL AMD ANG AOA ARS AUD AWG AZN BAM BBD BDT BGN BHD BIF BMD BND BOB BRL…" at bounding box center [691, 343] width 105 height 26
click at [280, 335] on input "Loose collection from Deurne to Transporter WH in RTM" at bounding box center [263, 341] width 191 height 22
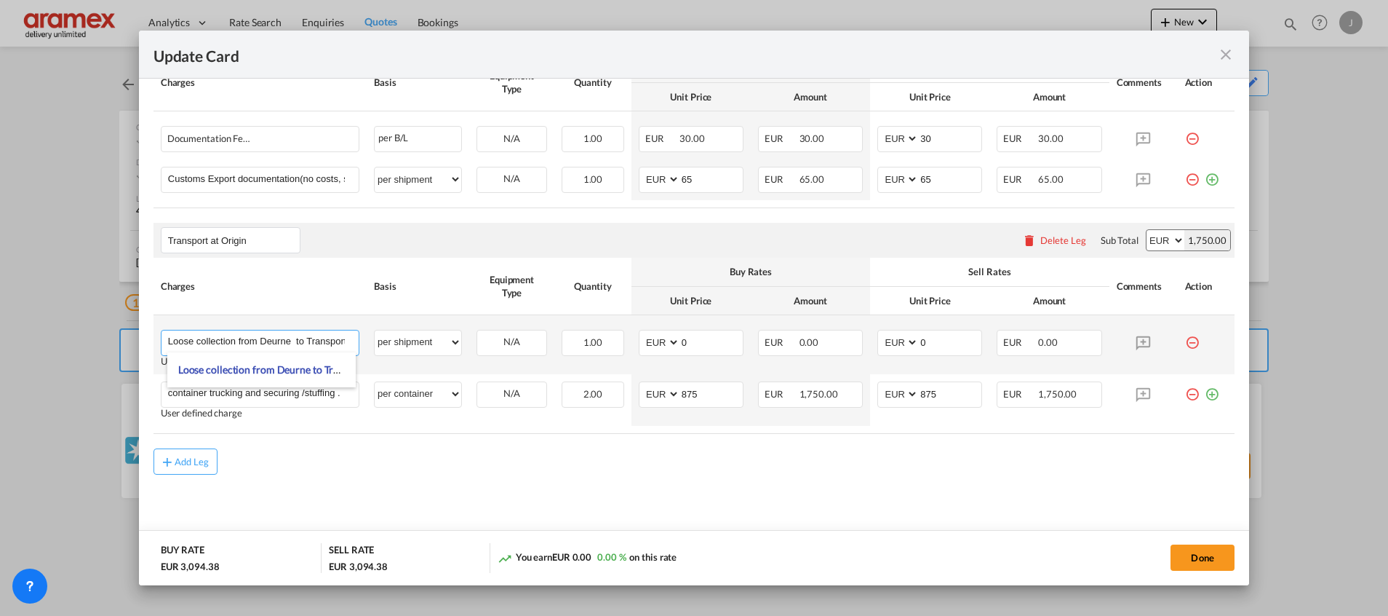
paste input "to Transporter WH in RTM Based on 10.80 ldm"
type input "Loose collection from Deurne to Transporter WH in RTM Based on 10.80 ldm"
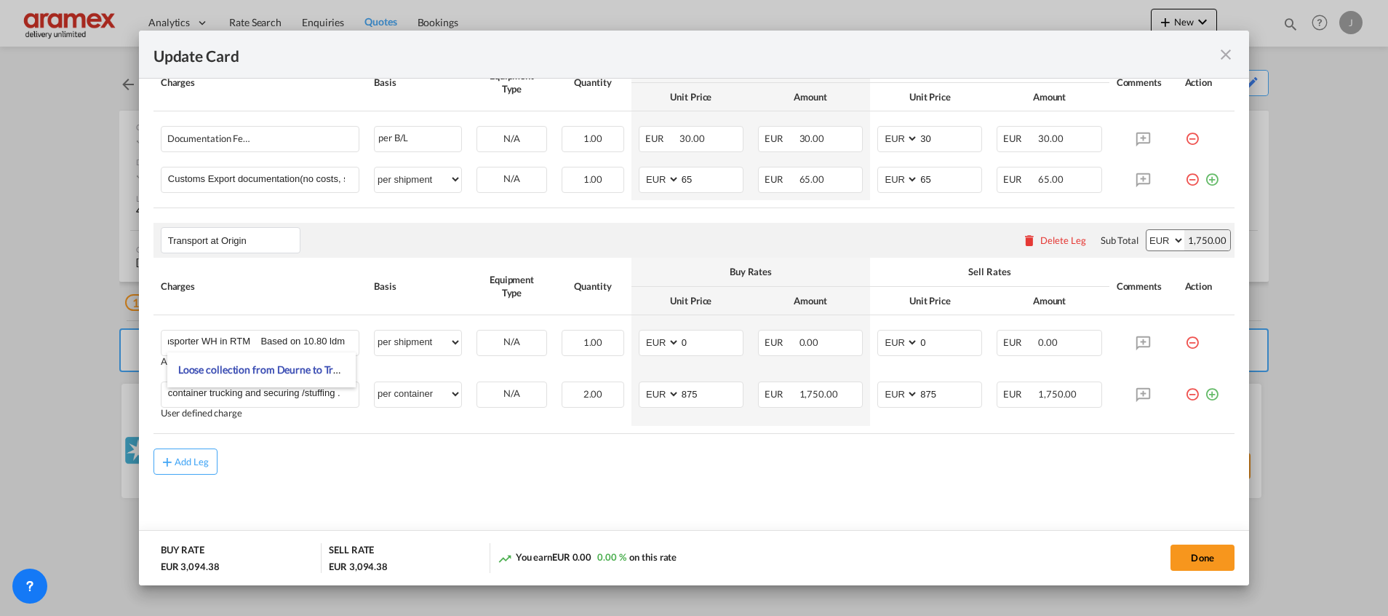
scroll to position [0, 0]
click at [613, 514] on md-content "Freight Charges Please enter leg name Leg Name Already Exists Delete Leg Sub To…" at bounding box center [694, 170] width 1081 height 760
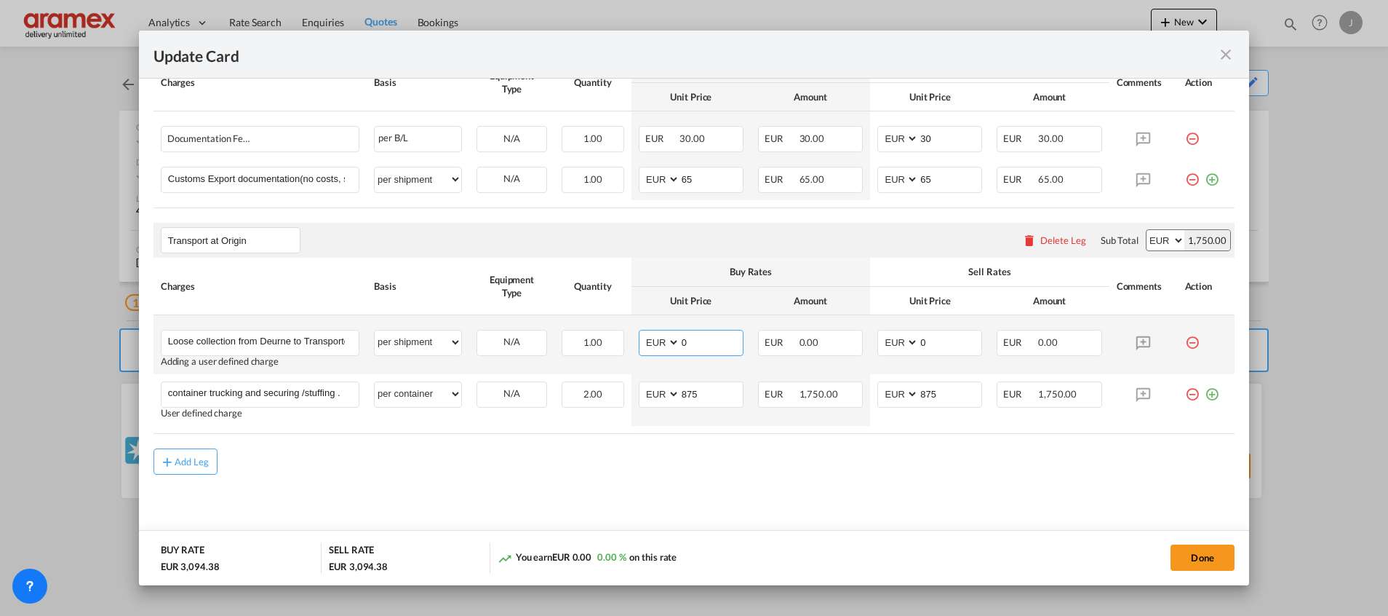
drag, startPoint x: 706, startPoint y: 341, endPoint x: 635, endPoint y: 341, distance: 71.3
click at [639, 341] on md-input-container "AED AFN ALL AMD ANG AOA ARS AUD AWG AZN BAM BBD BDT BGN BHD BIF BMD BND BOB BRL…" at bounding box center [691, 343] width 105 height 26
paste input "462,99"
click at [691, 343] on input "462.99" at bounding box center [711, 341] width 63 height 22
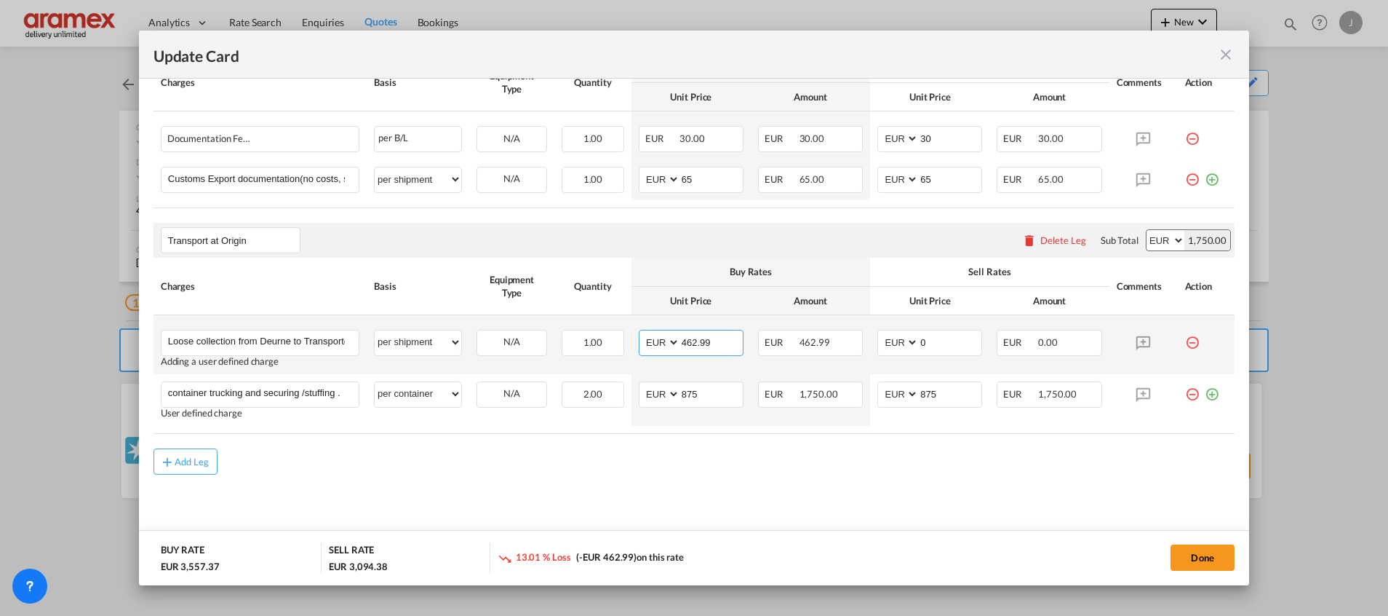
click at [691, 343] on input "462.99" at bounding box center [711, 341] width 63 height 22
type input "462.99"
drag, startPoint x: 936, startPoint y: 338, endPoint x: 889, endPoint y: 338, distance: 47.3
click at [889, 338] on md-input-container "AED AFN ALL AMD ANG AOA ARS AUD AWG AZN BAM BBD BDT BGN BHD BIF BMD BND BOB BRL…" at bounding box center [930, 343] width 105 height 26
paste input "462.99"
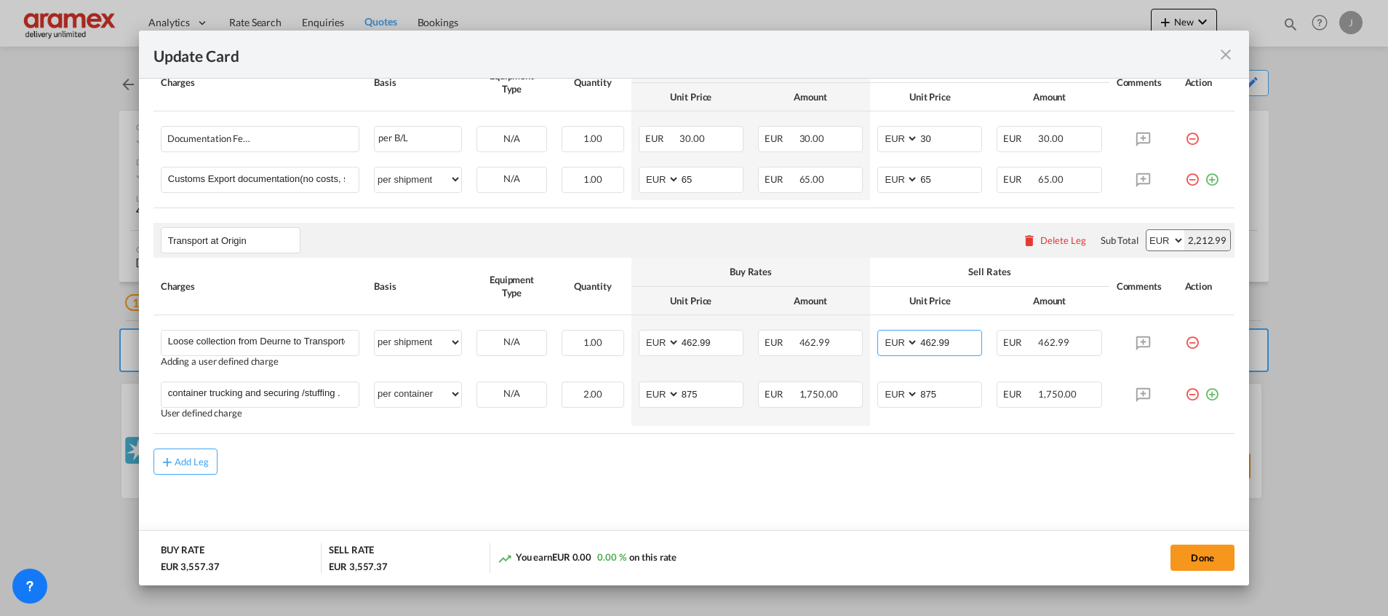
type input "462.99"
click at [837, 487] on md-content "Freight Charges Please enter leg name Leg Name Already Exists Delete Leg Sub To…" at bounding box center [694, 170] width 1081 height 760
click at [1189, 552] on button "Done" at bounding box center [1203, 557] width 64 height 26
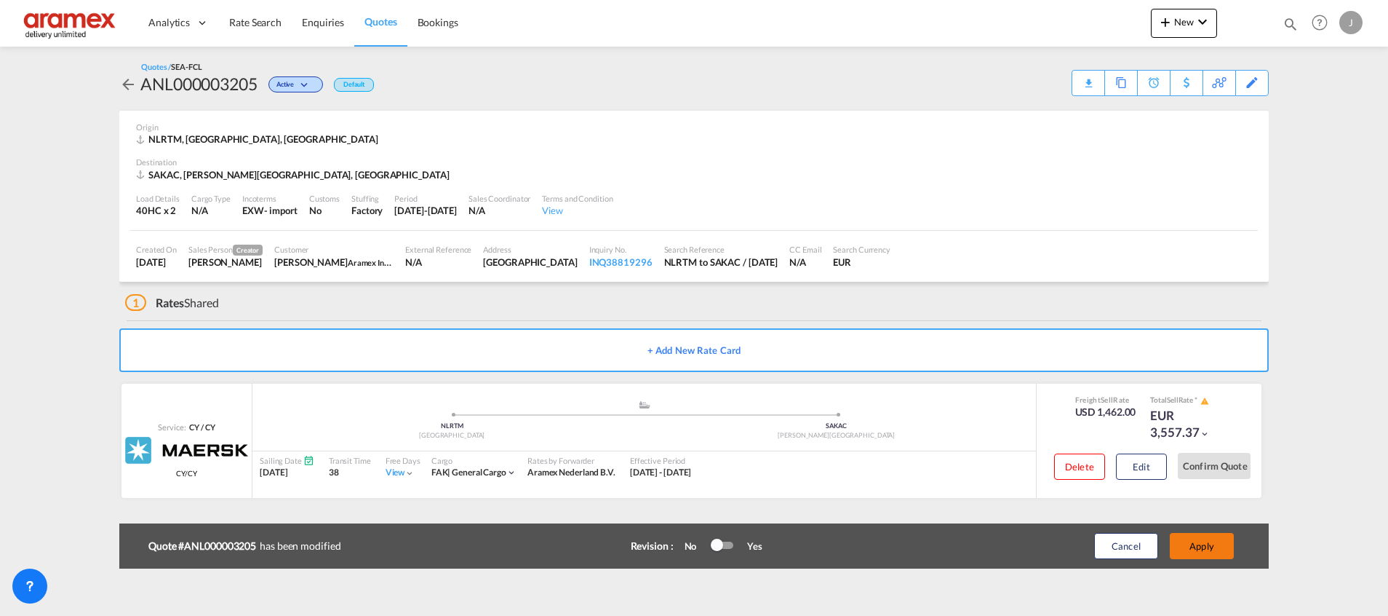
click at [1194, 548] on button "Apply" at bounding box center [1202, 546] width 64 height 26
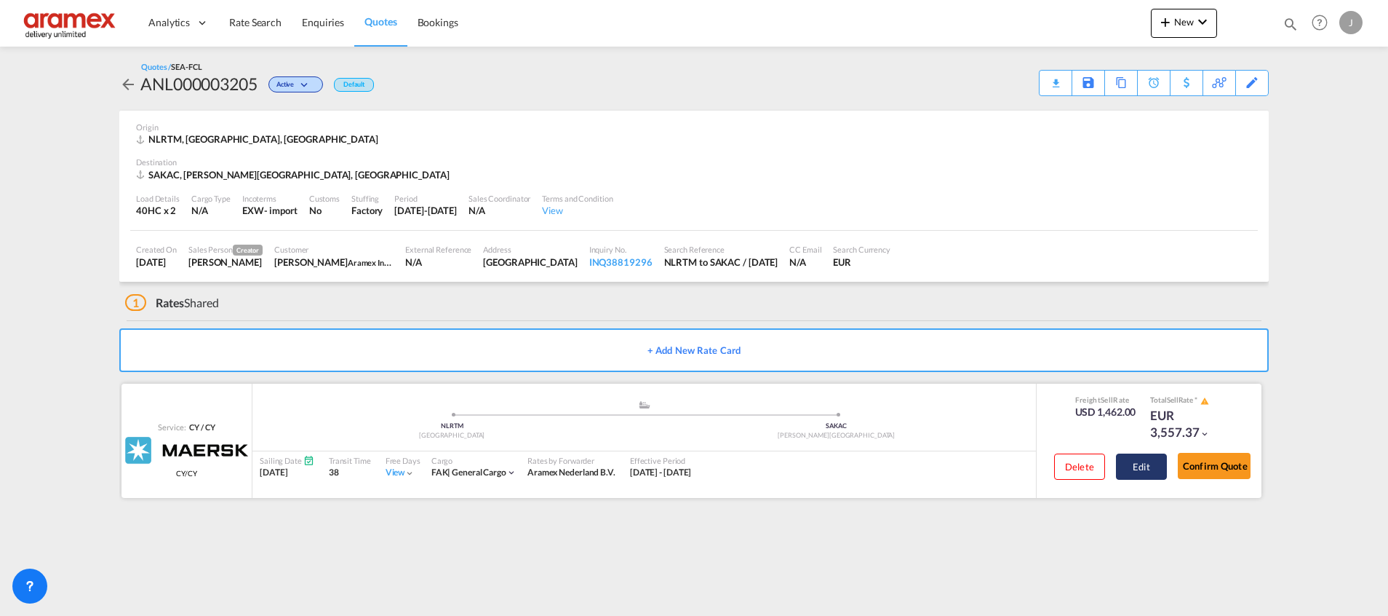
click at [1146, 461] on button "Edit" at bounding box center [1141, 466] width 51 height 26
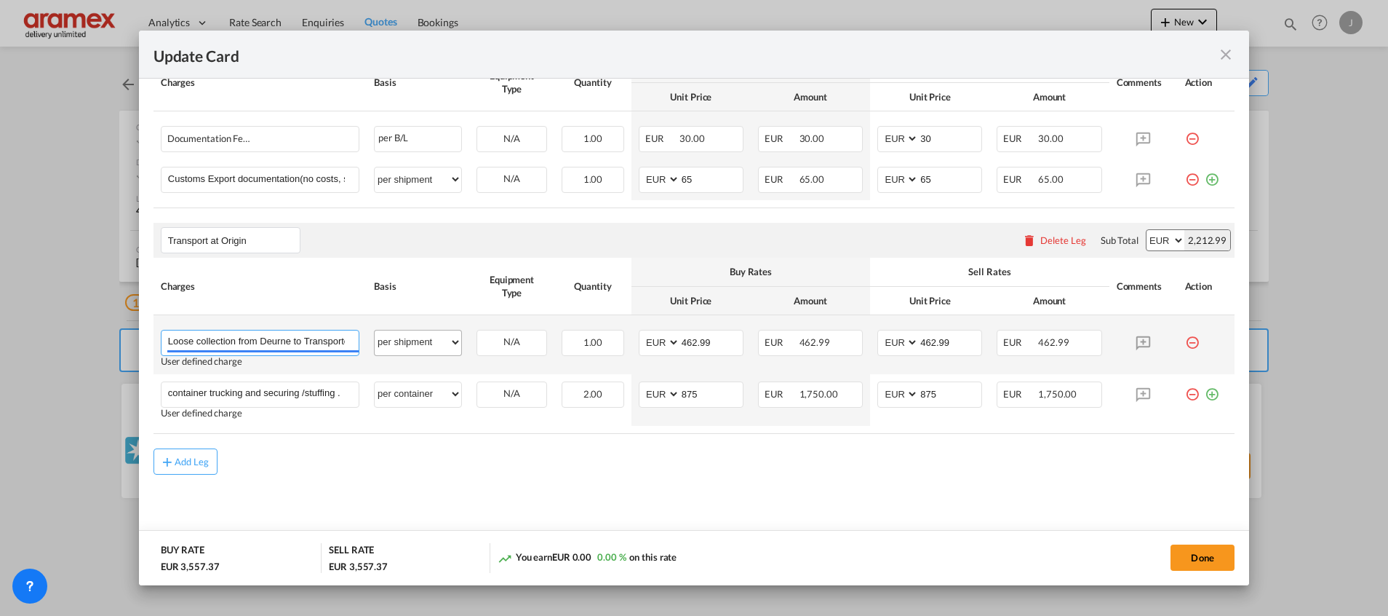
scroll to position [0, 154]
drag, startPoint x: 246, startPoint y: 342, endPoint x: 403, endPoint y: 341, distance: 157.2
click at [403, 341] on tr "Loose collection from Deurne to Transporter WH in RTM Based on 10.80 ldm Please…" at bounding box center [694, 344] width 1081 height 59
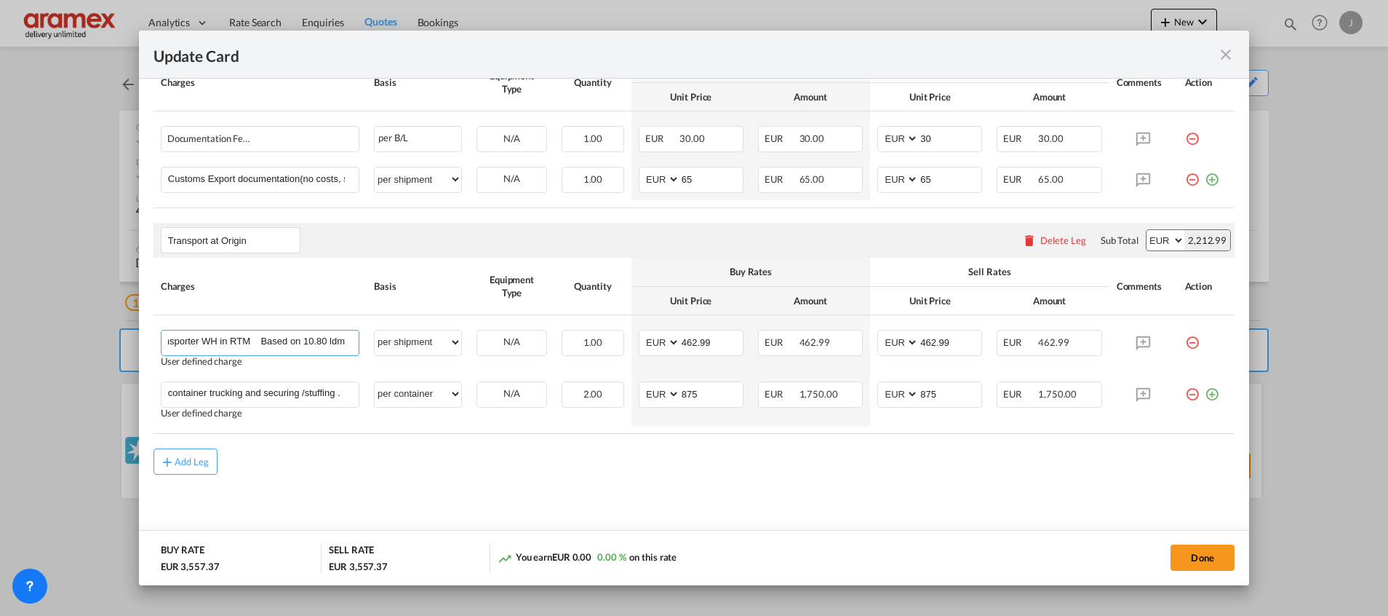
scroll to position [0, 0]
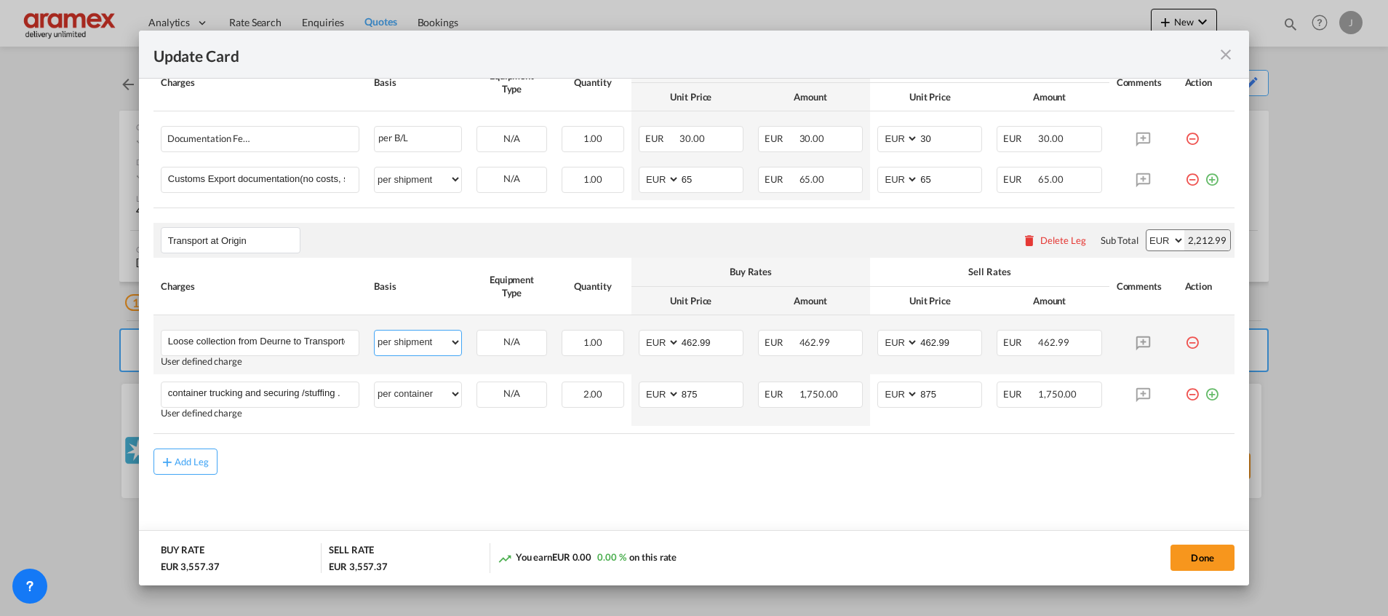
click at [437, 335] on select "per equipment per container per B/L per shipping bill per shipment % on pickup …" at bounding box center [418, 341] width 87 height 23
select select "per vehicle"
click at [375, 330] on select "per equipment per container per B/L per shipping bill per shipment % on pickup …" at bounding box center [418, 341] width 87 height 23
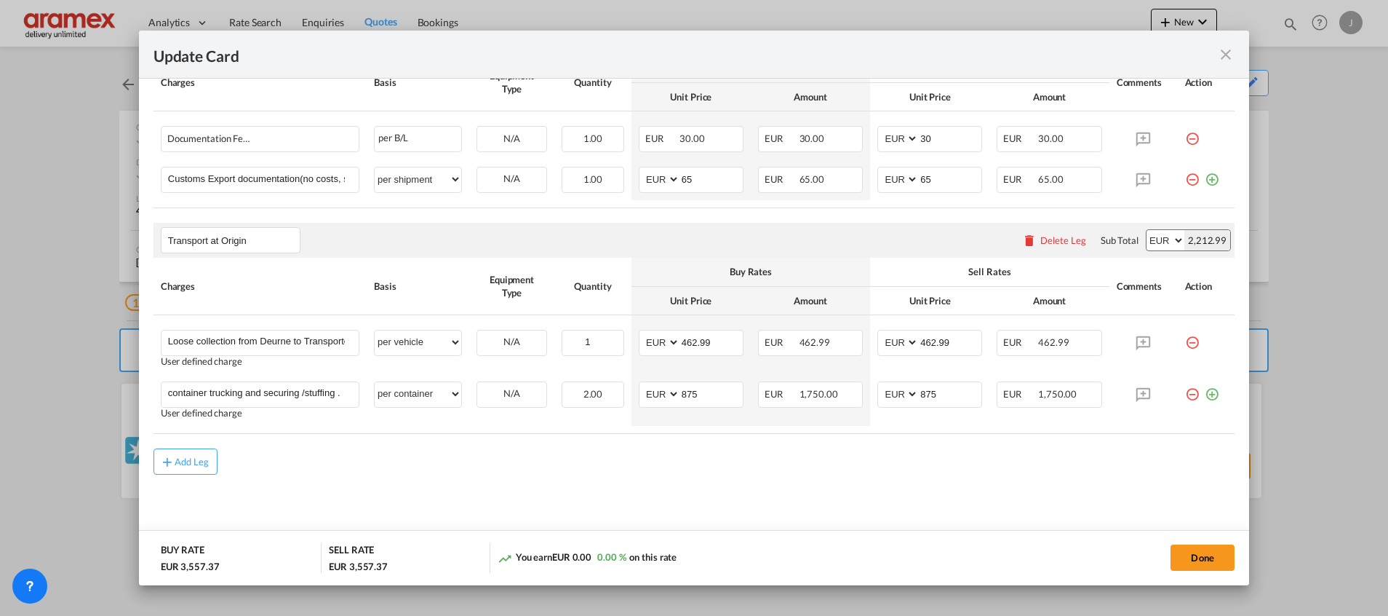
click at [723, 455] on div "Add Leg" at bounding box center [694, 461] width 1081 height 26
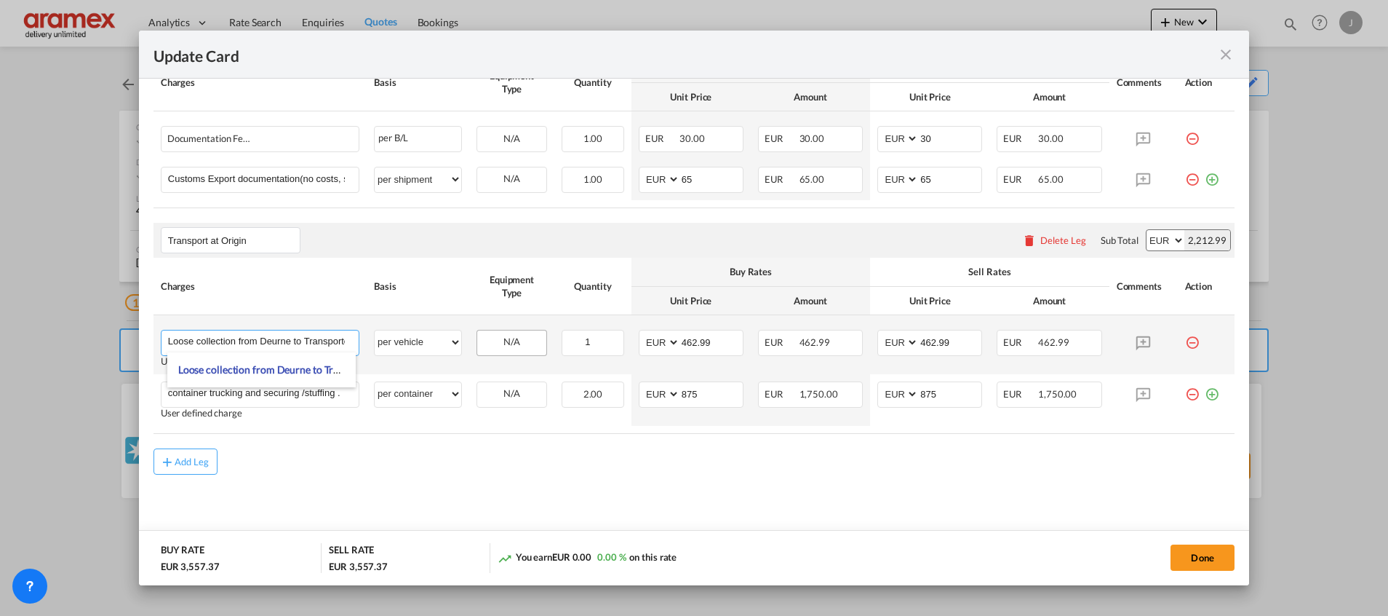
scroll to position [0, 154]
drag, startPoint x: 272, startPoint y: 338, endPoint x: 482, endPoint y: 338, distance: 209.6
click at [482, 338] on tr "Loose collection from Deurne to Transporter WH in RTM Based on 10.80 ldm Please…" at bounding box center [694, 344] width 1081 height 59
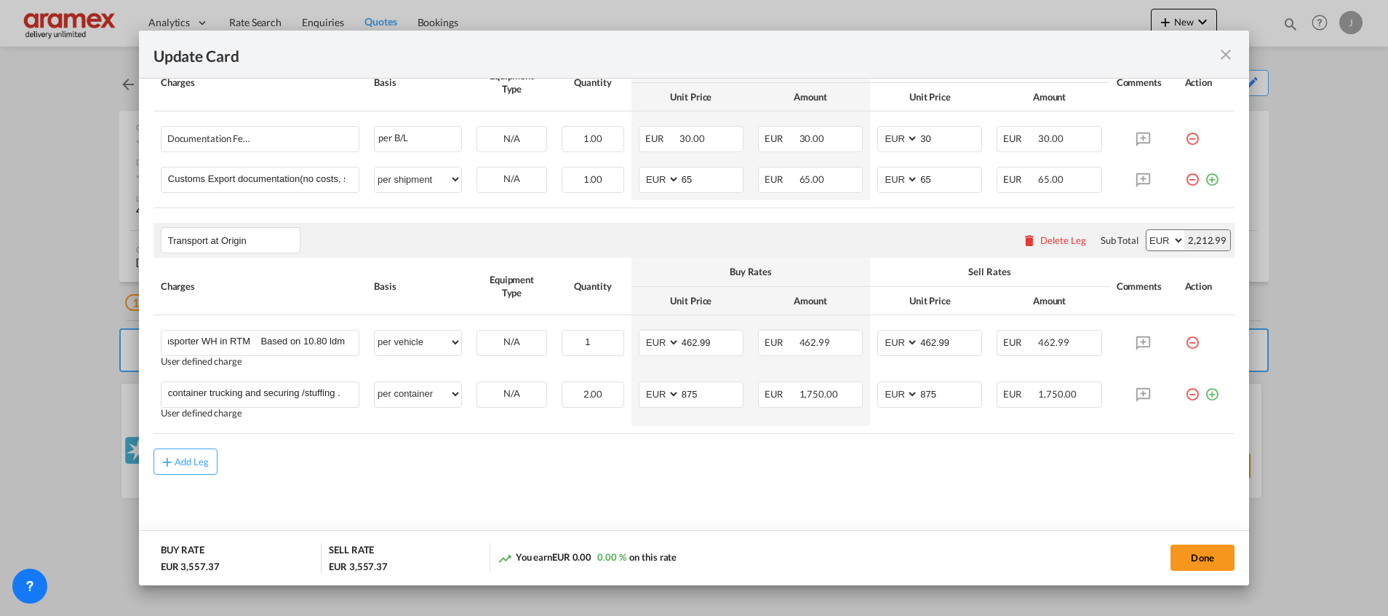
scroll to position [0, 0]
click at [864, 480] on md-content "Freight Charges Please enter leg name Leg Name Already Exists Delete Leg Sub To…" at bounding box center [694, 170] width 1081 height 760
click at [1187, 557] on button "Done" at bounding box center [1203, 557] width 64 height 26
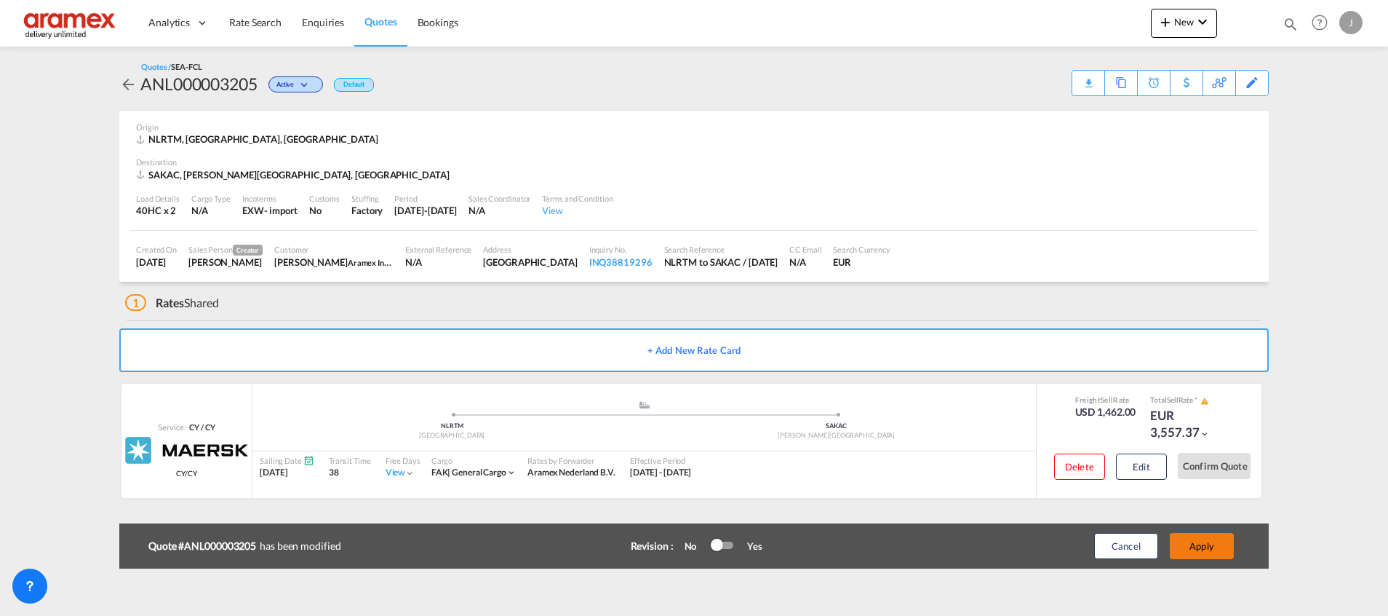
click at [1195, 545] on button "Apply" at bounding box center [1202, 546] width 64 height 26
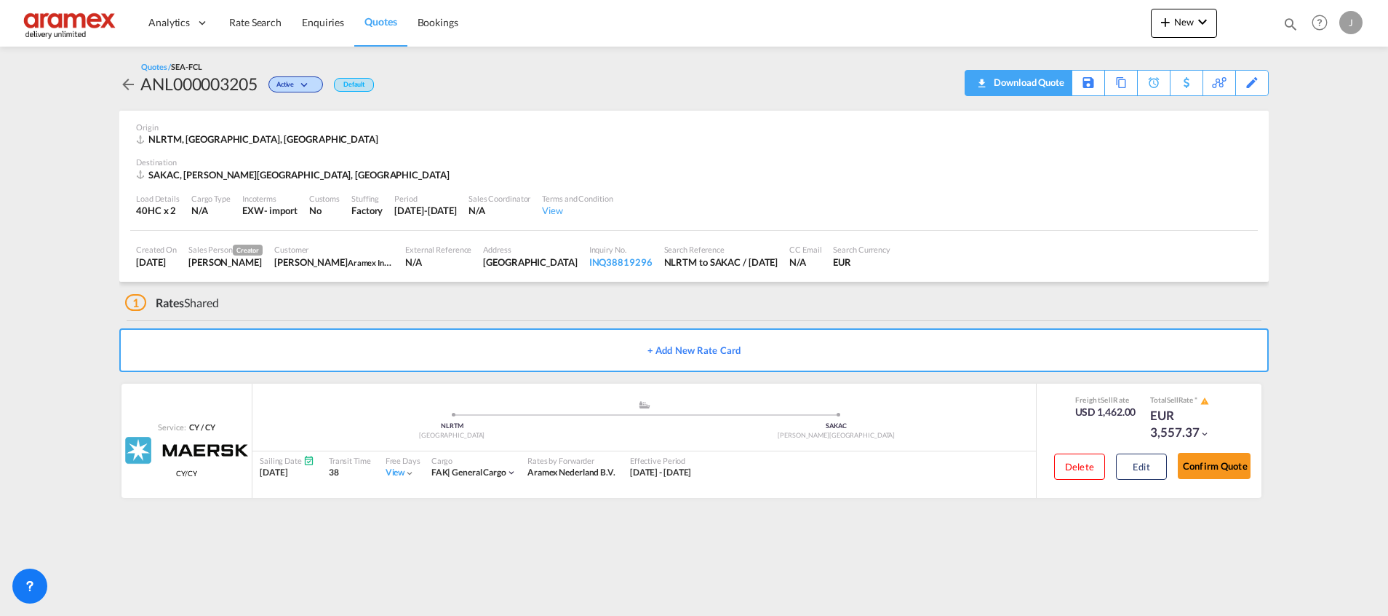
click at [1044, 82] on div "Download Quote" at bounding box center [1027, 82] width 74 height 23
click at [396, 30] on link "Quotes" at bounding box center [380, 22] width 52 height 47
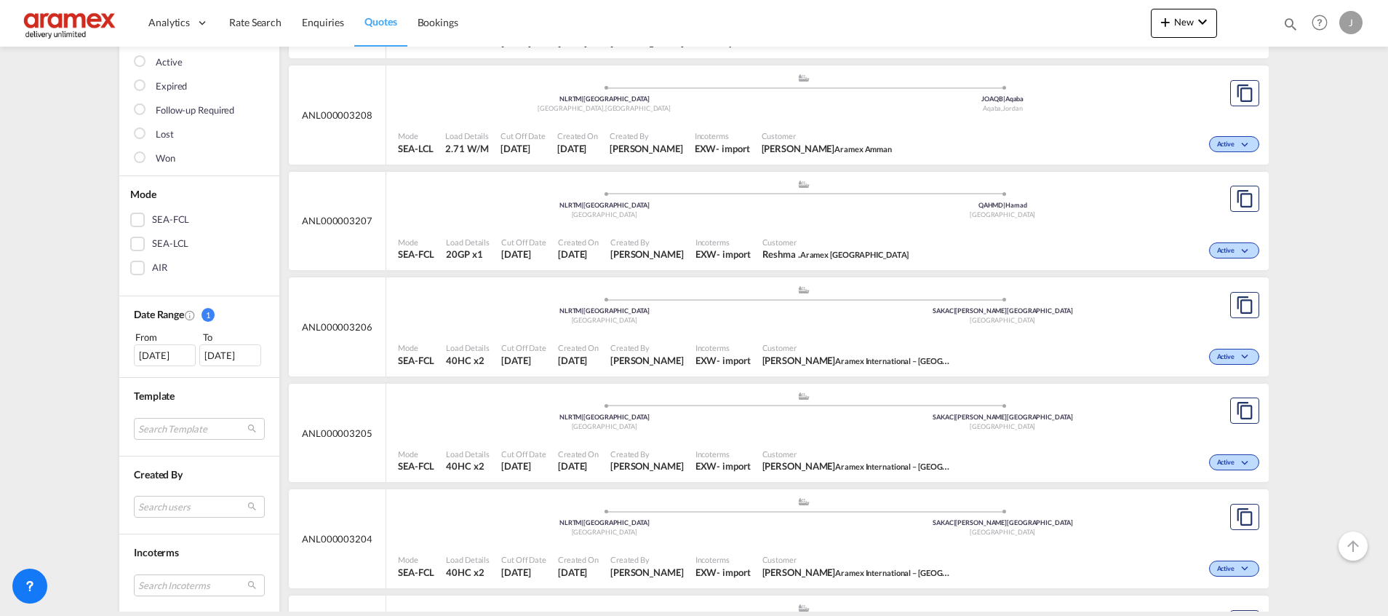
scroll to position [218, 0]
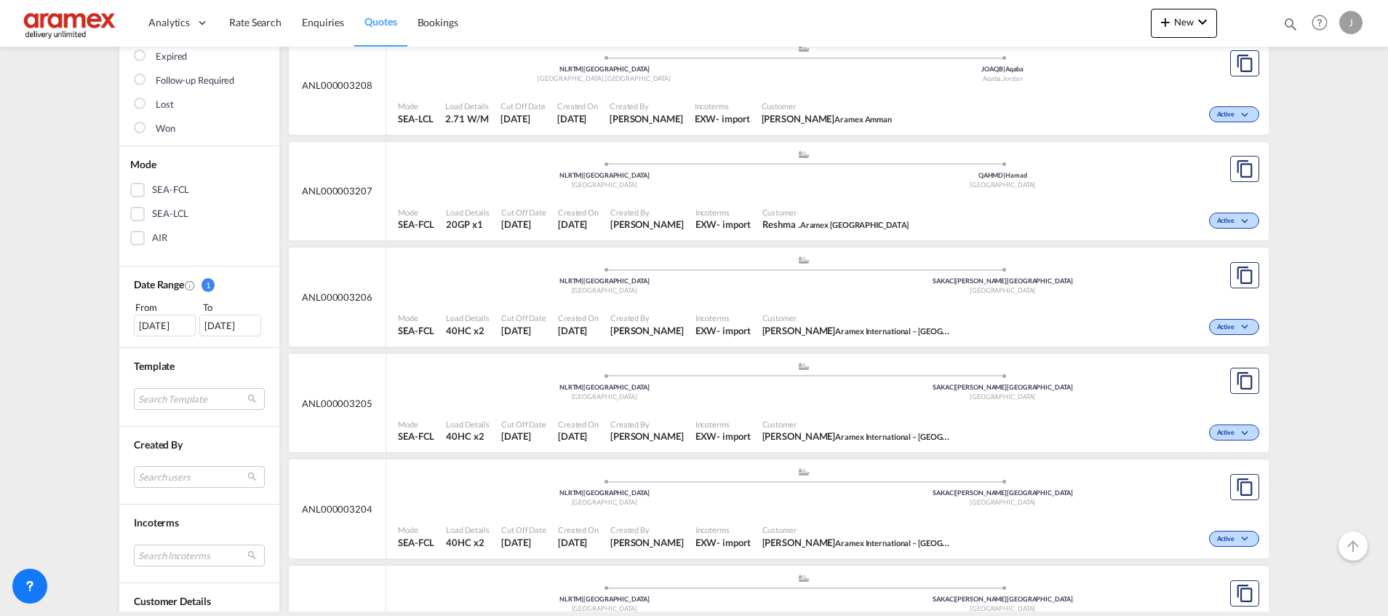
click at [870, 306] on div "Customer Mohamed Bazil Khan Aramex International – Dubai, UAE" at bounding box center [857, 324] width 201 height 36
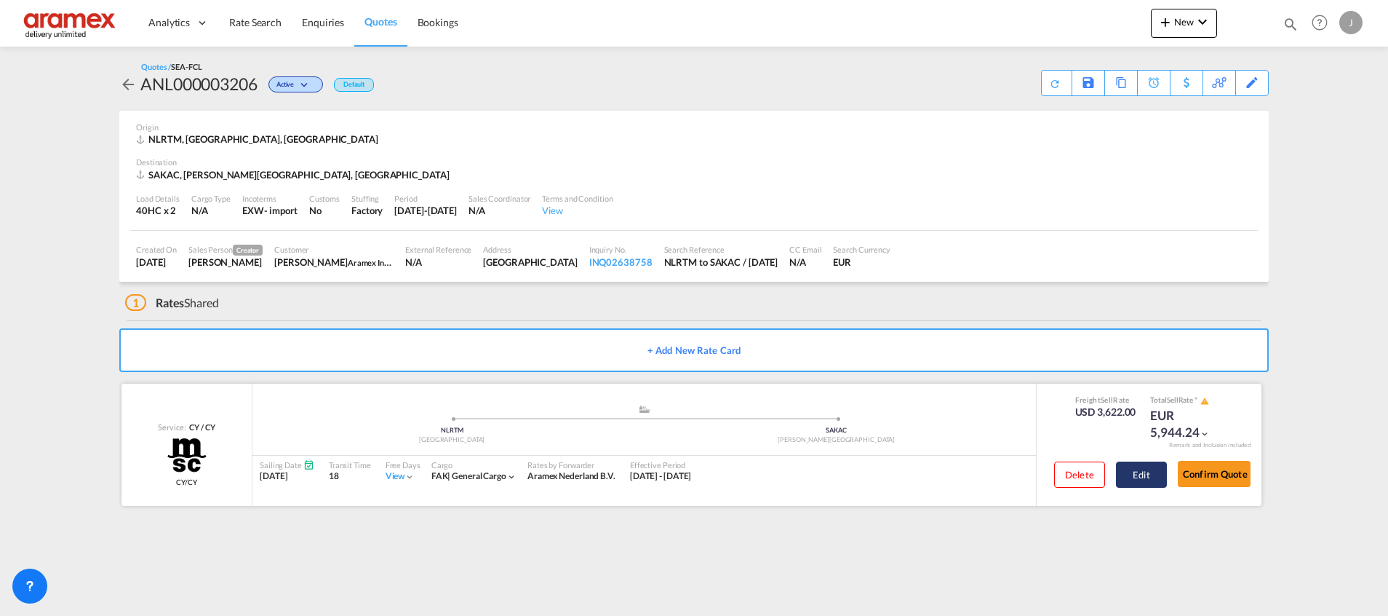
click at [1148, 473] on button "Edit" at bounding box center [1141, 474] width 51 height 26
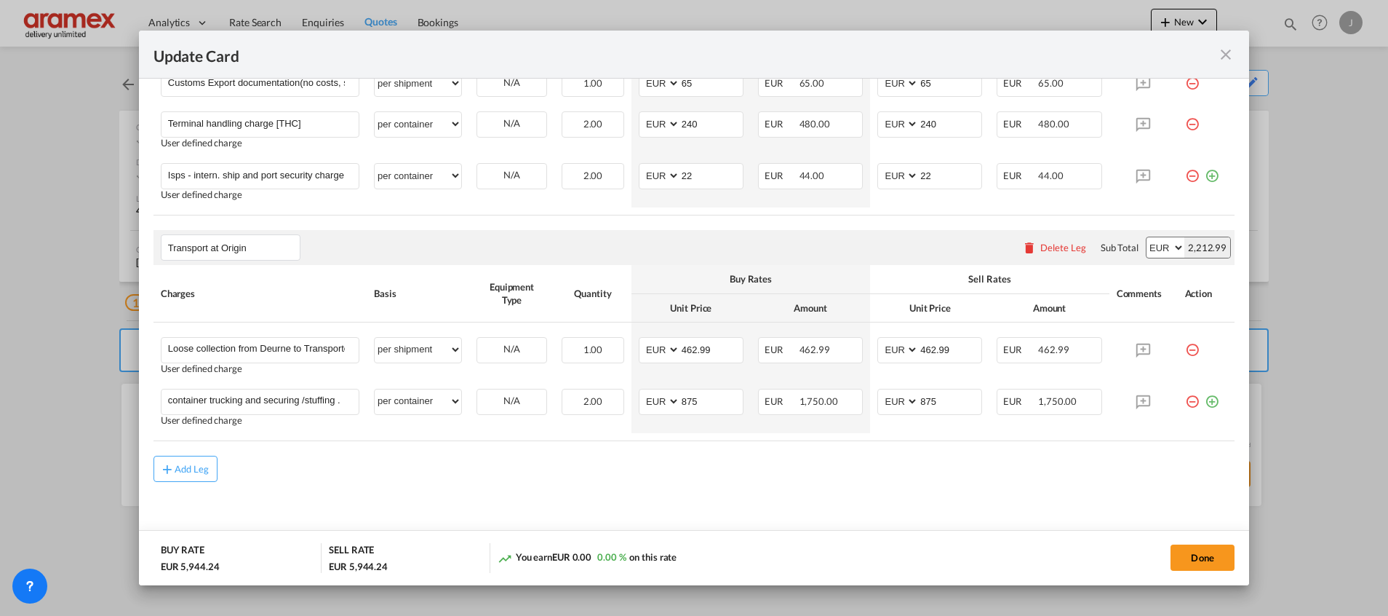
scroll to position [973, 0]
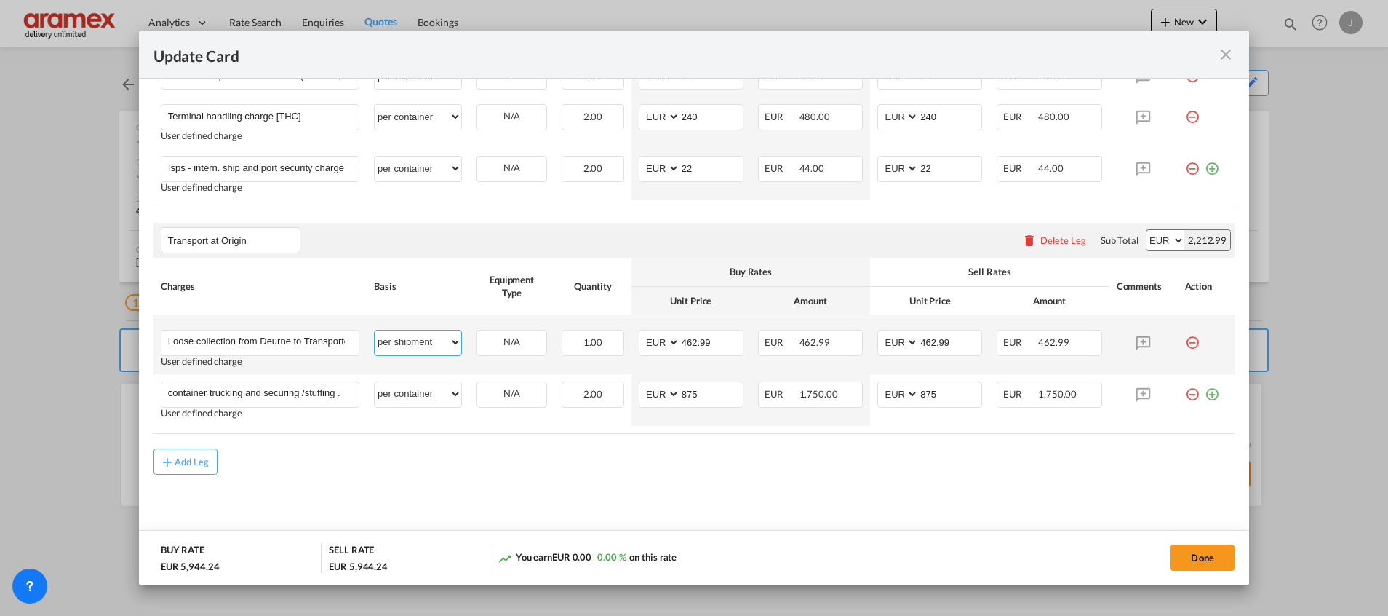
click at [440, 346] on select "per equipment per container per B/L per shipping bill per shipment % on pickup …" at bounding box center [418, 341] width 87 height 23
select select "per vehicle"
click at [375, 330] on select "per equipment per container per B/L per shipping bill per shipment % on pickup …" at bounding box center [418, 341] width 87 height 23
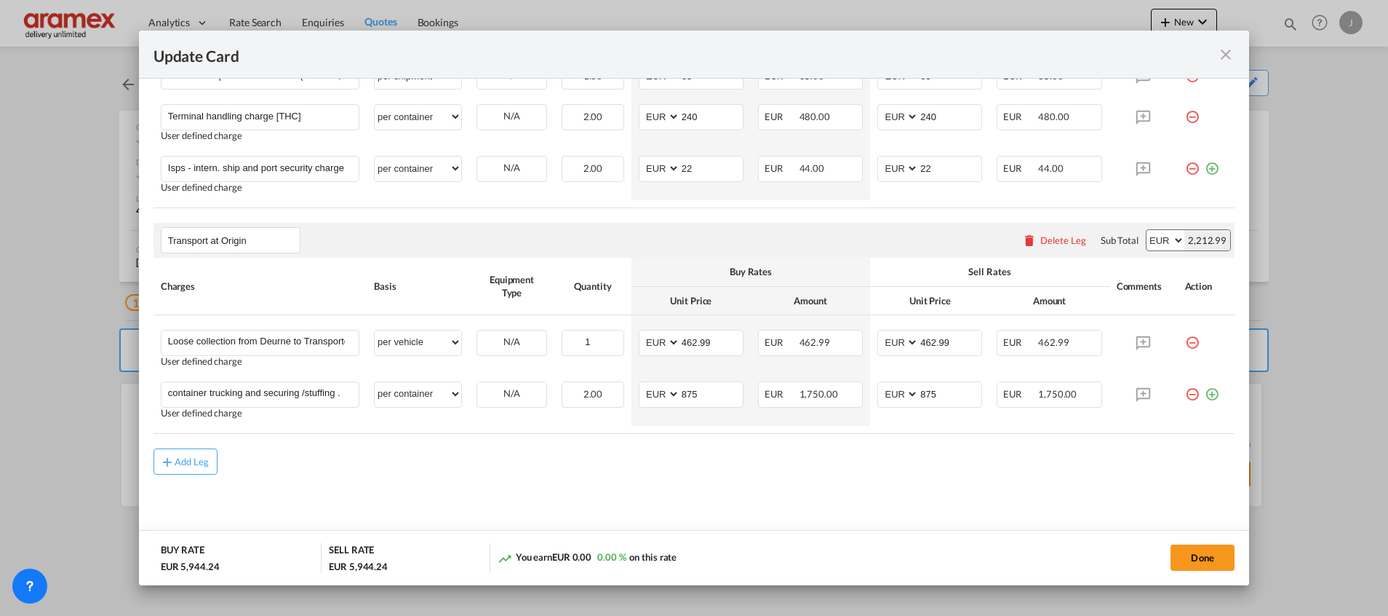
click at [576, 482] on md-content "Main Freight Please enter leg name Leg Name Already Exists Delete Leg Sub Total…" at bounding box center [694, 15] width 1081 height 1070
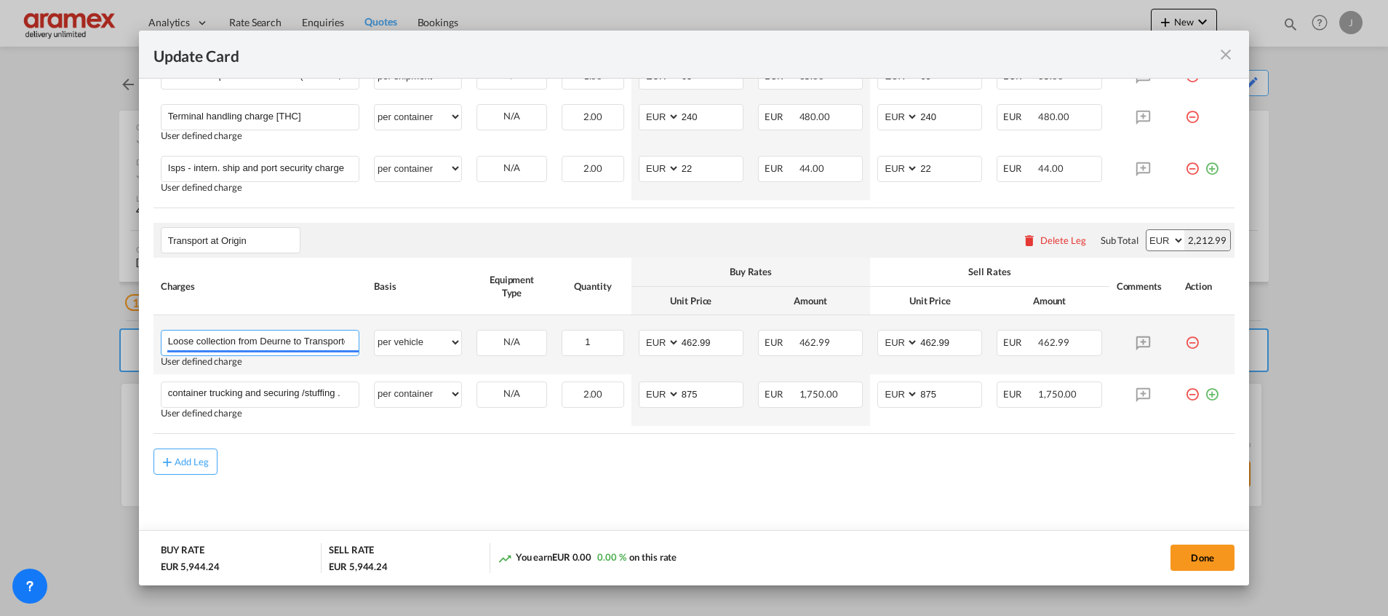
scroll to position [0, 154]
drag, startPoint x: 306, startPoint y: 339, endPoint x: 466, endPoint y: 338, distance: 160.1
click at [466, 338] on tr "Loose collection from Deurne to Transporter WH in RTM Based on 10.80 ldm Please…" at bounding box center [694, 344] width 1081 height 59
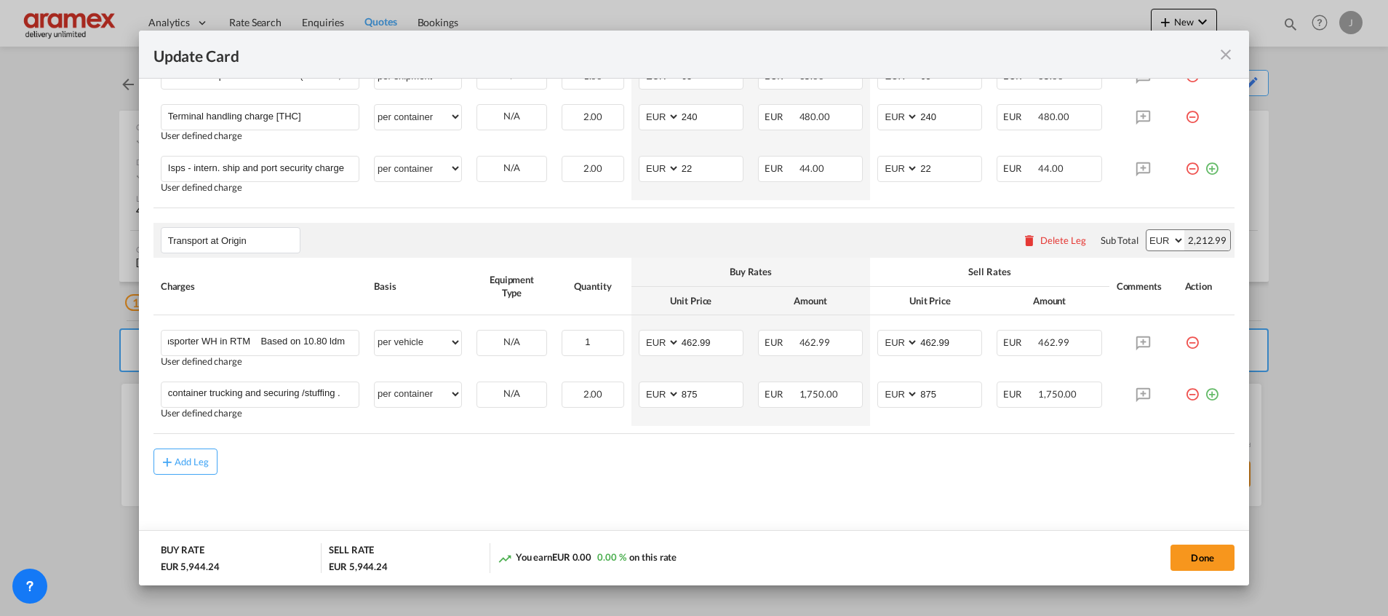
scroll to position [0, 0]
click at [685, 497] on md-content "Main Freight Please enter leg name Leg Name Already Exists Delete Leg Sub Total…" at bounding box center [694, 15] width 1081 height 1070
click at [1204, 562] on button "Done" at bounding box center [1203, 557] width 64 height 26
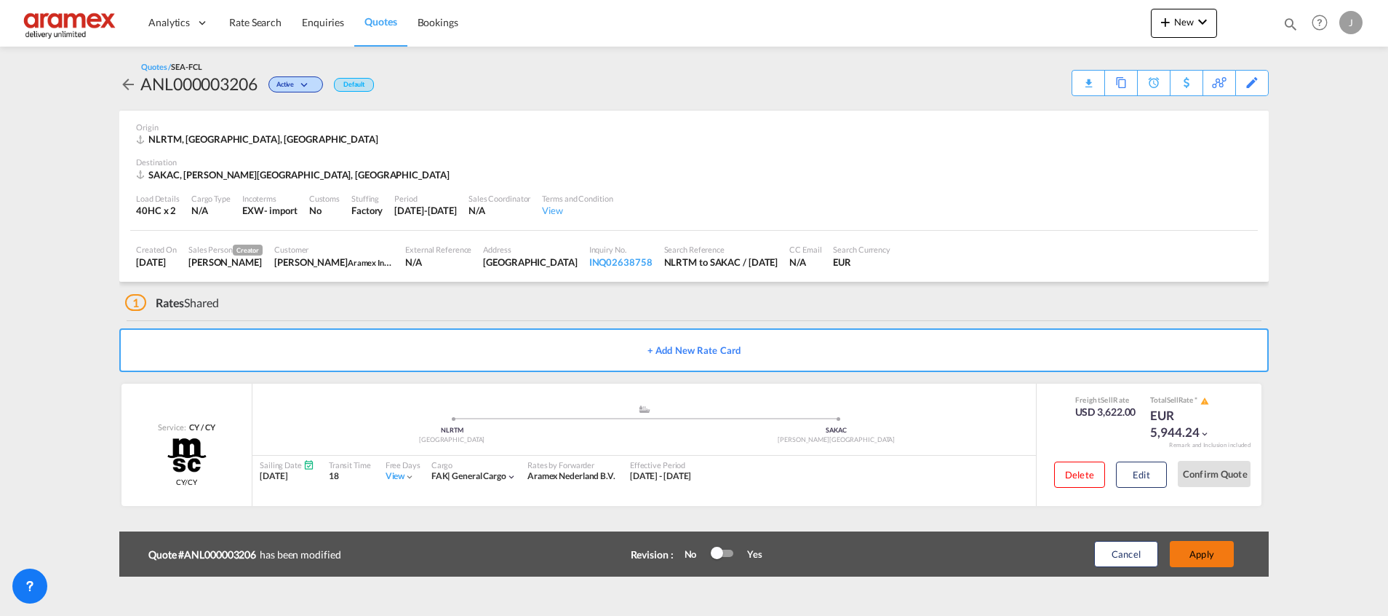
click at [1197, 541] on button "Apply" at bounding box center [1202, 554] width 64 height 26
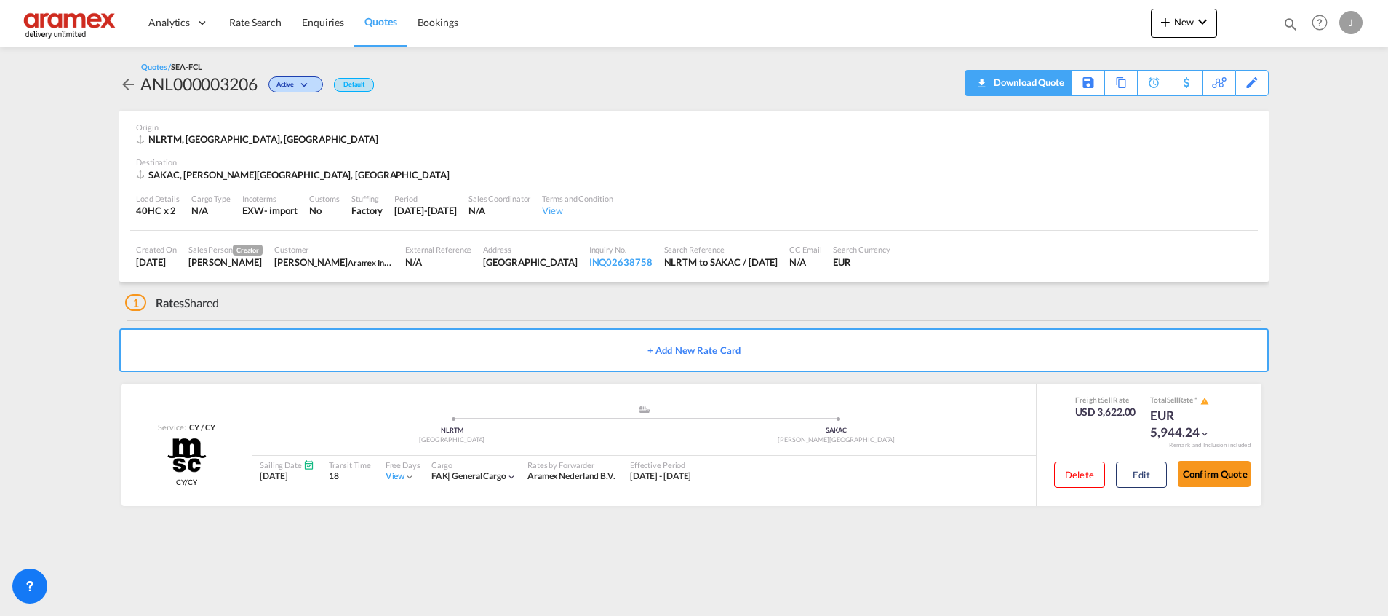
click at [1048, 81] on div "Download Quote" at bounding box center [1027, 82] width 74 height 23
